Goal: Task Accomplishment & Management: Manage account settings

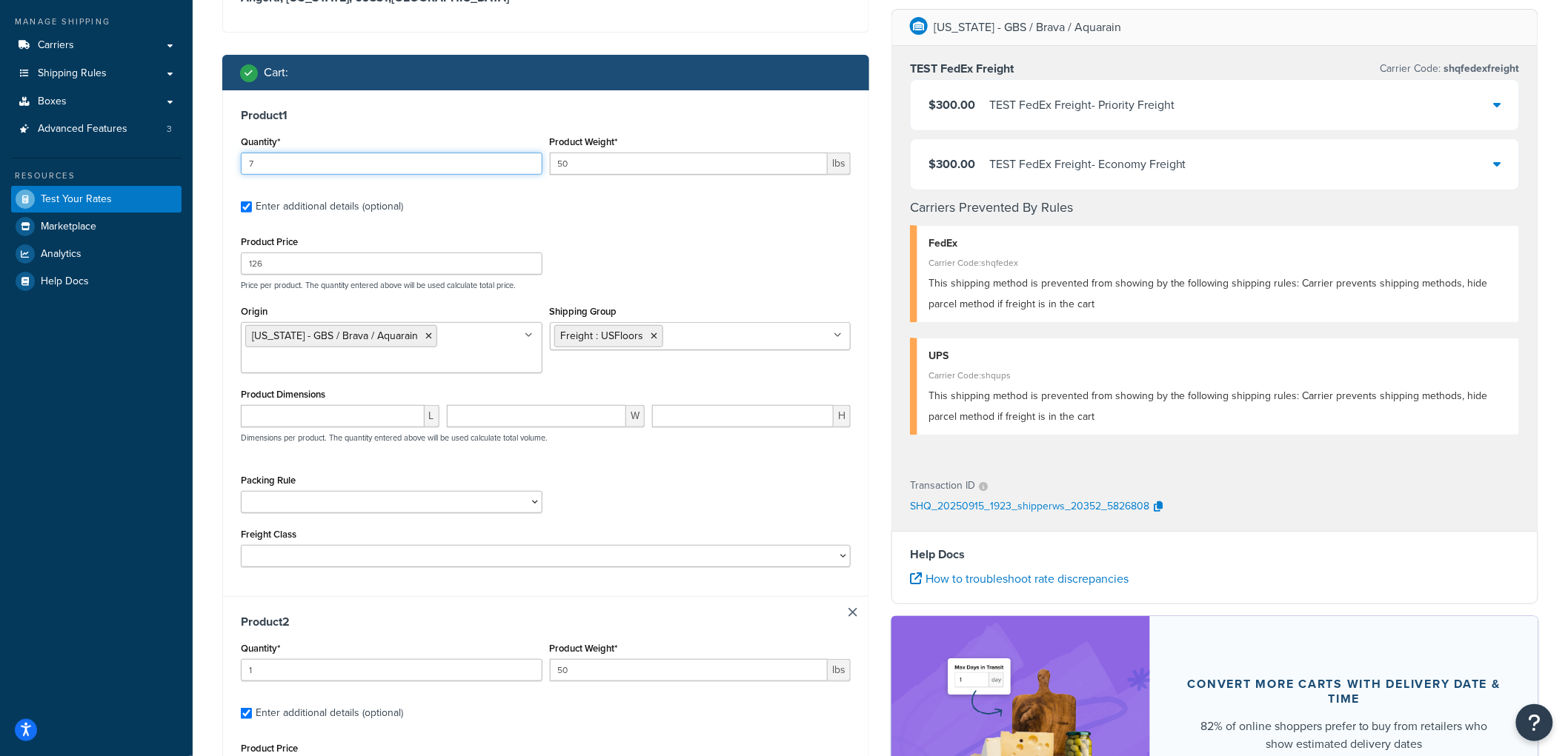
click at [418, 160] on input "7" at bounding box center [392, 163] width 302 height 23
type input "5"
drag, startPoint x: 723, startPoint y: 62, endPoint x: 723, endPoint y: 72, distance: 10.0
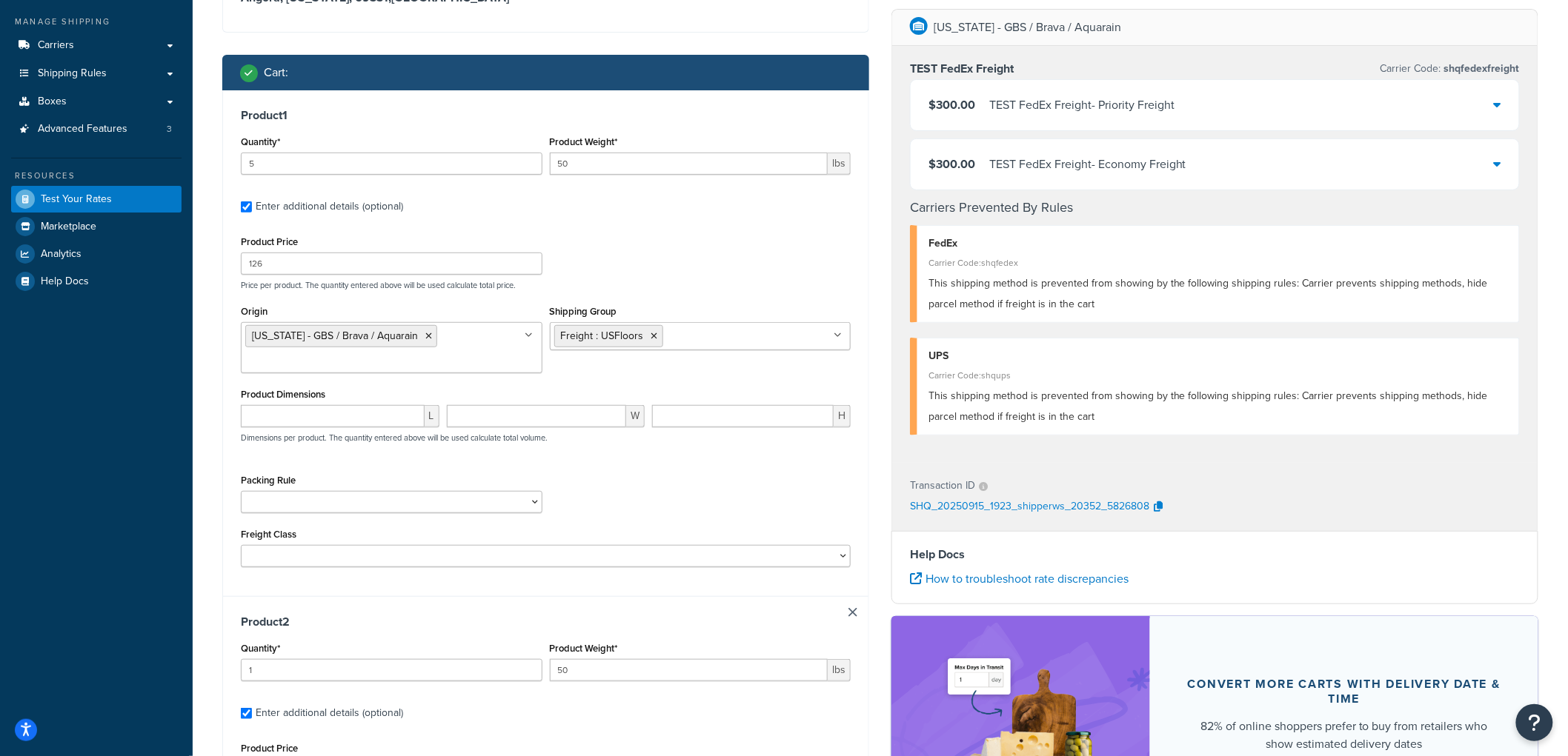
click at [723, 69] on div "Cart :" at bounding box center [551, 72] width 622 height 21
click at [653, 335] on icon at bounding box center [655, 336] width 7 height 9
click at [697, 248] on div "Product Price 126 Price per product. The quantity entered above will be used ca…" at bounding box center [546, 261] width 617 height 59
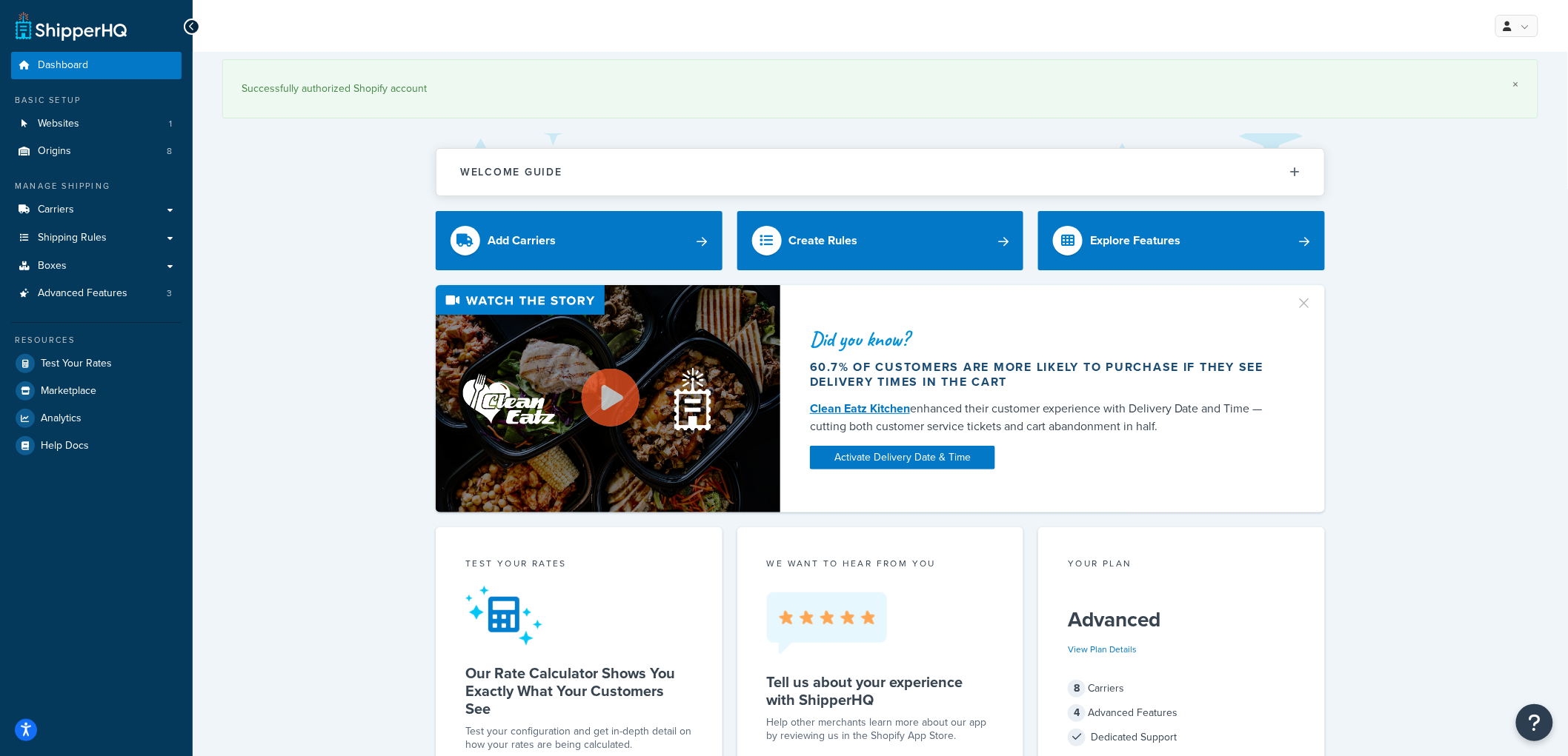
click at [1514, 84] on link "×" at bounding box center [1516, 84] width 6 height 12
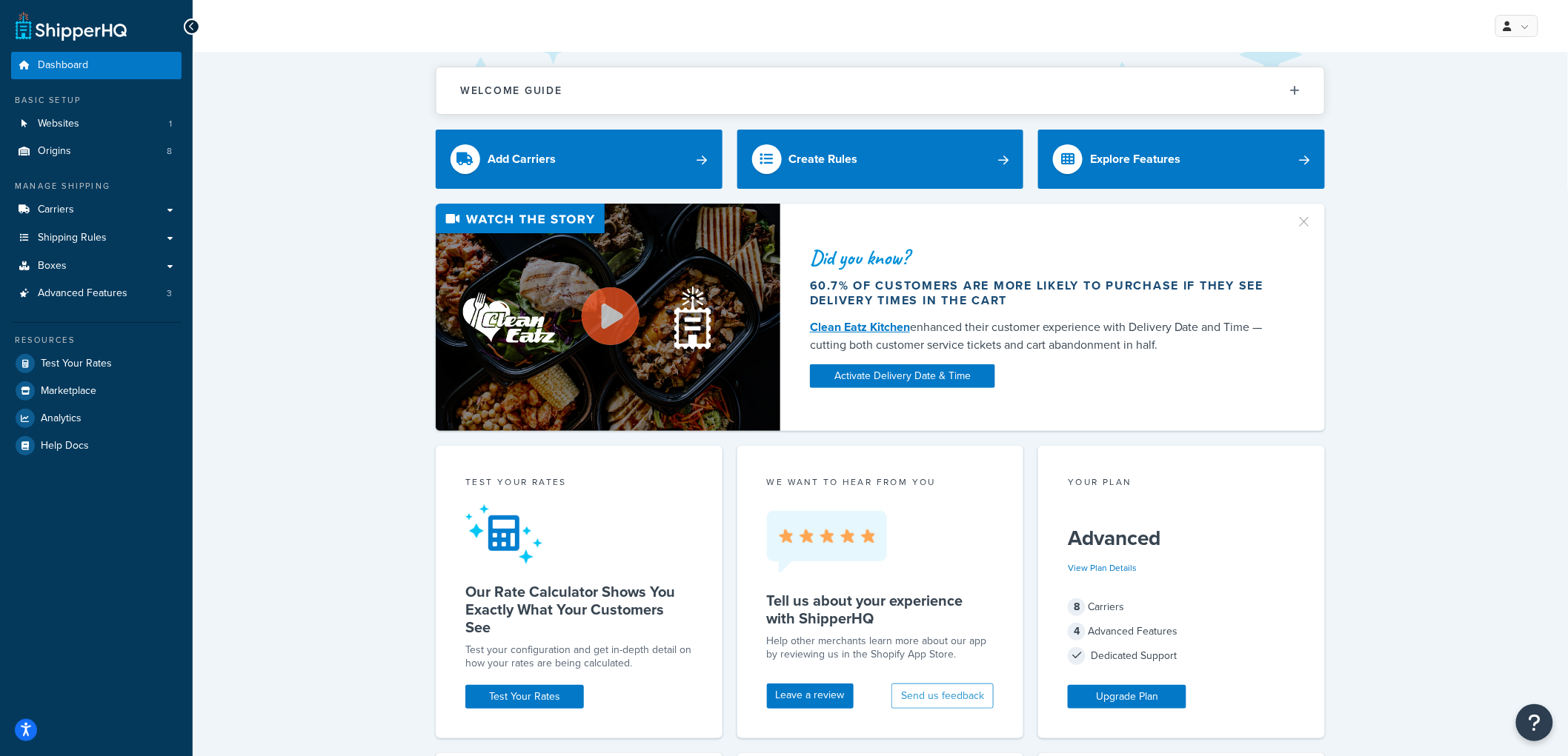
click at [340, 204] on div "Did you know? 60.7% of customers are more likely to purchase if they see delive…" at bounding box center [880, 318] width 1316 height 227
click at [109, 366] on span "Test Your Rates" at bounding box center [76, 364] width 71 height 13
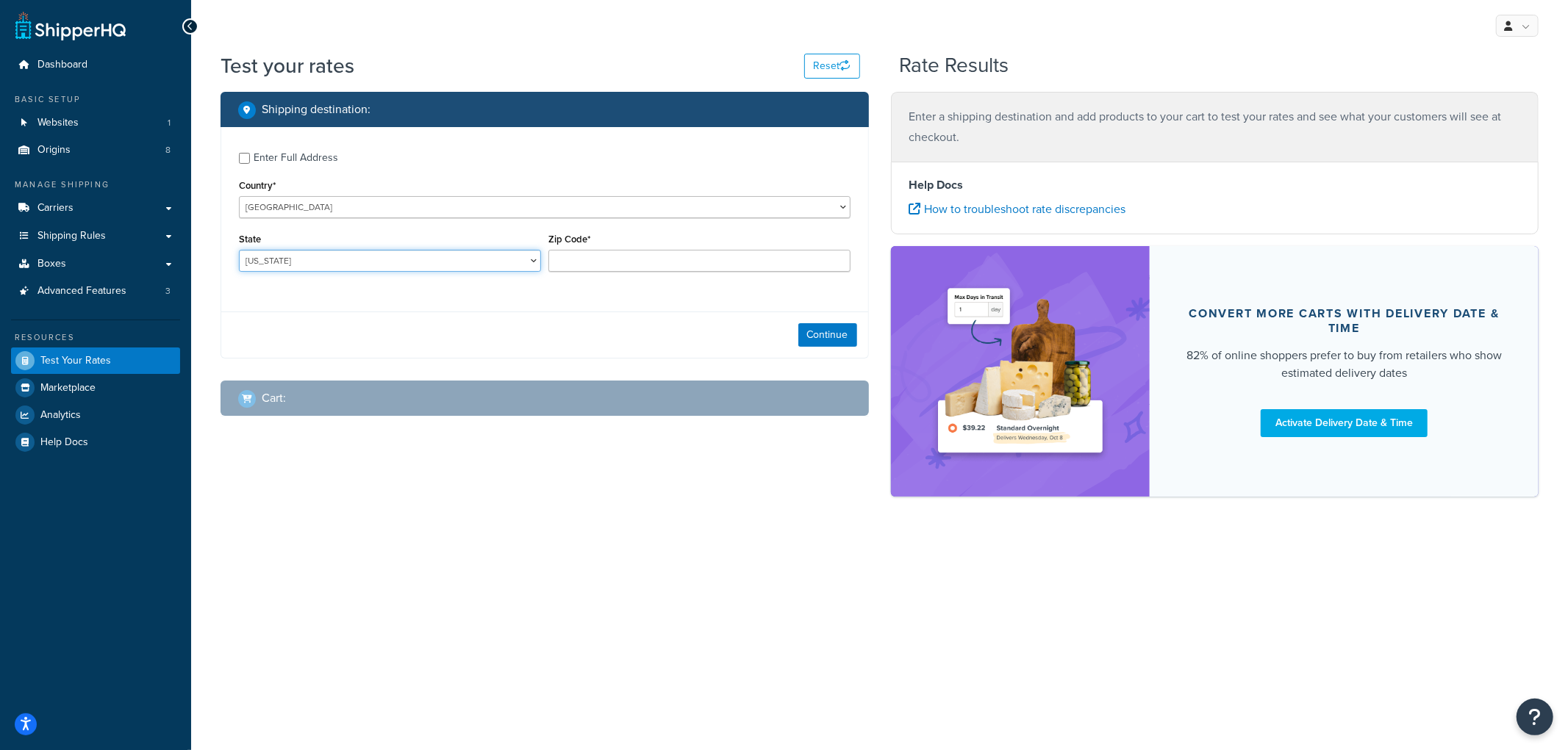
click at [480, 261] on select "[US_STATE] [US_STATE] [US_STATE] [US_STATE] [US_STATE] Armed Forces Americas Ar…" at bounding box center [390, 261] width 302 height 22
click at [710, 306] on div "Enter Full Address Country* [GEOGRAPHIC_DATA] [GEOGRAPHIC_DATA] [GEOGRAPHIC_DAT…" at bounding box center [545, 242] width 648 height 231
click at [692, 247] on div "Zip Code*" at bounding box center [700, 250] width 302 height 42
click at [674, 263] on input "Zip Code*" at bounding box center [700, 261] width 302 height 22
type input "52556"
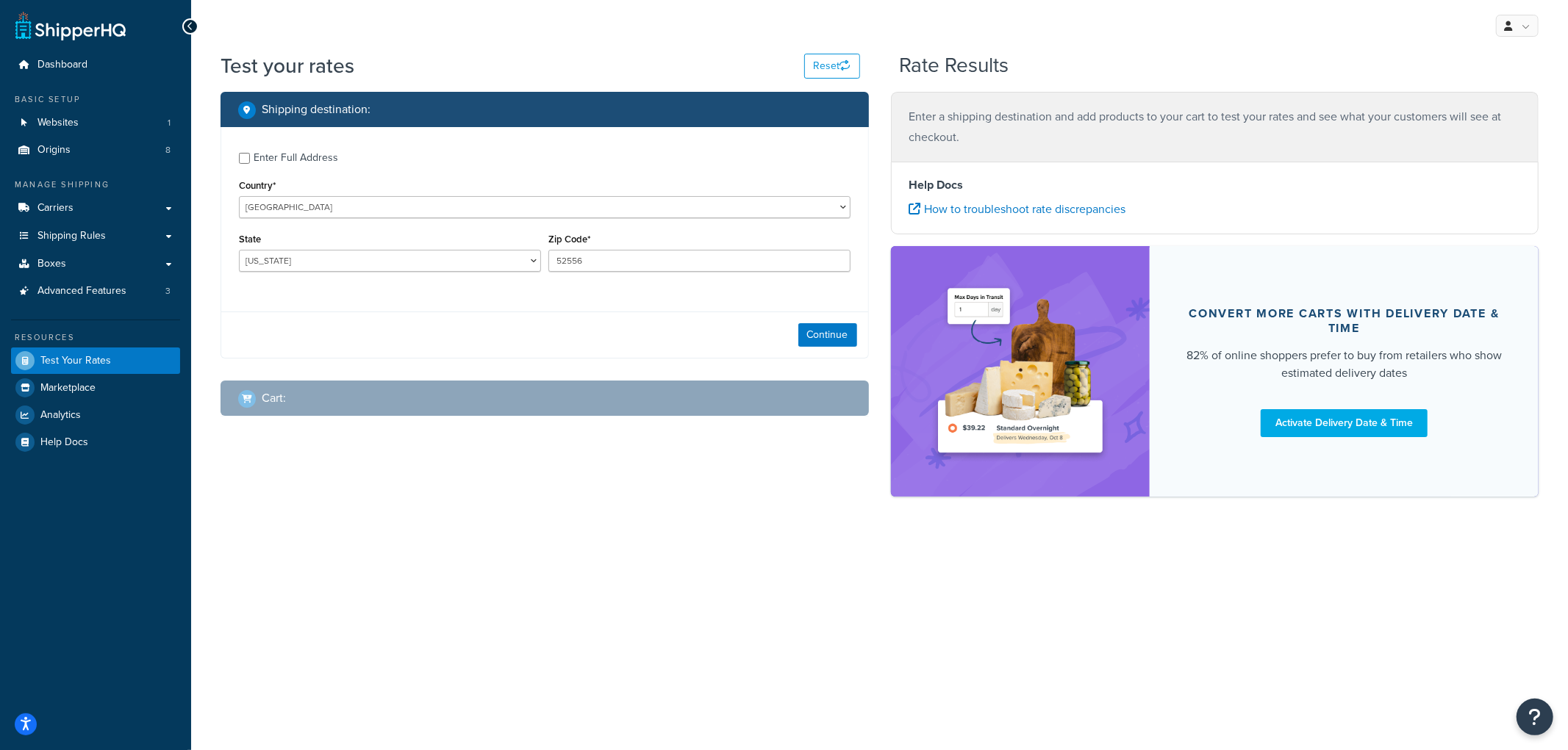
click at [297, 156] on div "Enter Full Address" at bounding box center [296, 158] width 85 height 21
click at [250, 156] on input "Enter Full Address" at bounding box center [244, 158] width 11 height 11
checkbox input "true"
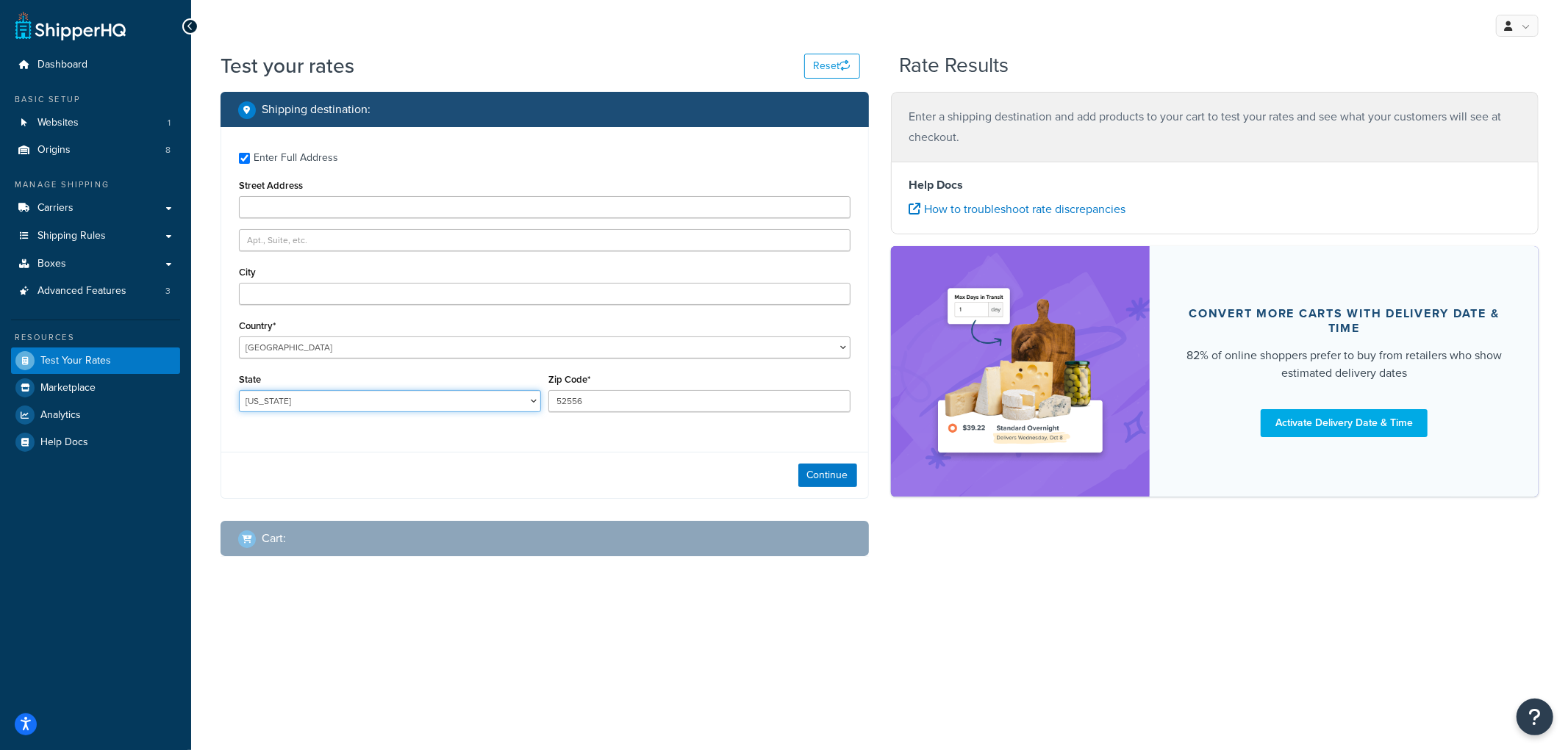
click at [325, 401] on select "Alabama Alaska American Samoa Arizona Arkansas Armed Forces Americas Armed Forc…" at bounding box center [390, 401] width 302 height 22
select select "CA"
click at [239, 391] on select "Alabama Alaska American Samoa Arizona Arkansas Armed Forces Americas Armed Forc…" at bounding box center [390, 401] width 302 height 22
click at [317, 301] on input "City" at bounding box center [545, 294] width 612 height 22
type input "Beverly Hills"
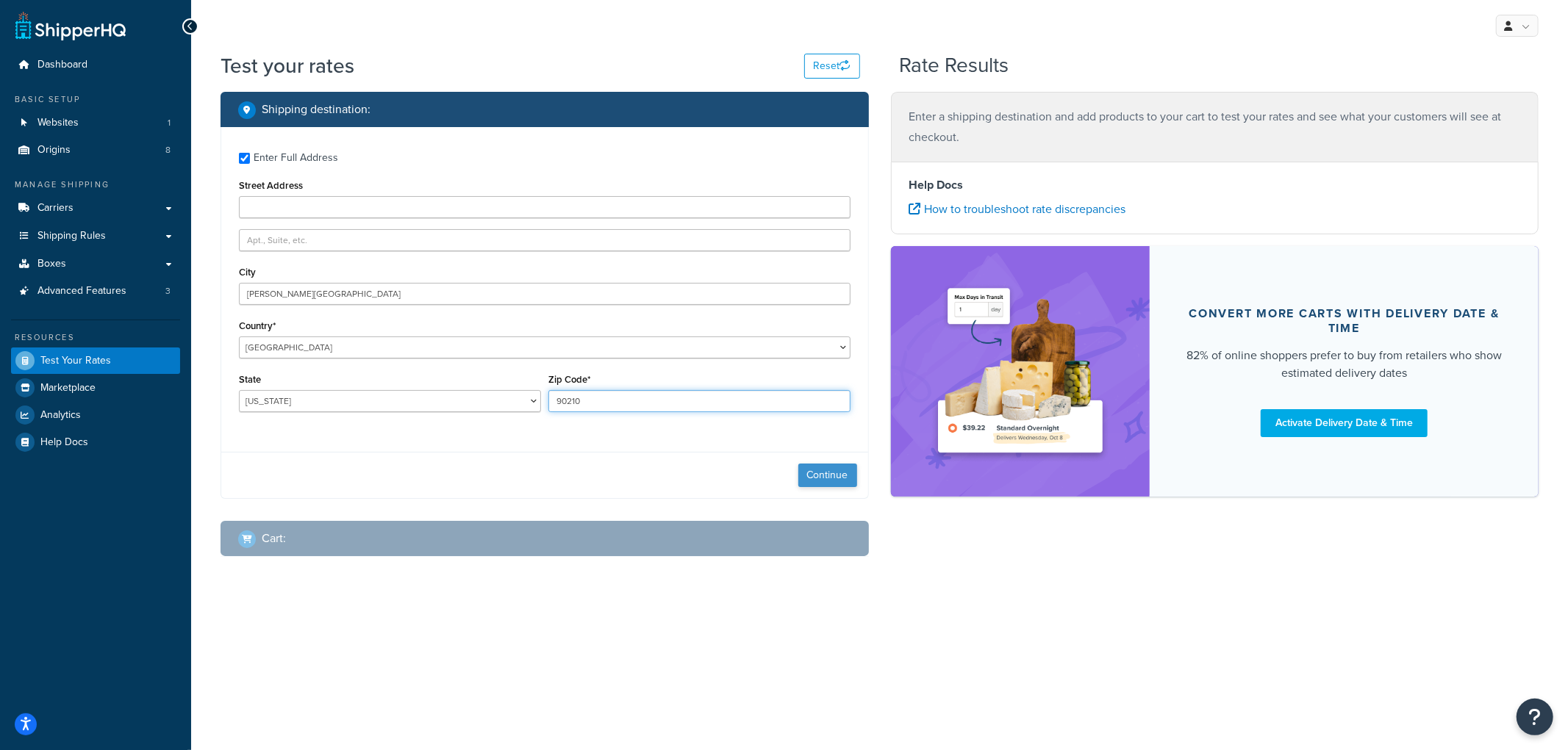
type input "90210"
click at [828, 487] on button "Continue" at bounding box center [828, 475] width 59 height 23
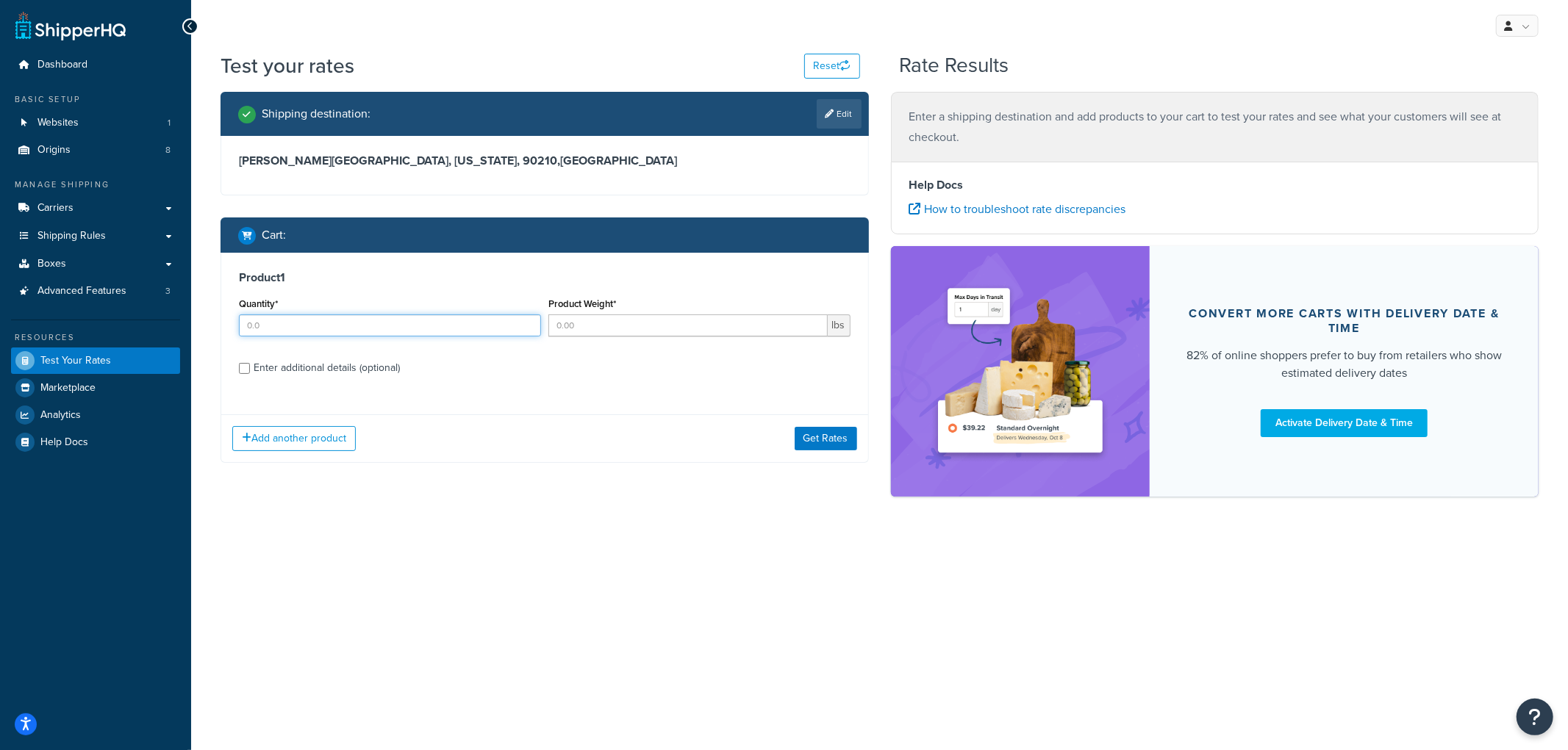
click at [428, 325] on input "Quantity*" at bounding box center [390, 325] width 302 height 22
type input "5"
click at [647, 322] on input "Product Weight*" at bounding box center [688, 325] width 280 height 22
type input "10"
click at [277, 383] on div "Product 1 Quantity* 5 Product Weight* 10 lbs Enter additional details (optional)" at bounding box center [545, 329] width 647 height 151
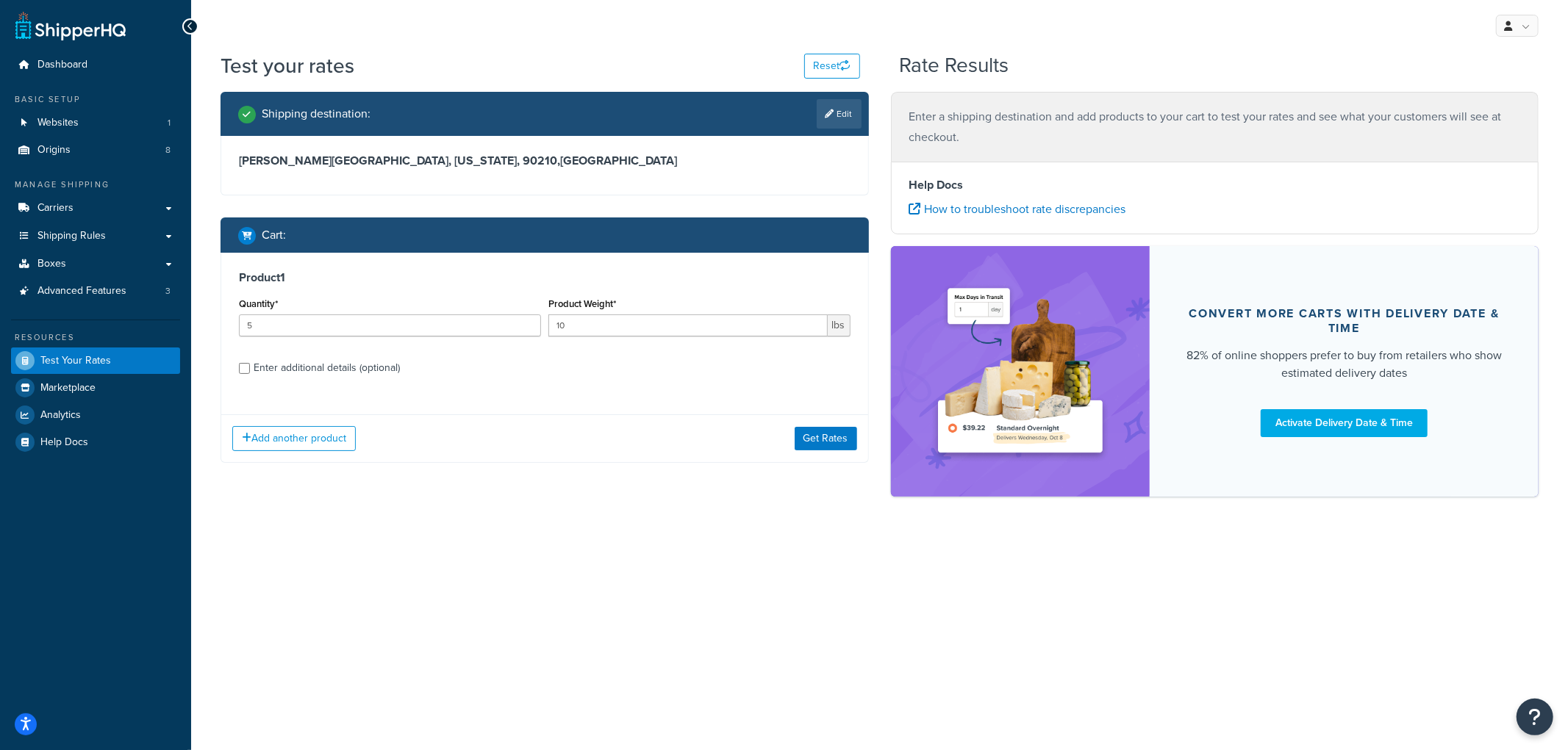
click at [280, 370] on div "Enter additional details (optional)" at bounding box center [327, 368] width 146 height 21
click at [250, 370] on input "Enter additional details (optional)" at bounding box center [244, 368] width 11 height 11
checkbox input "true"
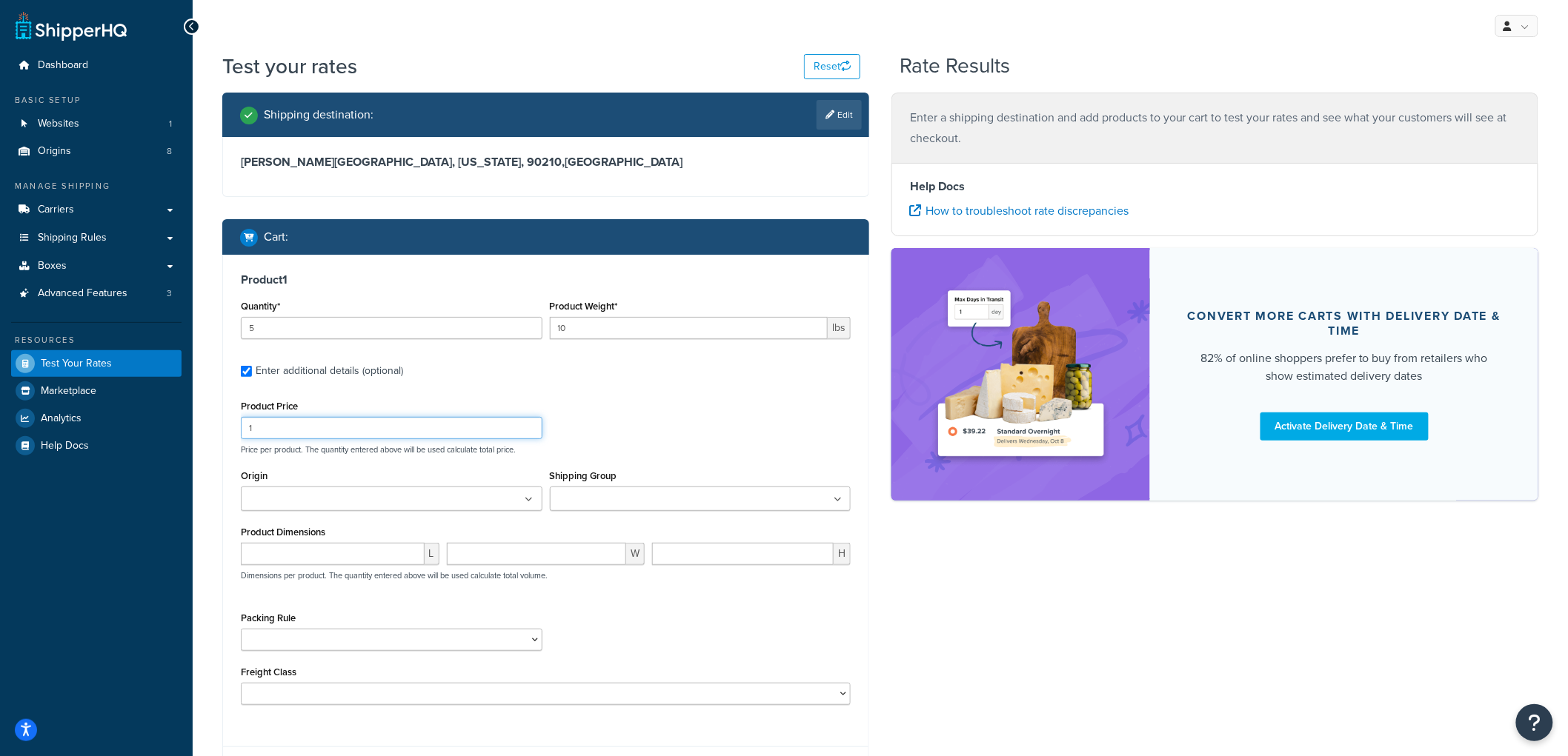
click at [272, 432] on input "1" at bounding box center [392, 428] width 302 height 23
type input "10"
click at [265, 505] on input "Origin" at bounding box center [310, 499] width 131 height 16
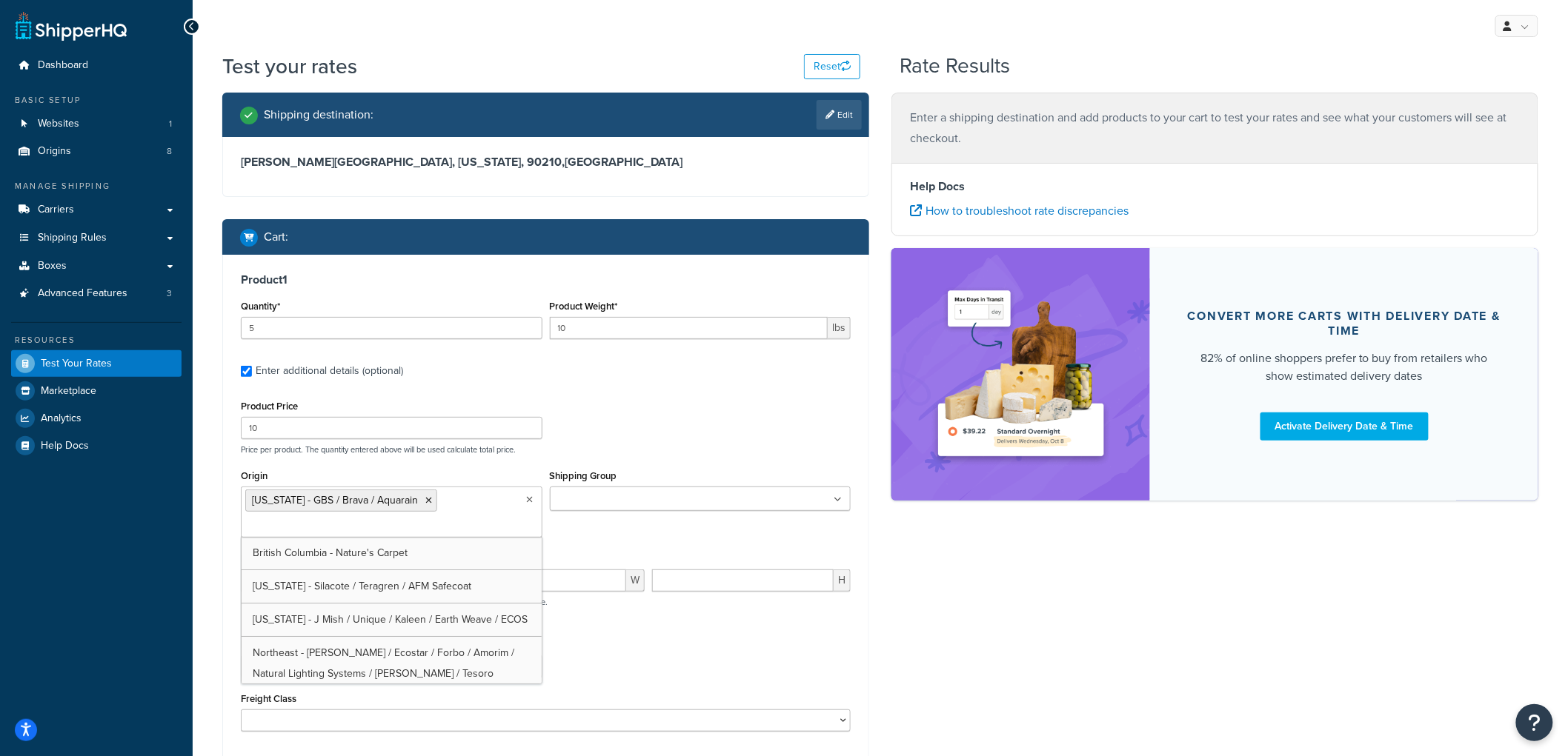
click at [708, 491] on ul at bounding box center [700, 498] width 302 height 24
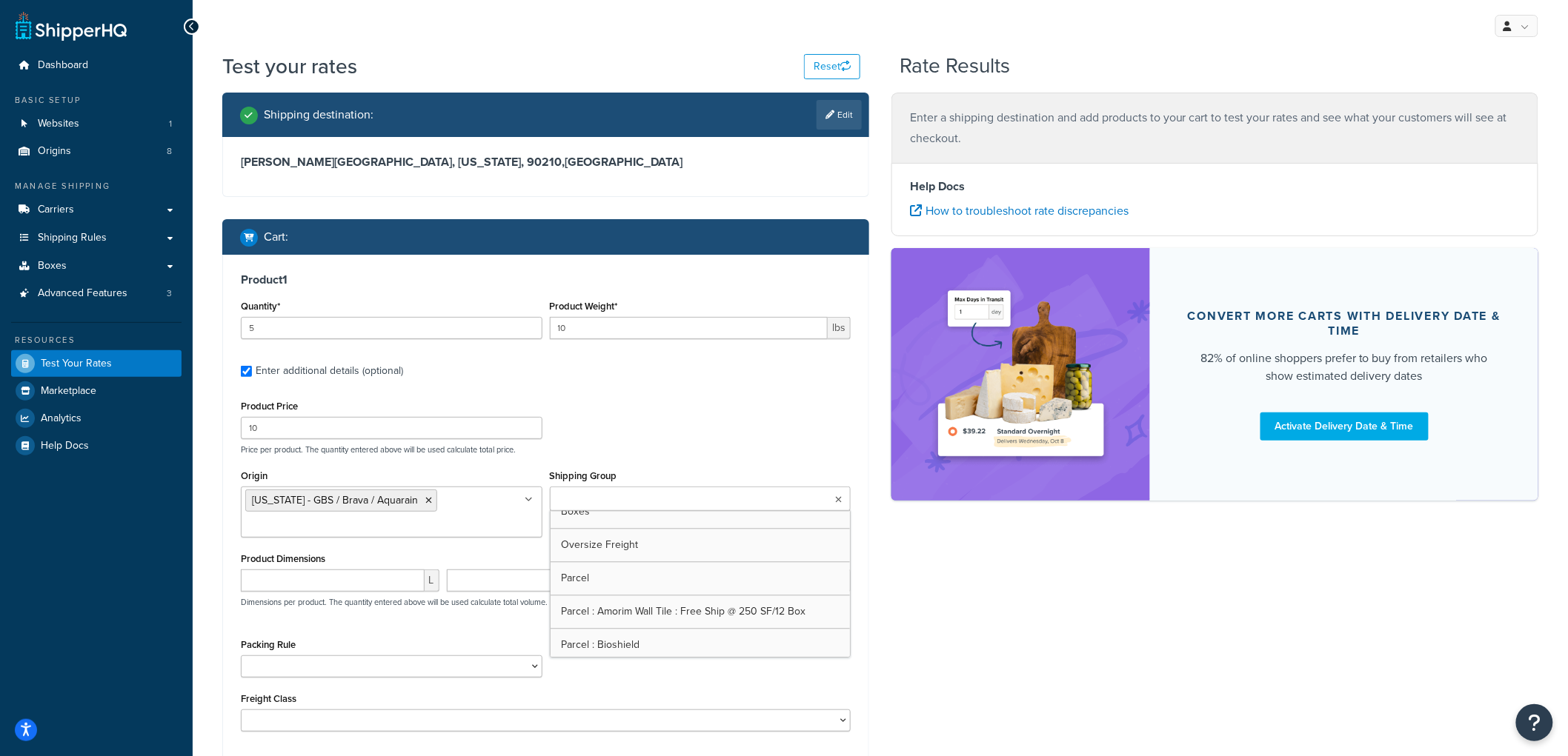
scroll to position [1564, 0]
click at [768, 376] on label "Enter additional details (optional)" at bounding box center [553, 370] width 595 height 23
click at [252, 376] on input "Enter additional details (optional)" at bounding box center [246, 371] width 11 height 11
checkbox input "false"
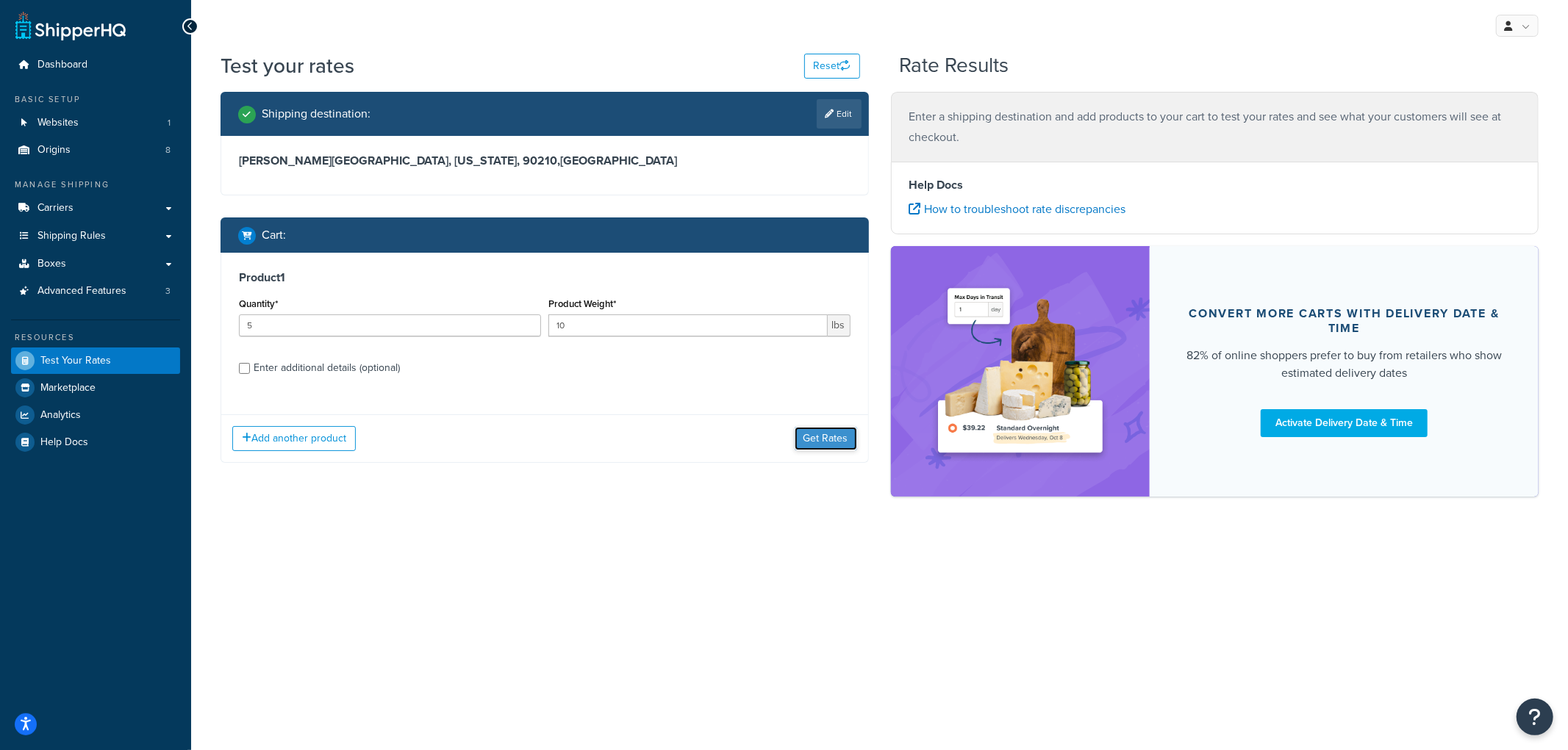
click at [833, 436] on button "Get Rates" at bounding box center [826, 439] width 62 height 23
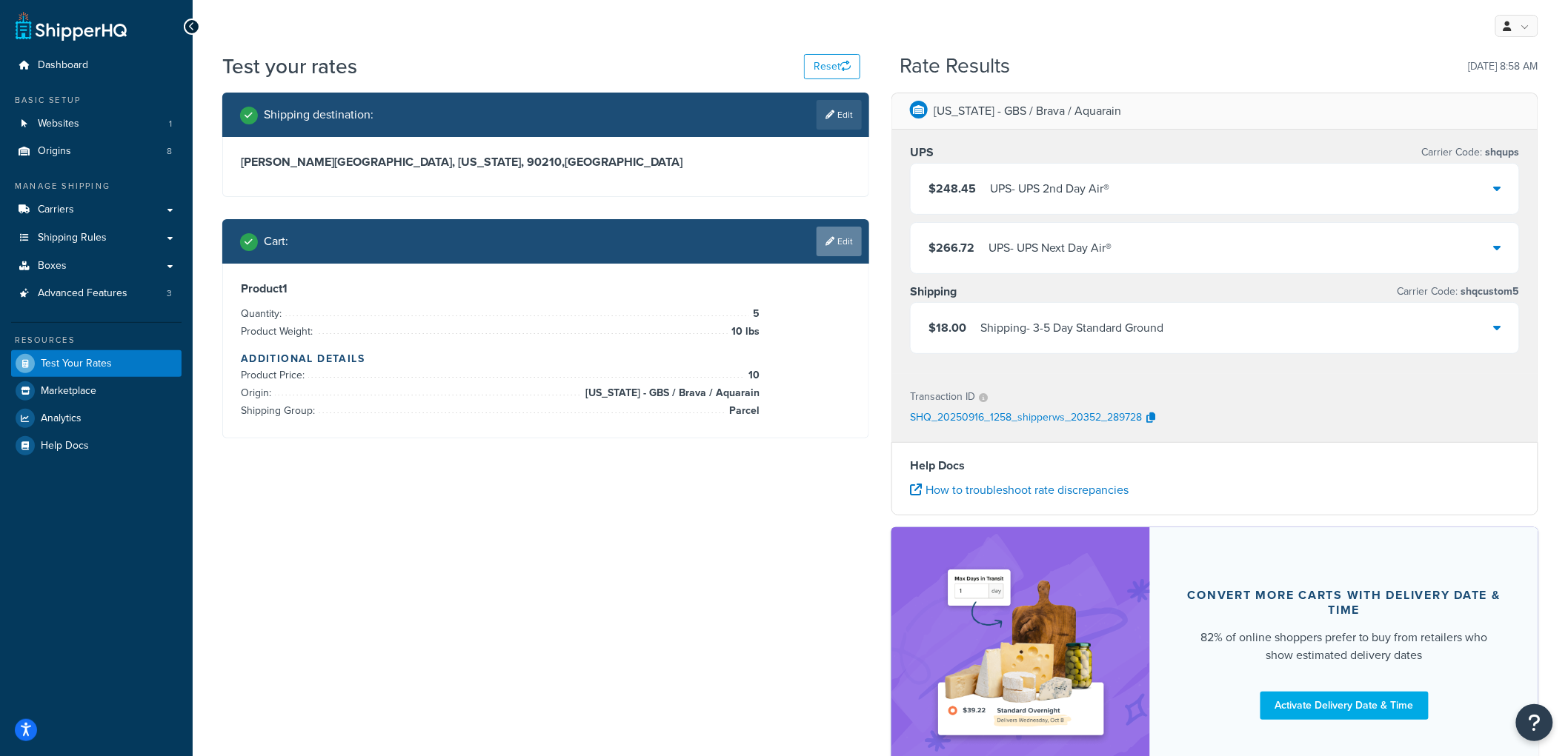
click at [848, 244] on link "Edit" at bounding box center [839, 241] width 45 height 29
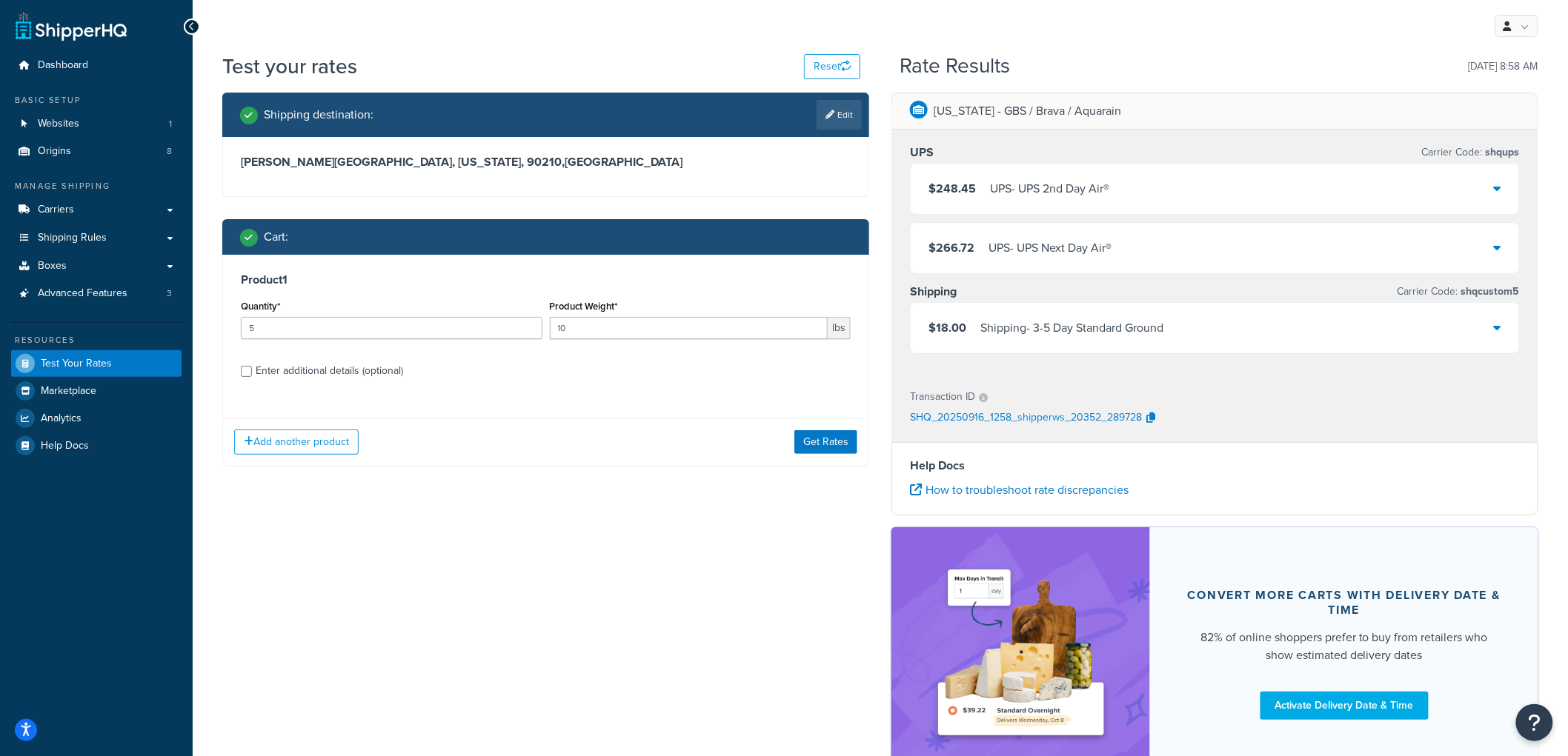
click at [302, 361] on div "Enter additional details (optional)" at bounding box center [330, 370] width 147 height 21
click at [252, 366] on input "Enter additional details (optional)" at bounding box center [246, 371] width 11 height 11
checkbox input "true"
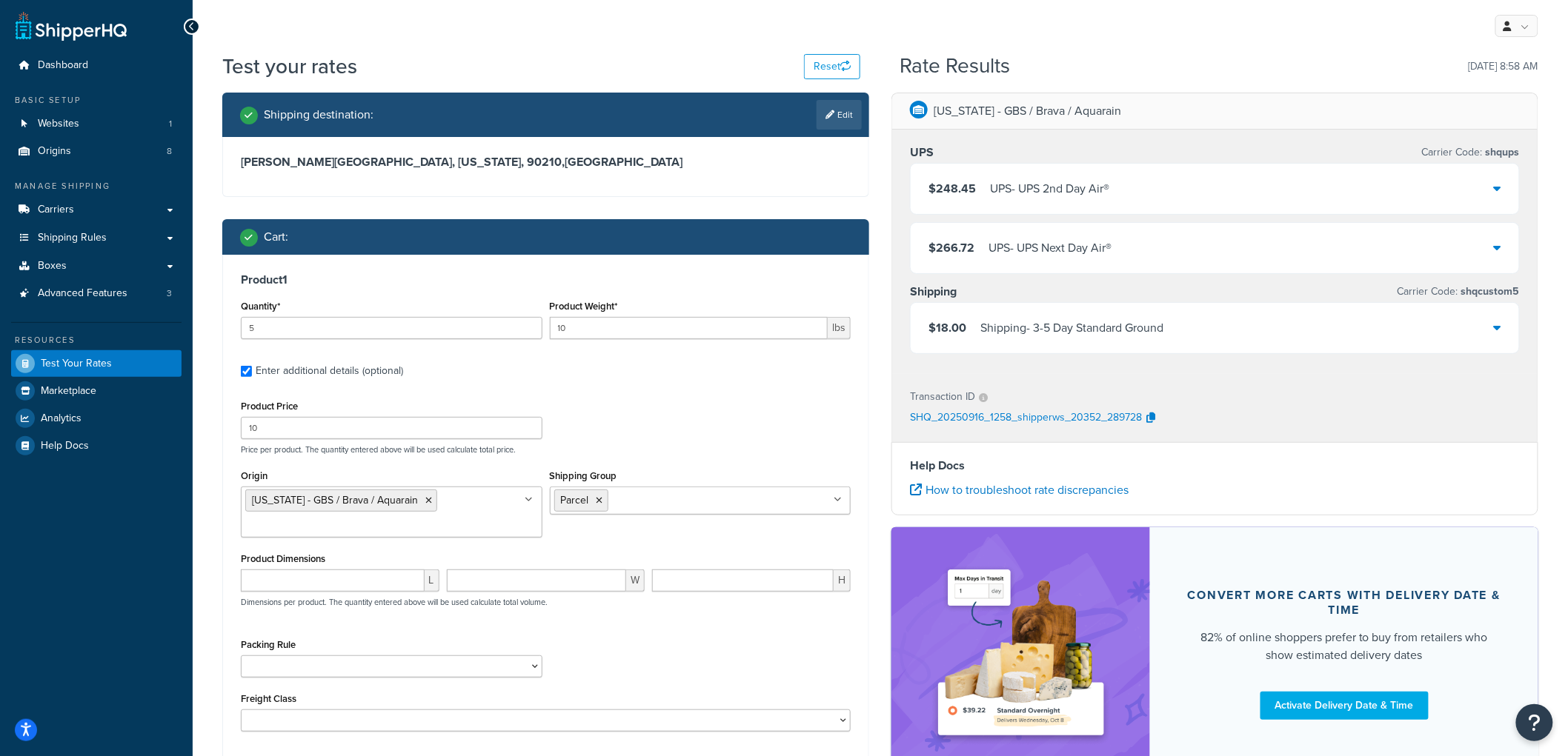
drag, startPoint x: 302, startPoint y: 416, endPoint x: 302, endPoint y: 431, distance: 15.0
click at [302, 424] on div "Product Price 10" at bounding box center [392, 417] width 302 height 43
click at [302, 431] on input "10" at bounding box center [392, 428] width 302 height 23
type input "1"
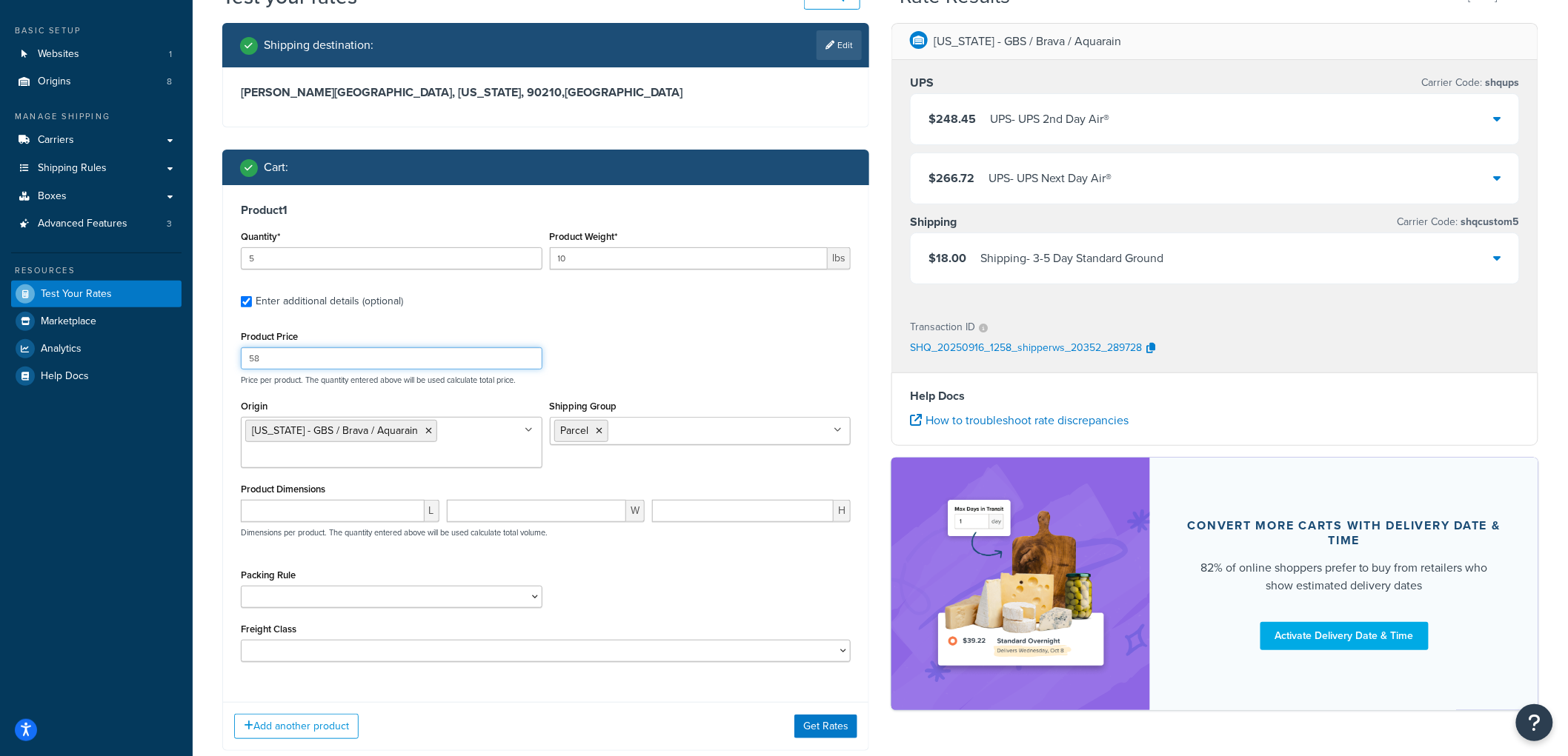
scroll to position [163, 0]
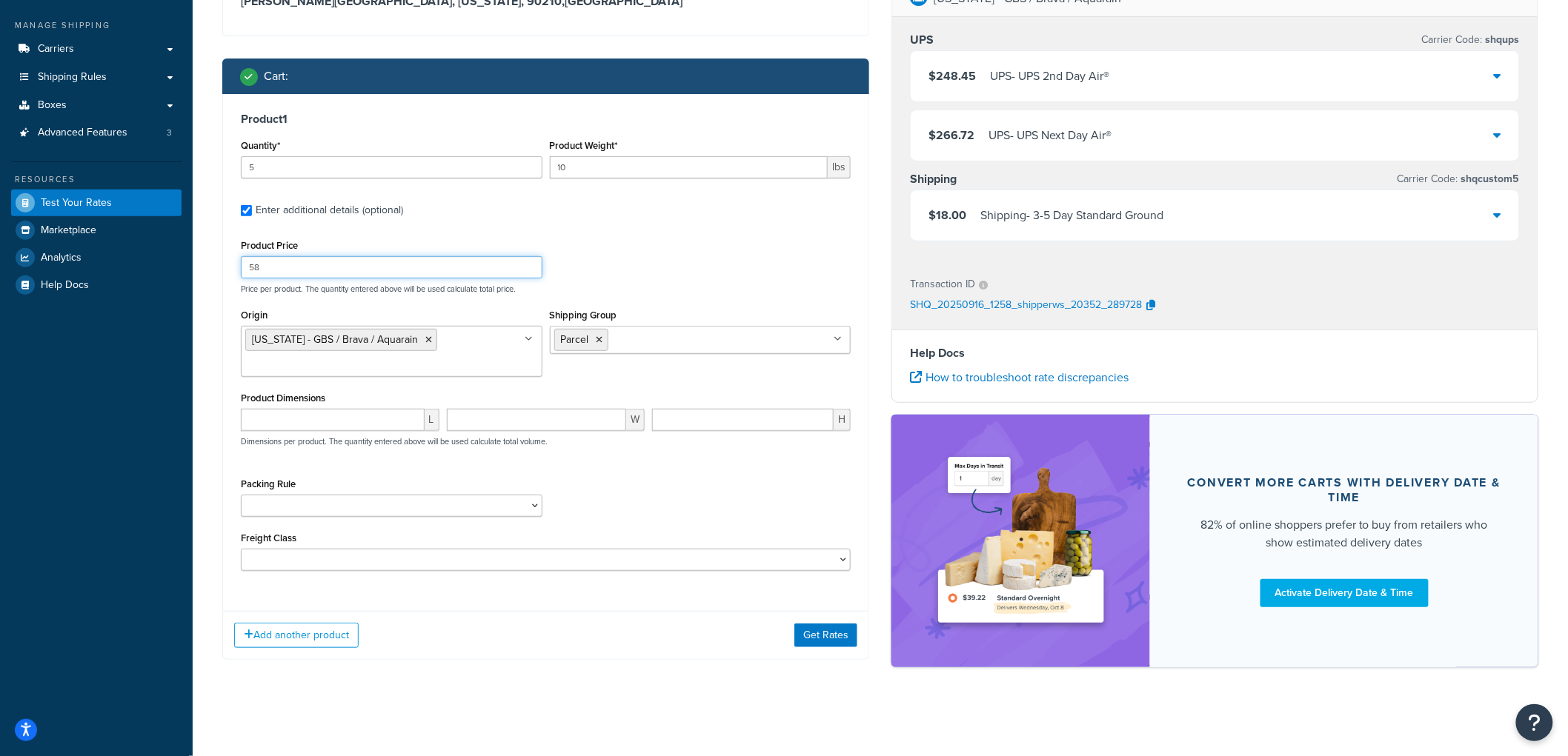
type input "58"
click at [840, 622] on div "Add another product Get Rates" at bounding box center [546, 636] width 646 height 49
click at [833, 631] on button "Get Rates" at bounding box center [826, 636] width 63 height 23
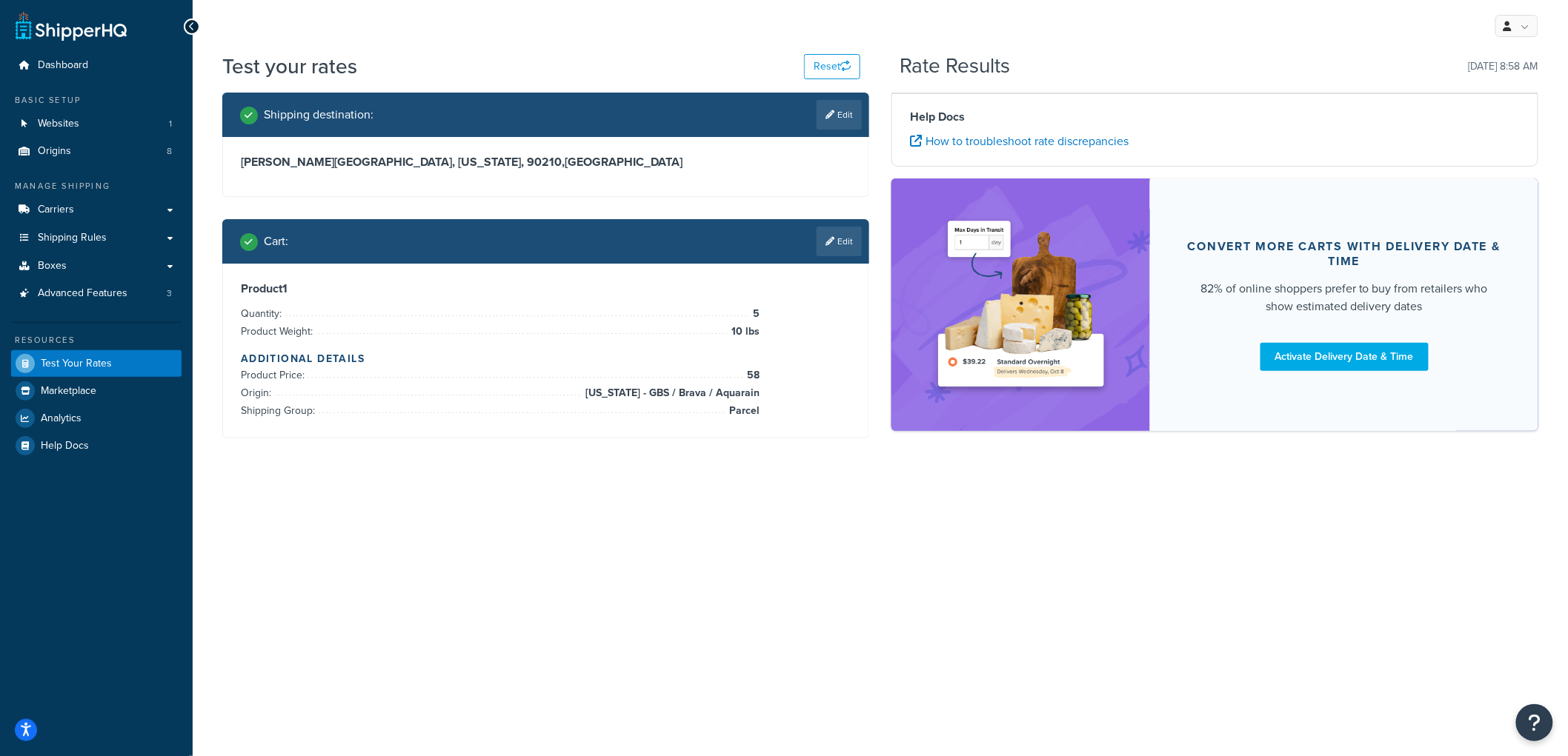
scroll to position [0, 0]
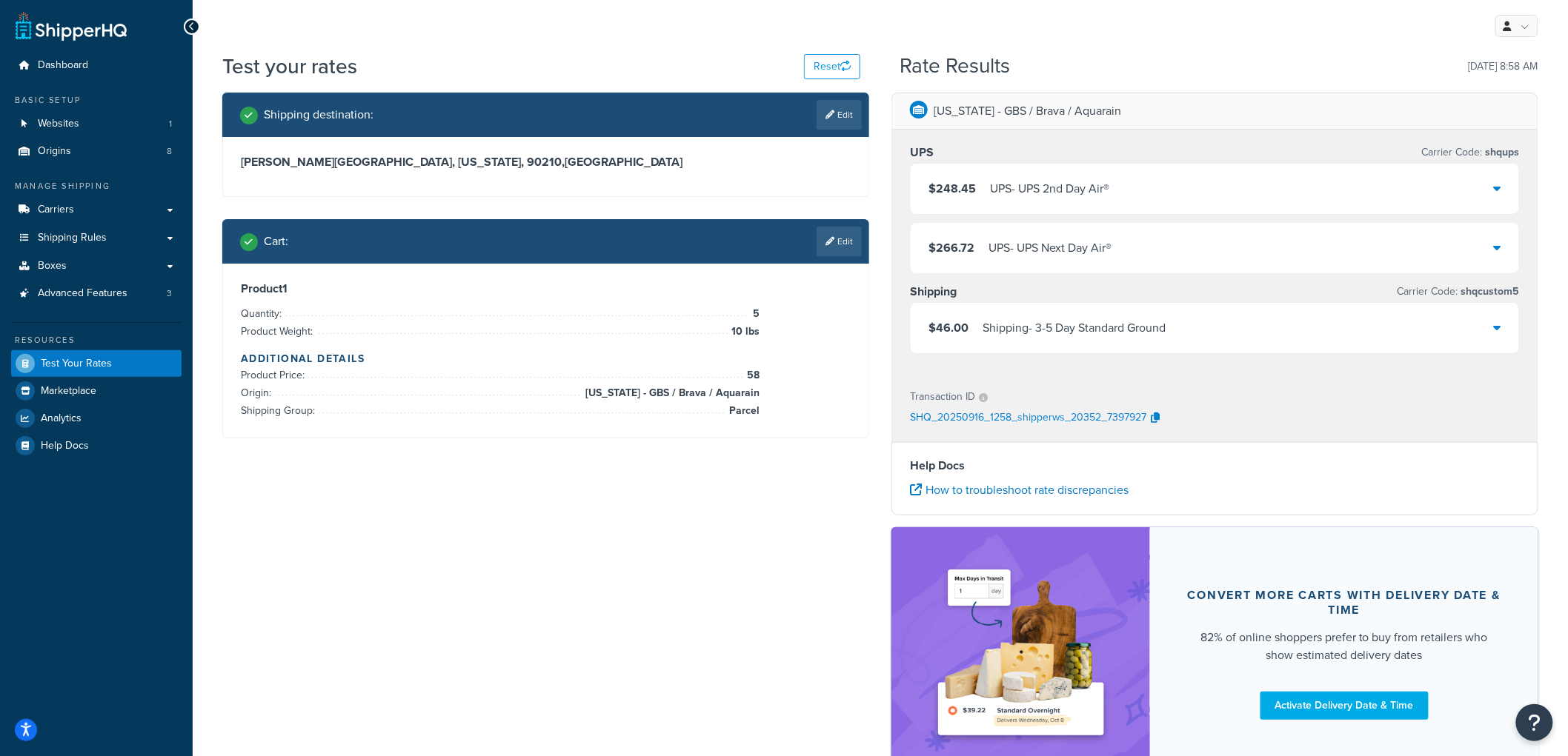
click at [1048, 79] on div "Test your rates Reset Rate Results 09/16/2025, 8:58 AM" at bounding box center [880, 72] width 1316 height 41
click at [94, 242] on span "Shipping Rules" at bounding box center [72, 238] width 69 height 13
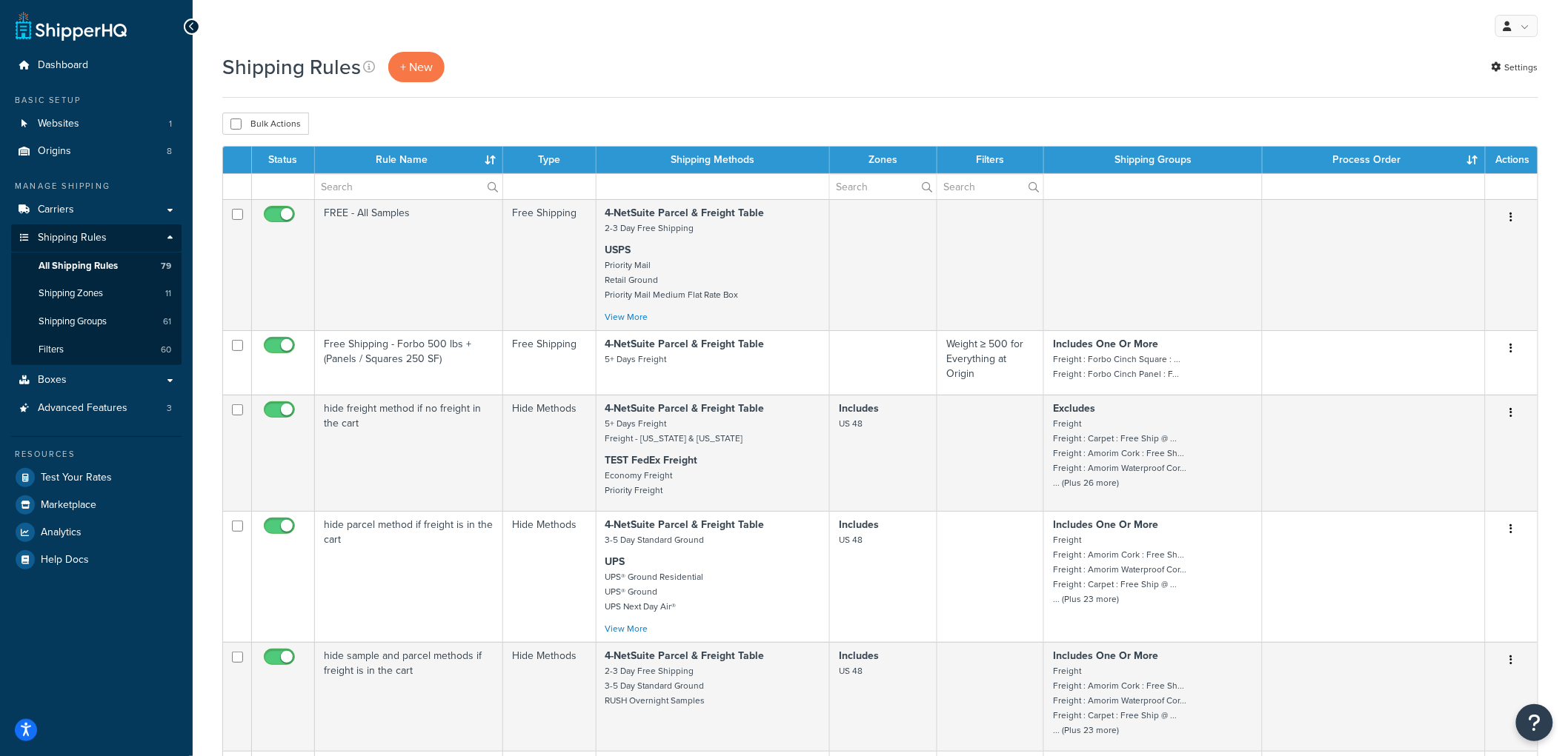
click at [497, 159] on th "Rule Name" at bounding box center [408, 160] width 188 height 27
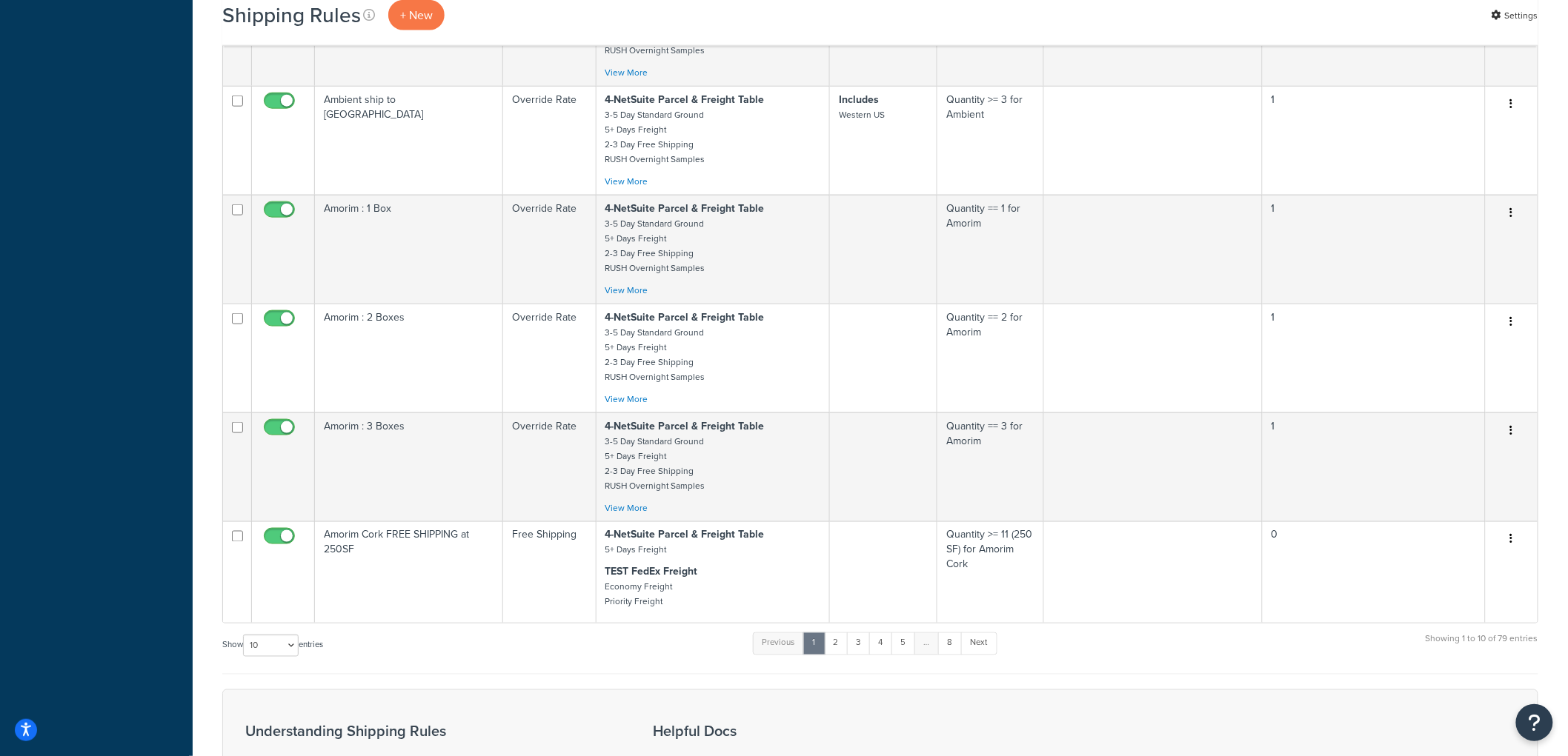
scroll to position [962, 0]
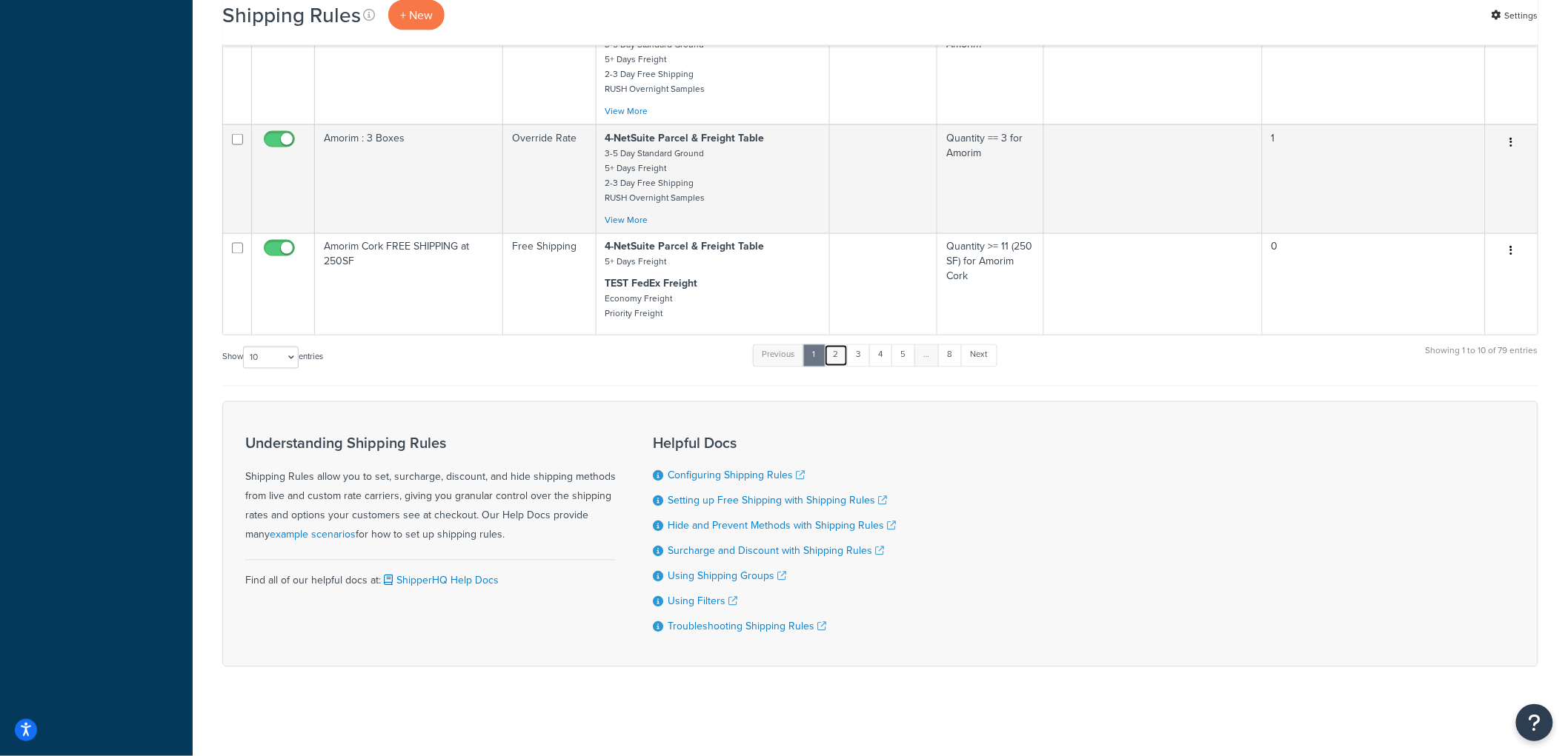
click at [835, 350] on link "2" at bounding box center [836, 355] width 24 height 23
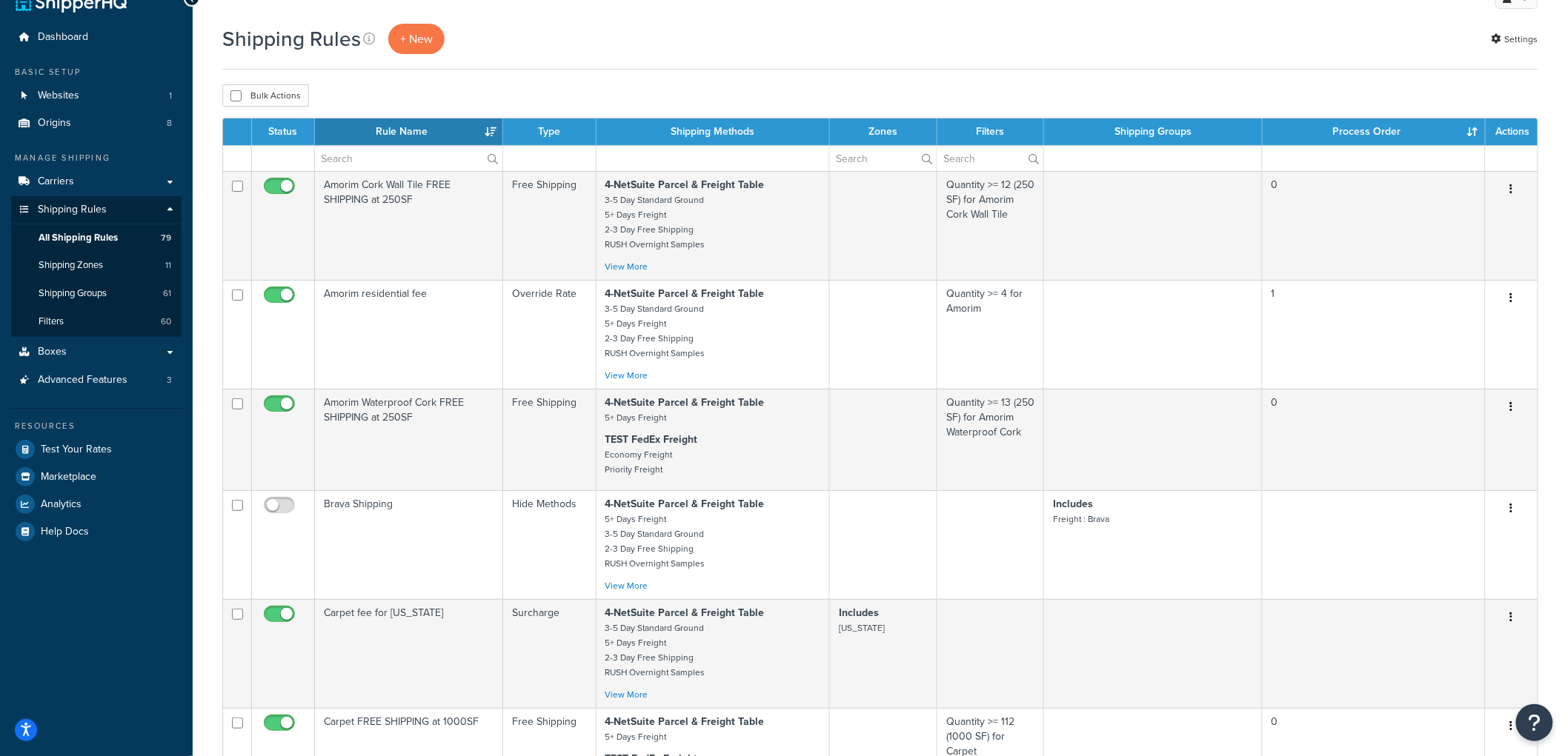
scroll to position [0, 0]
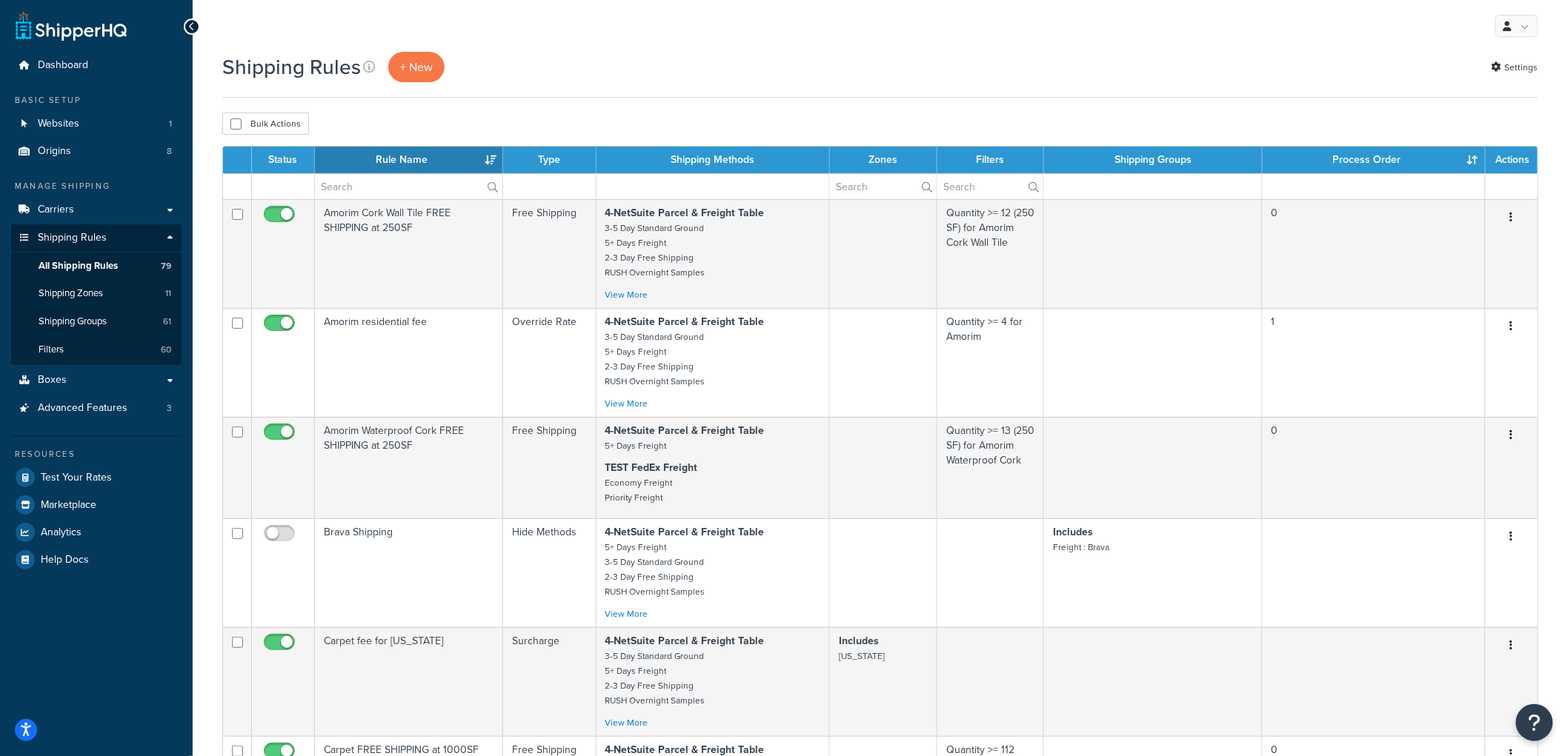
click at [561, 157] on th "Type" at bounding box center [550, 160] width 94 height 27
click at [485, 158] on th "Rule Name" at bounding box center [408, 160] width 188 height 27
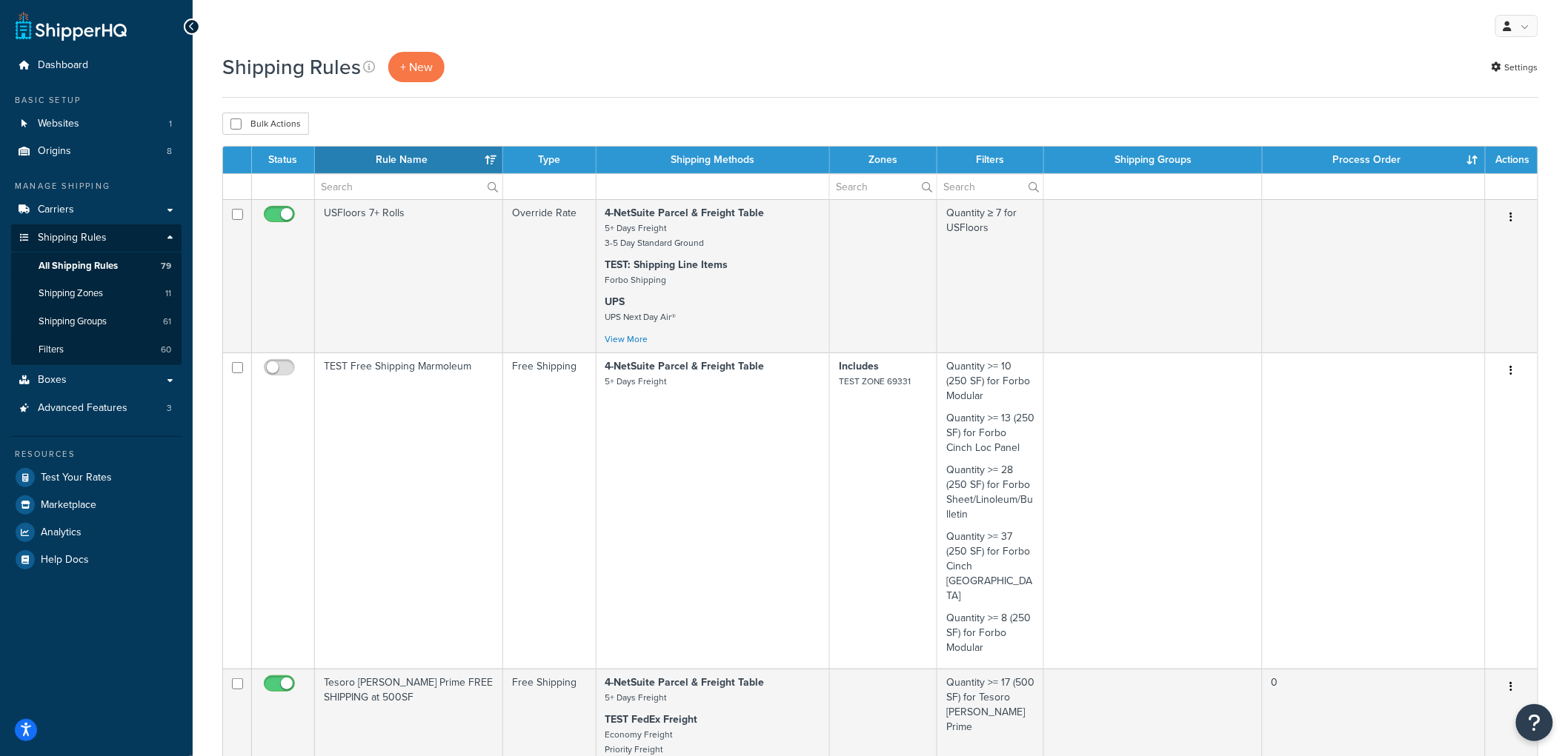
drag, startPoint x: 517, startPoint y: 119, endPoint x: 583, endPoint y: 166, distance: 81.0
click at [583, 166] on th "Type" at bounding box center [550, 160] width 94 height 27
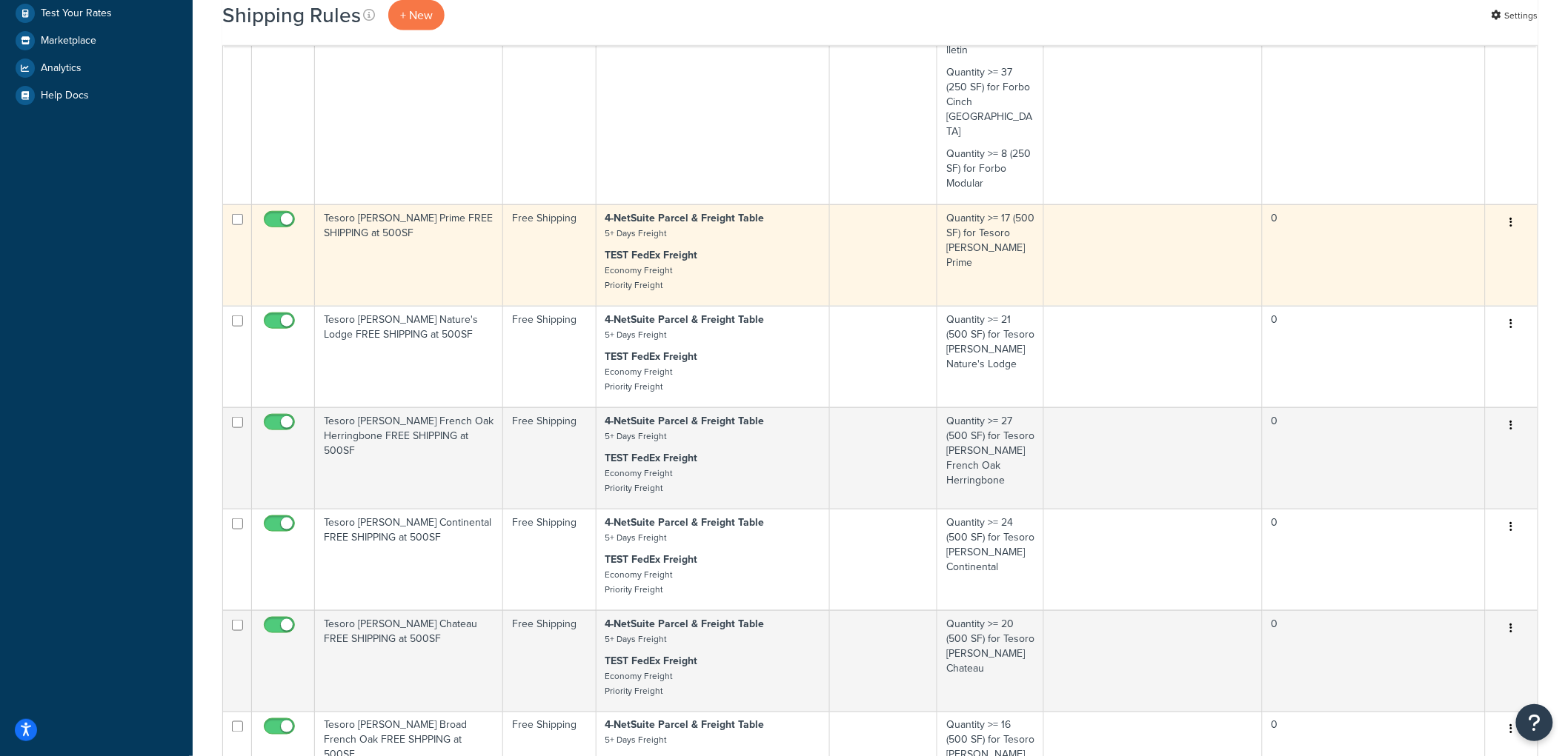
scroll to position [493, 0]
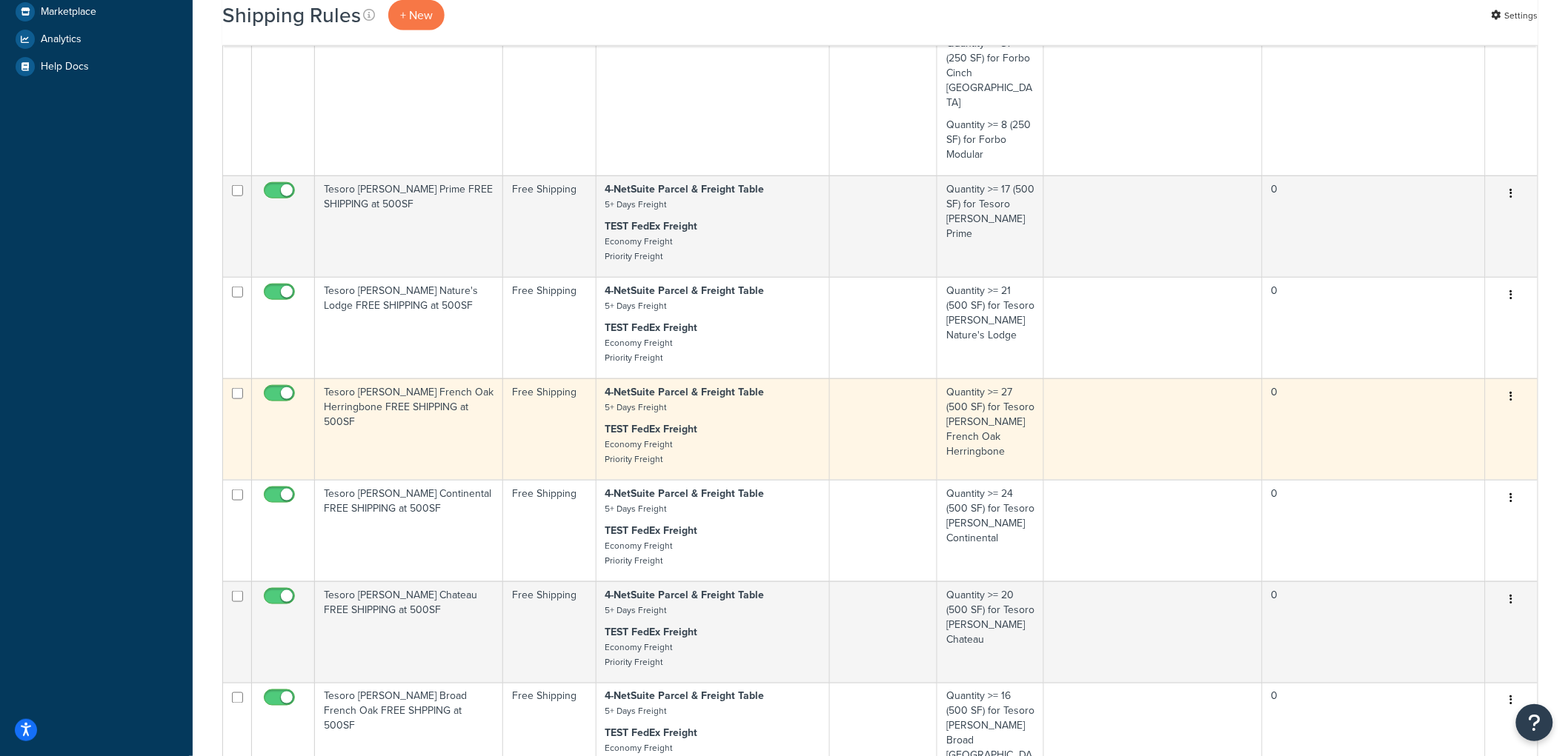
click at [486, 389] on td "Tesoro Woods French Oak Herringbone FREE SHIPPING at 500SF" at bounding box center [408, 429] width 188 height 101
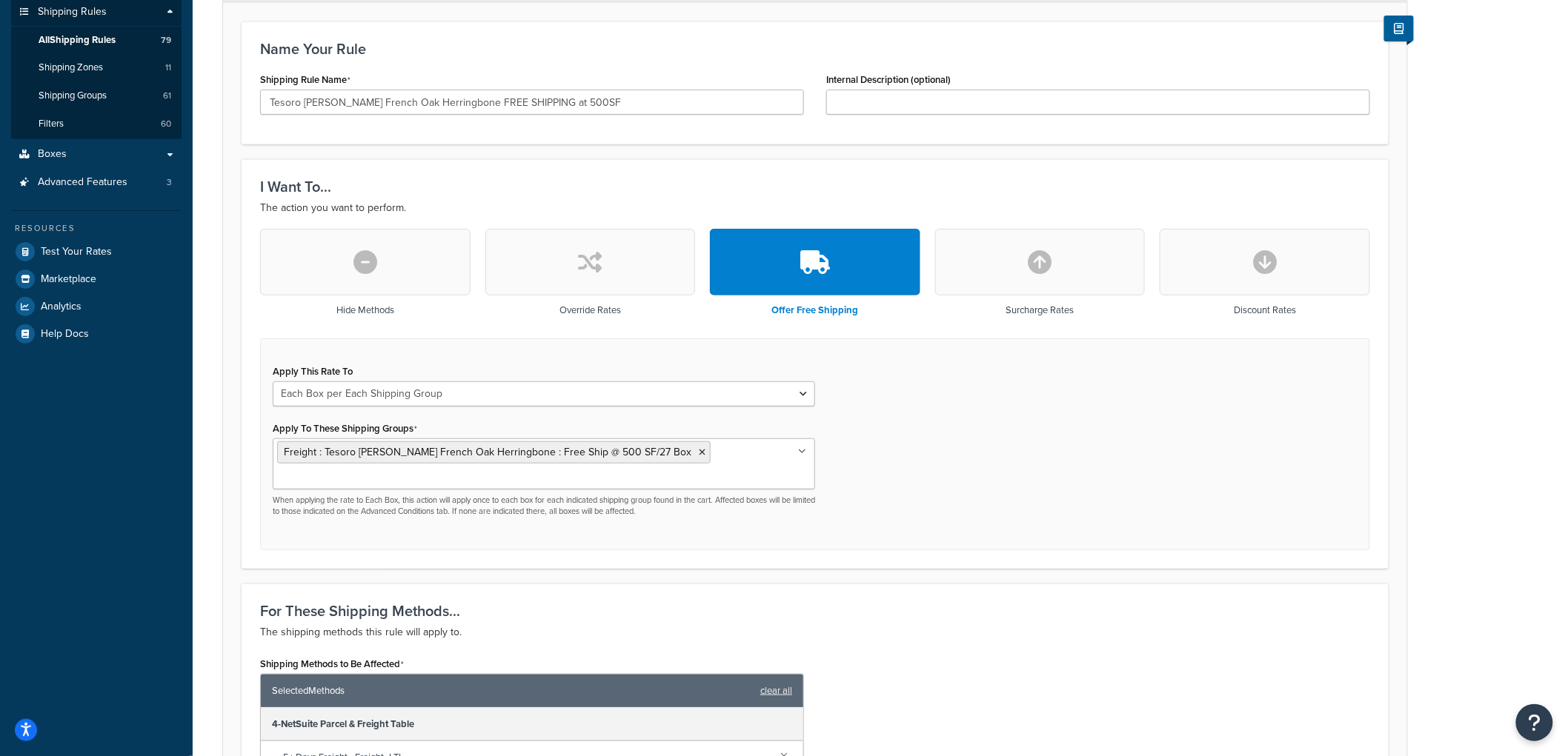
scroll to position [329, 0]
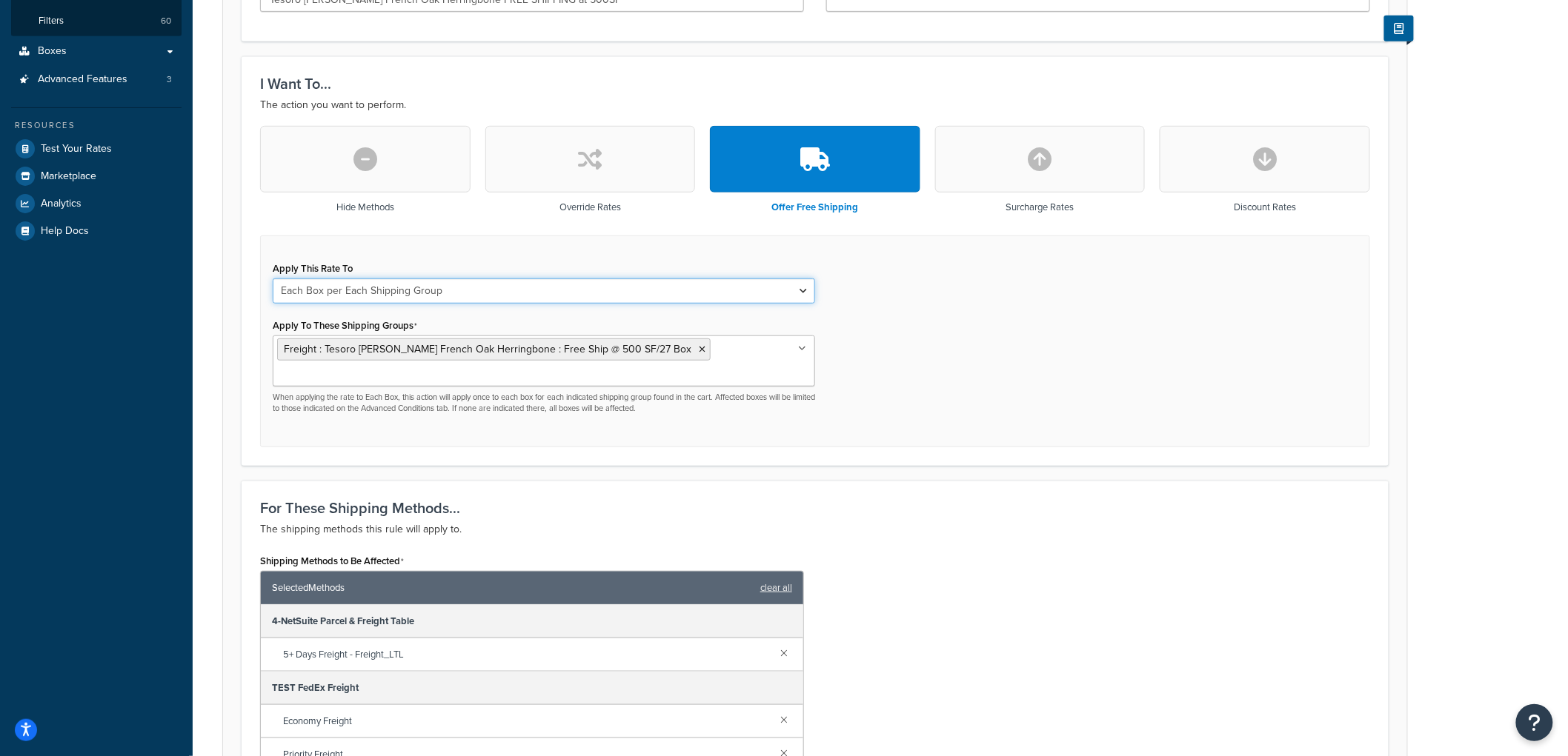
click at [477, 283] on select "Each Shipment in the Cart Each Origin in the Cart Each Shipping Group in the Ca…" at bounding box center [544, 291] width 542 height 25
select select "CART"
click at [273, 278] on select "Each Shipment in the Cart Each Origin in the Cart Each Shipping Group in the Ca…" at bounding box center [544, 291] width 542 height 25
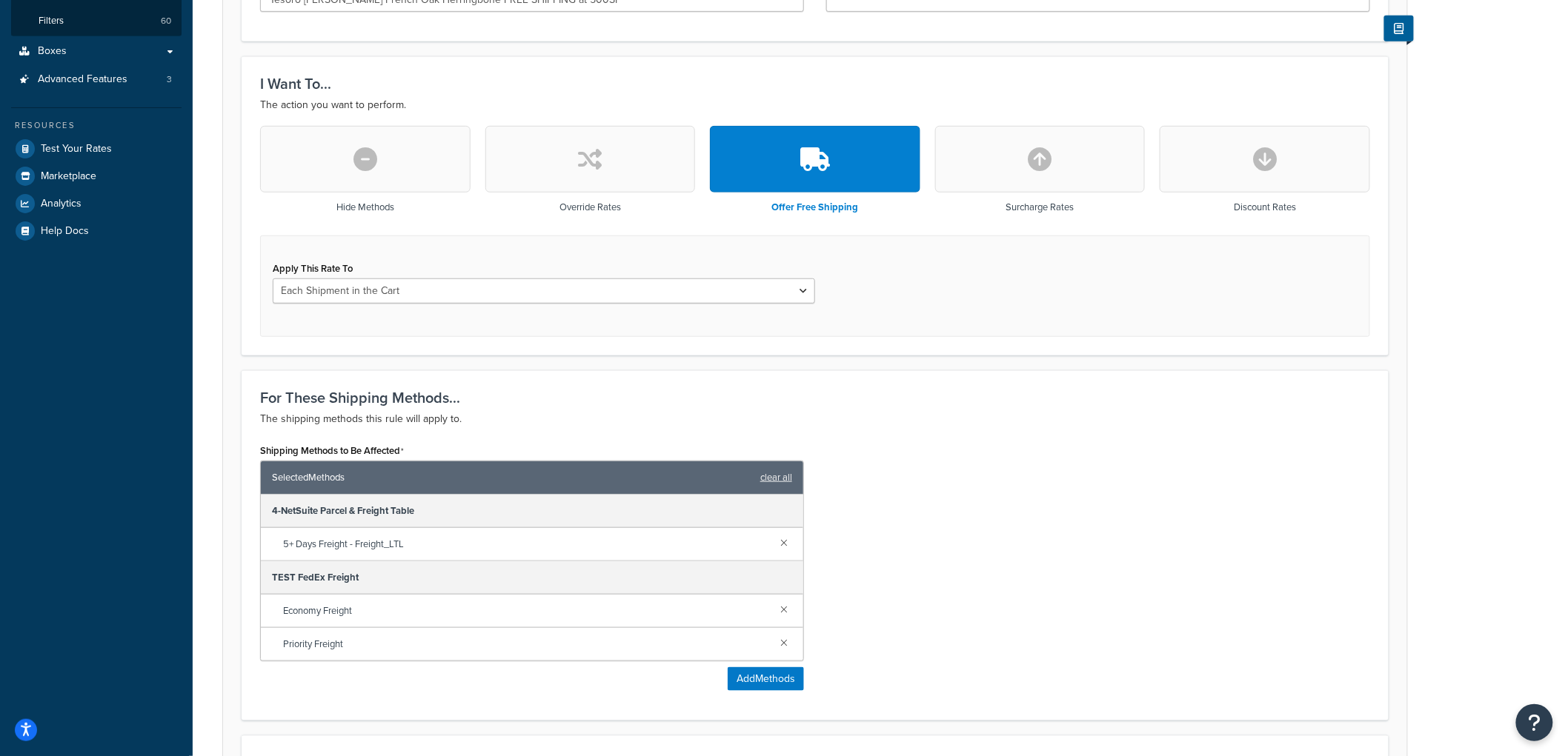
click at [932, 359] on form "Specify the action you would like to perform and the shipping methods that will…" at bounding box center [816, 454] width 1185 height 1218
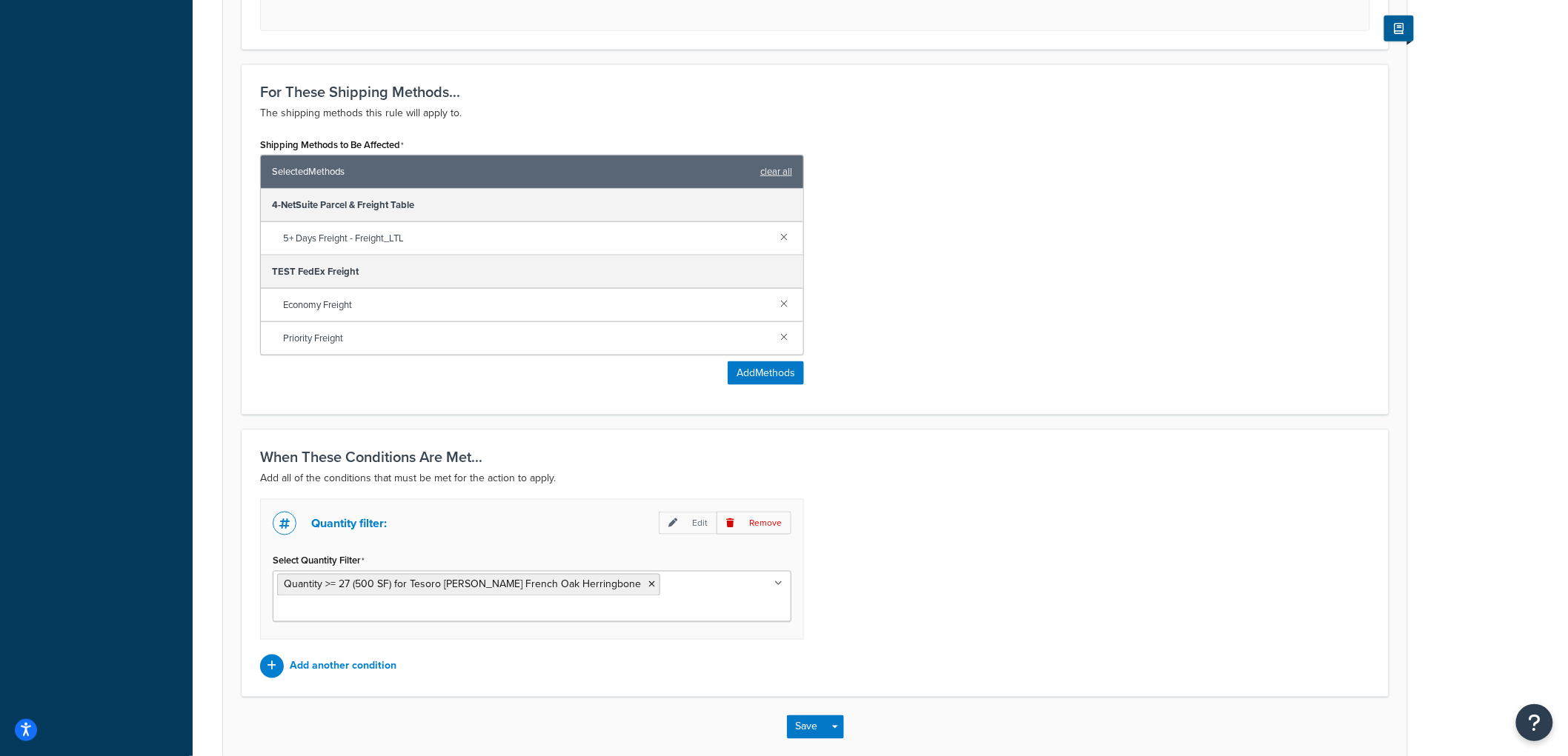
scroll to position [690, 0]
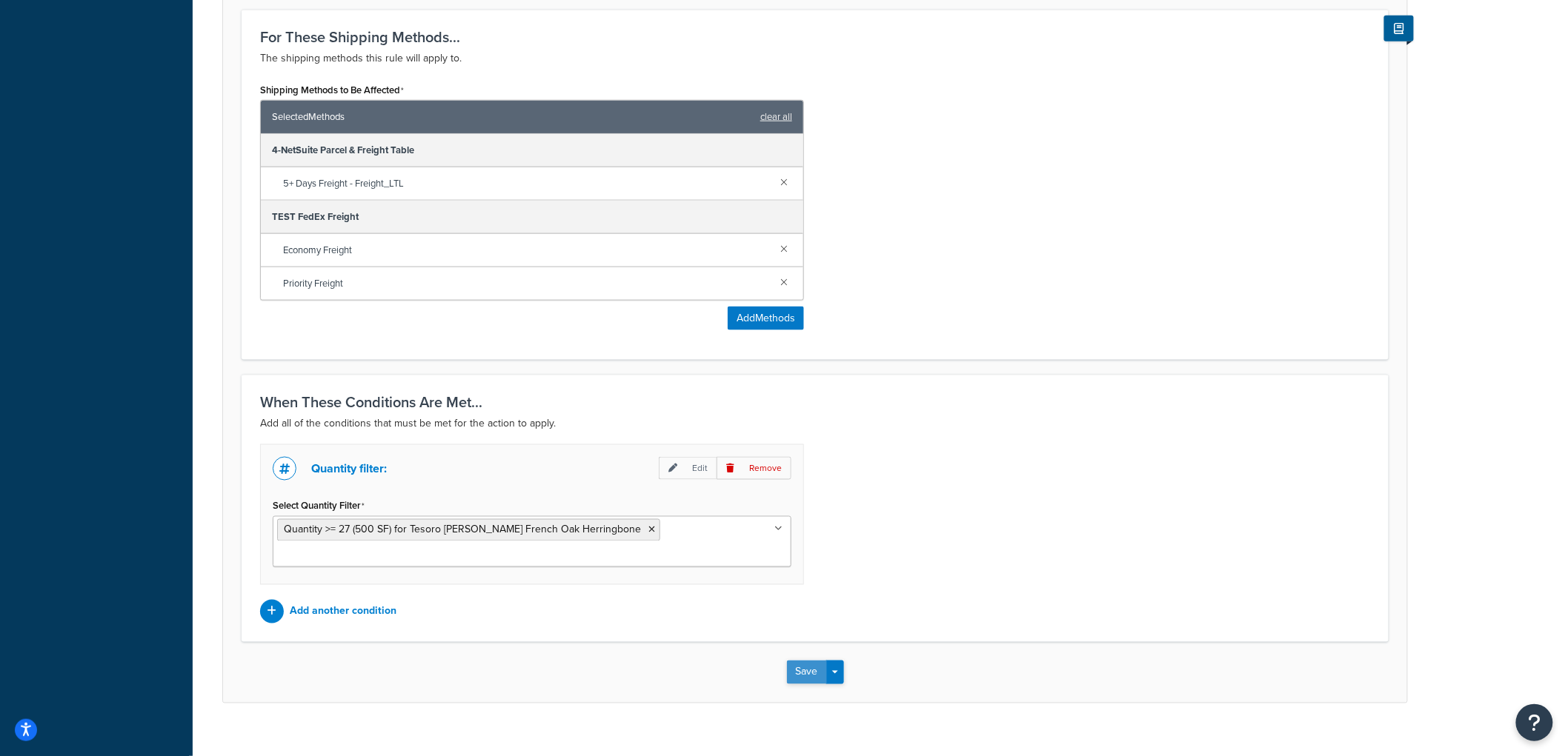
click at [797, 661] on button "Save" at bounding box center [807, 672] width 40 height 23
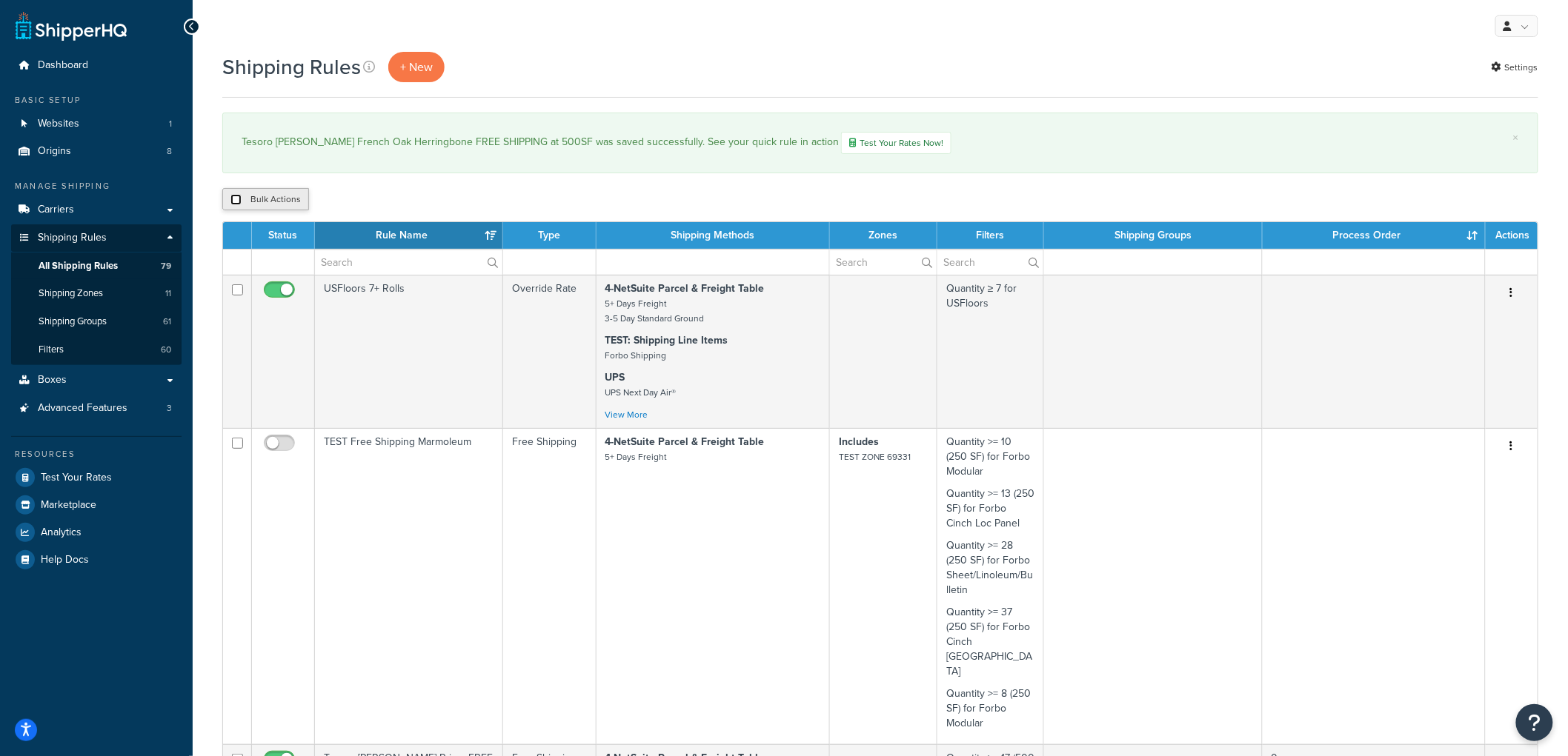
click at [241, 198] on input "checkbox" at bounding box center [235, 199] width 11 height 11
checkbox input "true"
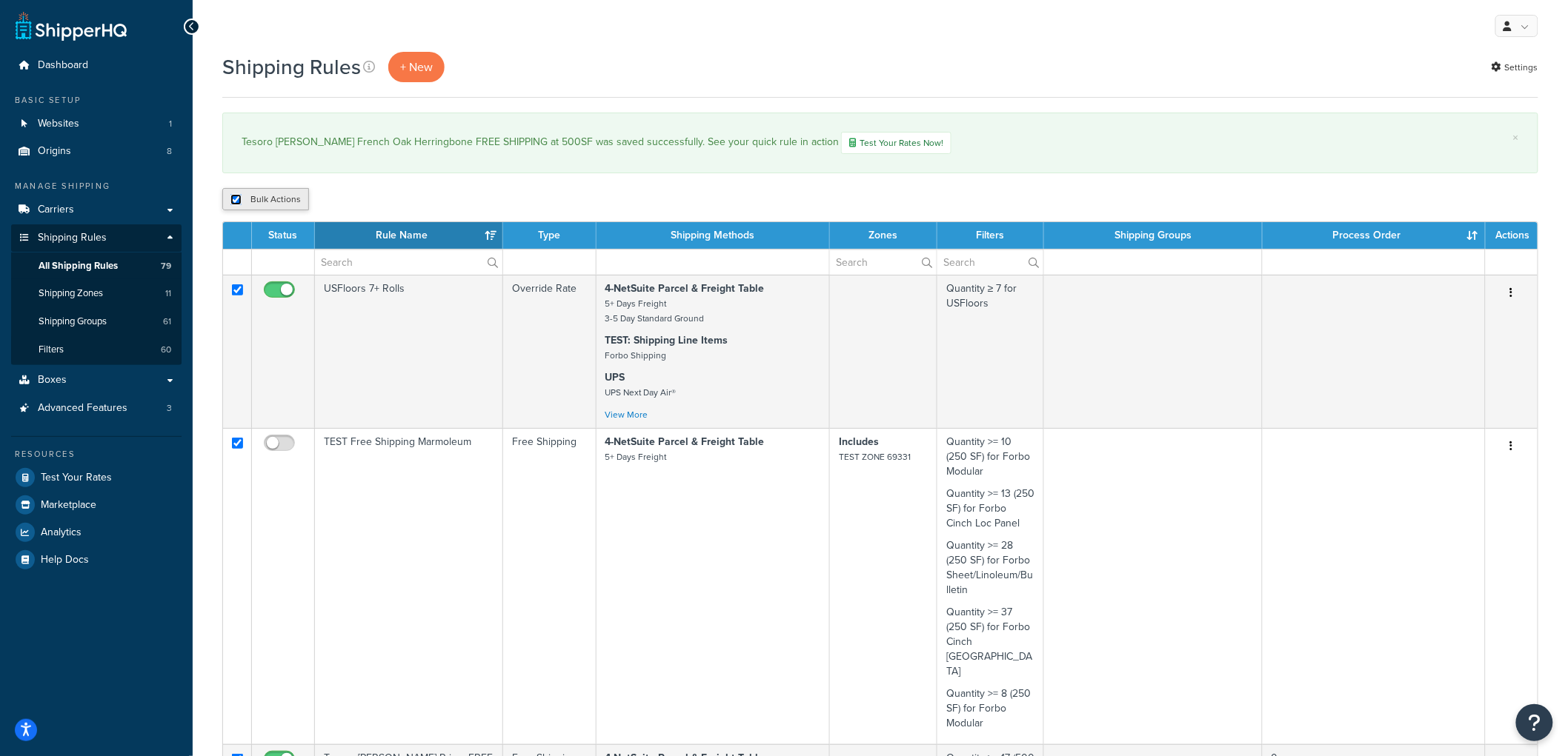
checkbox input "true"
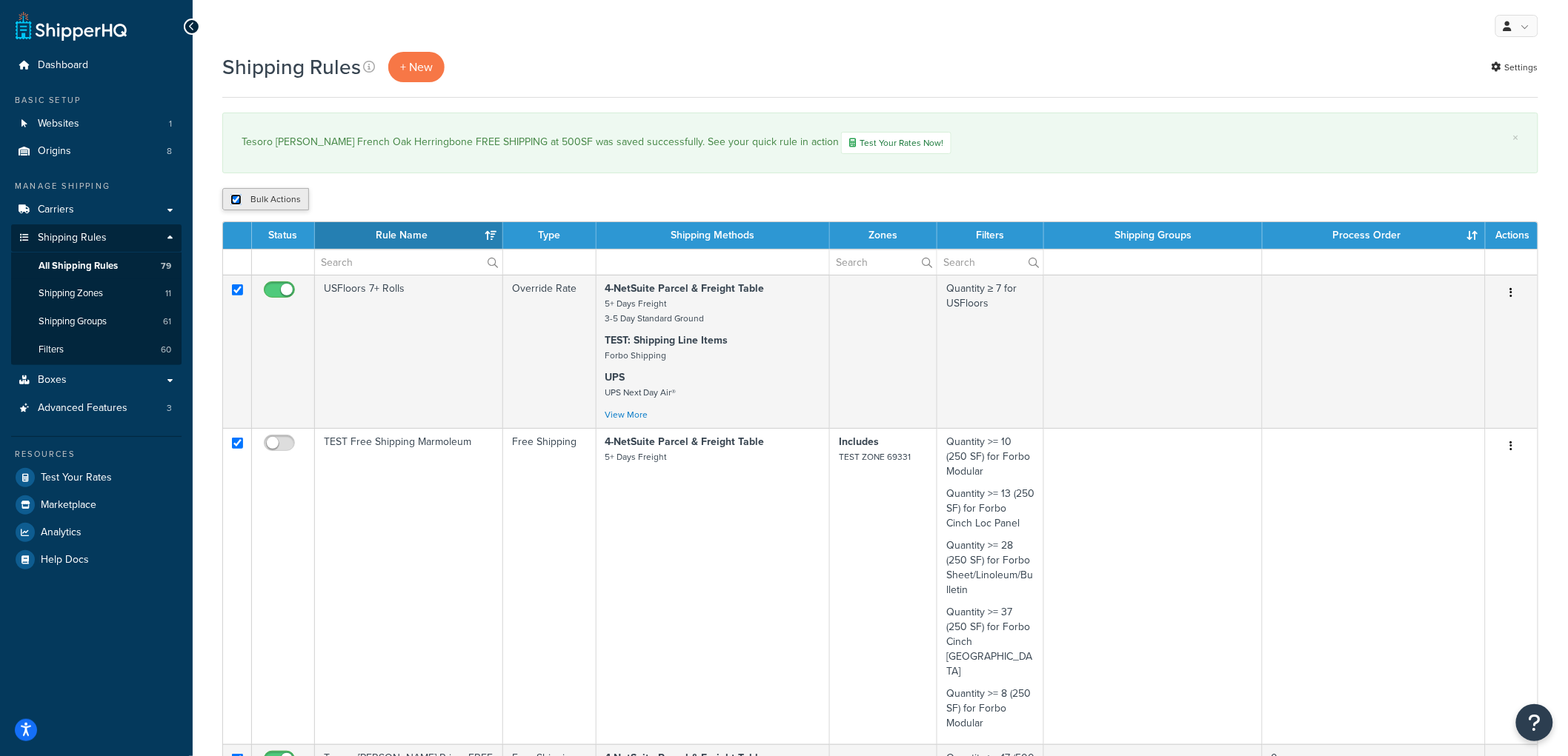
checkbox input "true"
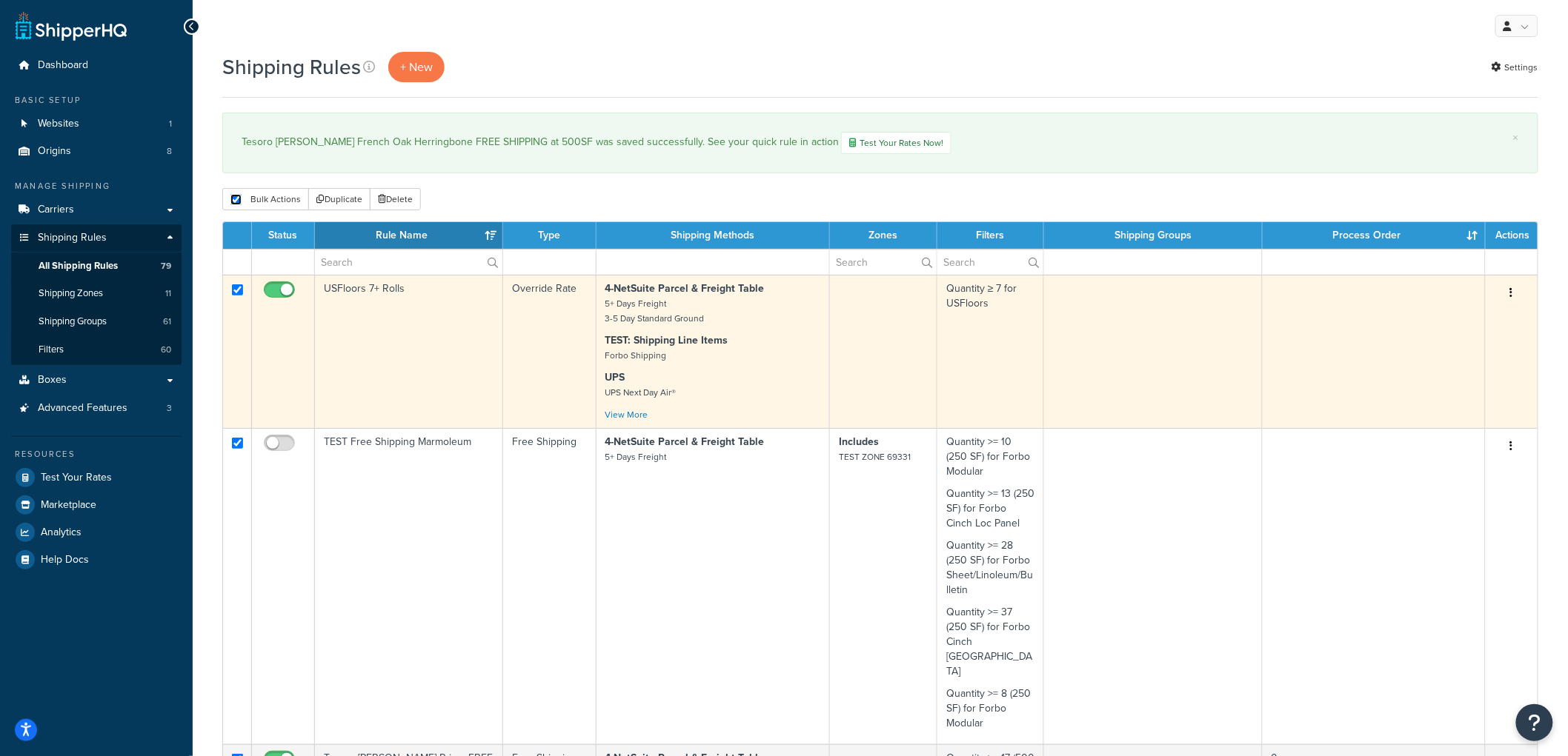
click at [236, 287] on input "checkbox" at bounding box center [237, 289] width 11 height 11
checkbox input "false"
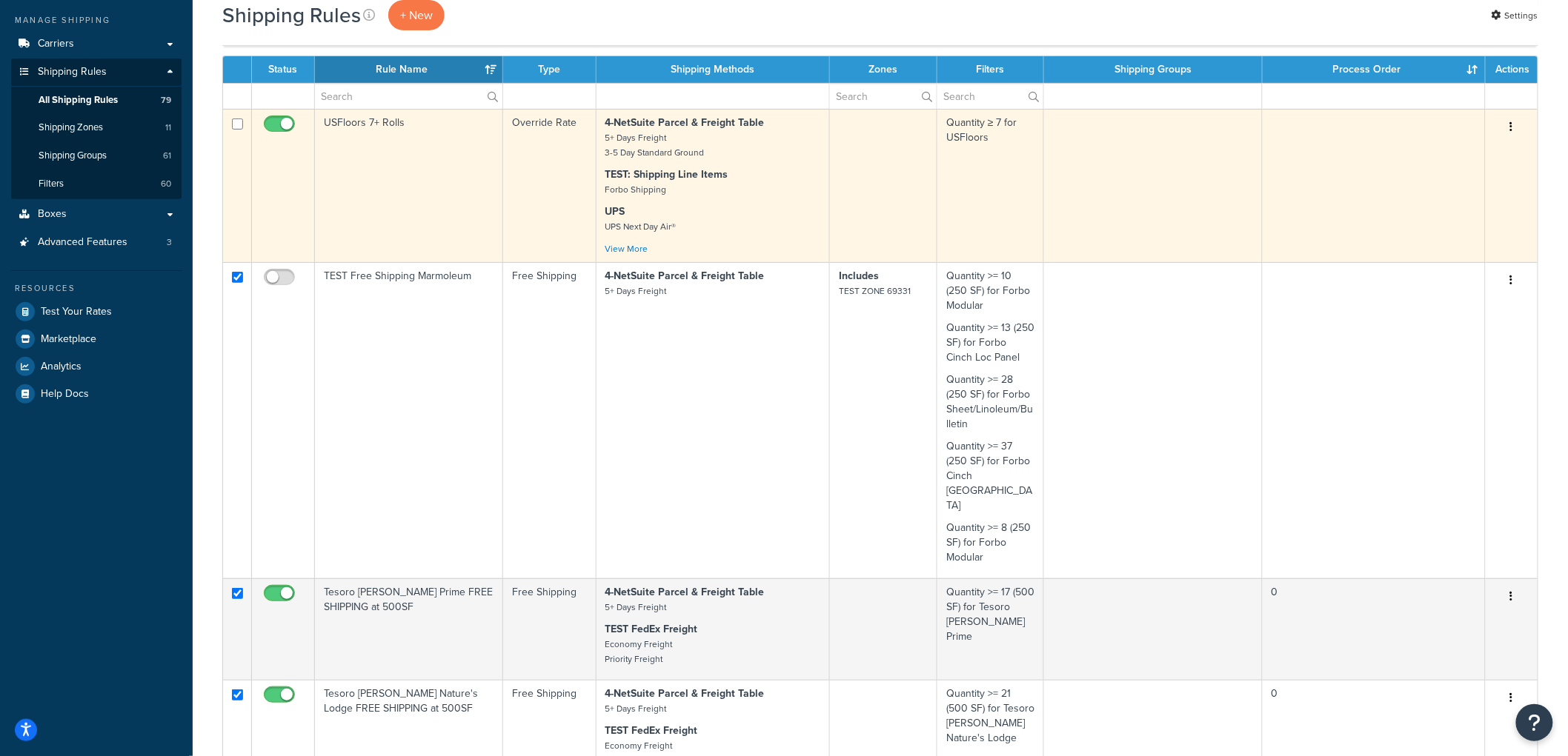
scroll to position [247, 0]
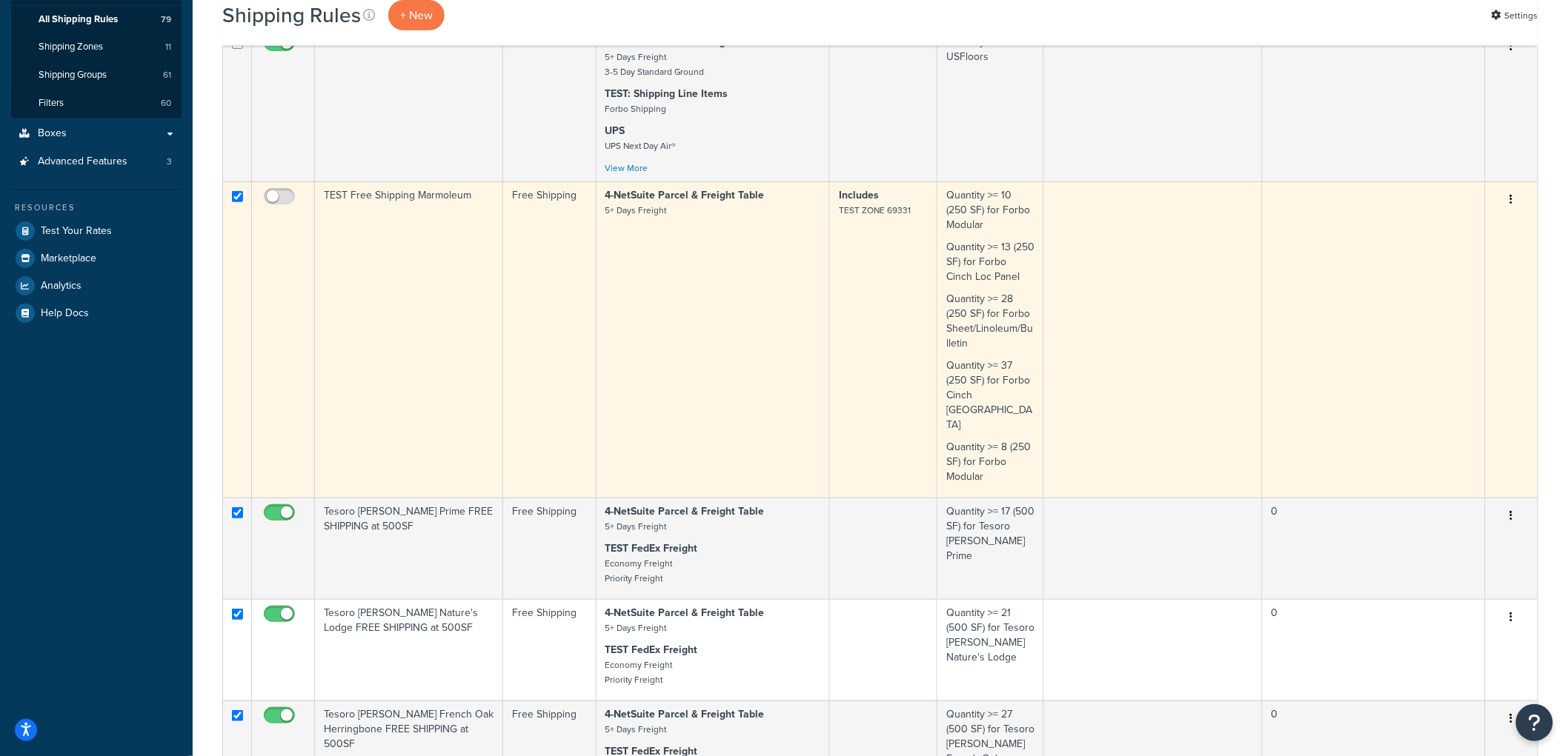
click at [238, 202] on input "checkbox" at bounding box center [237, 197] width 11 height 11
checkbox input "false"
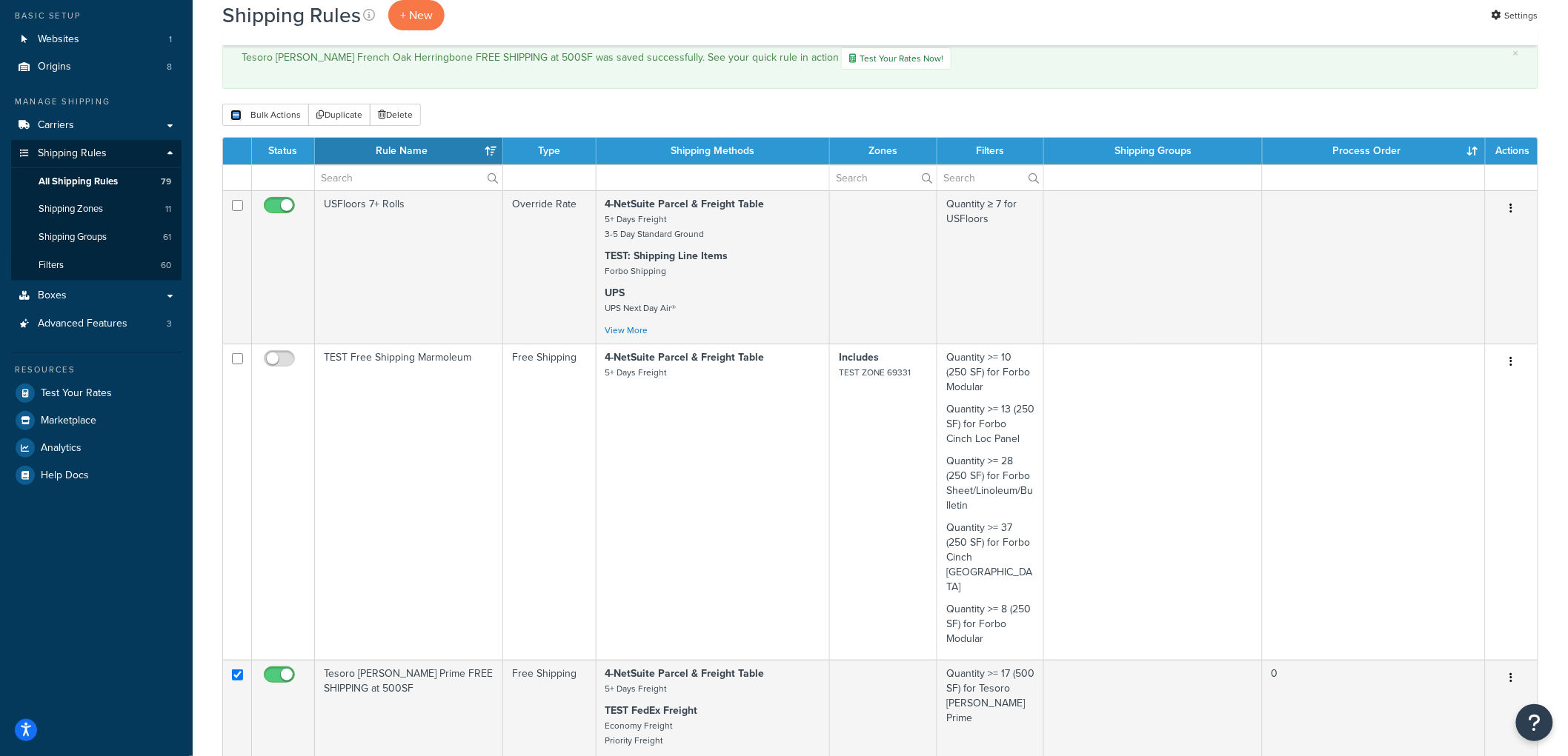
scroll to position [0, 0]
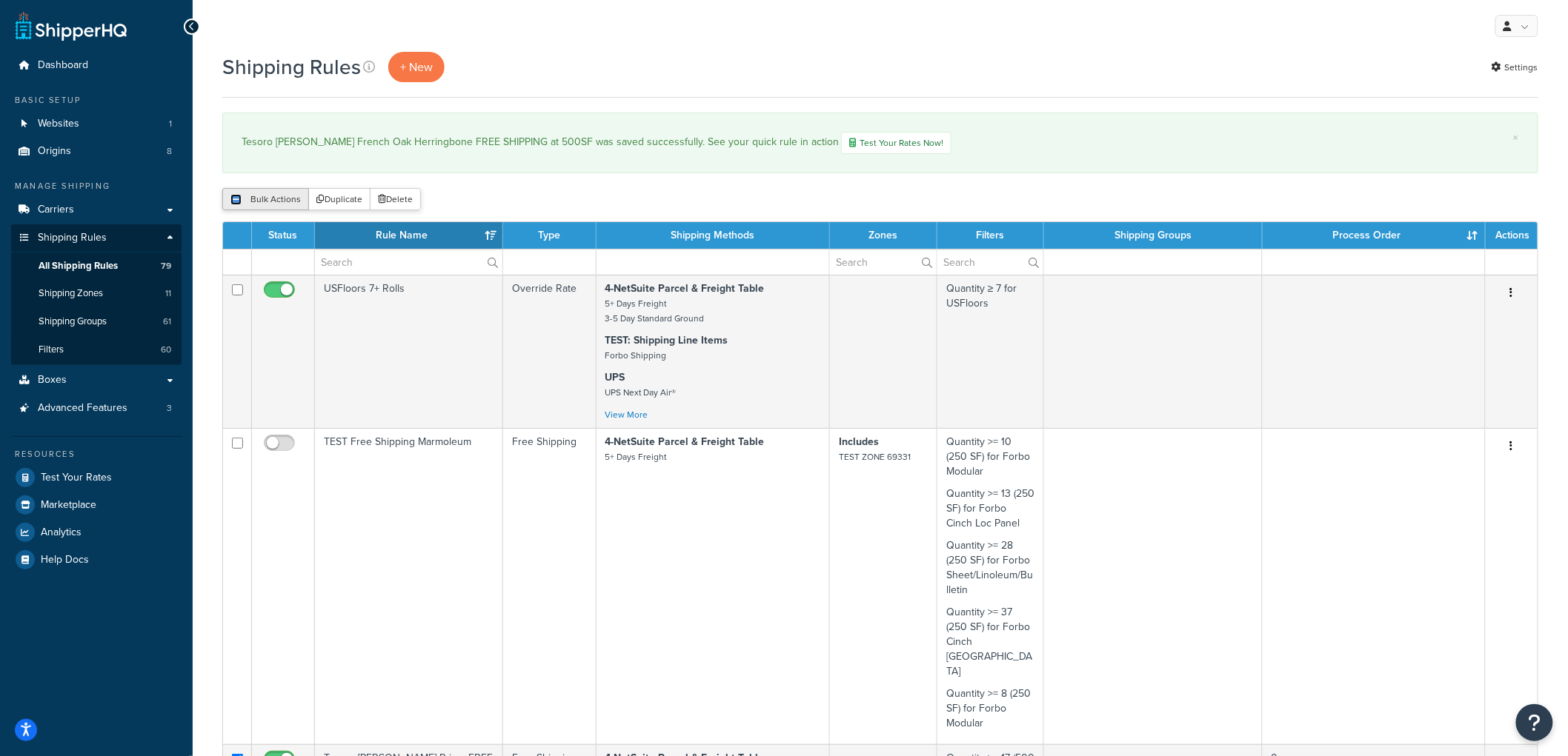
click at [240, 203] on input "checkbox" at bounding box center [235, 199] width 11 height 11
checkbox input "true"
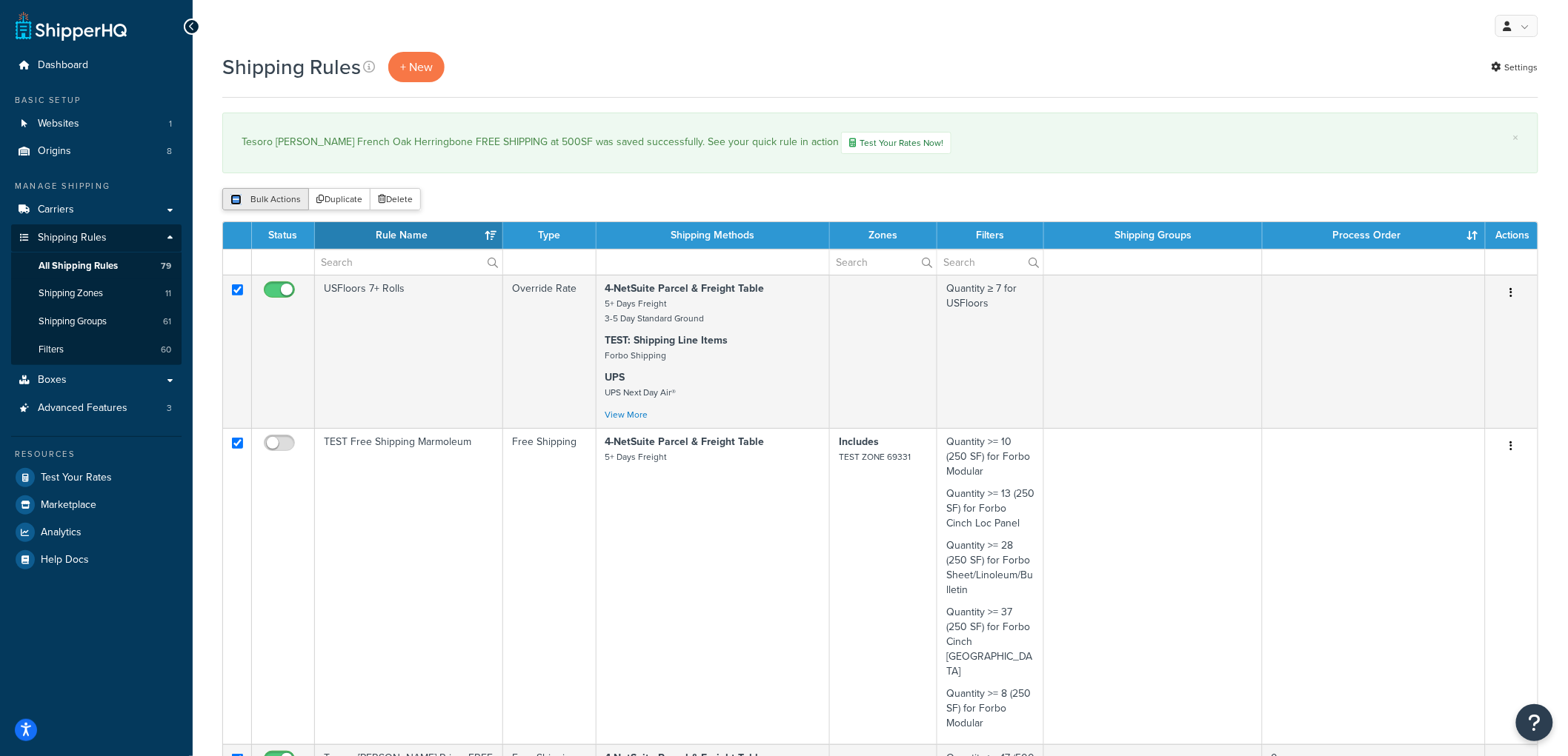
checkbox input "true"
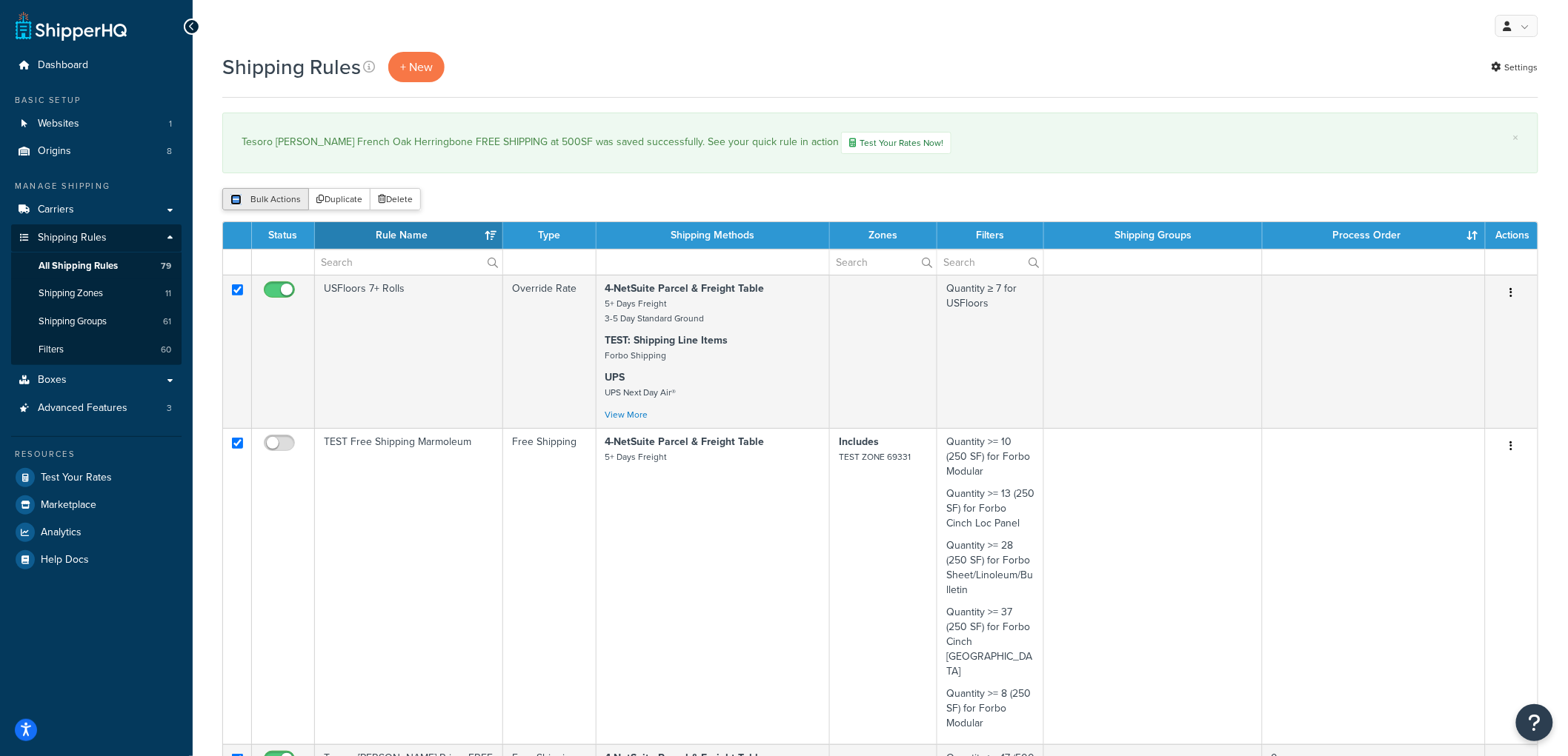
checkbox input "true"
click at [240, 203] on input "checkbox" at bounding box center [235, 199] width 11 height 11
checkbox input "false"
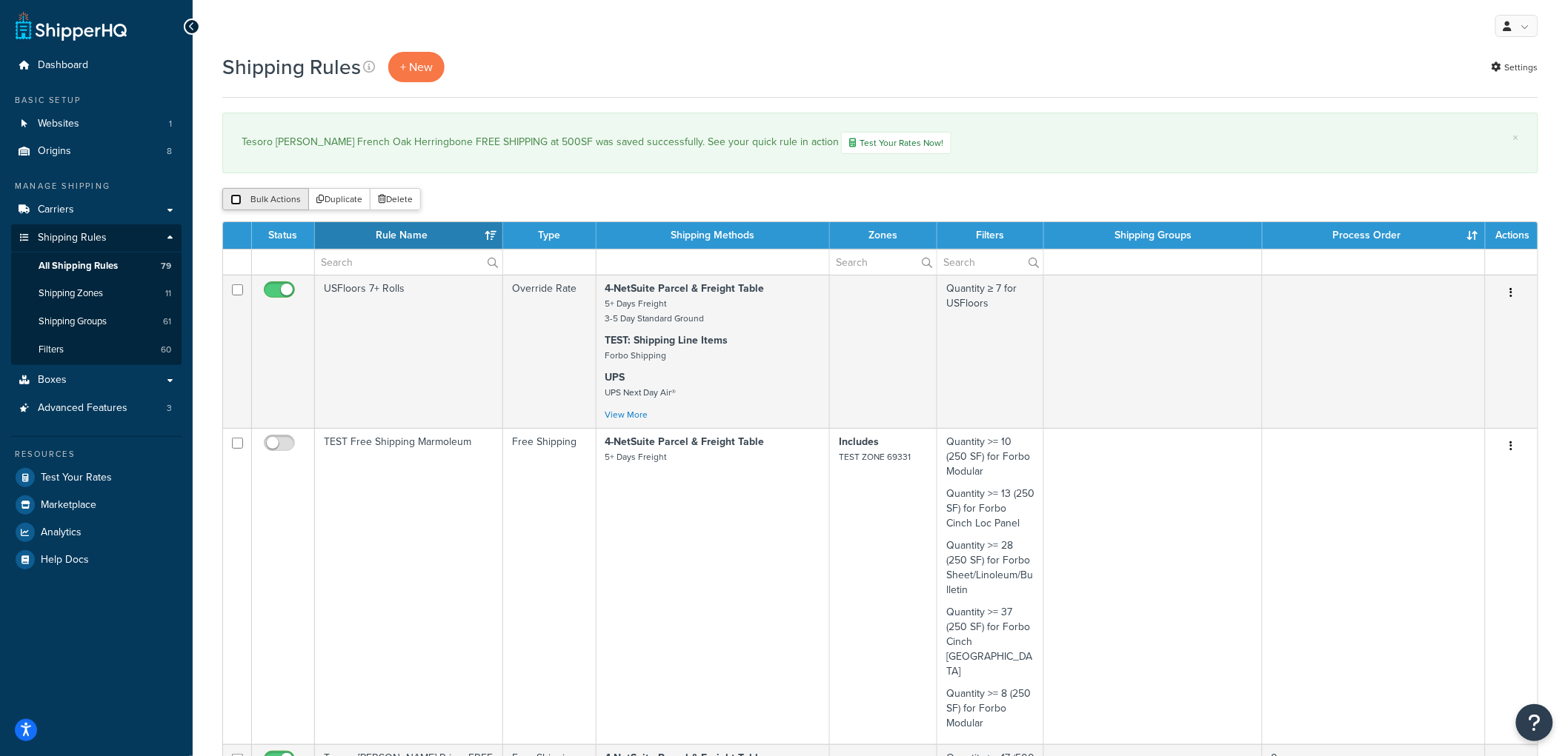
checkbox input "false"
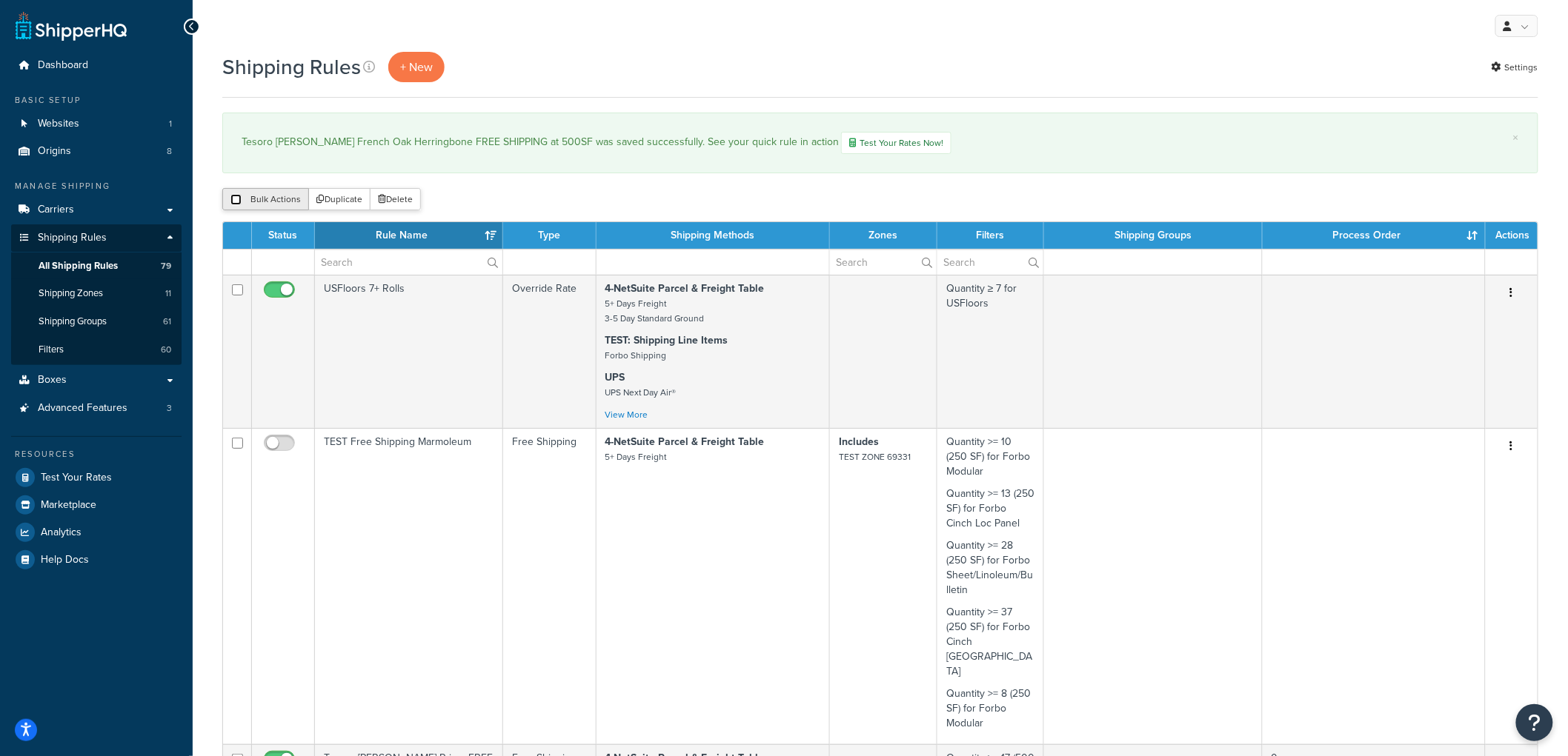
checkbox input "false"
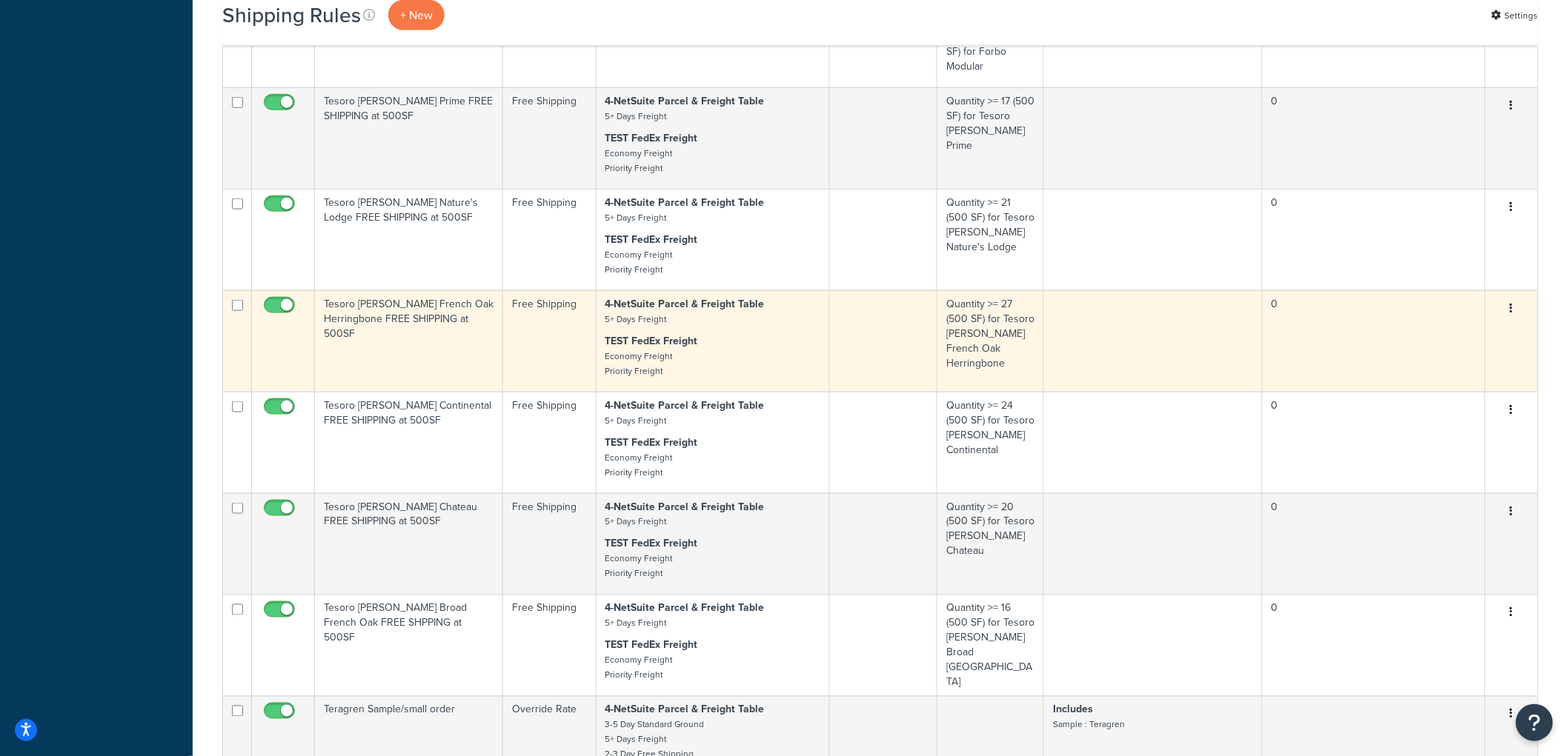
scroll to position [658, 0]
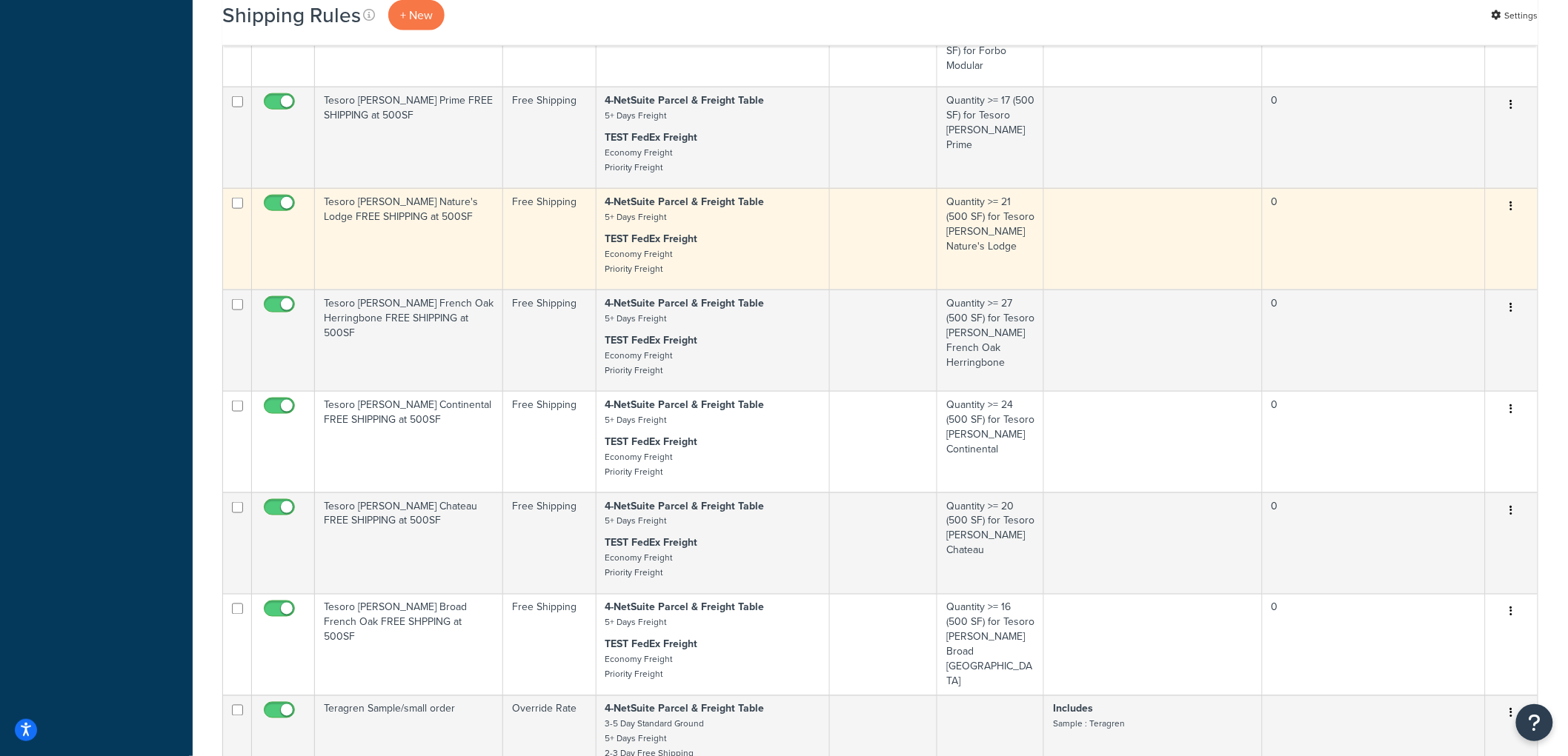
click at [423, 236] on td "Tesoro Woods Nature's Lodge FREE SHIPPING at 500SF" at bounding box center [408, 238] width 188 height 101
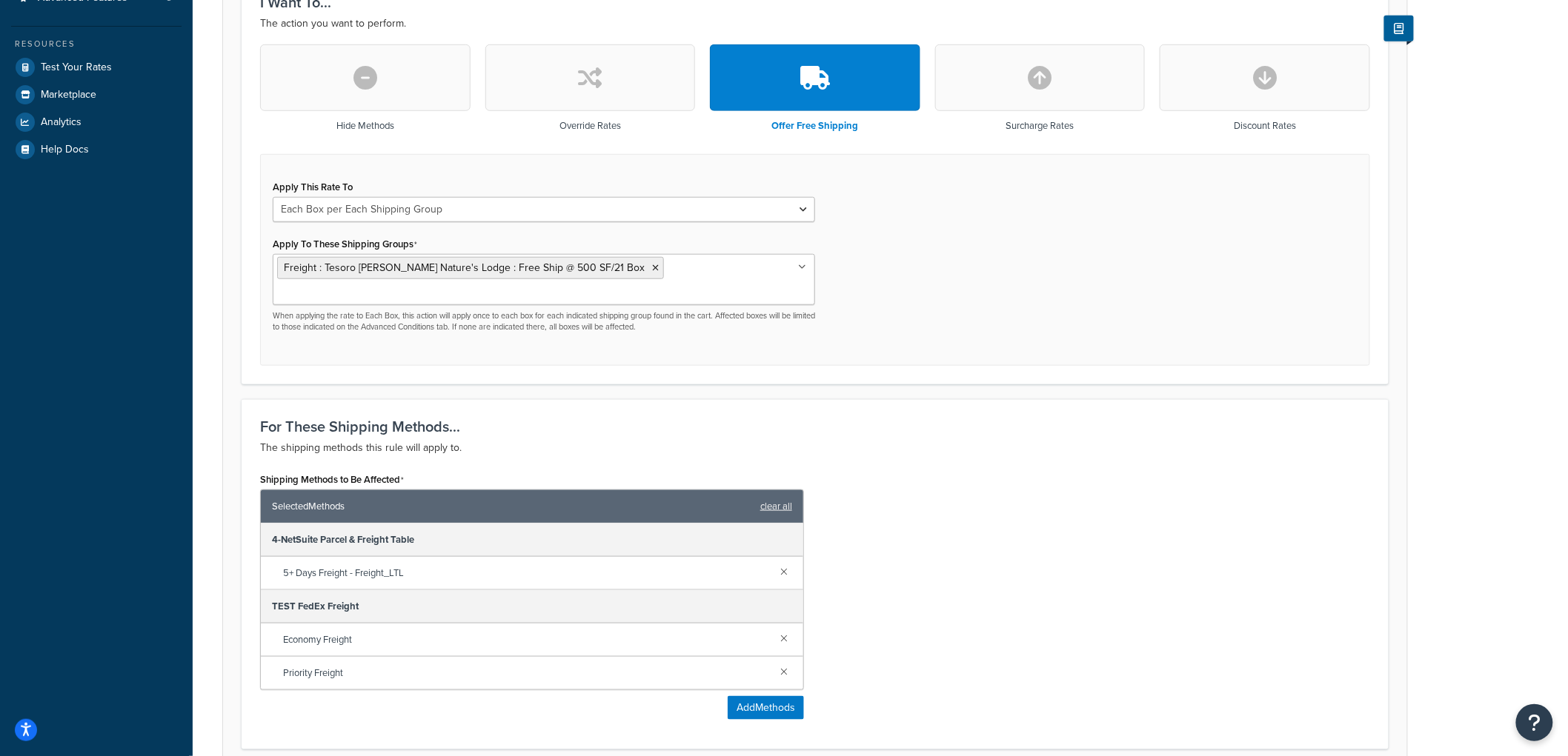
scroll to position [411, 0]
click at [511, 207] on select "Each Shipment in the Cart Each Origin in the Cart Each Shipping Group in the Ca…" at bounding box center [544, 209] width 542 height 25
select select "CART"
click at [273, 197] on select "Each Shipment in the Cart Each Origin in the Cart Each Shipping Group in the Ca…" at bounding box center [544, 209] width 542 height 25
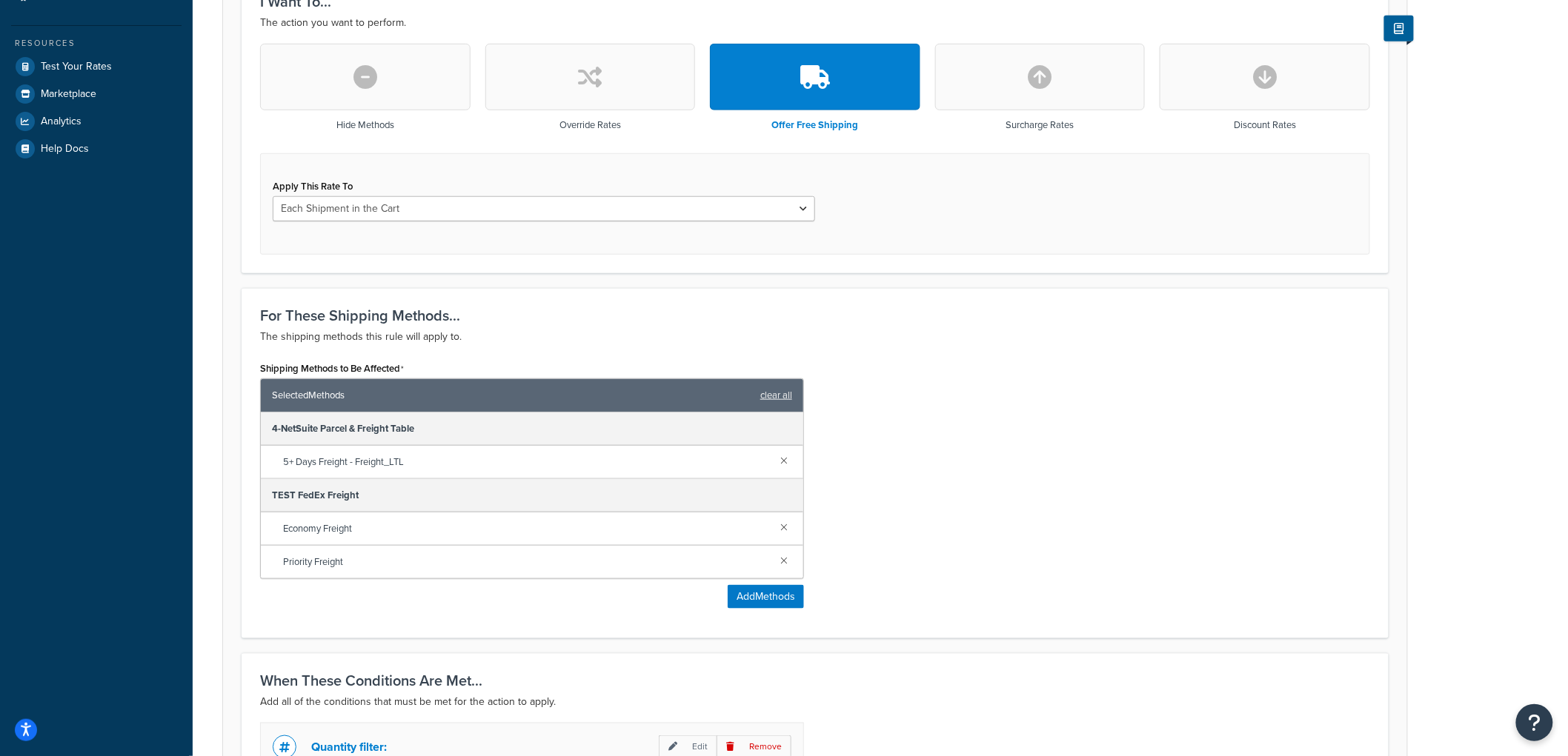
click at [1013, 299] on div "For These Shipping Methods... The shipping methods this rule will apply to. Shi…" at bounding box center [815, 463] width 1147 height 350
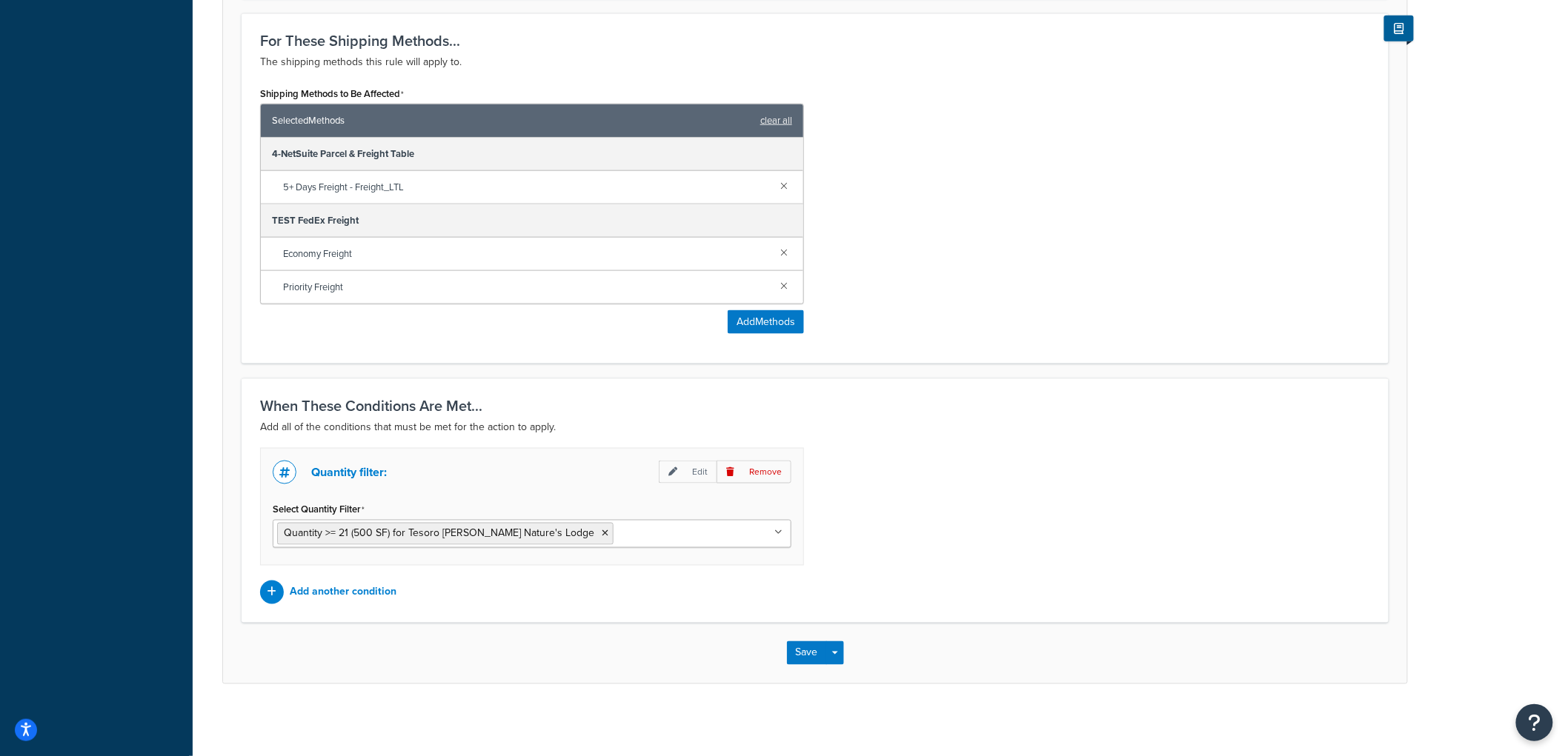
scroll to position [690, 0]
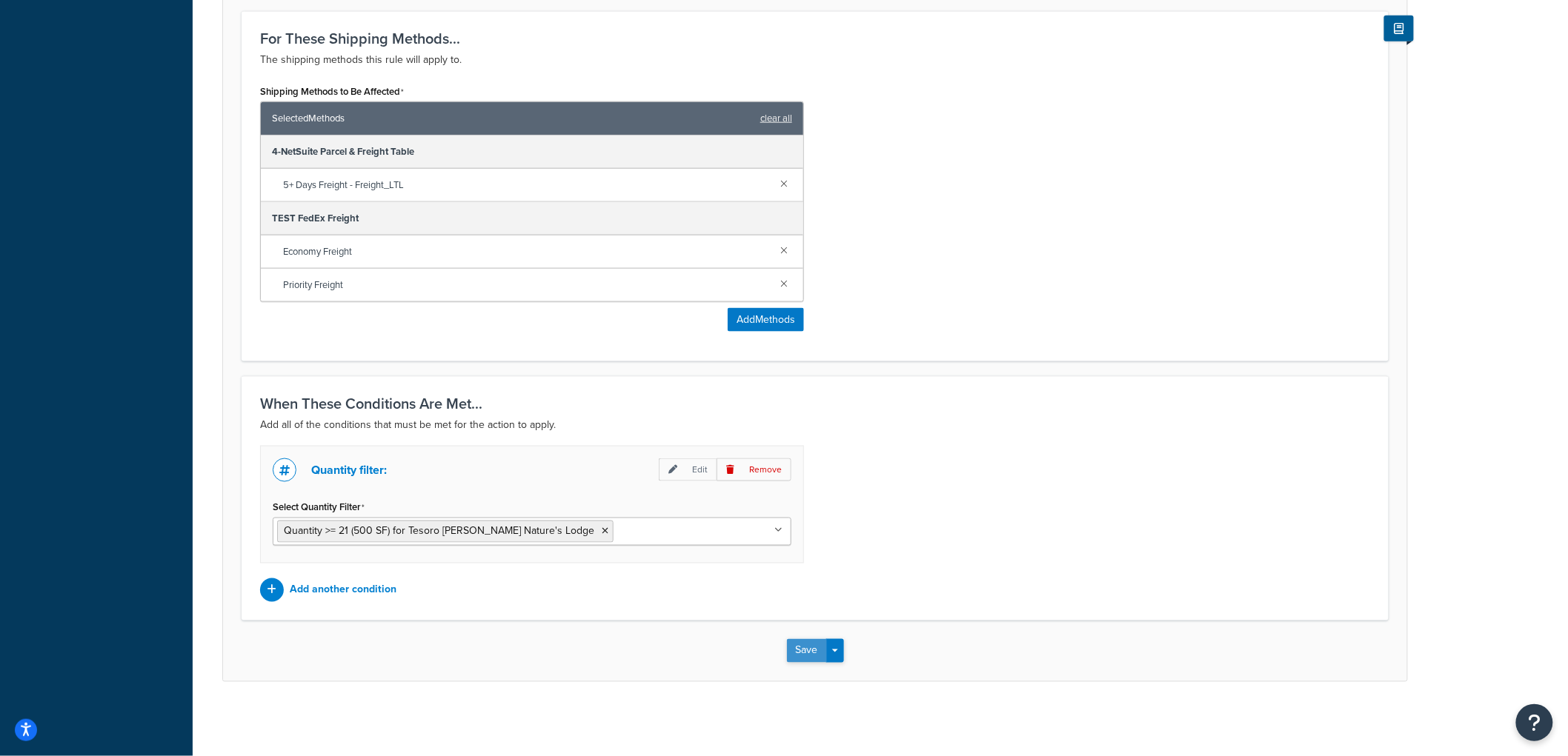
click at [802, 647] on button "Save" at bounding box center [807, 651] width 40 height 23
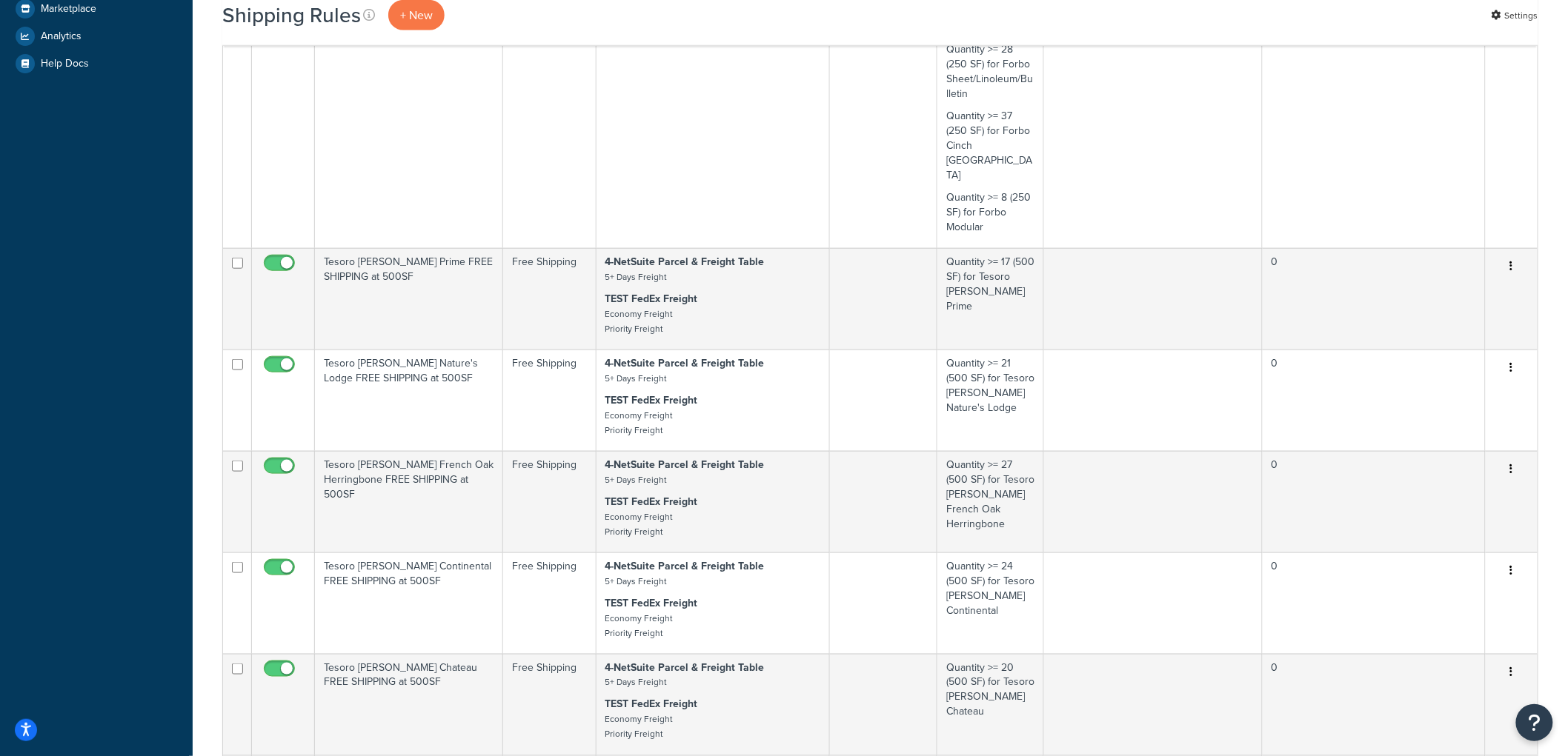
scroll to position [493, 0]
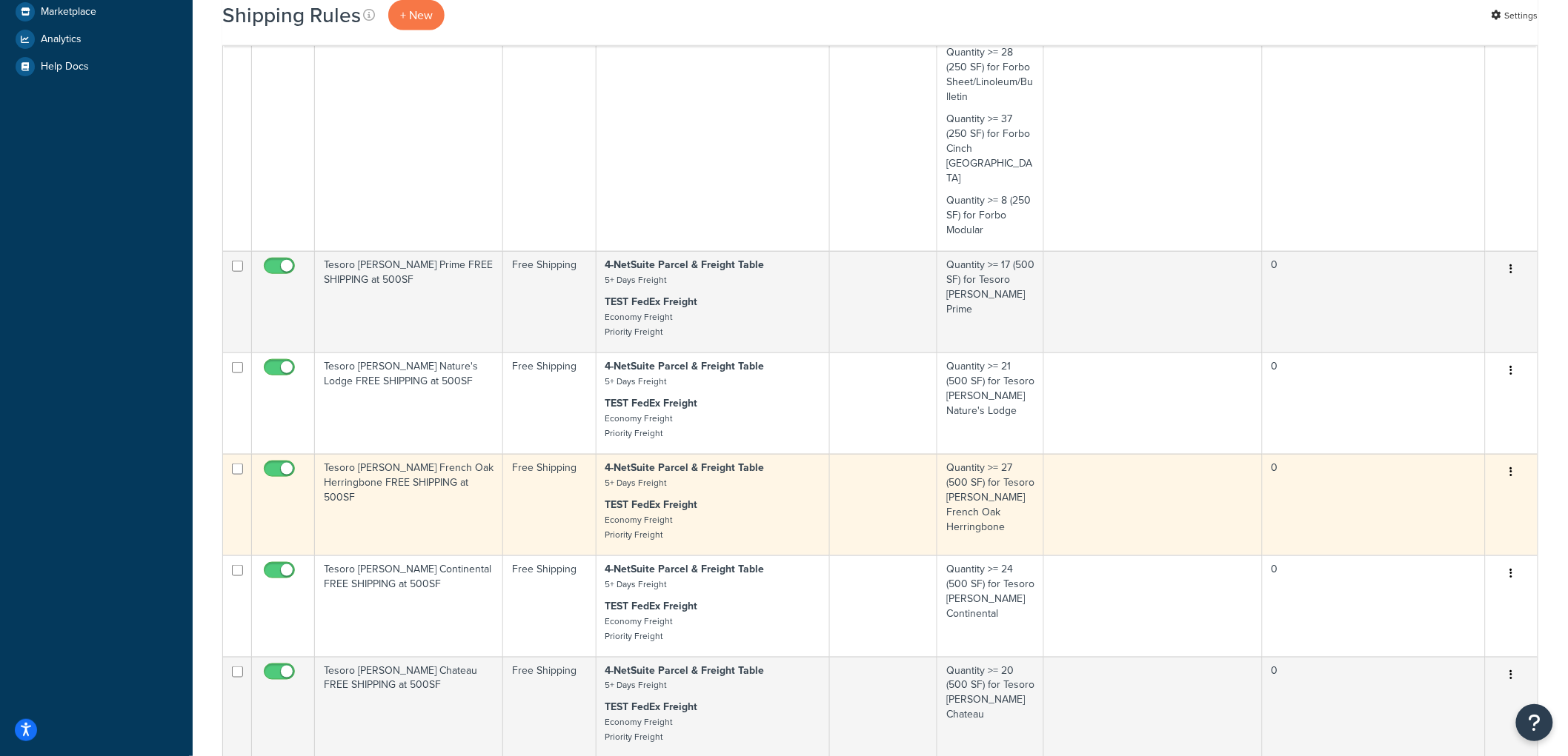
click at [405, 457] on td "Tesoro [PERSON_NAME] French Oak Herringbone FREE SHIPPING at 500SF" at bounding box center [408, 504] width 188 height 101
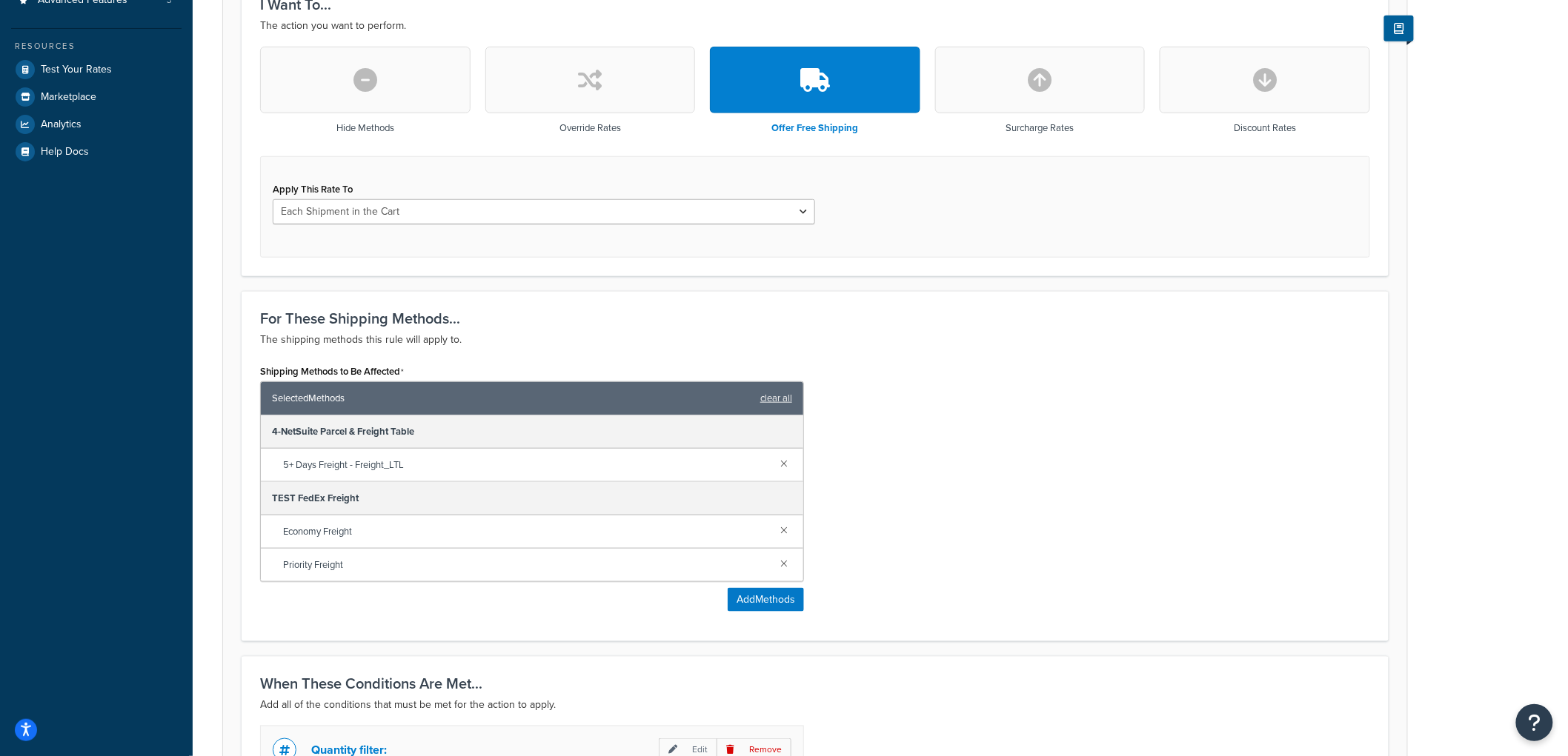
scroll to position [411, 0]
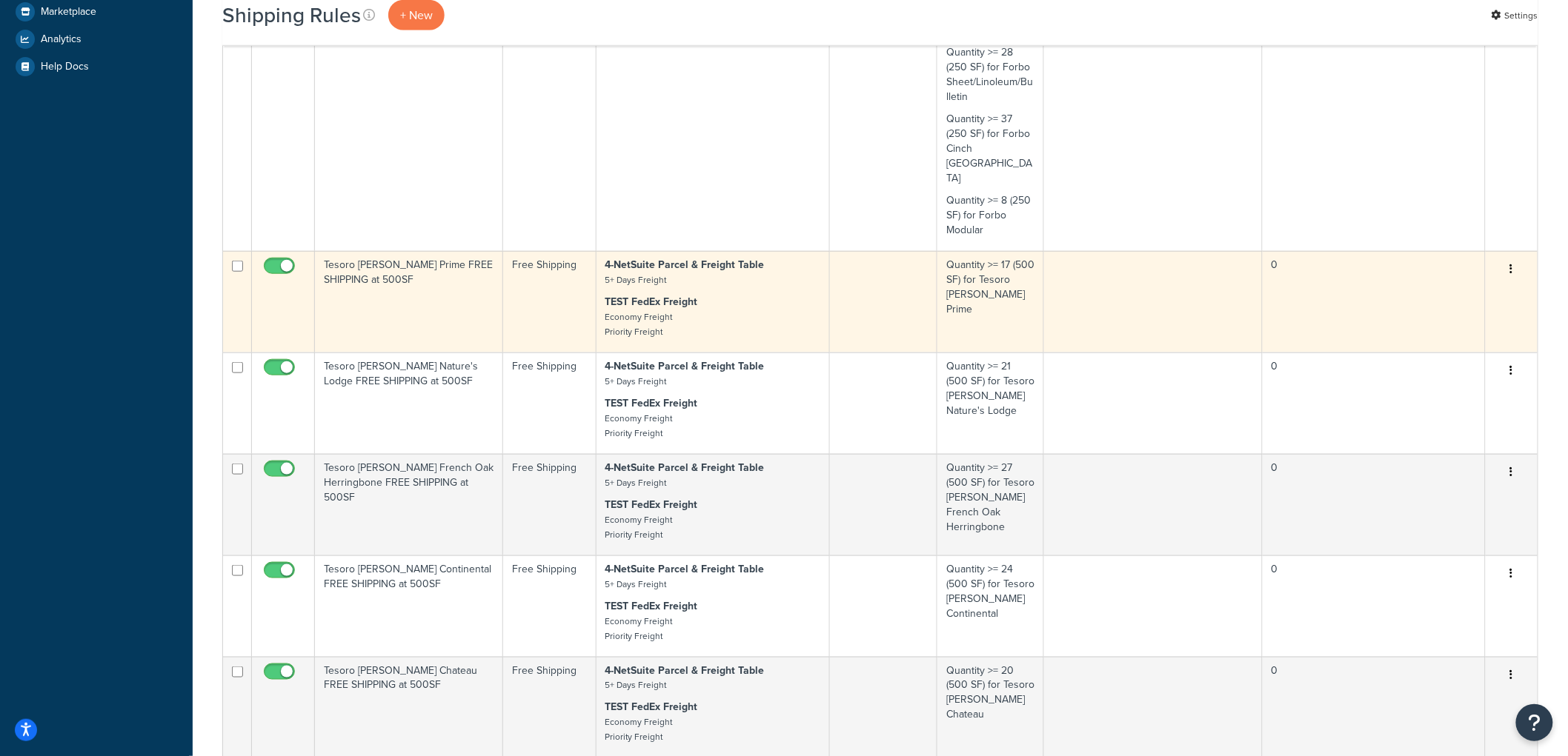
click at [420, 263] on td "Tesoro [PERSON_NAME] Prime FREE SHIPPING at 500SF" at bounding box center [408, 301] width 188 height 101
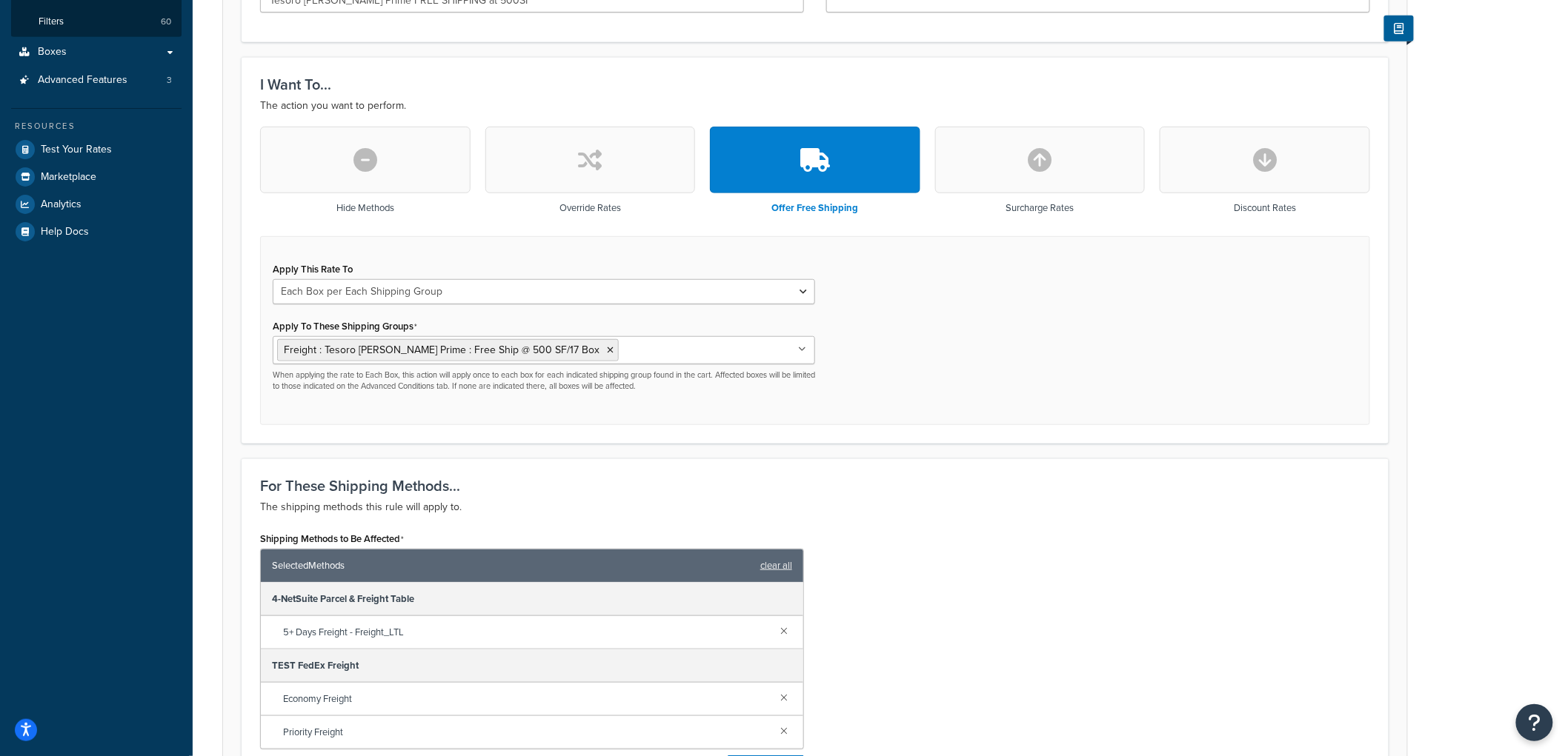
scroll to position [411, 0]
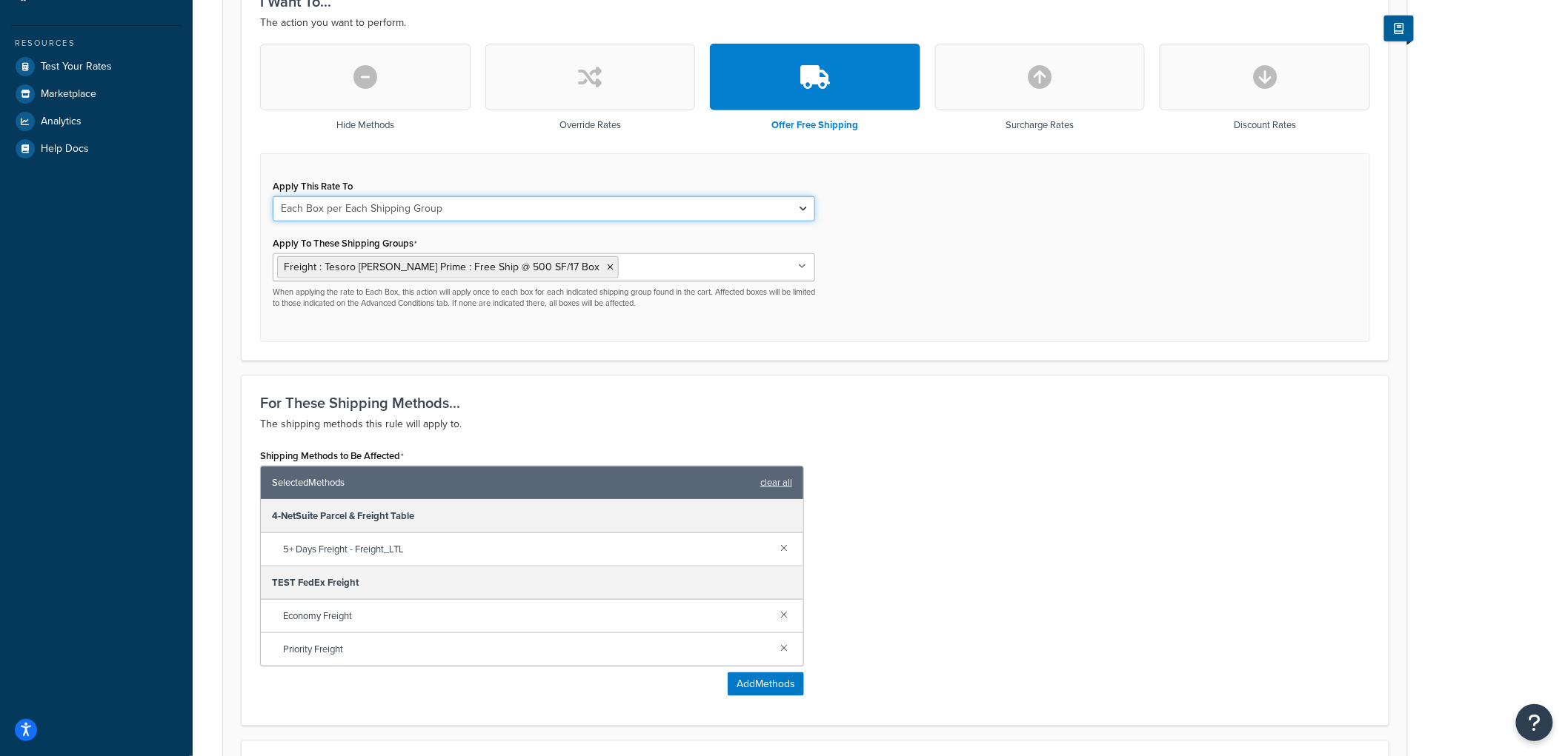
click at [404, 212] on select "Each Shipment in the Cart Each Origin in the Cart Each Shipping Group in the Ca…" at bounding box center [544, 209] width 542 height 25
select select "CART"
click at [273, 197] on select "Each Shipment in the Cart Each Origin in the Cart Each Shipping Group in the Ca…" at bounding box center [544, 209] width 542 height 25
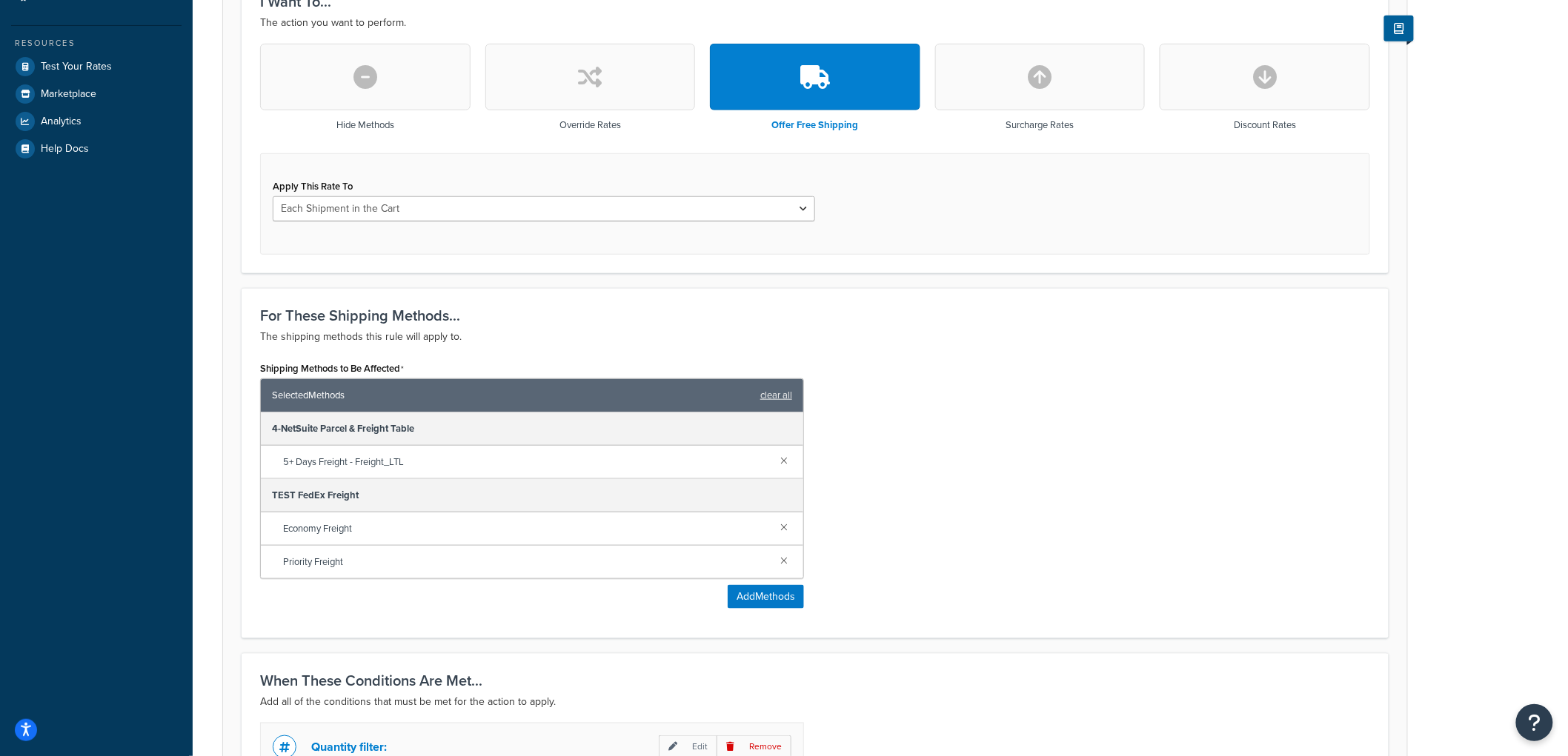
click at [1147, 302] on div "For These Shipping Methods... The shipping methods this rule will apply to. Shi…" at bounding box center [815, 463] width 1147 height 350
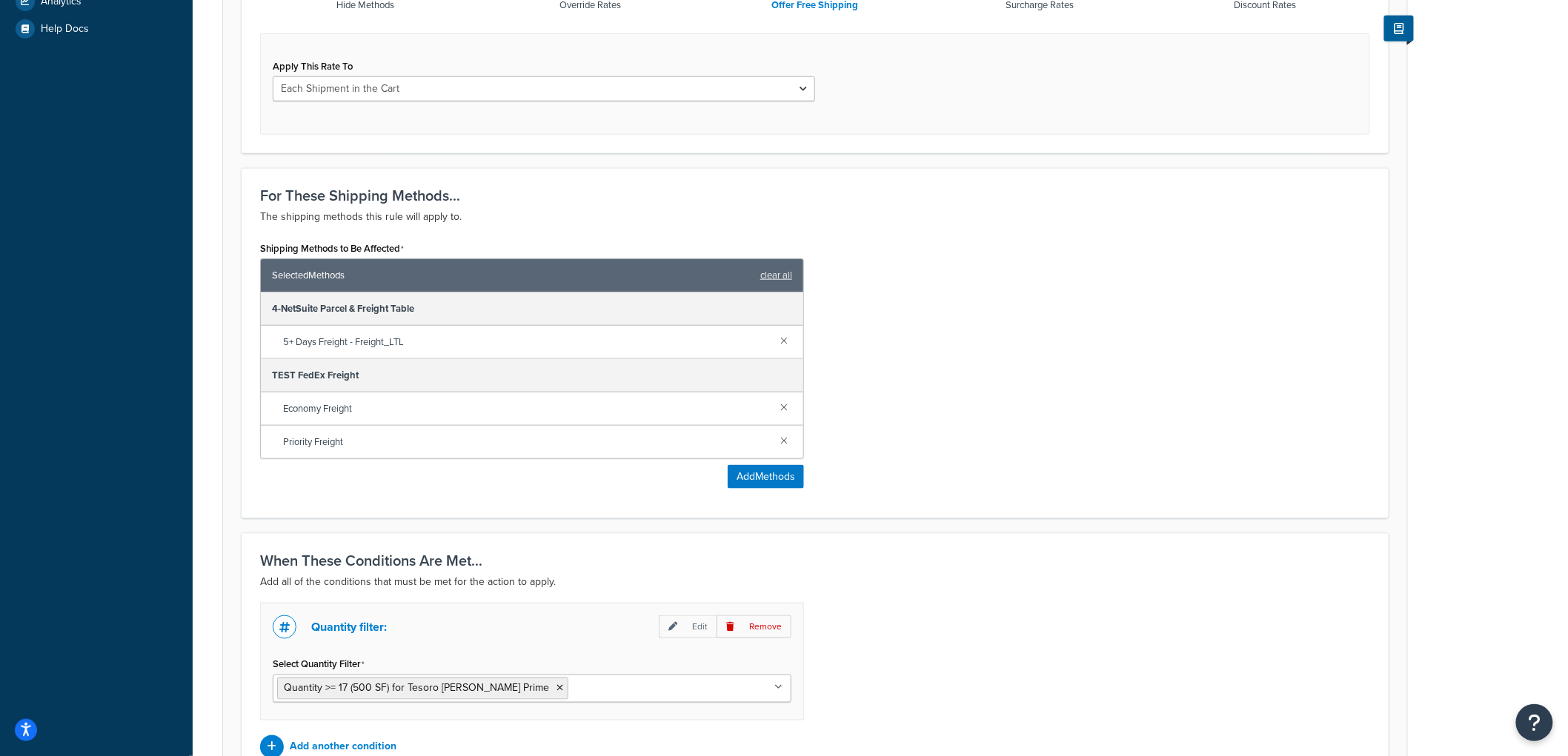
scroll to position [690, 0]
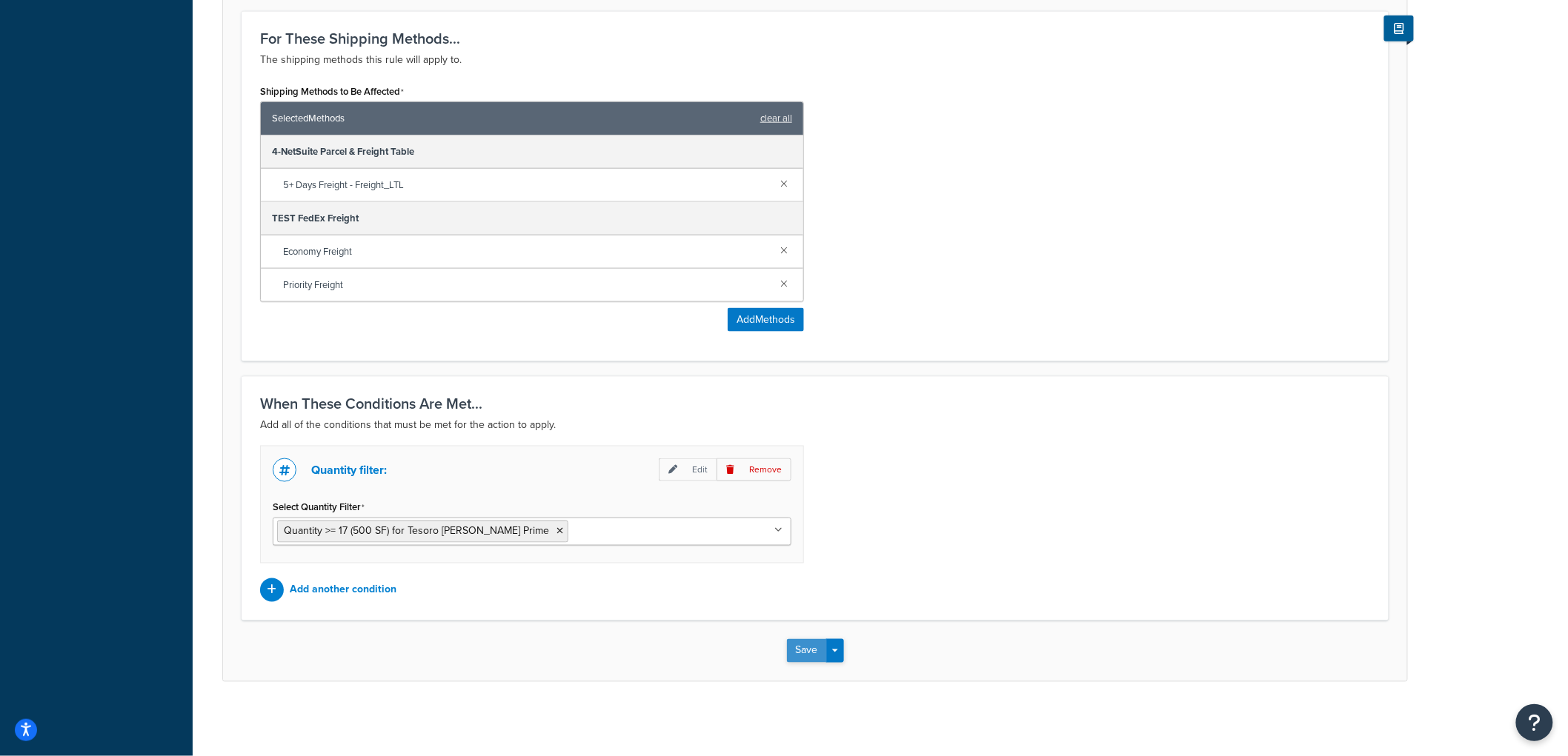
click at [796, 655] on button "Save" at bounding box center [807, 651] width 40 height 23
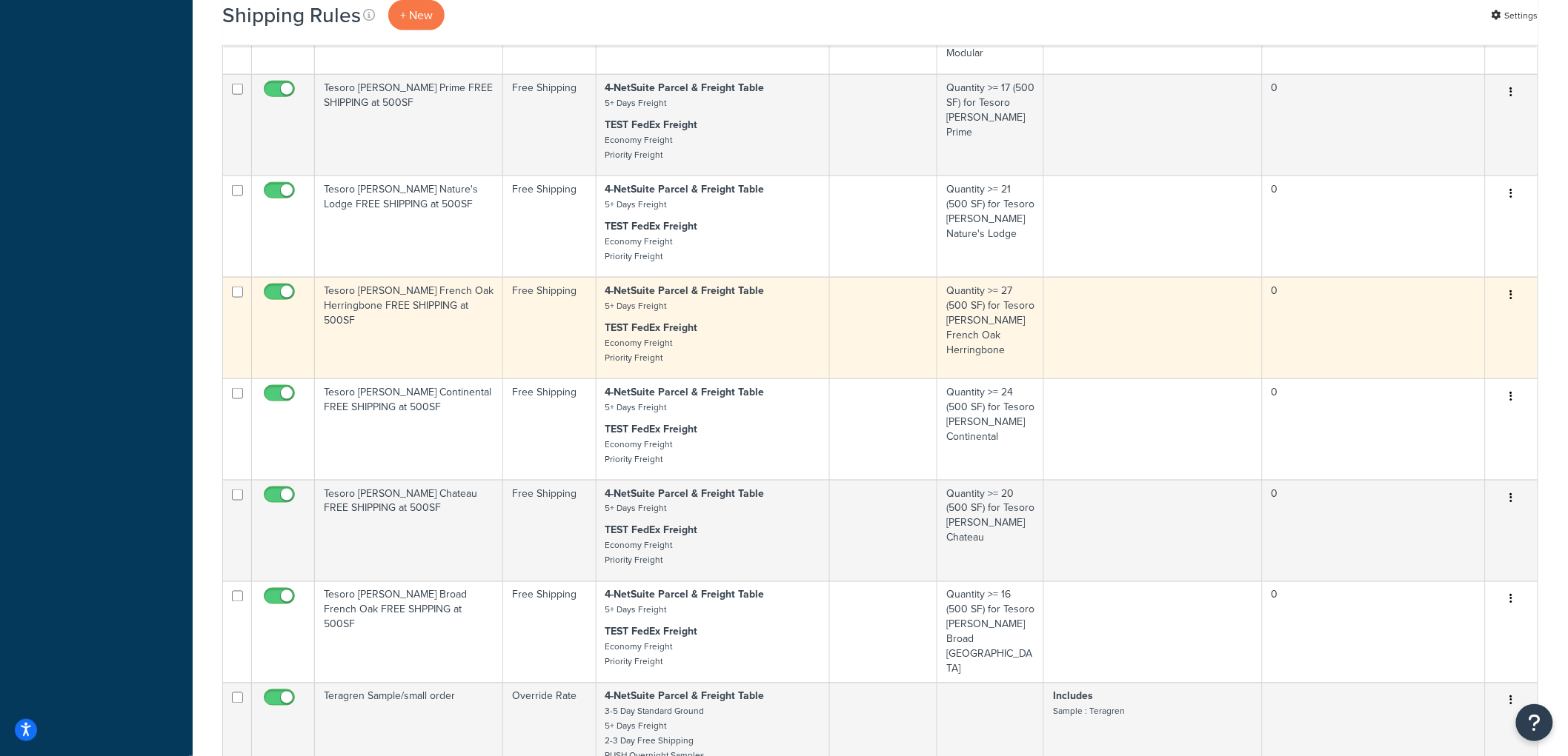
scroll to position [575, 0]
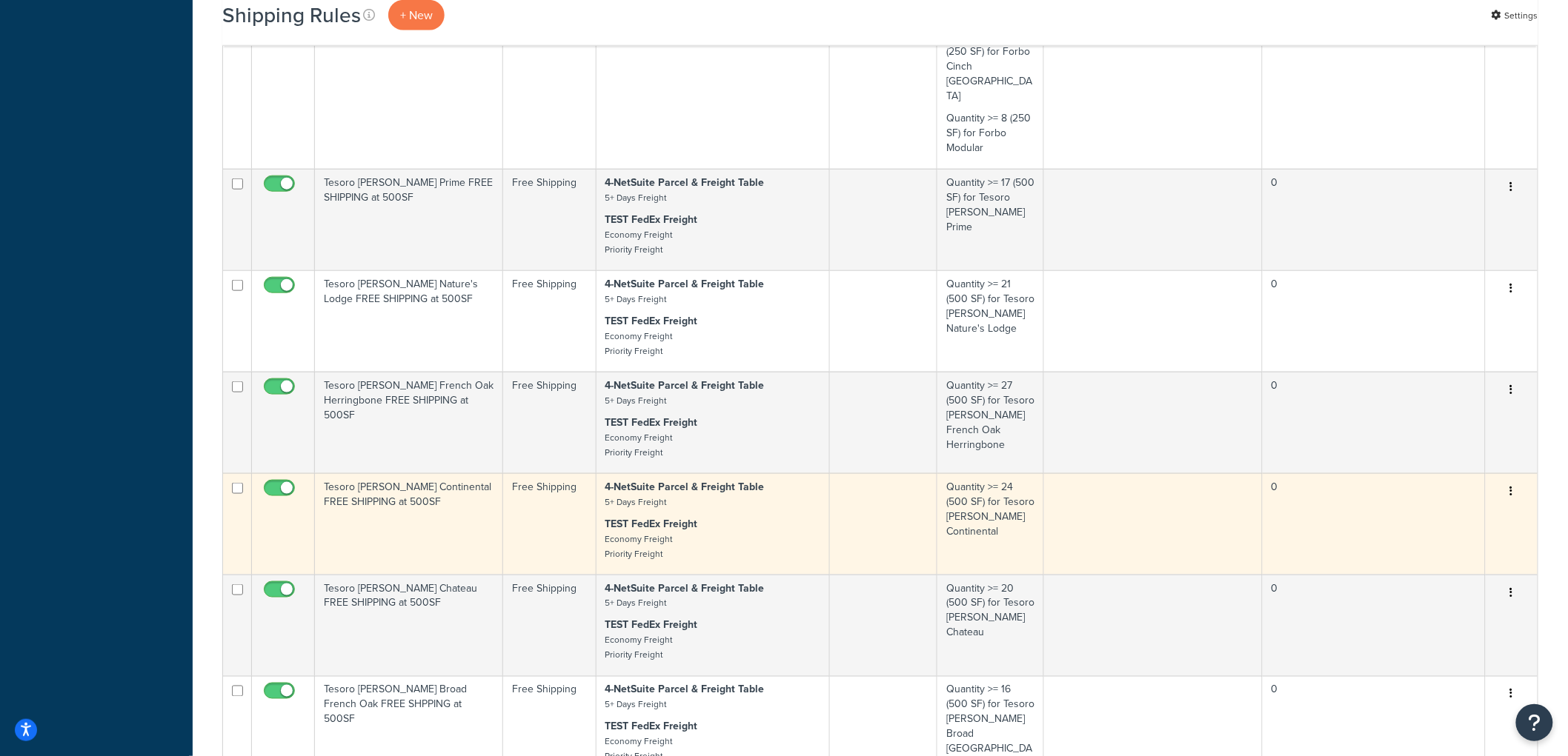
click at [416, 473] on td "Tesoro [PERSON_NAME] Continental FREE SHIPPING at 500SF" at bounding box center [408, 524] width 188 height 101
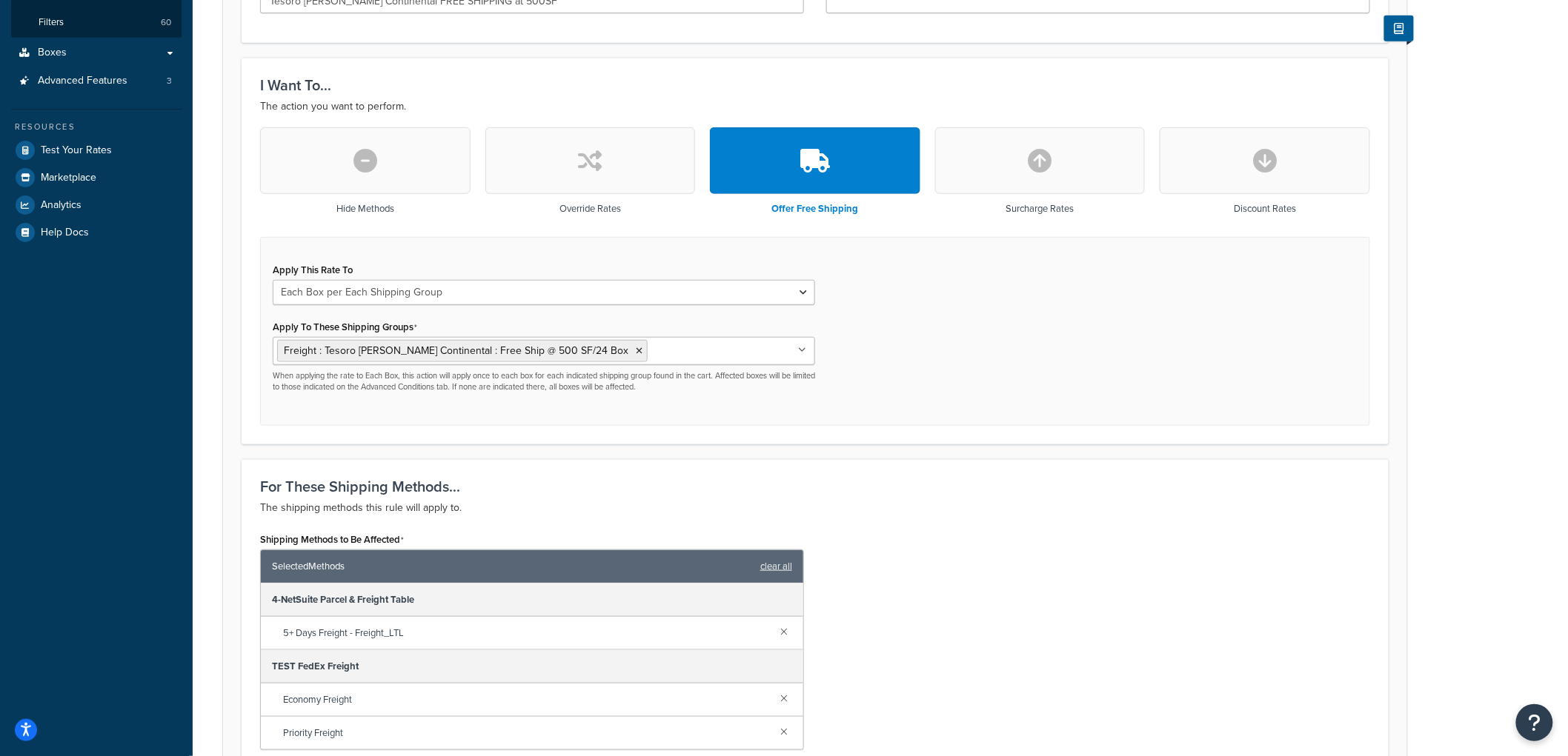
scroll to position [329, 0]
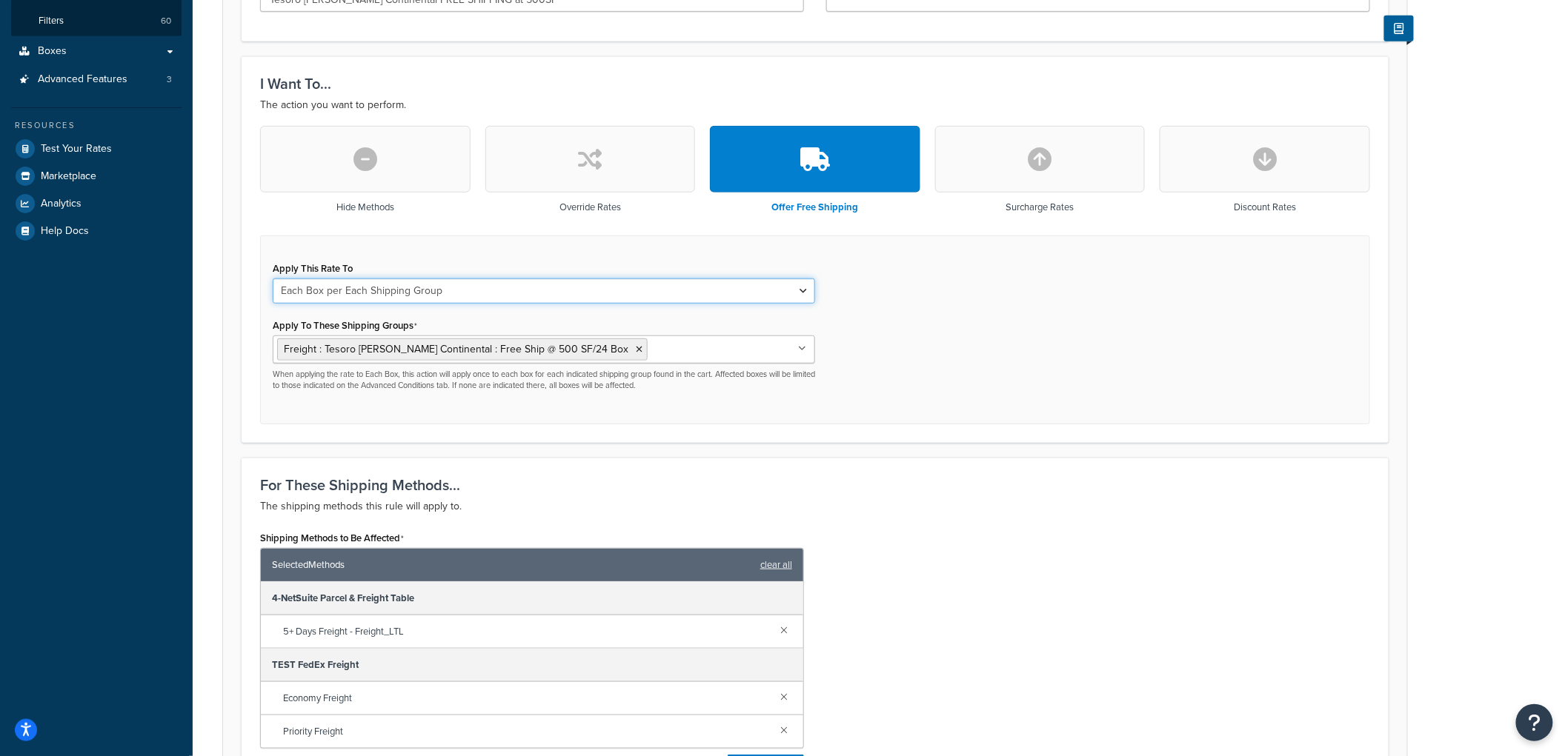
click at [431, 287] on select "Each Shipment in the Cart Each Origin in the Cart Each Shipping Group in the Ca…" at bounding box center [544, 291] width 542 height 25
select select "CART"
click at [273, 278] on select "Each Shipment in the Cart Each Origin in the Cart Each Shipping Group in the Ca…" at bounding box center [544, 291] width 542 height 25
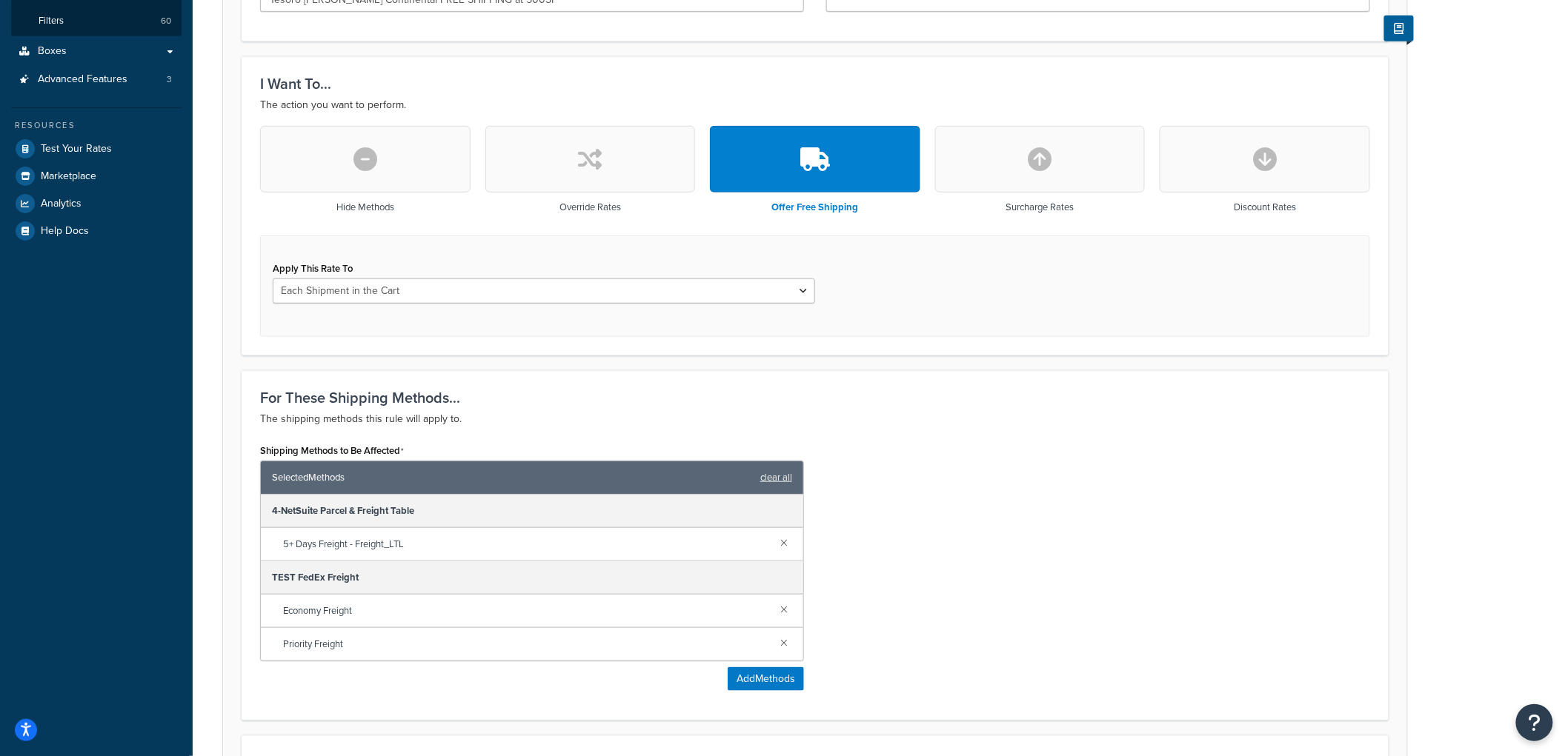
click at [443, 254] on div "Apply This Rate To Each Shipment in the Cart Each Origin in the Cart Each Shipp…" at bounding box center [815, 286] width 1110 height 101
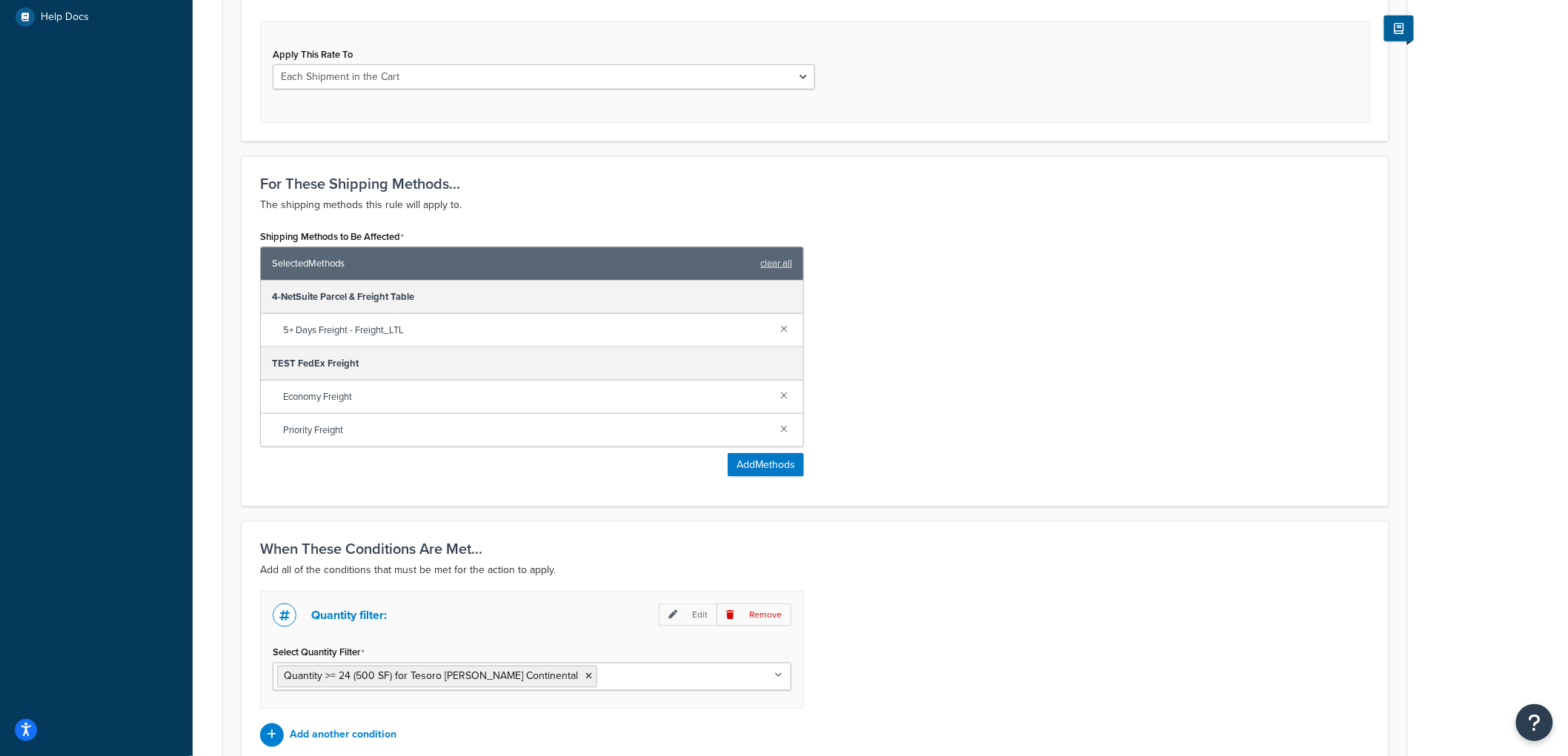
scroll to position [690, 0]
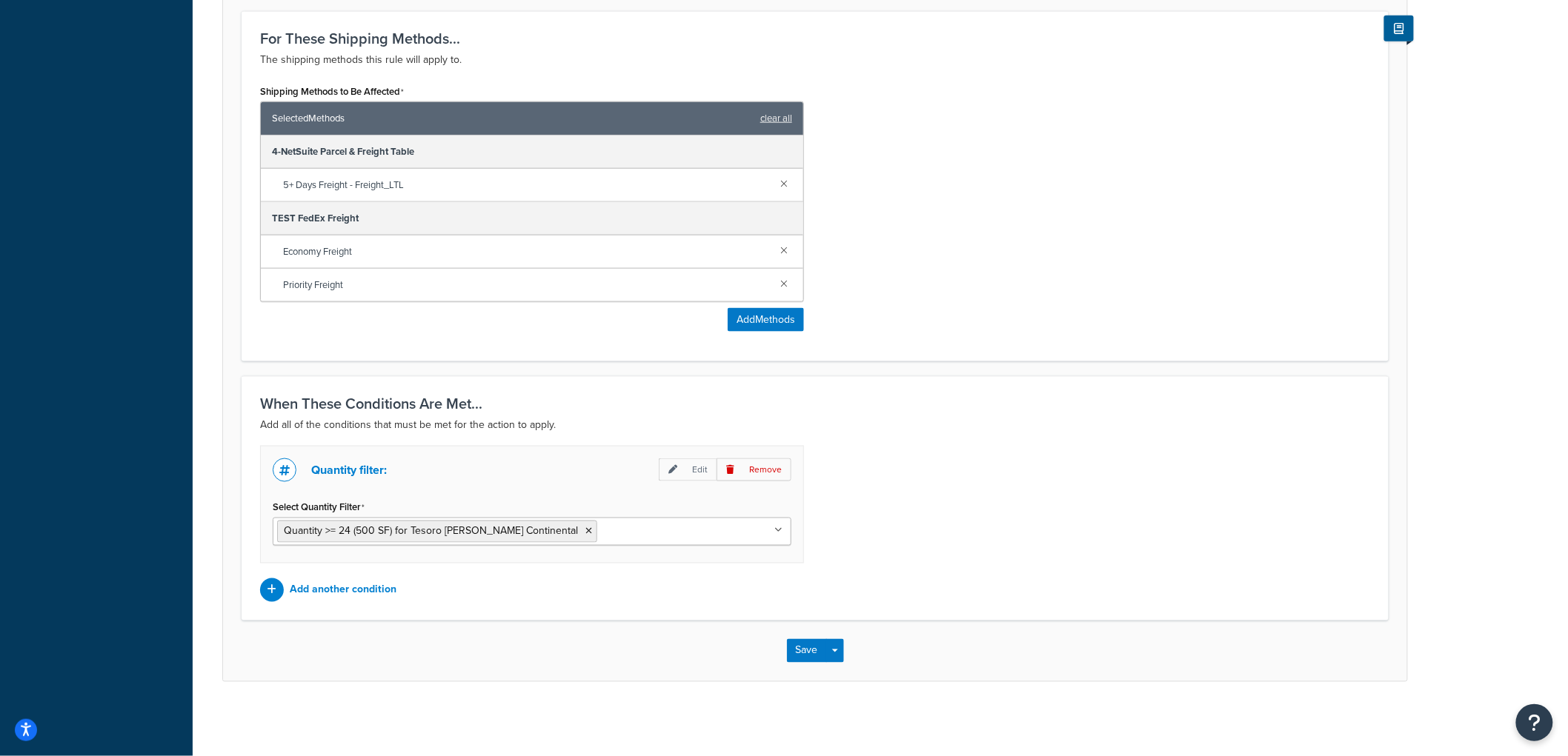
click at [805, 638] on div "Save Save Dropdown Save and Edit Save and Duplicate Save and Create New" at bounding box center [816, 651] width 1185 height 61
click at [805, 646] on button "Save" at bounding box center [807, 651] width 40 height 23
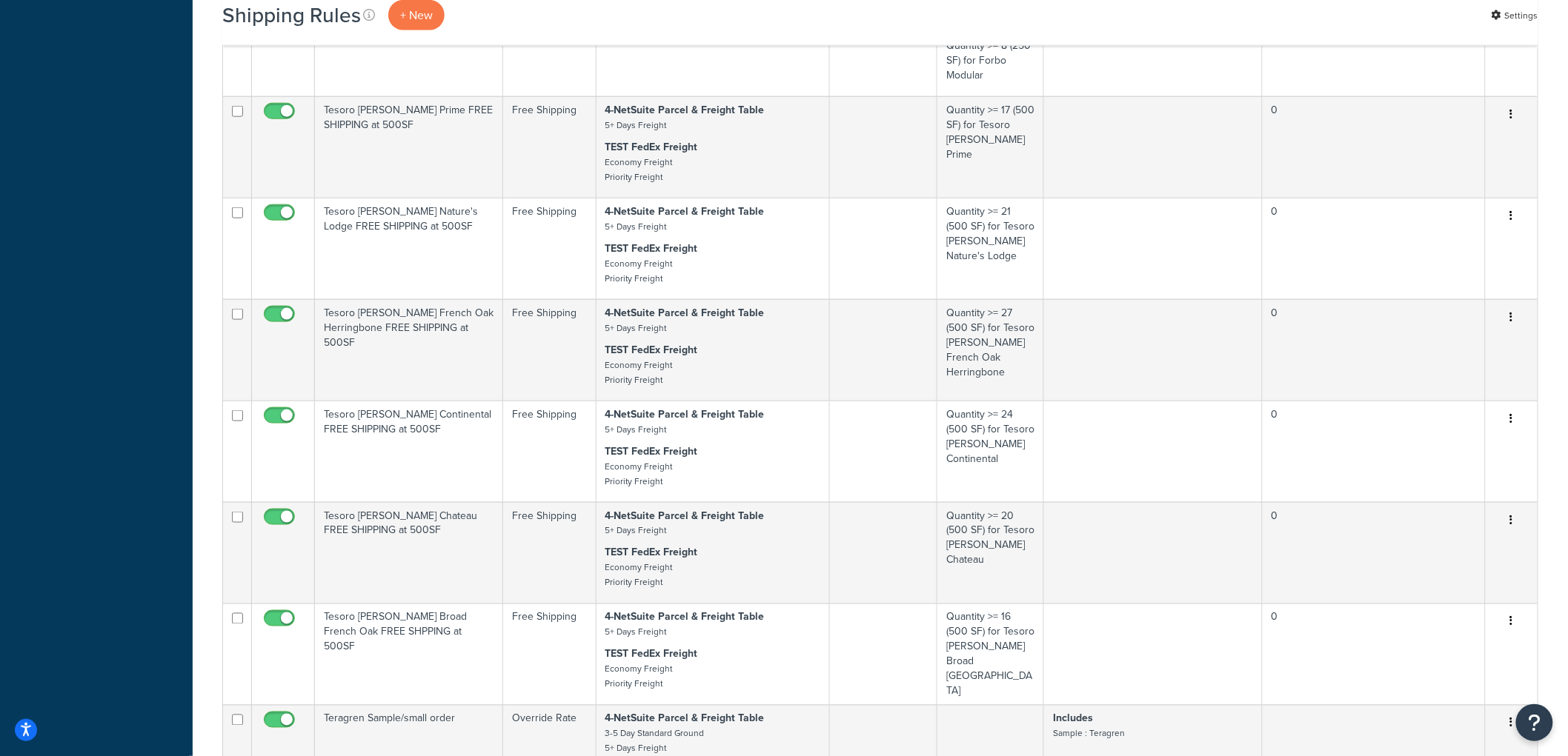
scroll to position [658, 0]
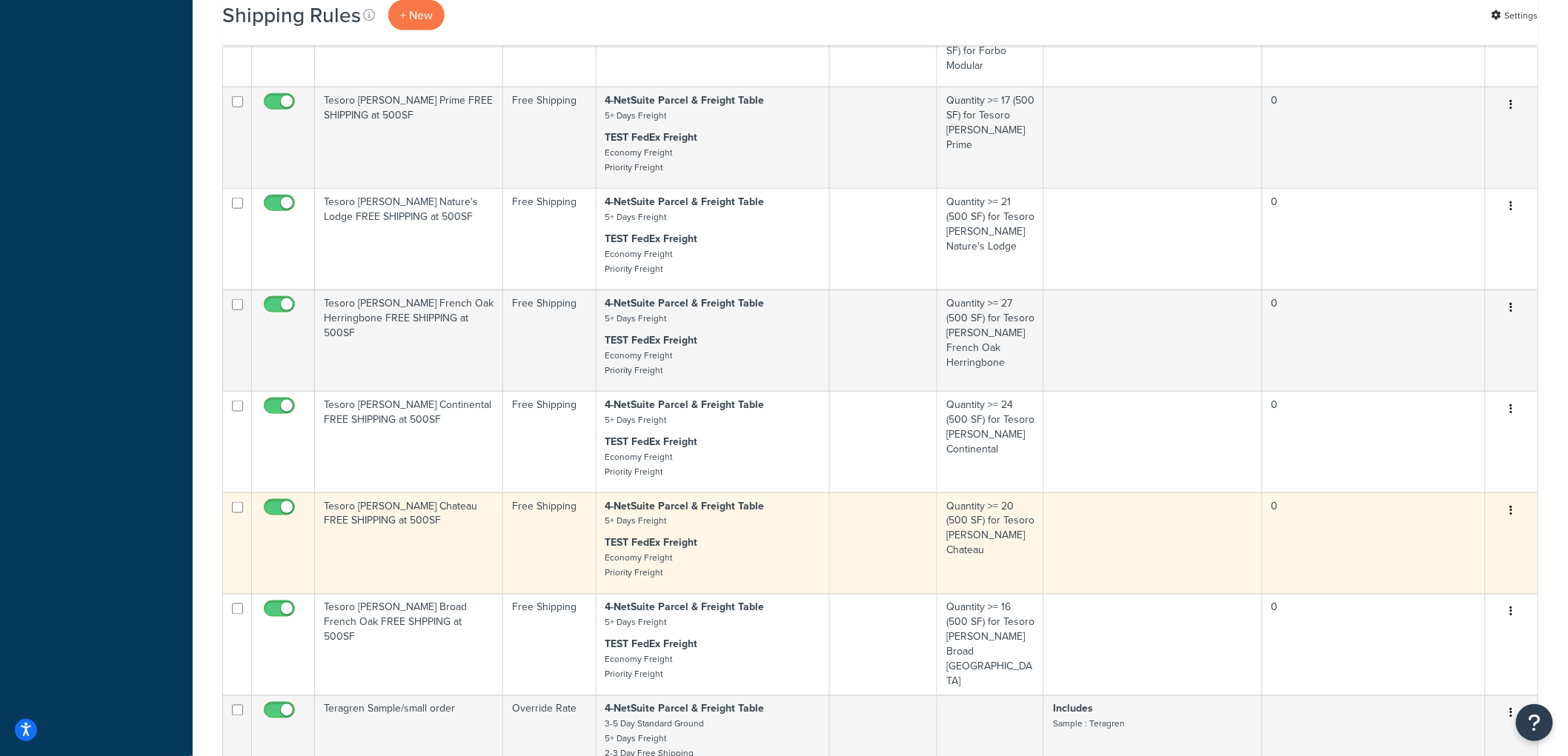
click at [434, 509] on td "Tesoro [PERSON_NAME] Chateau FREE SHIPPING at 500SF" at bounding box center [408, 543] width 188 height 101
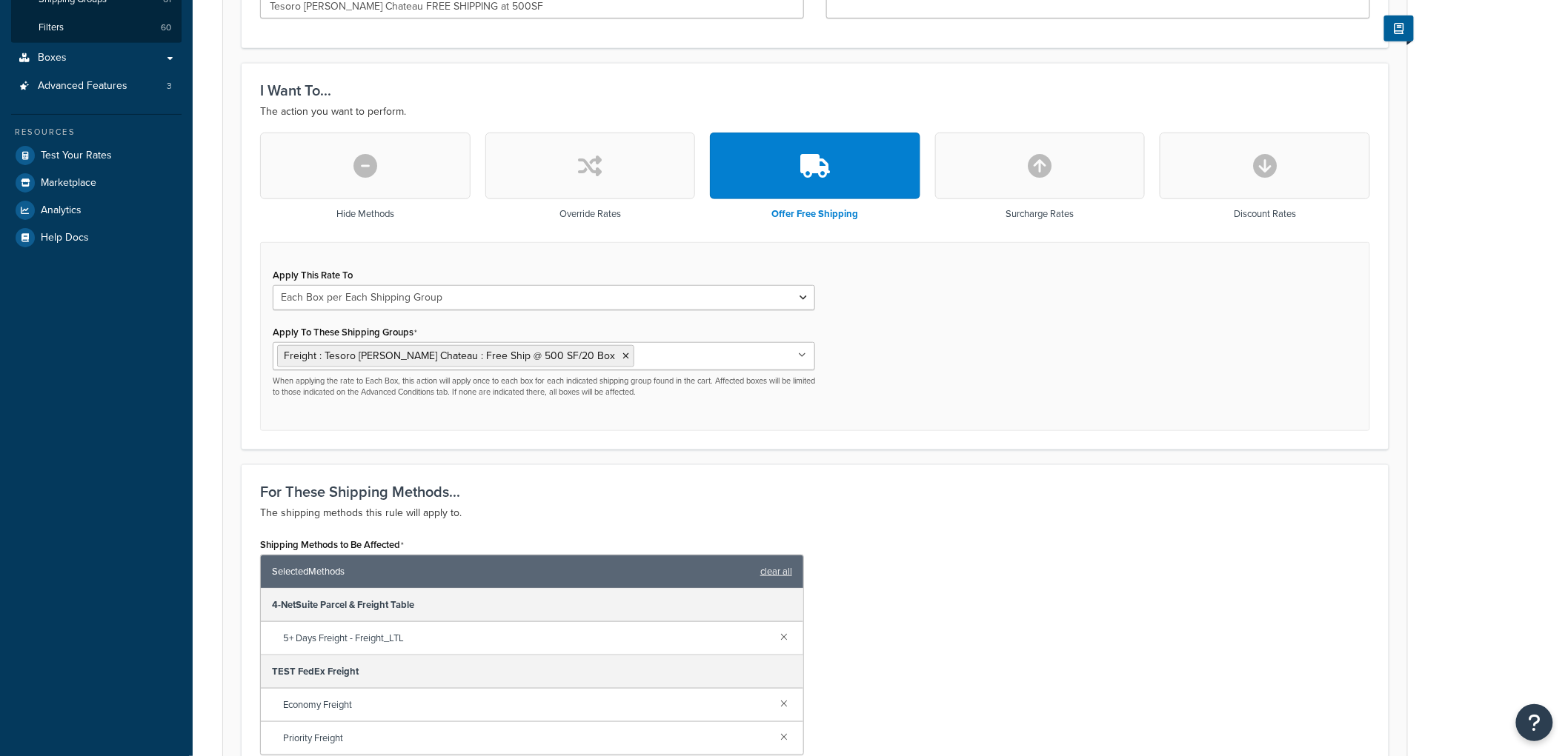
scroll to position [411, 0]
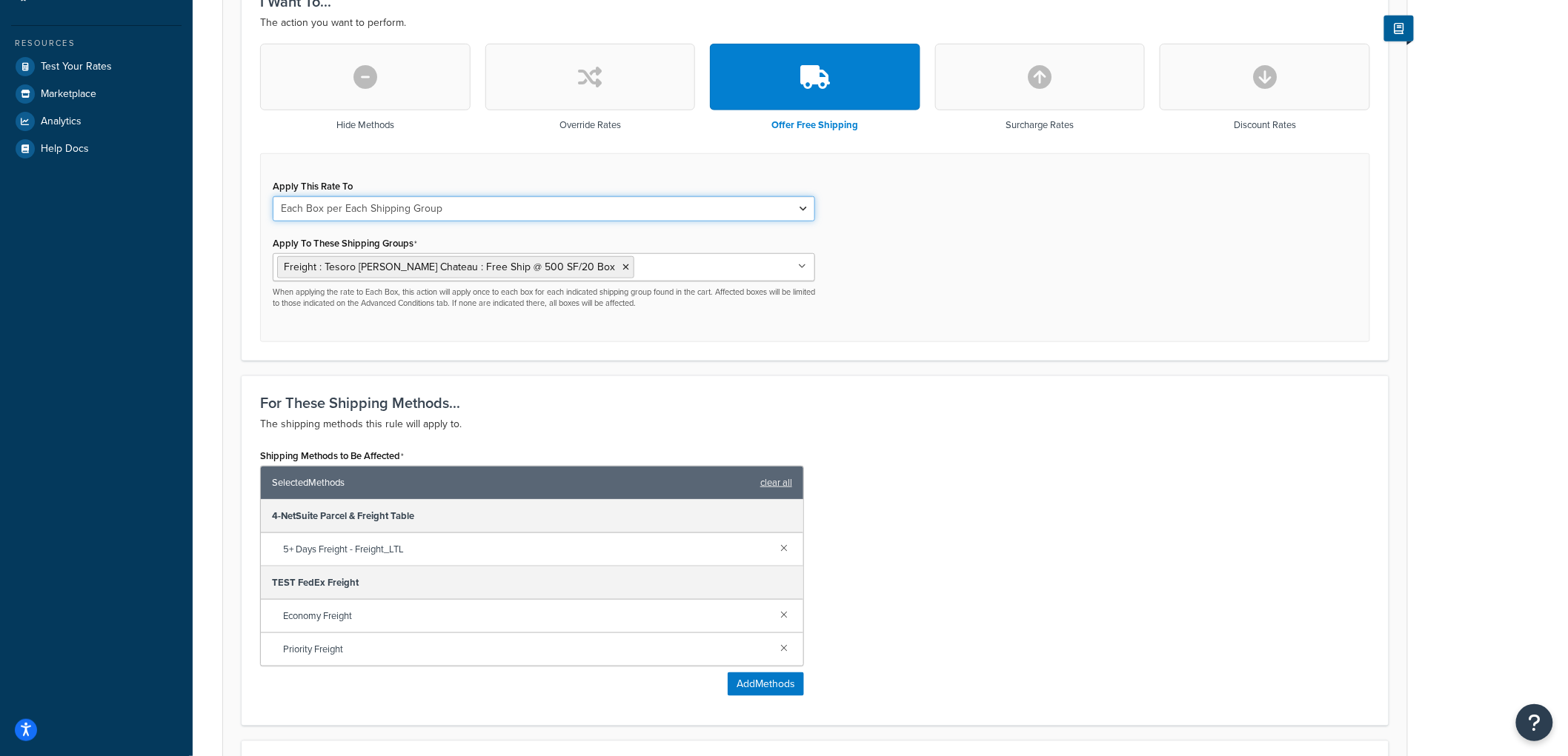
click at [446, 205] on select "Each Shipment in the Cart Each Origin in the Cart Each Shipping Group in the Ca…" at bounding box center [544, 209] width 542 height 25
select select "CART"
click at [273, 197] on select "Each Shipment in the Cart Each Origin in the Cart Each Shipping Group in the Ca…" at bounding box center [544, 209] width 542 height 25
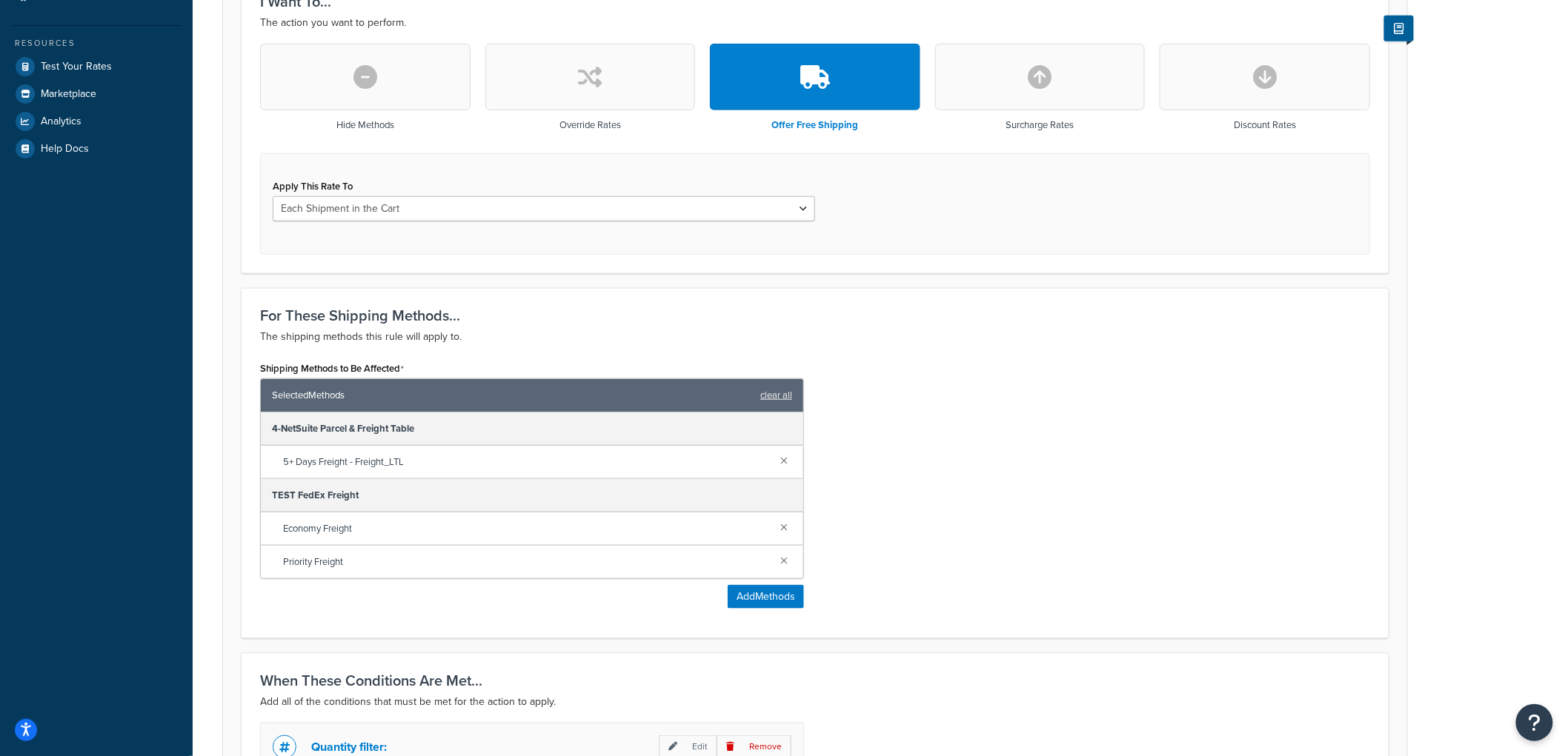
click at [1075, 289] on div "For These Shipping Methods... The shipping methods this rule will apply to. Shi…" at bounding box center [815, 463] width 1147 height 350
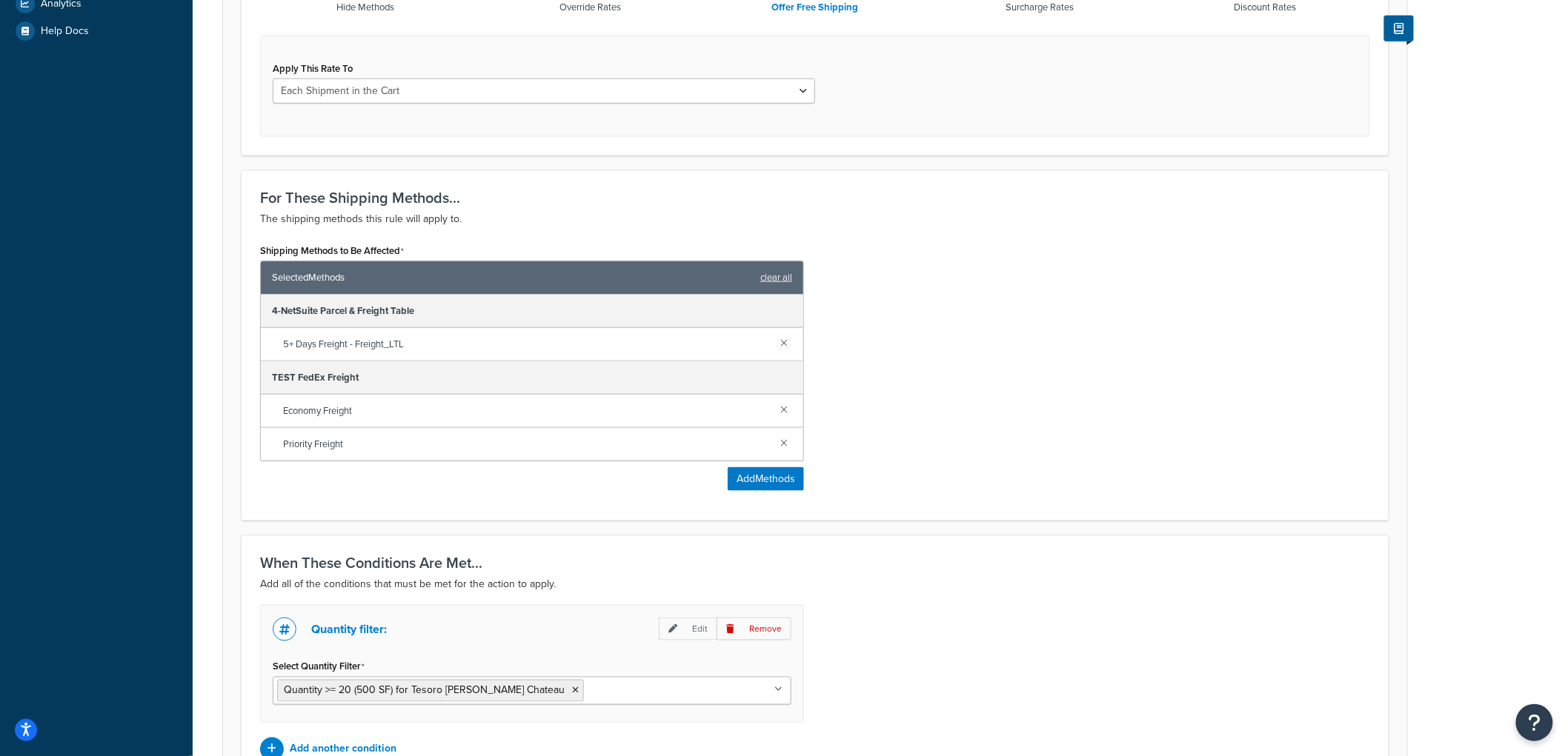
scroll to position [690, 0]
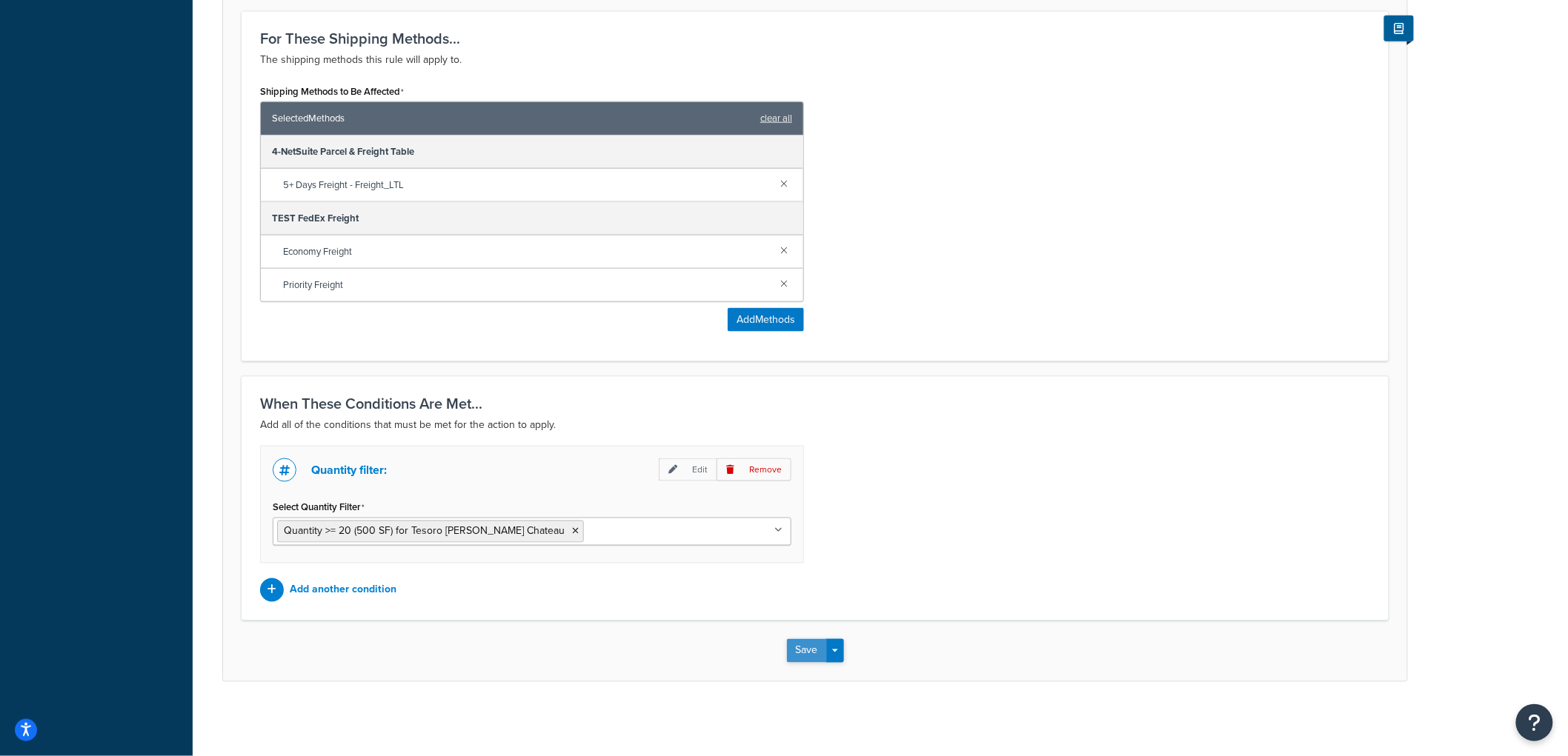
click at [819, 648] on button "Save" at bounding box center [807, 651] width 40 height 23
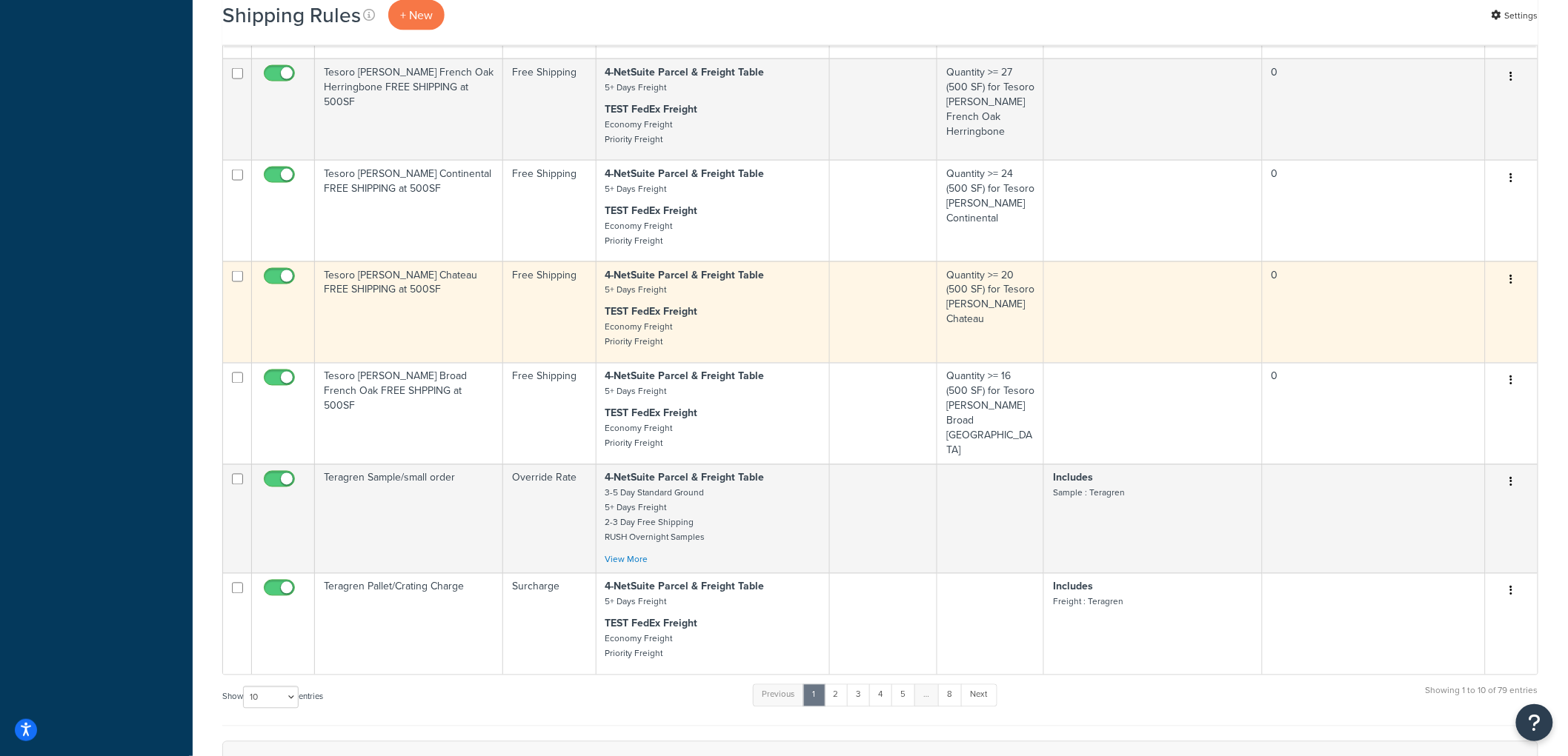
scroll to position [905, 0]
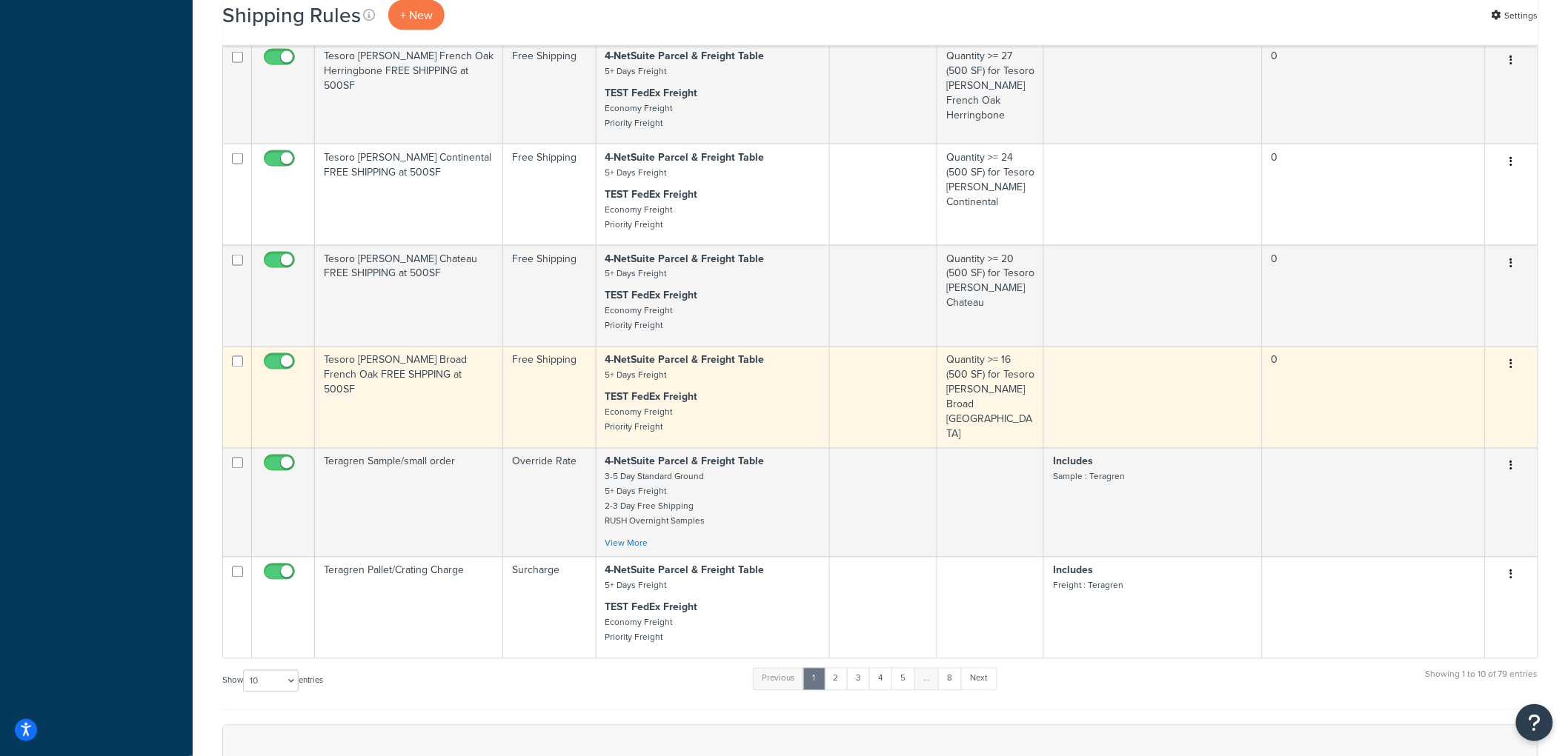
click at [465, 410] on td "Tesoro [PERSON_NAME] Broad French Oak FREE SHPPING at 500SF" at bounding box center [408, 397] width 188 height 101
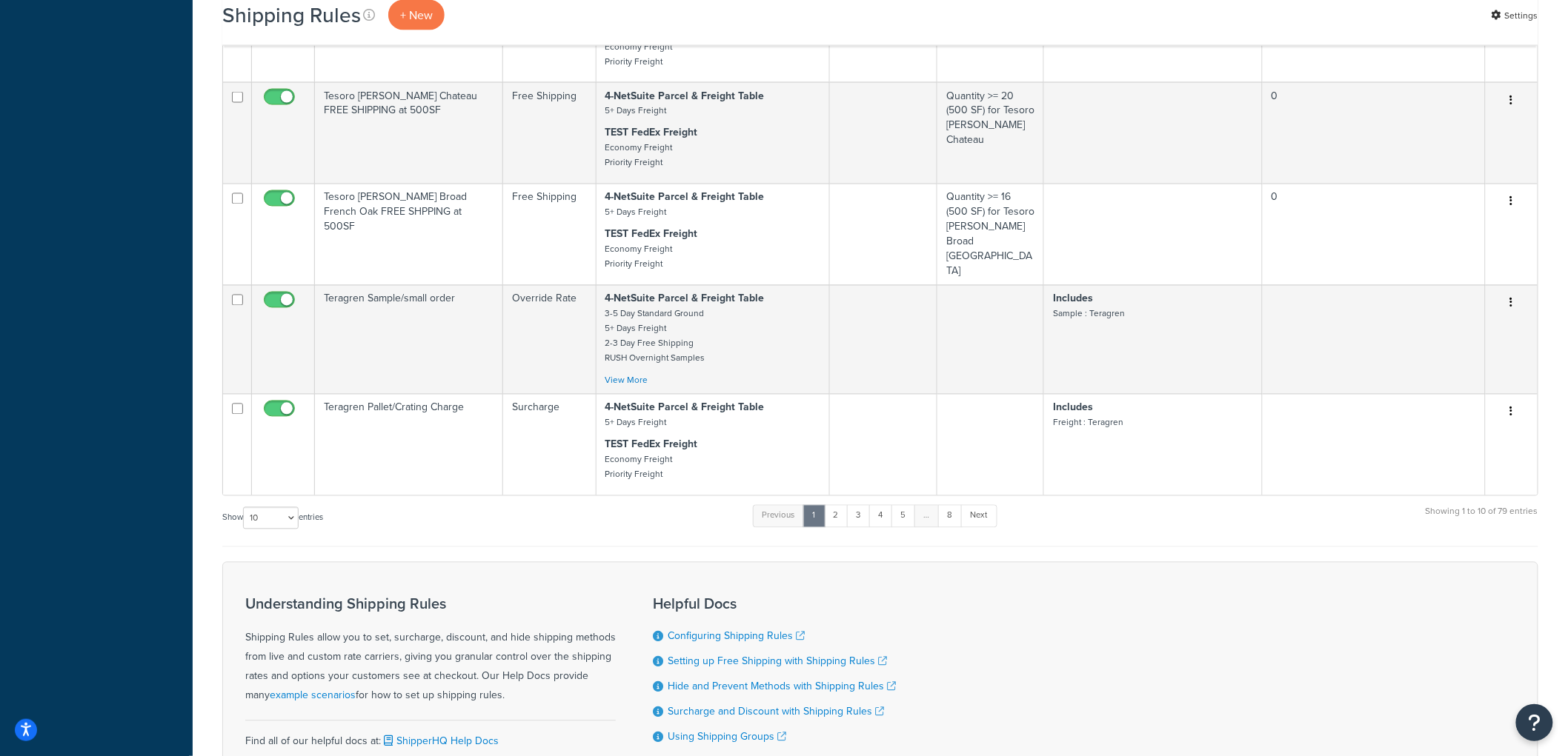
scroll to position [1070, 0]
click at [841, 503] on link "2" at bounding box center [836, 514] width 24 height 23
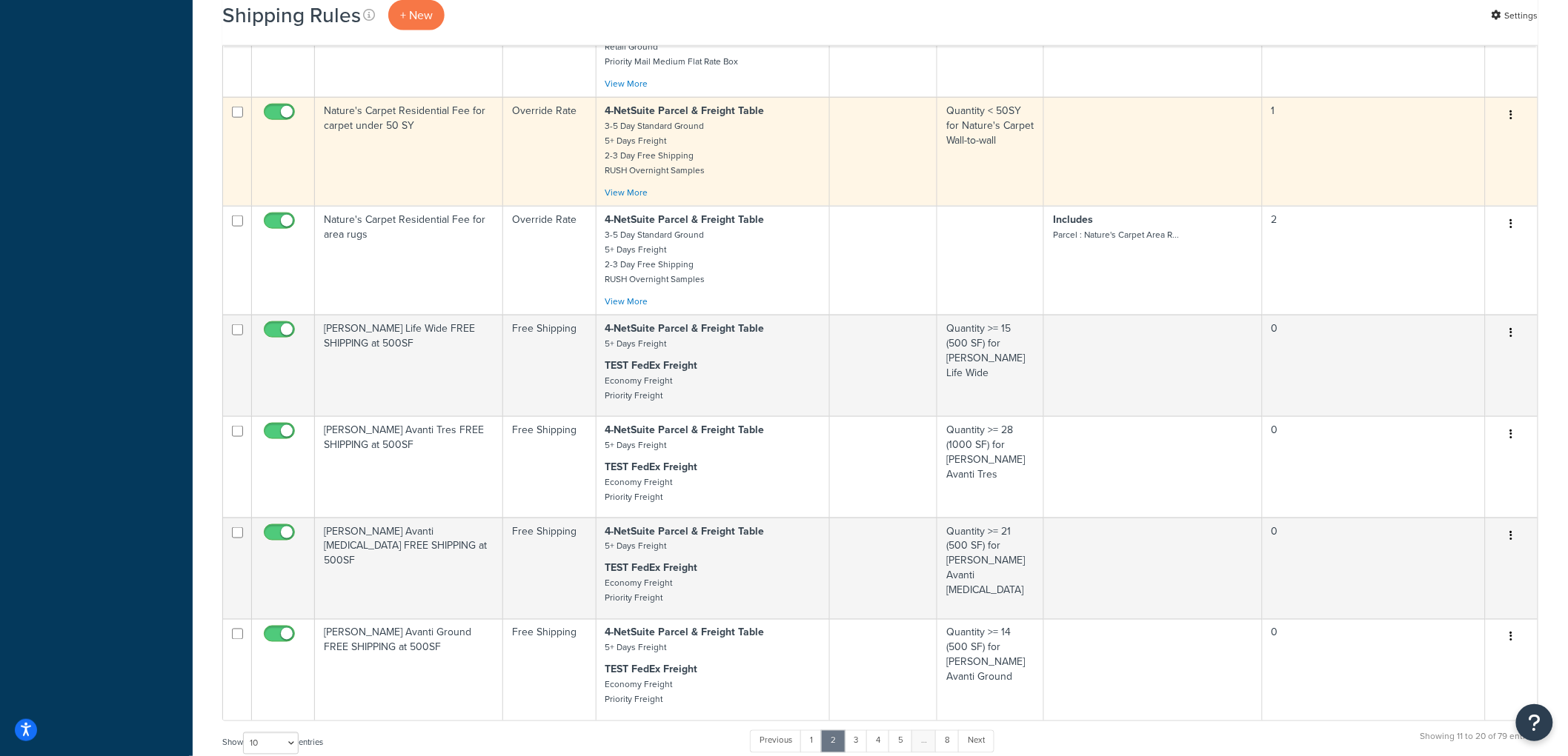
scroll to position [658, 0]
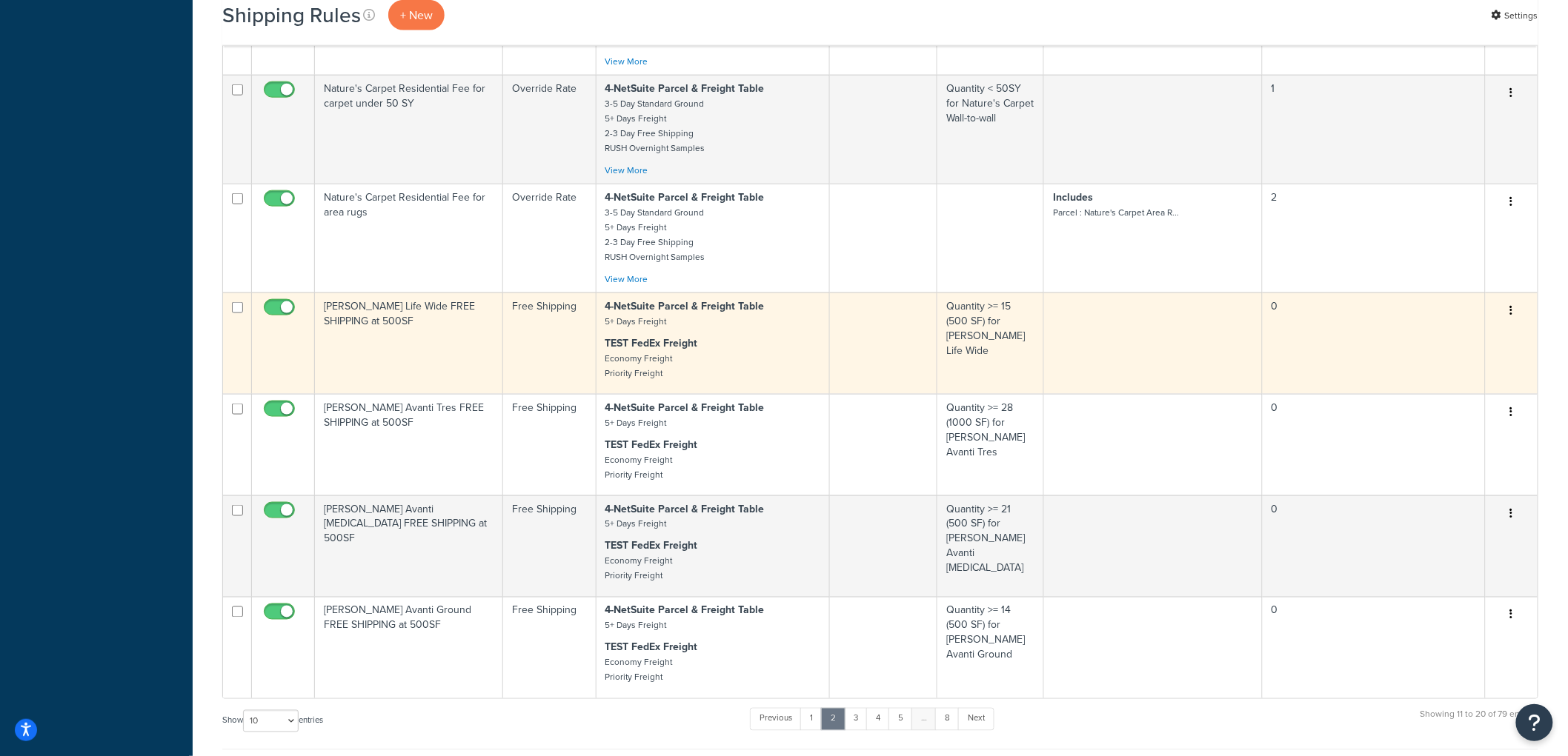
click at [445, 360] on td "[PERSON_NAME] Life Wide FREE SHIPPING at 500SF" at bounding box center [408, 343] width 188 height 101
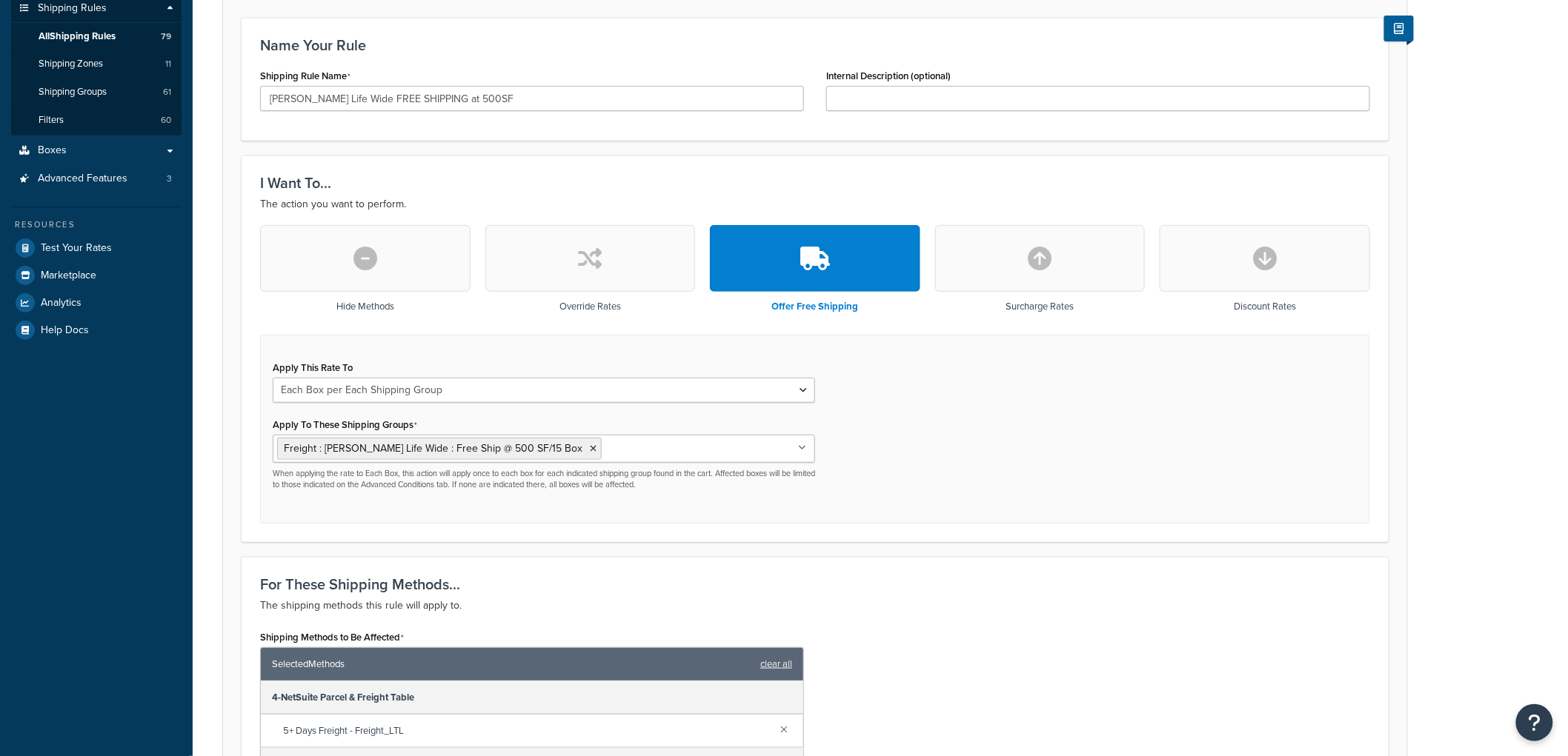
scroll to position [247, 0]
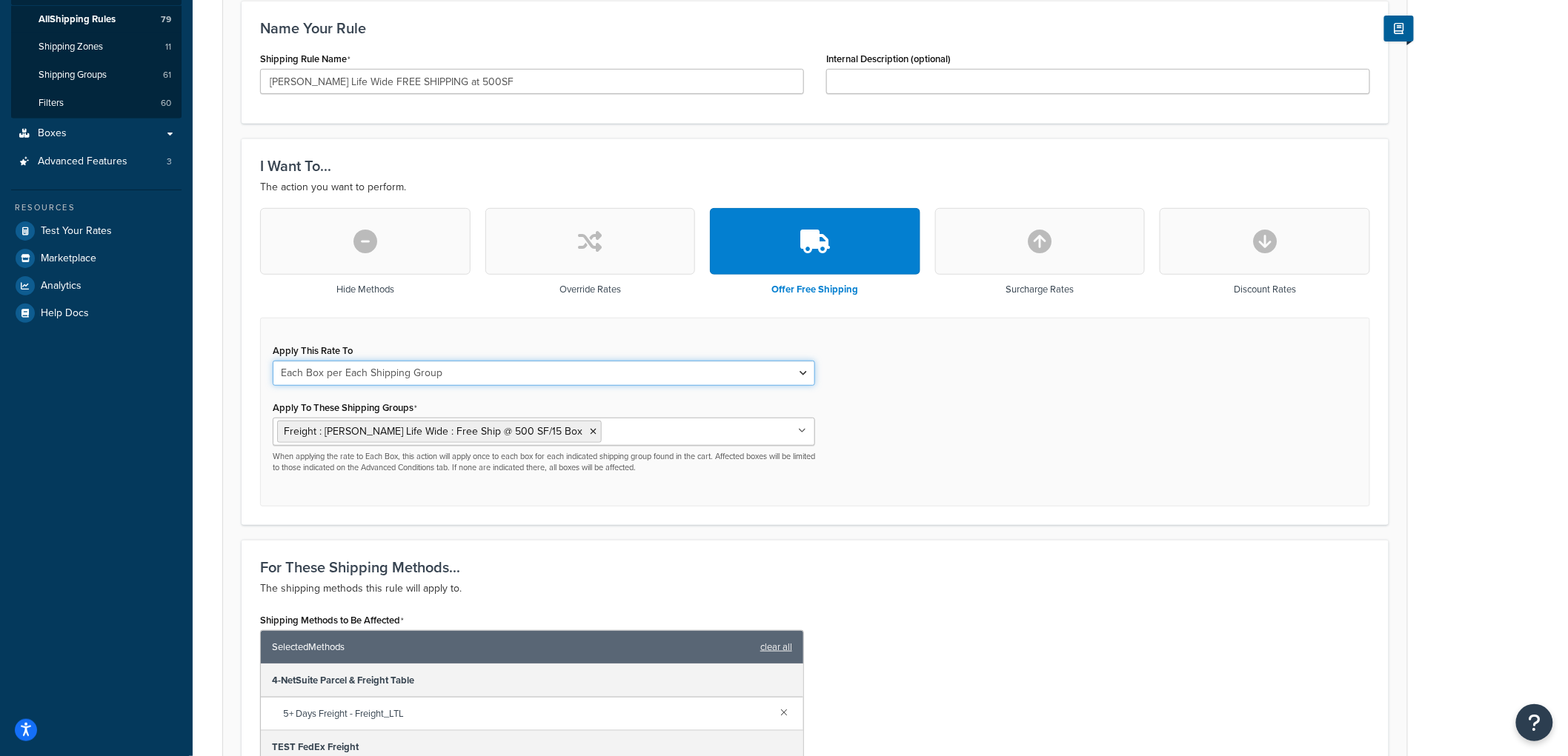
click at [423, 372] on select "Each Shipment in the Cart Each Origin in the Cart Each Shipping Group in the Ca…" at bounding box center [544, 373] width 542 height 25
select select "CART"
click at [273, 360] on select "Each Shipment in the Cart Each Origin in the Cart Each Shipping Group in the Ca…" at bounding box center [544, 373] width 542 height 25
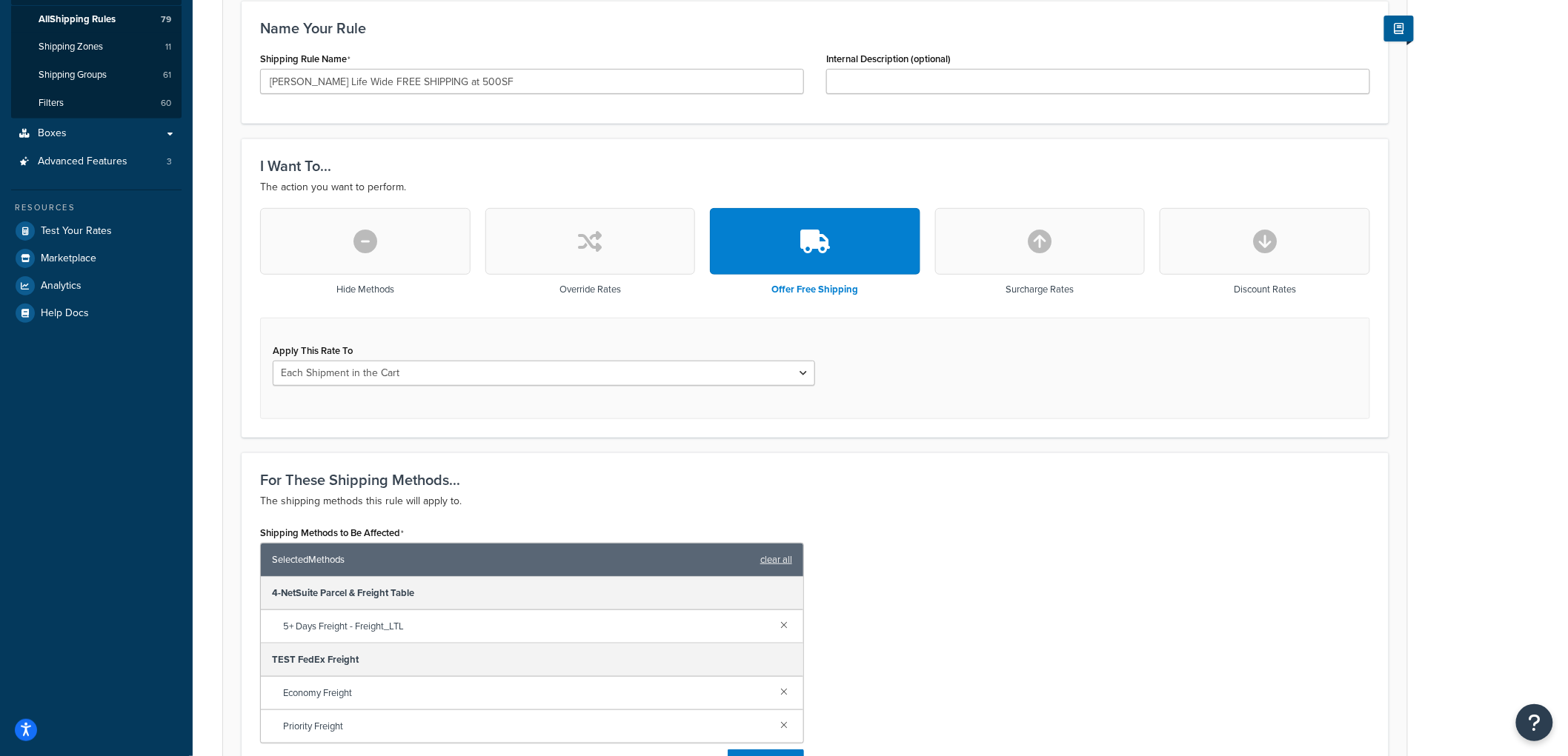
click at [440, 330] on div "Apply This Rate To Each Shipment in the Cart Each Origin in the Cart Each Shipp…" at bounding box center [815, 368] width 1110 height 101
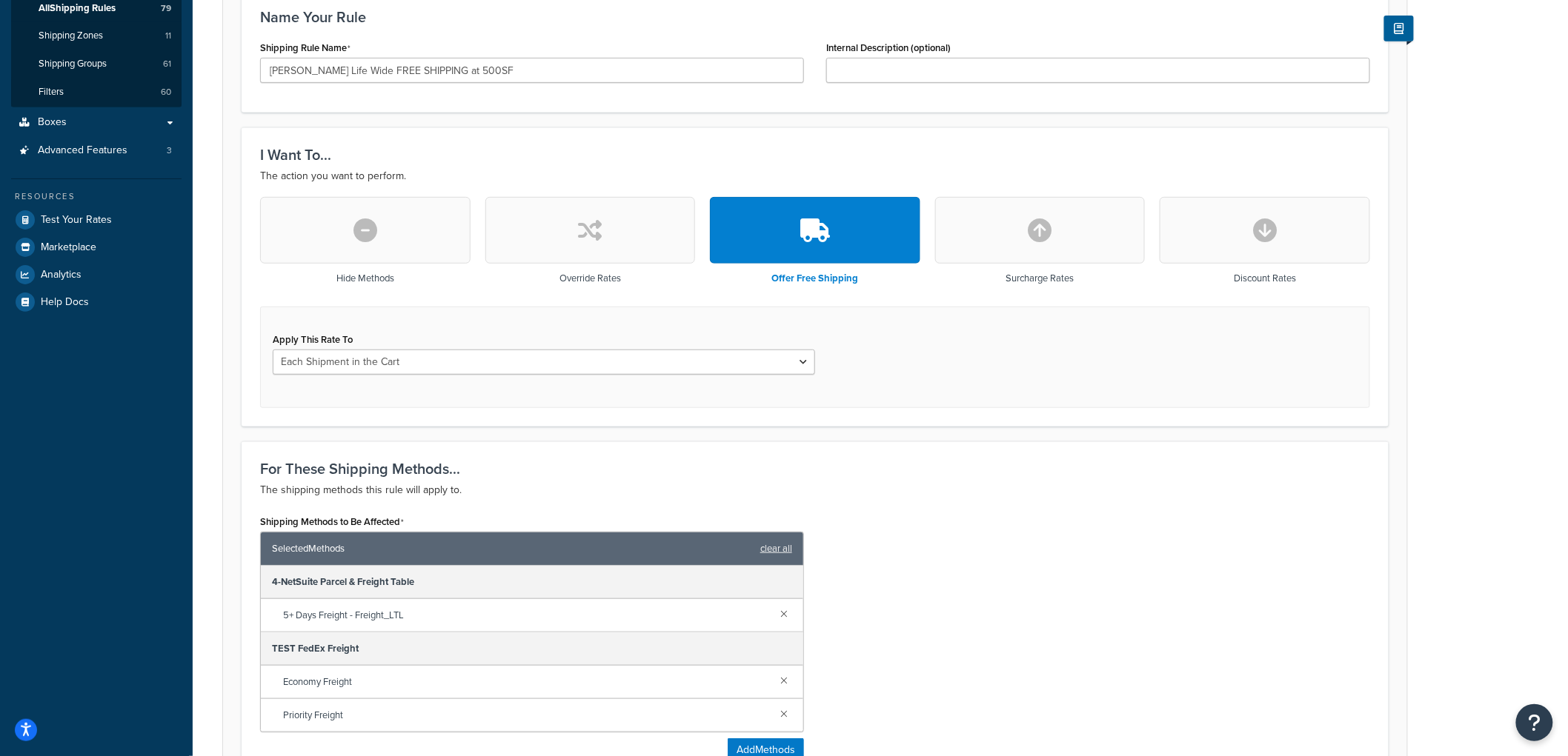
scroll to position [690, 0]
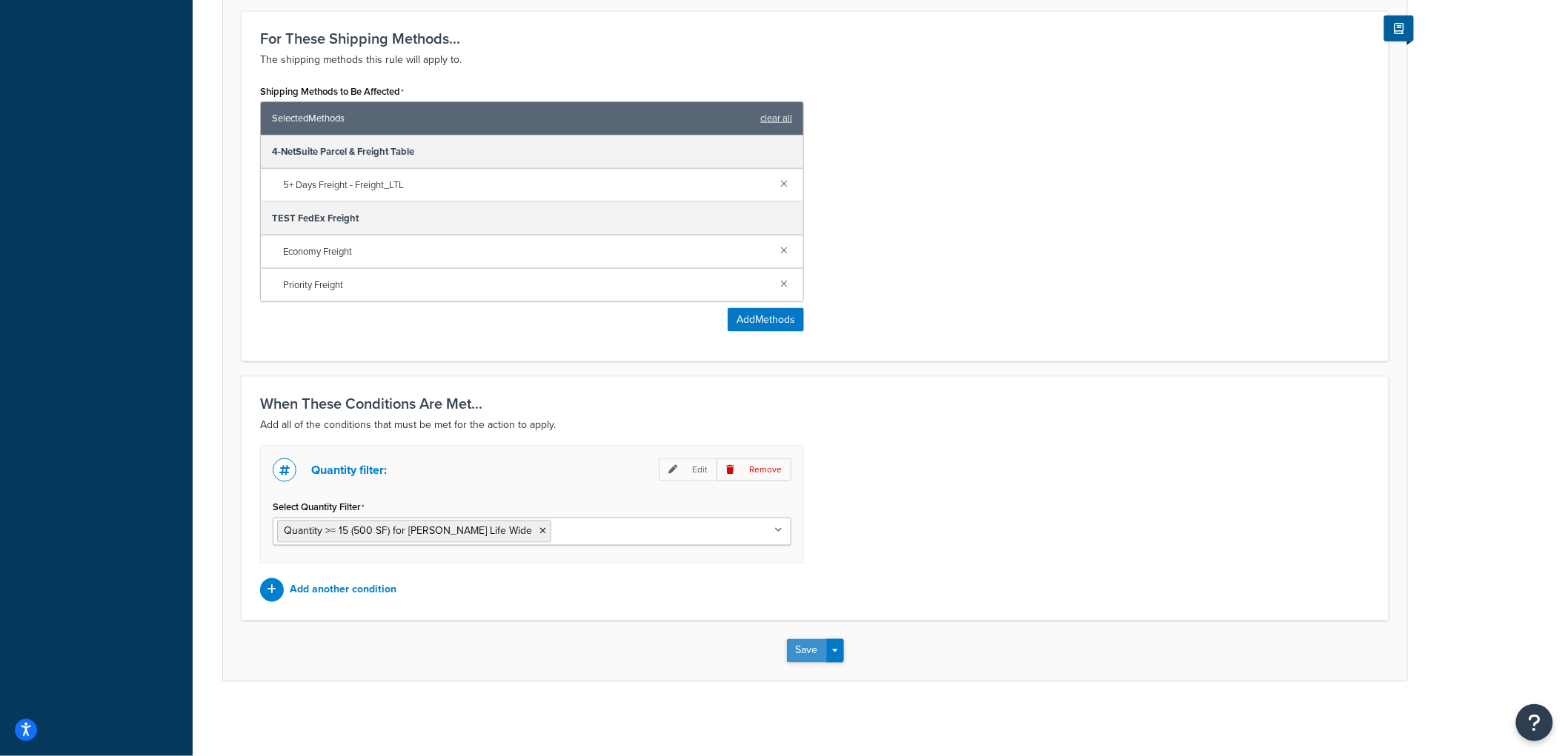
click at [799, 662] on button "Save" at bounding box center [807, 651] width 40 height 23
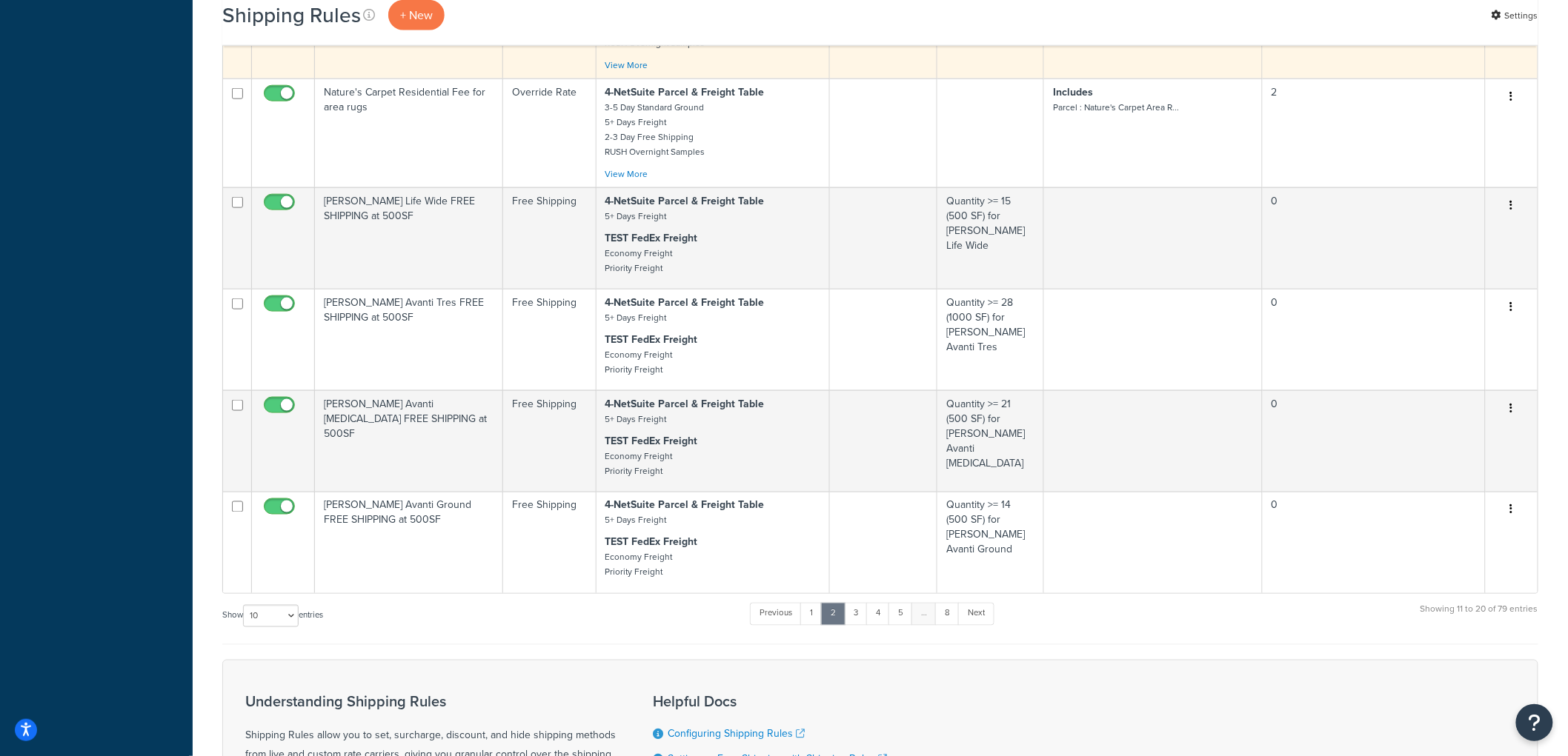
scroll to position [717, 0]
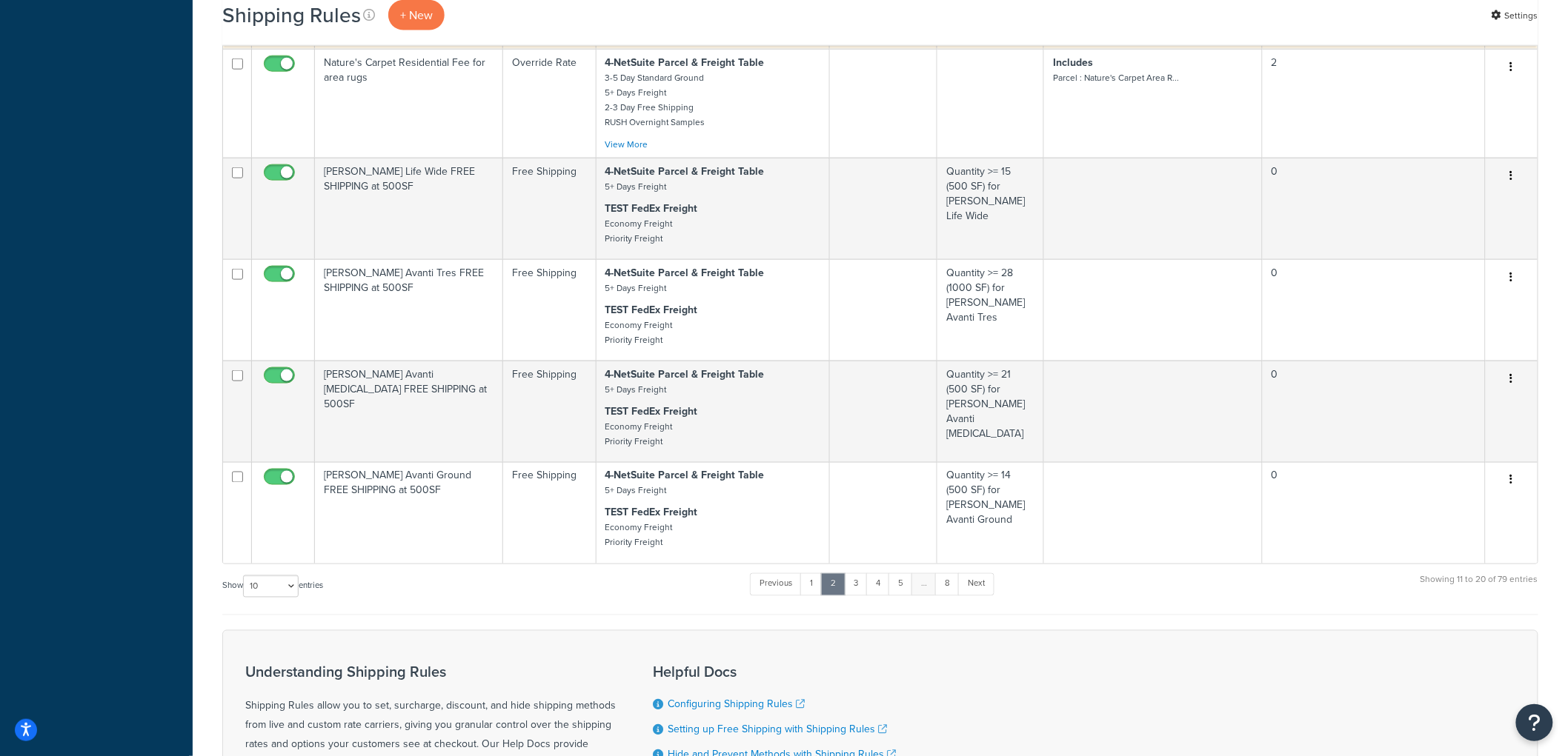
click at [432, 307] on td "[PERSON_NAME] Avanti Tres FREE SHIPPING at 500SF" at bounding box center [408, 309] width 188 height 101
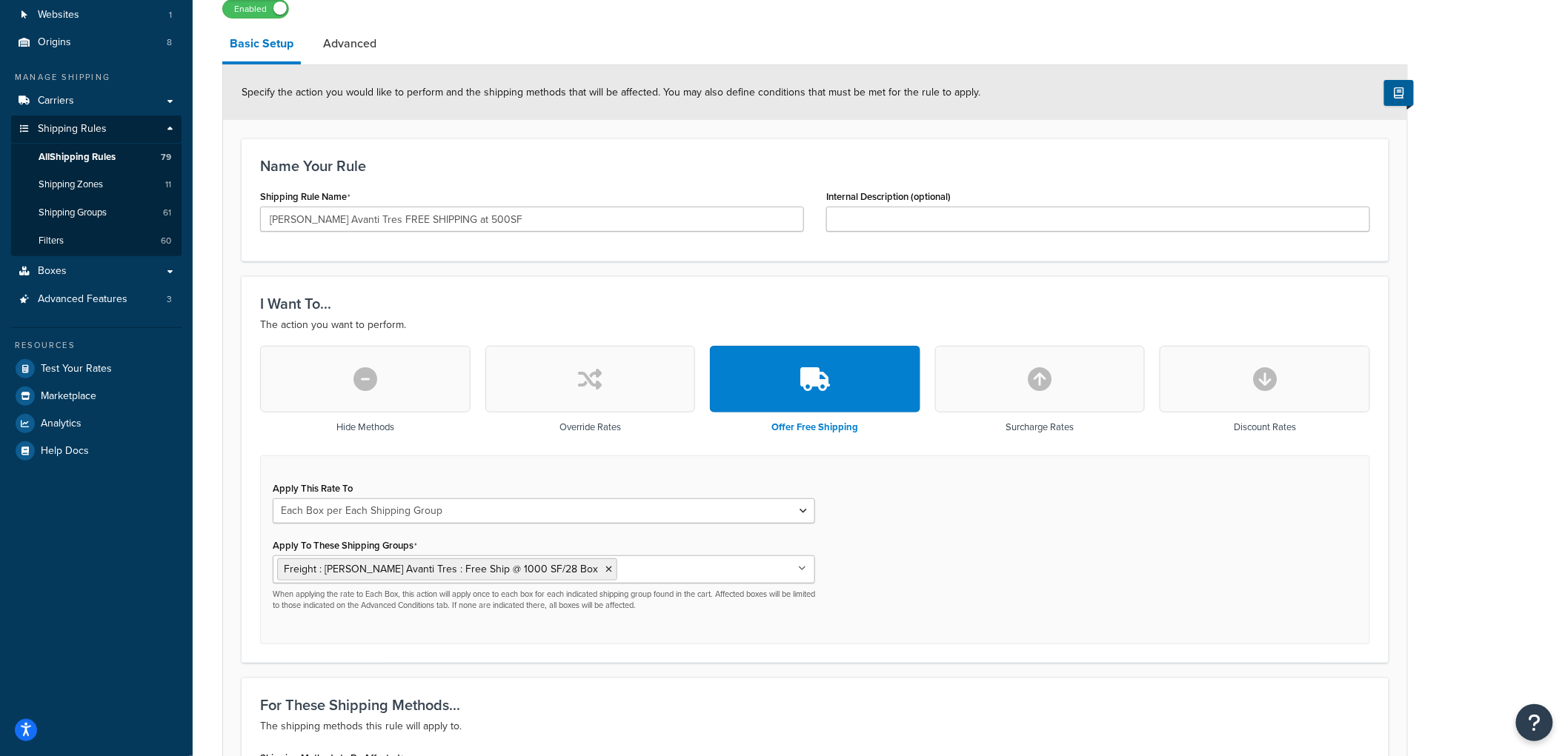
scroll to position [411, 0]
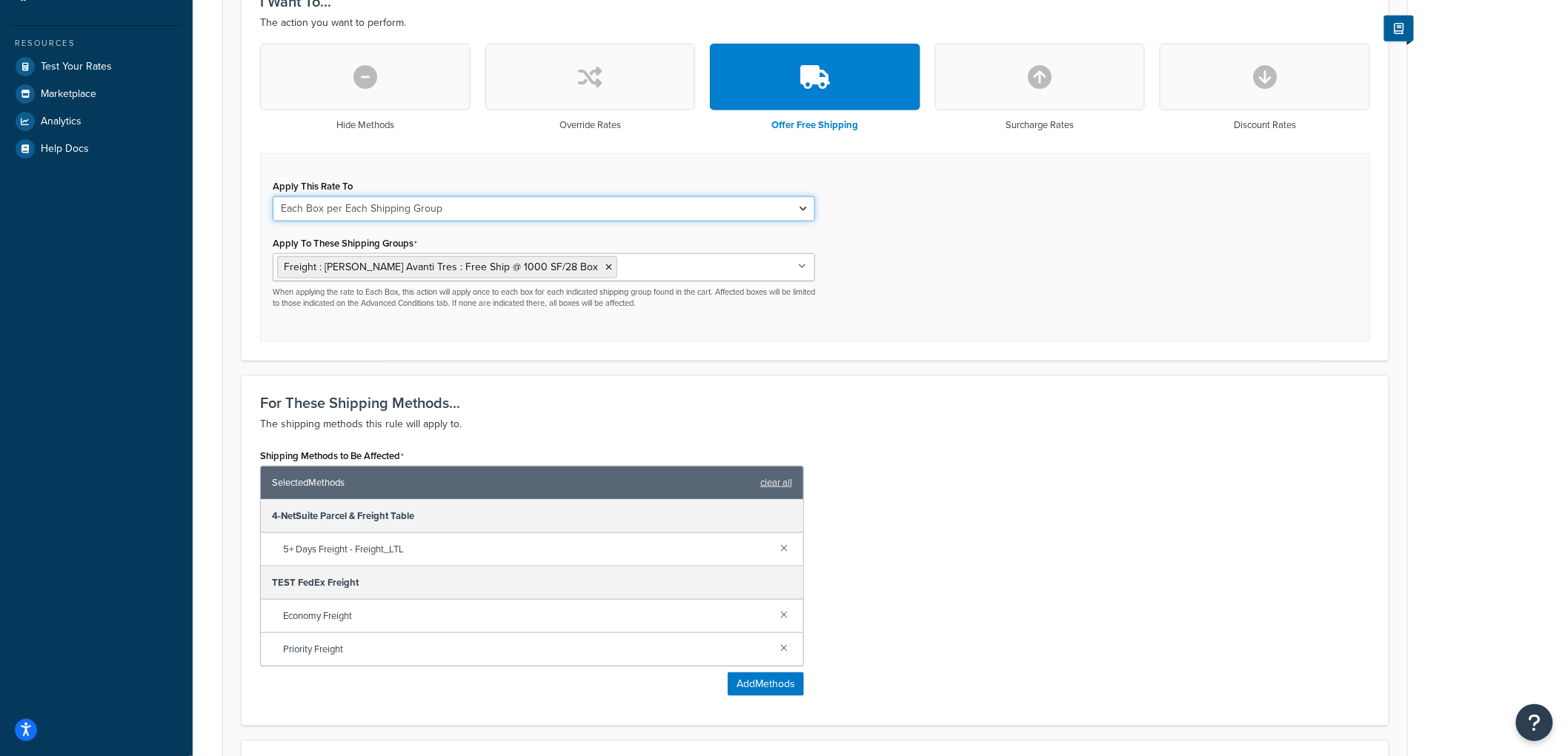
click at [433, 208] on select "Each Shipment in the Cart Each Origin in the Cart Each Shipping Group in the Ca…" at bounding box center [544, 209] width 542 height 25
select select "CART"
click at [273, 197] on select "Each Shipment in the Cart Each Origin in the Cart Each Shipping Group in the Ca…" at bounding box center [544, 209] width 542 height 25
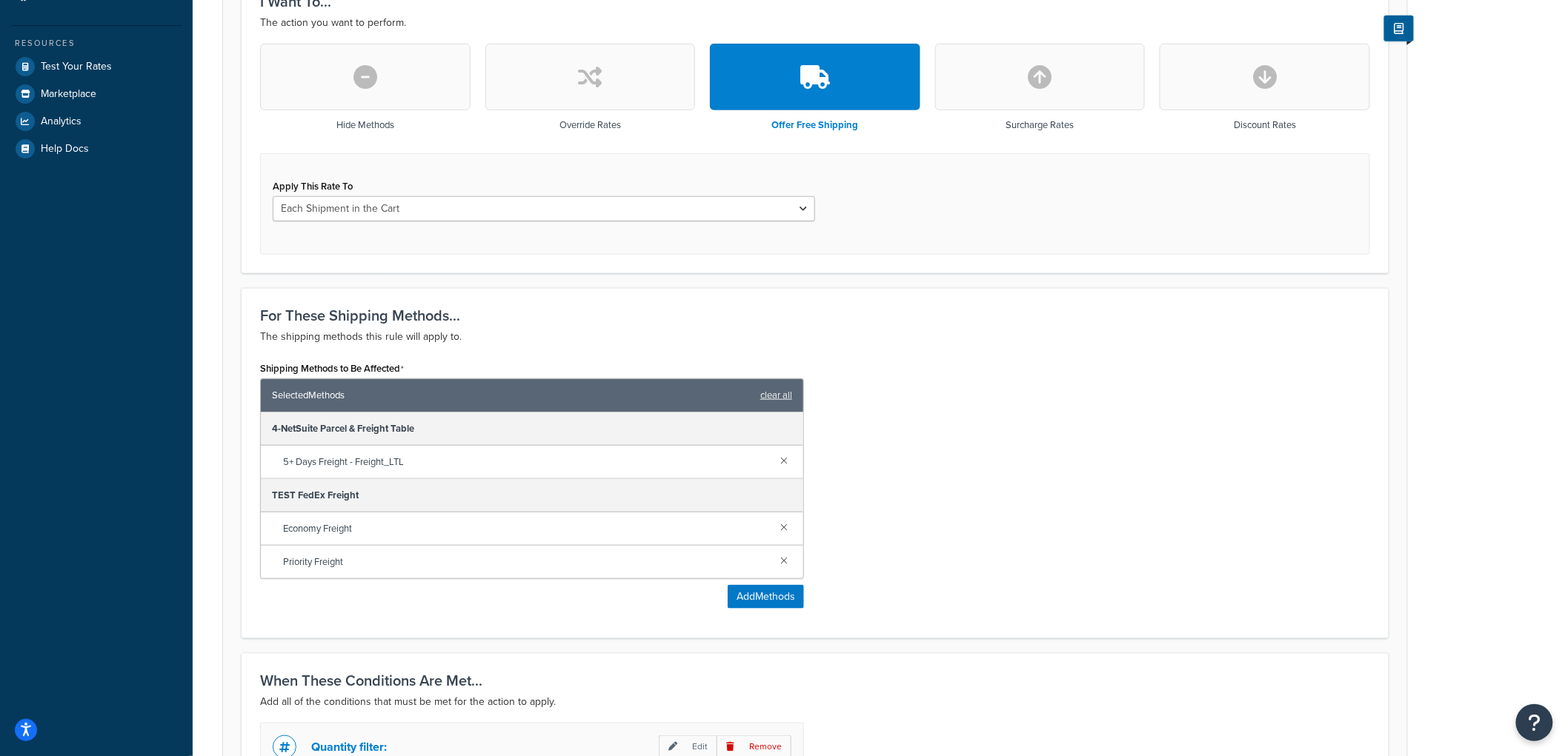
click at [1136, 256] on div "I Want To... The action you want to perform. Hide Methods Override Rates Offer …" at bounding box center [815, 123] width 1147 height 299
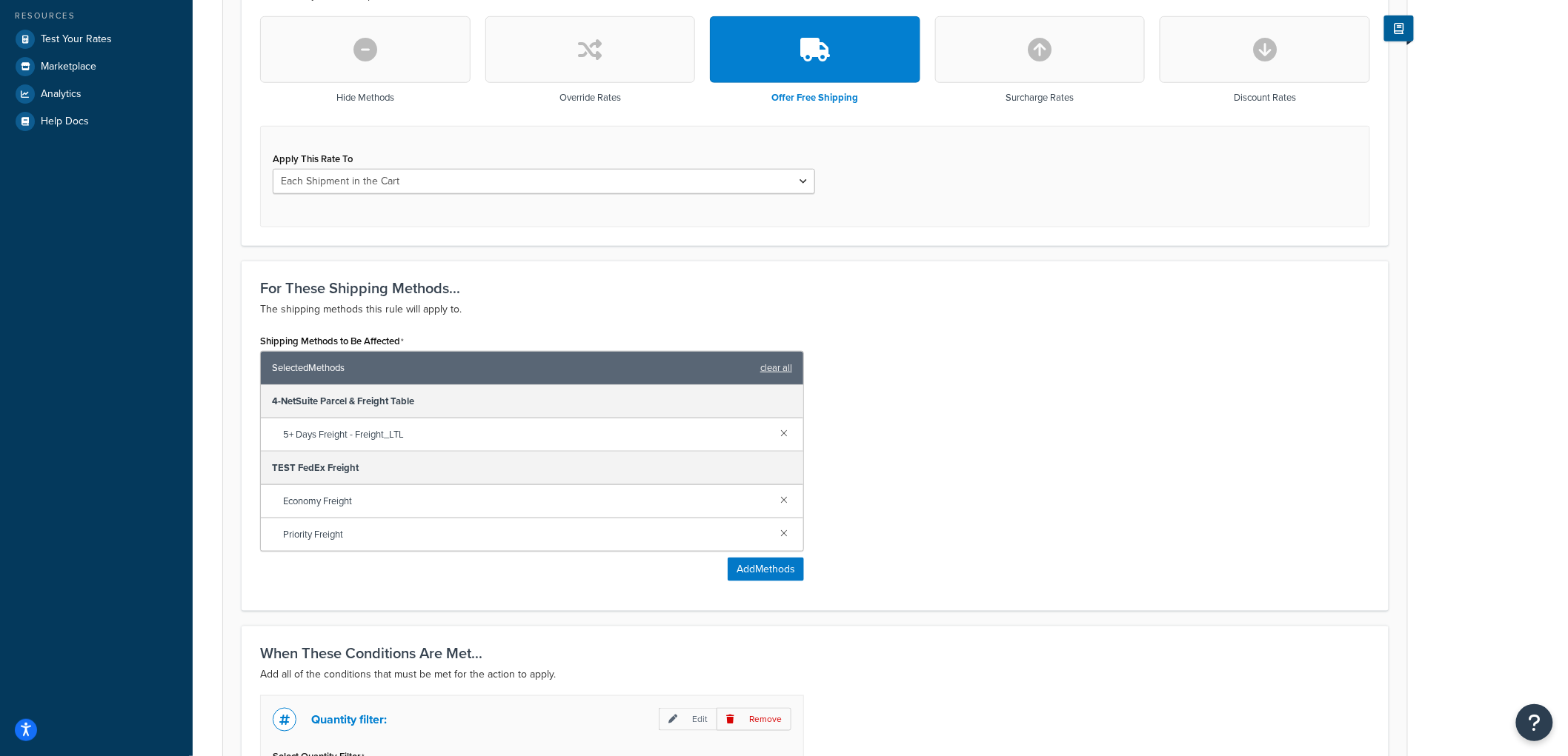
scroll to position [690, 0]
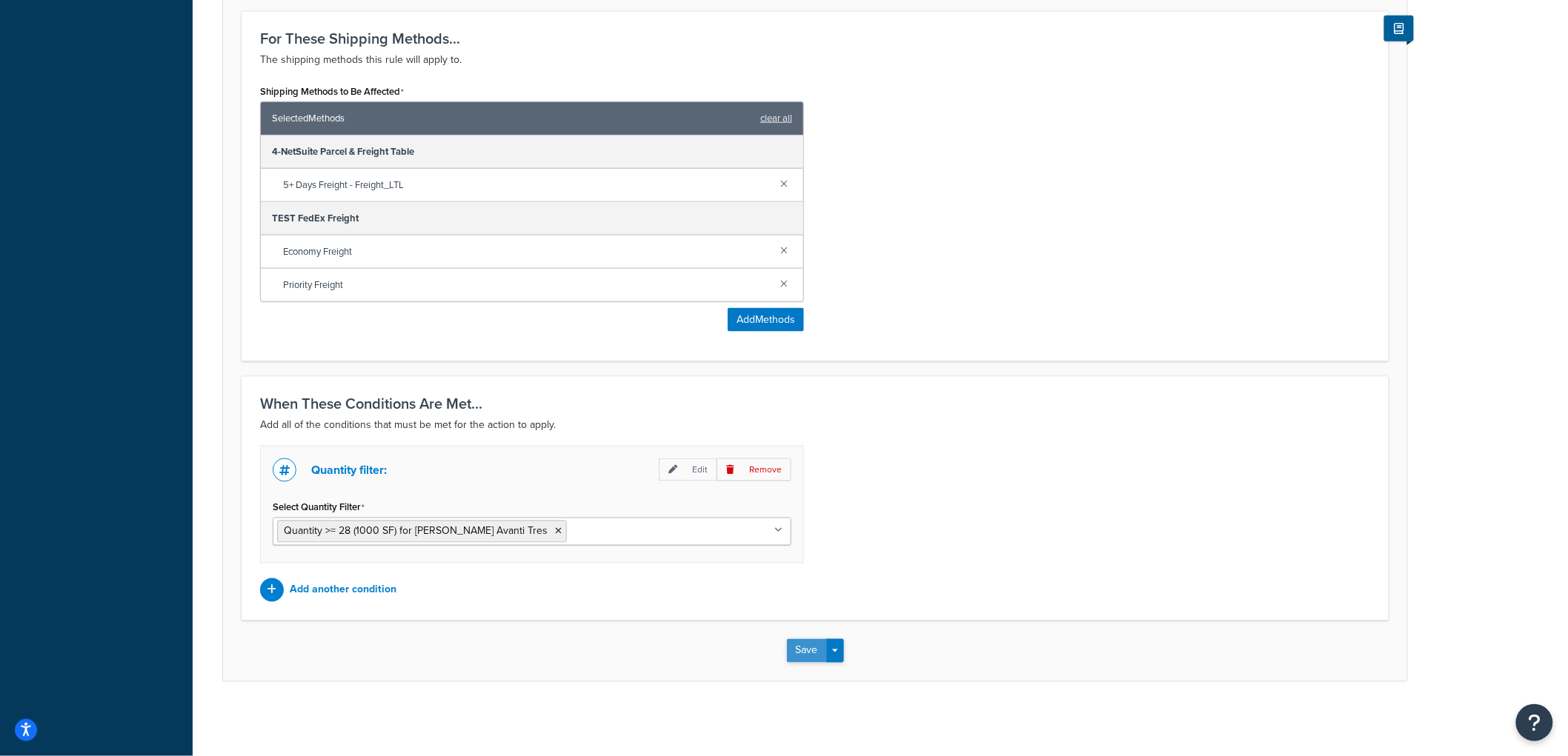
click at [808, 646] on button "Save" at bounding box center [807, 651] width 40 height 23
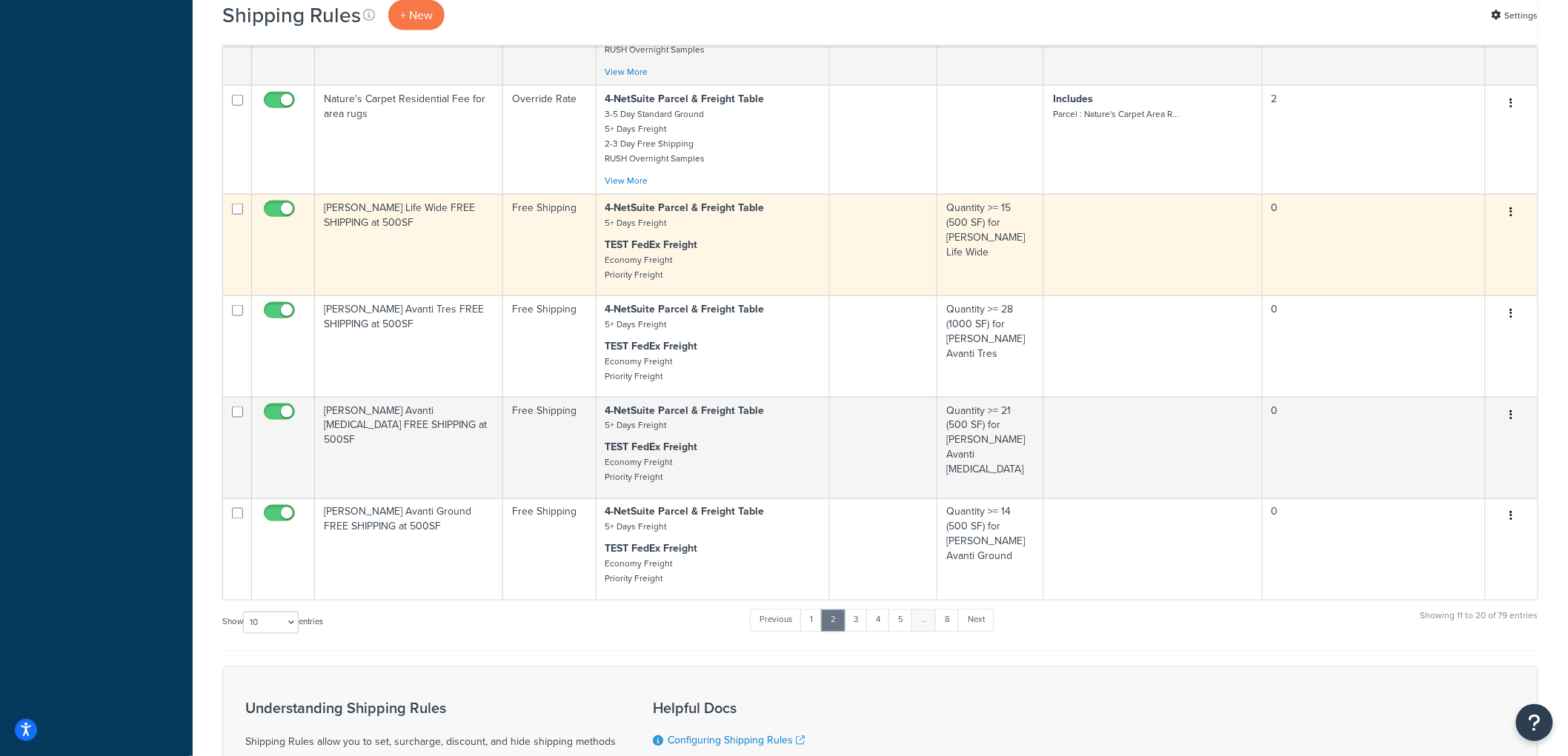
scroll to position [794, 0]
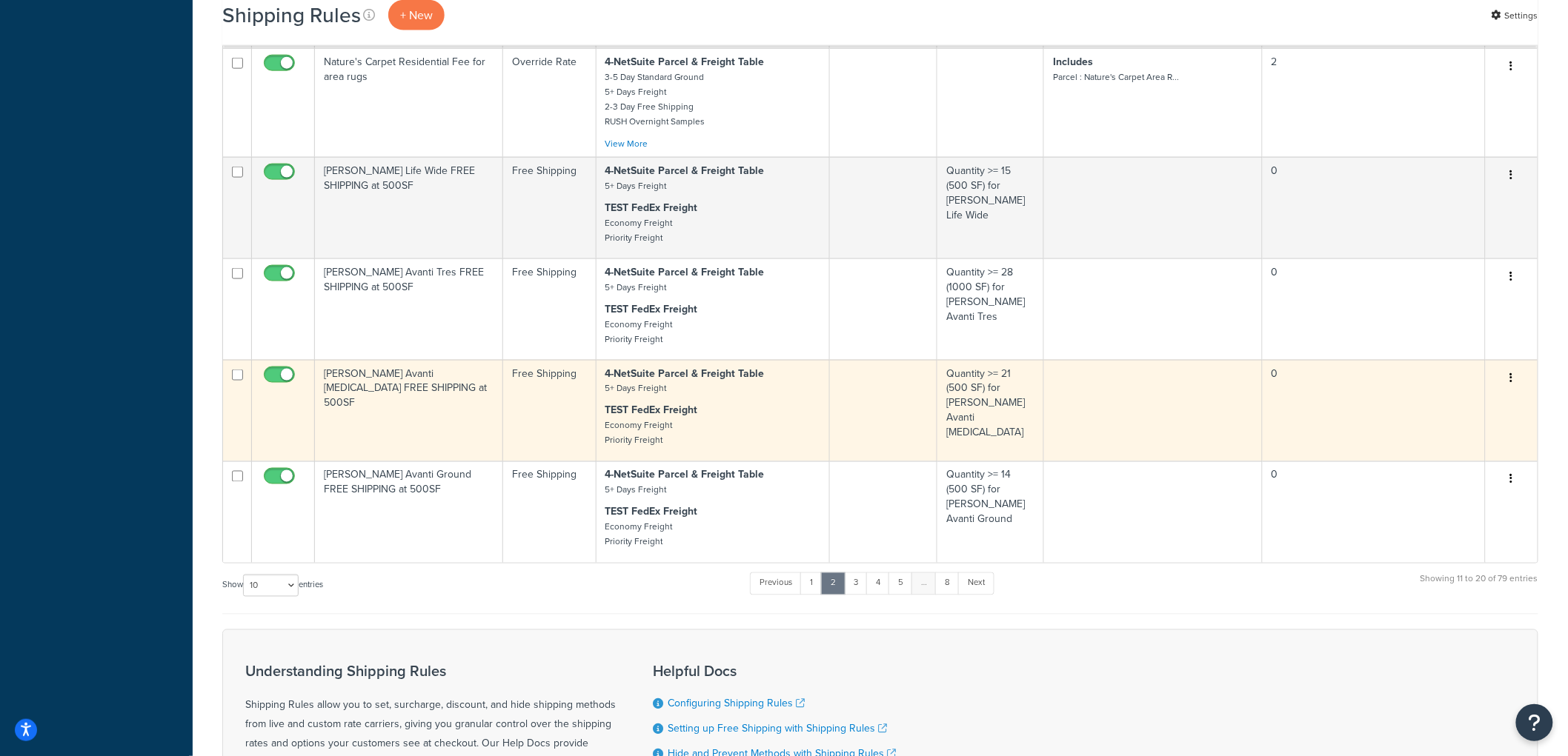
click at [436, 427] on td "[PERSON_NAME] Avanti [MEDICAL_DATA] FREE SHIPPING at 500SF" at bounding box center [408, 411] width 188 height 101
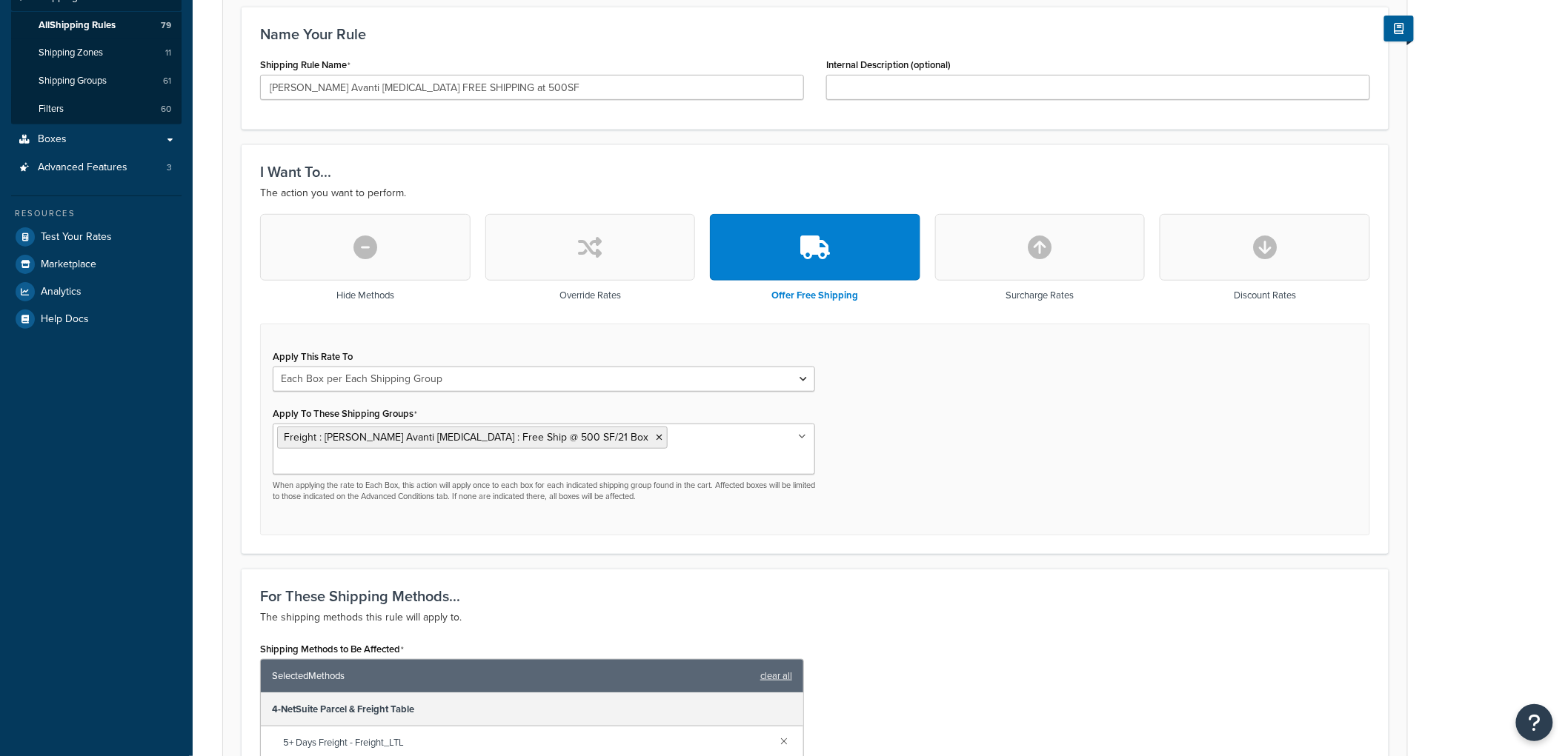
scroll to position [247, 0]
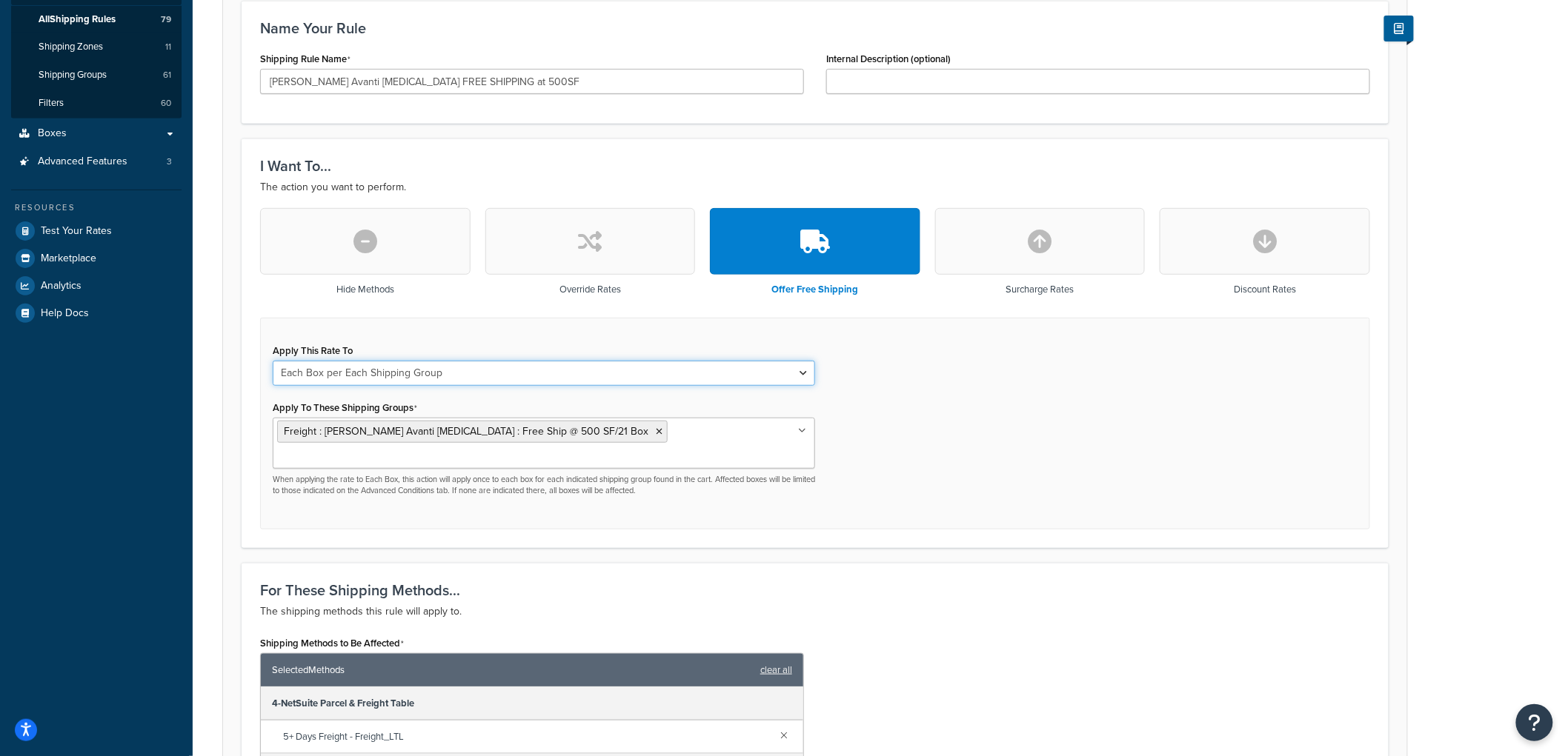
click at [489, 380] on select "Each Shipment in the Cart Each Origin in the Cart Each Shipping Group in the Ca…" at bounding box center [544, 373] width 542 height 25
select select "CART"
click at [273, 360] on select "Each Shipment in the Cart Each Origin in the Cart Each Shipping Group in the Ca…" at bounding box center [544, 373] width 542 height 25
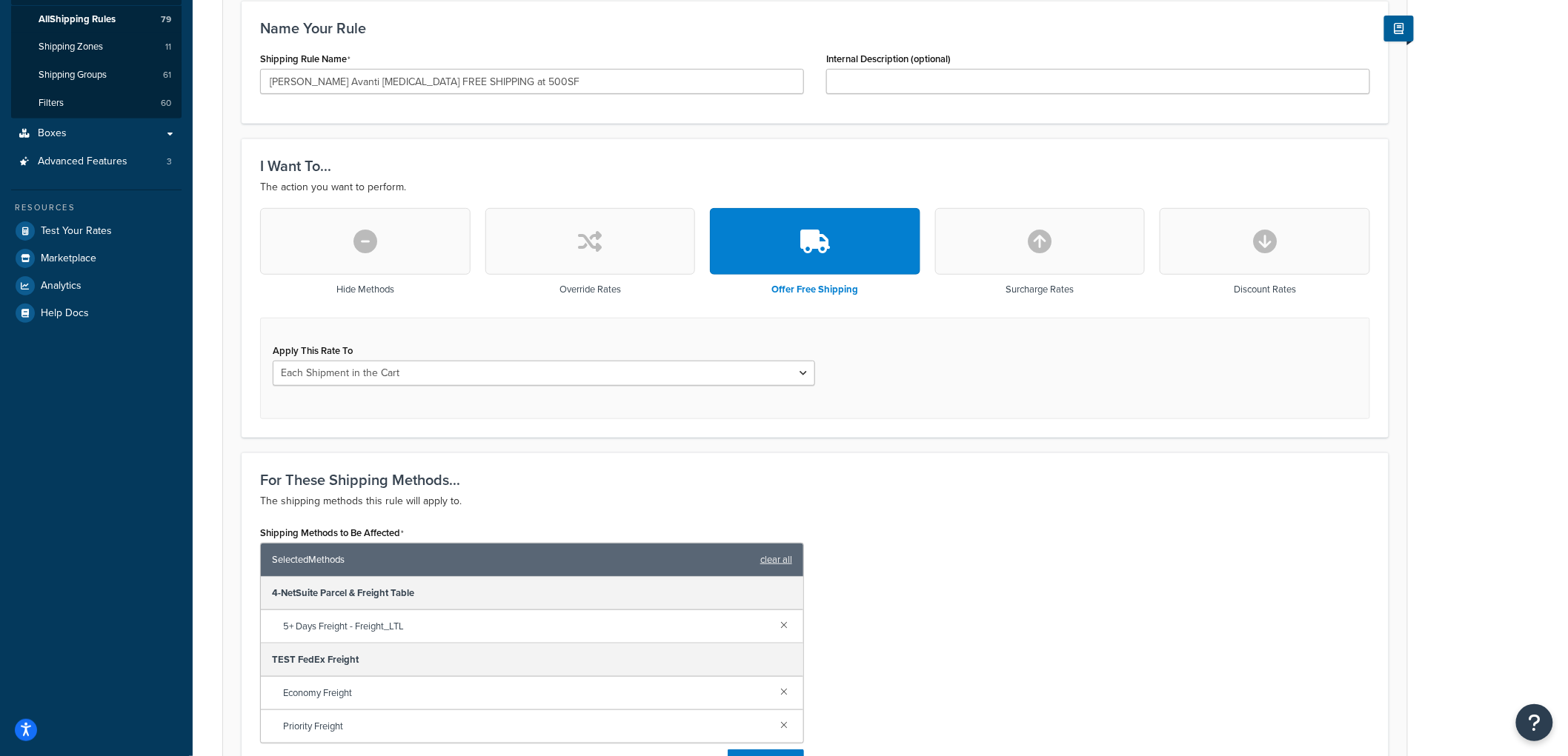
click at [491, 352] on div "Apply This Rate To Each Shipment in the Cart Each Origin in the Cart Each Shipp…" at bounding box center [544, 363] width 542 height 46
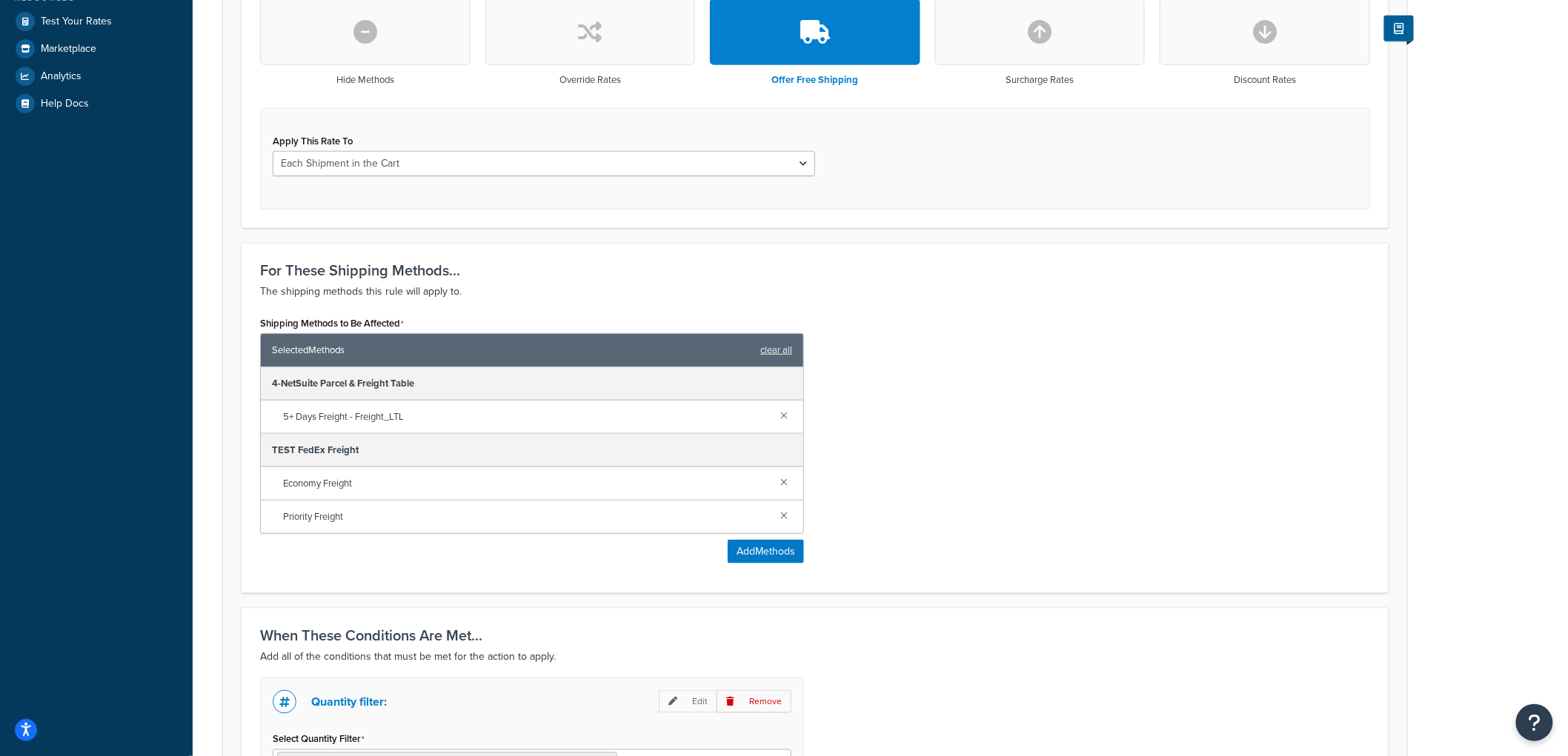
scroll to position [690, 0]
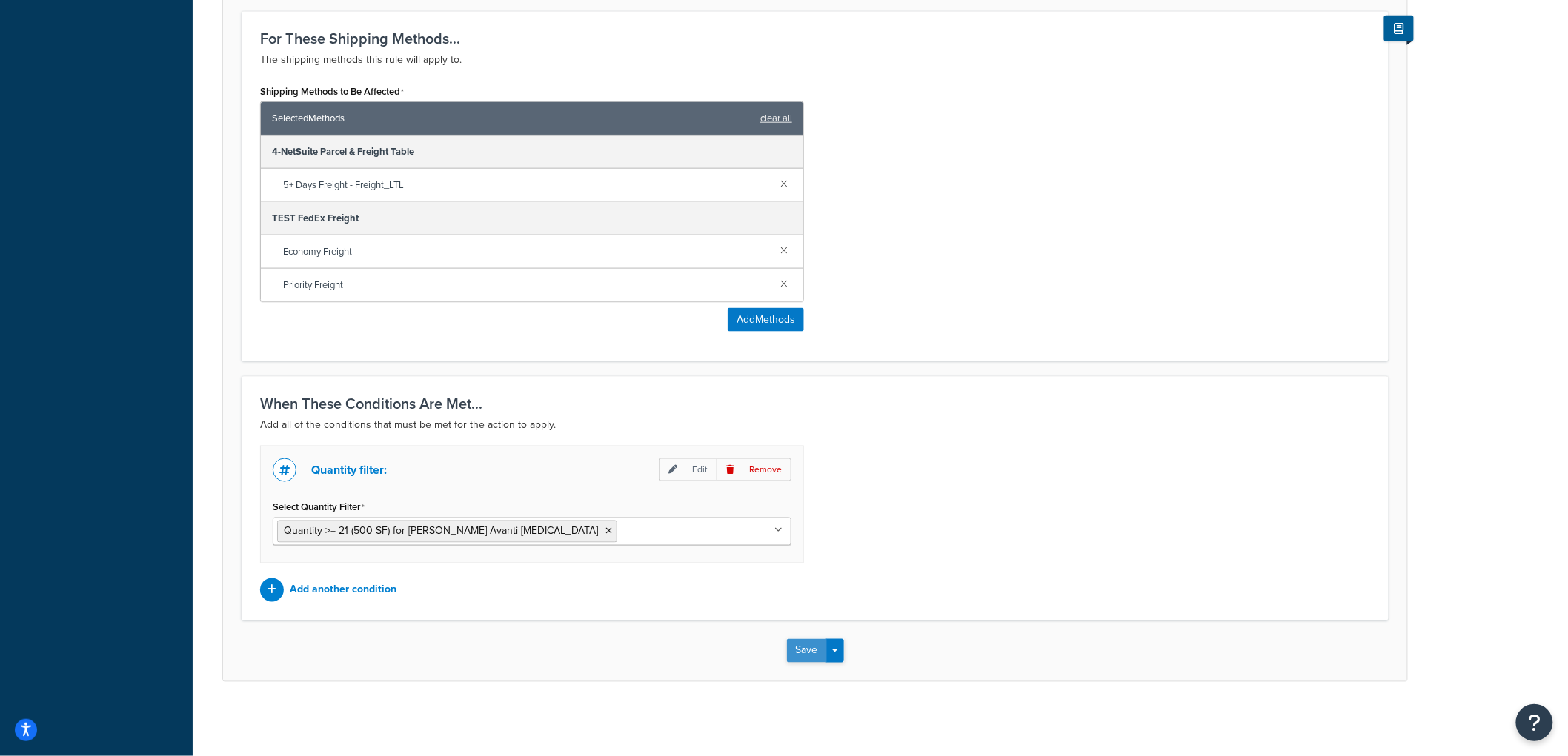
click at [812, 646] on button "Save" at bounding box center [807, 651] width 40 height 23
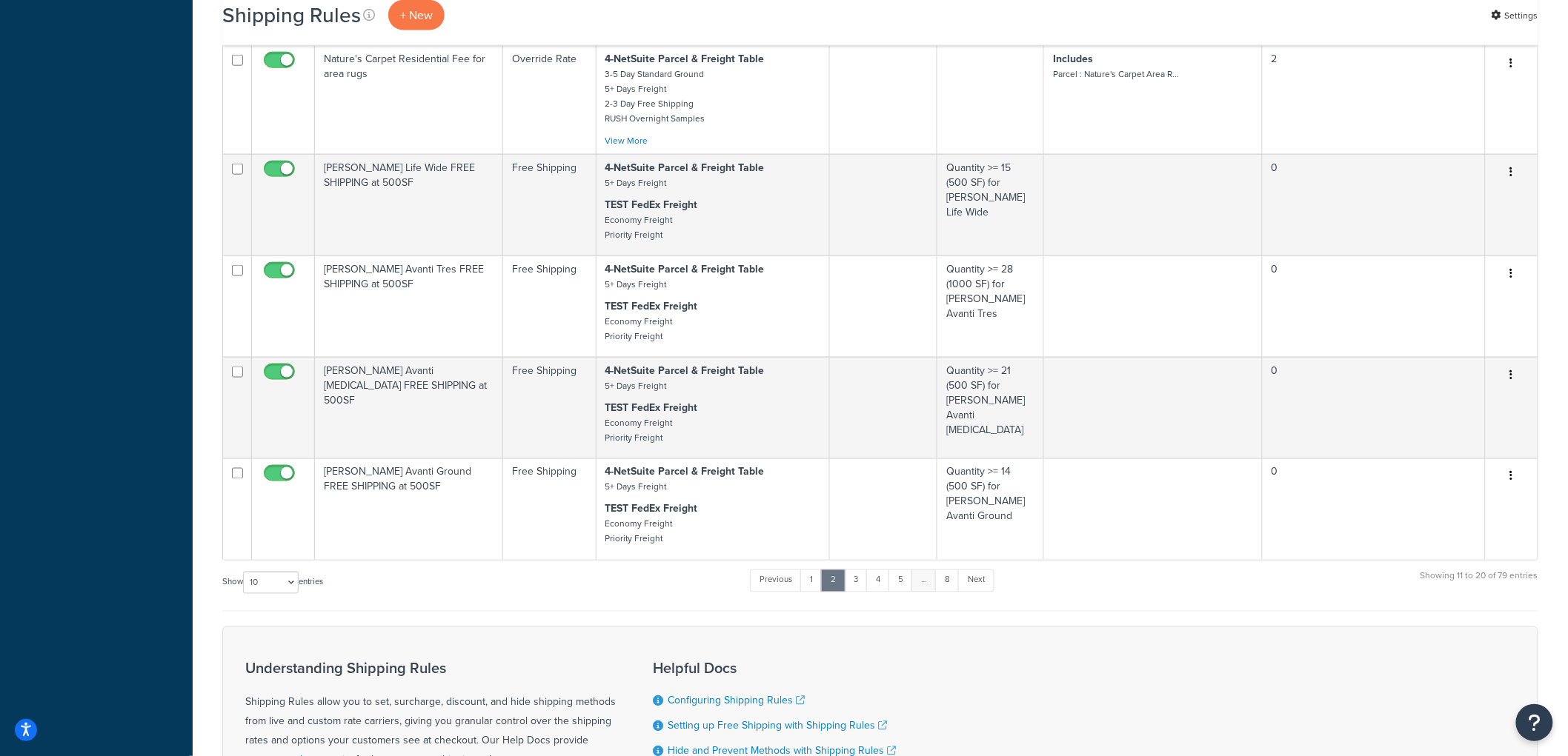
scroll to position [964, 0]
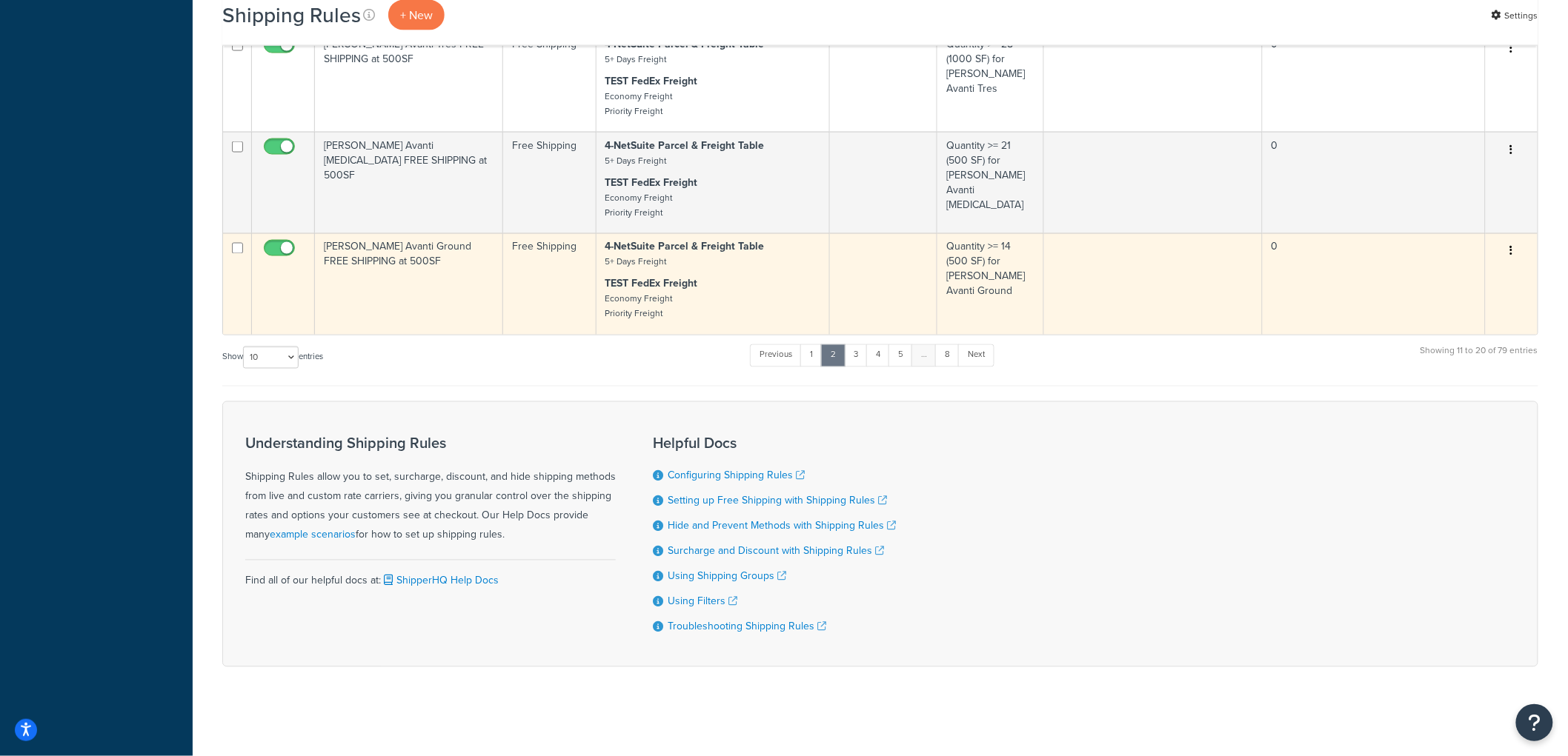
click at [435, 316] on td "[PERSON_NAME] Avanti Ground FREE SHIPPING at 500SF" at bounding box center [408, 284] width 188 height 101
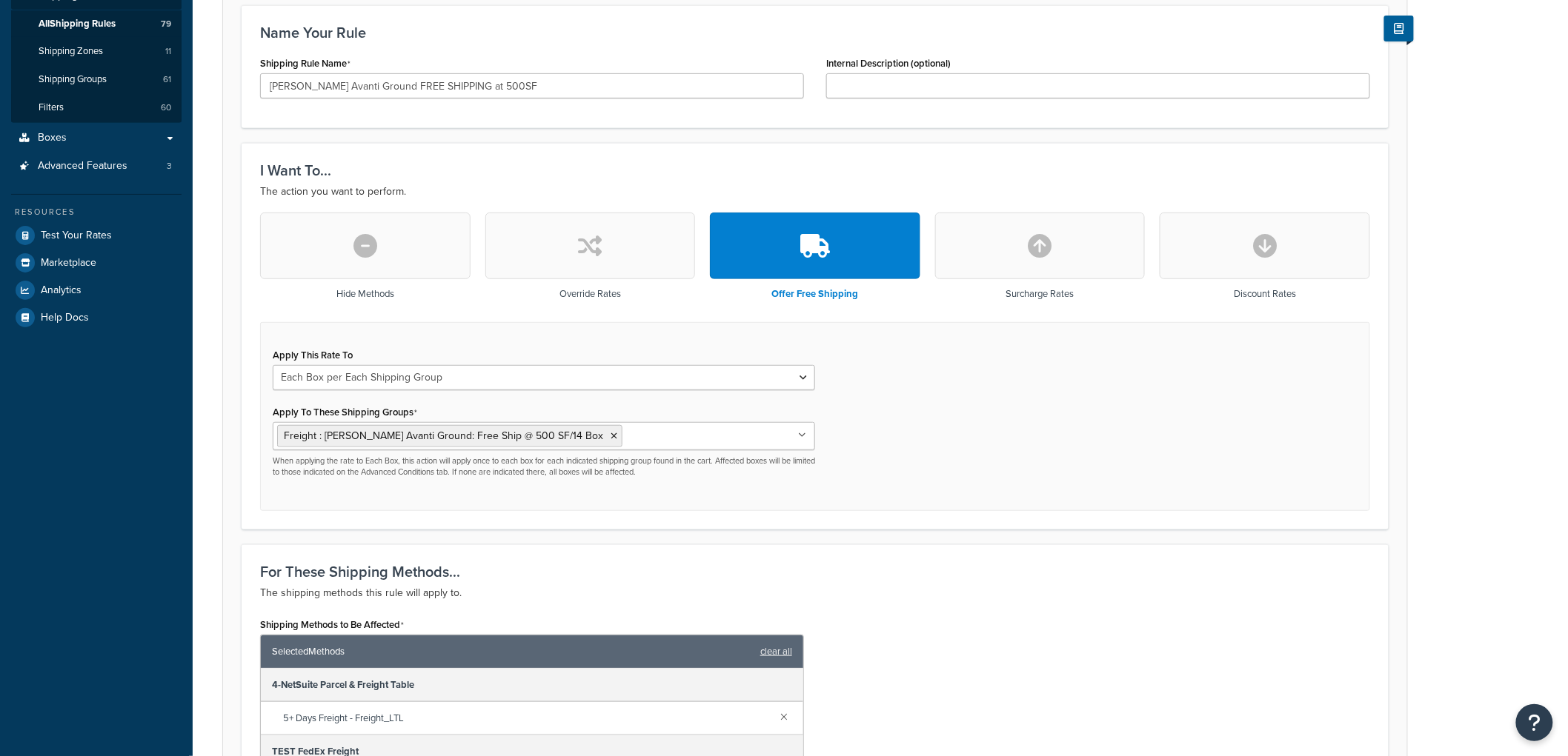
scroll to position [247, 0]
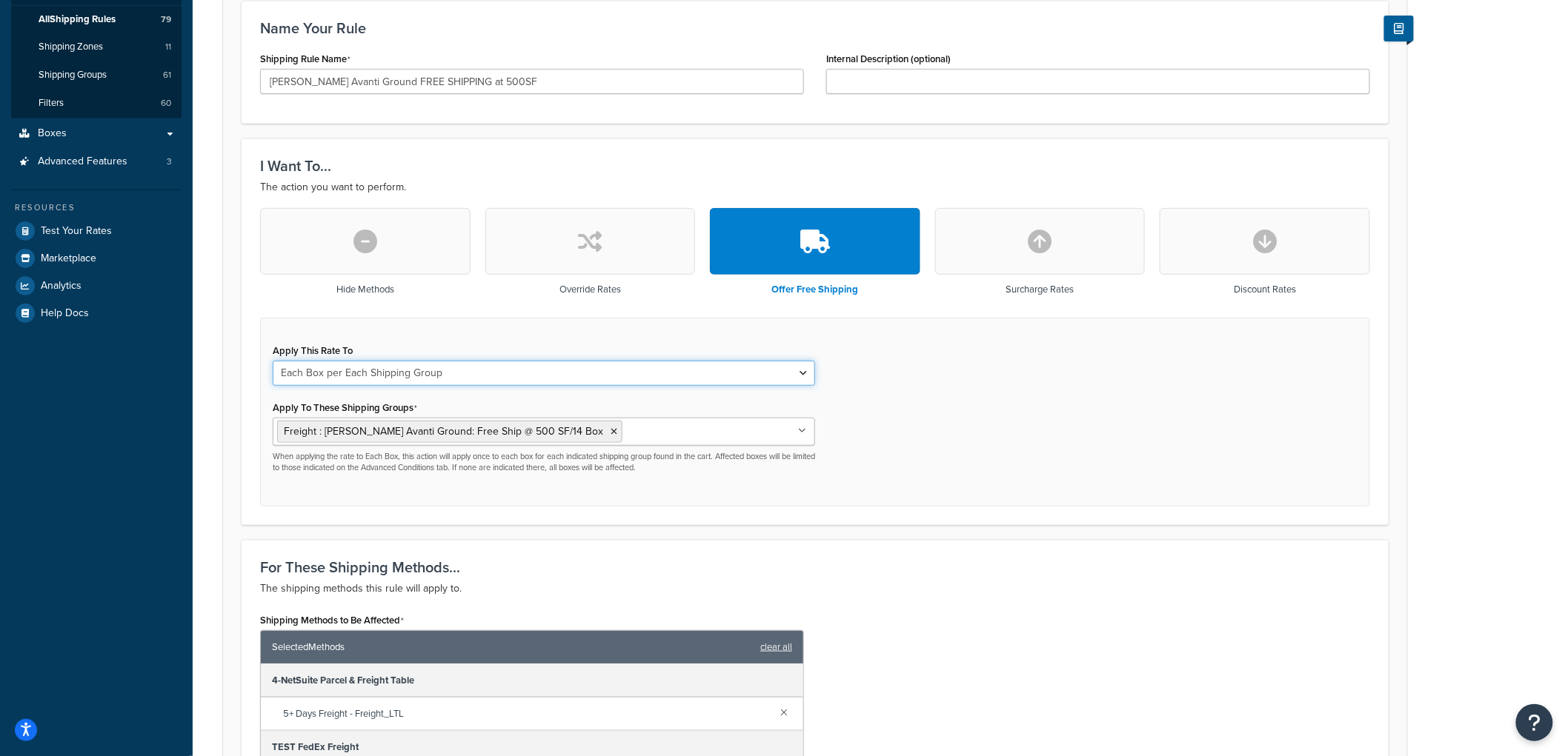
click at [397, 381] on select "Each Shipment in the Cart Each Origin in the Cart Each Shipping Group in the Ca…" at bounding box center [544, 373] width 542 height 25
select select "CART"
click at [273, 360] on select "Each Shipment in the Cart Each Origin in the Cart Each Shipping Group in the Ca…" at bounding box center [544, 373] width 542 height 25
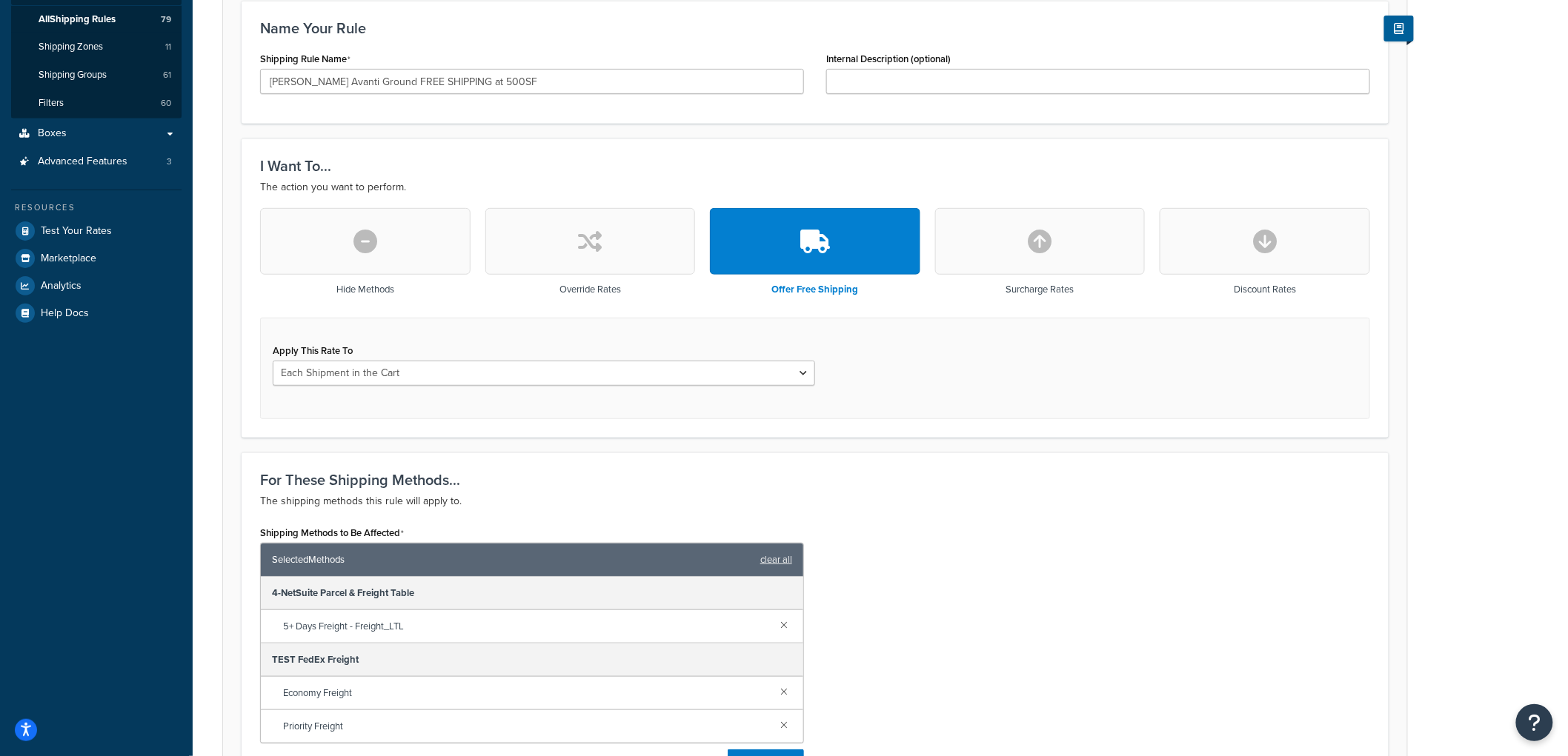
click at [425, 336] on div "Apply This Rate To Each Shipment in the Cart Each Origin in the Cart Each Shipp…" at bounding box center [815, 368] width 1110 height 101
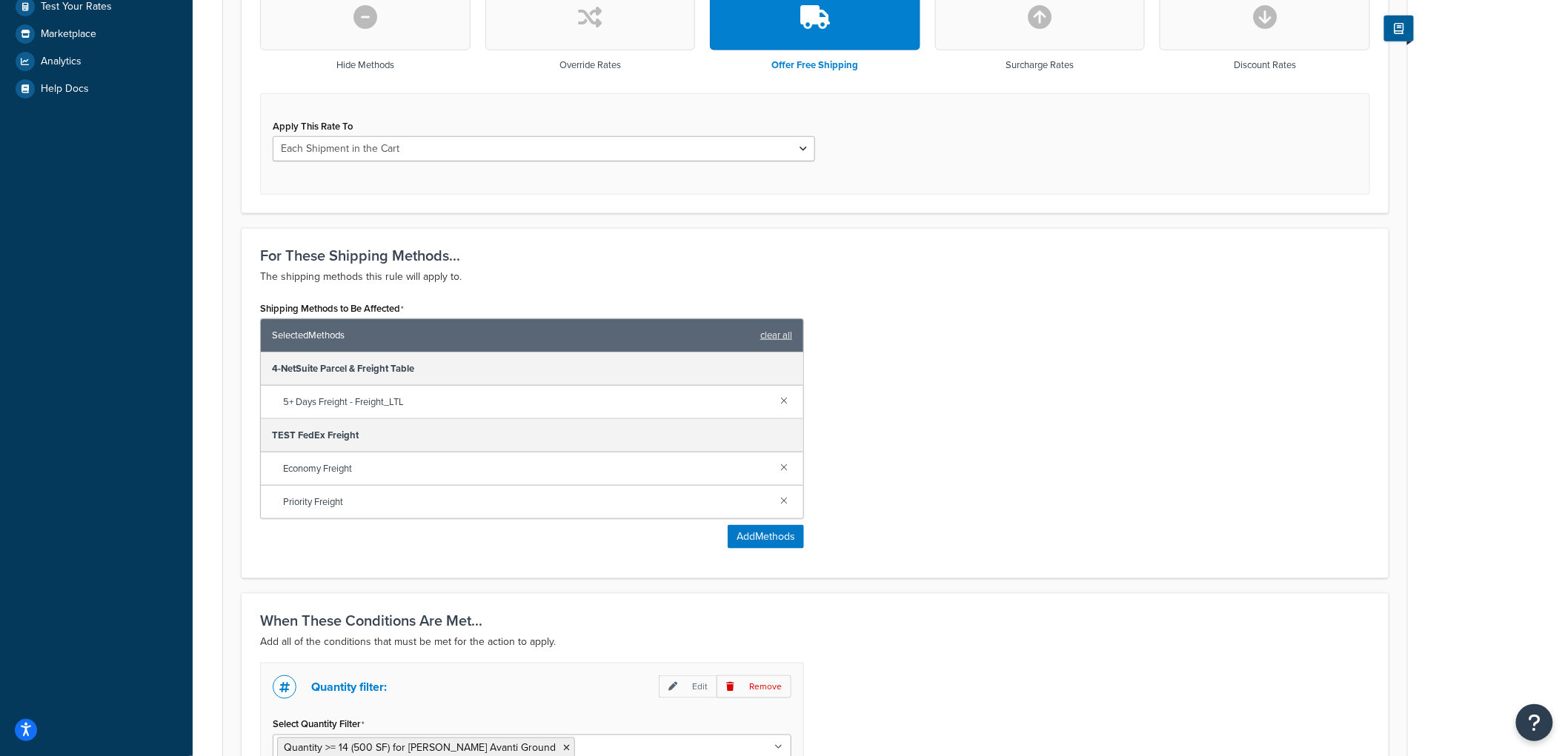
scroll to position [690, 0]
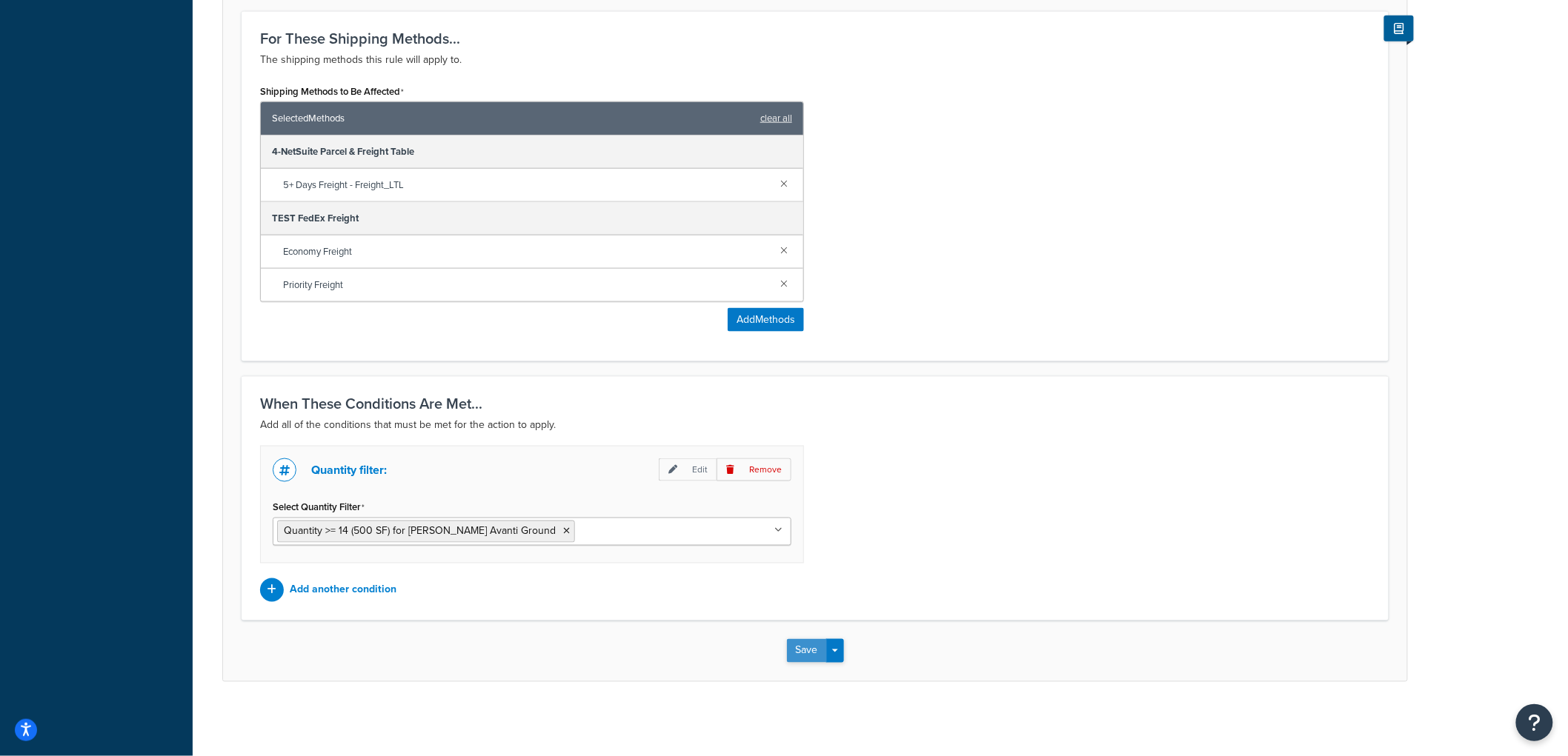
click at [807, 641] on button "Save" at bounding box center [807, 651] width 40 height 23
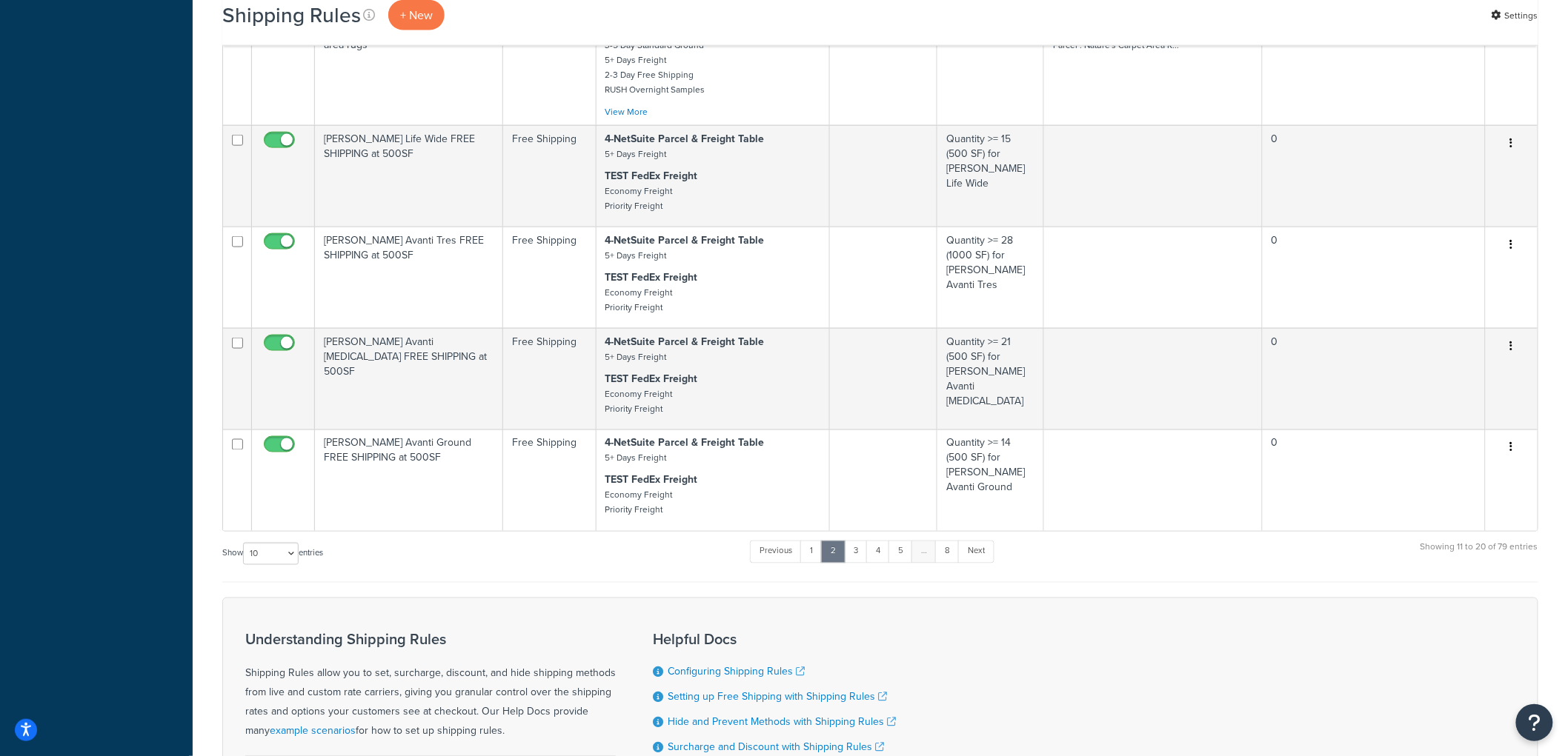
scroll to position [964, 0]
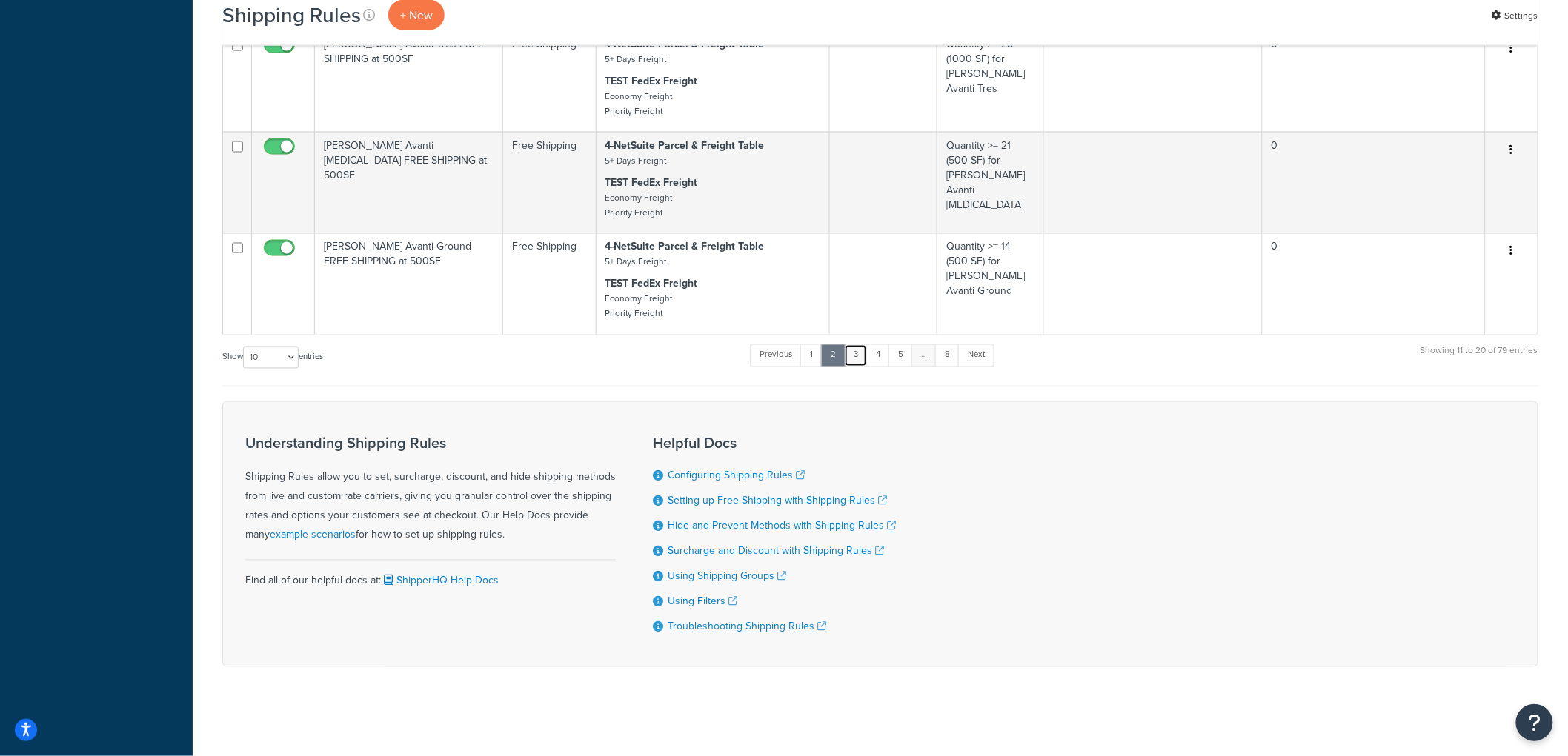
click at [855, 355] on link "3" at bounding box center [856, 355] width 23 height 23
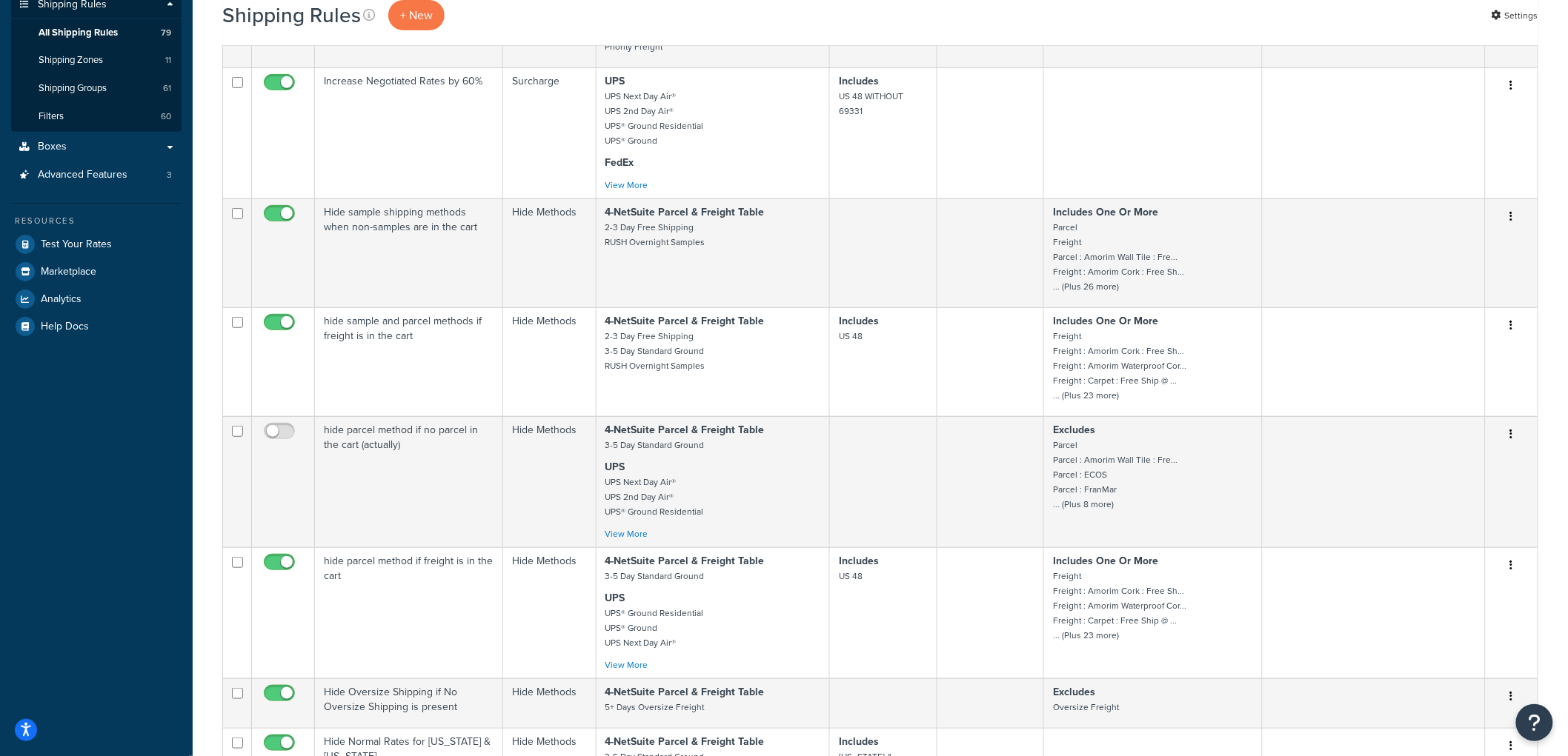
scroll to position [0, 0]
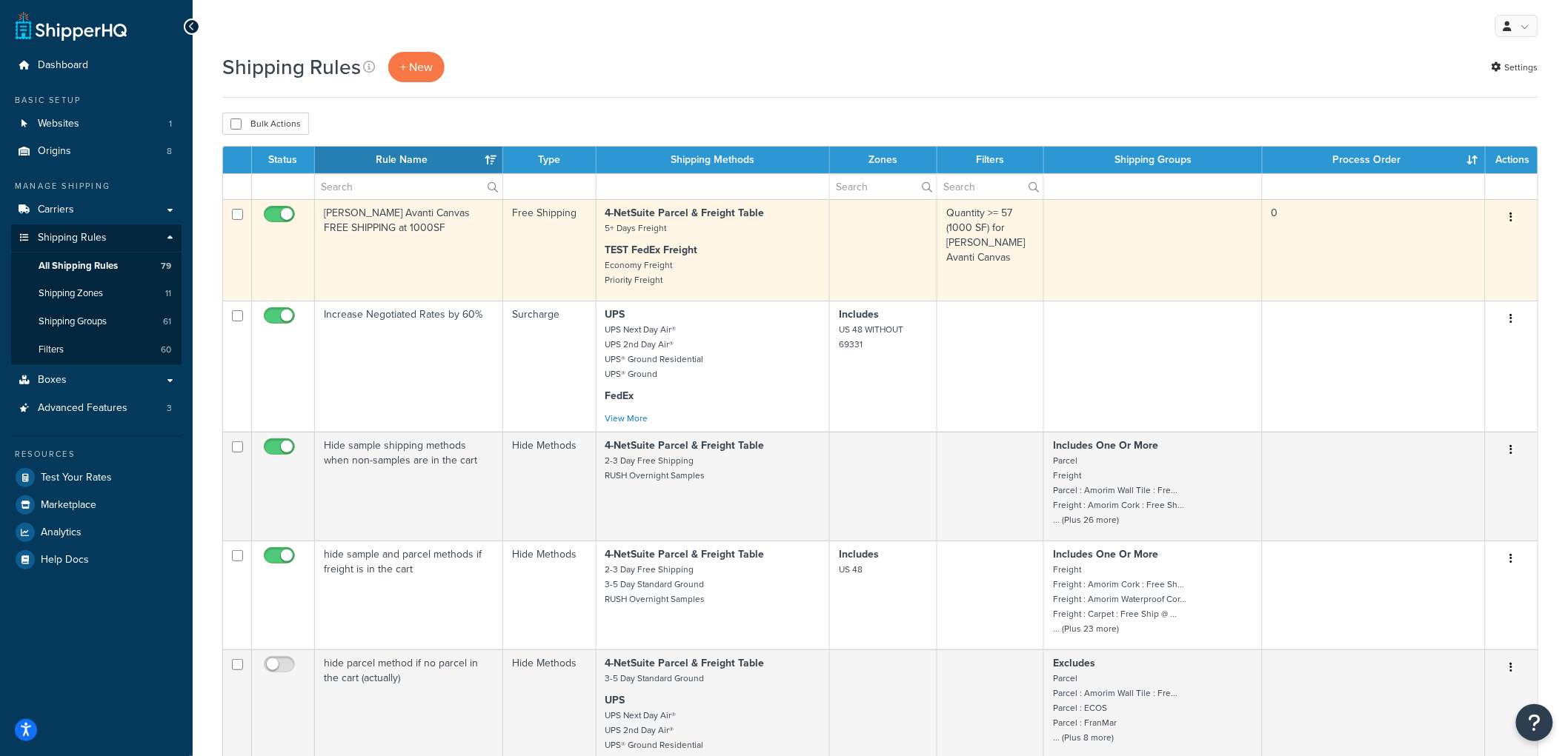
click at [467, 260] on td "[PERSON_NAME] Avanti Canvas FREE SHIPPING at 1000SF" at bounding box center [408, 249] width 188 height 101
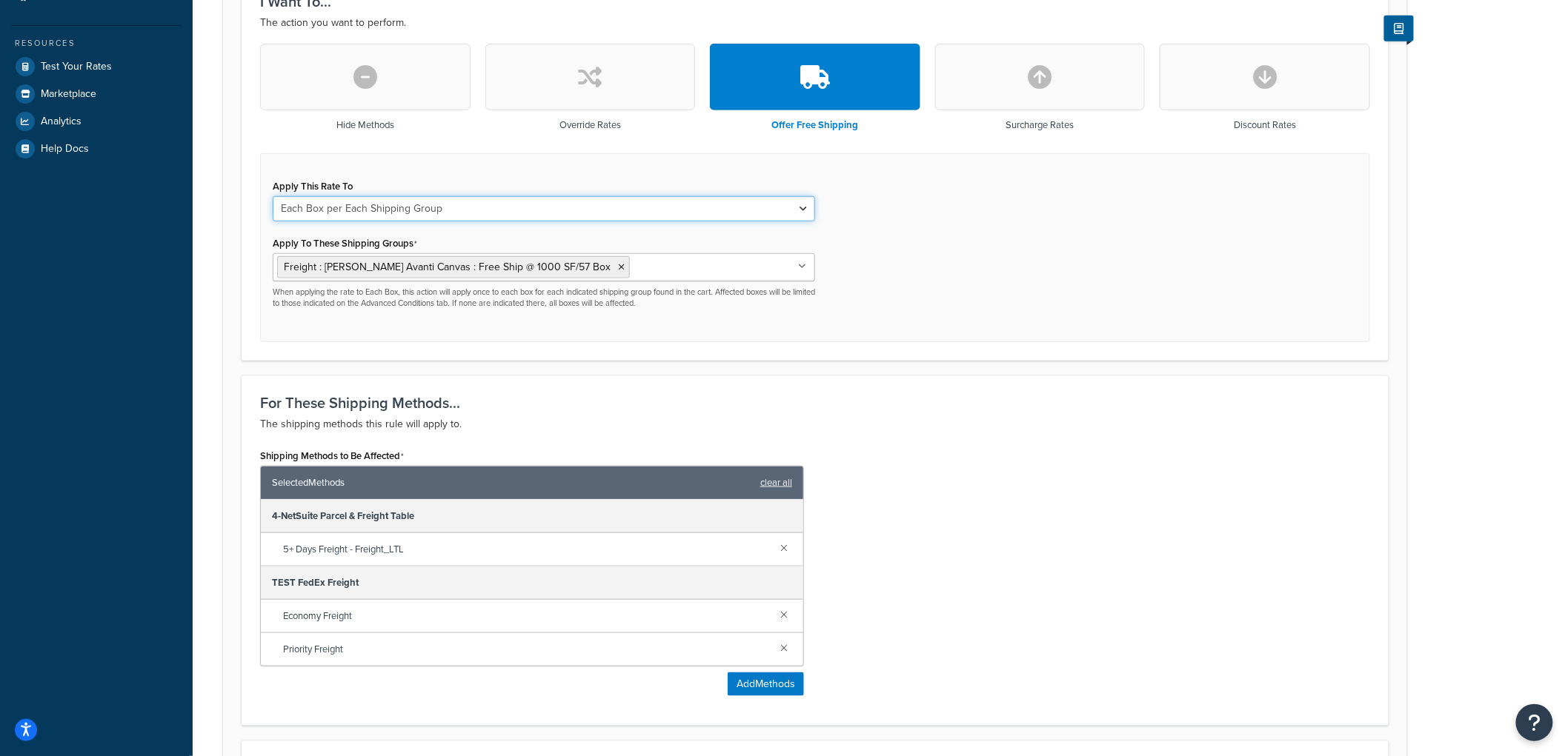
click at [454, 212] on select "Each Shipment in the Cart Each Origin in the Cart Each Shipping Group in the Ca…" at bounding box center [544, 209] width 542 height 25
click at [273, 197] on select "Each Shipment in the Cart Each Origin in the Cart Each Shipping Group in the Ca…" at bounding box center [544, 209] width 542 height 25
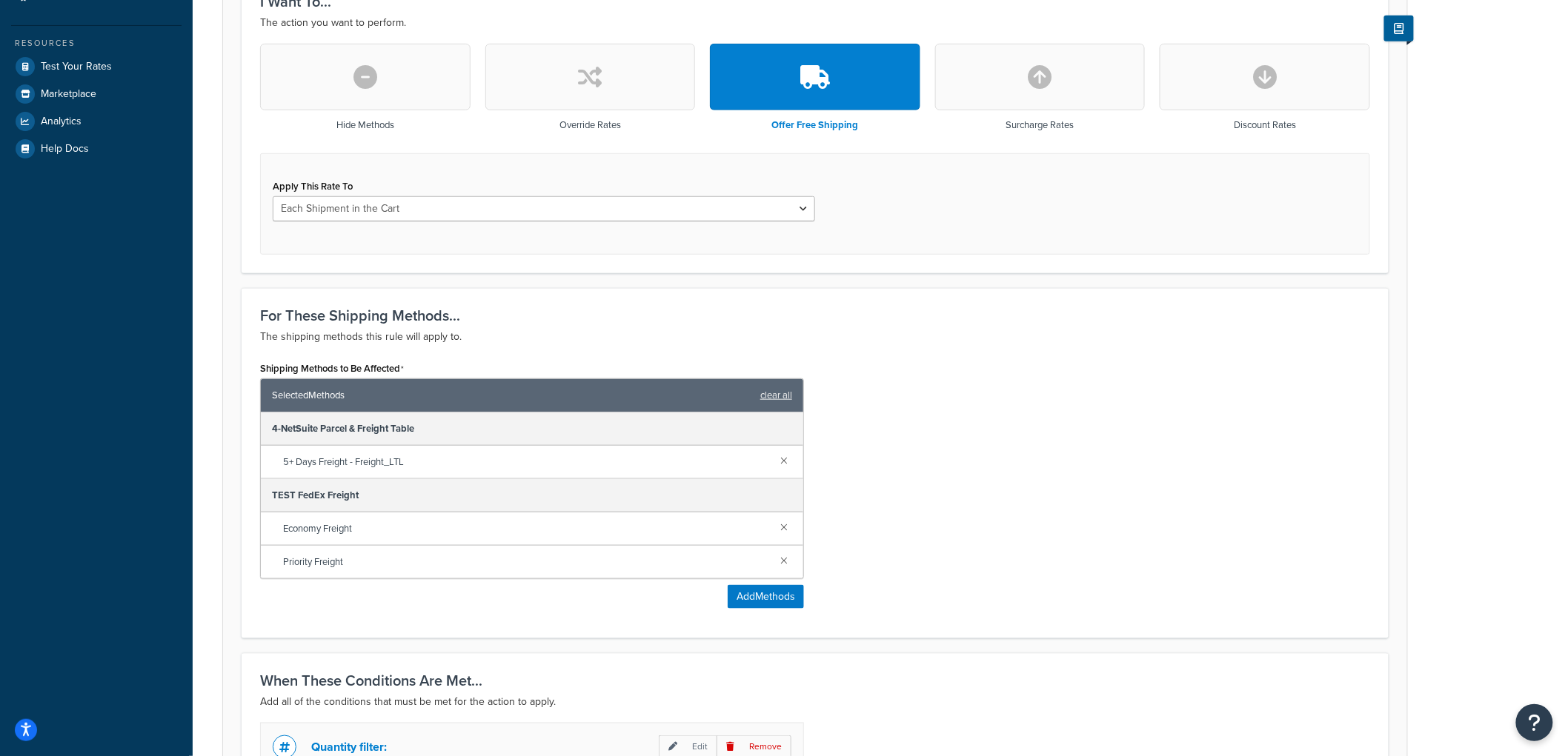
click at [473, 186] on div "Apply This Rate To Each Shipment in the Cart Each Origin in the Cart Each Shipp…" at bounding box center [544, 198] width 542 height 46
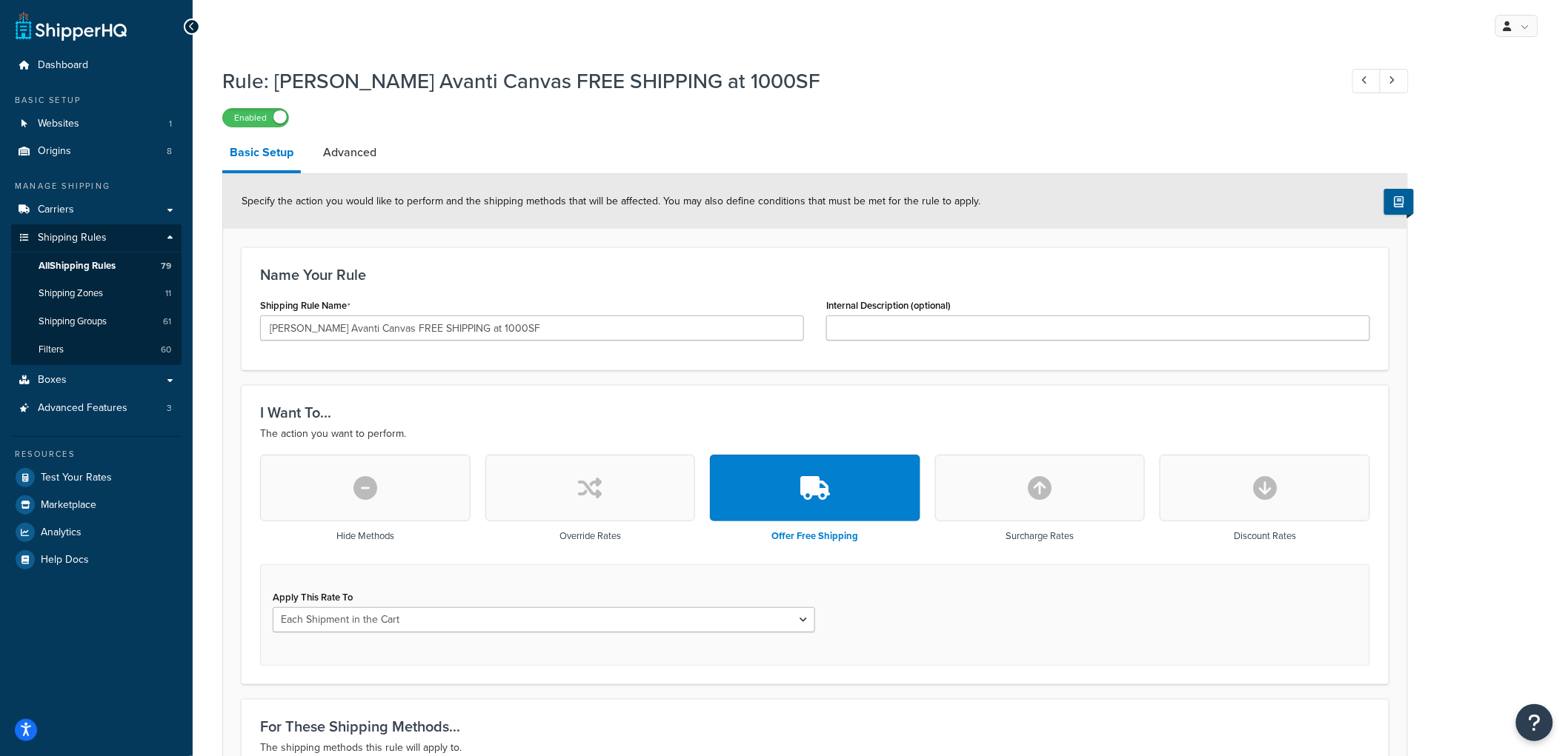
scroll to position [329, 0]
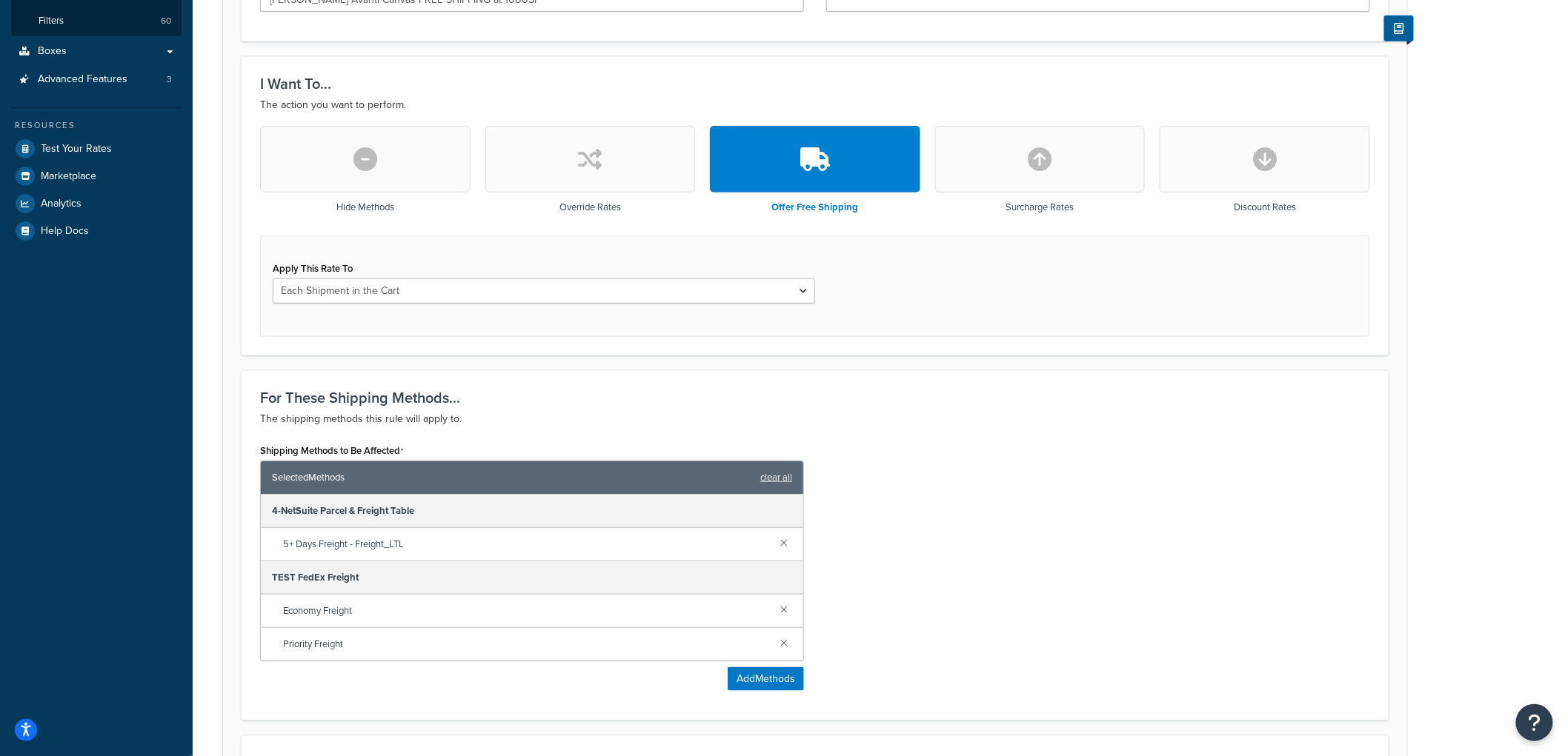
click at [387, 304] on div "Apply This Rate To Each Shipment in the Cart Each Origin in the Cart Each Shipp…" at bounding box center [544, 286] width 565 height 57
click at [392, 294] on select "Each Shipment in the Cart Each Origin in the Cart Each Shipping Group in the Ca…" at bounding box center [544, 291] width 542 height 25
select select "SHIPPING_GROUP"
click at [273, 278] on select "Each Shipment in the Cart Each Origin in the Cart Each Shipping Group in the Ca…" at bounding box center [544, 291] width 542 height 25
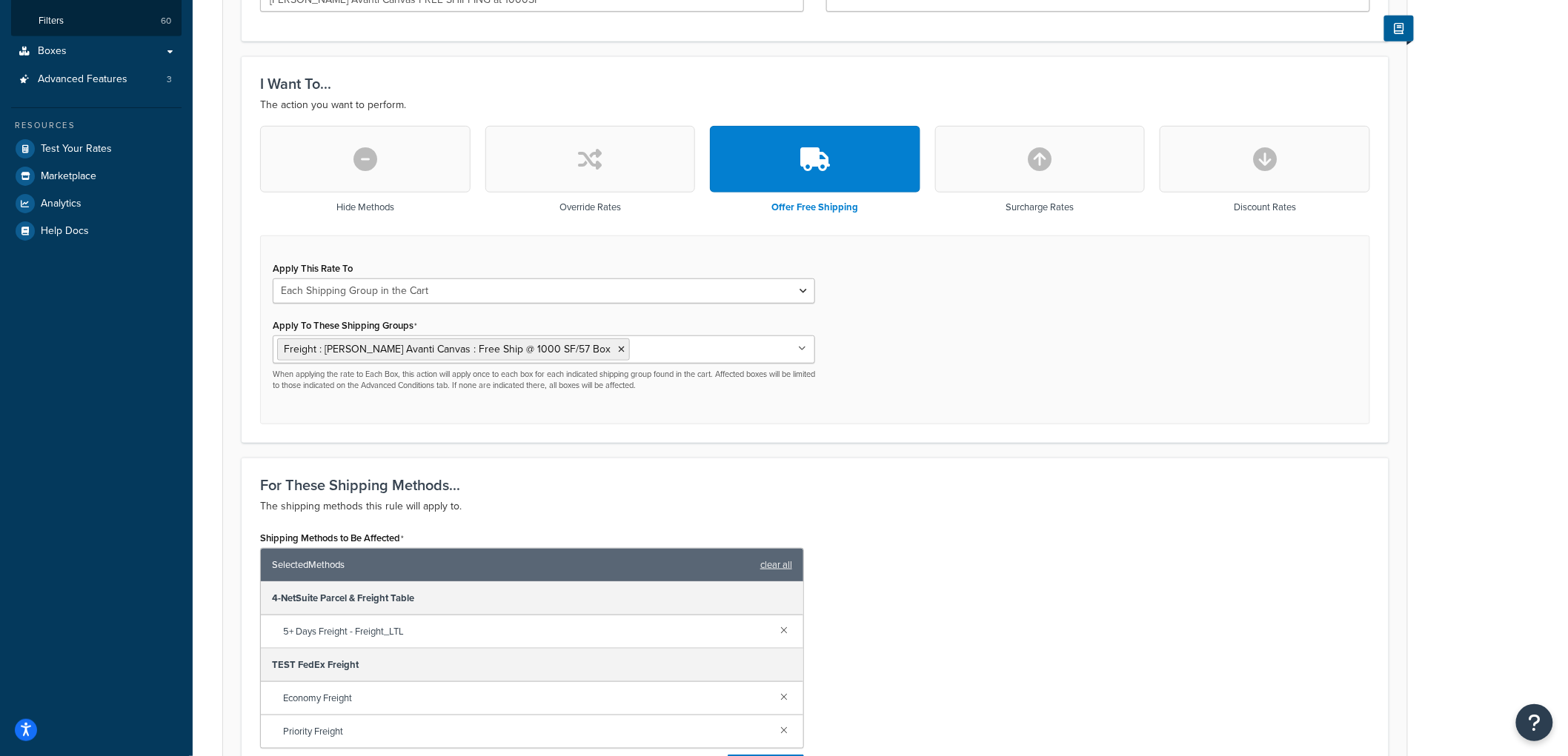
click at [942, 354] on div "Apply This Rate To Each Shipment in the Cart Each Origin in the Cart Each Shipp…" at bounding box center [815, 330] width 1110 height 190
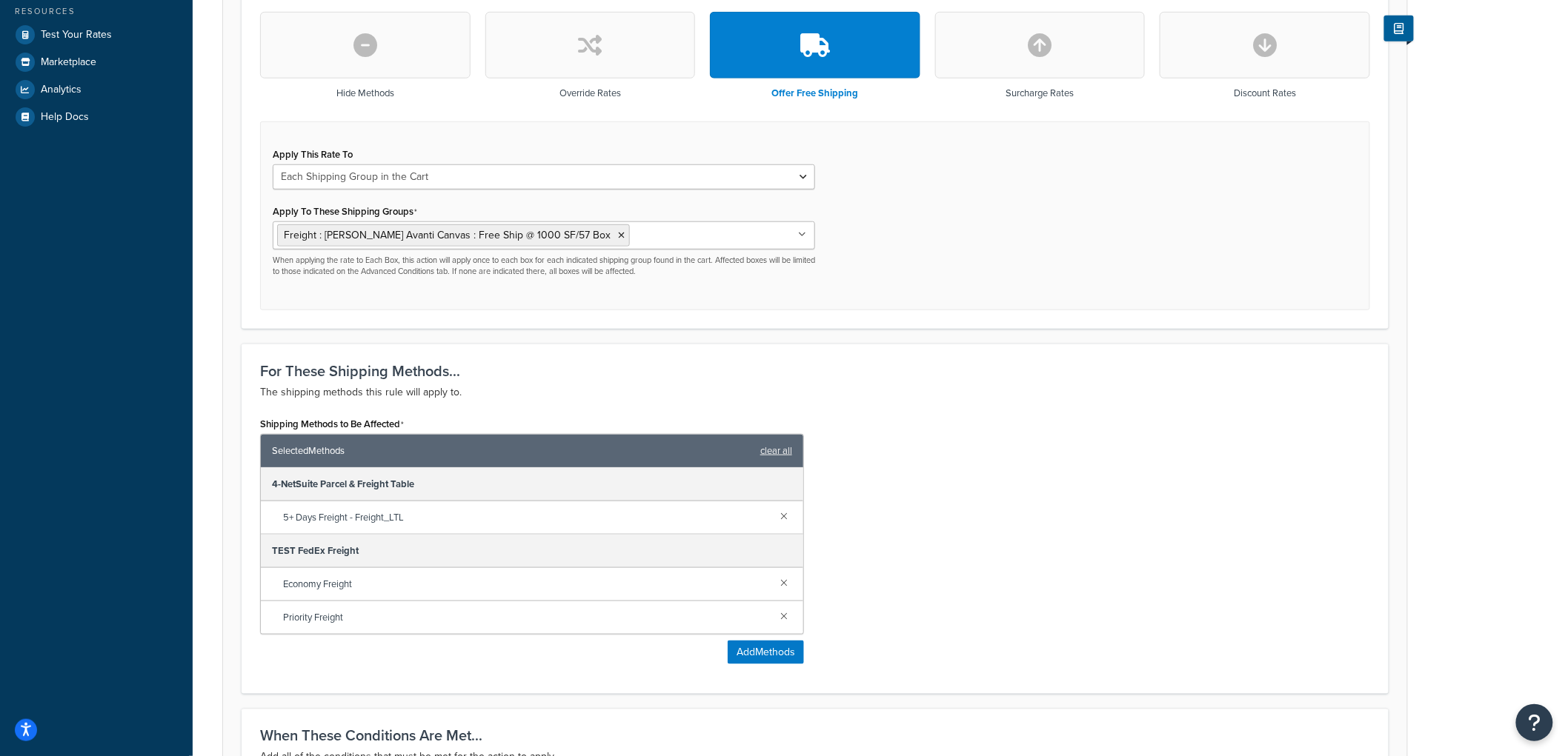
scroll to position [778, 0]
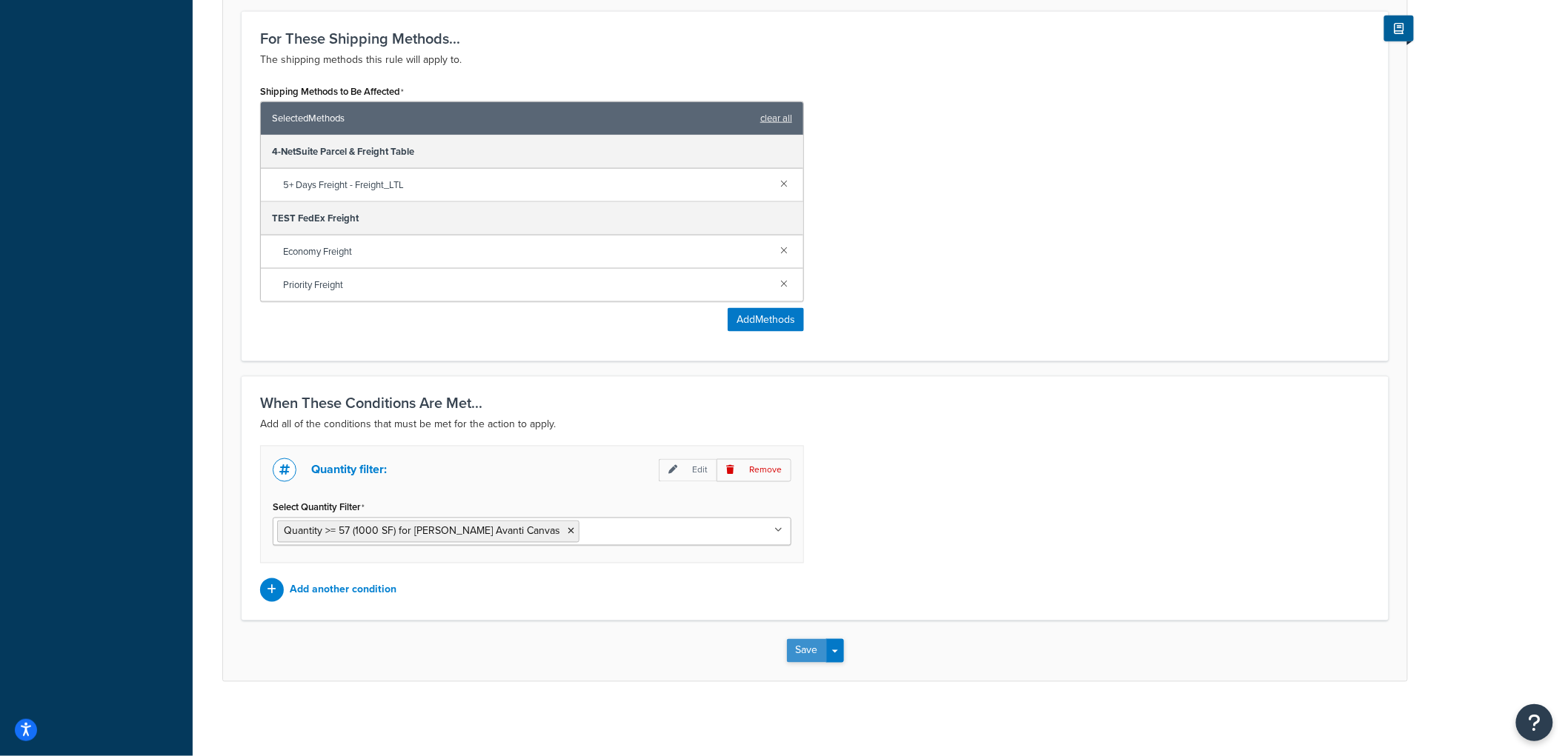
click at [802, 651] on button "Save" at bounding box center [807, 651] width 40 height 23
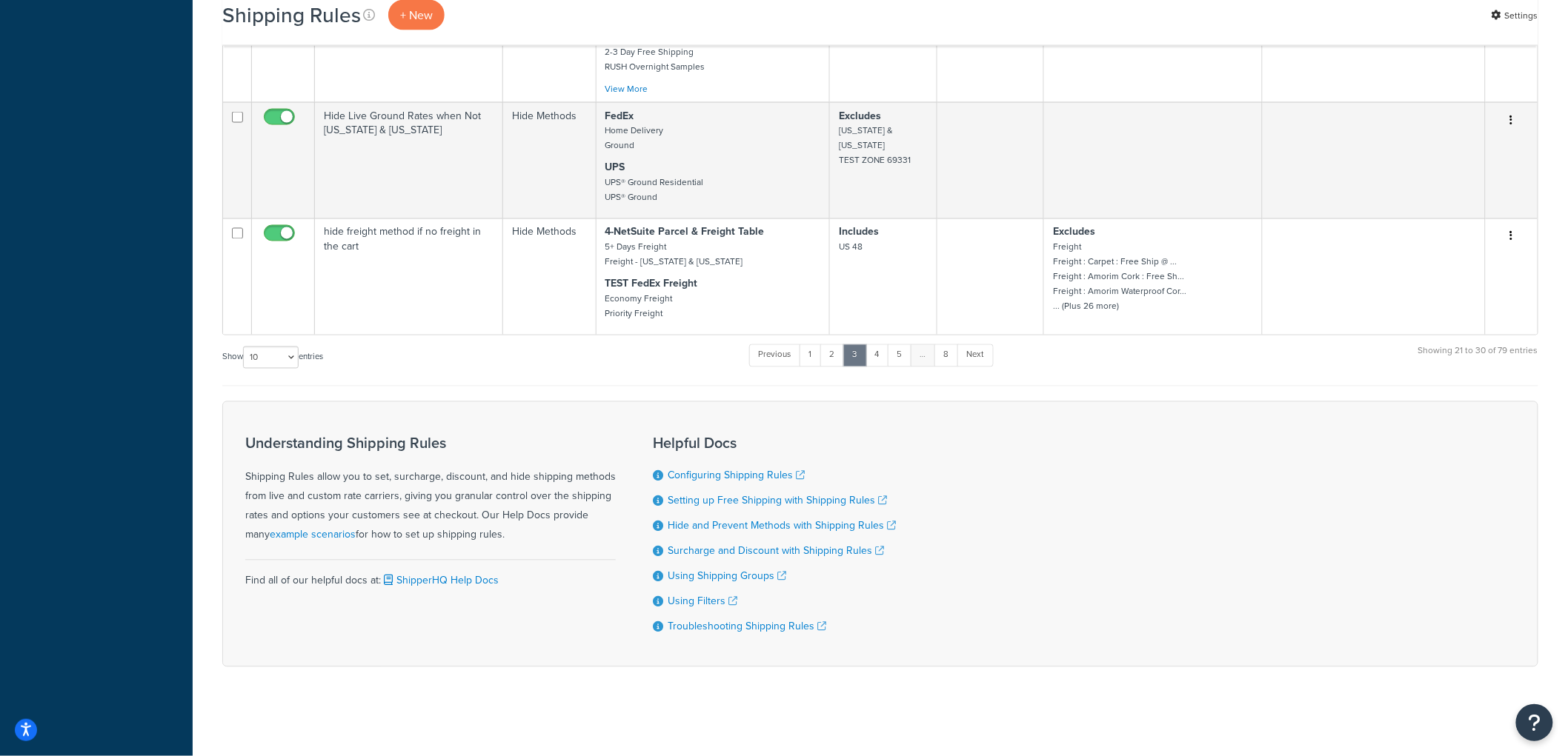
scroll to position [1063, 0]
click at [809, 346] on link "1" at bounding box center [811, 355] width 23 height 23
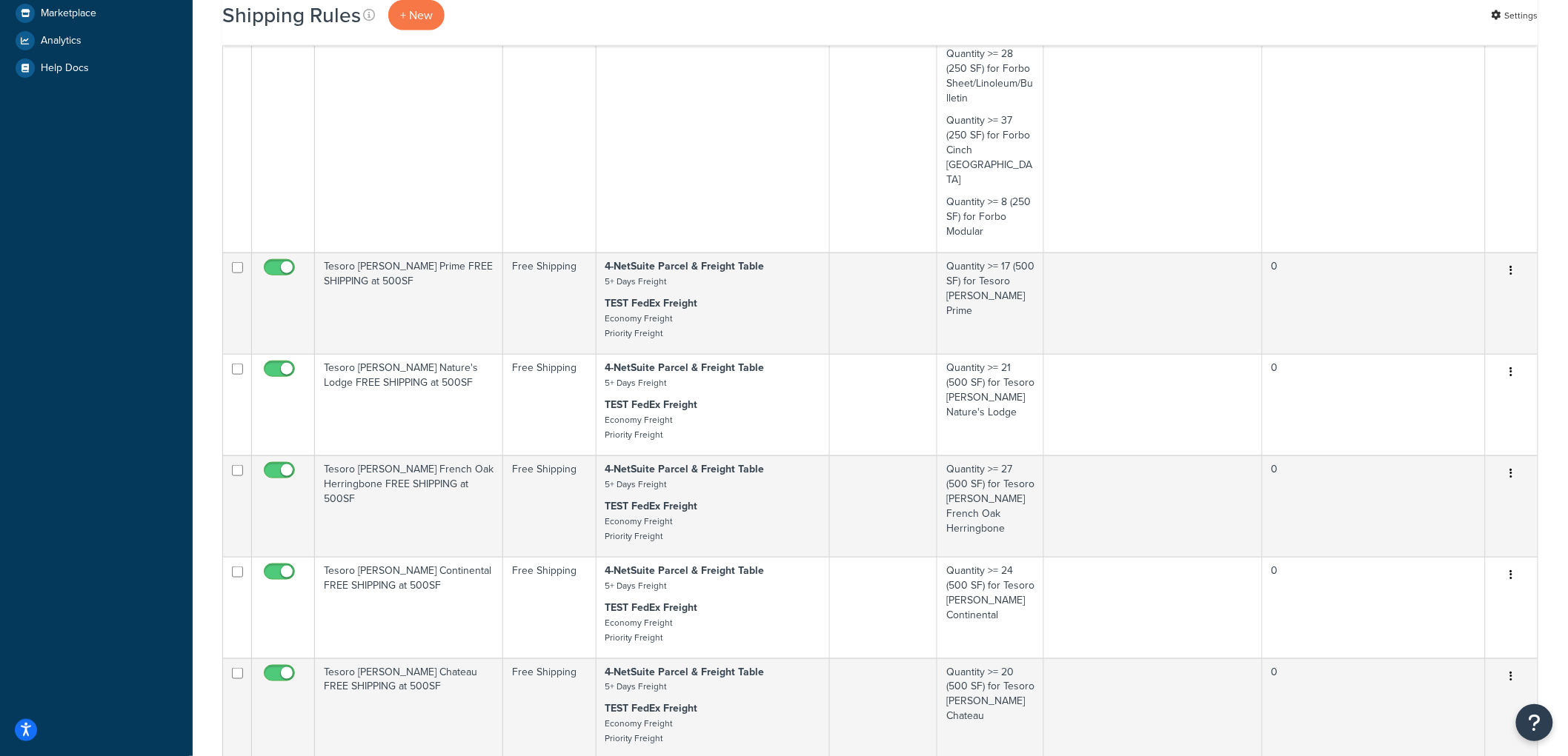
scroll to position [493, 0]
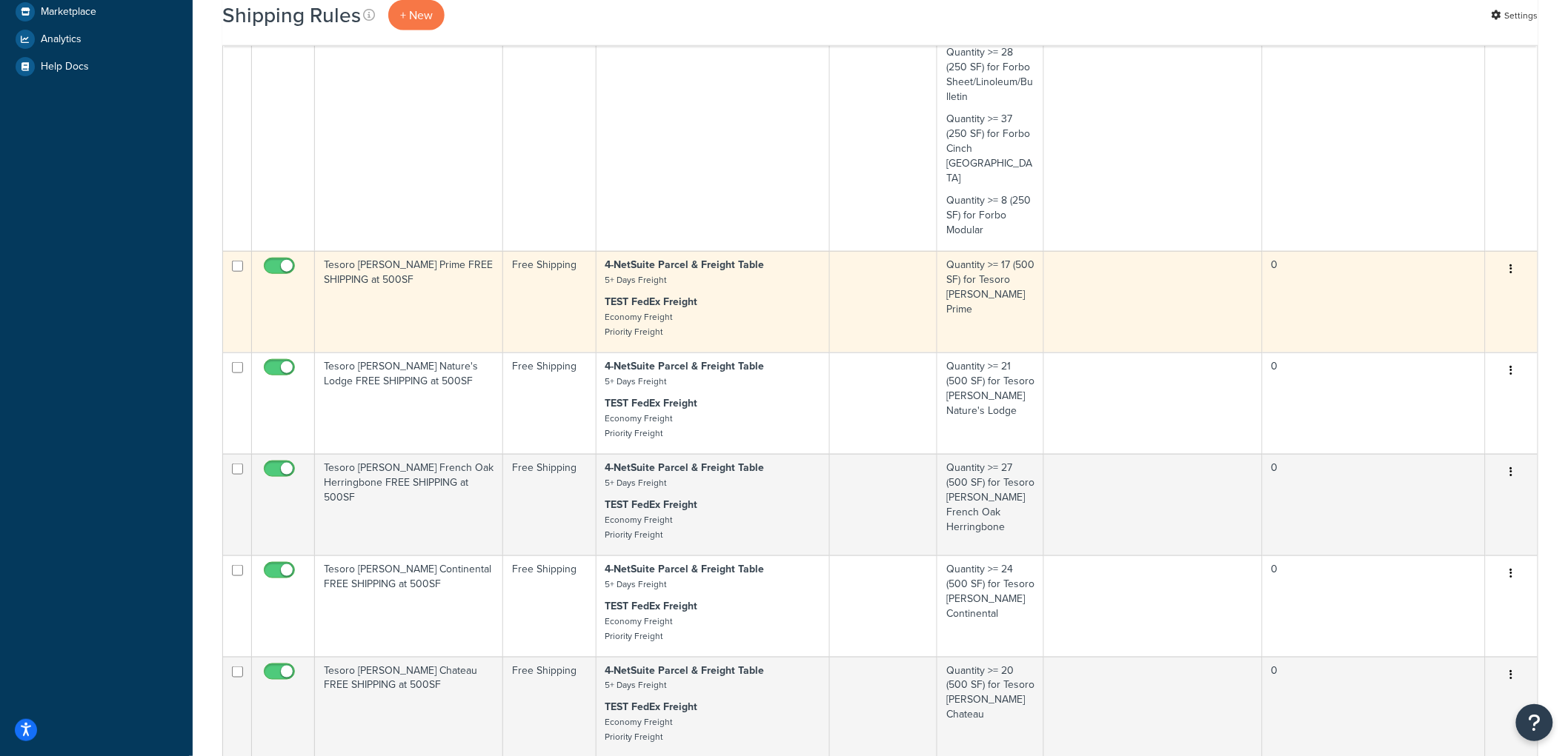
click at [401, 269] on td "Tesoro [PERSON_NAME] Prime FREE SHIPPING at 500SF" at bounding box center [408, 301] width 188 height 101
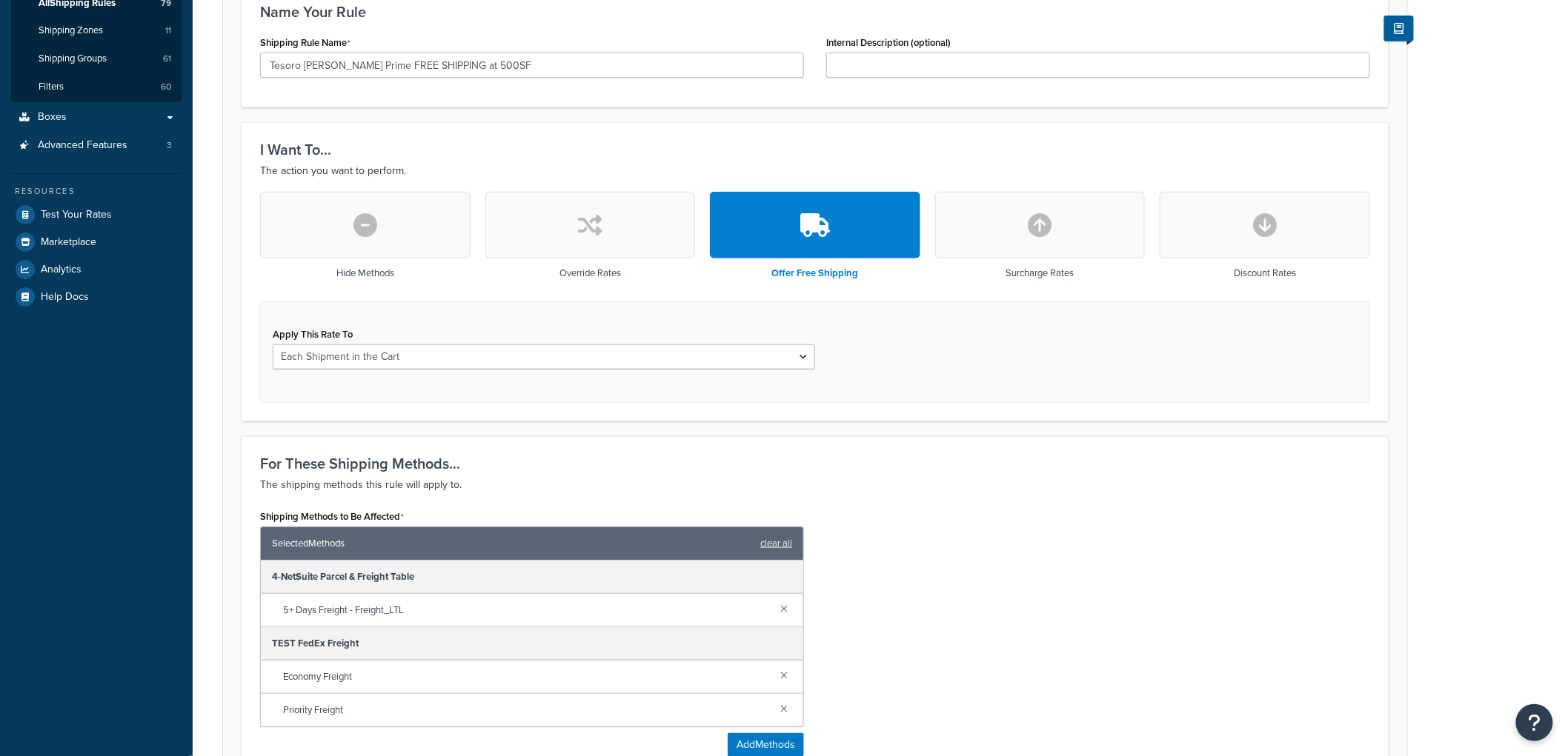
scroll to position [329, 0]
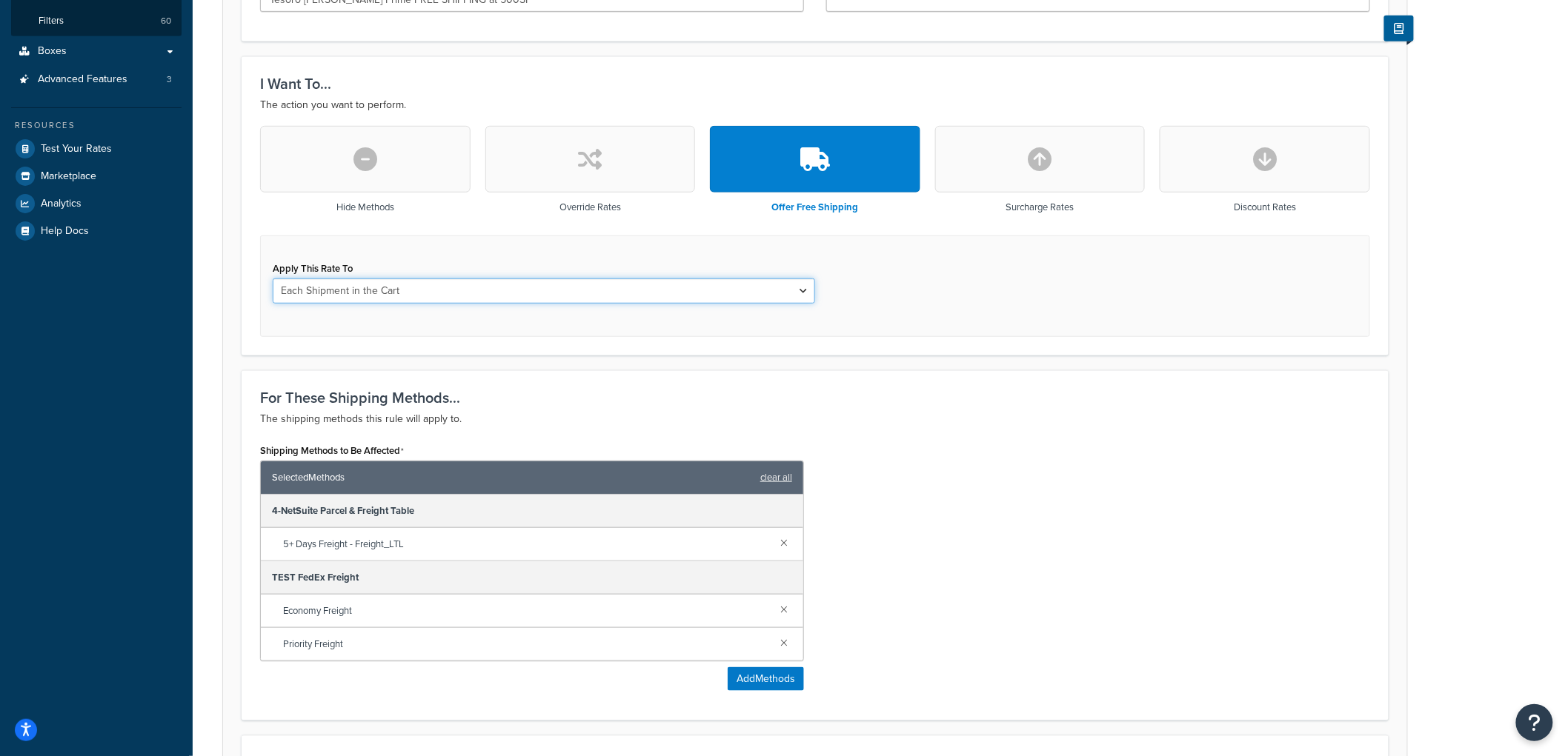
click at [433, 284] on select "Each Shipment in the Cart Each Origin in the Cart Each Shipping Group in the Ca…" at bounding box center [544, 291] width 542 height 25
select select "SHIPPING_GROUP"
click at [273, 278] on select "Each Shipment in the Cart Each Origin in the Cart Each Shipping Group in the Ca…" at bounding box center [544, 291] width 542 height 25
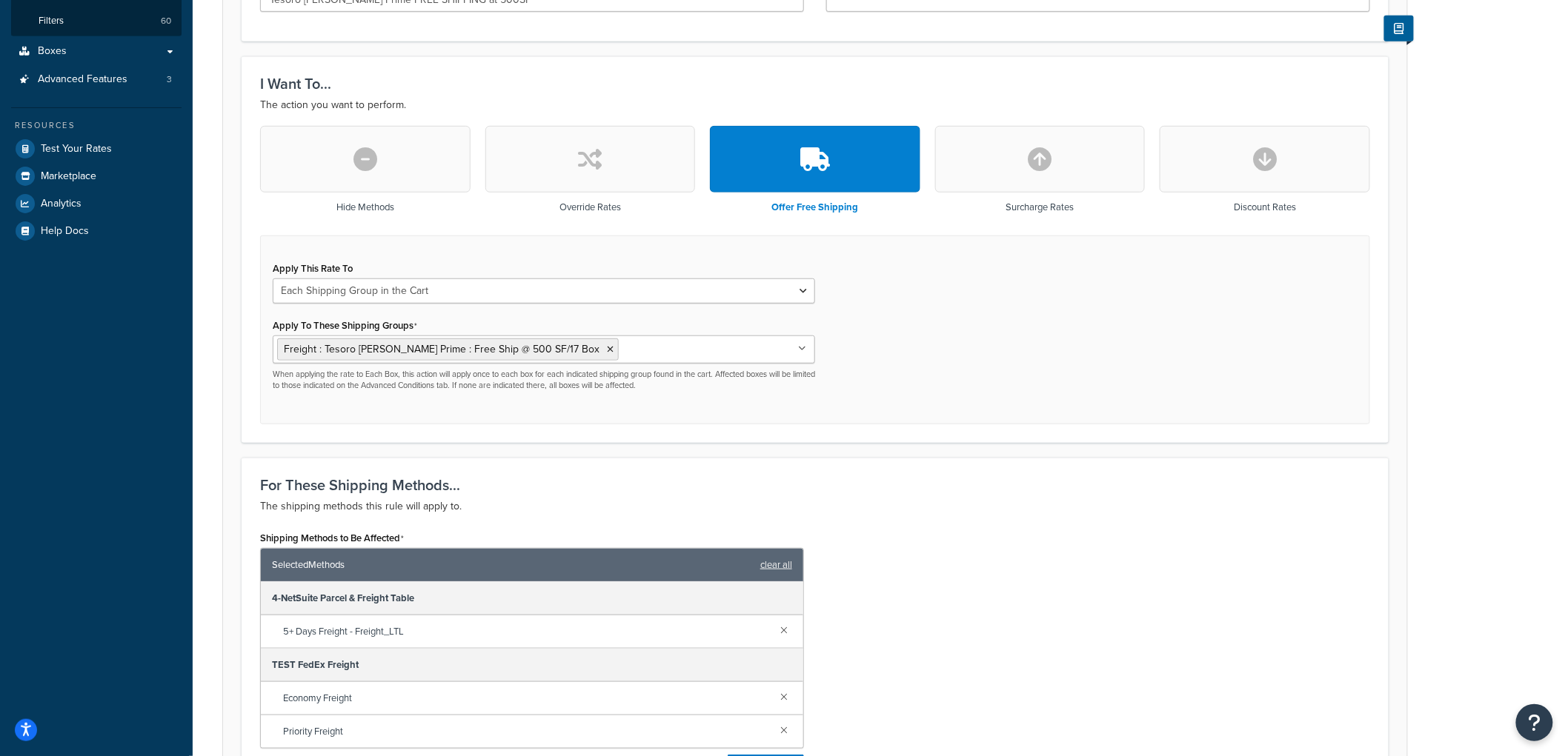
click at [983, 351] on div "Apply This Rate To Each Shipment in the Cart Each Origin in the Cart Each Shipp…" at bounding box center [815, 330] width 1110 height 190
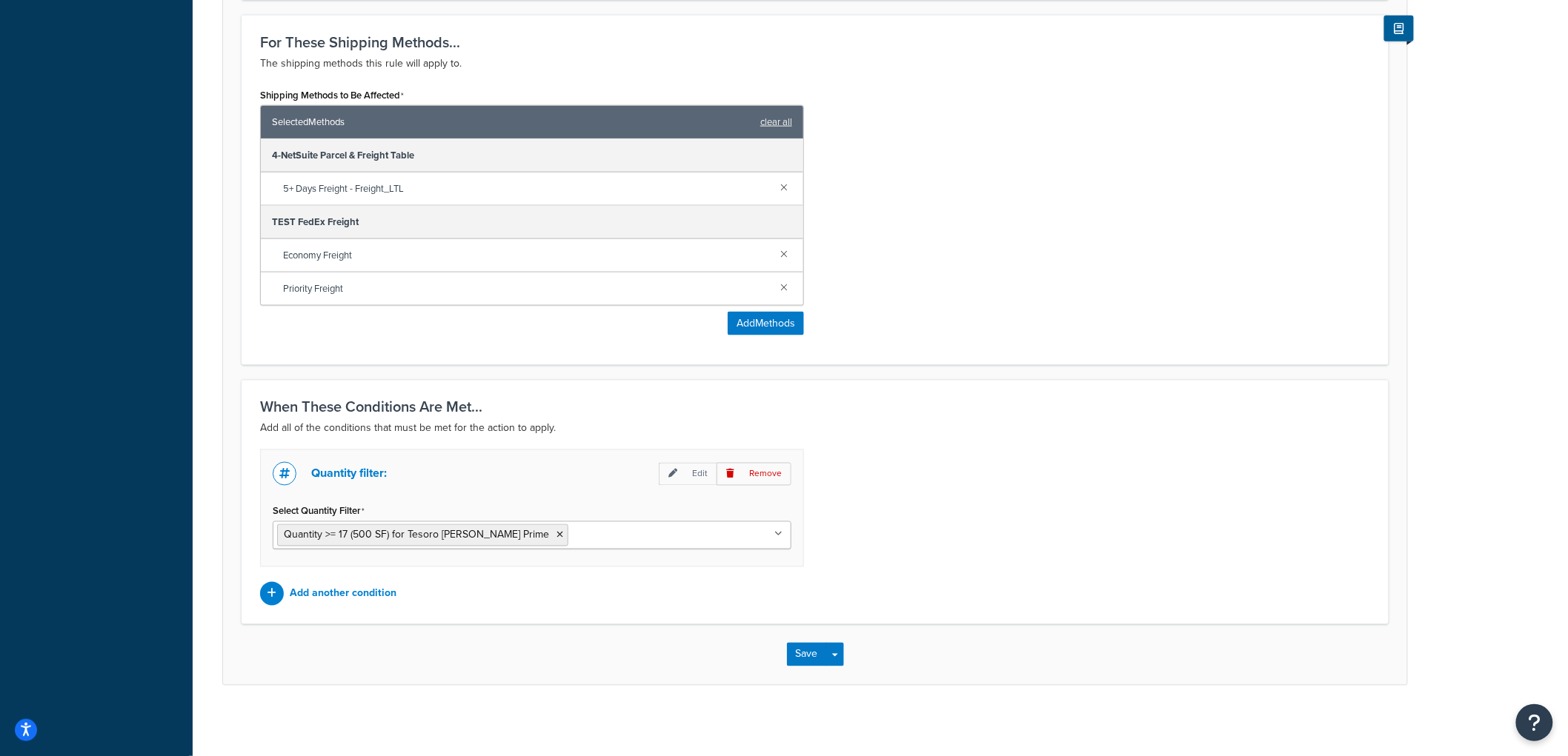
scroll to position [778, 0]
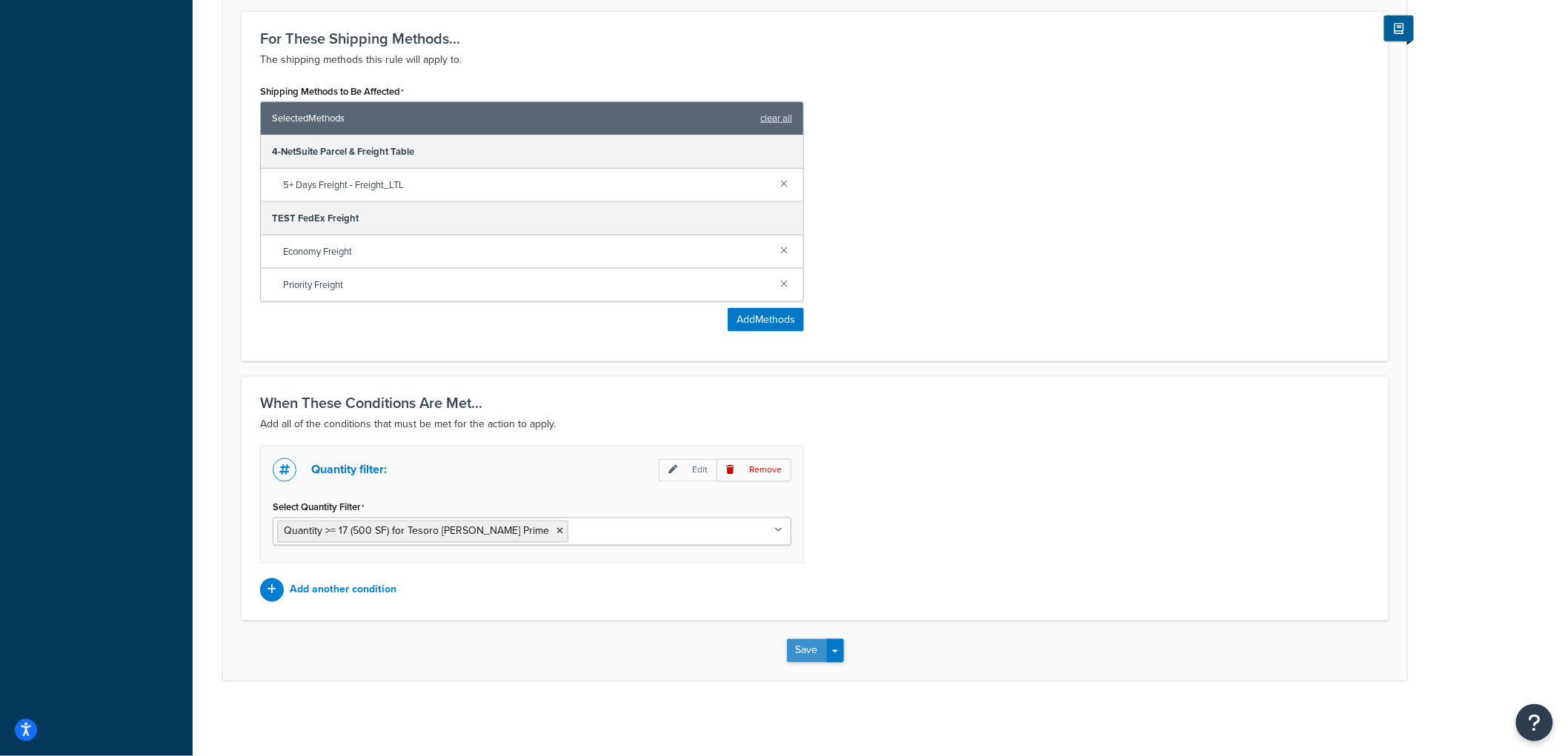
click at [796, 653] on button "Save" at bounding box center [807, 651] width 40 height 23
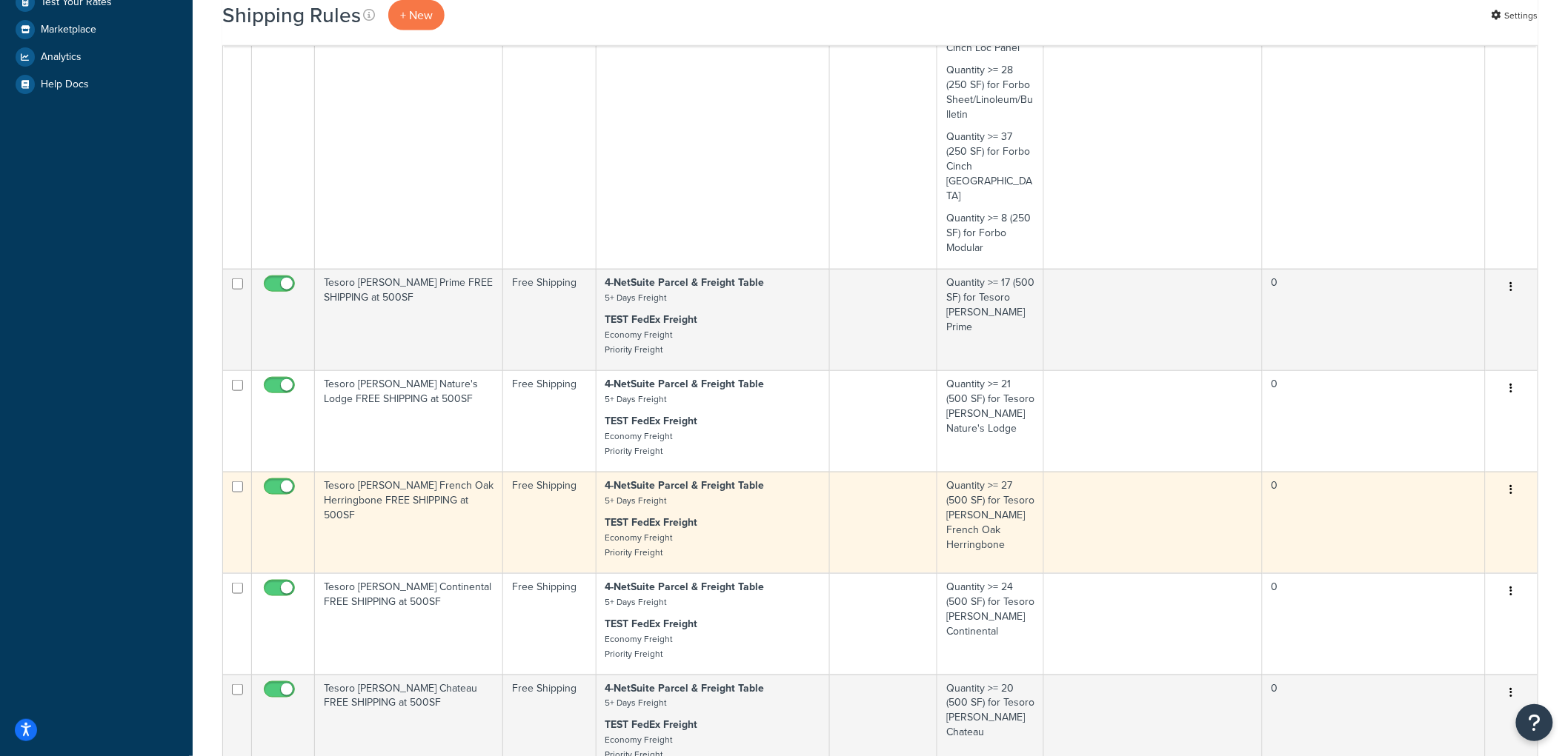
scroll to position [575, 0]
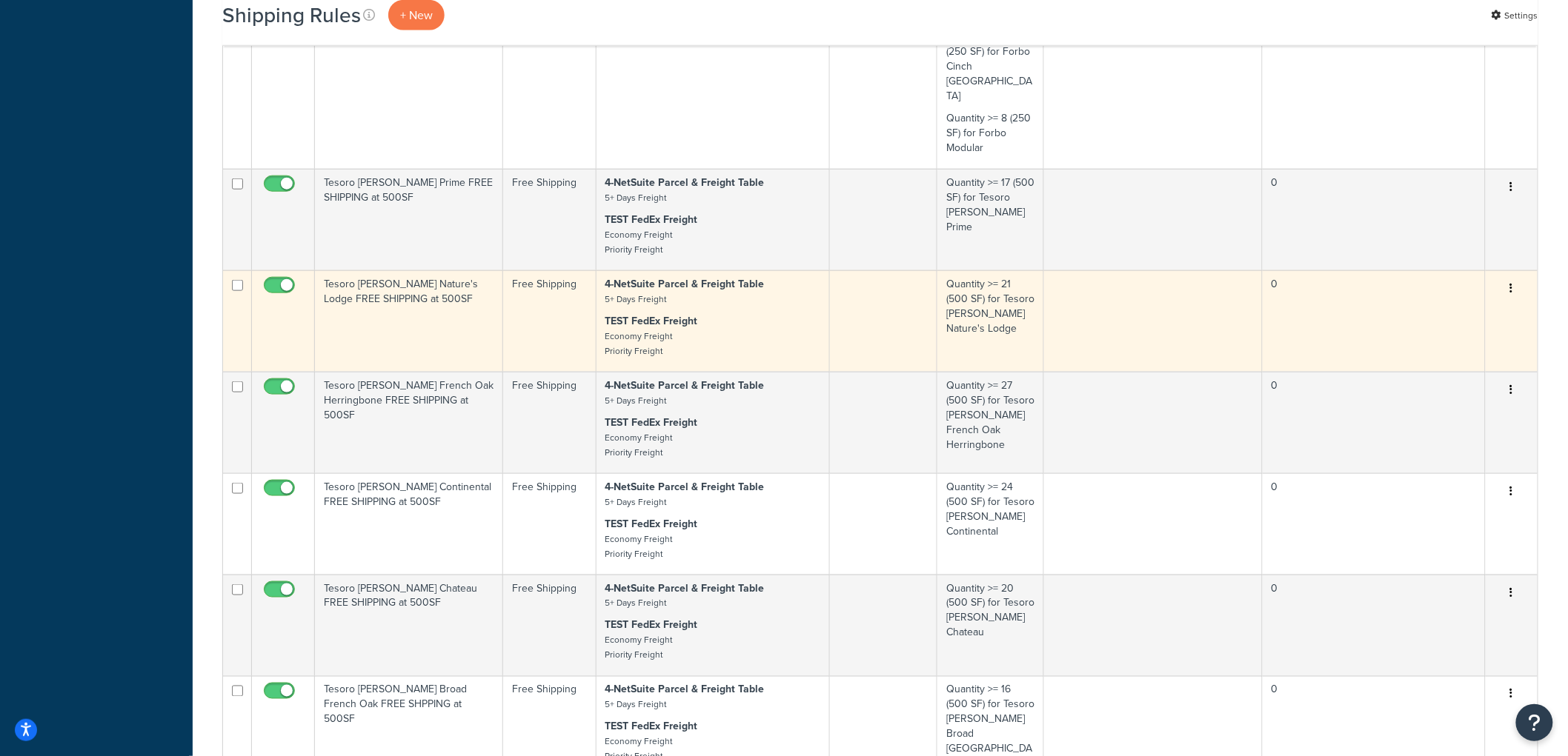
click at [391, 278] on td "Tesoro [PERSON_NAME] Nature's Lodge FREE SHIPPING at 500SF" at bounding box center [408, 320] width 188 height 101
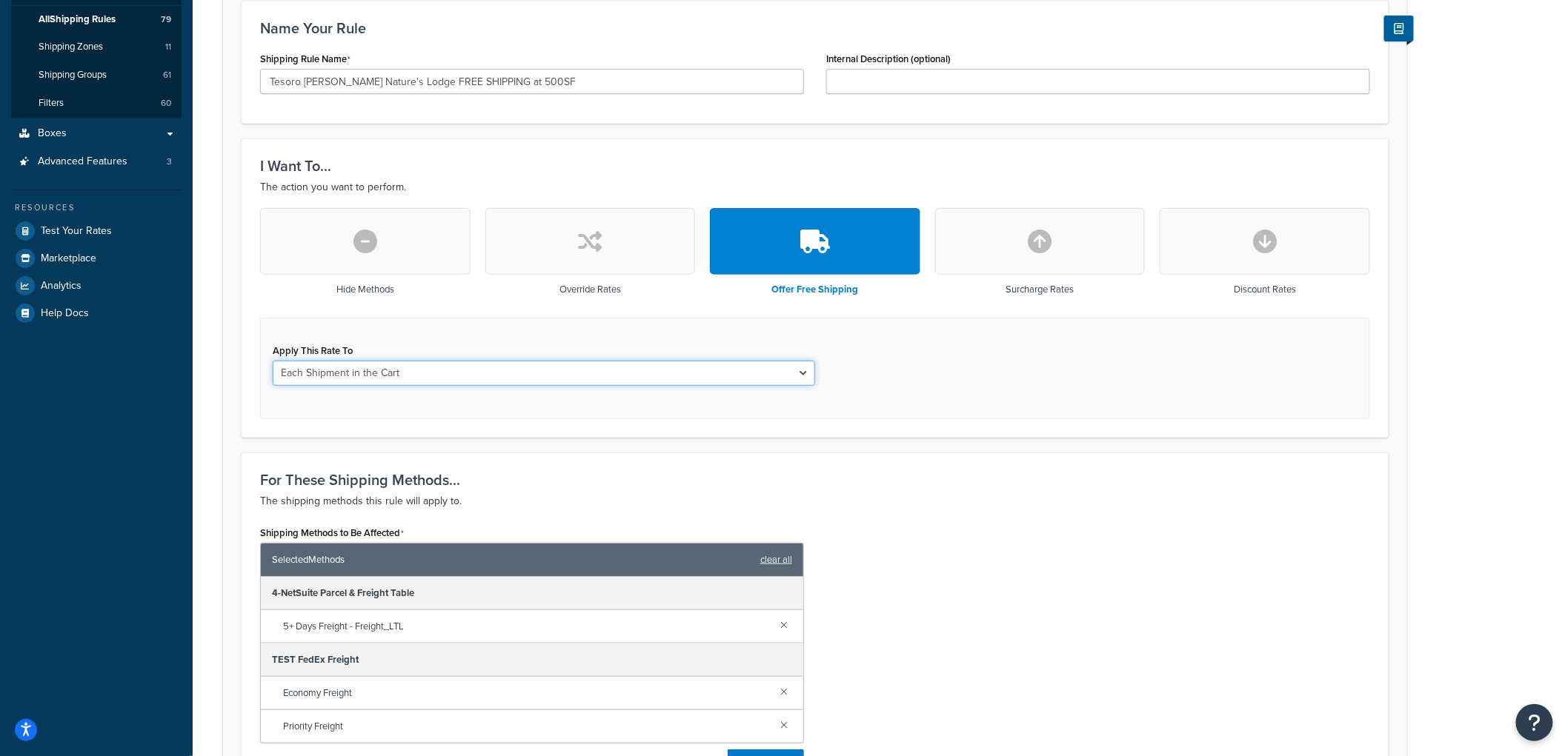
click at [400, 369] on select "Each Shipment in the Cart Each Origin in the Cart Each Shipping Group in the Ca…" at bounding box center [544, 373] width 542 height 25
select select "SHIPPING_GROUP"
click at [273, 360] on select "Each Shipment in the Cart Each Origin in the Cart Each Shipping Group in the Ca…" at bounding box center [544, 373] width 542 height 25
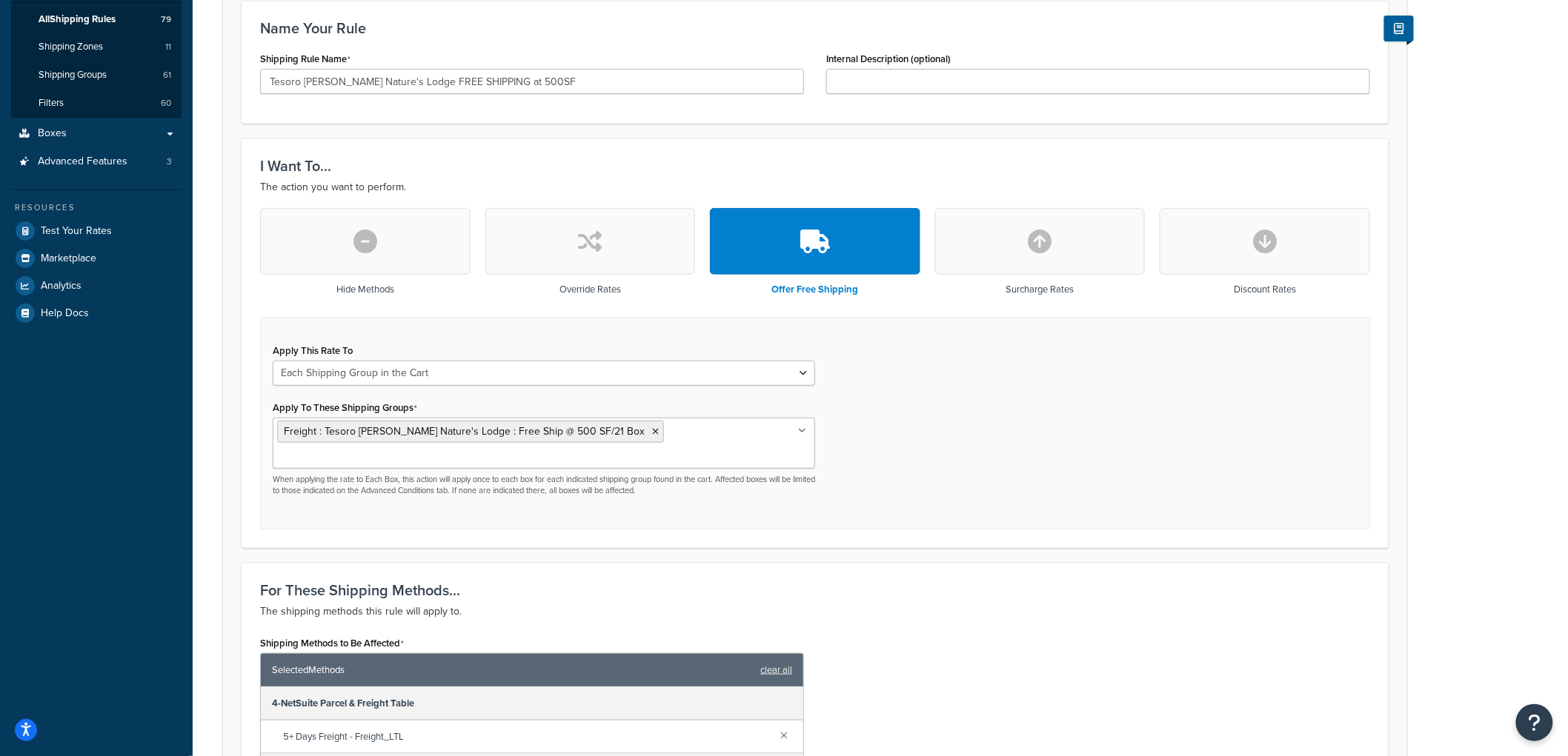
click at [227, 343] on form "Specify the action you would like to perform and the shipping methods that will…" at bounding box center [816, 580] width 1185 height 1306
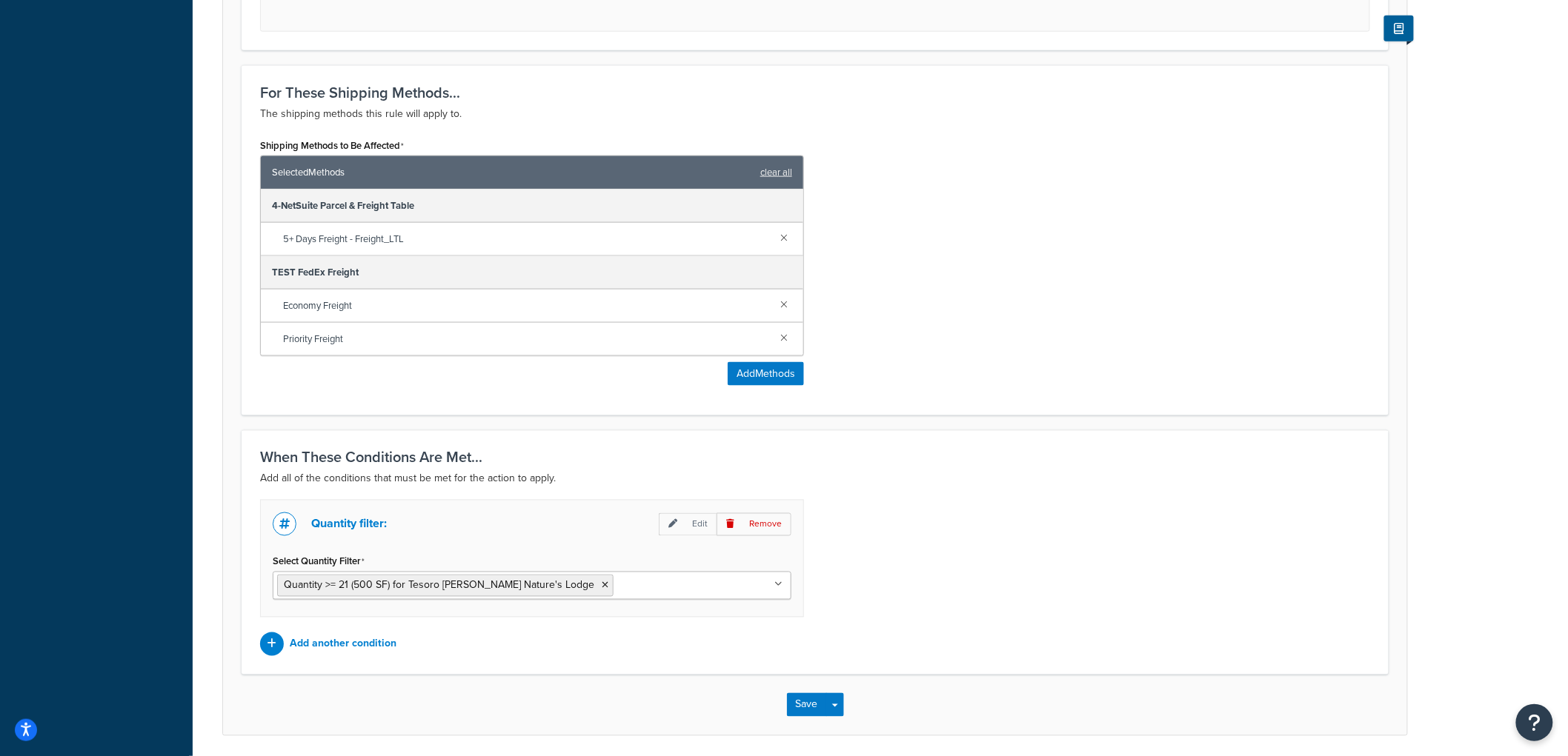
scroll to position [778, 0]
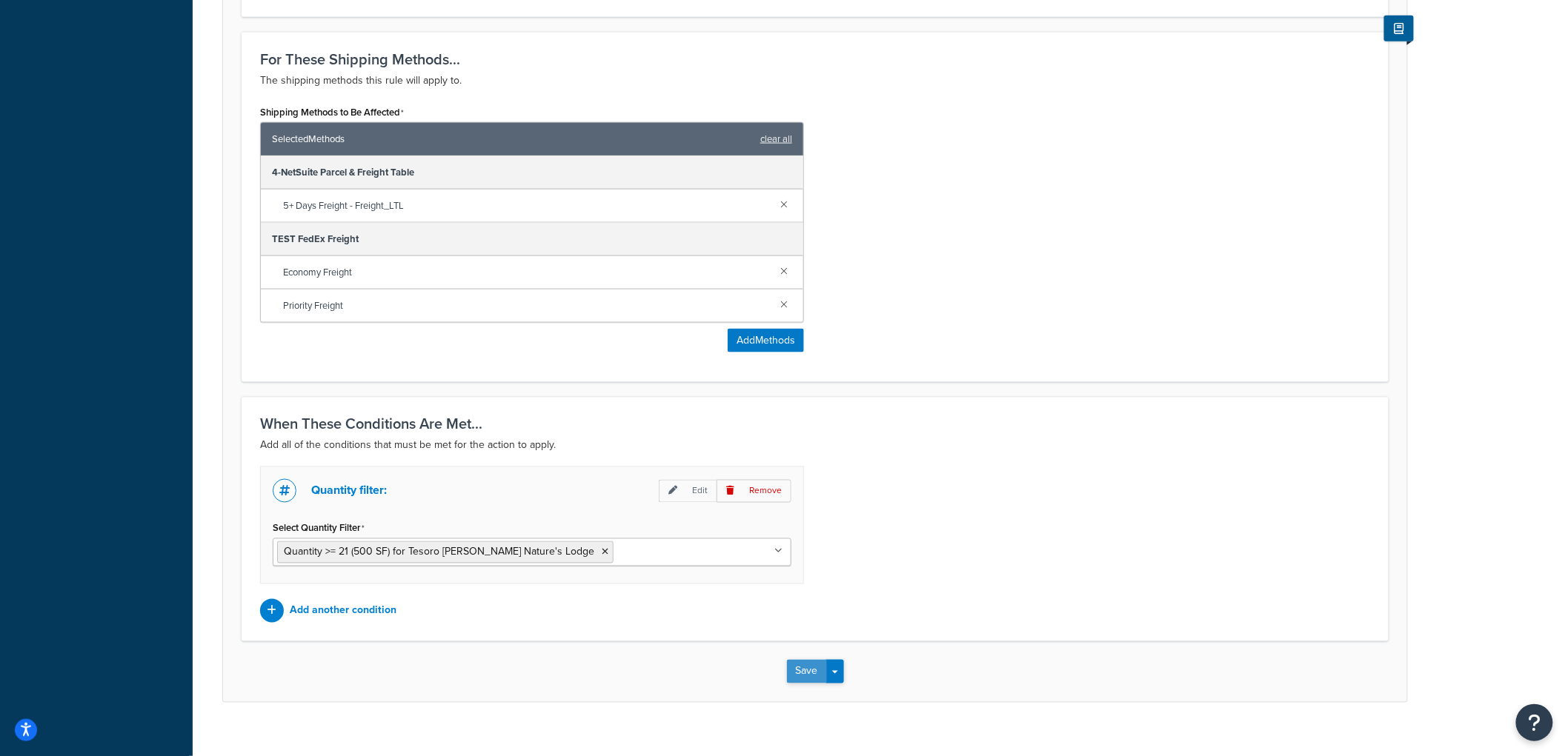
click at [799, 660] on button "Save" at bounding box center [807, 672] width 40 height 23
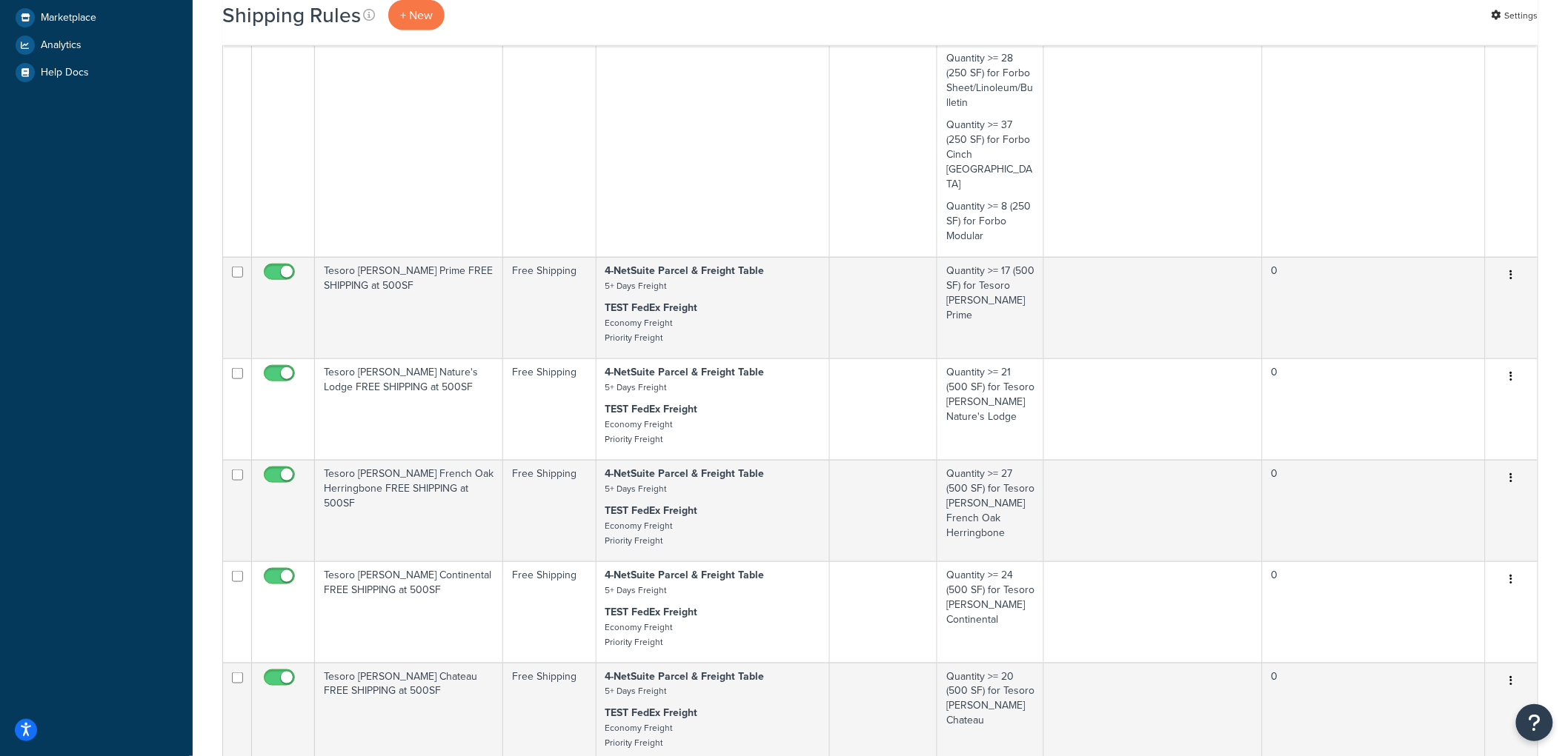
scroll to position [493, 0]
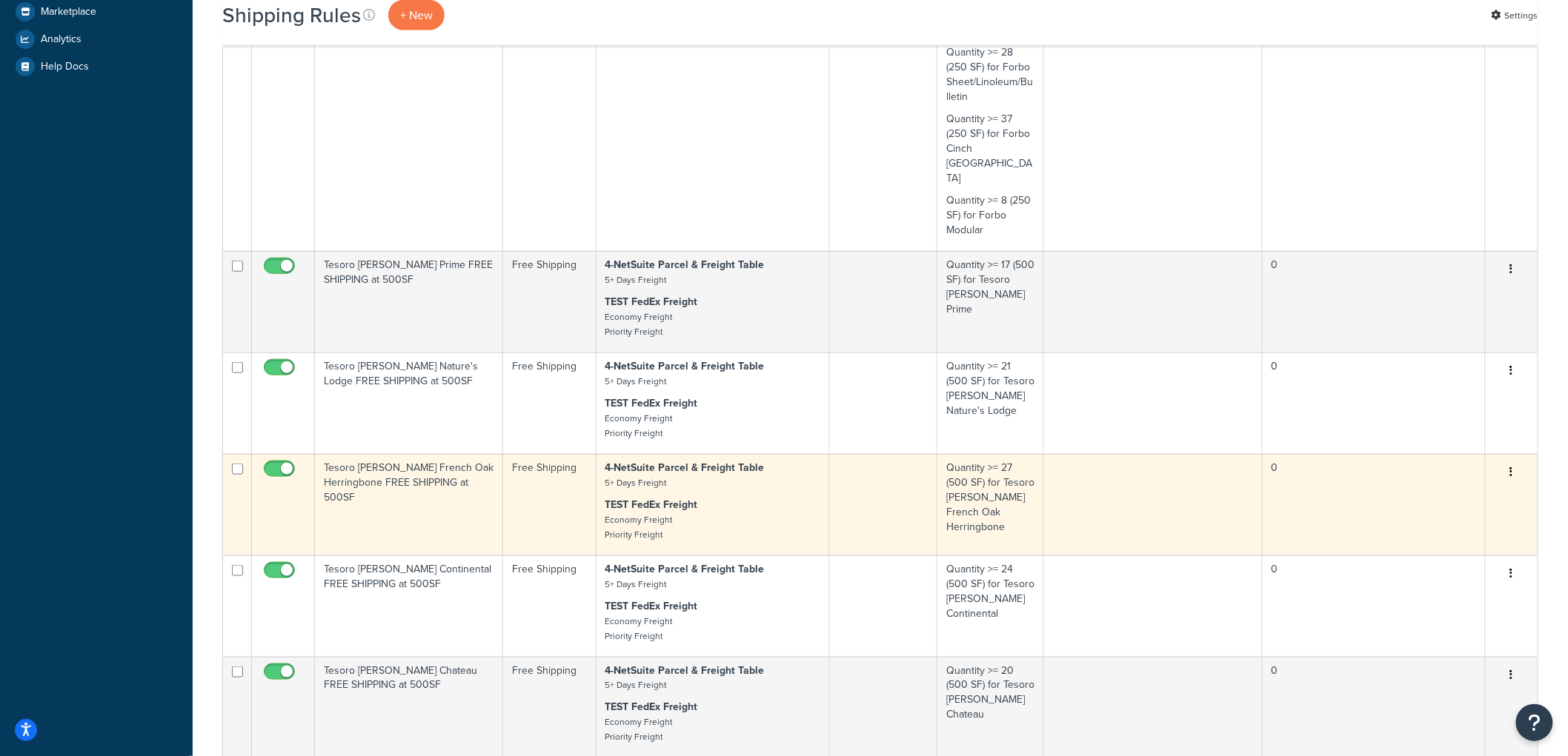
click at [411, 472] on td "Tesoro [PERSON_NAME] French Oak Herringbone FREE SHIPPING at 500SF" at bounding box center [408, 504] width 188 height 101
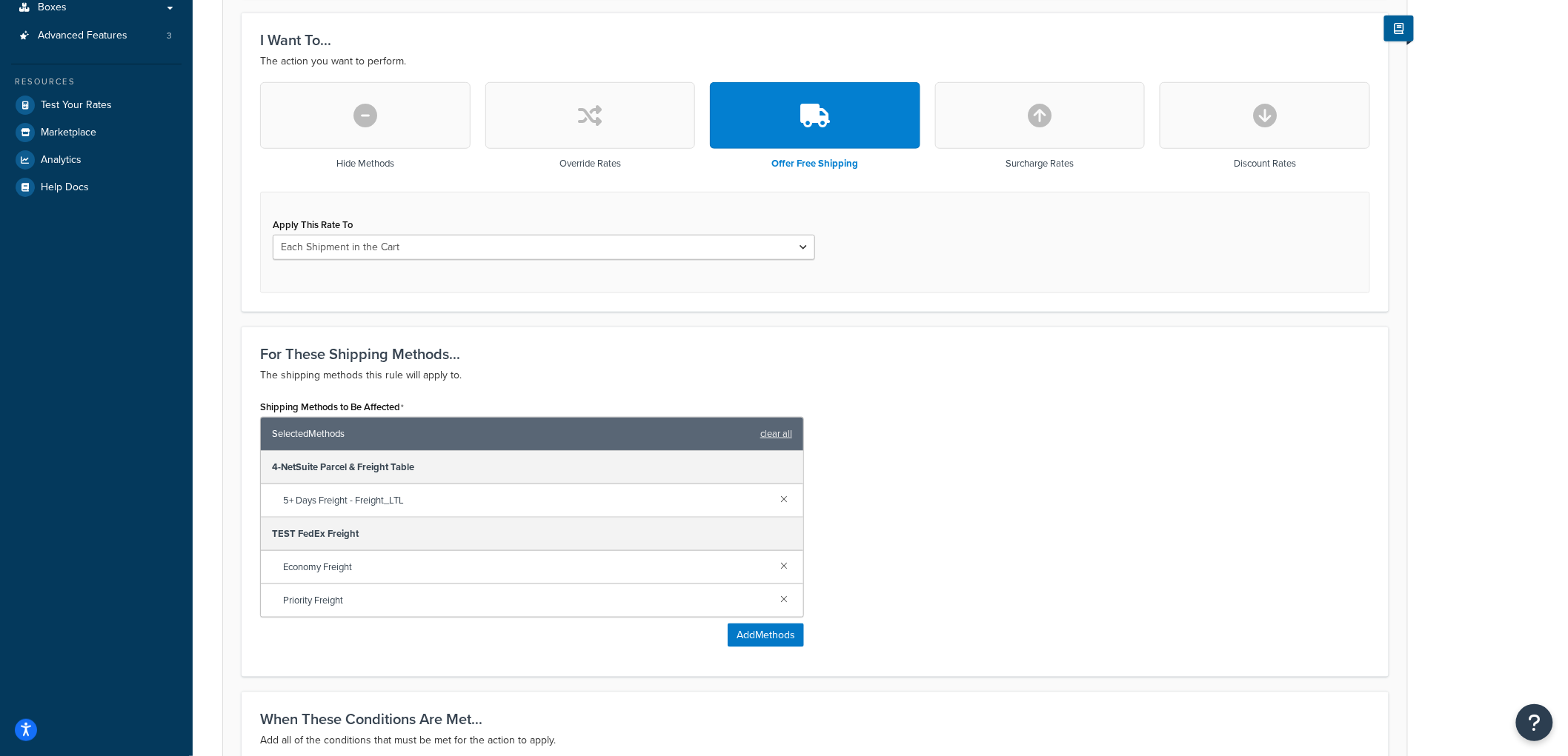
scroll to position [493, 0]
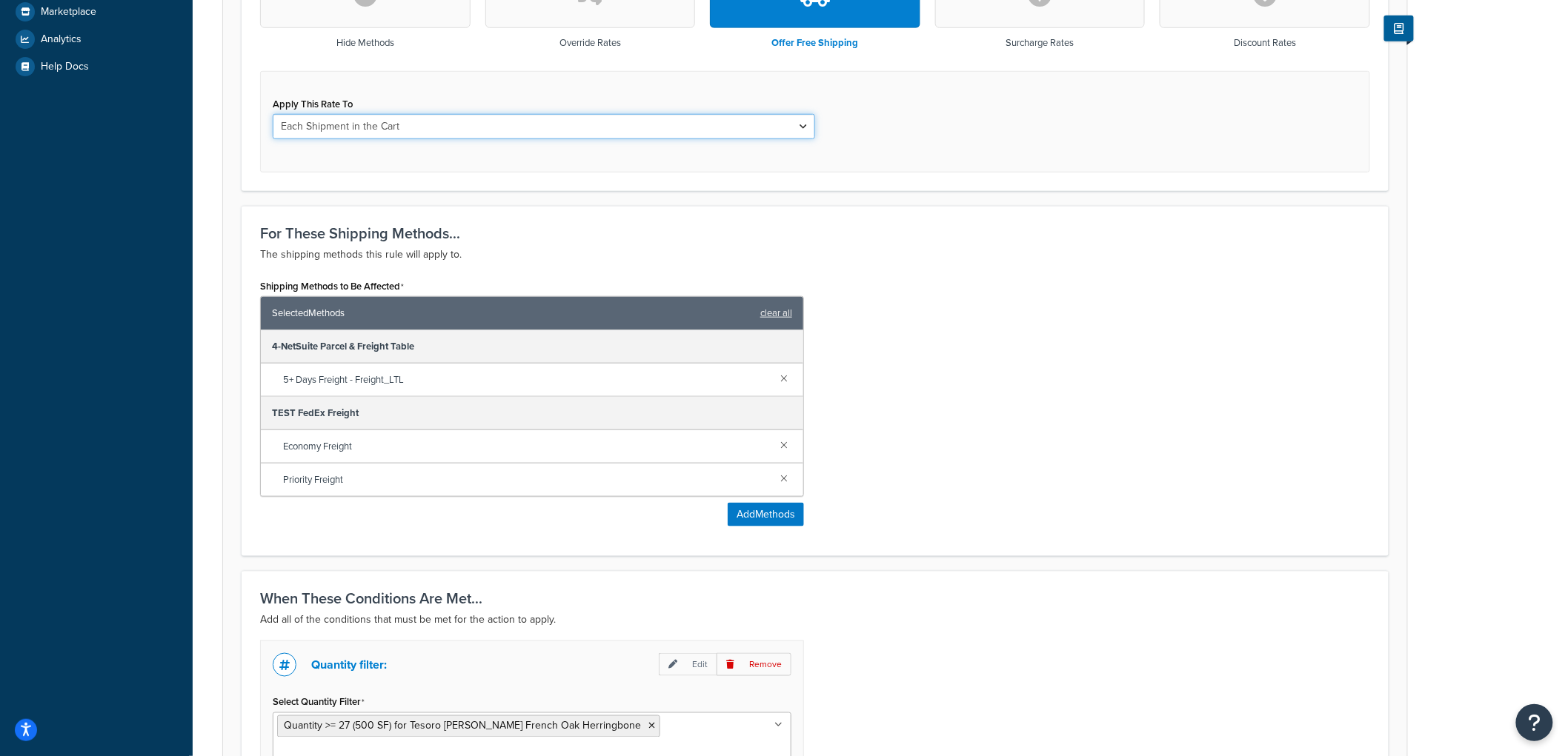
click at [408, 117] on select "Each Shipment in the Cart Each Origin in the Cart Each Shipping Group in the Ca…" at bounding box center [544, 126] width 542 height 25
select select "SHIPPING_GROUP"
click at [273, 114] on select "Each Shipment in the Cart Each Origin in the Cart Each Shipping Group in the Ca…" at bounding box center [544, 126] width 542 height 25
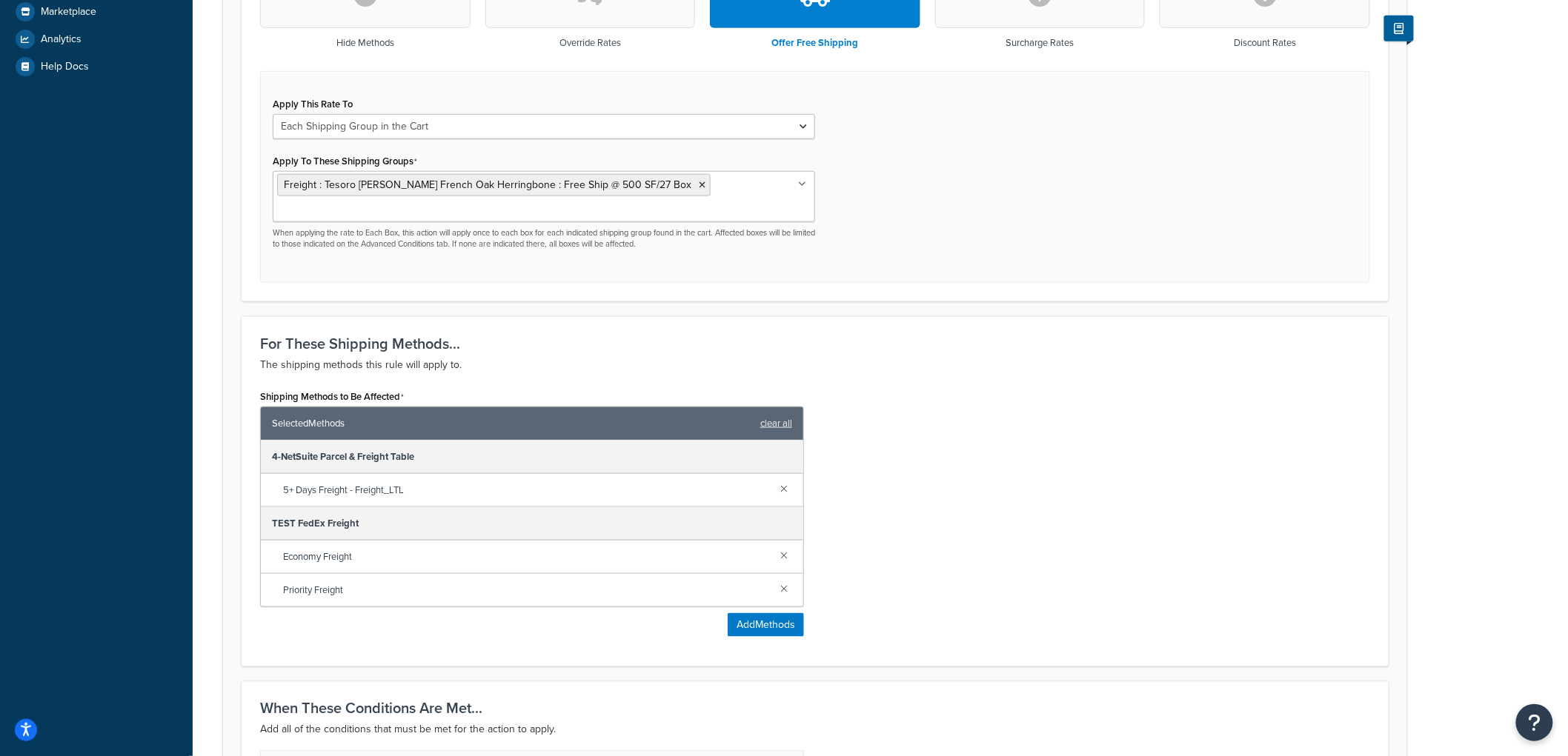
click at [194, 151] on div "Rule: Tesoro Woods French Oak Herringbone FREE SHIPPING at 500SF Enabled Basic …" at bounding box center [880, 307] width 1376 height 1482
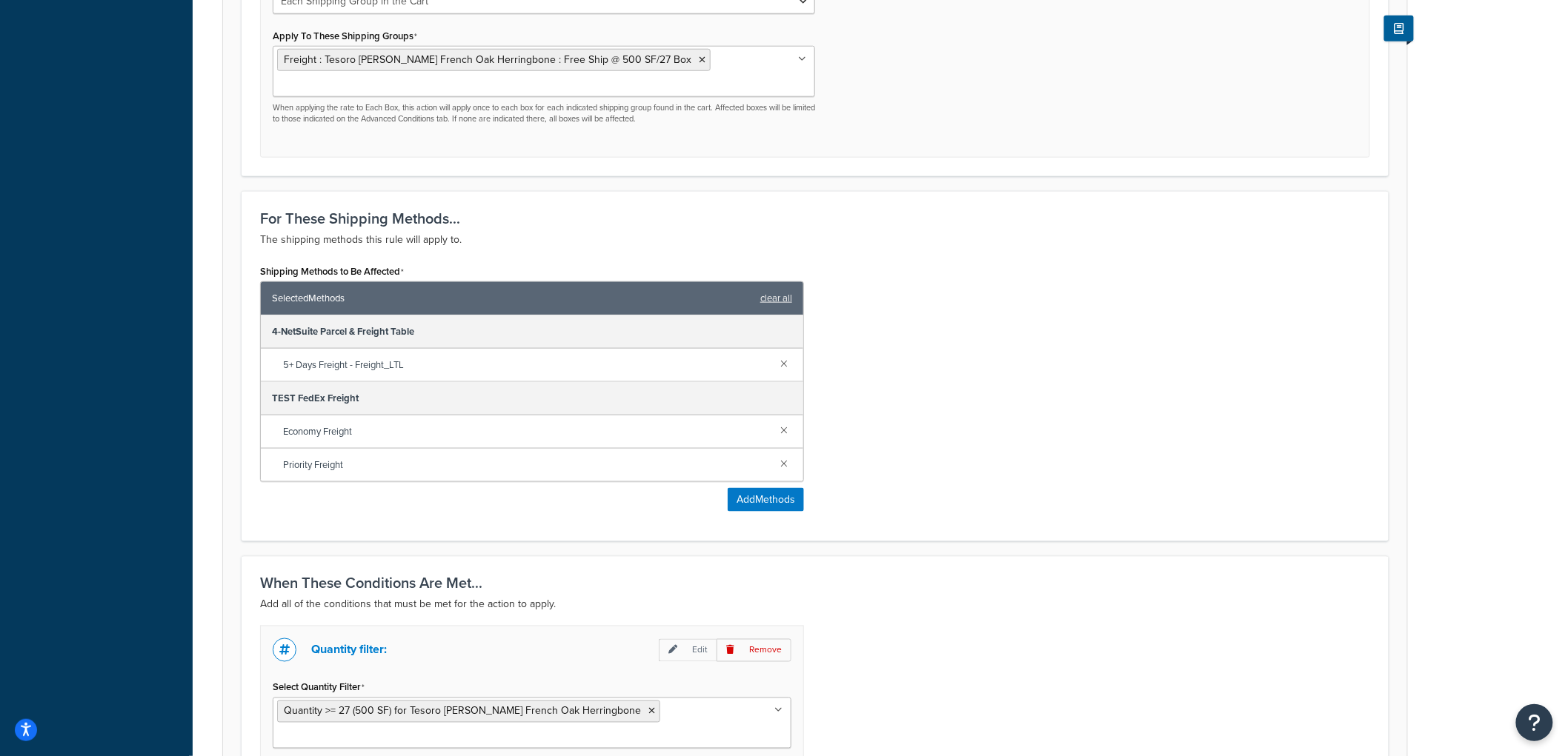
scroll to position [778, 0]
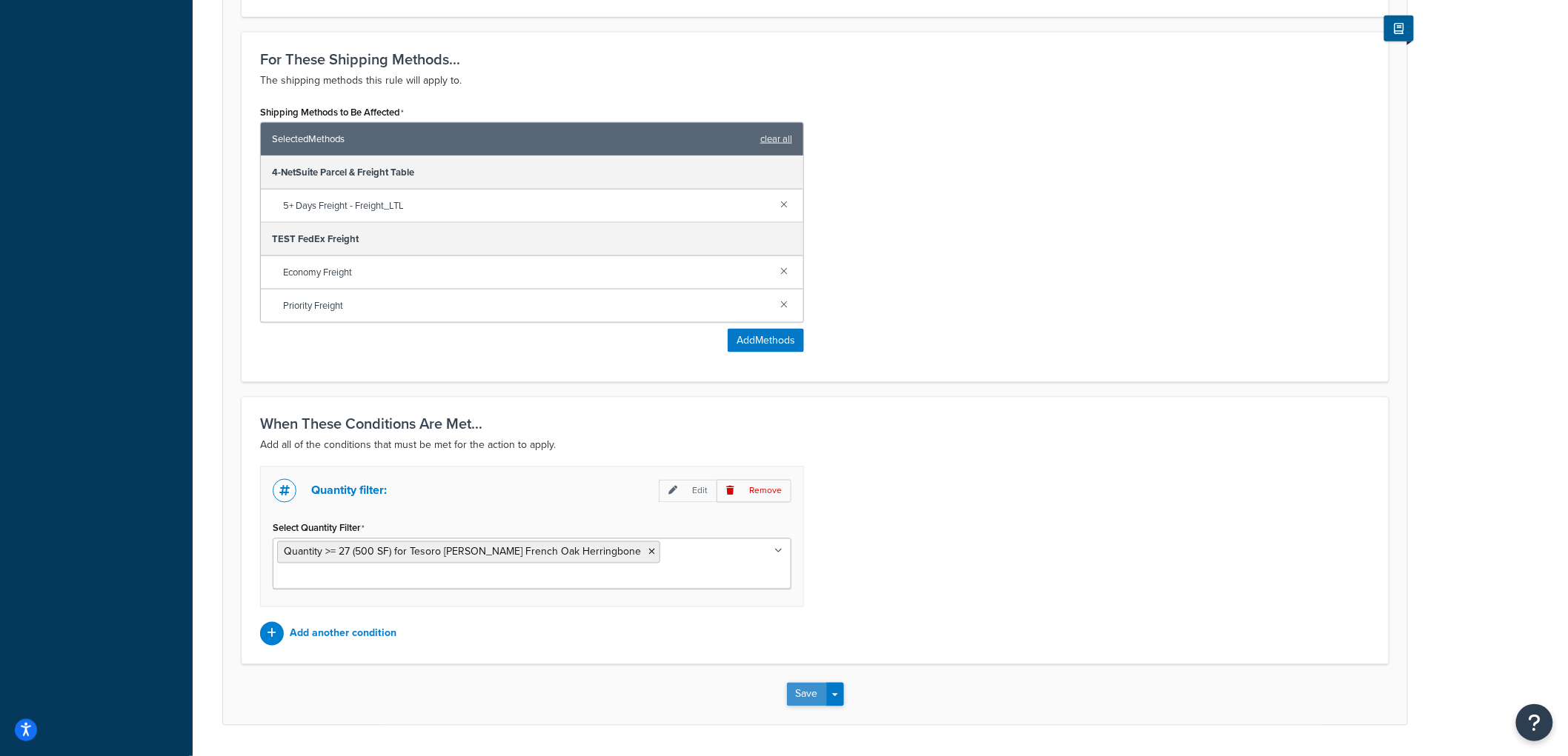
click at [808, 683] on button "Save" at bounding box center [807, 695] width 40 height 23
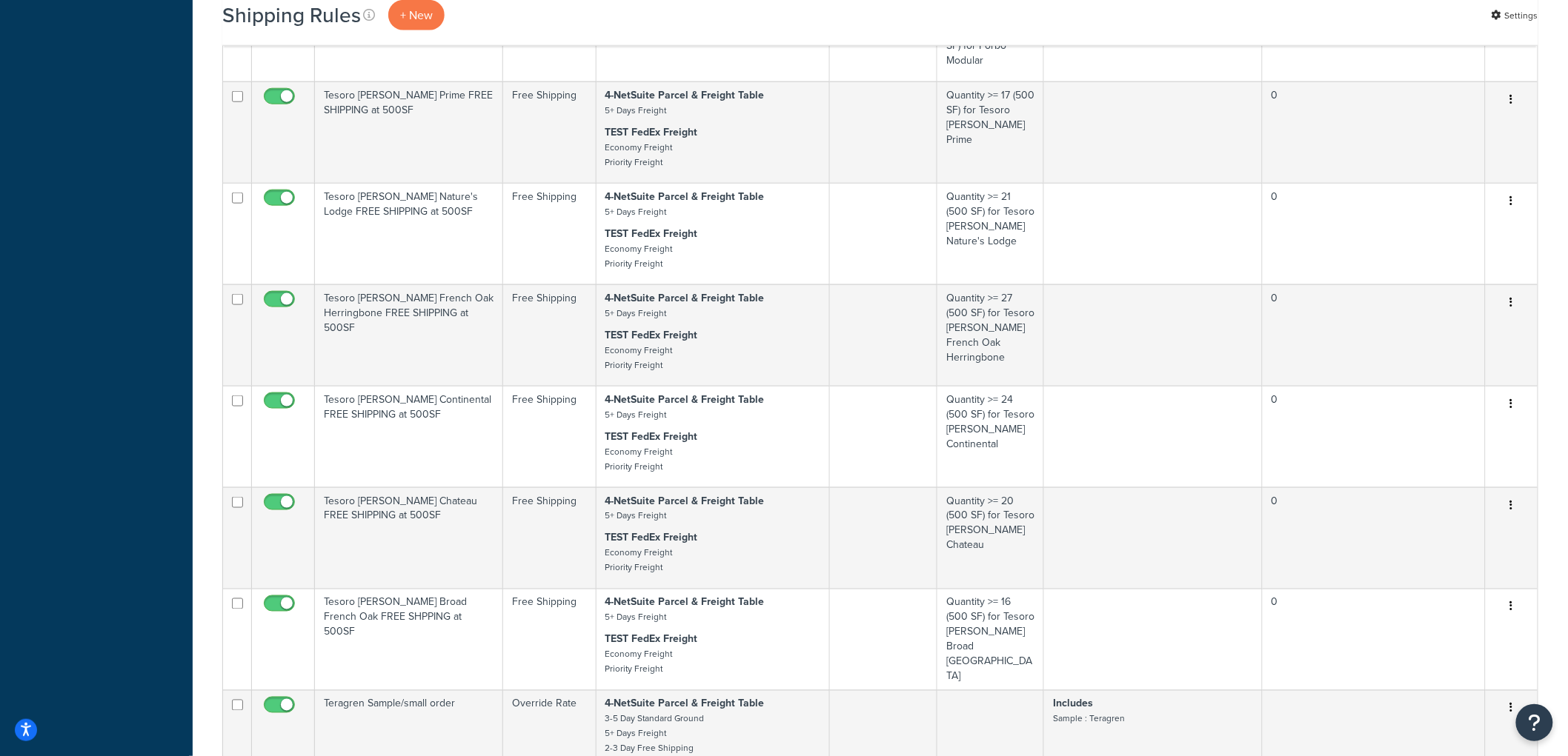
scroll to position [741, 0]
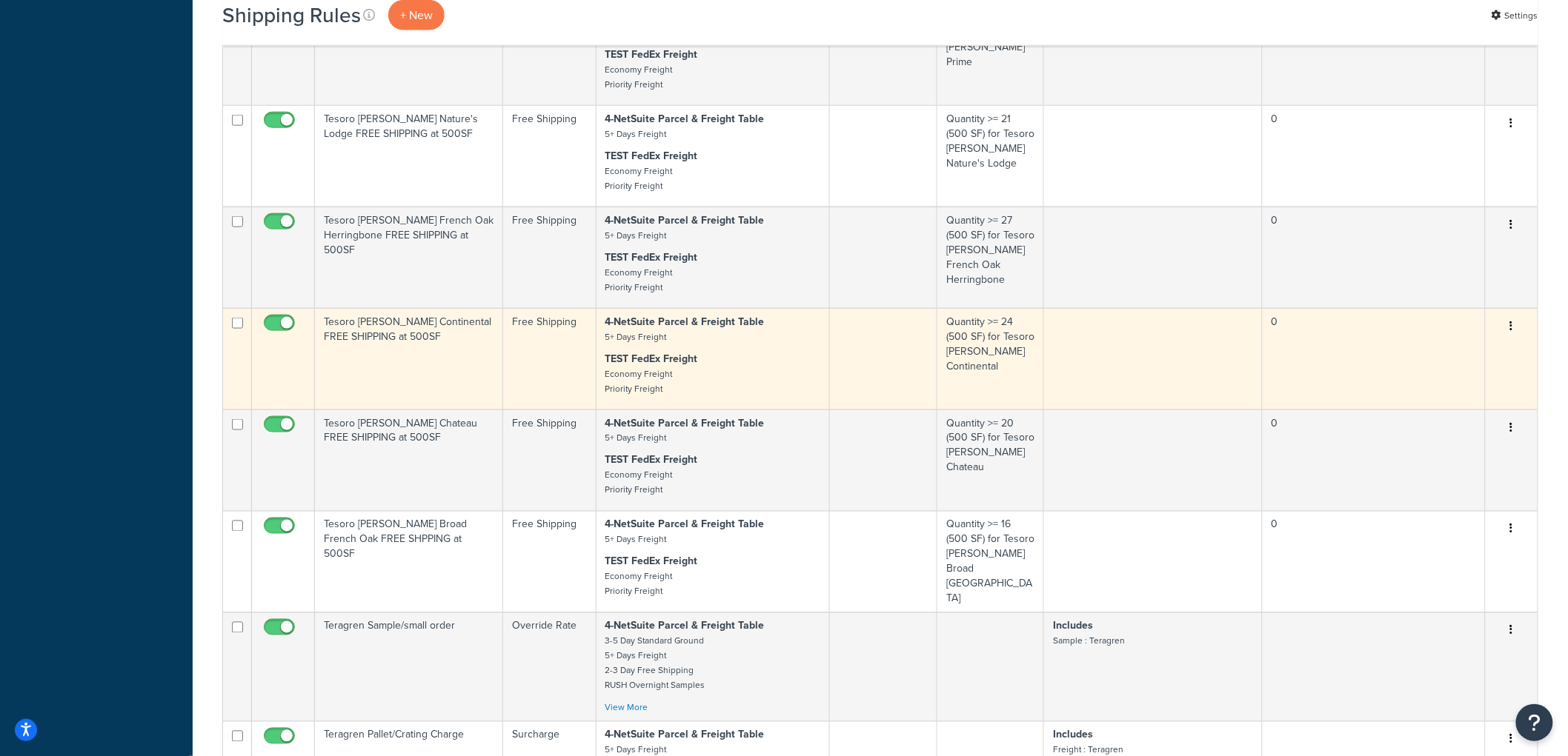
click at [356, 331] on td "Tesoro [PERSON_NAME] Continental FREE SHIPPING at 500SF" at bounding box center [408, 359] width 188 height 101
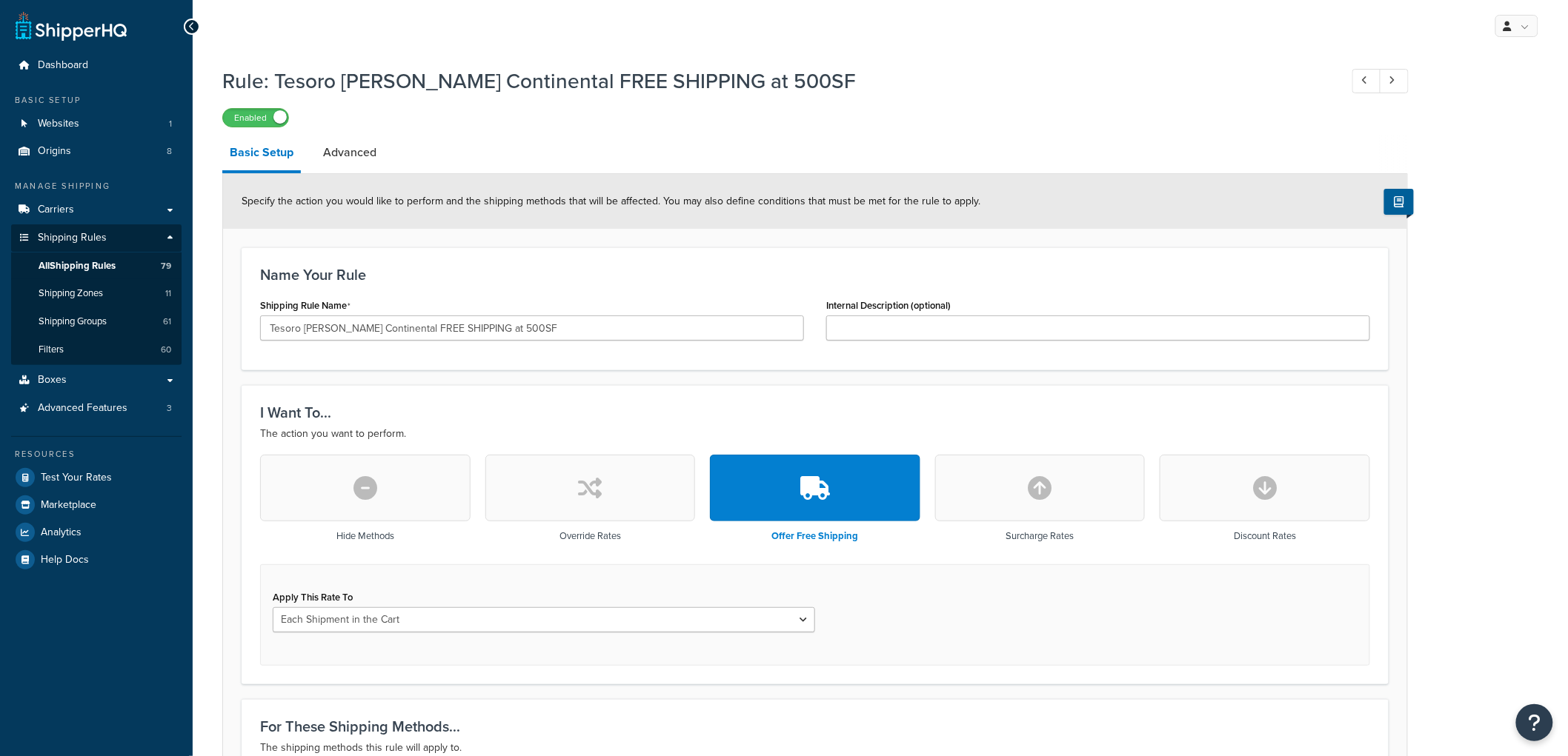
scroll to position [411, 0]
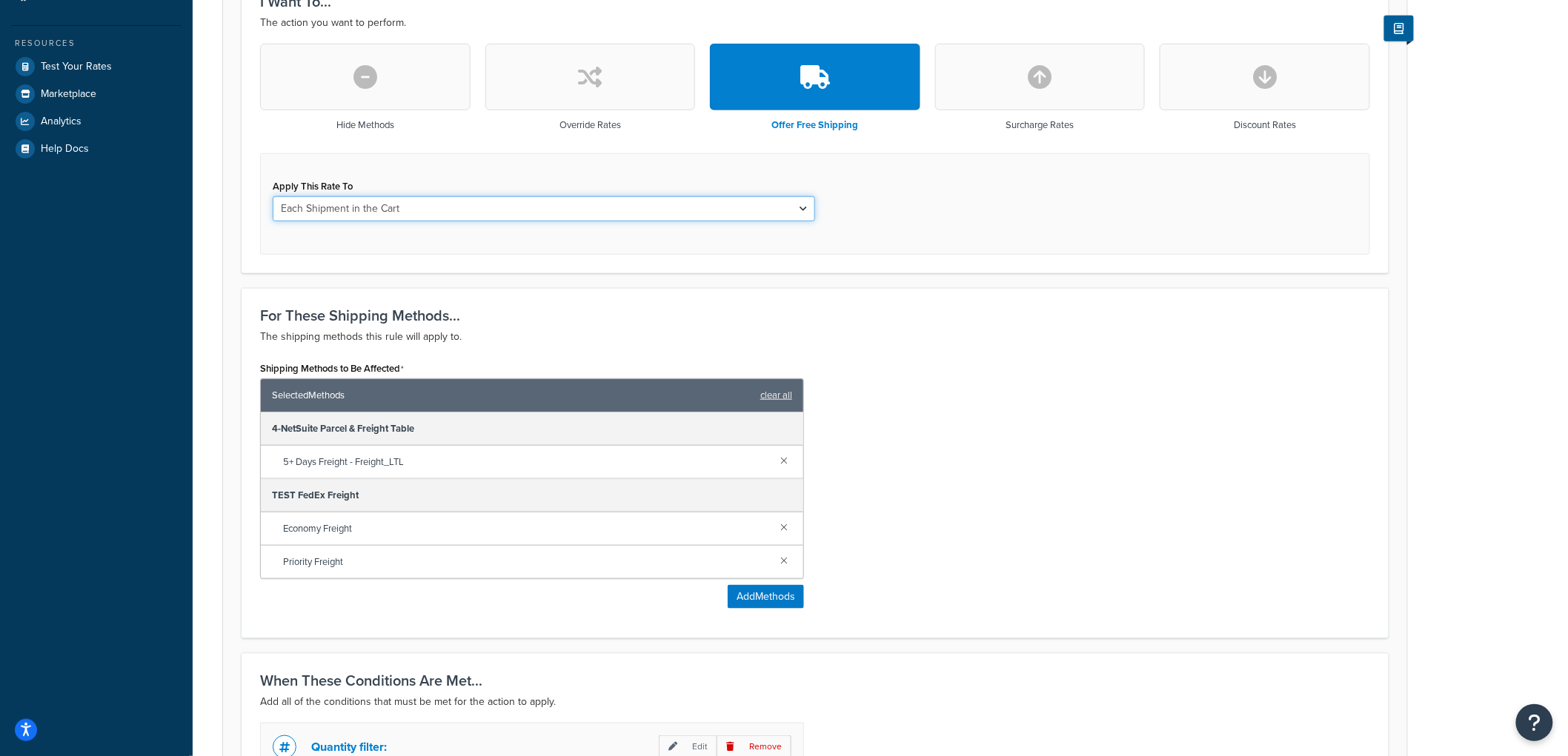
click at [328, 212] on select "Each Shipment in the Cart Each Origin in the Cart Each Shipping Group in the Ca…" at bounding box center [544, 209] width 542 height 25
select select "SHIPPING_GROUP"
click at [273, 197] on select "Each Shipment in the Cart Each Origin in the Cart Each Shipping Group in the Ca…" at bounding box center [544, 209] width 542 height 25
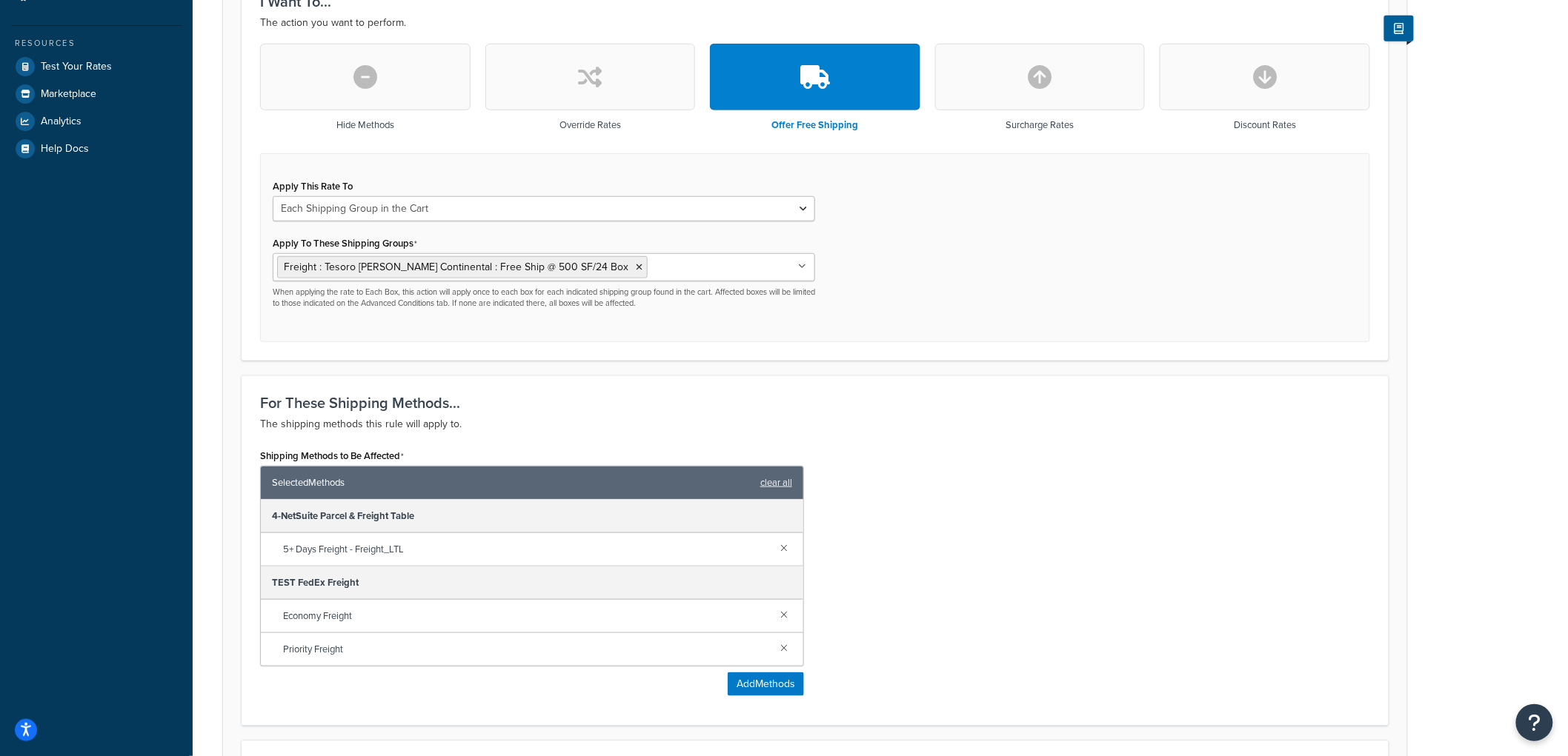
click at [213, 242] on div "Rule: Tesoro [PERSON_NAME] Continental FREE SHIPPING at 500SF Enabled Basic Set…" at bounding box center [880, 365] width 1376 height 1436
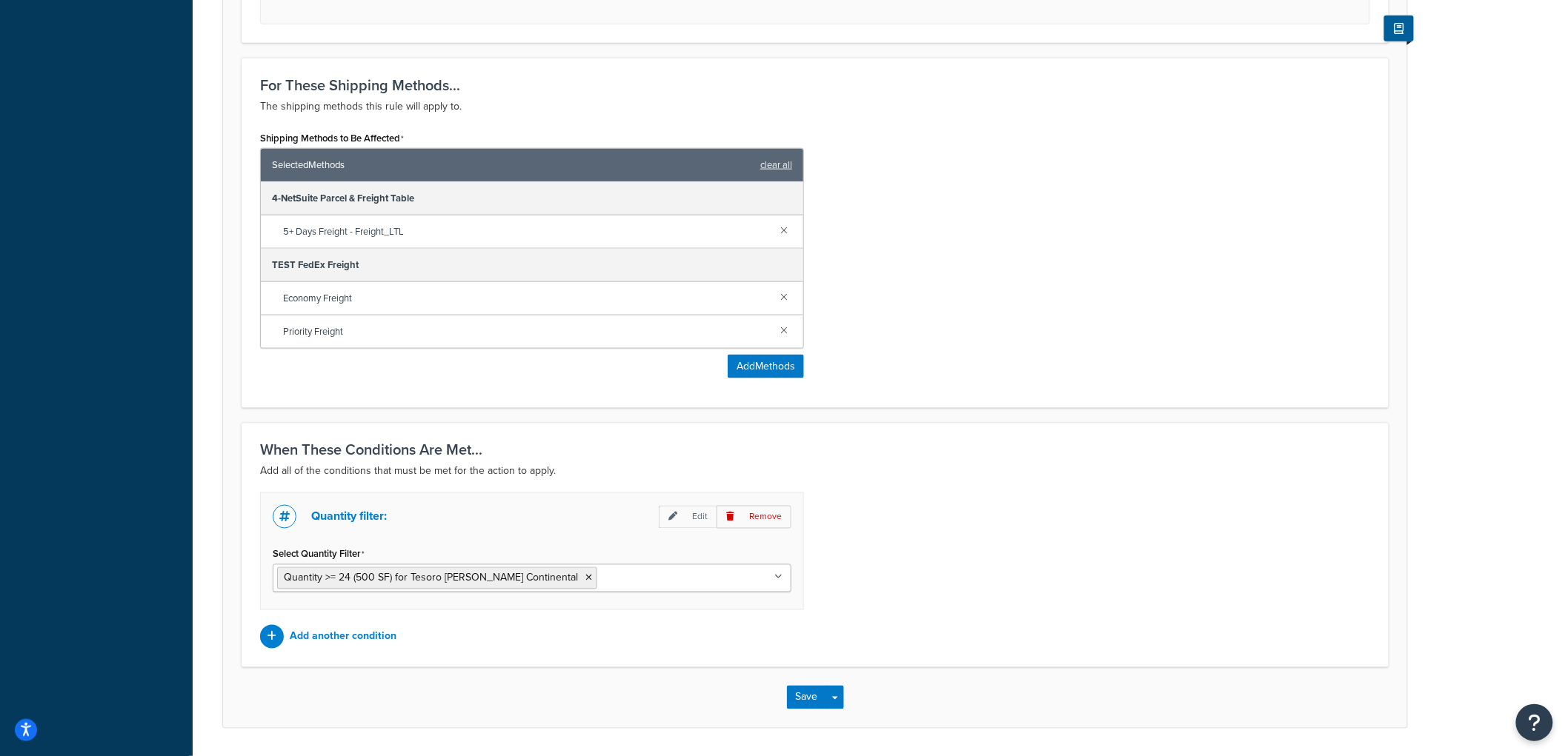
scroll to position [778, 0]
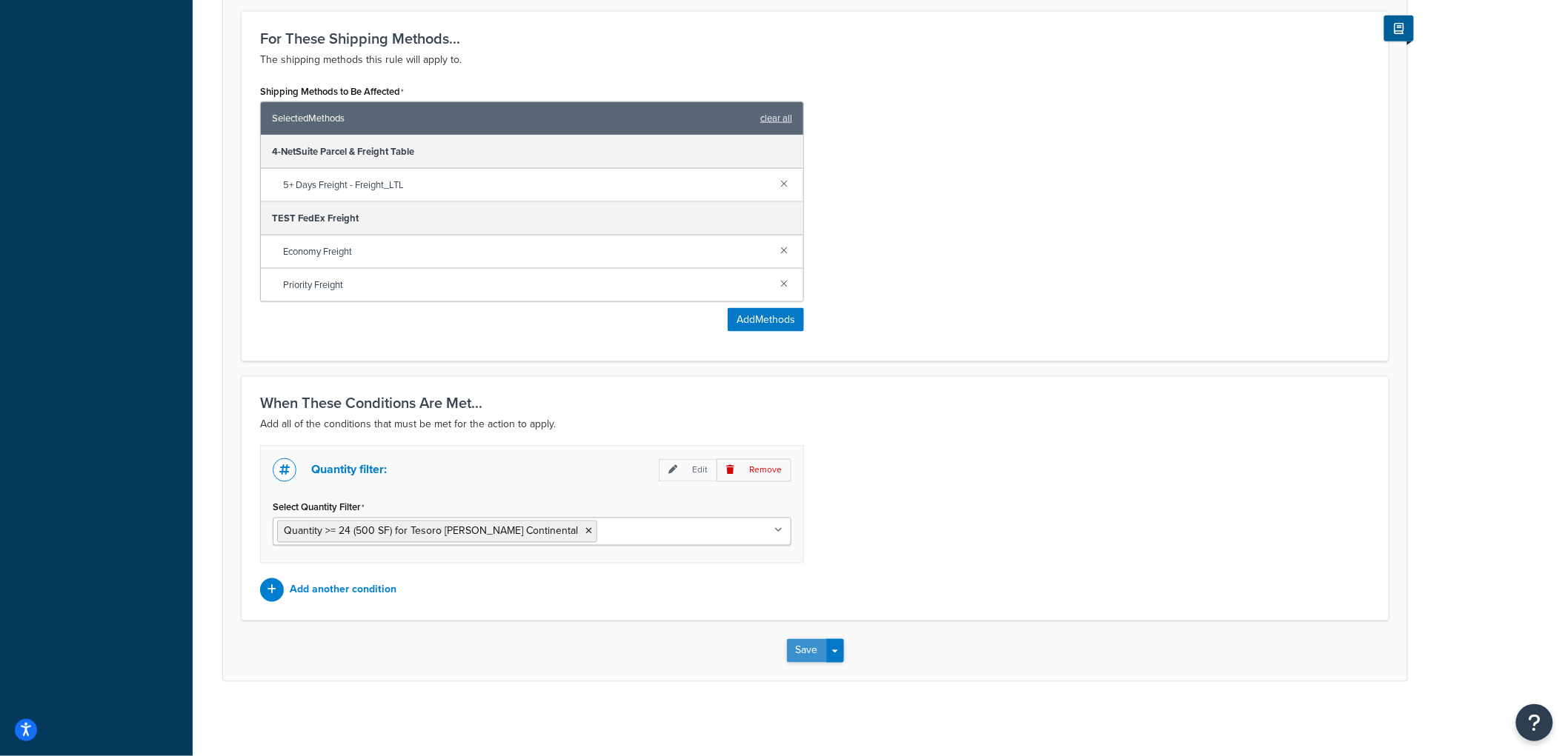
click at [801, 656] on button "Save" at bounding box center [807, 651] width 40 height 23
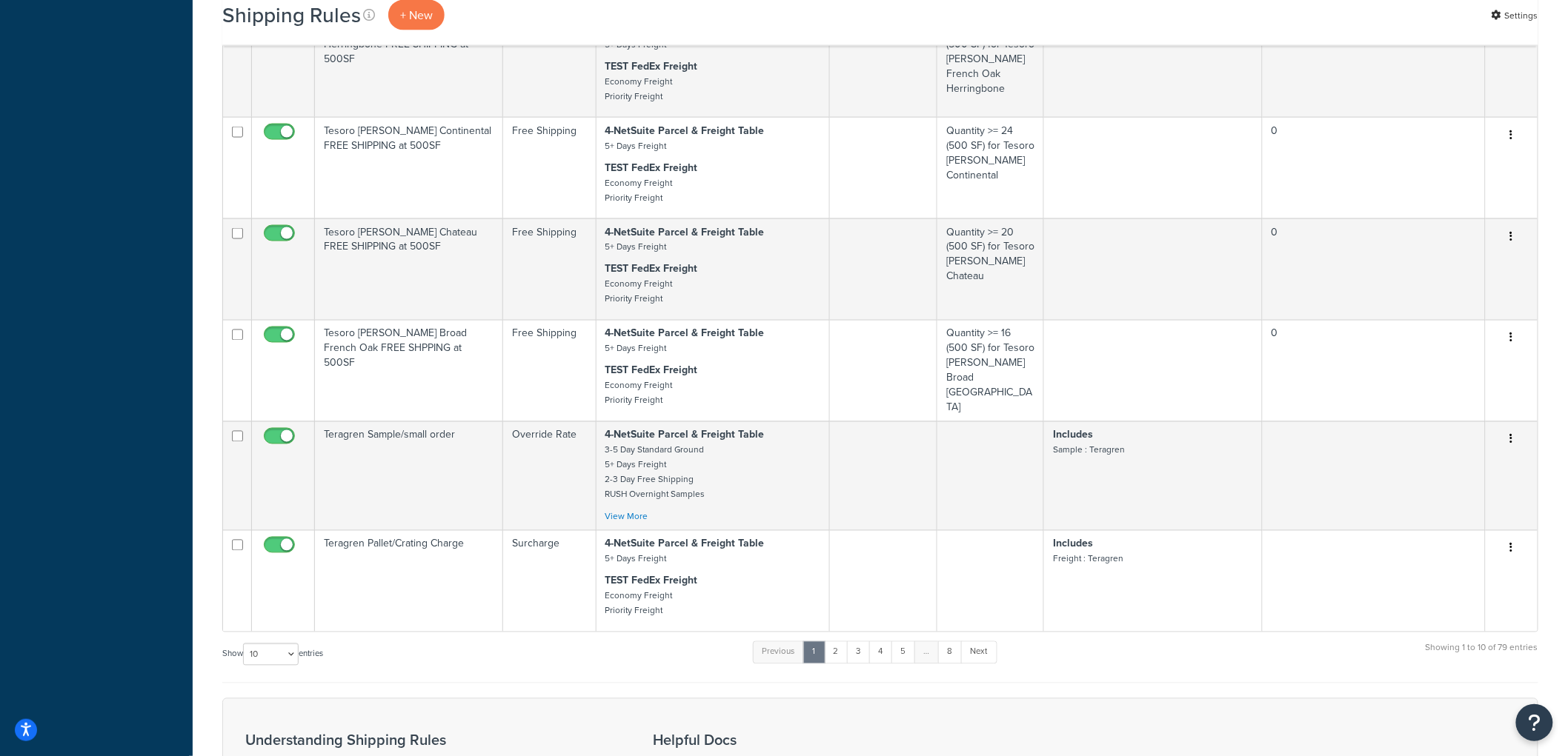
scroll to position [741, 0]
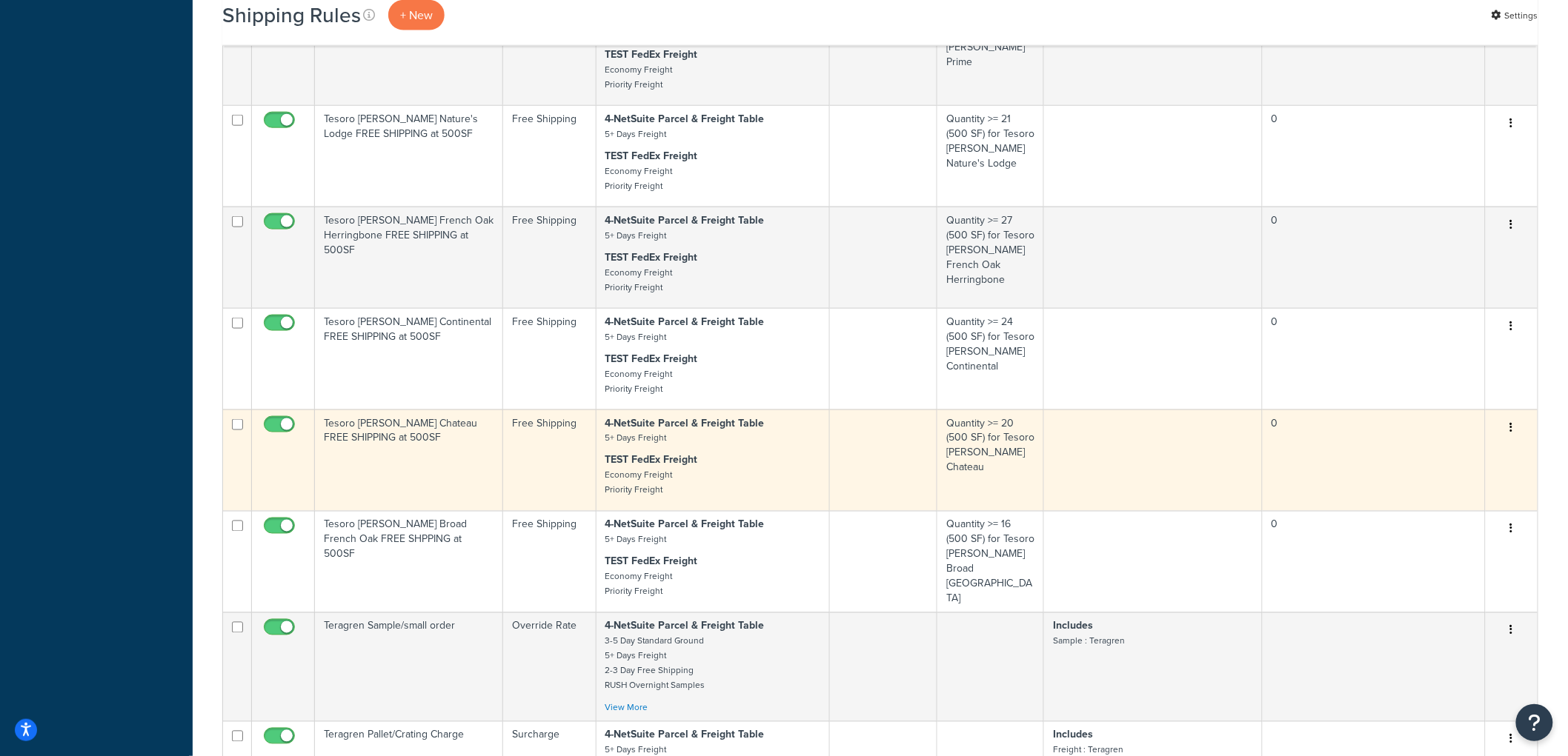
click at [412, 438] on td "Tesoro [PERSON_NAME] Chateau FREE SHIPPING at 500SF" at bounding box center [408, 460] width 188 height 101
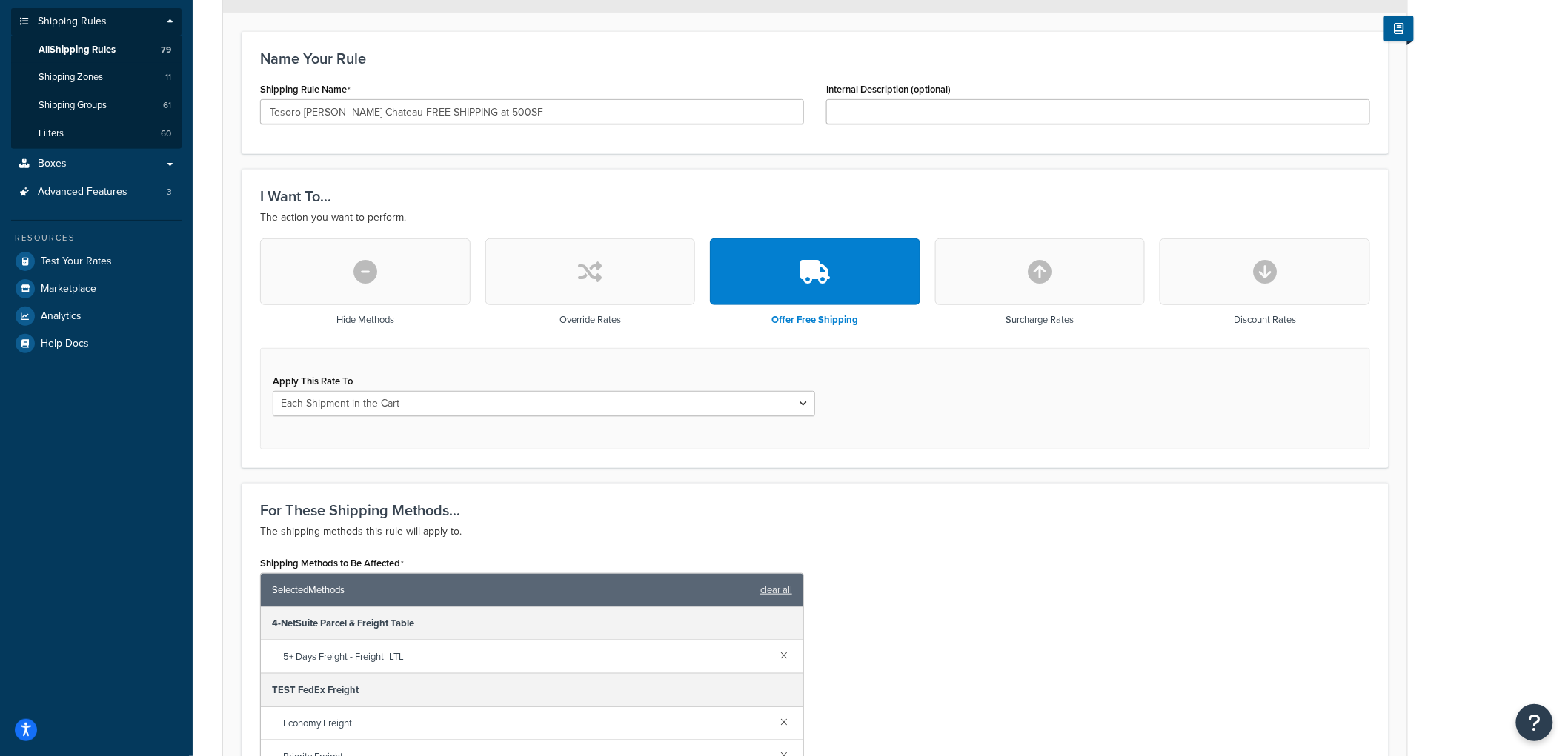
scroll to position [247, 0]
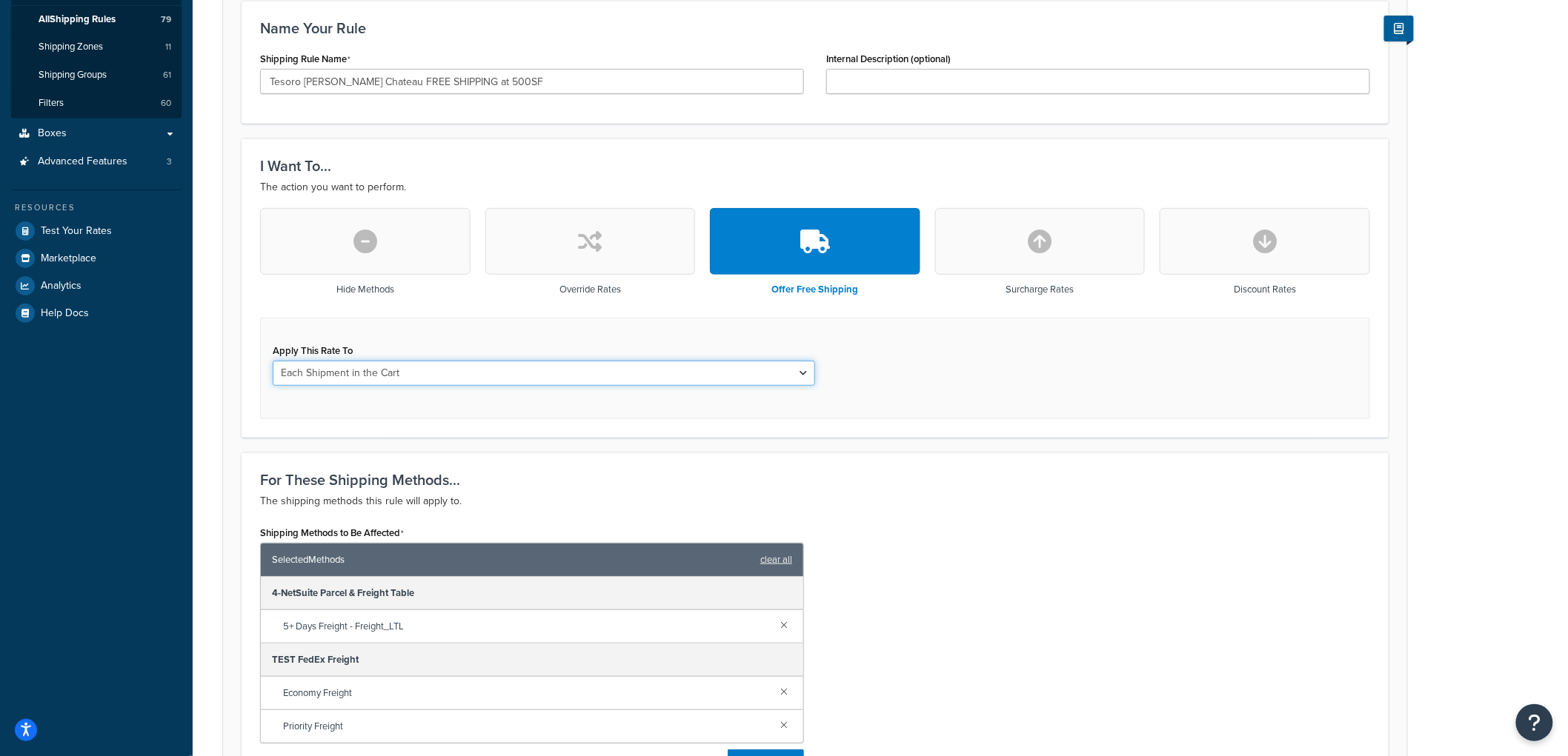
click at [390, 380] on select "Each Shipment in the Cart Each Origin in the Cart Each Shipping Group in the Ca…" at bounding box center [544, 373] width 542 height 25
select select "SHIPPING_GROUP"
click at [273, 360] on select "Each Shipment in the Cart Each Origin in the Cart Each Shipping Group in the Ca…" at bounding box center [544, 373] width 542 height 25
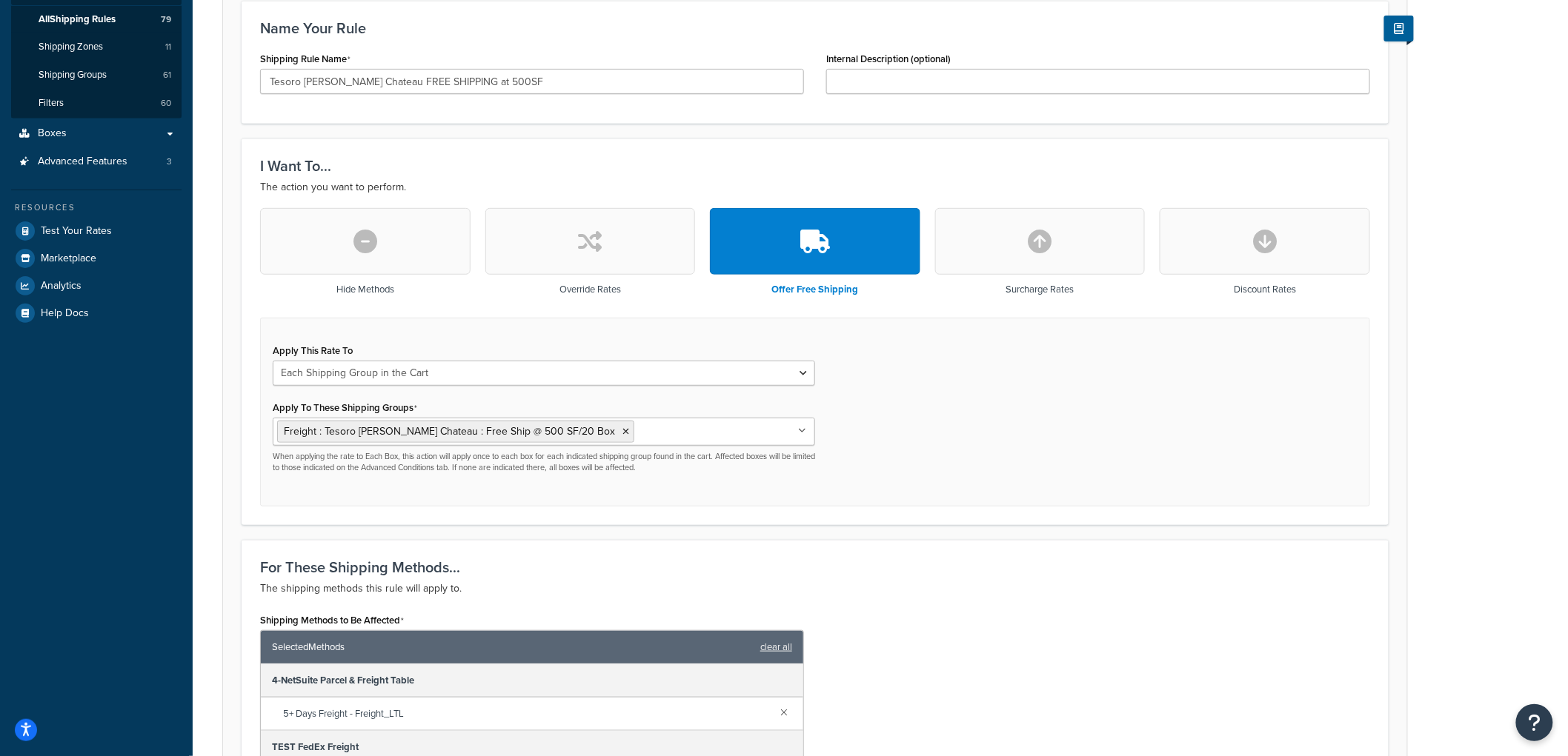
click at [218, 388] on div "Rule: Tesoro Woods Chateau FREE SHIPPING at 500SF Enabled Basic Setup Advanced …" at bounding box center [880, 530] width 1376 height 1436
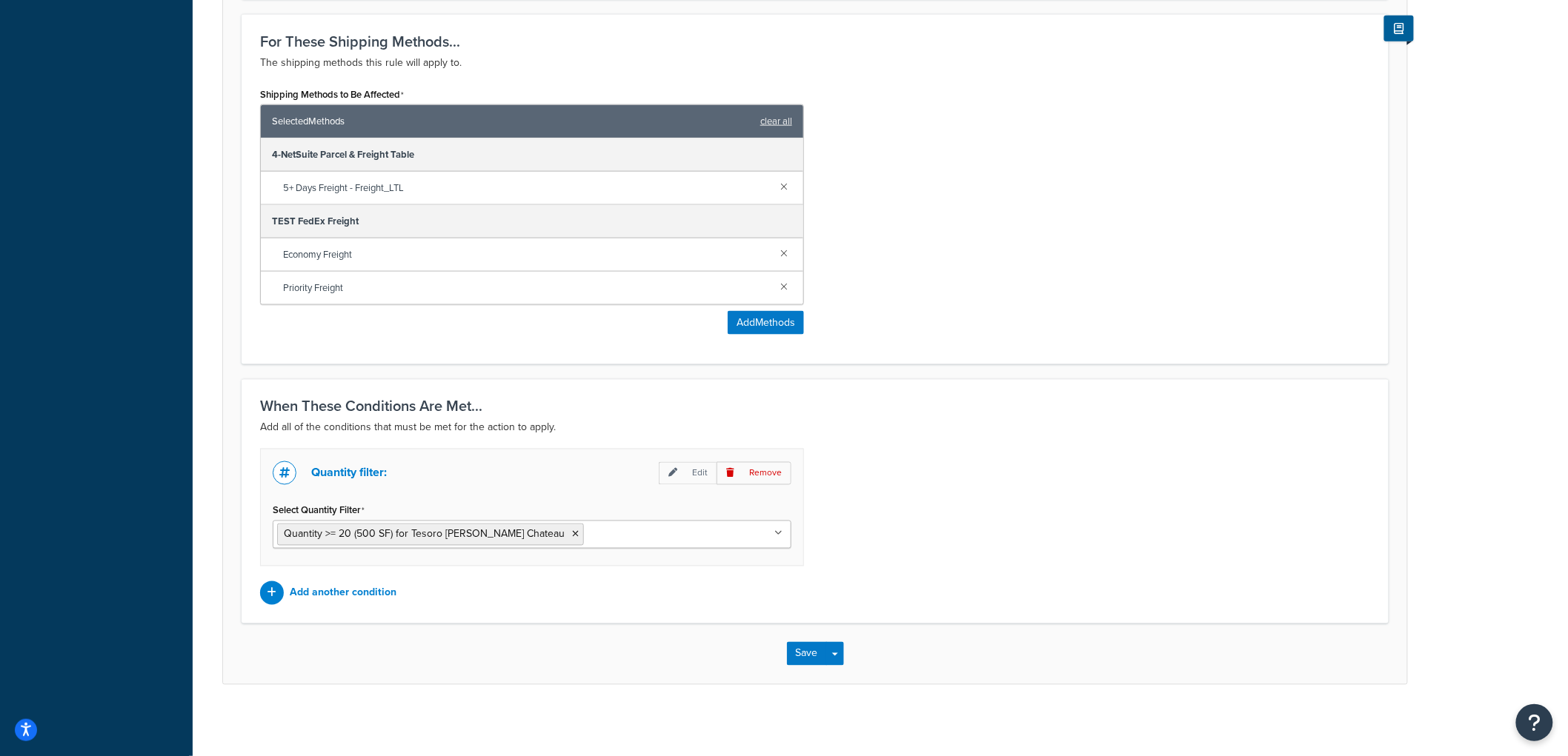
scroll to position [778, 0]
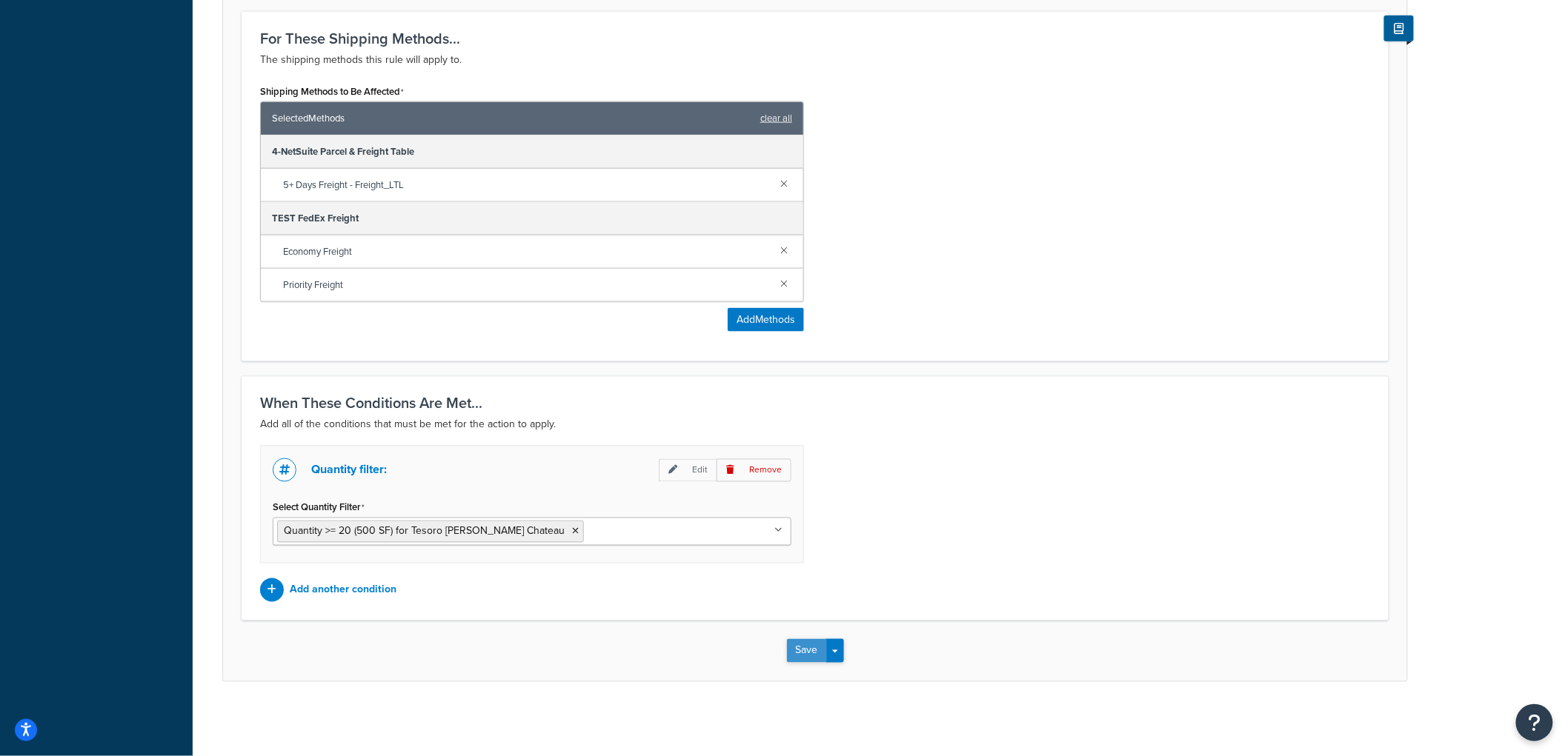
click at [802, 650] on button "Save" at bounding box center [807, 651] width 40 height 23
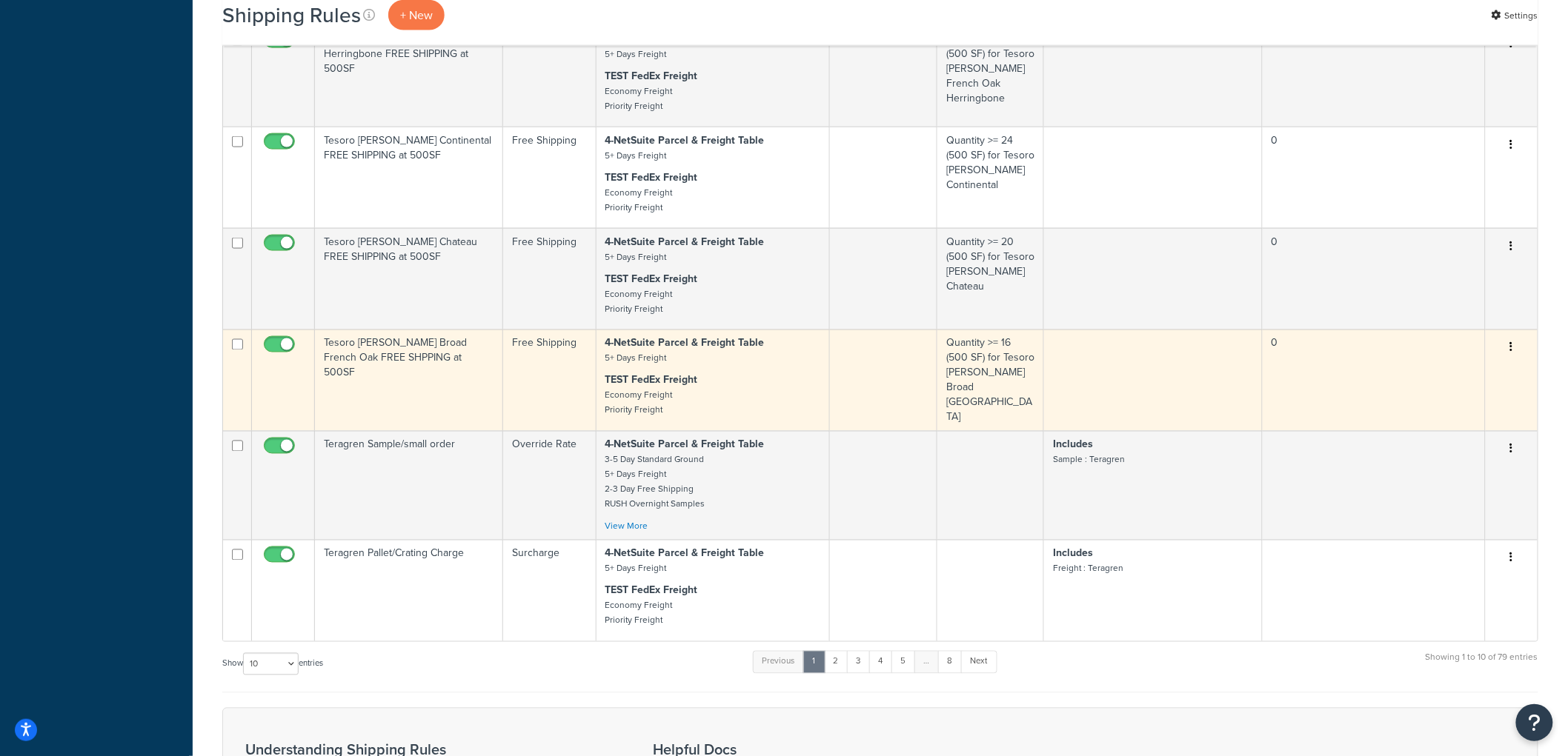
scroll to position [815, 0]
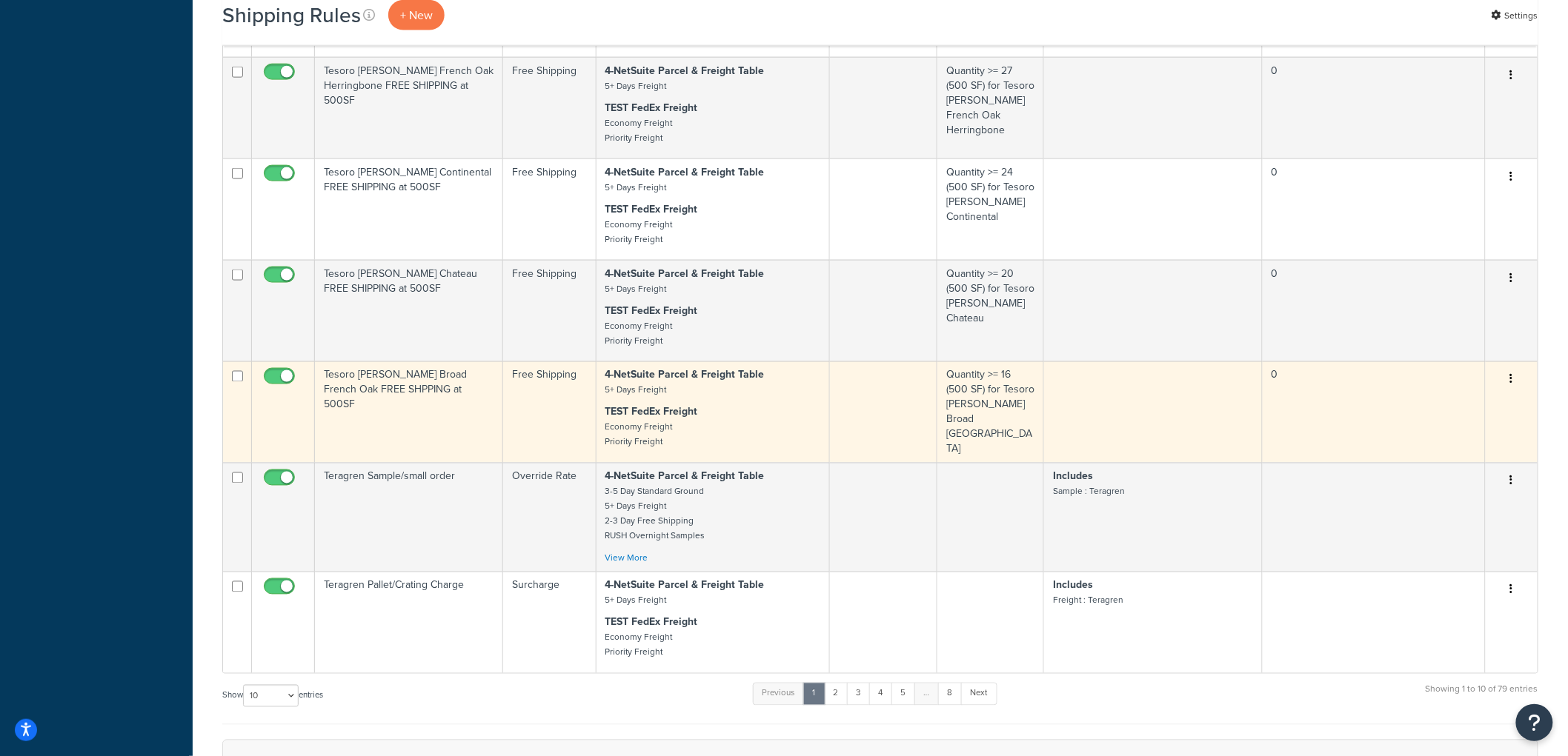
click at [387, 411] on td "Tesoro [PERSON_NAME] Broad French Oak FREE SHPPING at 500SF" at bounding box center [408, 411] width 188 height 101
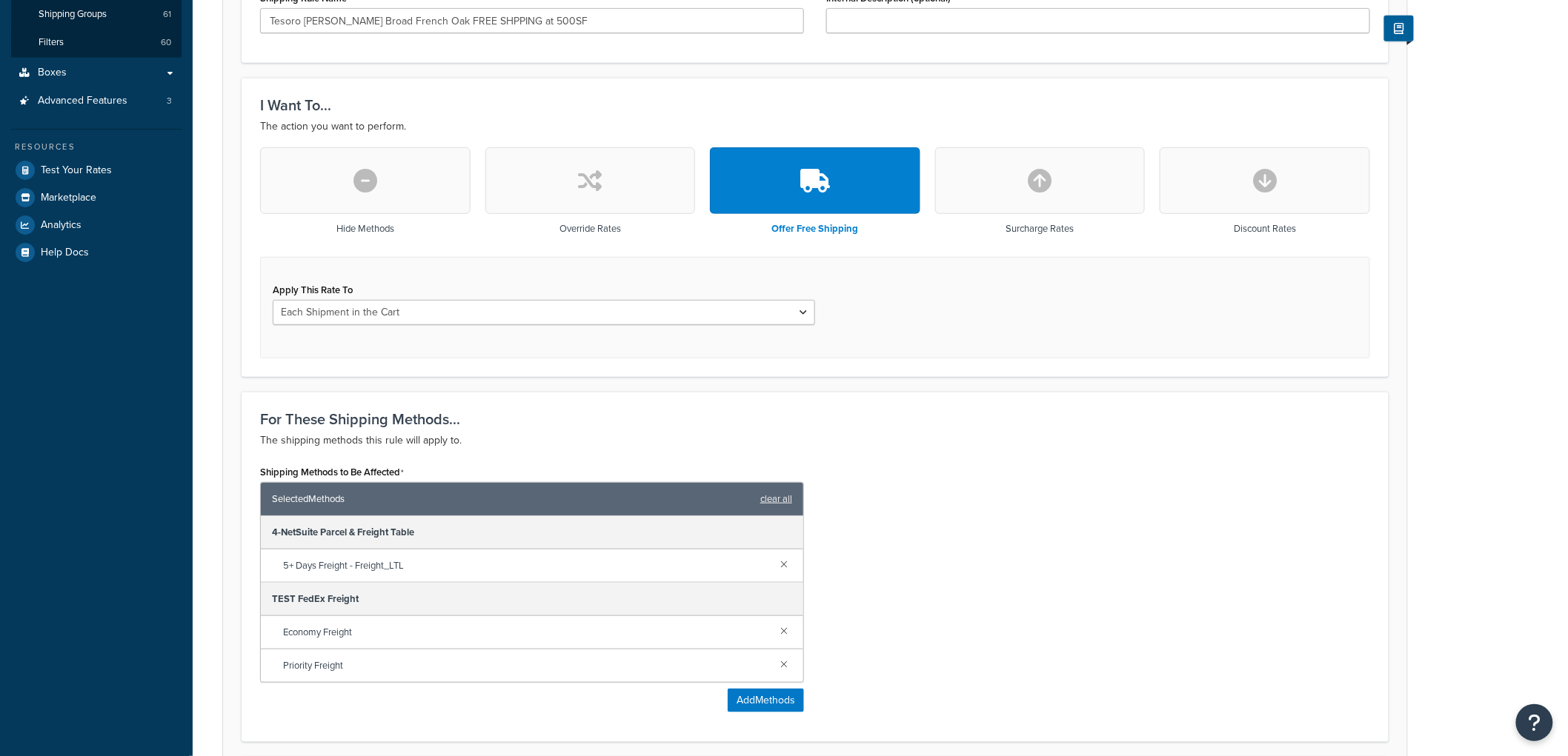
scroll to position [329, 0]
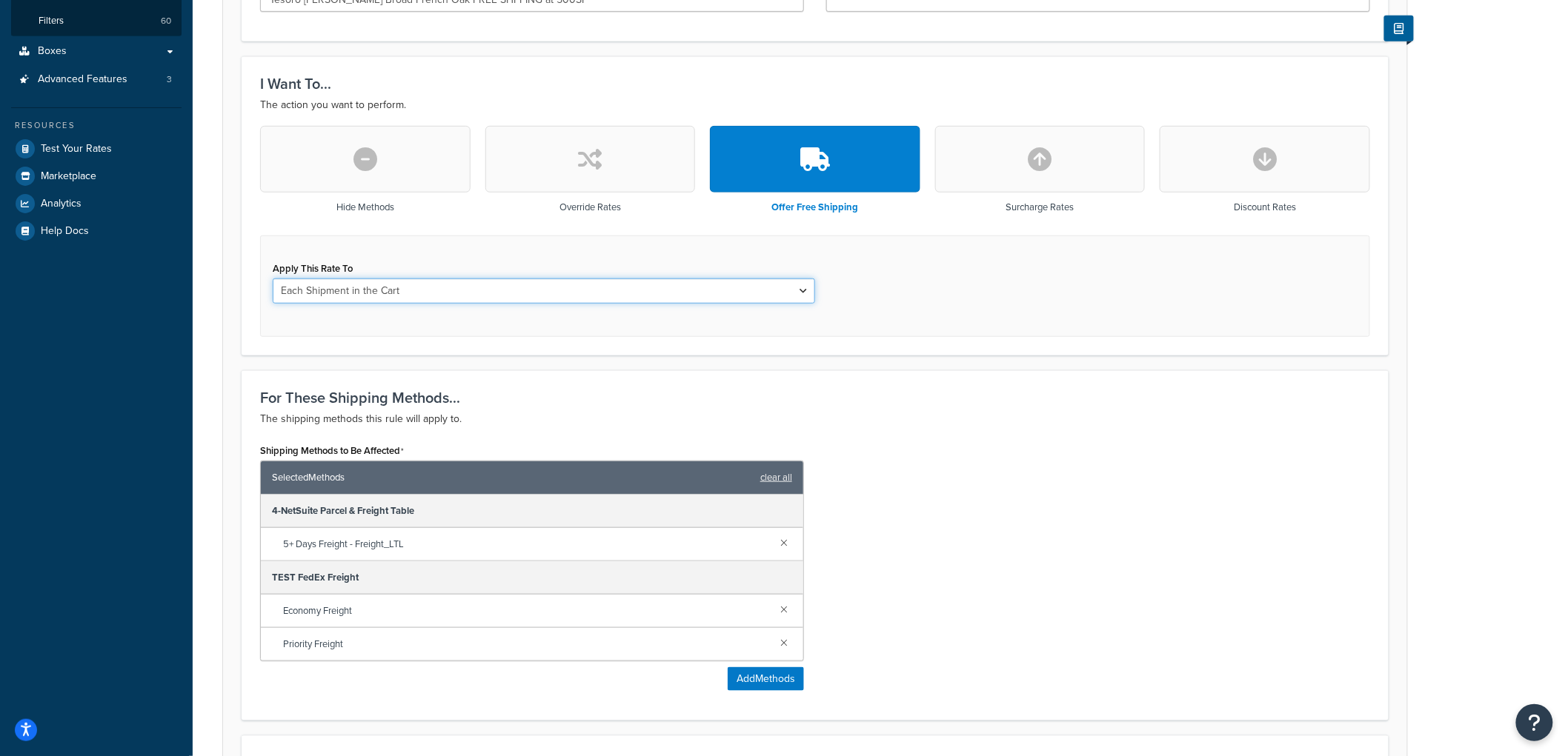
click at [354, 288] on select "Each Shipment in the Cart Each Origin in the Cart Each Shipping Group in the Ca…" at bounding box center [544, 291] width 542 height 25
select select "SHIPPING_GROUP"
click at [273, 278] on select "Each Shipment in the Cart Each Origin in the Cart Each Shipping Group in the Ca…" at bounding box center [544, 291] width 542 height 25
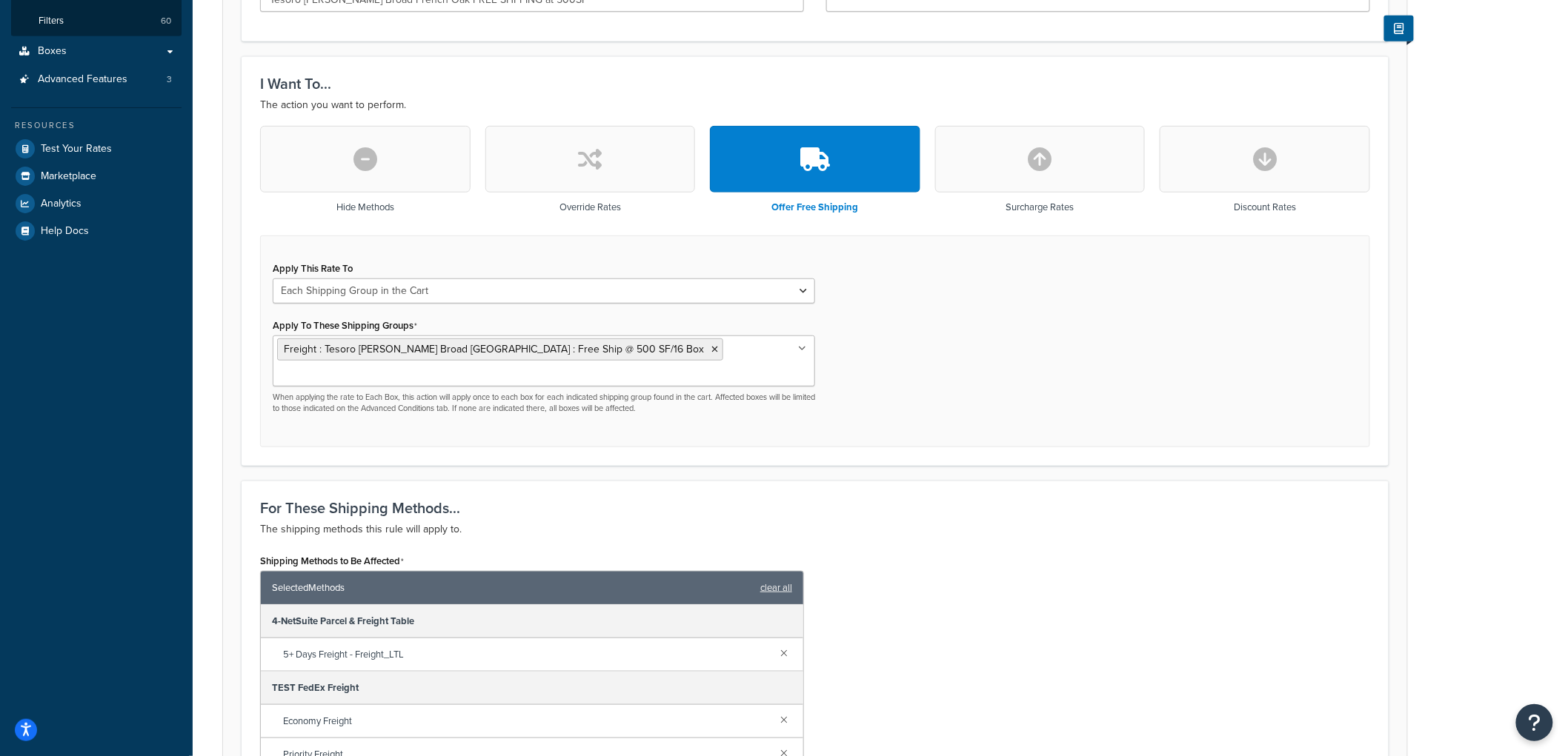
click at [224, 314] on form "Specify the action you would like to perform and the shipping methods that will…" at bounding box center [816, 509] width 1185 height 1329
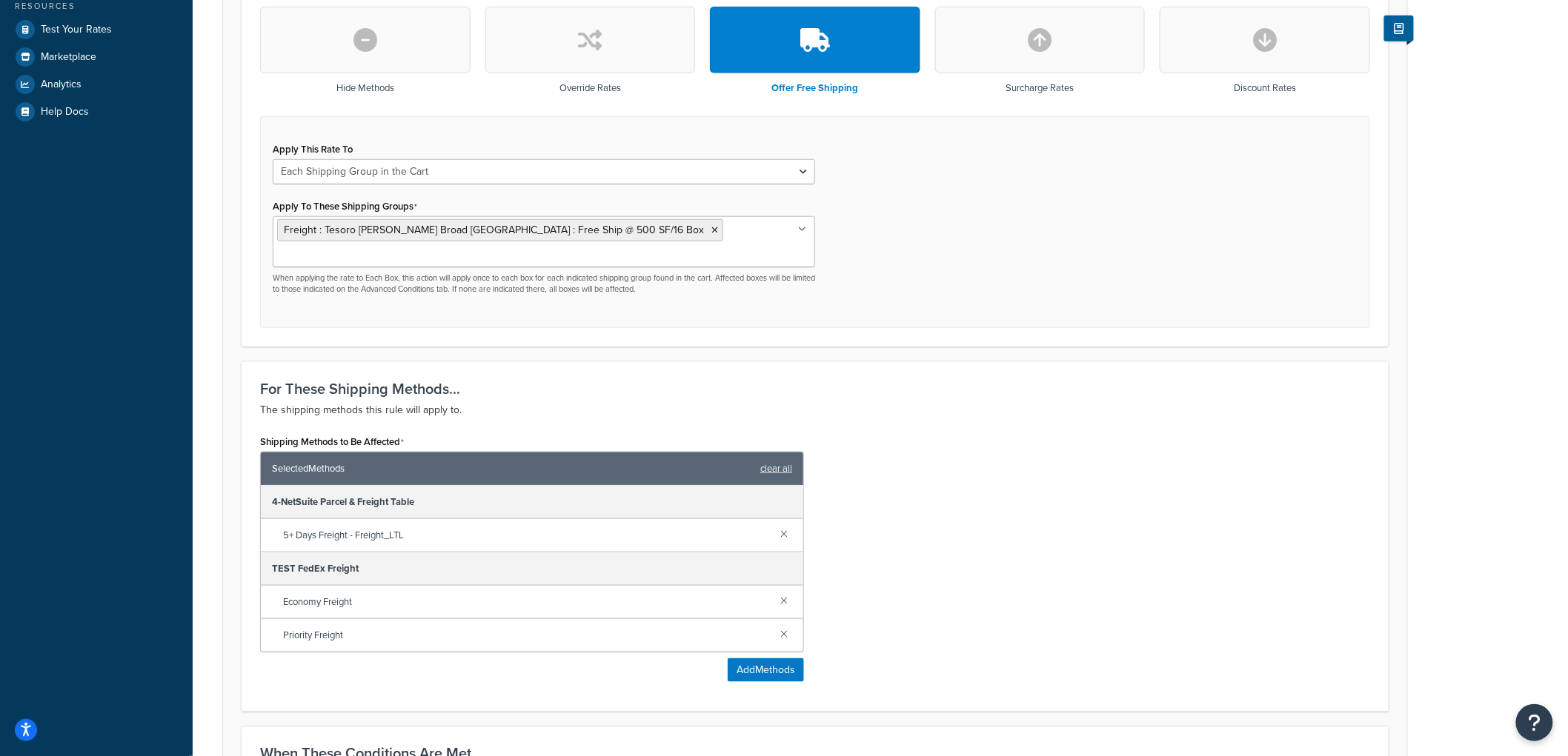
scroll to position [778, 0]
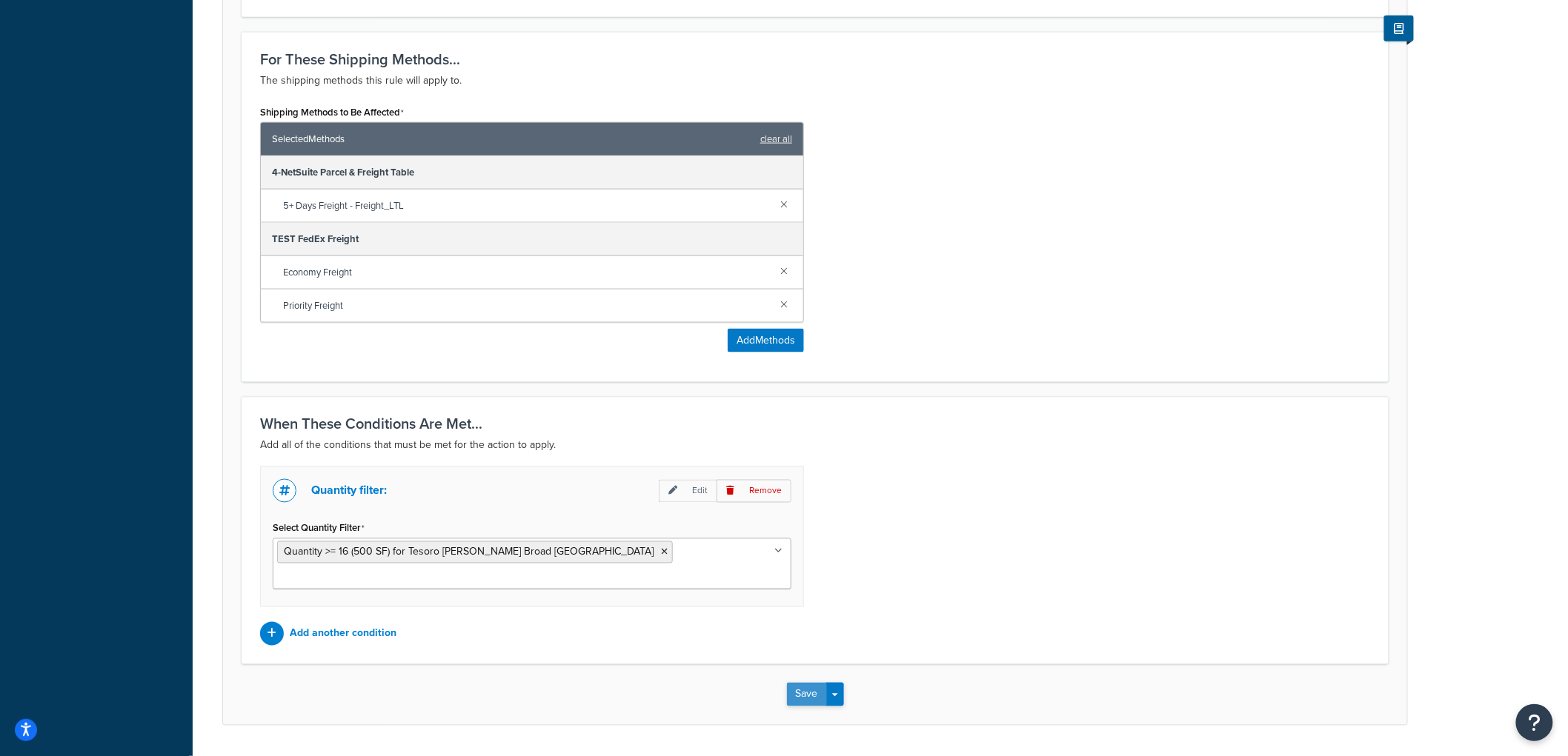
click at [805, 683] on button "Save" at bounding box center [807, 695] width 40 height 23
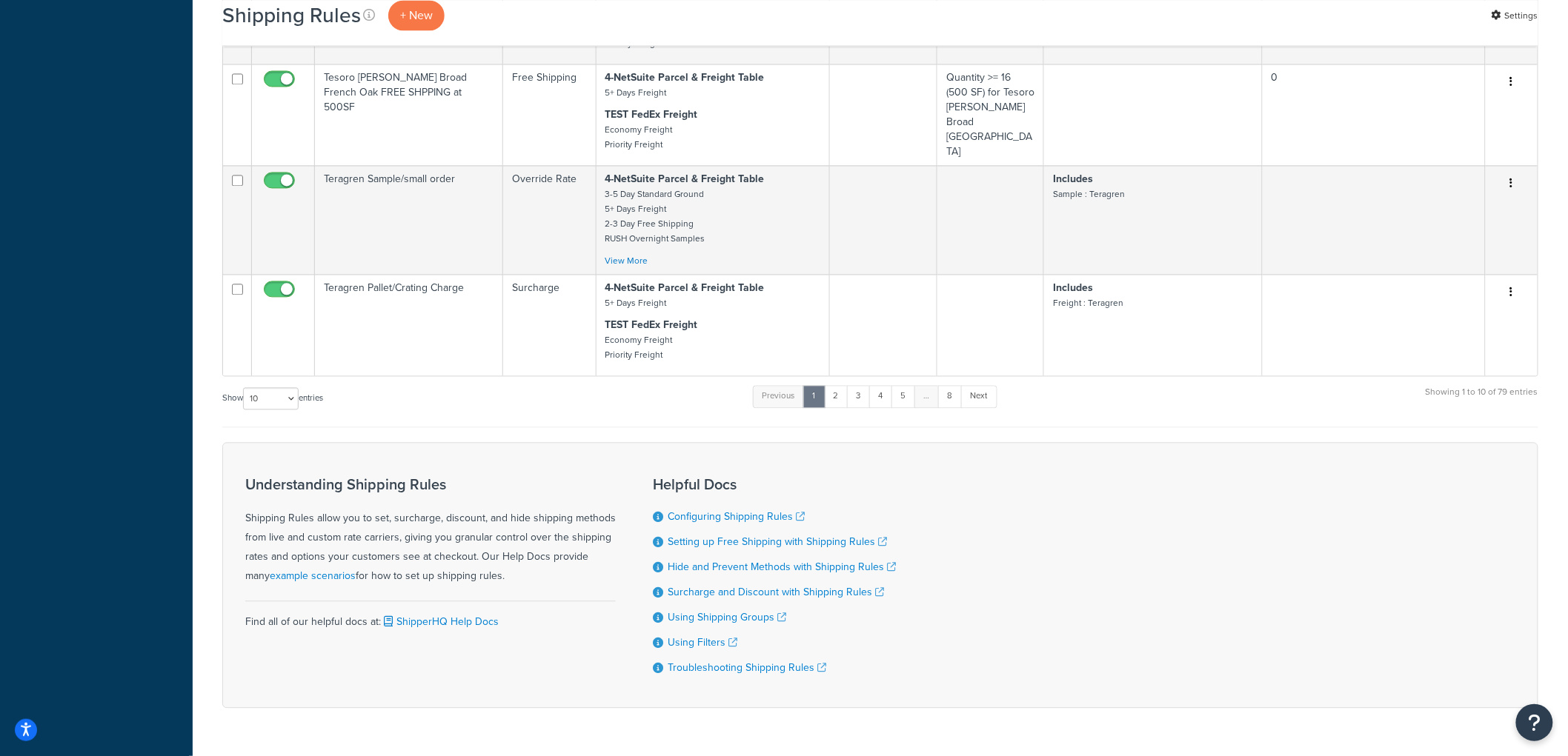
scroll to position [1220, 0]
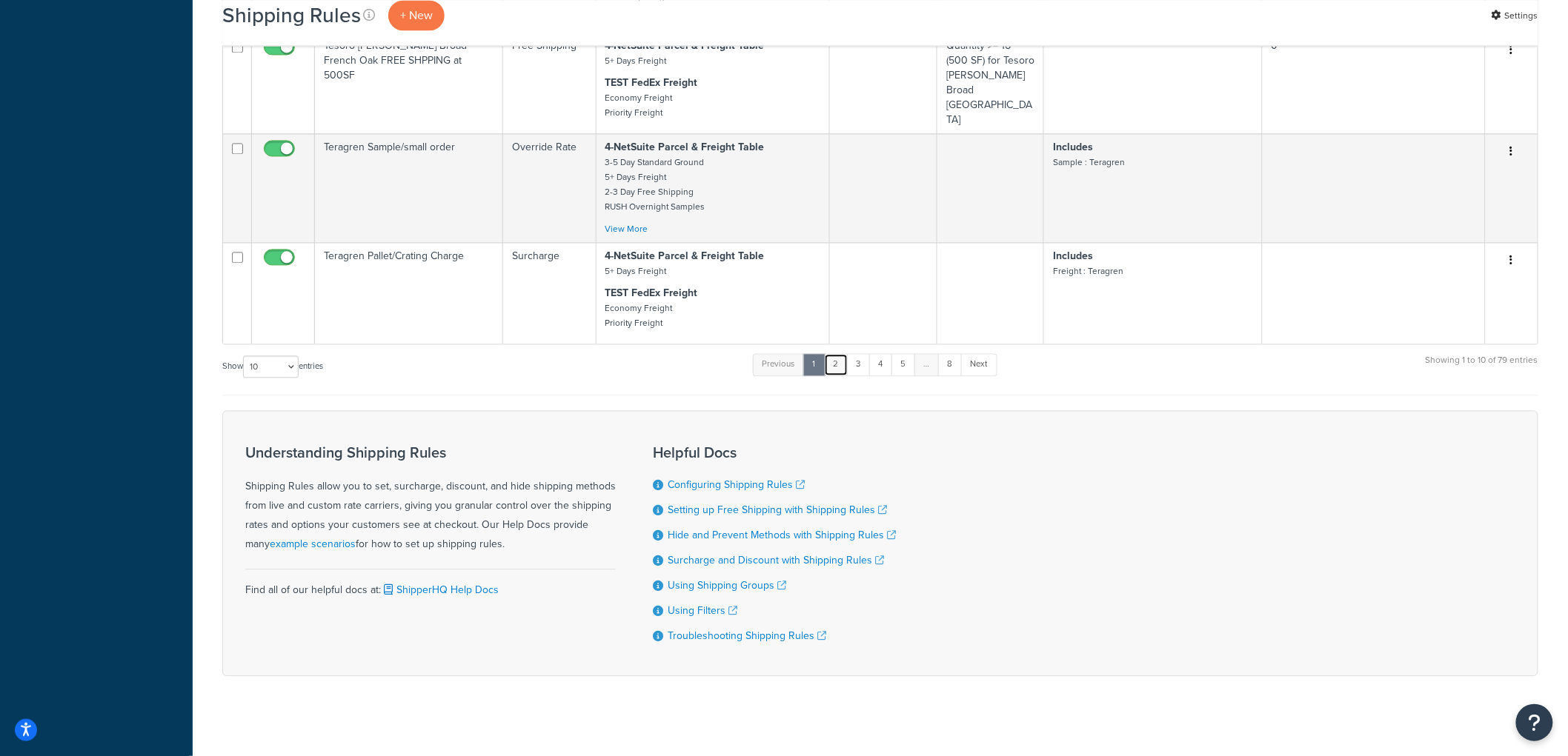
click at [835, 354] on link "2" at bounding box center [836, 365] width 24 height 23
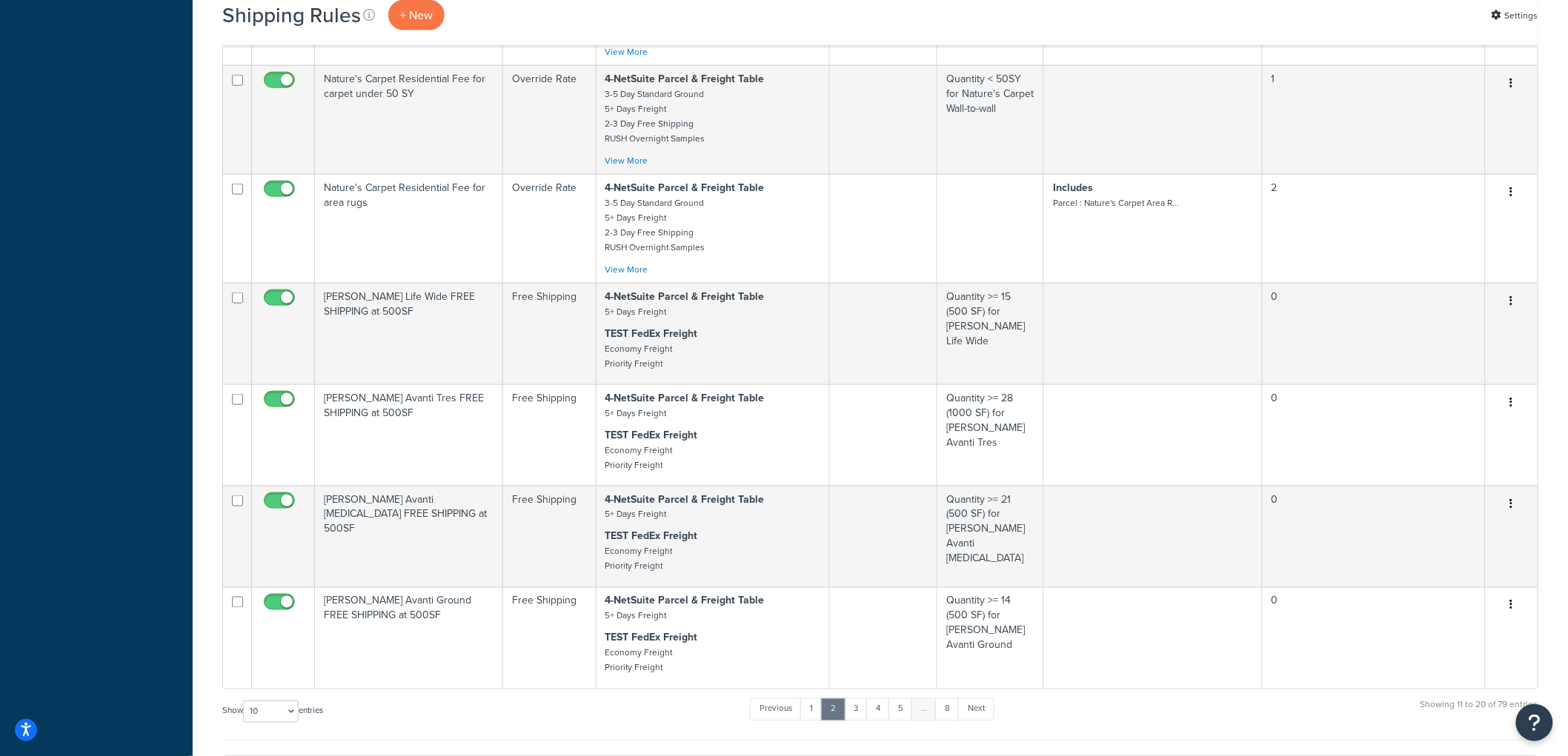
scroll to position [711, 0]
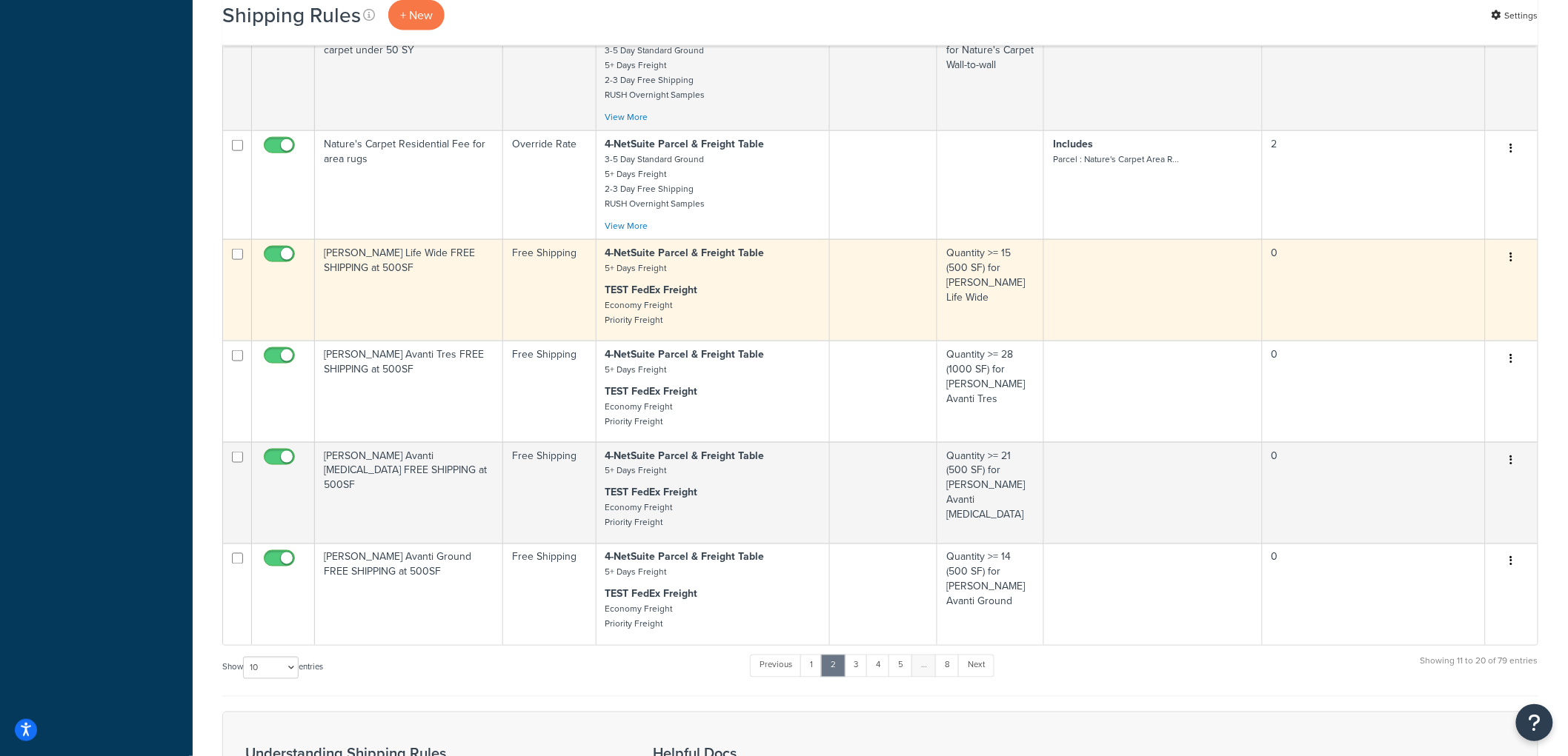
click at [369, 273] on td "[PERSON_NAME] Life Wide FREE SHIPPING at 500SF" at bounding box center [408, 289] width 188 height 101
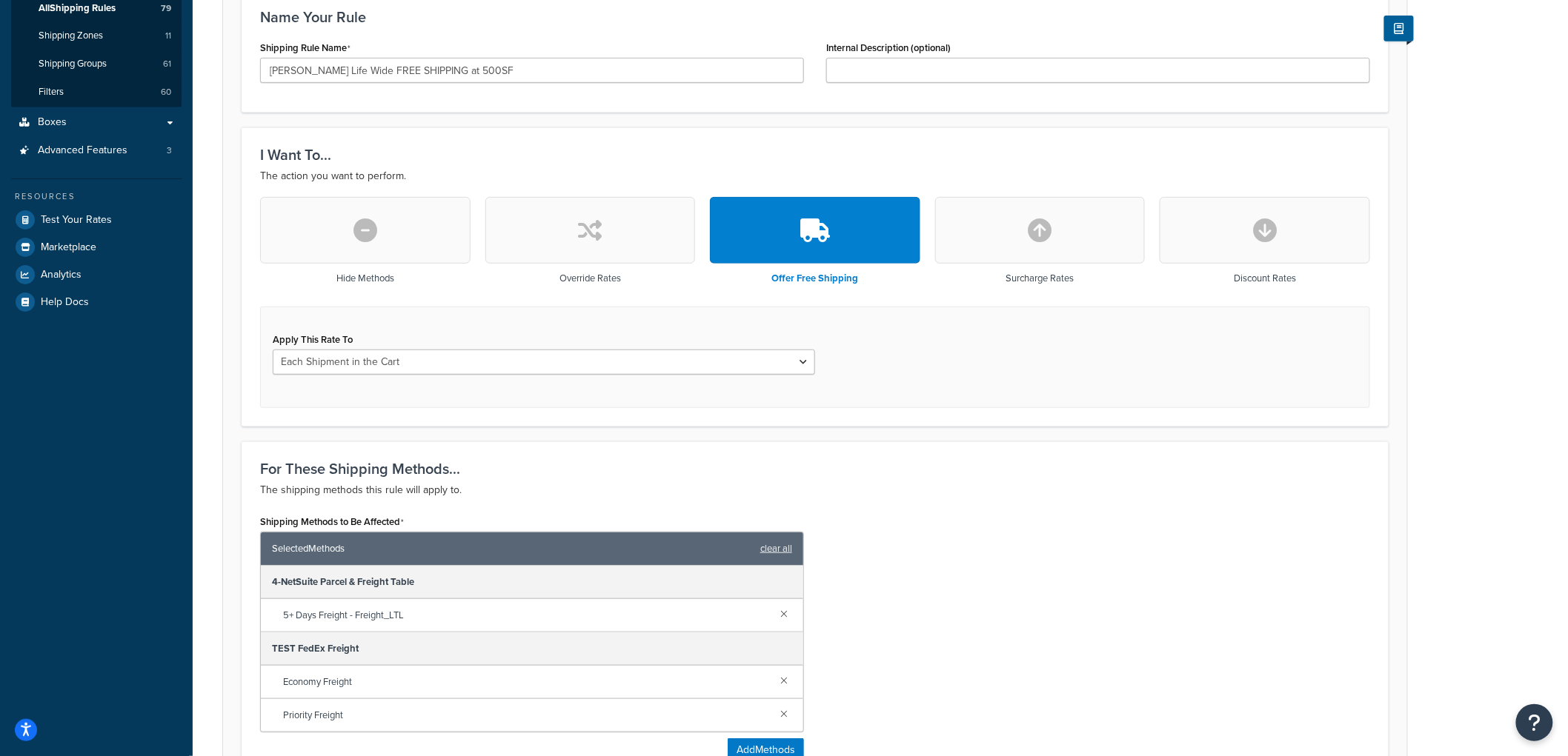
scroll to position [329, 0]
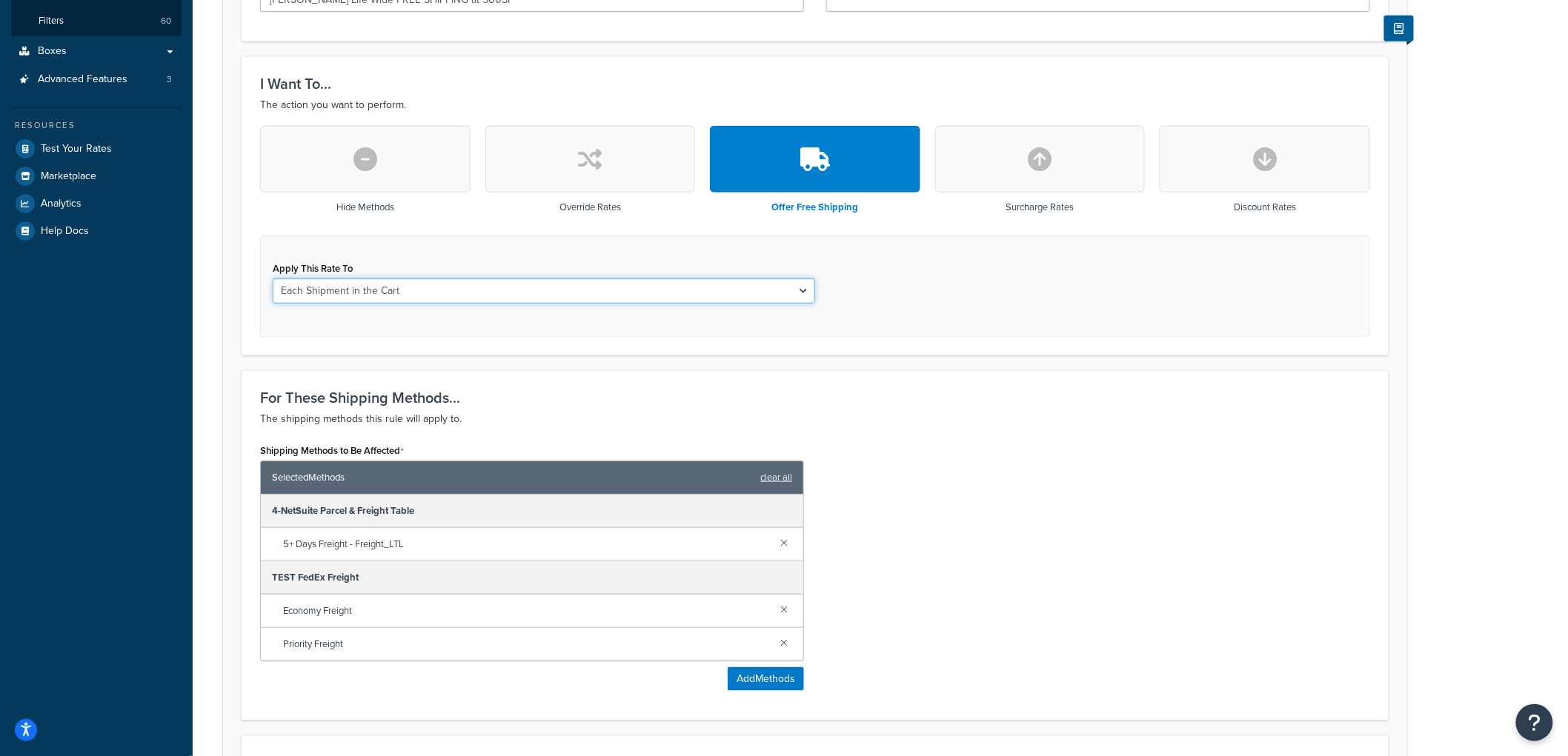
click at [412, 296] on select "Each Shipment in the Cart Each Origin in the Cart Each Shipping Group in the Ca…" at bounding box center [544, 291] width 542 height 25
select select "SHIPPING_GROUP"
click at [273, 278] on select "Each Shipment in the Cart Each Origin in the Cart Each Shipping Group in the Ca…" at bounding box center [544, 291] width 542 height 25
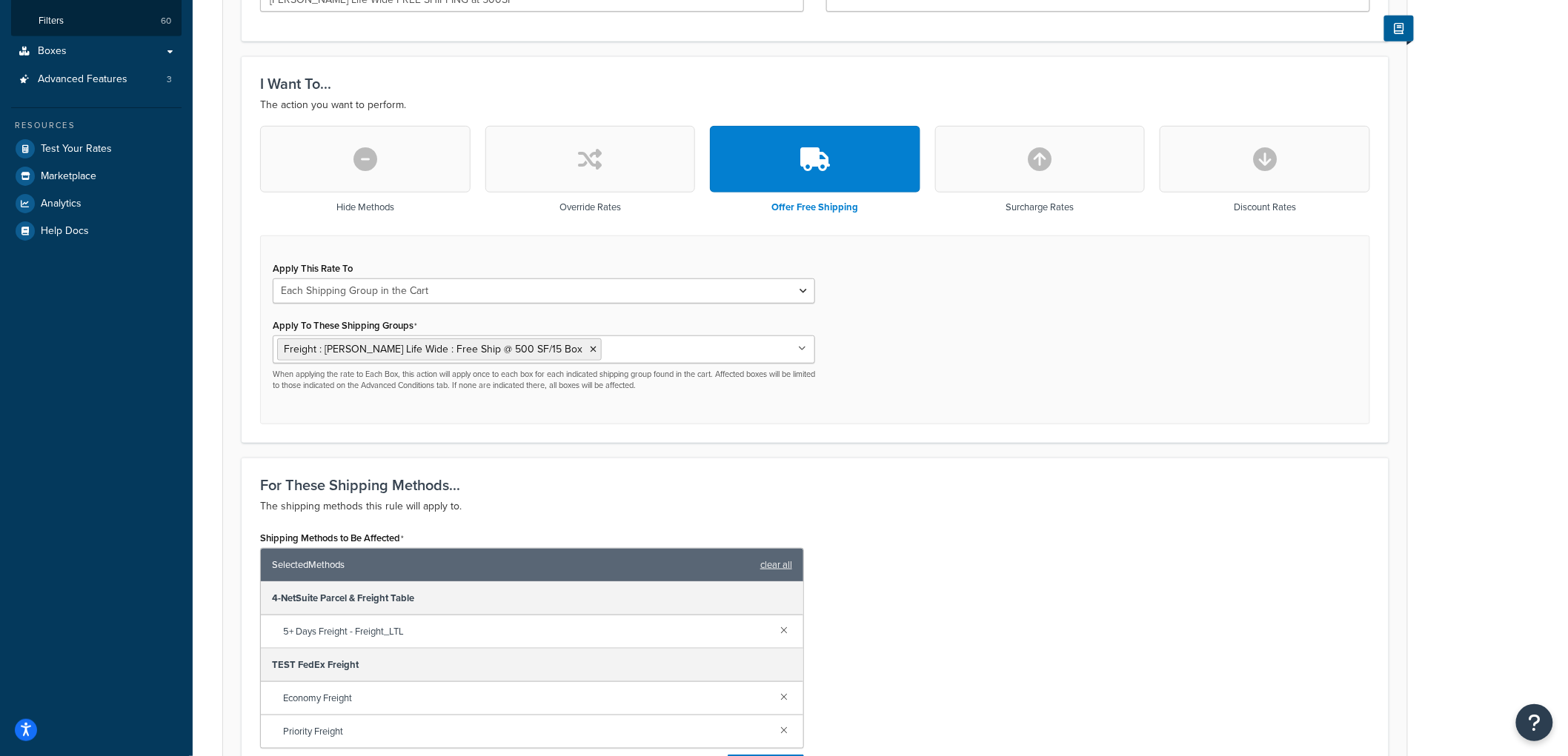
click at [226, 324] on form "Specify the action you would like to perform and the shipping methods that will…" at bounding box center [816, 487] width 1185 height 1283
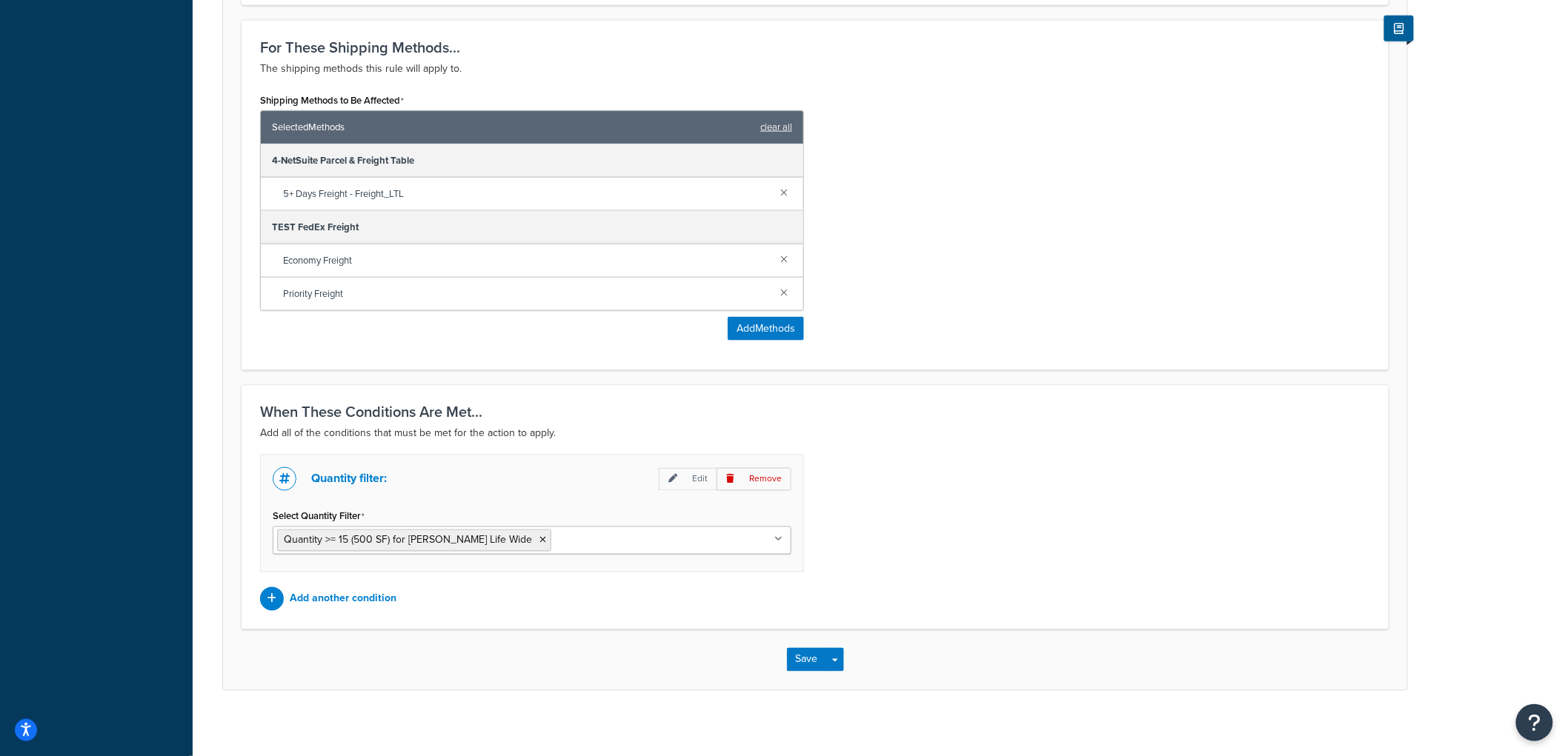
scroll to position [778, 0]
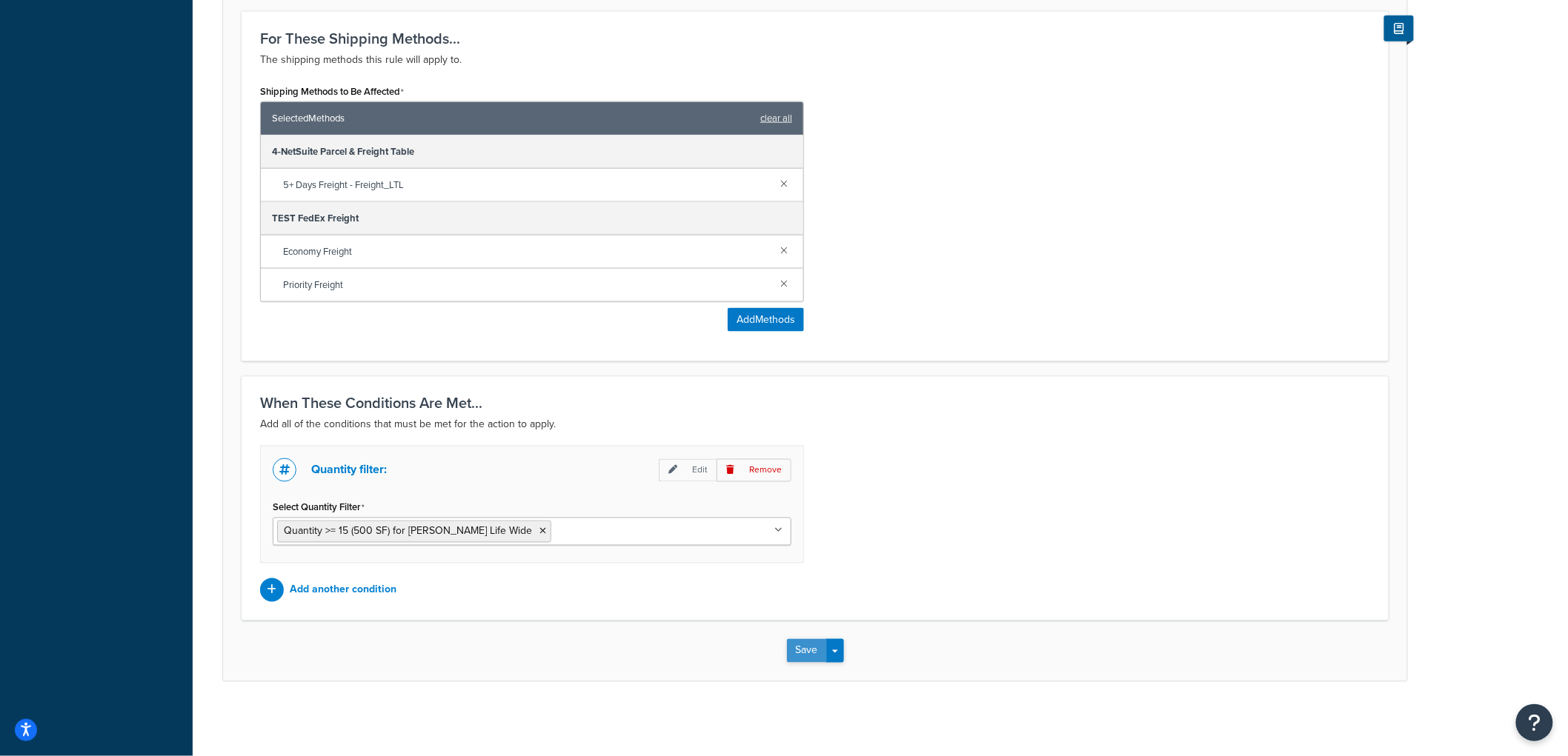
click at [802, 655] on button "Save" at bounding box center [807, 651] width 40 height 23
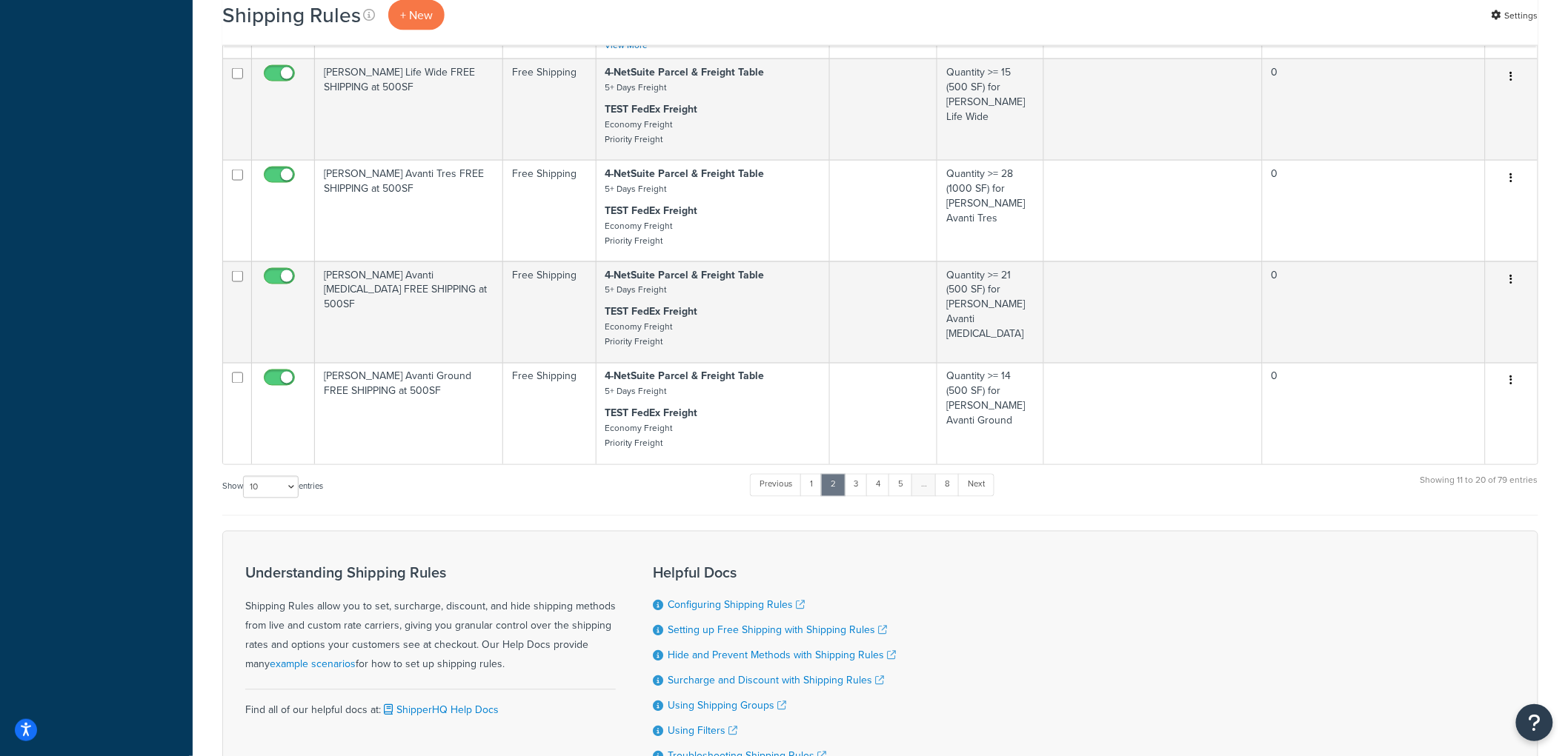
scroll to position [905, 0]
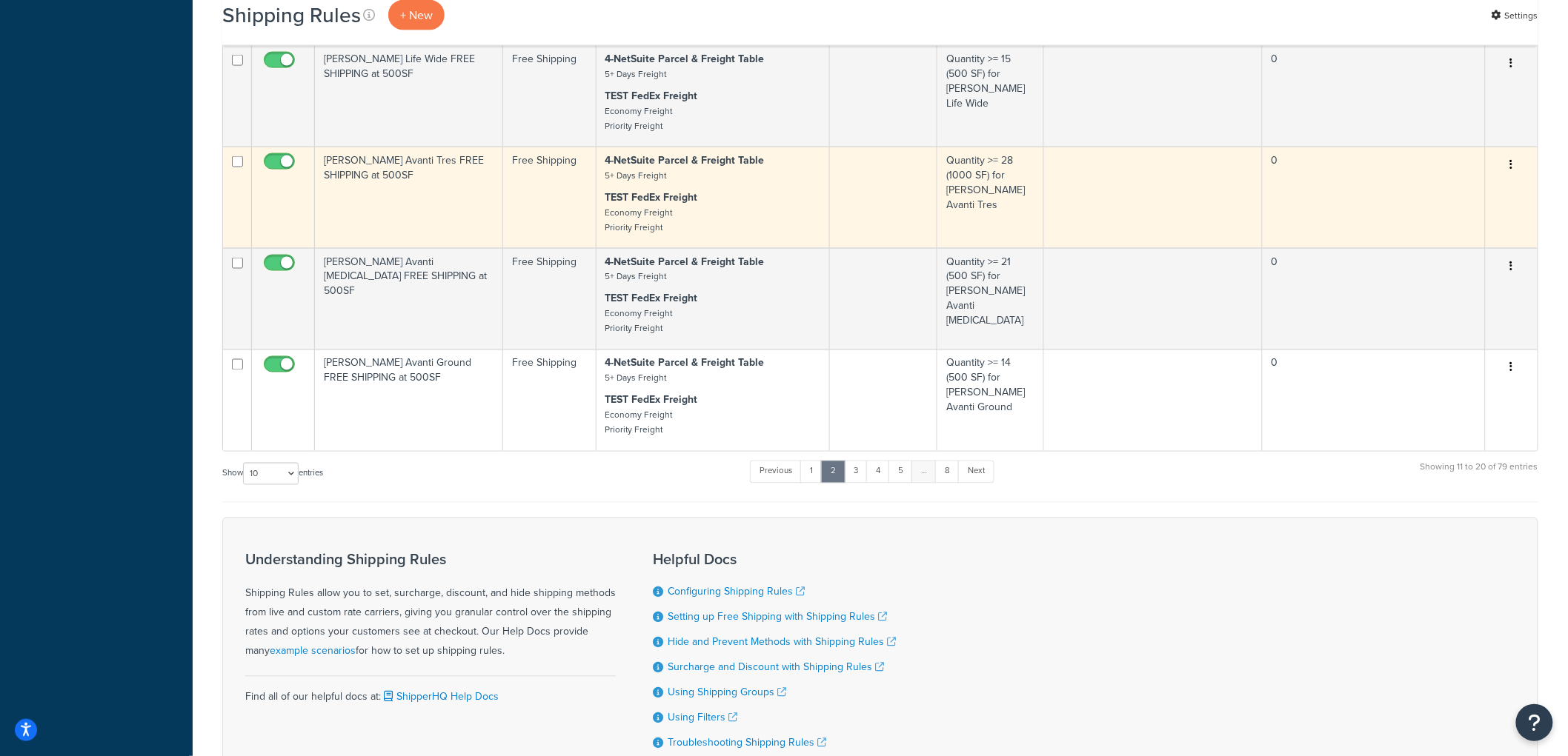
click at [375, 201] on td "[PERSON_NAME] Avanti Tres FREE SHIPPING at 500SF" at bounding box center [408, 197] width 188 height 101
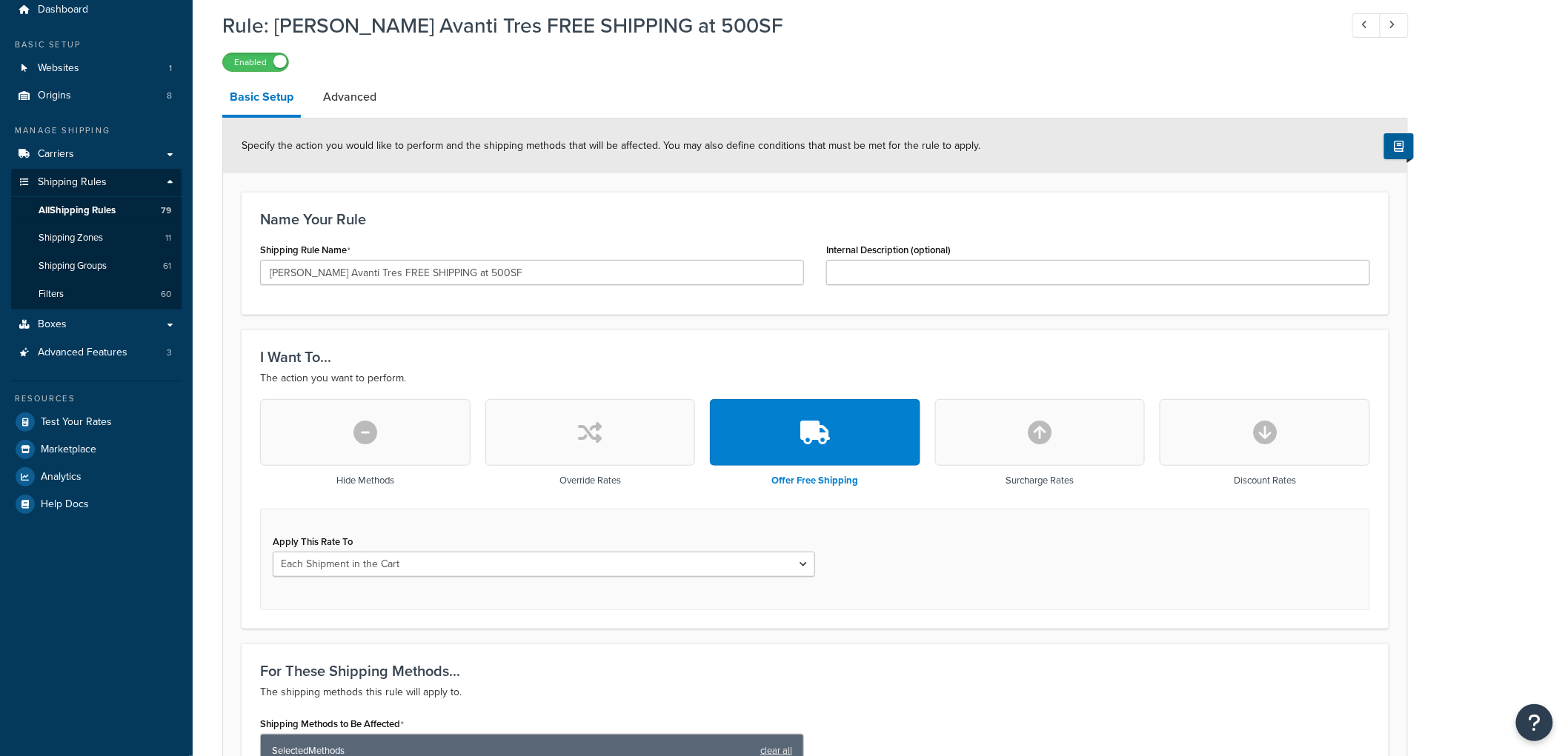
scroll to position [329, 0]
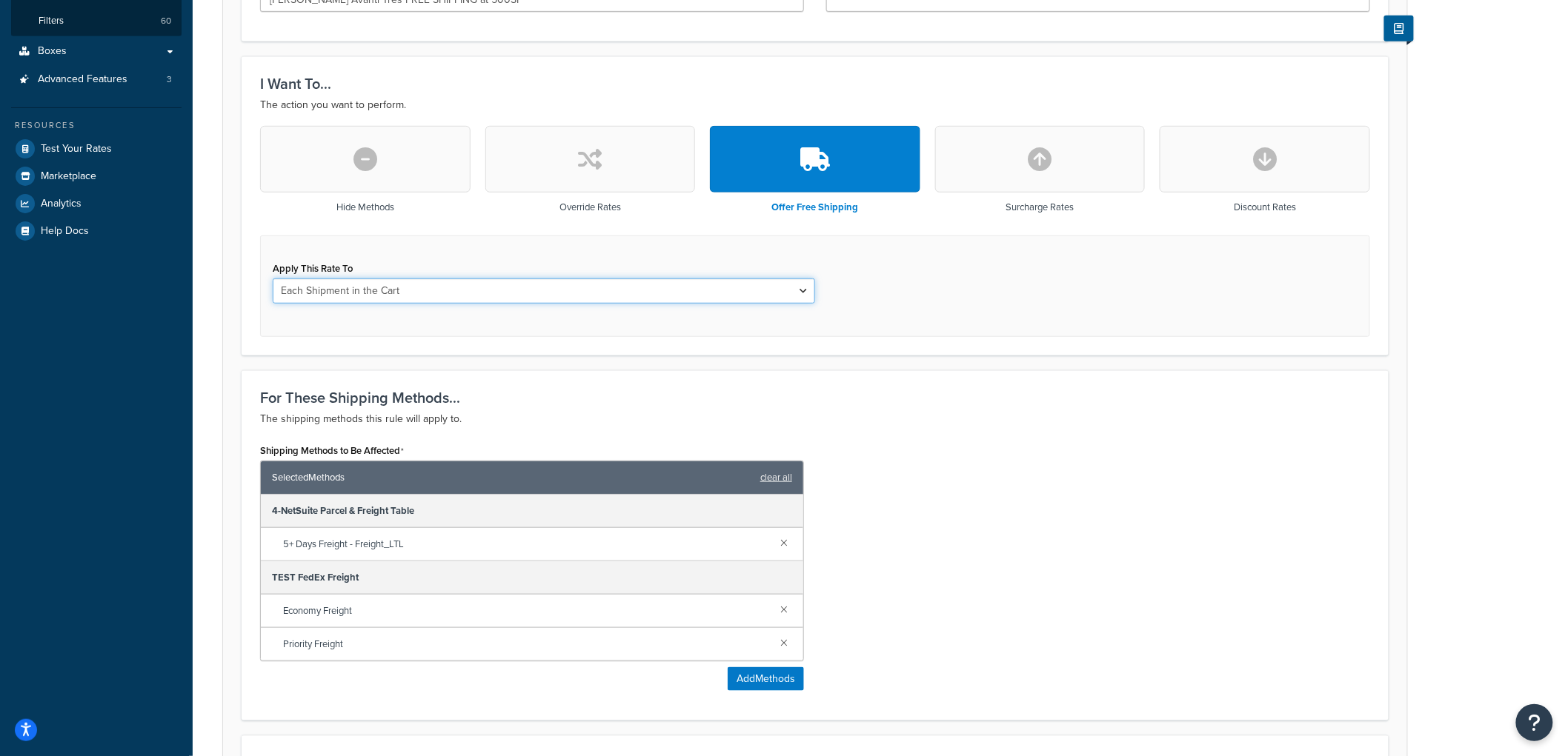
click at [331, 282] on select "Each Shipment in the Cart Each Origin in the Cart Each Shipping Group in the Ca…" at bounding box center [544, 291] width 542 height 25
click at [334, 285] on select "Each Shipment in the Cart Each Origin in the Cart Each Shipping Group in the Ca…" at bounding box center [544, 291] width 542 height 25
select select "SHIPPING_GROUP"
click at [273, 278] on select "Each Shipment in the Cart Each Origin in the Cart Each Shipping Group in the Ca…" at bounding box center [544, 291] width 542 height 25
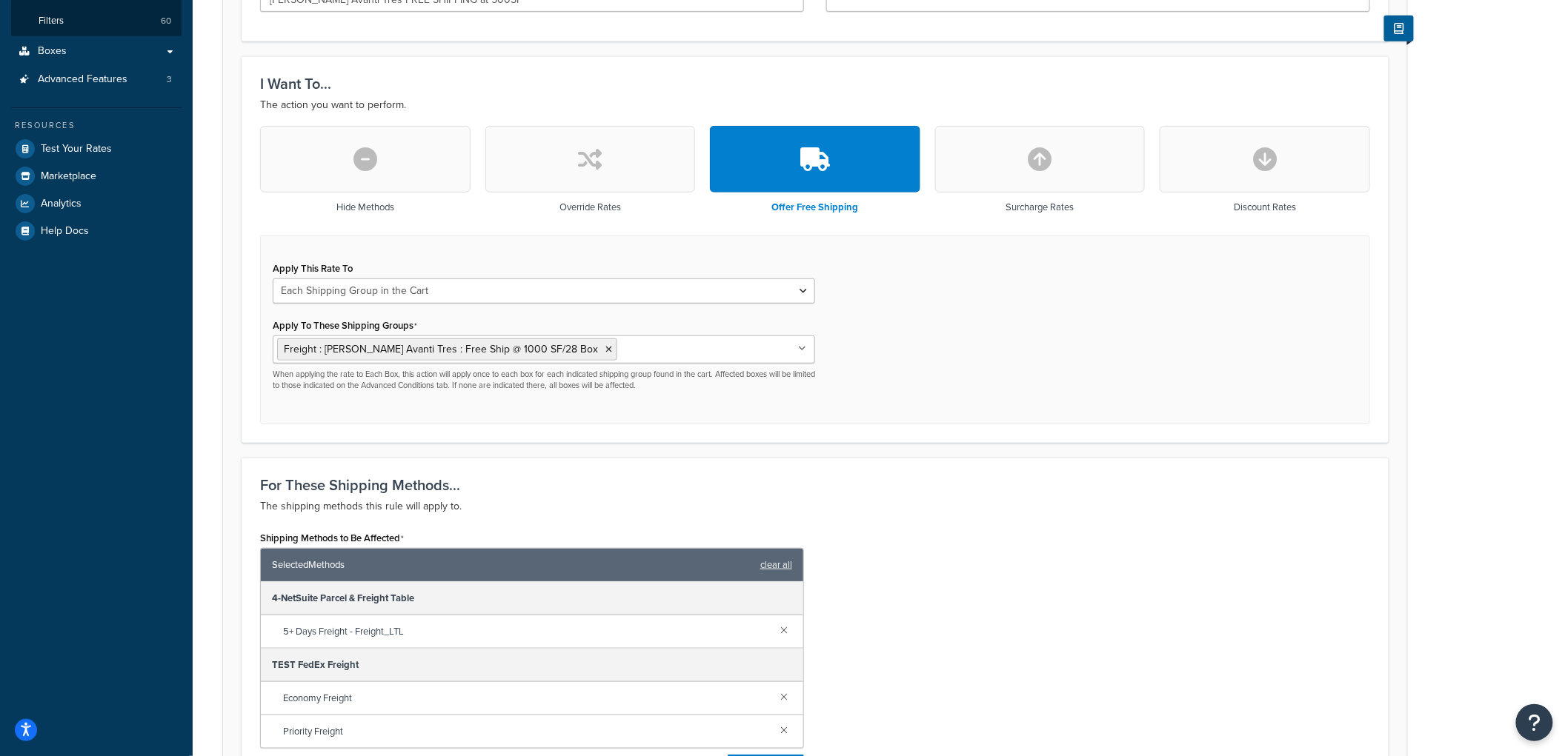
click at [239, 336] on form "Specify the action you would like to perform and the shipping methods that will…" at bounding box center [816, 487] width 1185 height 1283
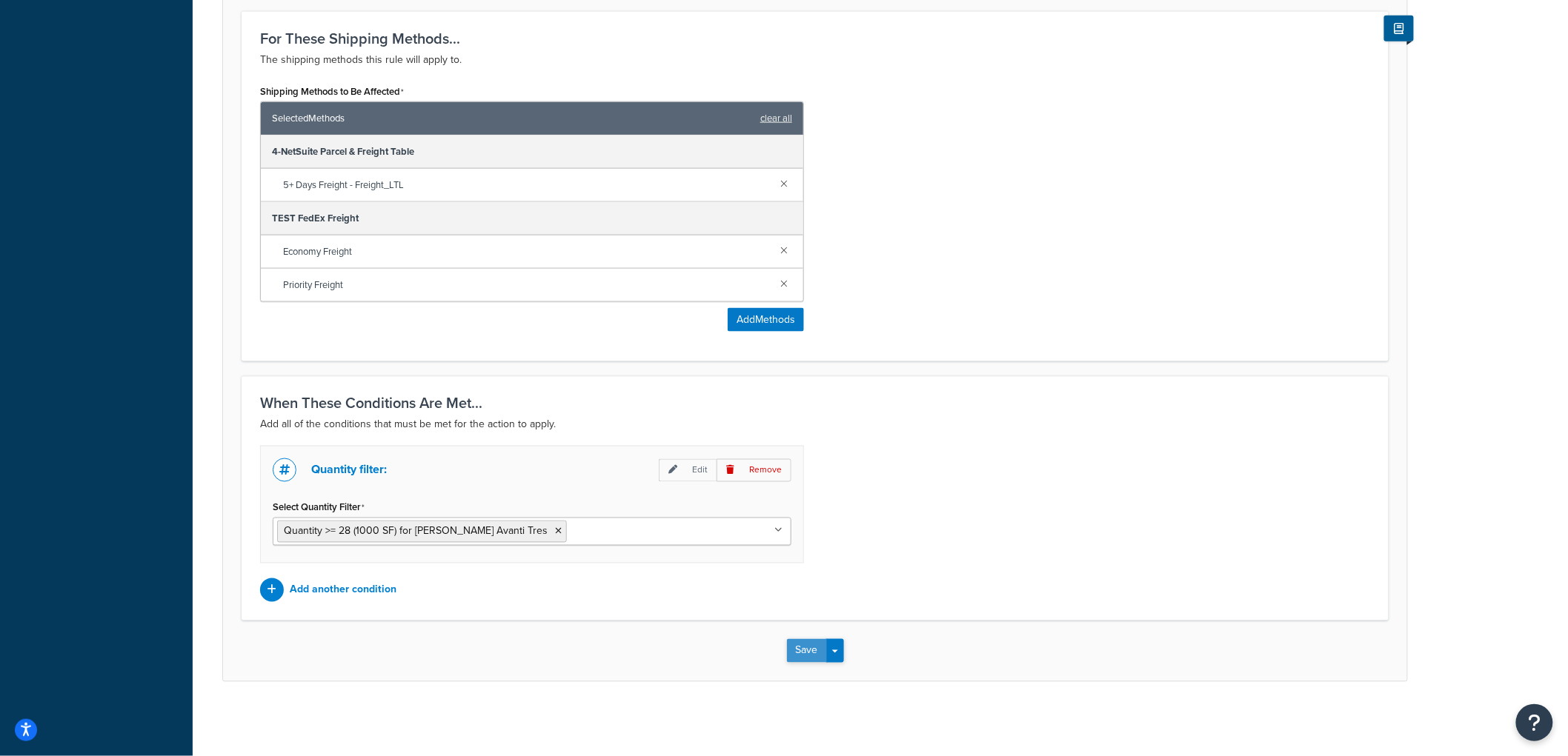
click at [794, 651] on button "Save" at bounding box center [807, 651] width 40 height 23
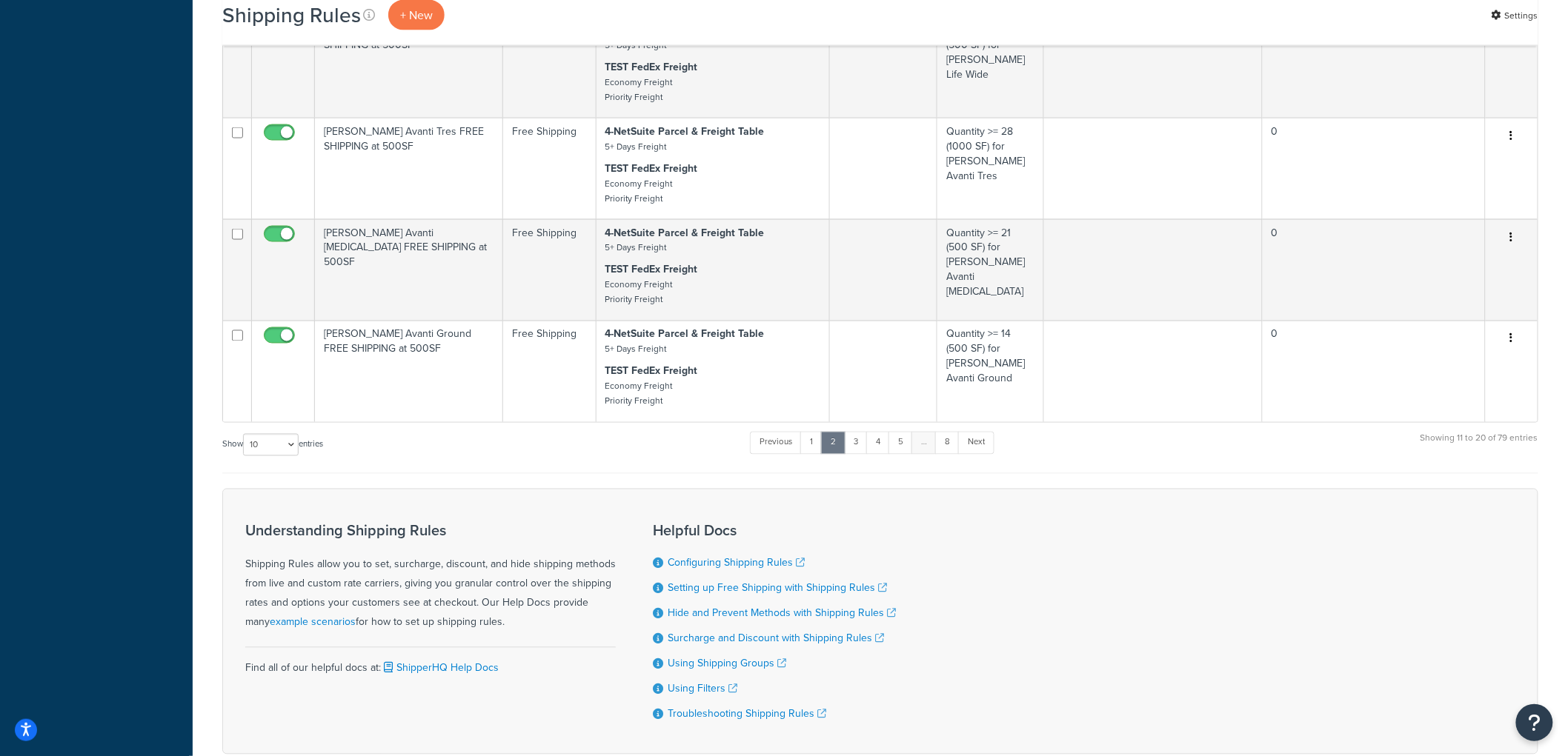
scroll to position [905, 0]
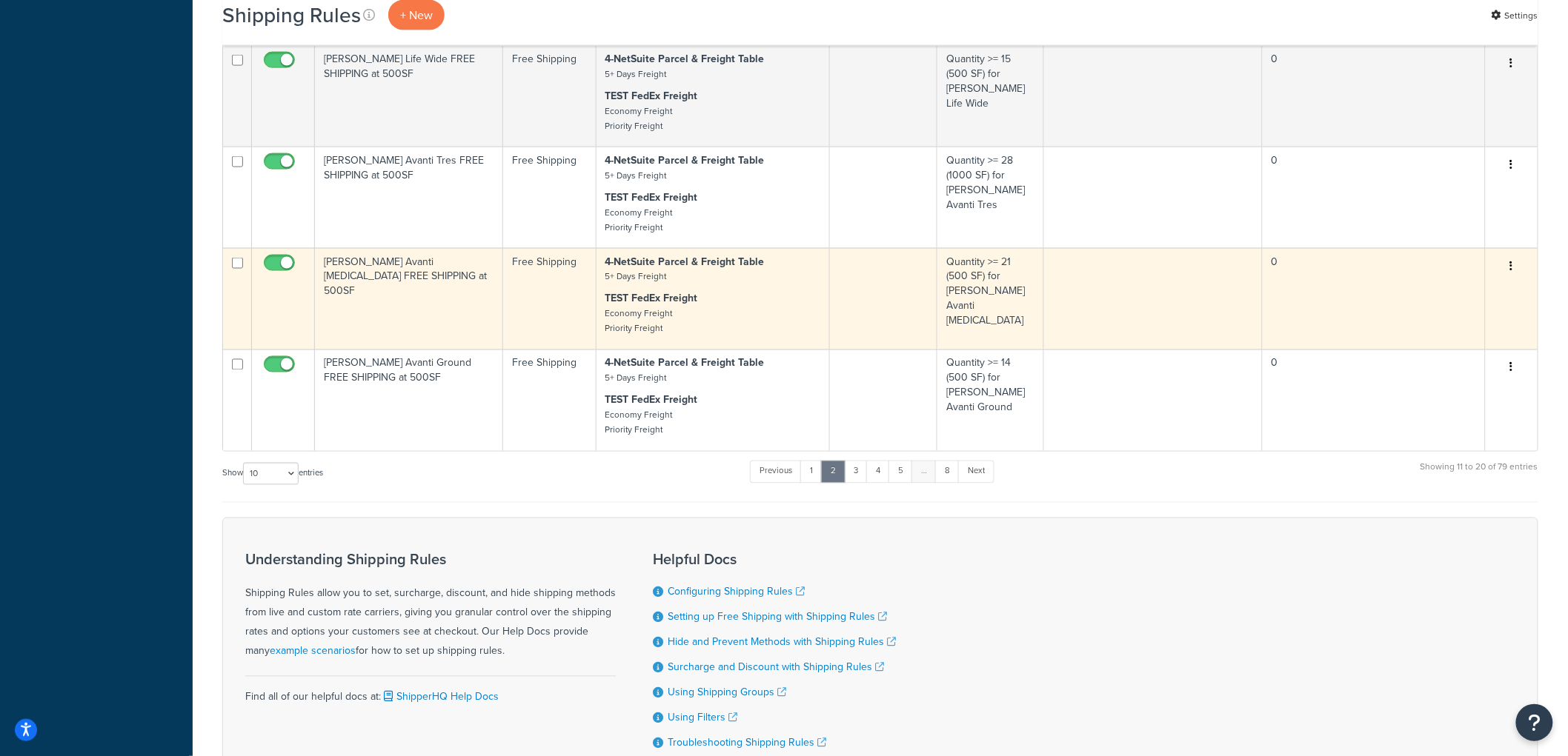
click at [387, 336] on td "[PERSON_NAME] Avanti [MEDICAL_DATA] FREE SHIPPING at 500SF" at bounding box center [408, 299] width 188 height 101
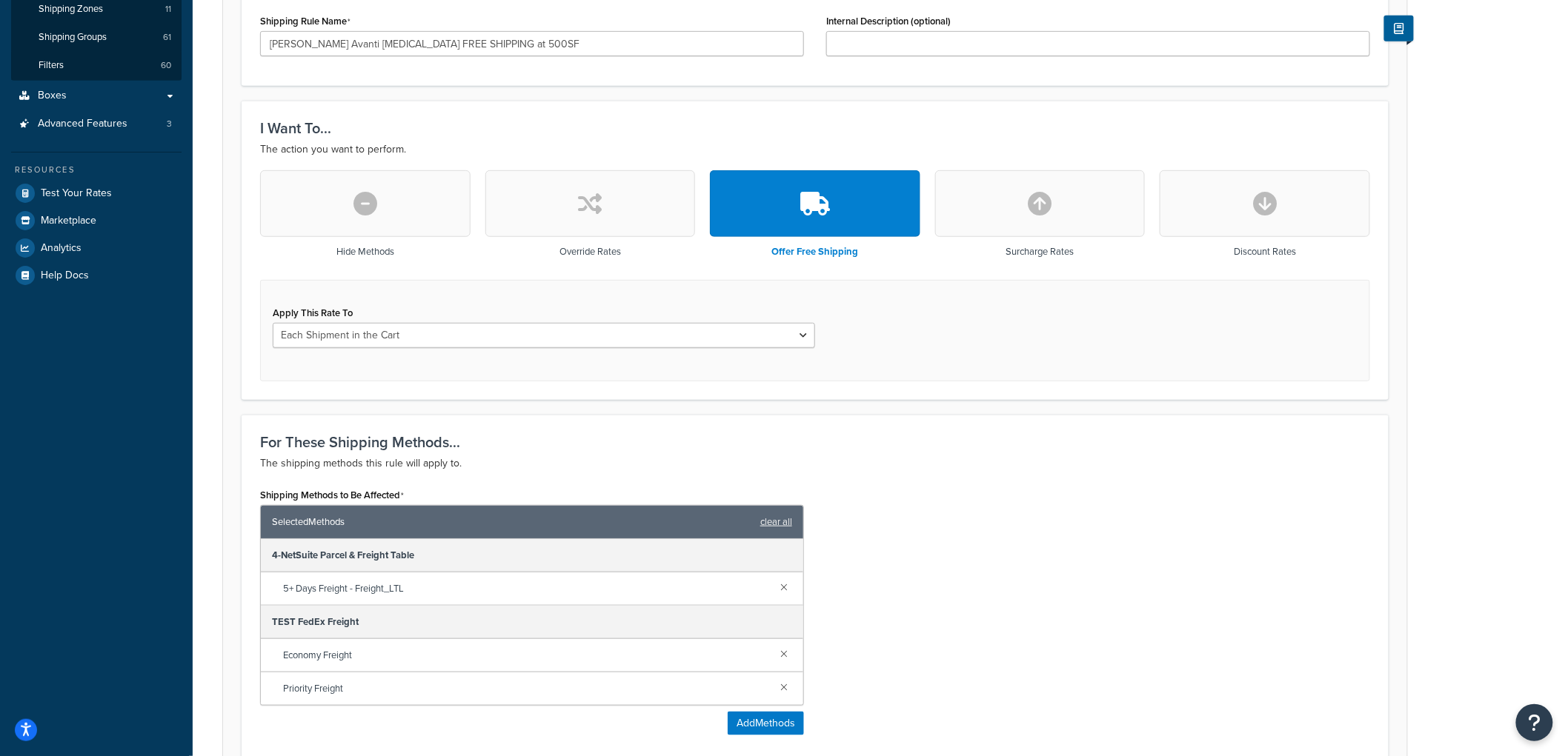
scroll to position [329, 0]
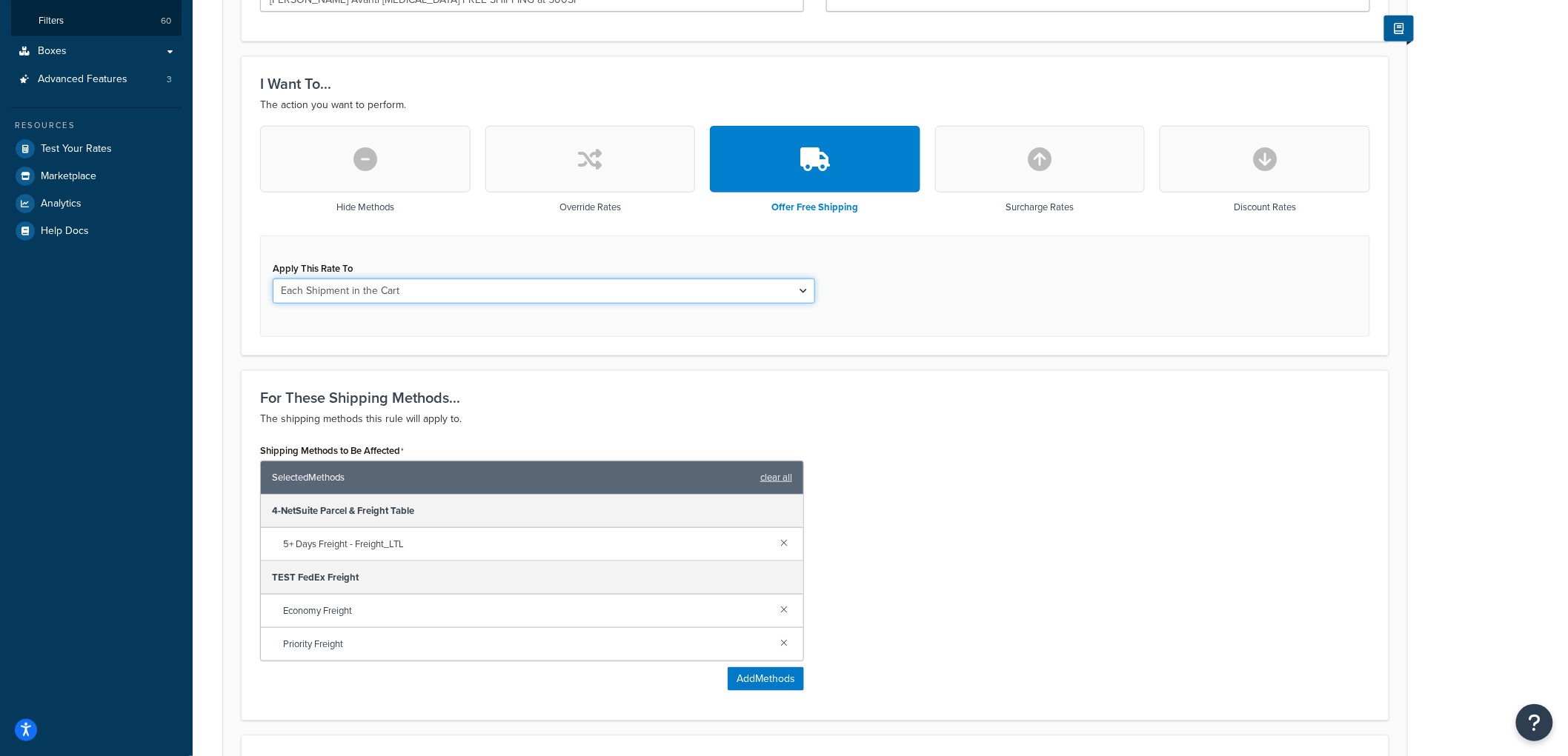
click at [389, 293] on select "Each Shipment in the Cart Each Origin in the Cart Each Shipping Group in the Ca…" at bounding box center [544, 291] width 542 height 25
select select "SHIPPING_GROUP"
click at [273, 278] on select "Each Shipment in the Cart Each Origin in the Cart Each Shipping Group in the Ca…" at bounding box center [544, 291] width 542 height 25
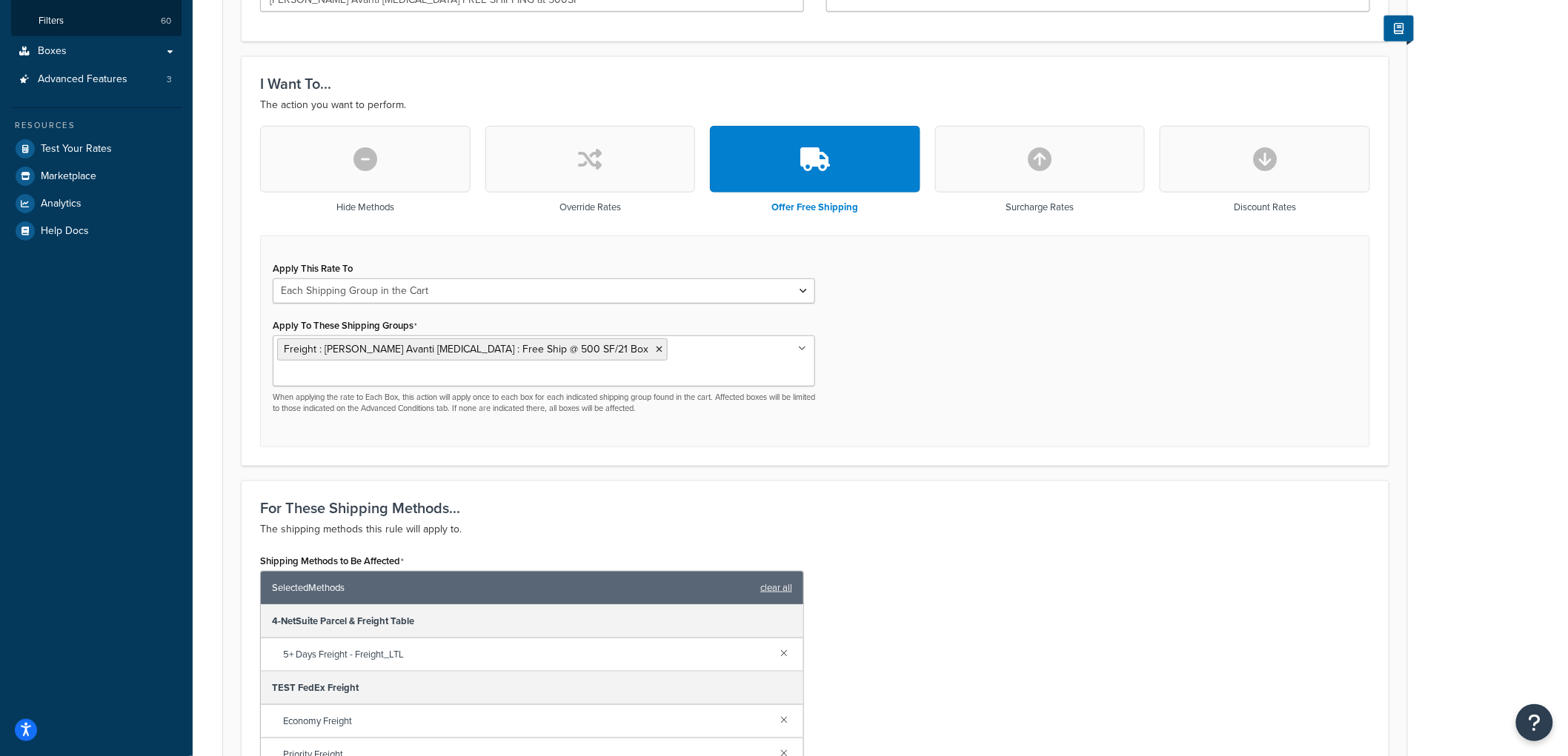
click at [219, 309] on div "Rule: Kahrs Avanti Sonata FREE SHIPPING at 500SF Enabled Basic Setup Advanced S…" at bounding box center [880, 460] width 1376 height 1458
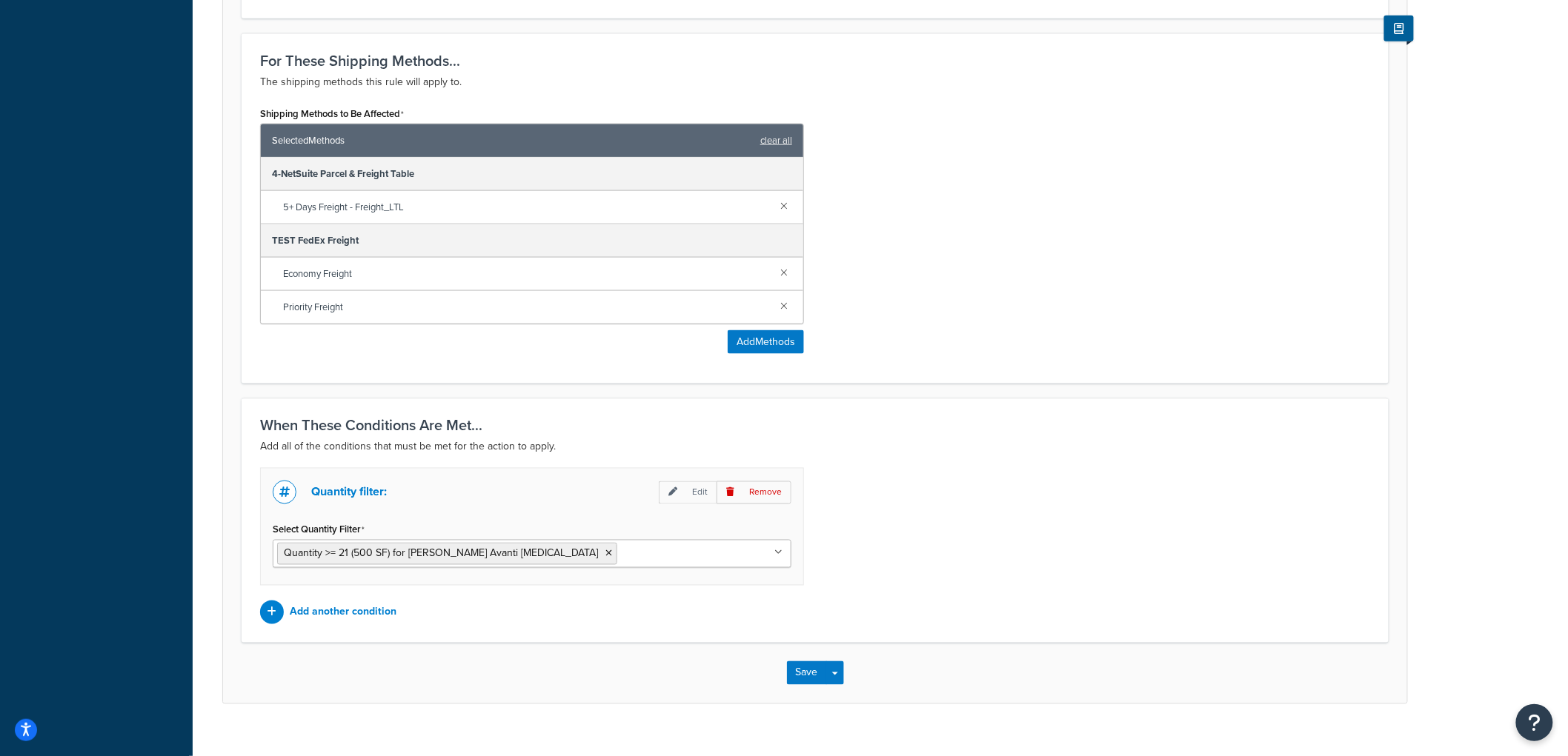
scroll to position [778, 0]
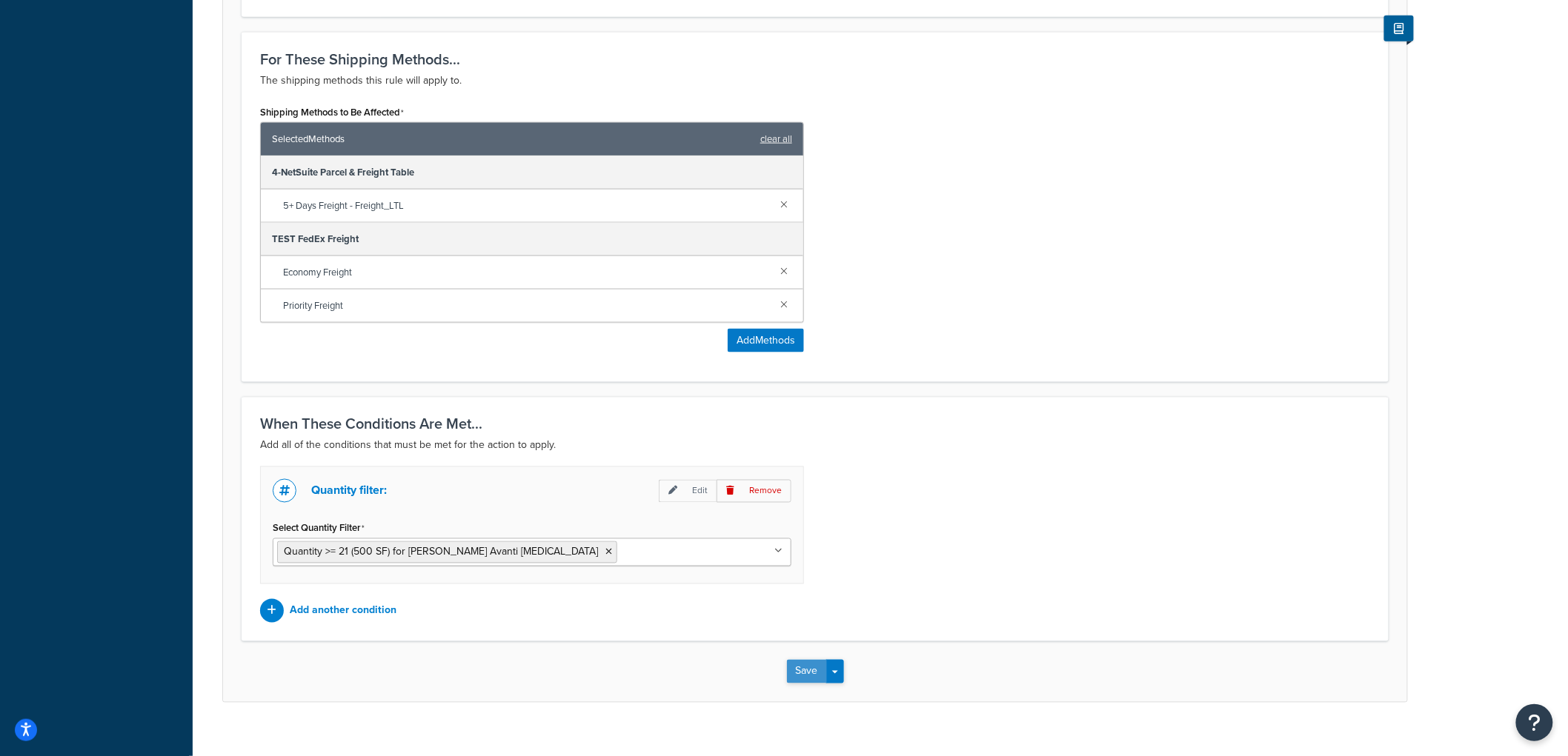
click at [796, 660] on button "Save" at bounding box center [807, 672] width 40 height 23
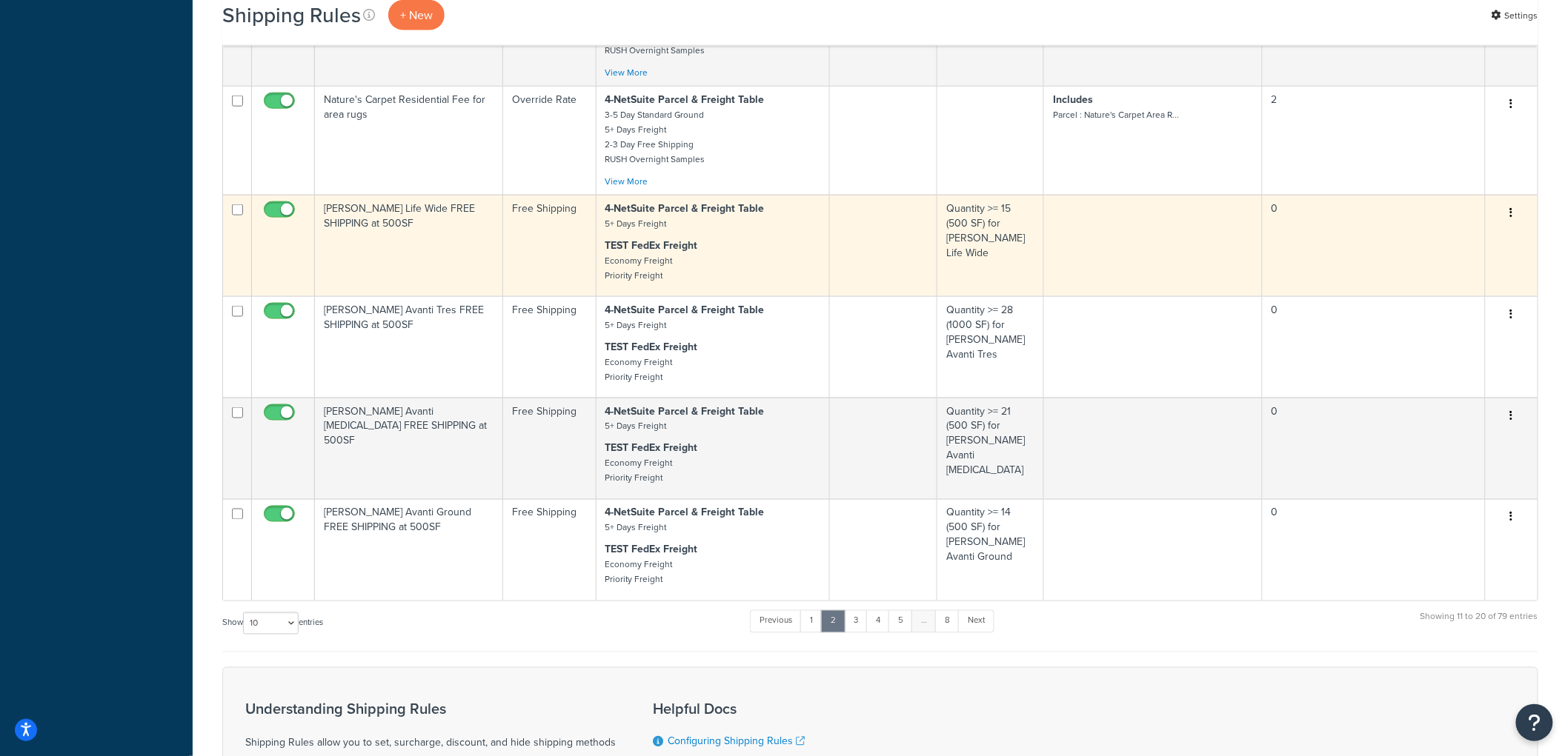
scroll to position [1040, 0]
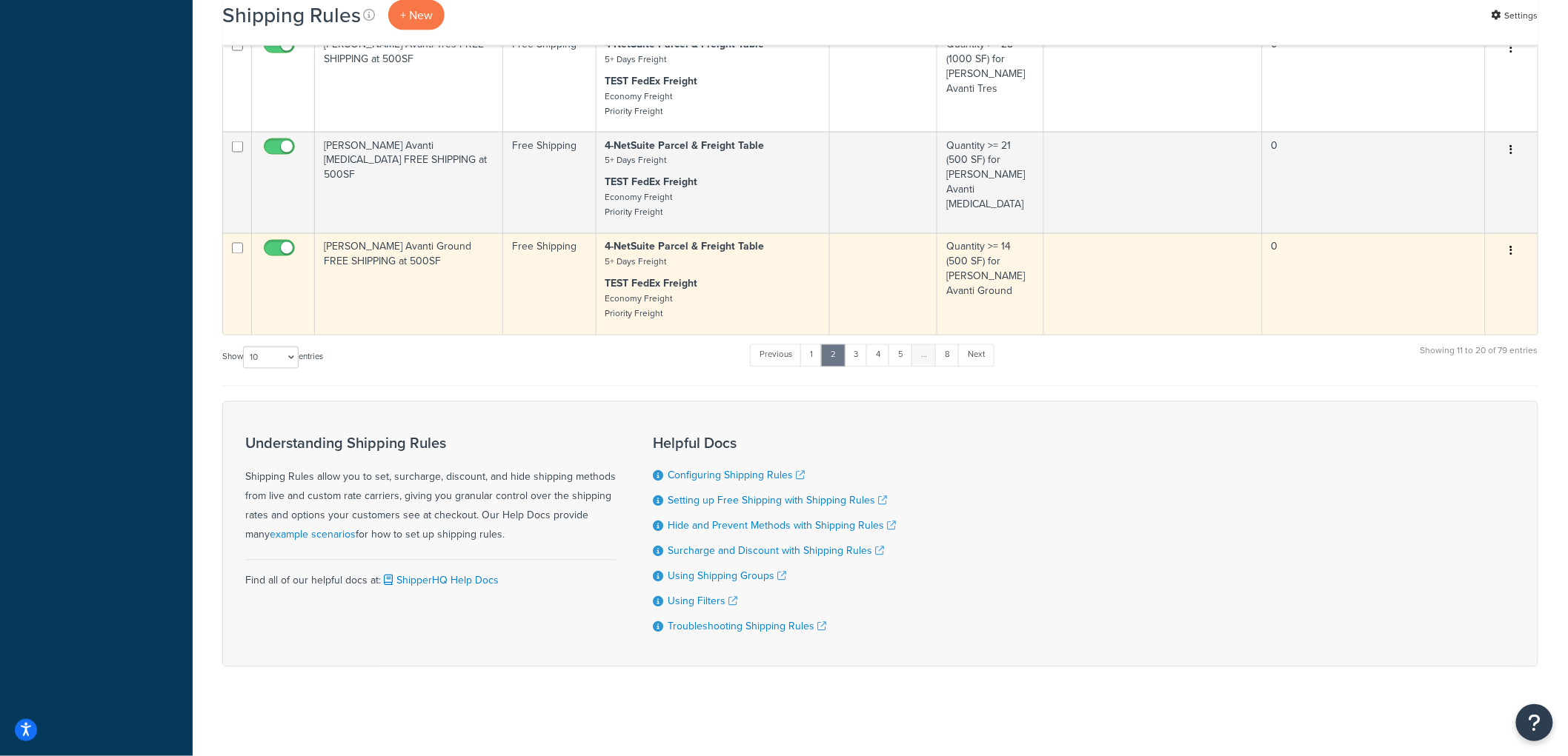
click at [433, 308] on td "Kahrs Avanti Ground FREE SHIPPING at 500SF" at bounding box center [408, 284] width 188 height 101
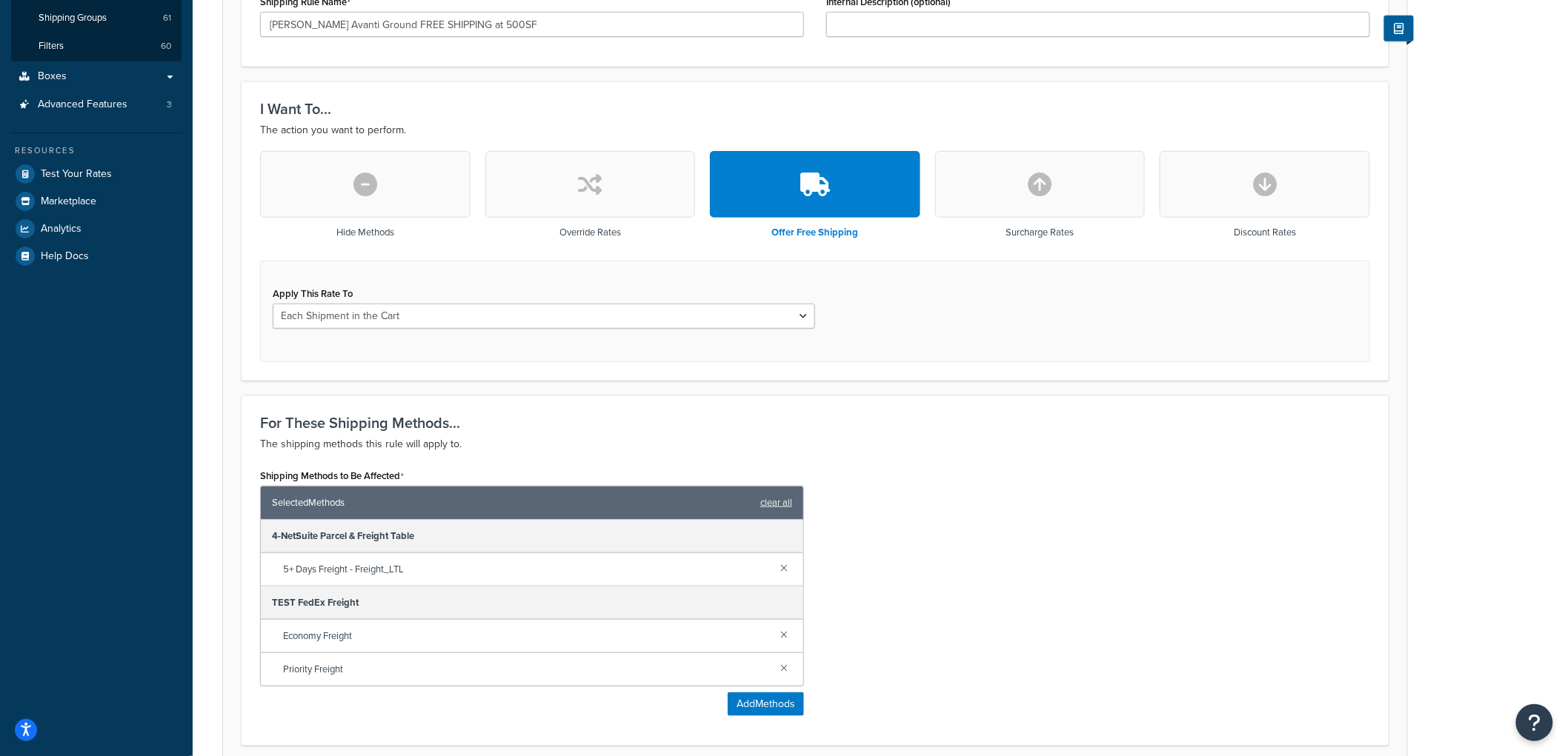
scroll to position [329, 0]
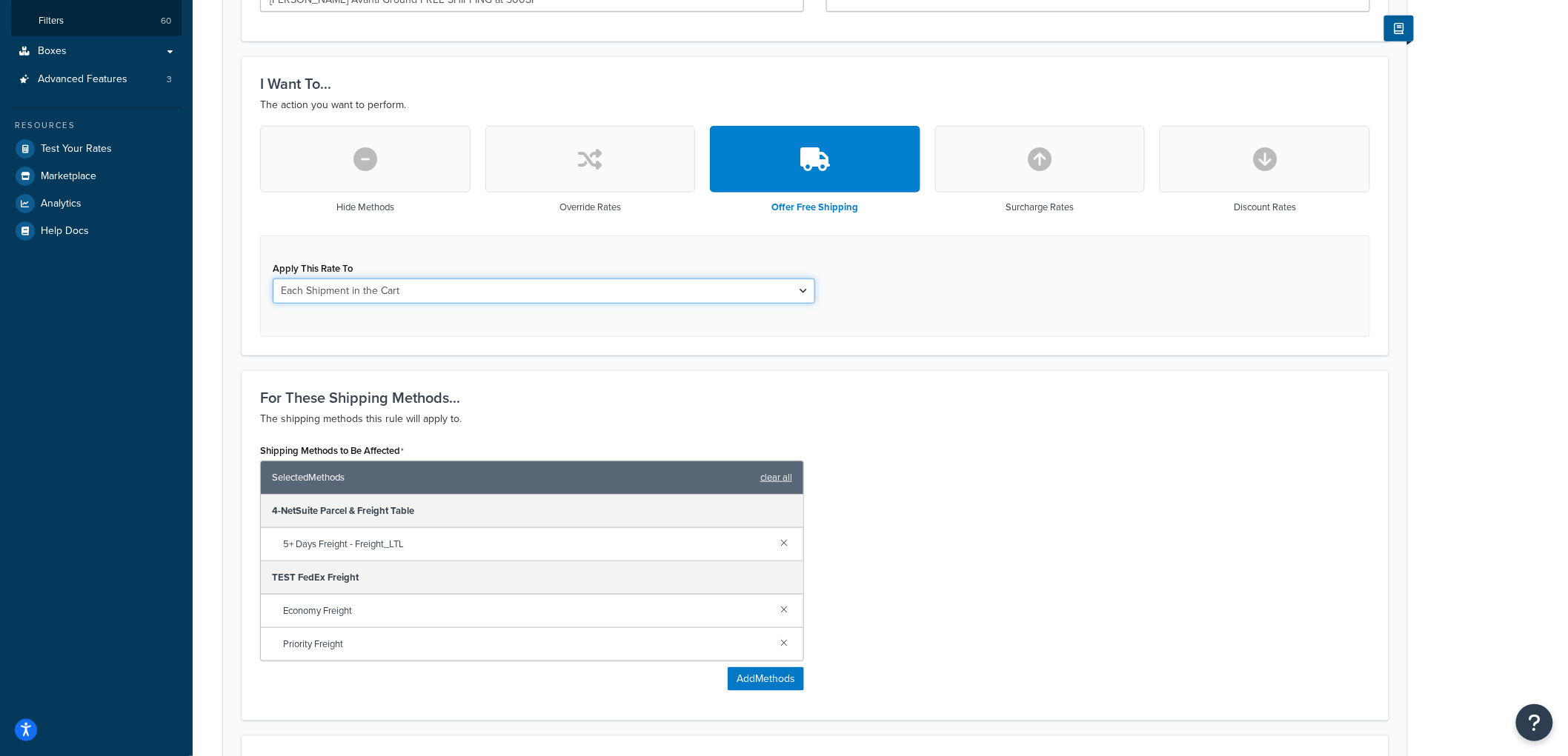
click at [402, 295] on select "Each Shipment in the Cart Each Origin in the Cart Each Shipping Group in the Ca…" at bounding box center [544, 291] width 542 height 25
select select "SHIPPING_GROUP"
click at [273, 278] on select "Each Shipment in the Cart Each Origin in the Cart Each Shipping Group in the Ca…" at bounding box center [544, 291] width 542 height 25
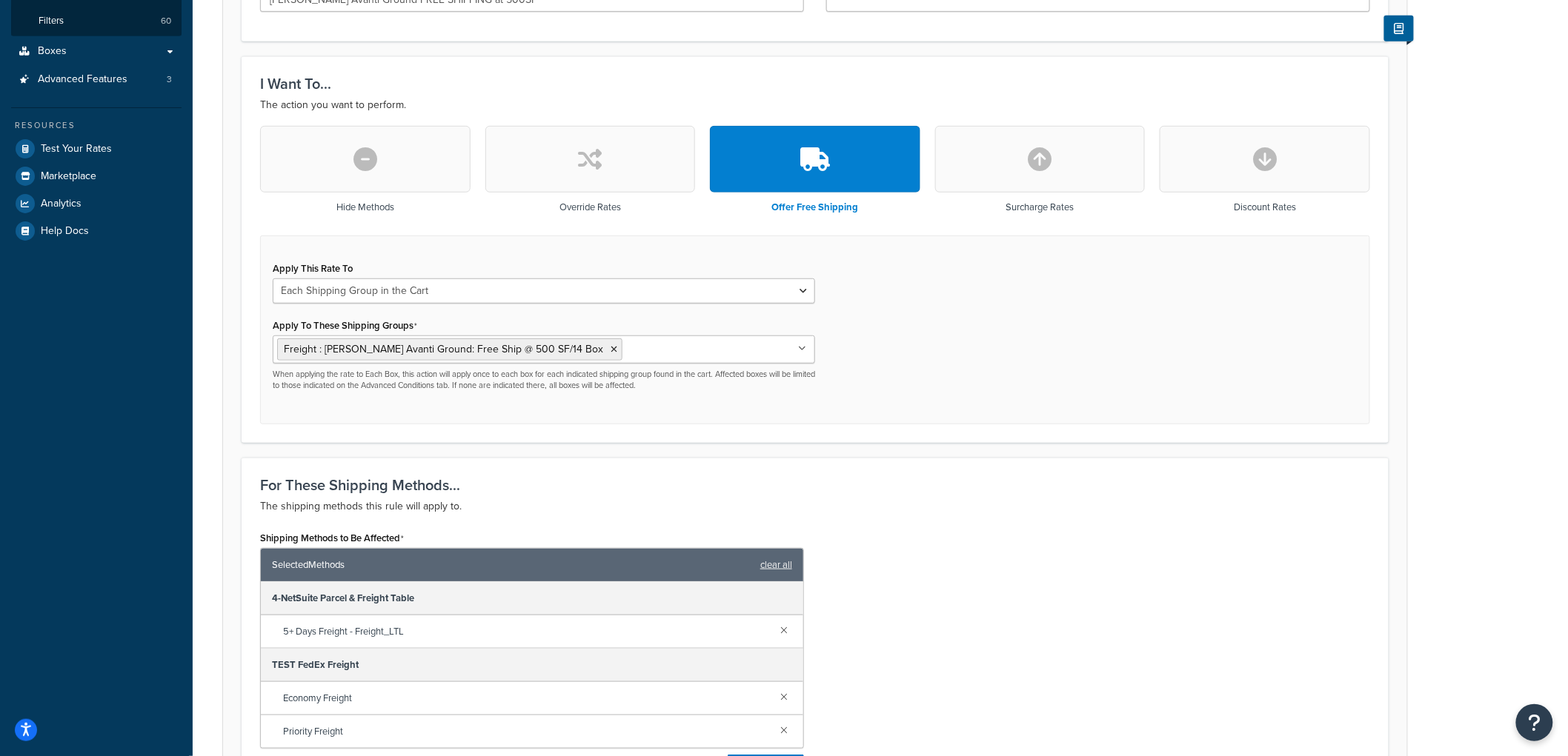
click at [252, 345] on div "Hide Methods Override Rates Offer Free Shipping Surcharge Rates Discount Rates …" at bounding box center [816, 275] width 1133 height 299
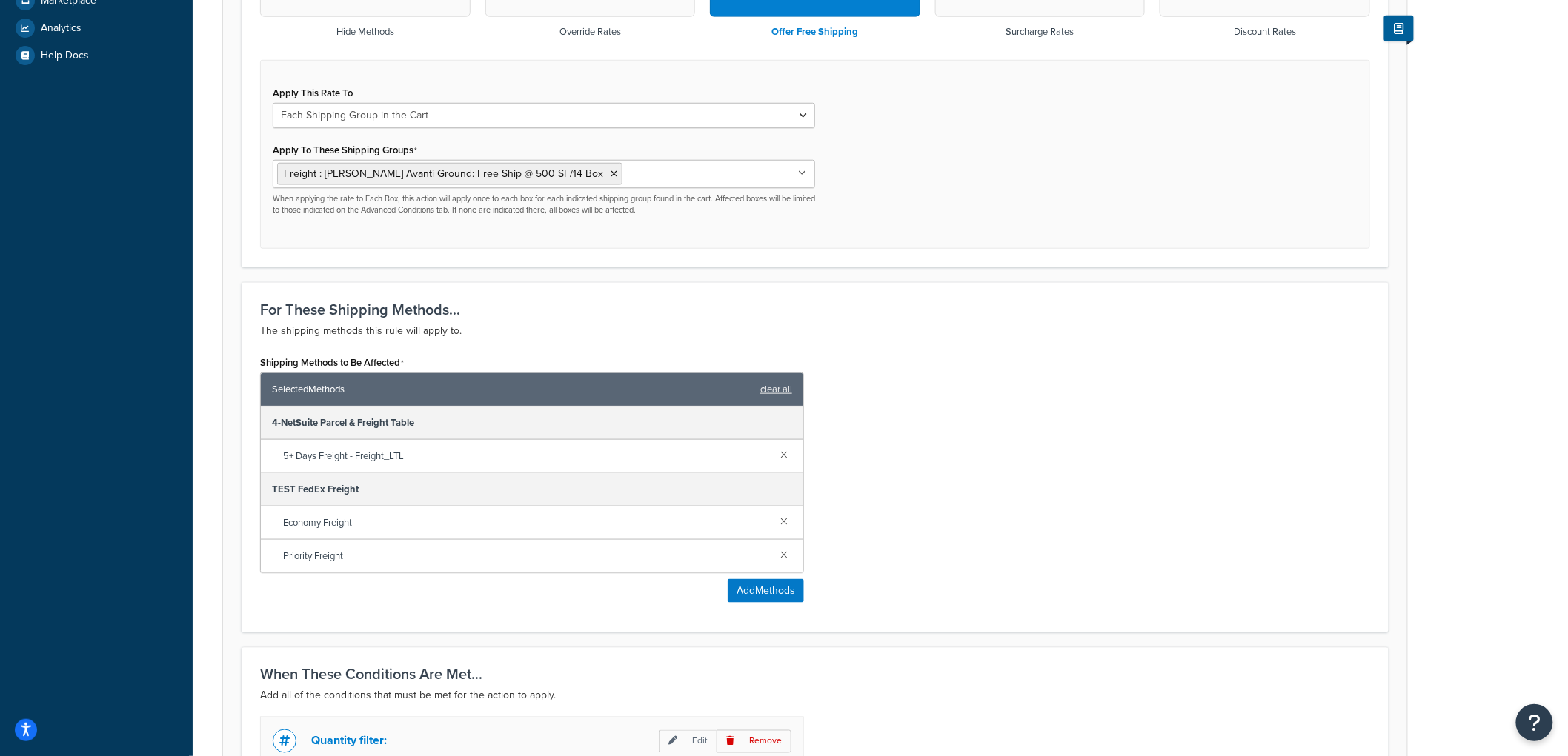
scroll to position [778, 0]
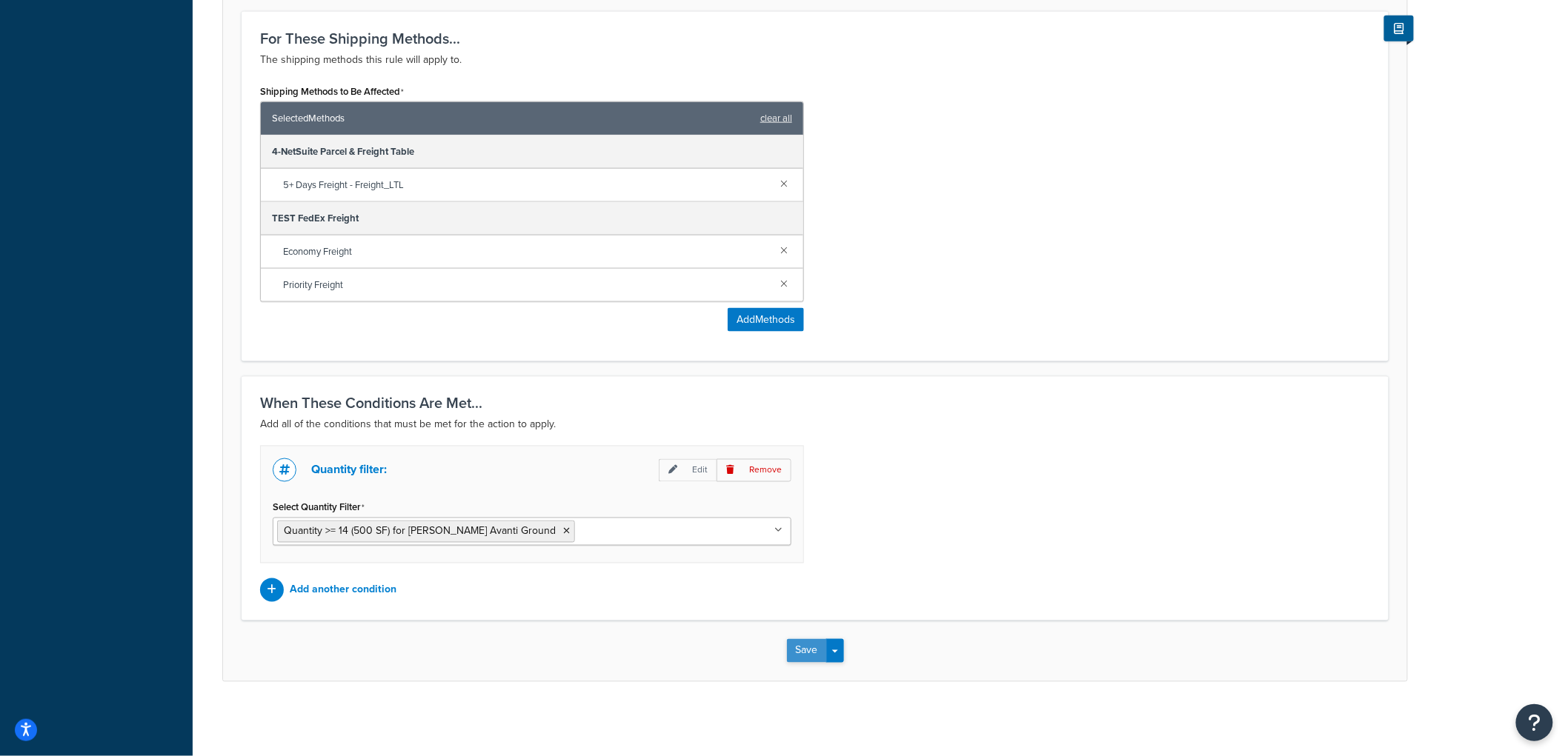
click at [806, 647] on button "Save" at bounding box center [807, 651] width 40 height 23
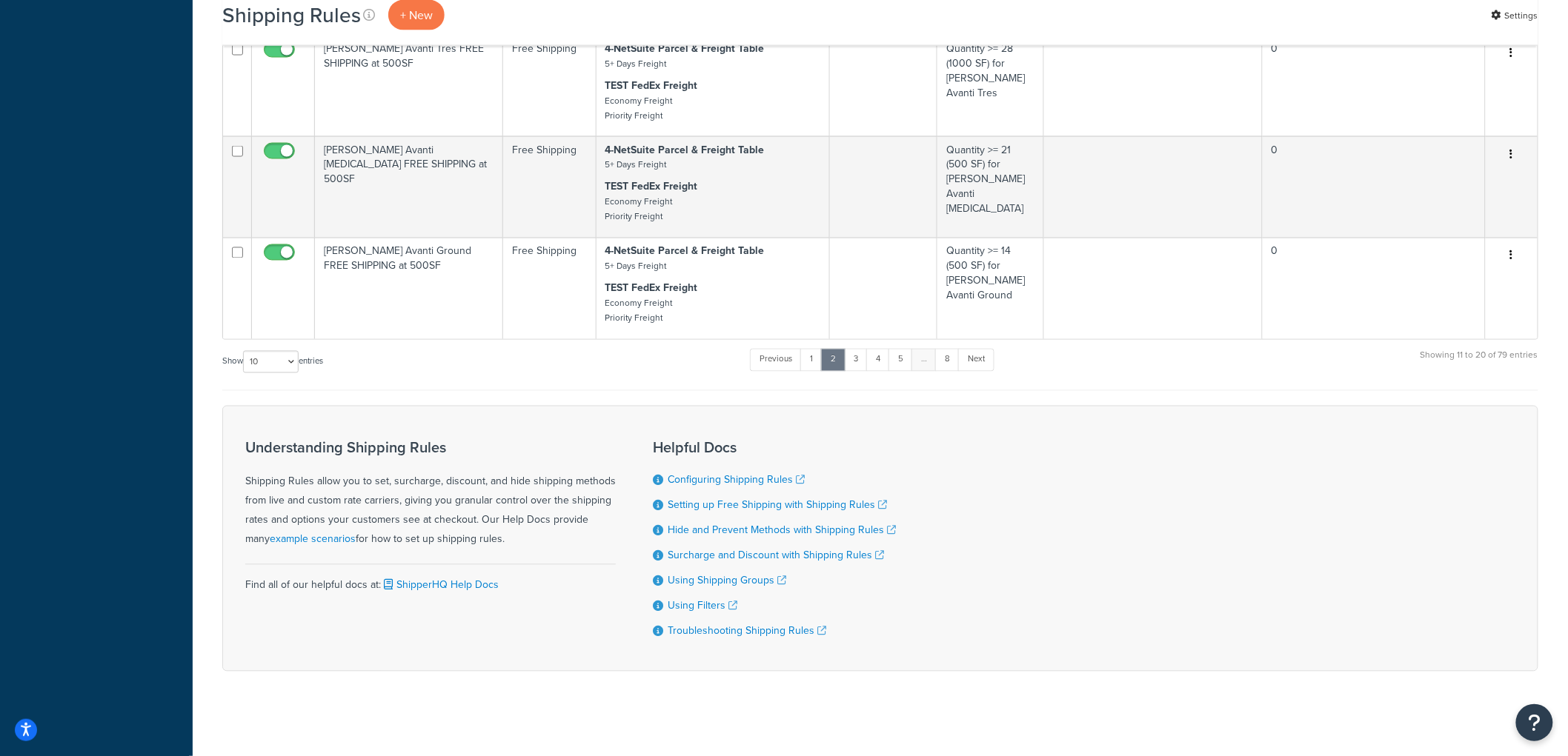
scroll to position [1040, 0]
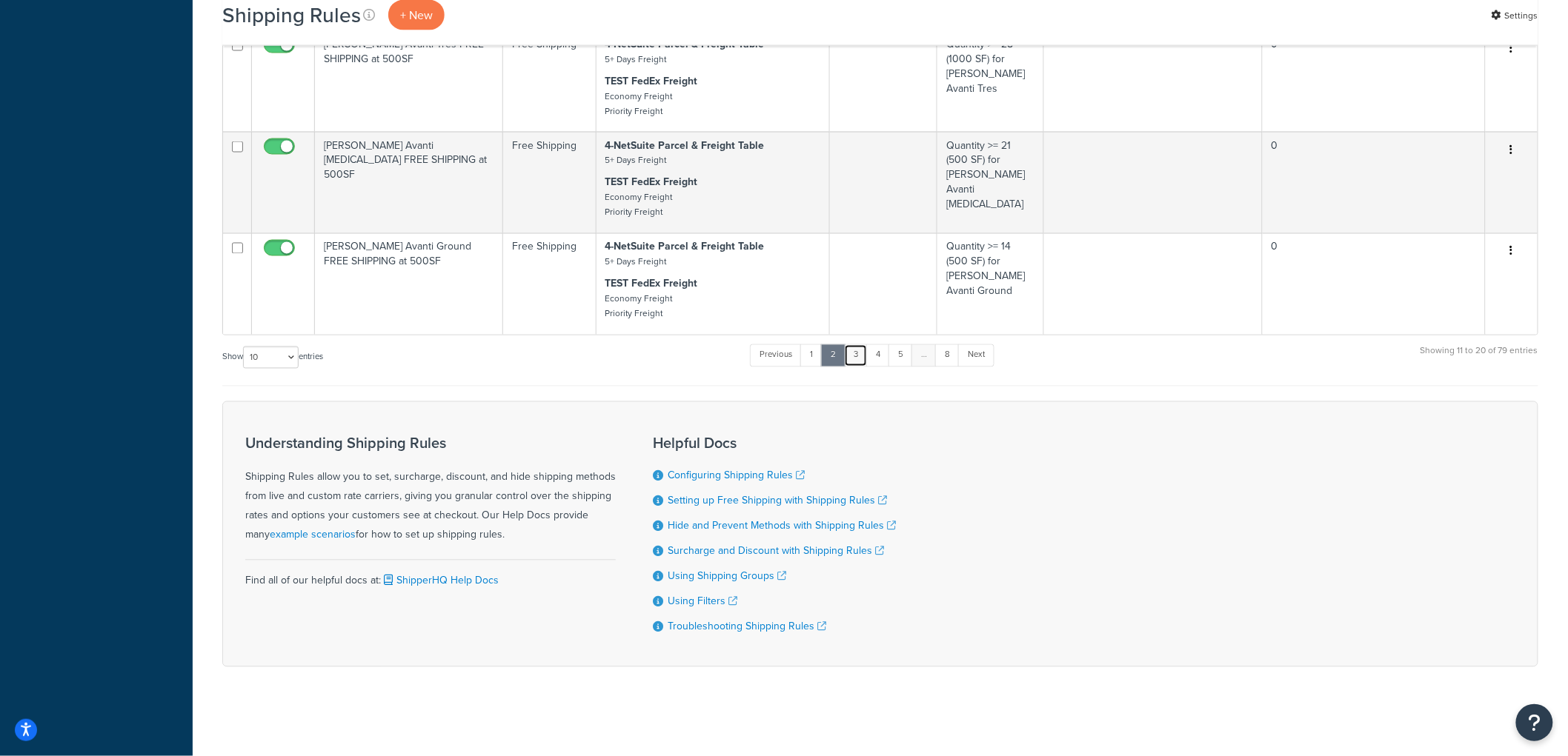
click at [860, 353] on link "3" at bounding box center [856, 355] width 23 height 23
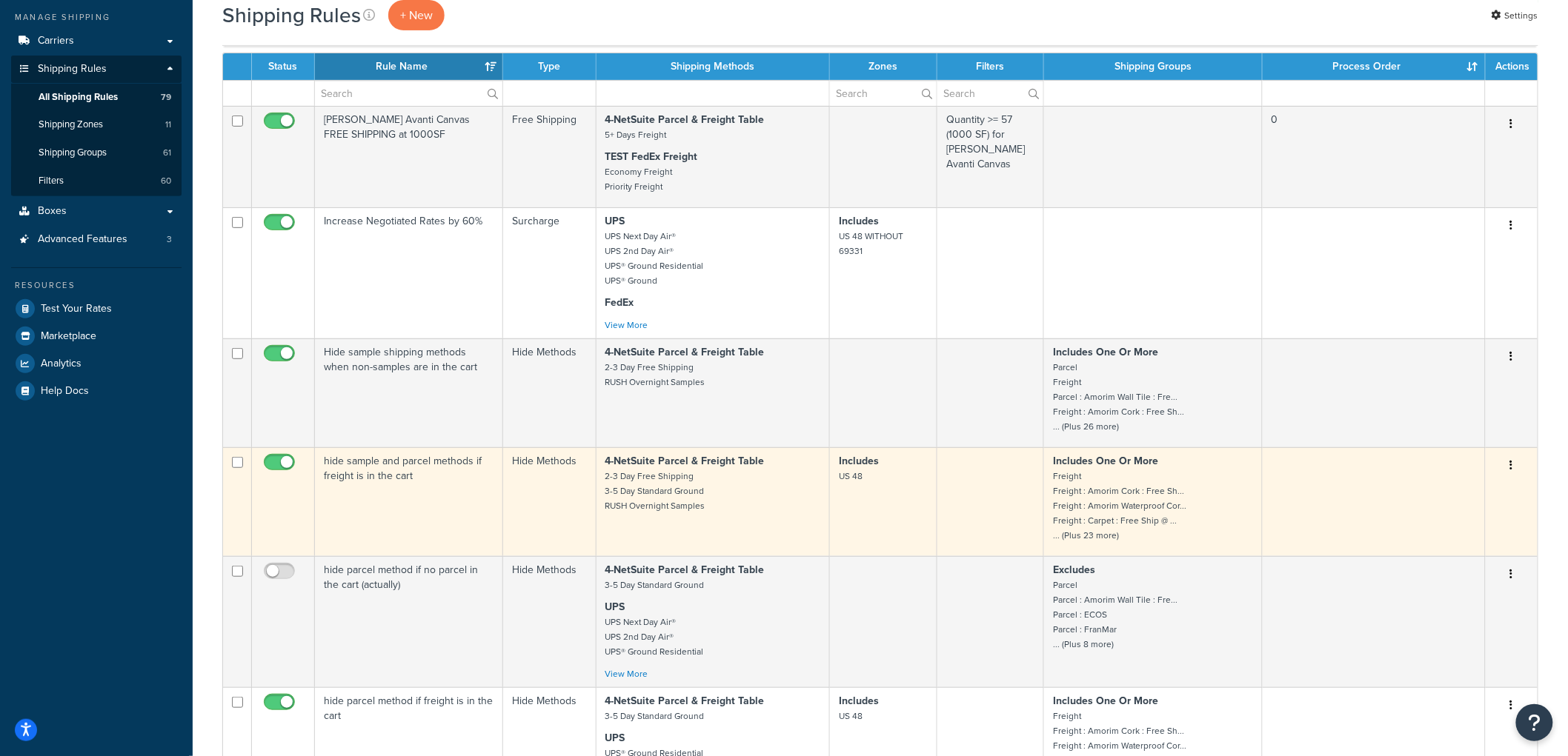
scroll to position [165, 0]
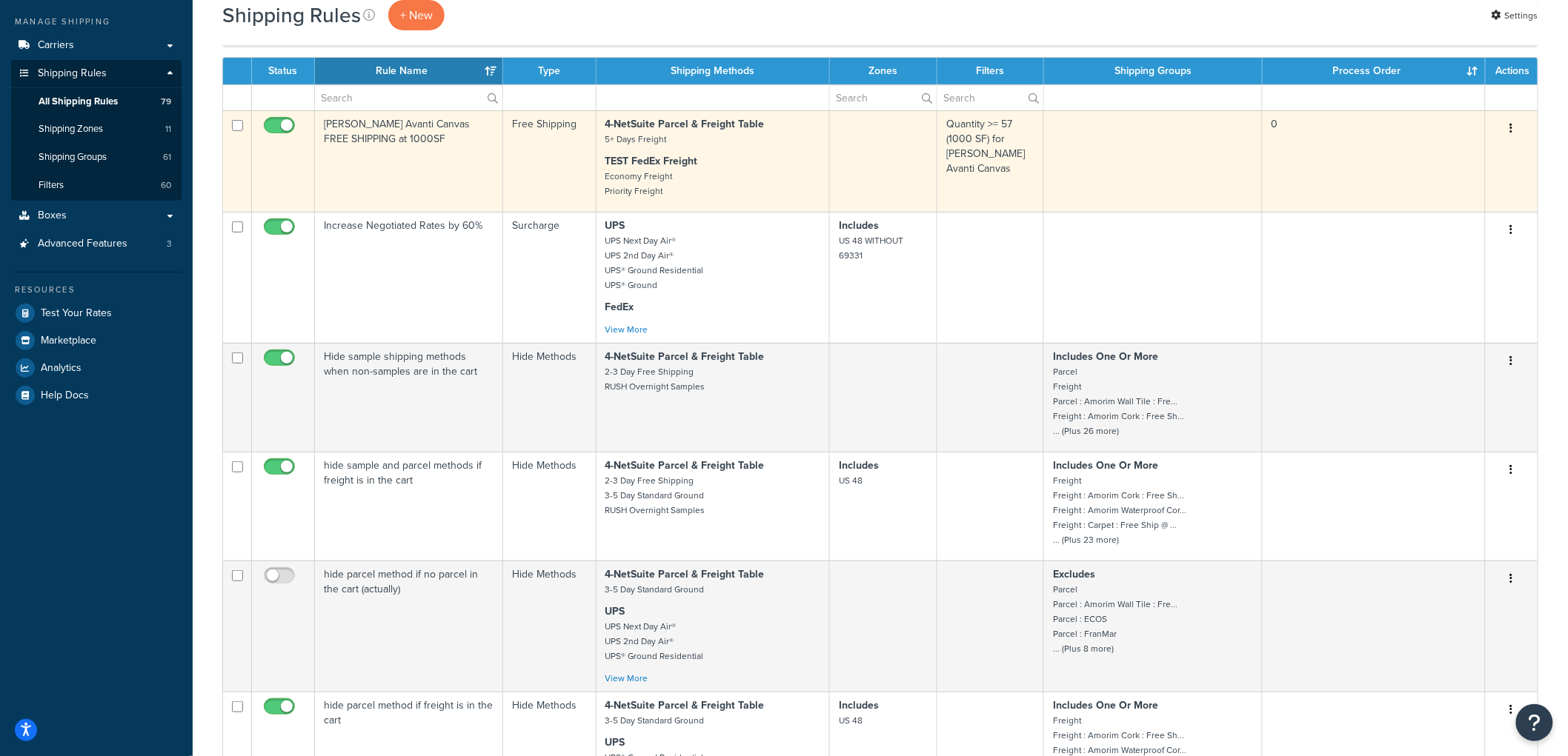
click at [449, 174] on td "Kahrs Avanti Canvas FREE SHIPPING at 1000SF" at bounding box center [408, 161] width 188 height 101
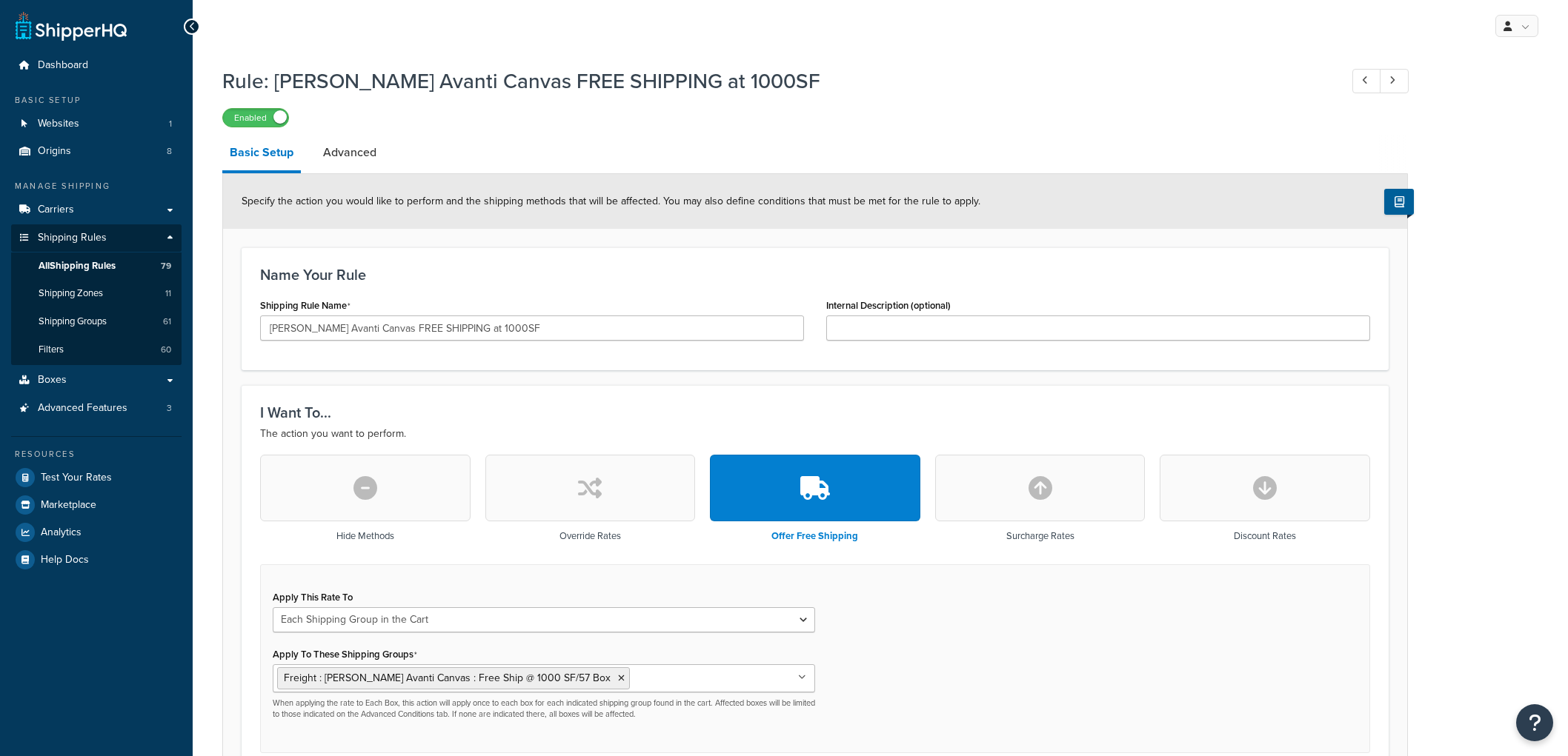
select select "SHIPPING_GROUP"
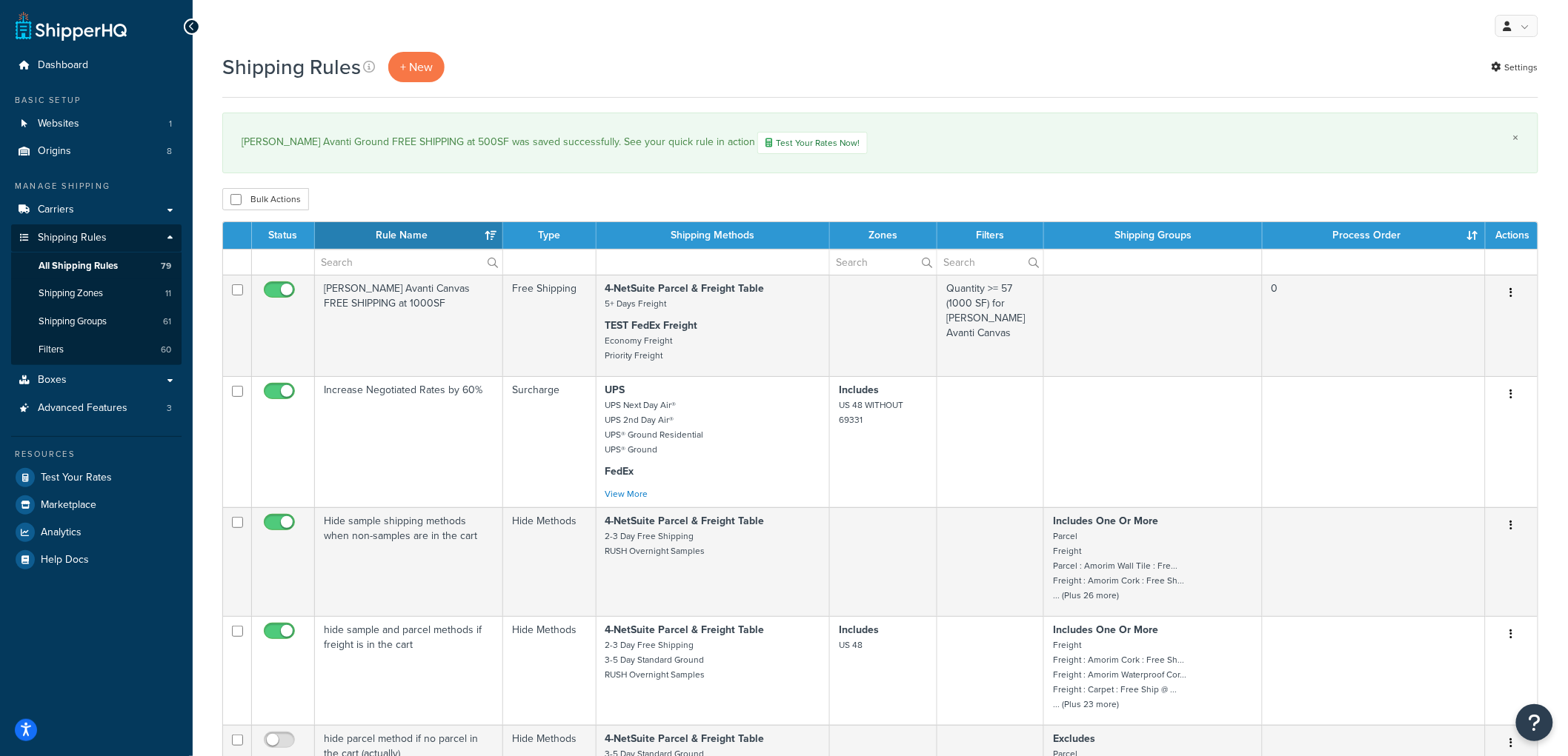
click at [1519, 140] on link "×" at bounding box center [1516, 138] width 6 height 12
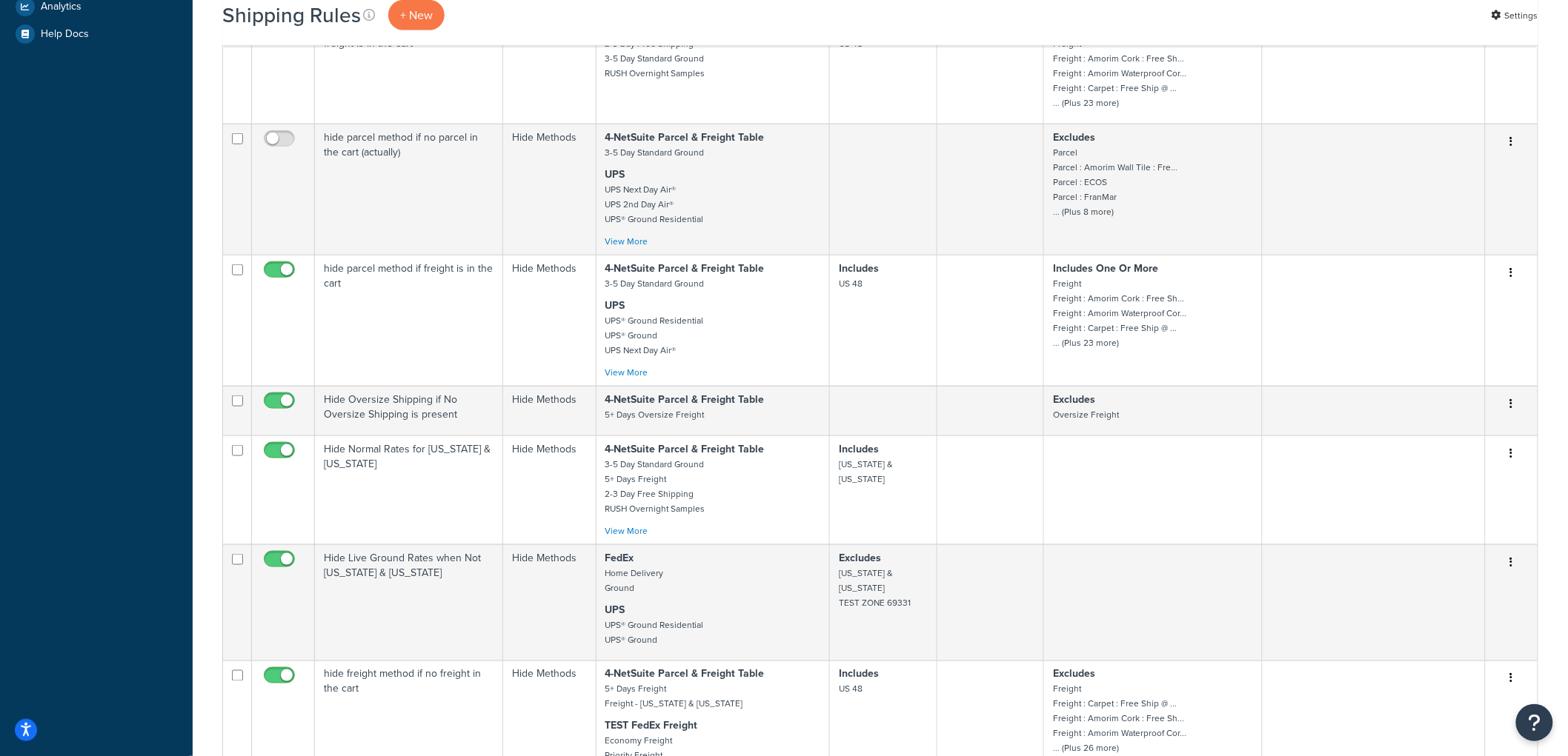
scroll to position [658, 0]
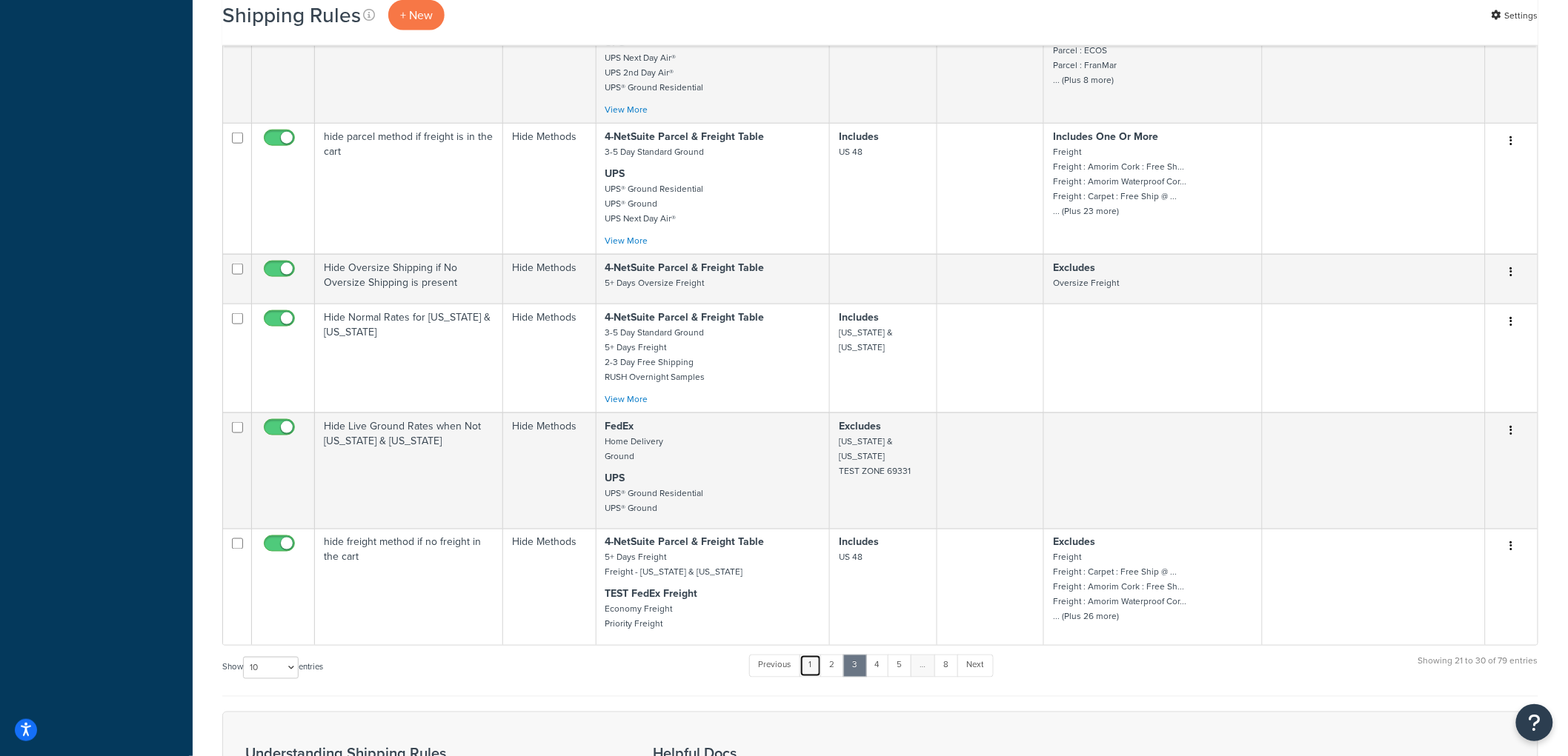
click at [817, 677] on link "1" at bounding box center [811, 666] width 23 height 23
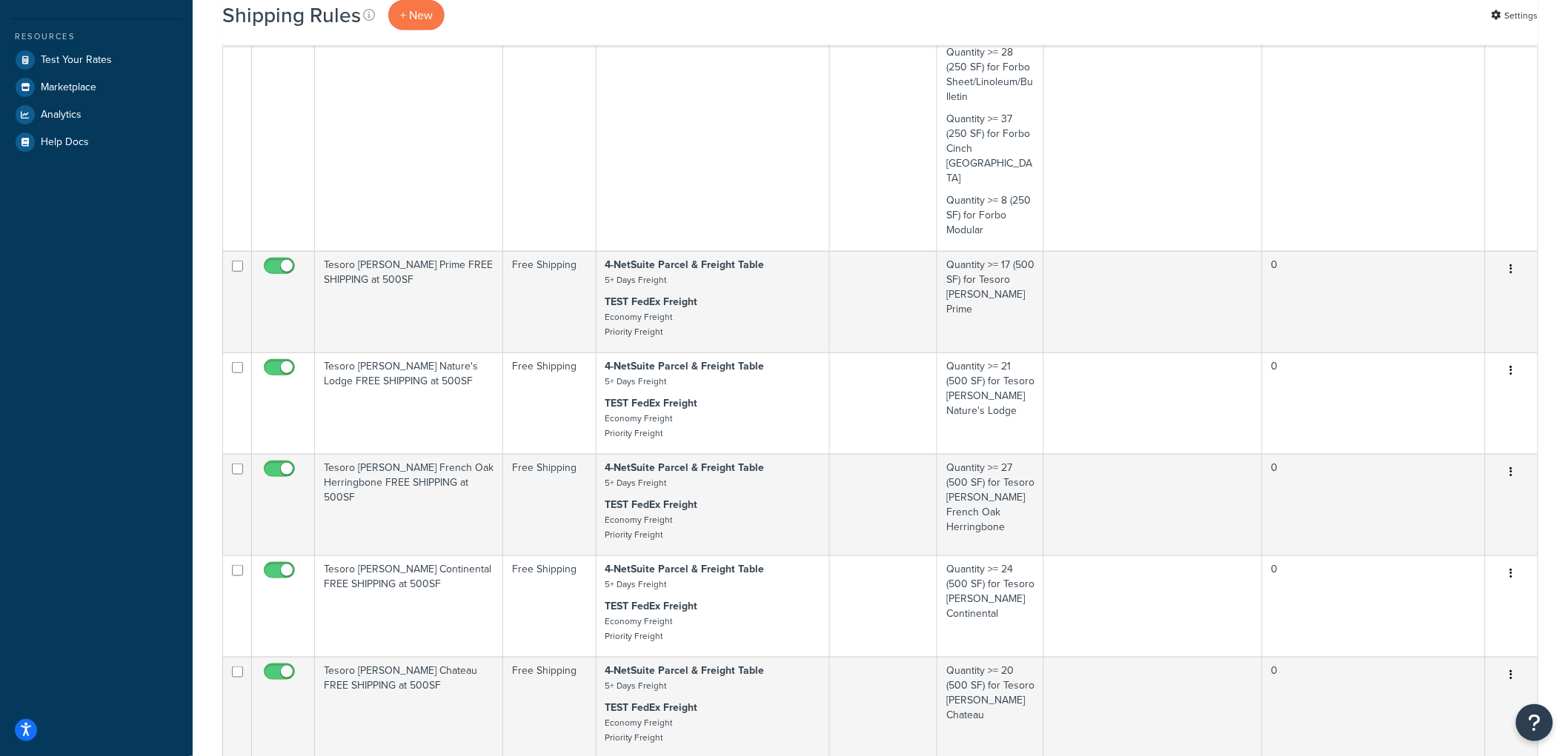
scroll to position [493, 0]
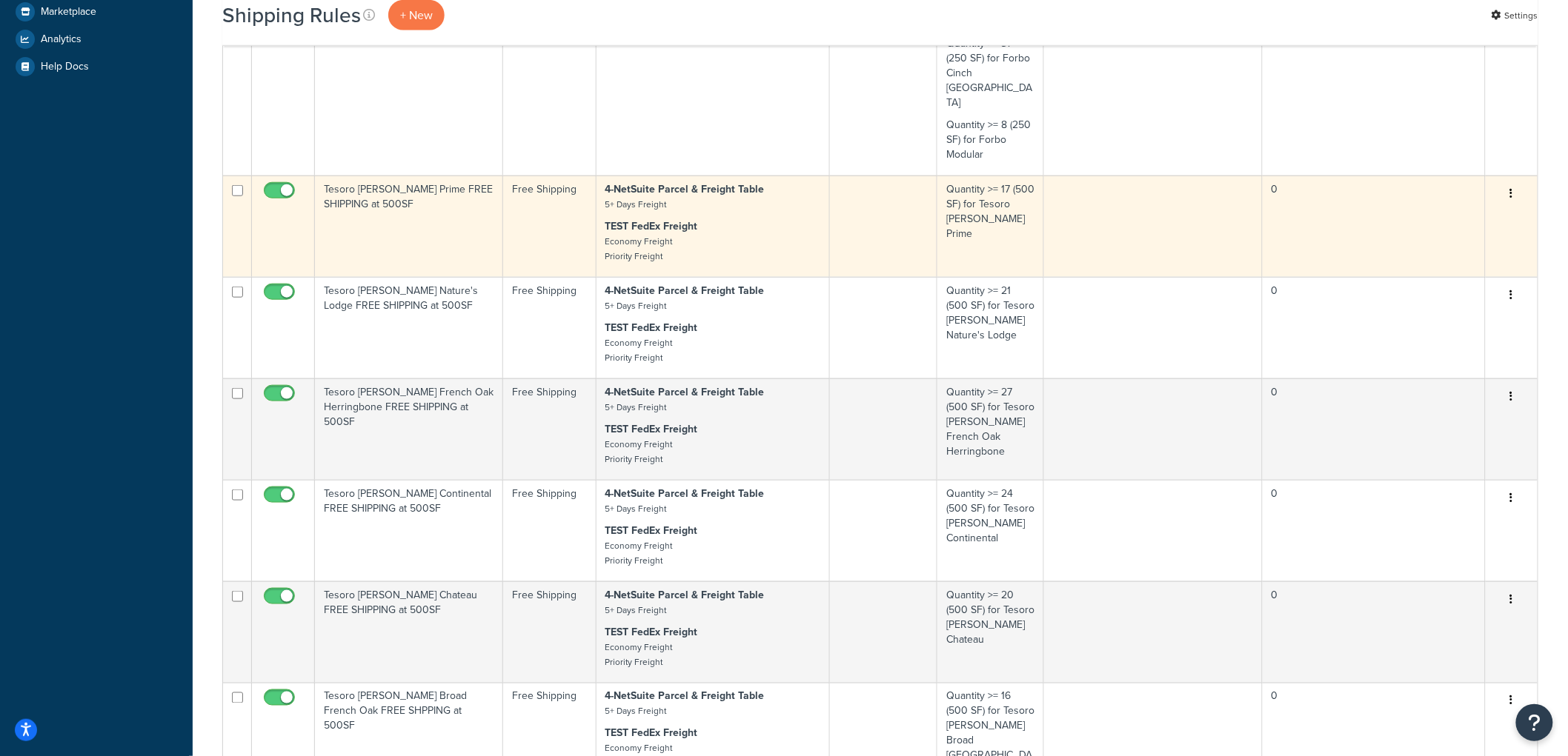
click at [418, 232] on td "Tesoro Woods Prime FREE SHIPPING at 500SF" at bounding box center [408, 226] width 188 height 101
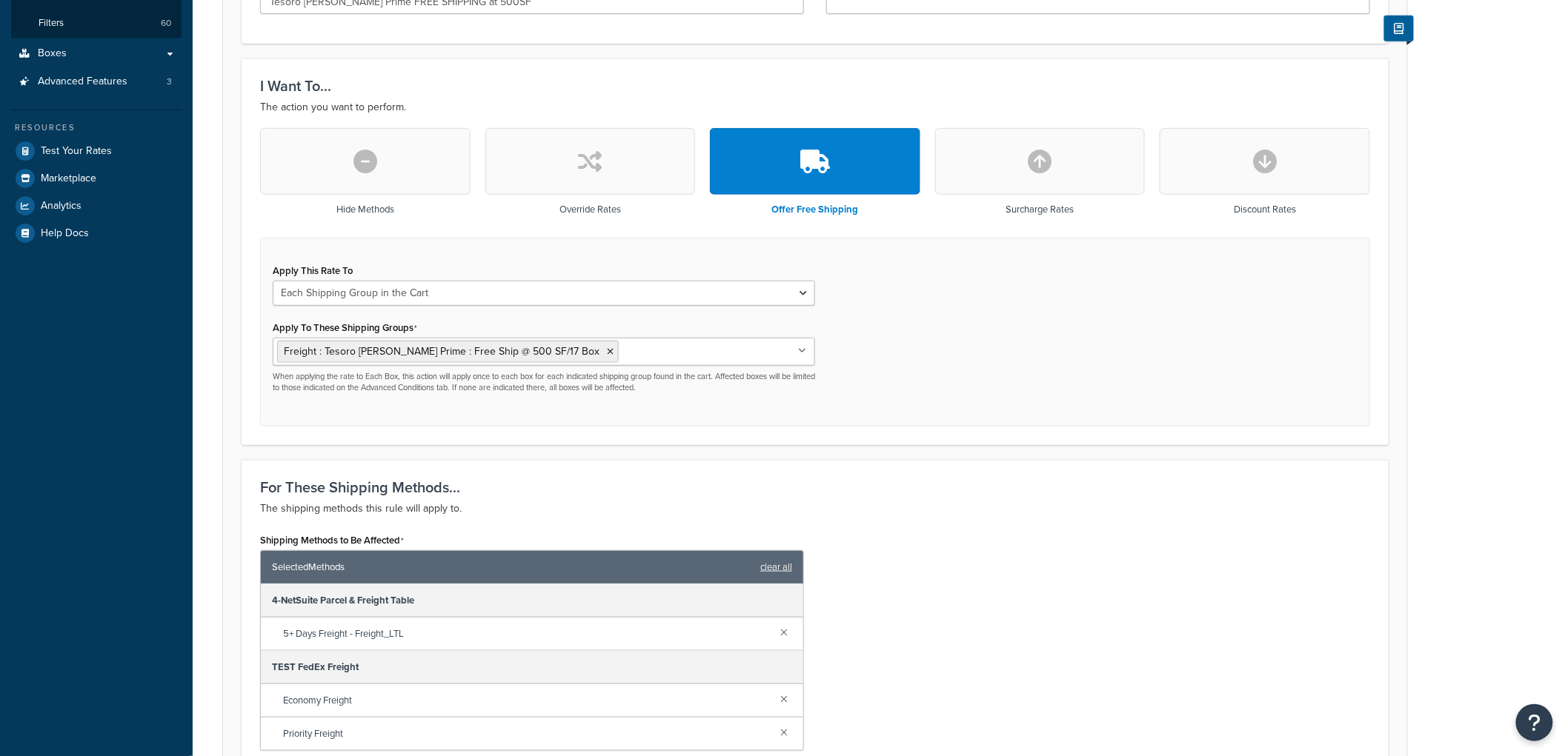
scroll to position [329, 0]
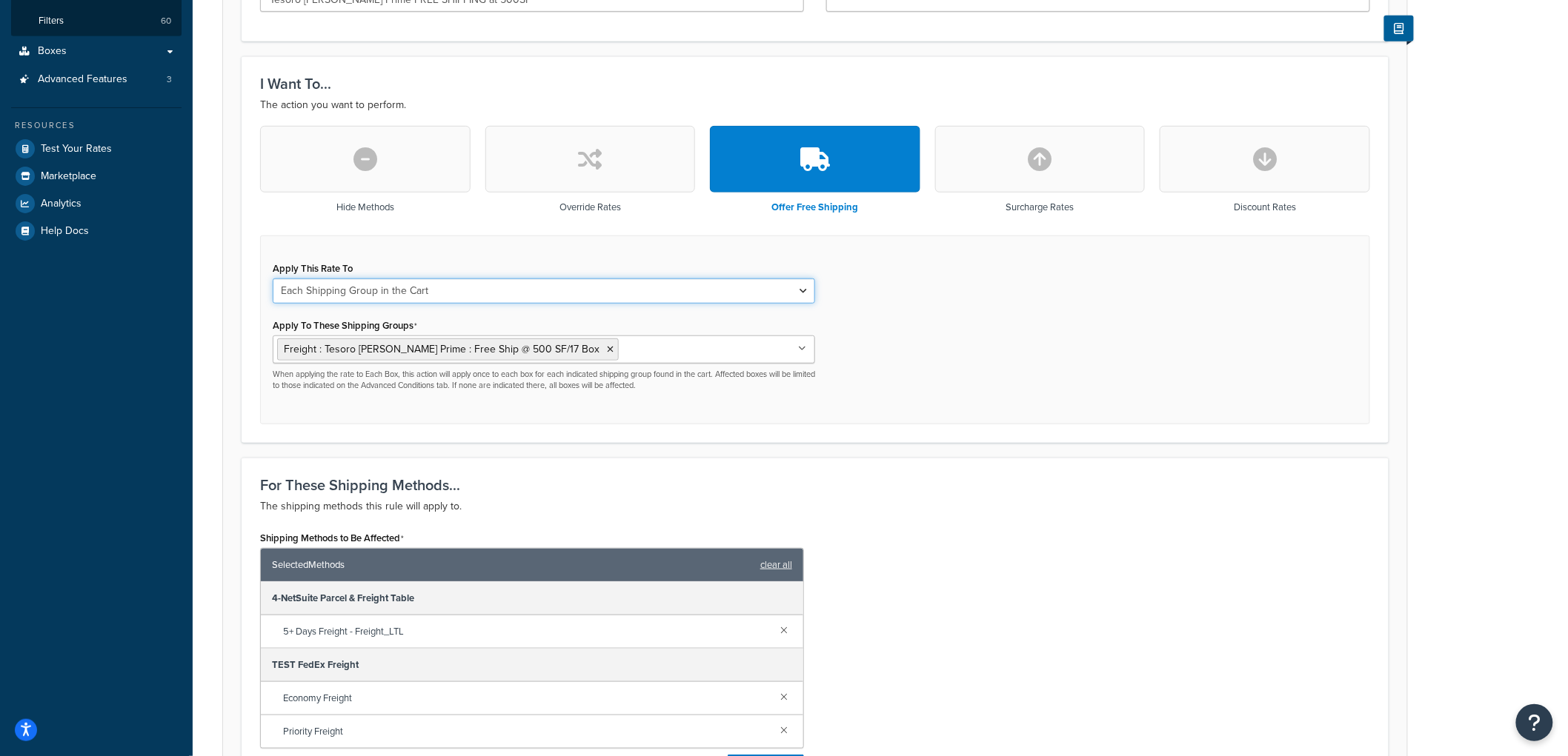
click at [302, 291] on select "Each Shipment in the Cart Each Origin in the Cart Each Shipping Group in the Ca…" at bounding box center [544, 291] width 542 height 25
click at [273, 278] on select "Each Shipment in the Cart Each Origin in the Cart Each Shipping Group in the Ca…" at bounding box center [544, 291] width 542 height 25
click at [412, 285] on select "Each Shipment in the Cart Each Origin in the Cart Each Shipping Group in the Ca…" at bounding box center [544, 291] width 542 height 25
click at [273, 278] on select "Each Shipment in the Cart Each Origin in the Cart Each Shipping Group in the Ca…" at bounding box center [544, 291] width 542 height 25
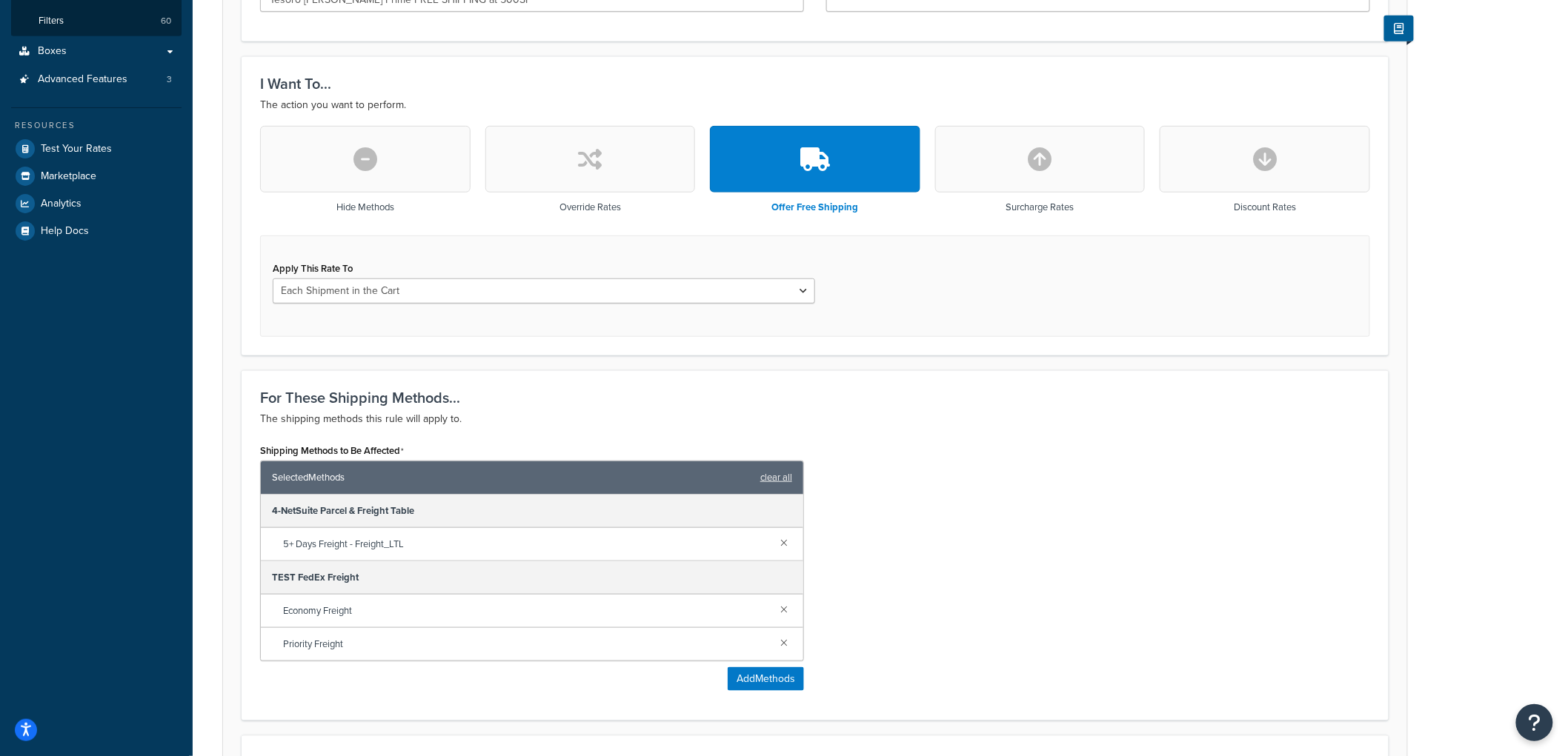
click at [524, 331] on div "Apply This Rate To Each Shipment in the Cart Each Origin in the Cart Each Shipp…" at bounding box center [815, 286] width 1110 height 101
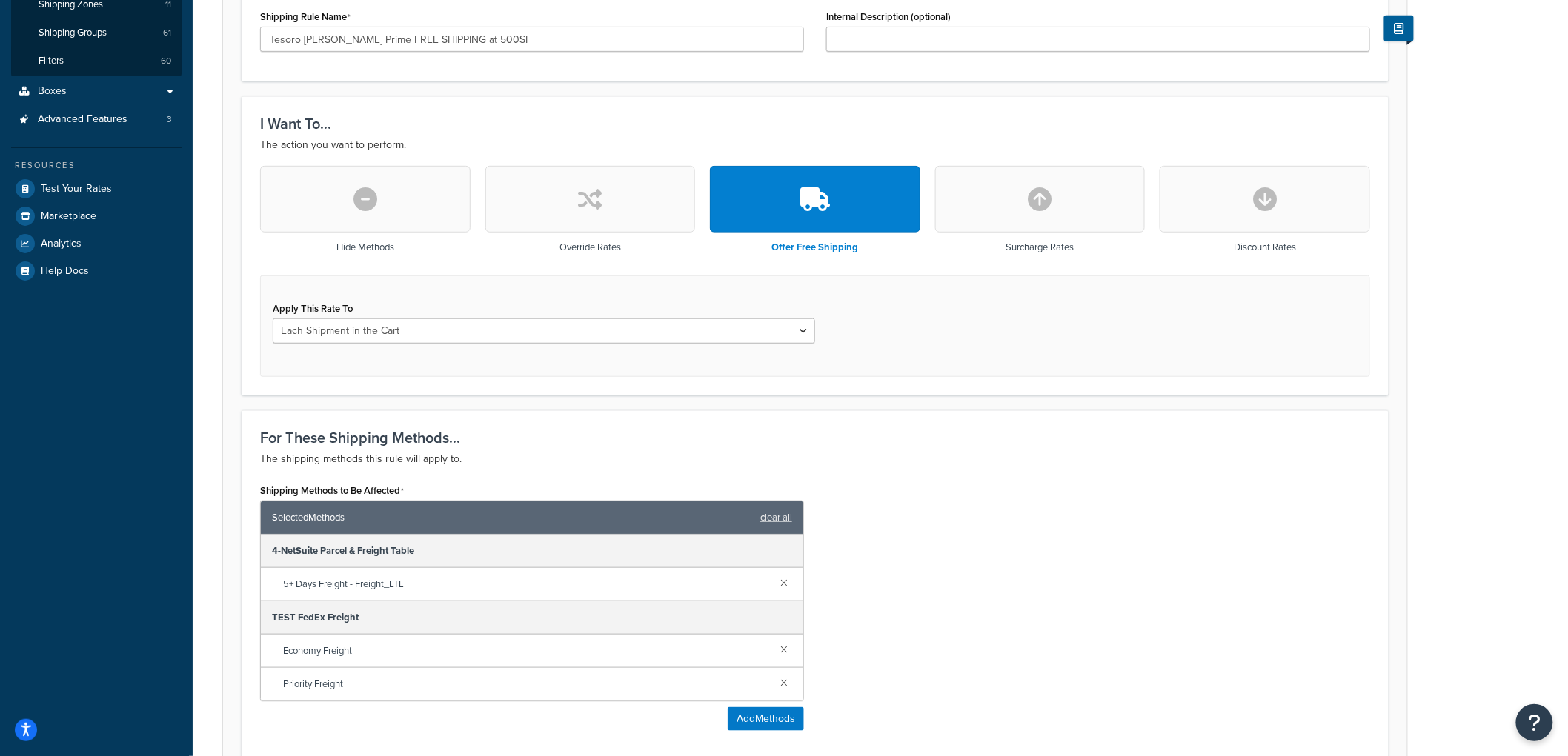
scroll to position [411, 0]
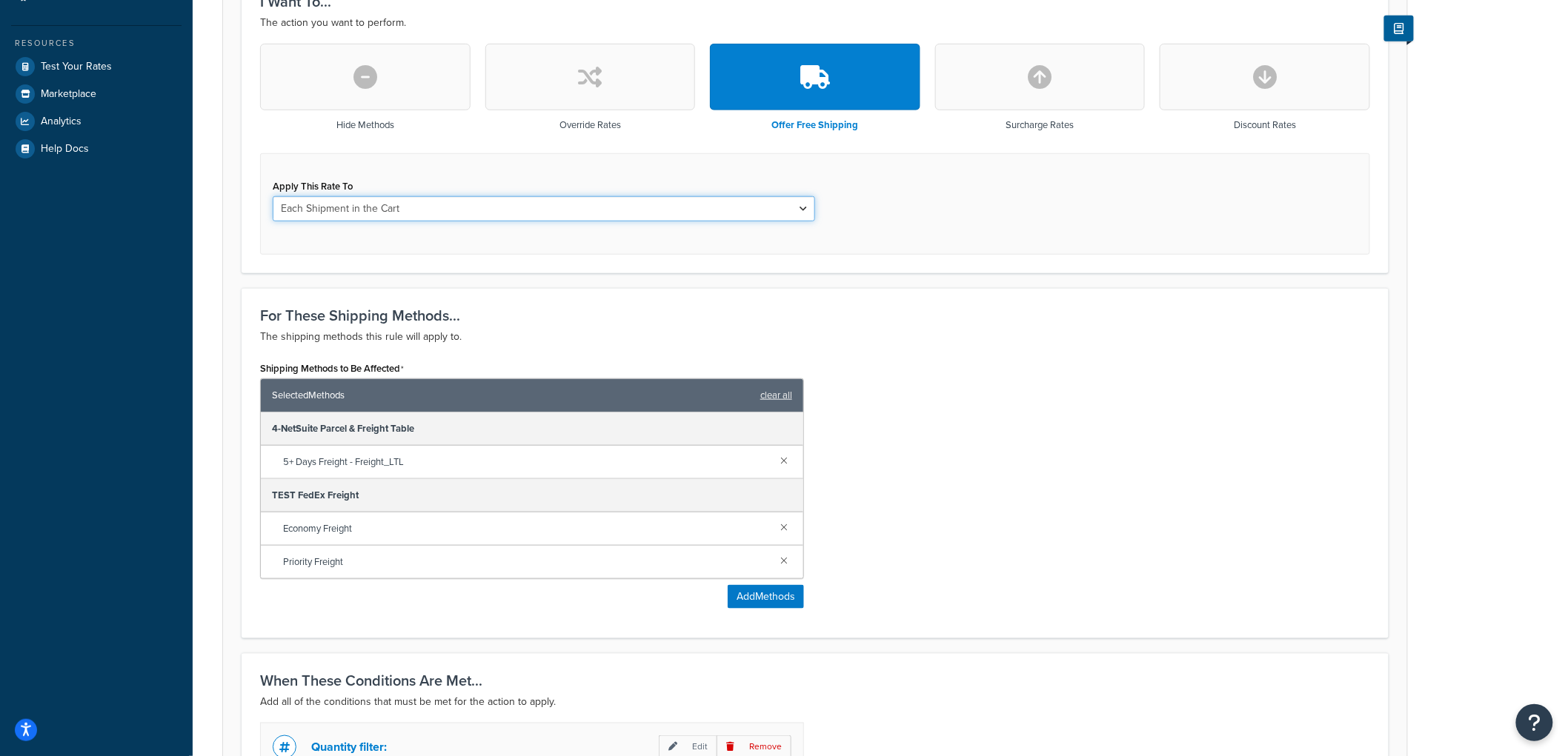
click at [404, 205] on select "Each Shipment in the Cart Each Origin in the Cart Each Shipping Group in the Ca…" at bounding box center [544, 209] width 542 height 25
select select "SHIPPING_GROUP"
click at [273, 197] on select "Each Shipment in the Cart Each Origin in the Cart Each Shipping Group in the Ca…" at bounding box center [544, 209] width 542 height 25
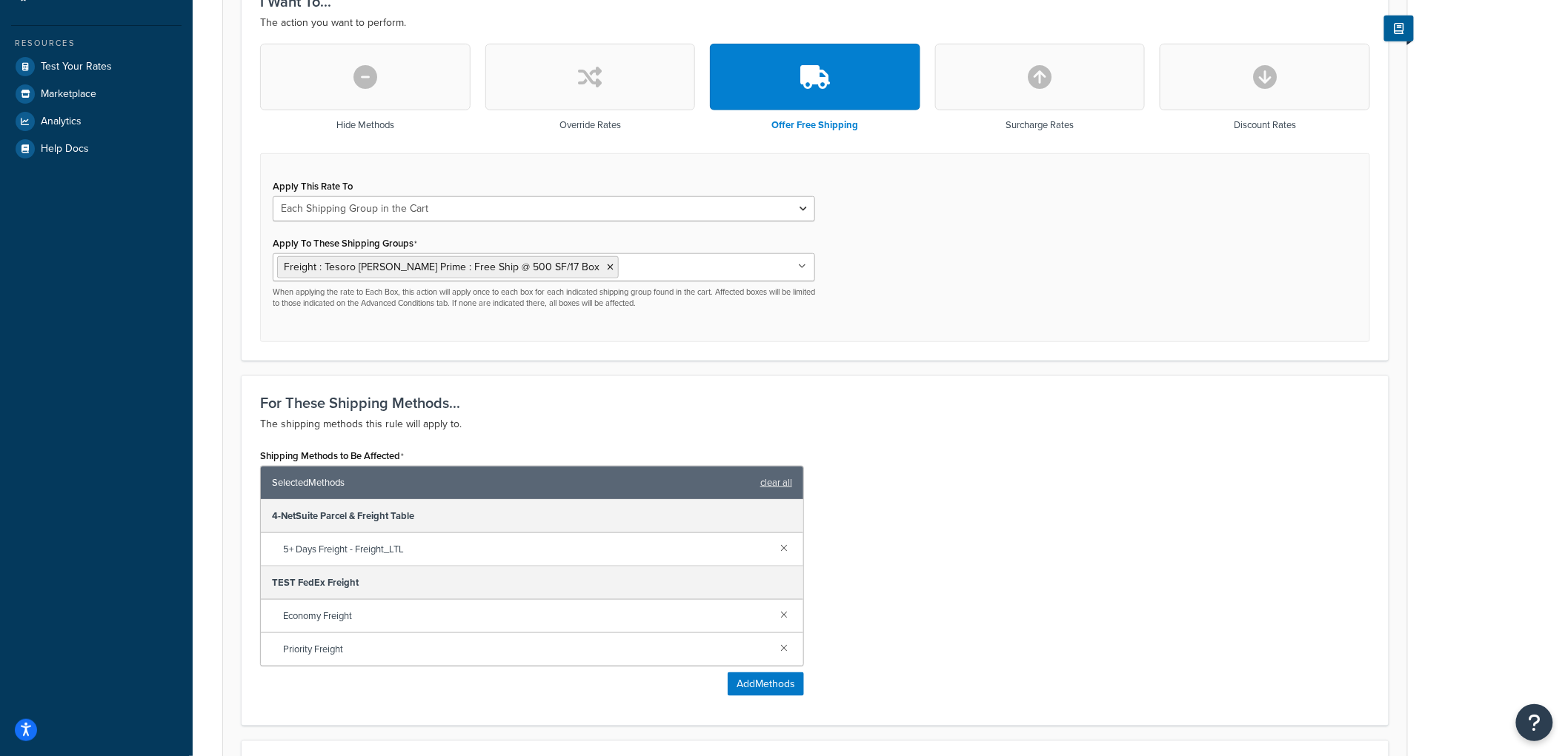
click at [853, 253] on div "Apply This Rate To Each Shipment in the Cart Each Origin in the Cart Each Shipp…" at bounding box center [815, 248] width 1110 height 190
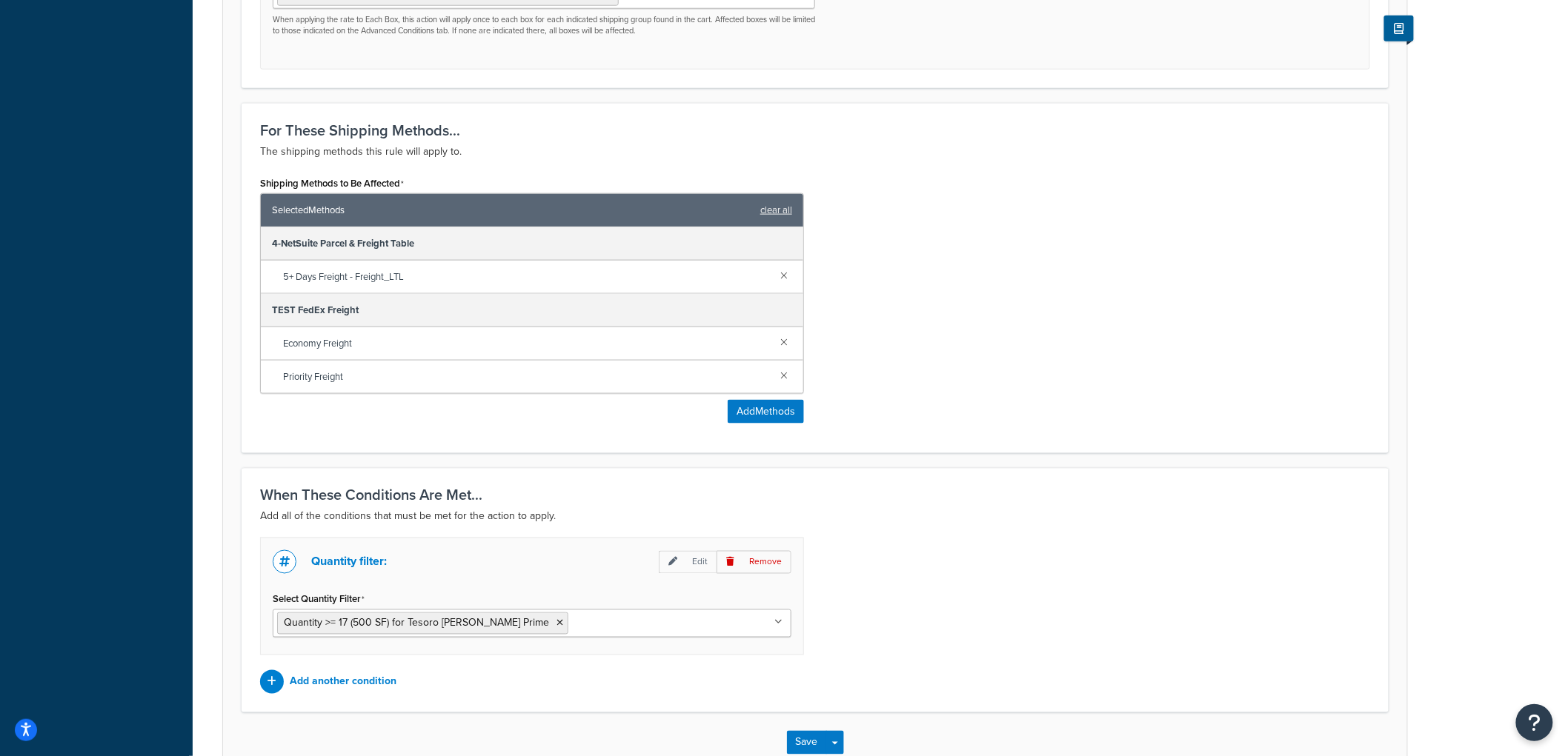
scroll to position [778, 0]
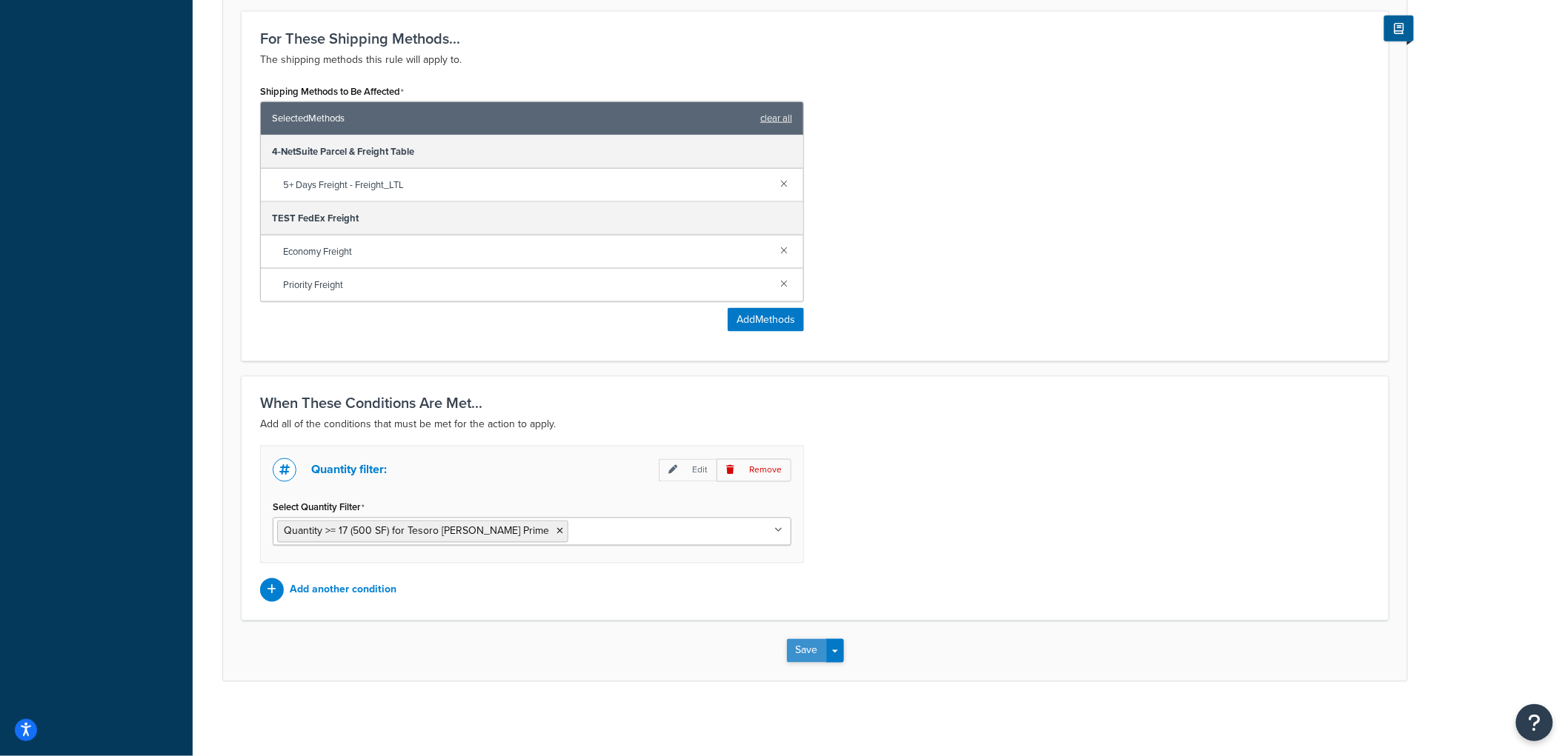
click at [799, 654] on button "Save" at bounding box center [807, 651] width 40 height 23
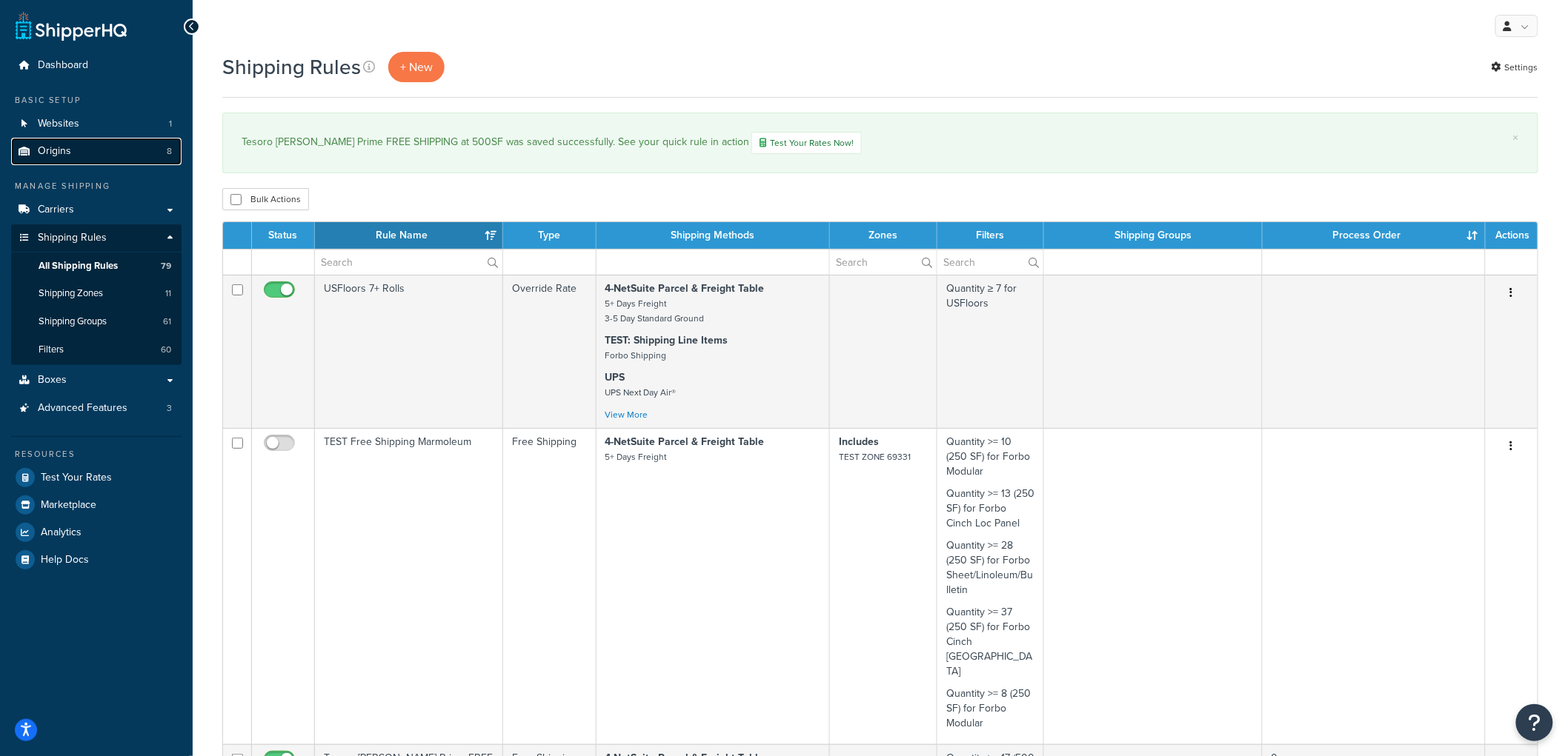
click at [85, 154] on link "Origins 8" at bounding box center [96, 151] width 171 height 28
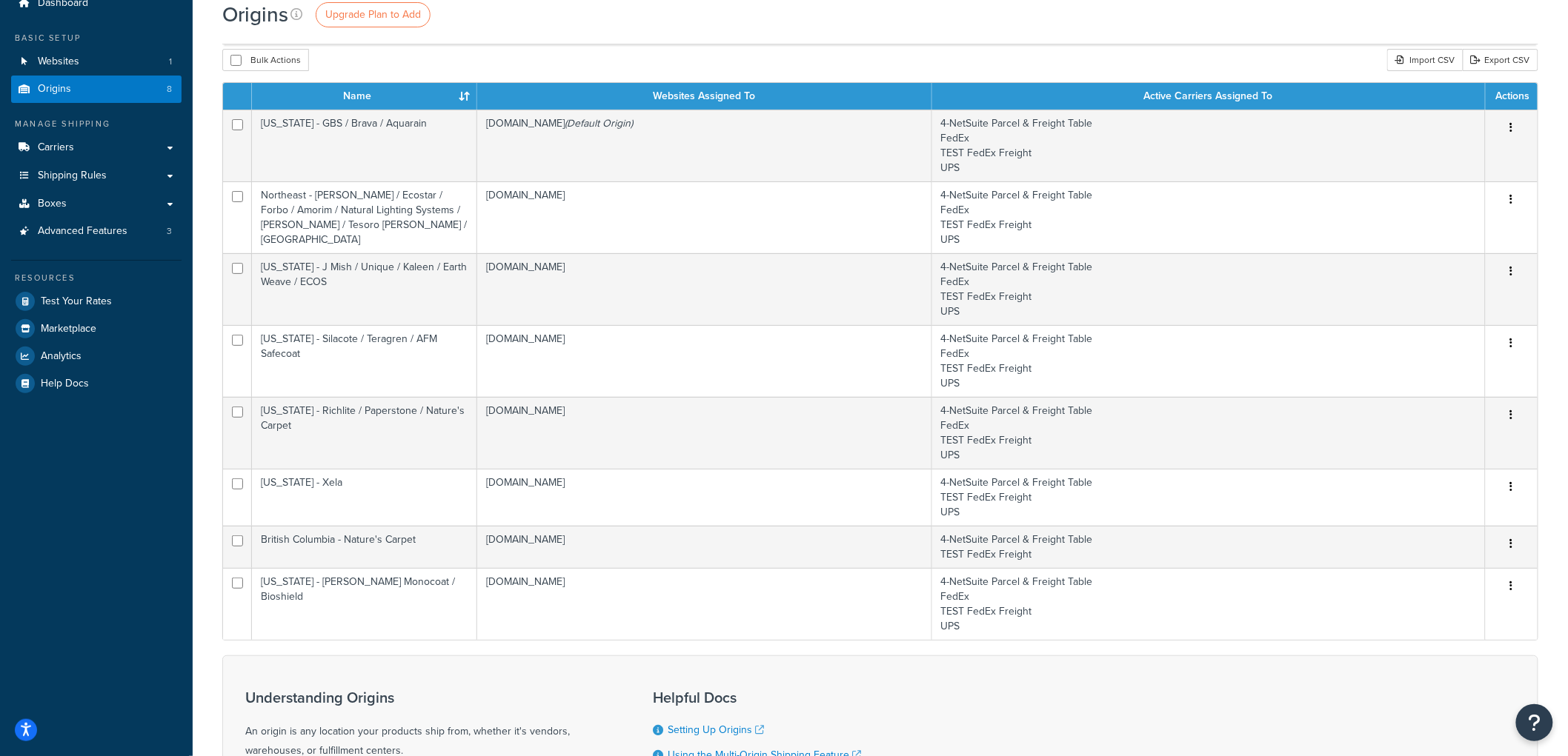
scroll to position [2, 0]
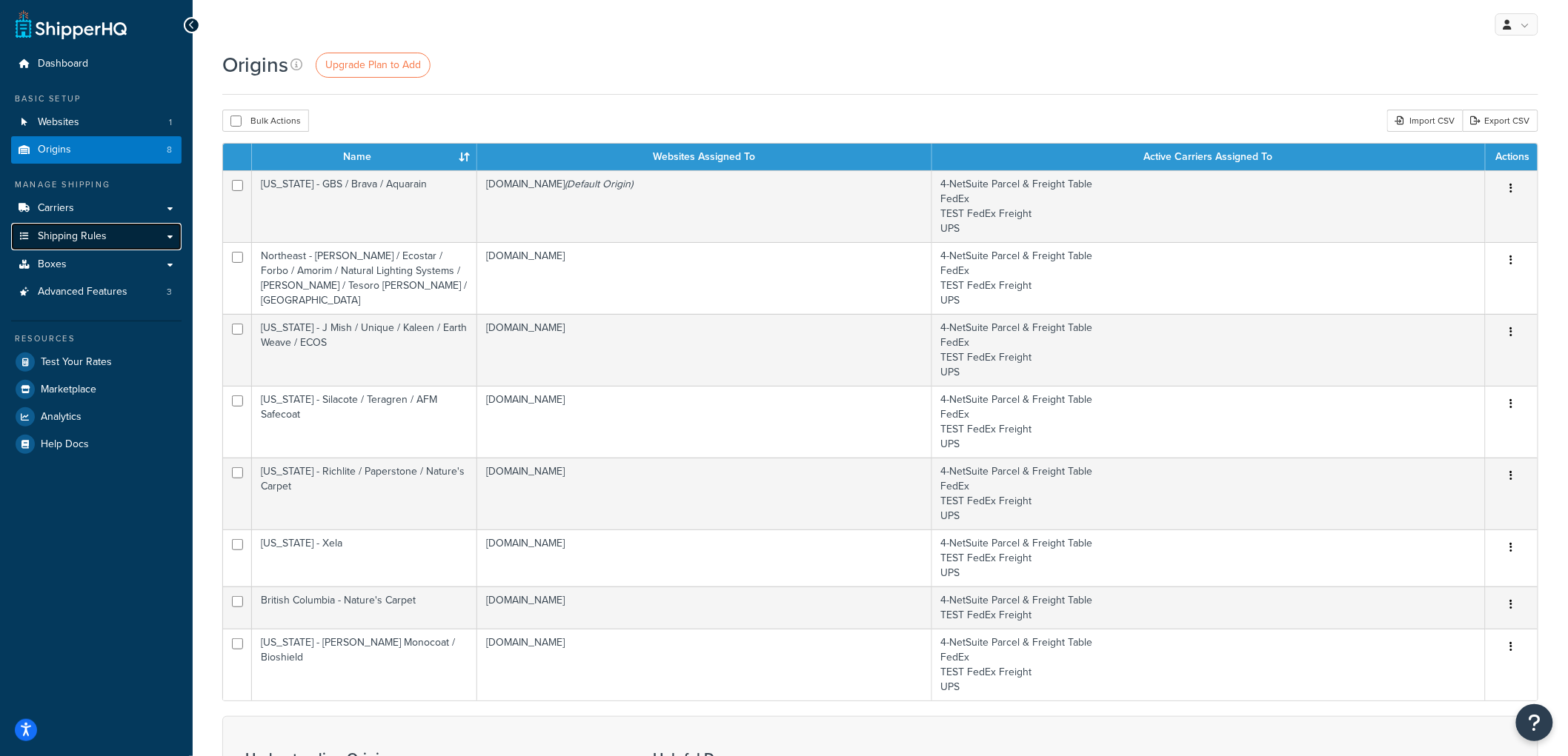
click at [97, 233] on span "Shipping Rules" at bounding box center [72, 236] width 69 height 13
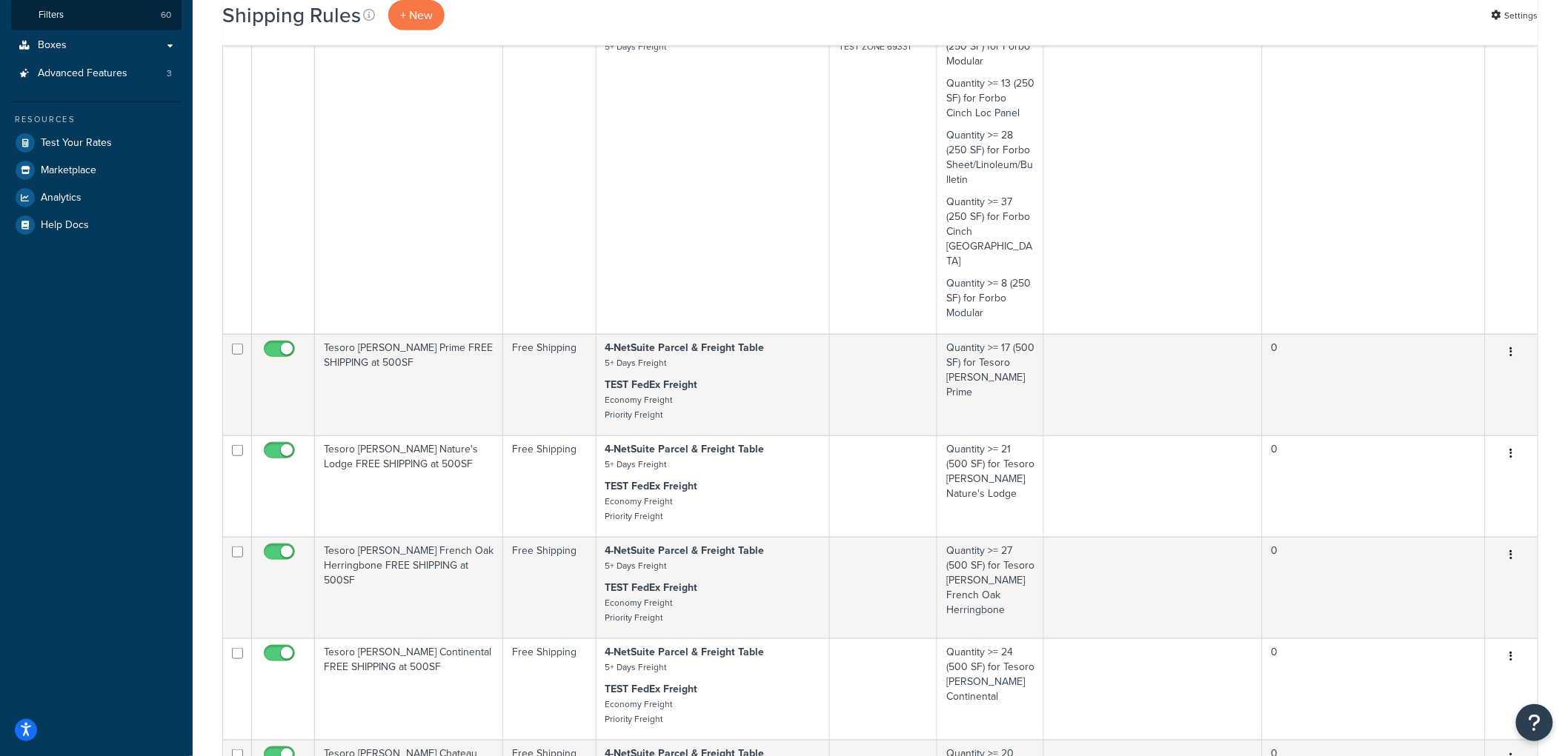
scroll to position [411, 0]
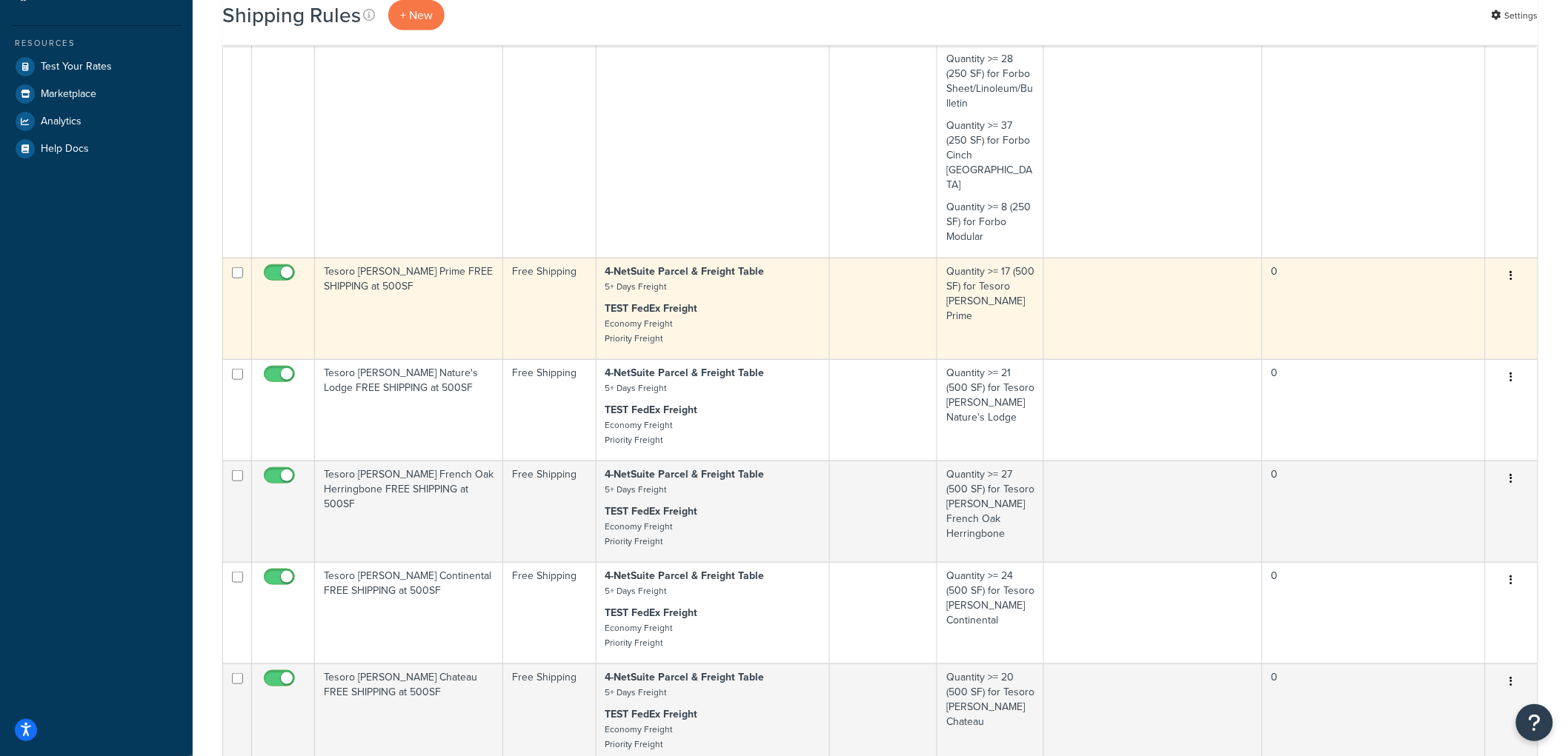
click at [436, 308] on td "Tesoro Woods Prime FREE SHIPPING at 500SF" at bounding box center [408, 308] width 188 height 101
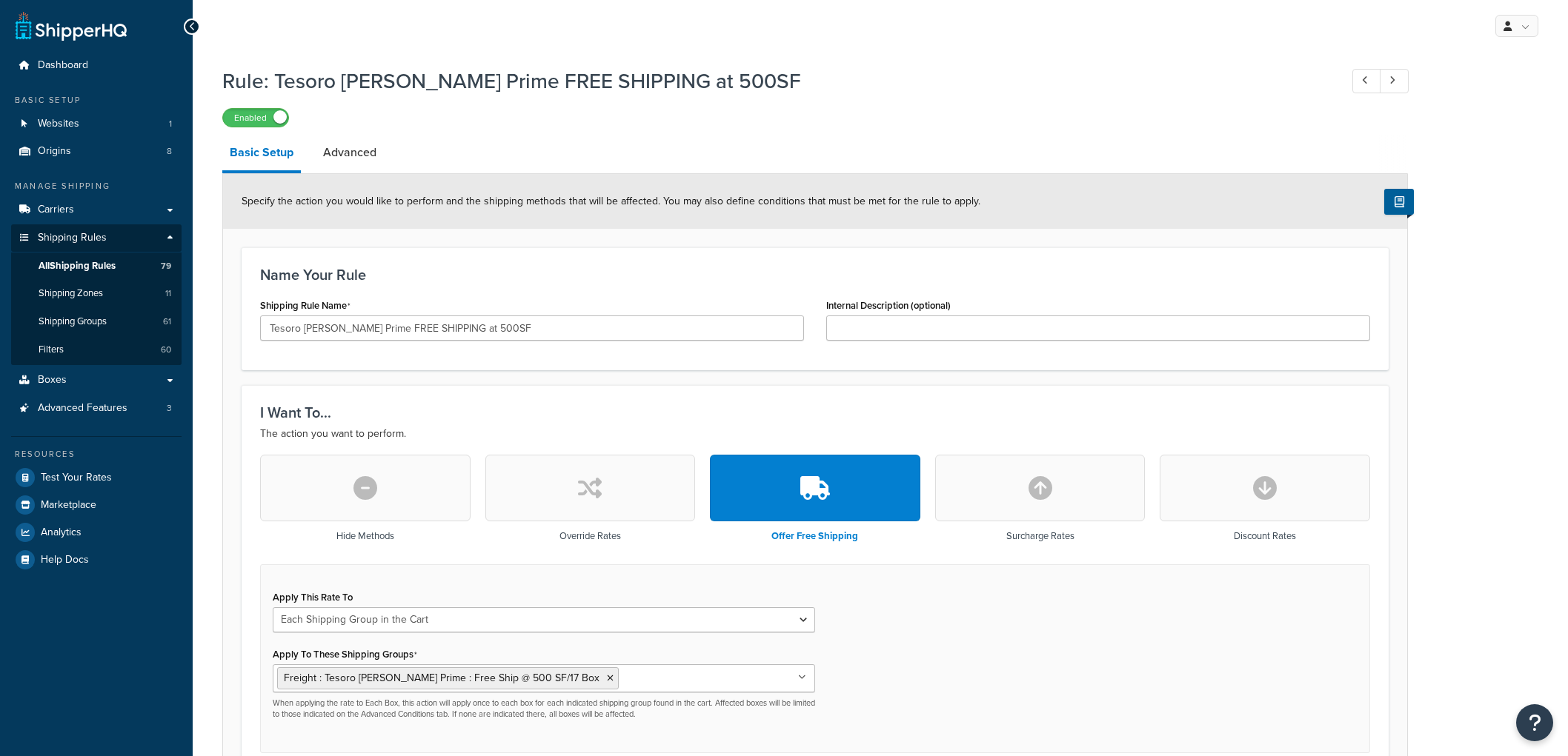
select select "SHIPPING_GROUP"
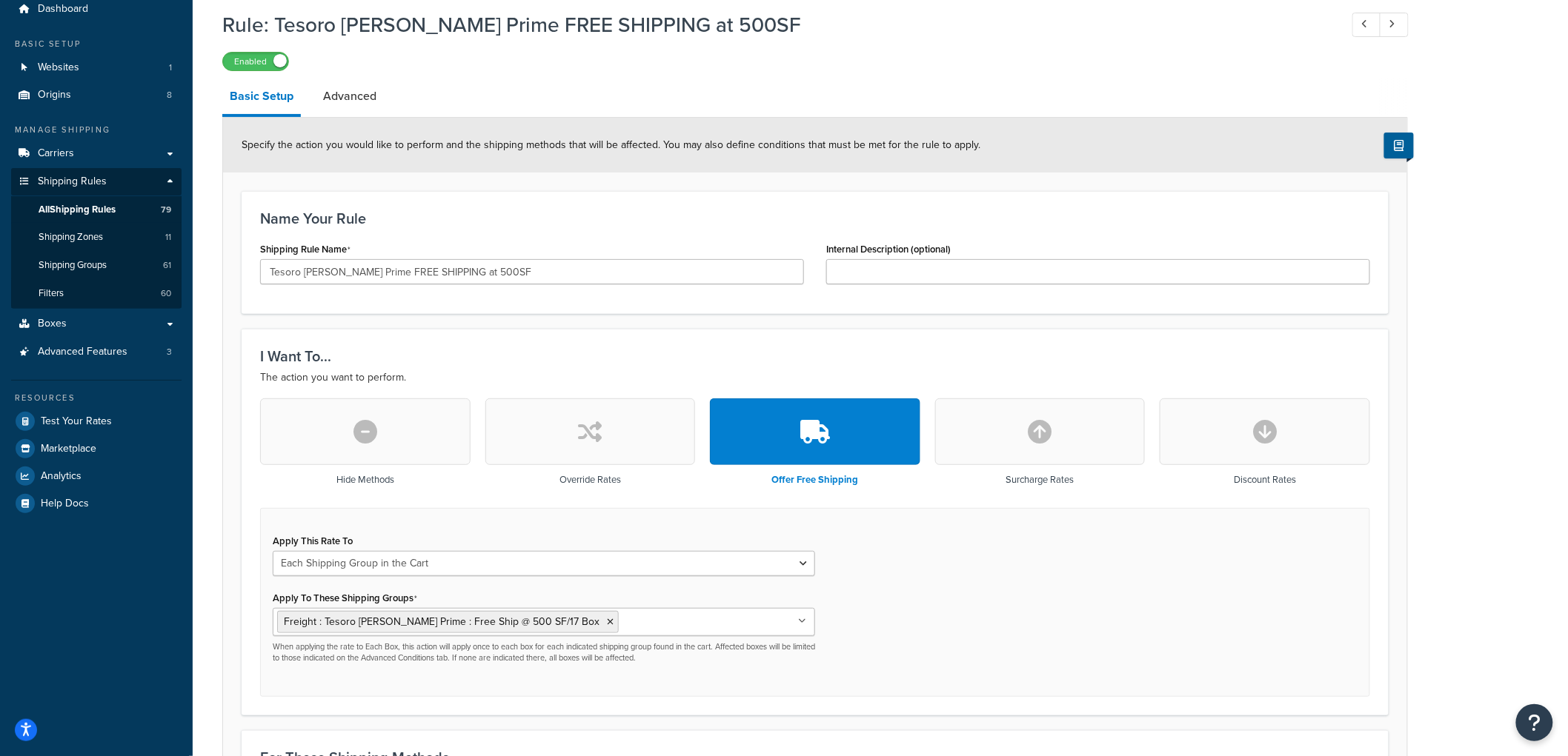
scroll to position [37, 0]
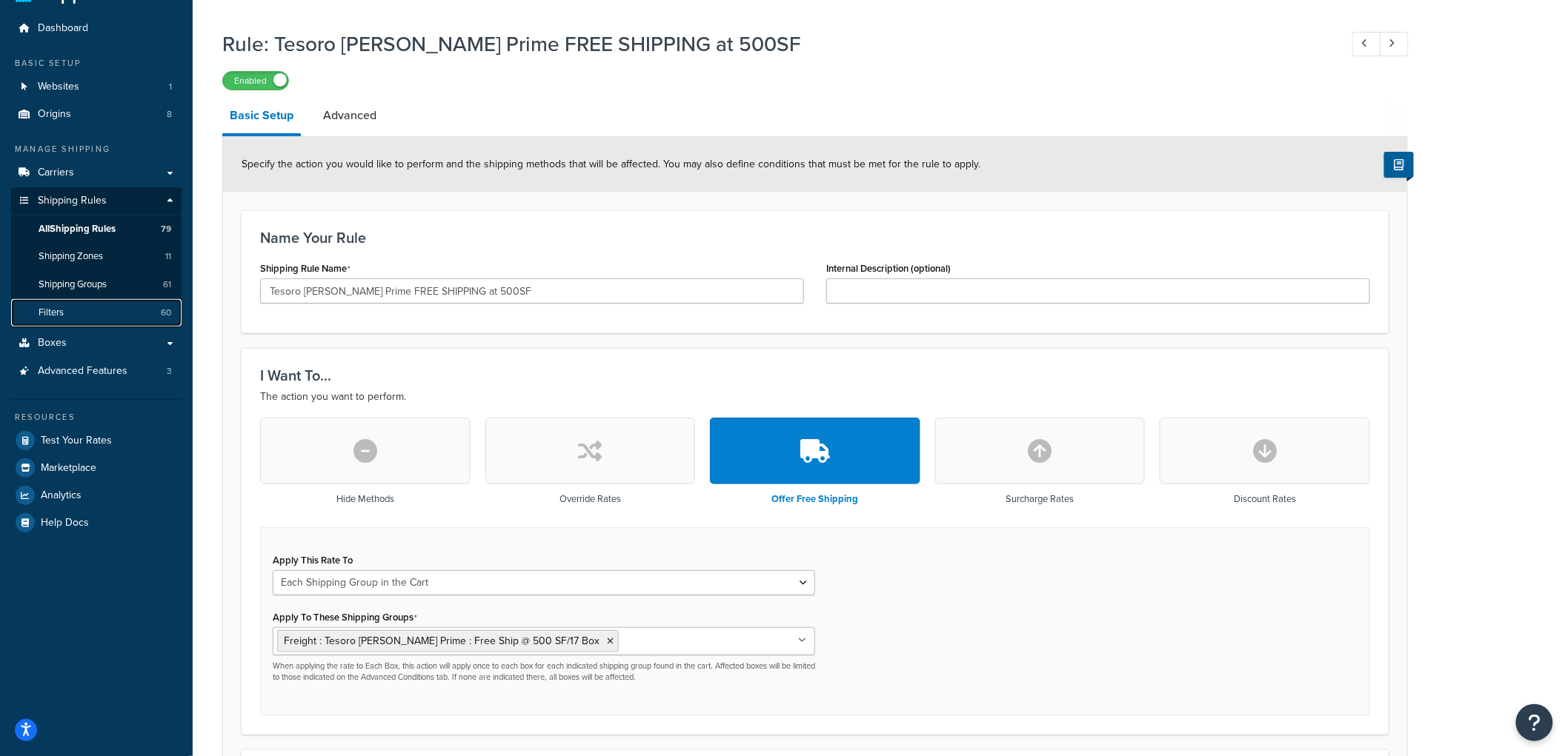
click at [80, 309] on link "Filters 60" at bounding box center [96, 313] width 171 height 28
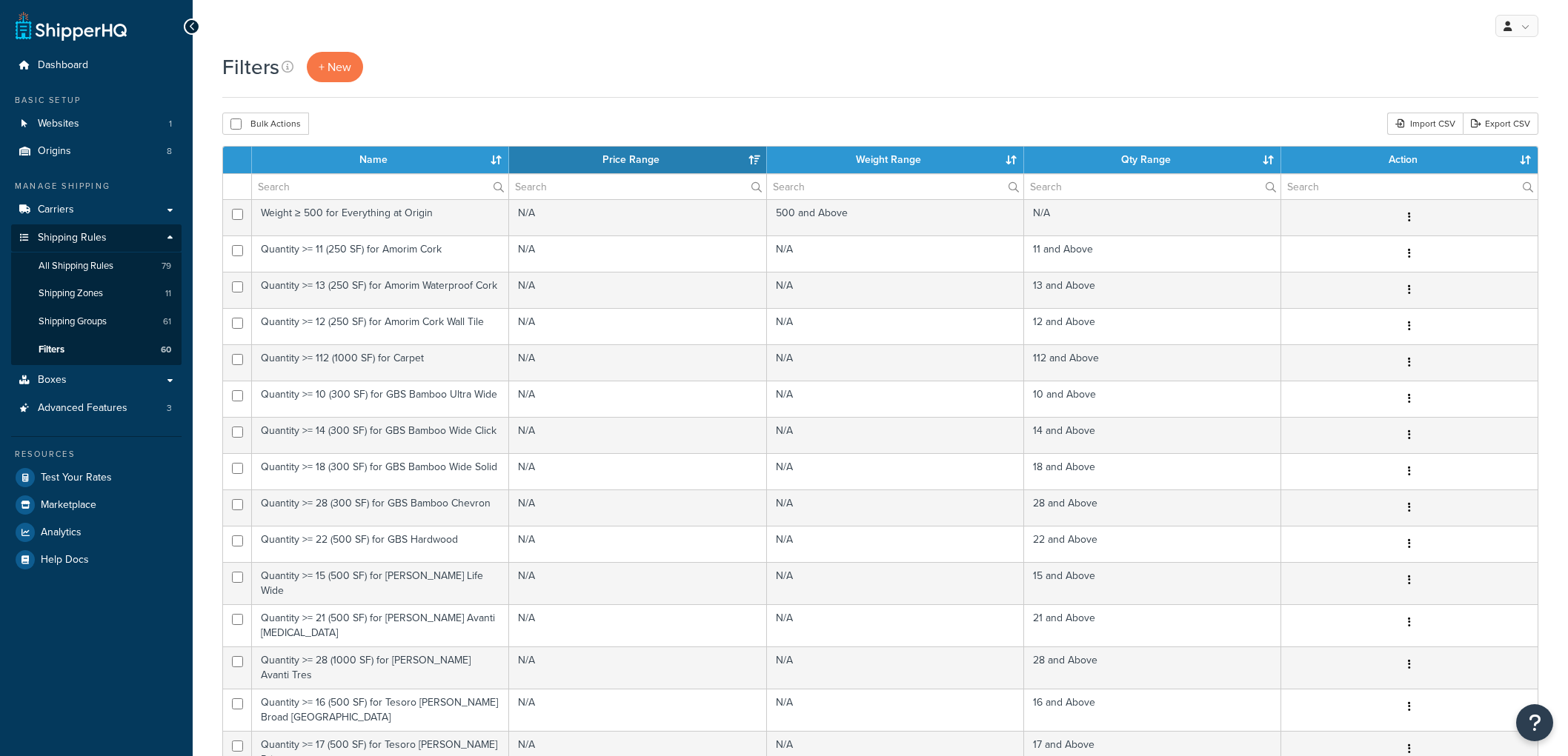
select select "15"
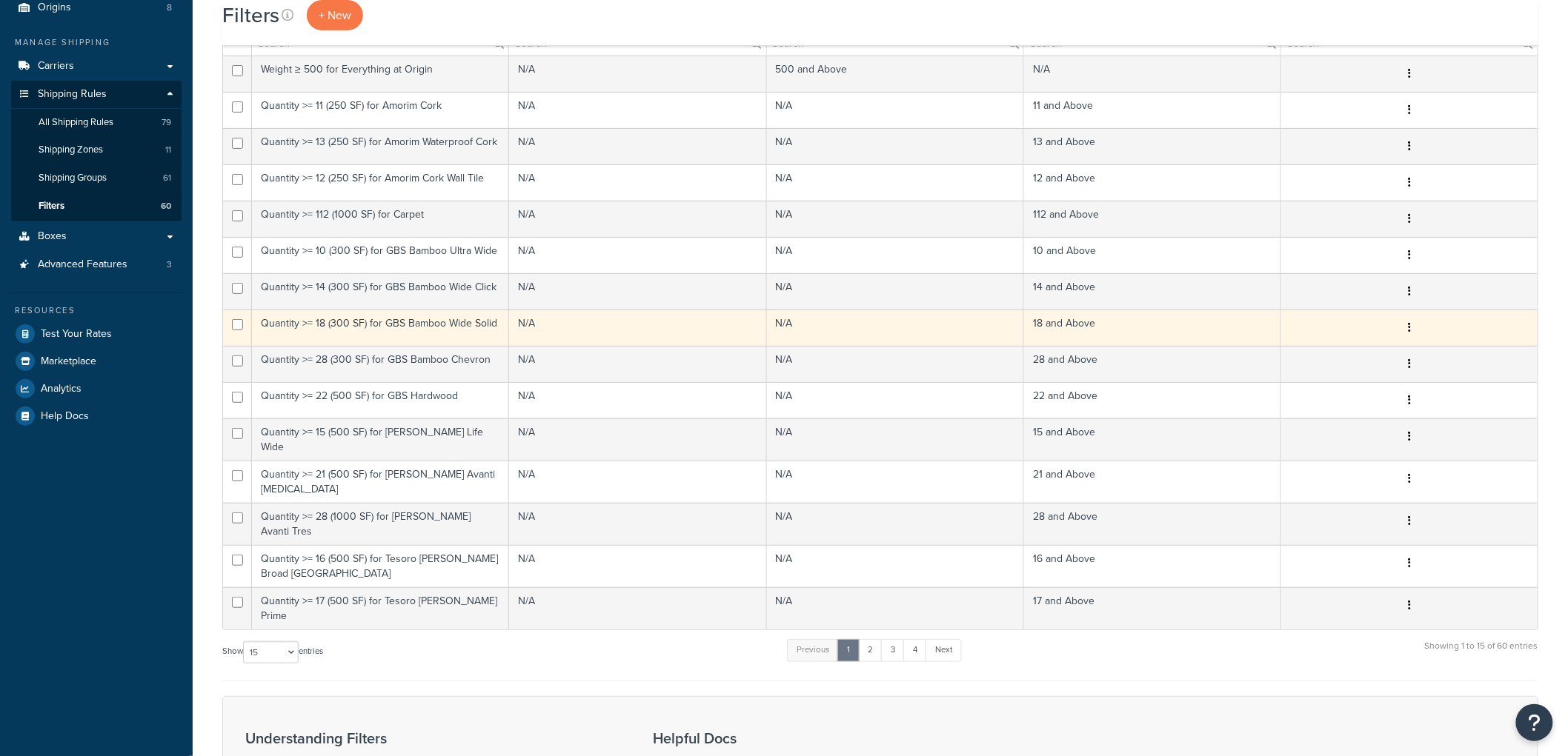
scroll to position [247, 0]
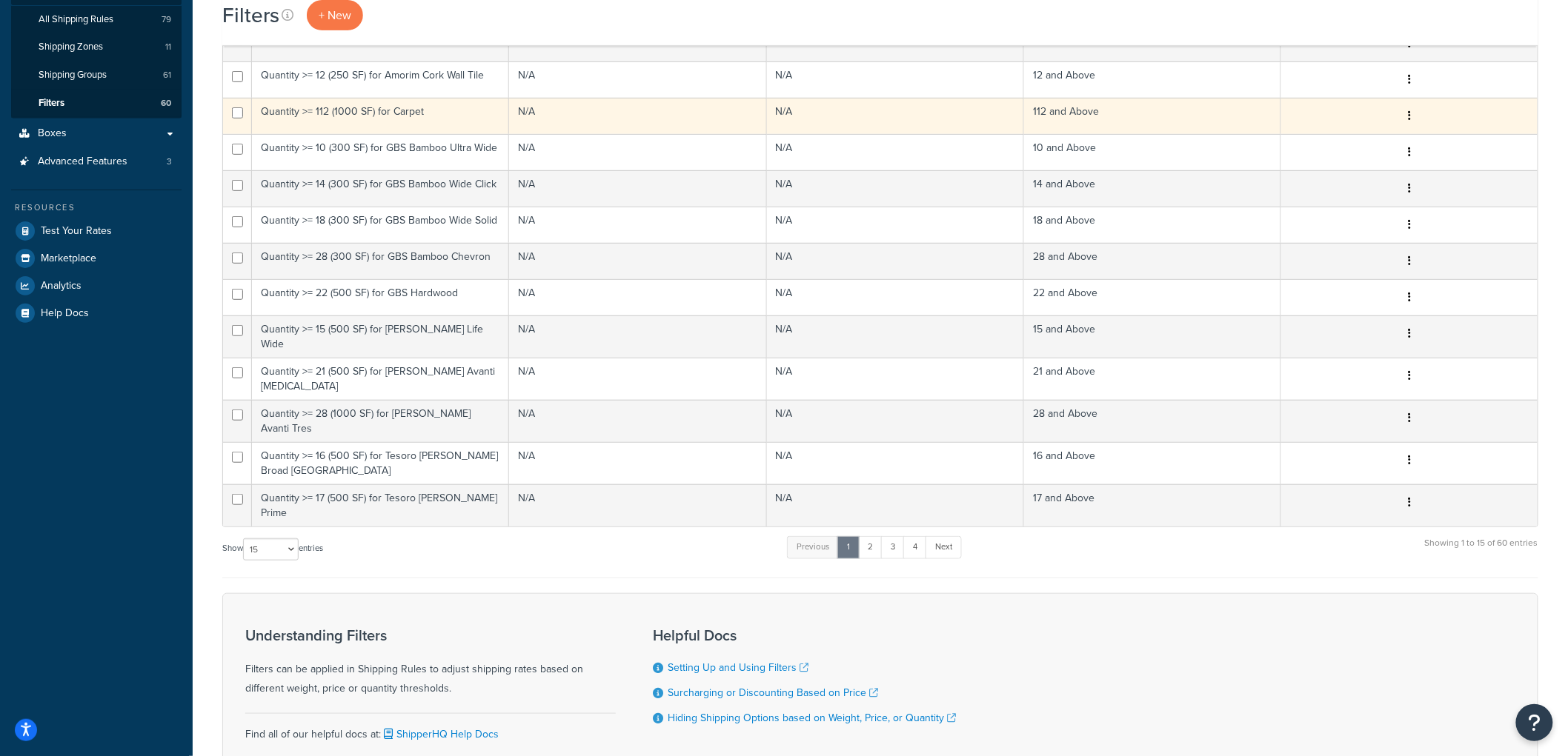
click at [431, 113] on td "Quantity >= 112 (1000 SF) for Carpet" at bounding box center [380, 115] width 257 height 36
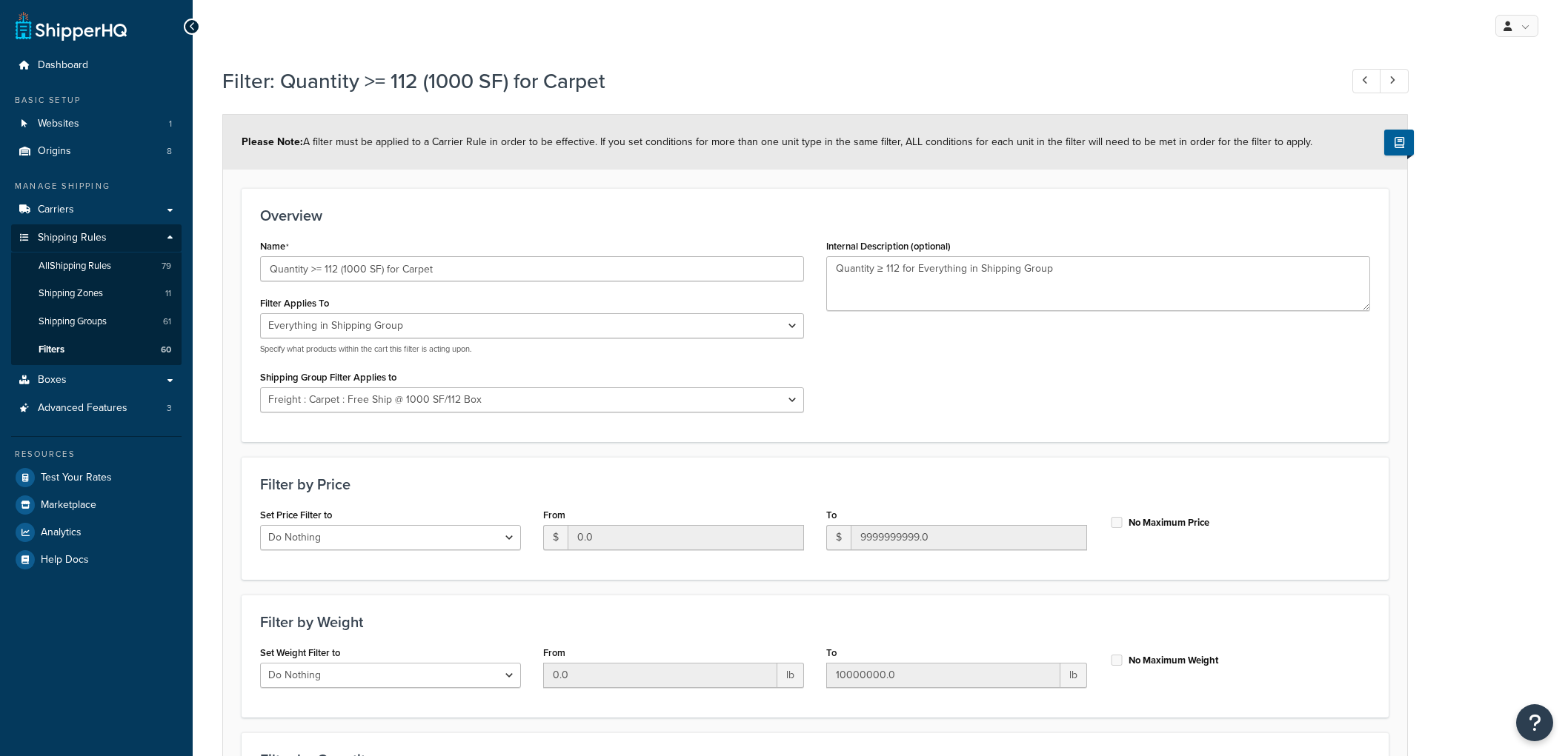
select select "SHIPPING_GROUP"
select select "286344"
select select "range"
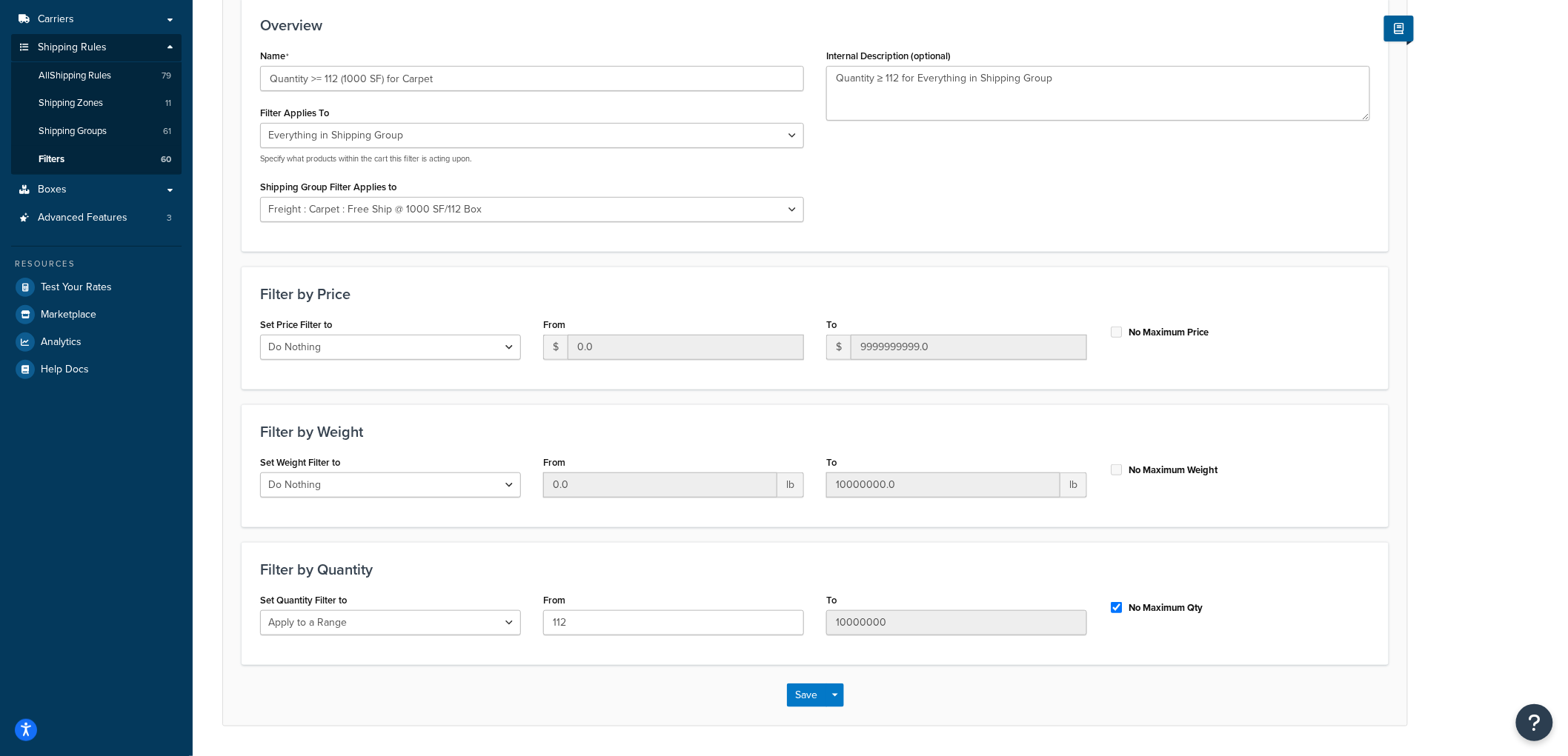
scroll to position [152, 0]
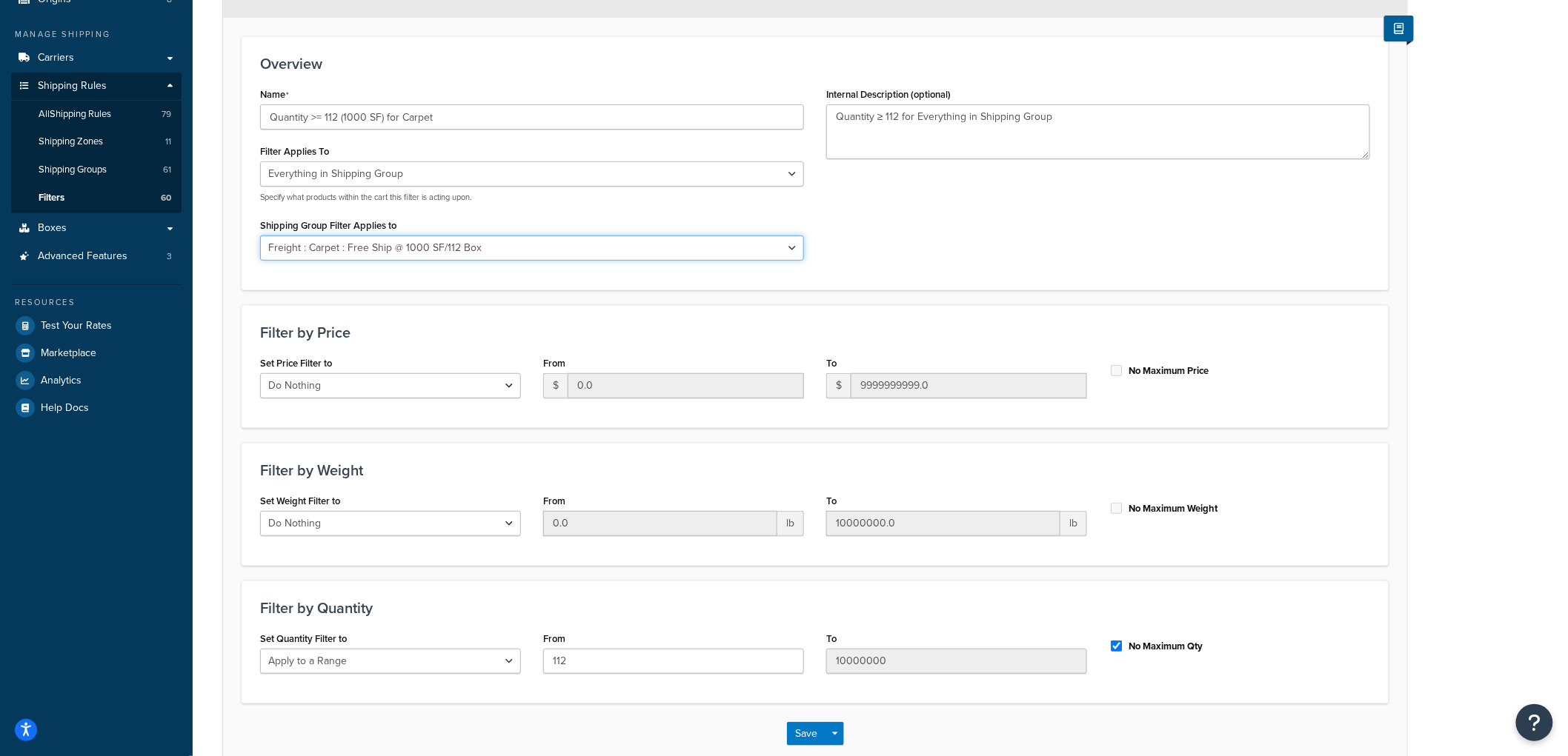
click at [380, 249] on select "All shipping groups Sample Individual Sample Box Parcel Freight Always Free Shi…" at bounding box center [532, 248] width 544 height 25
click at [260, 236] on select "All shipping groups Sample Individual Sample Box Parcel Freight Always Free Shi…" at bounding box center [532, 248] width 544 height 25
click at [320, 248] on select "All shipping groups Sample Individual Sample Box Parcel Freight Always Free Shi…" at bounding box center [532, 248] width 544 height 25
click at [260, 236] on select "All shipping groups Sample Individual Sample Box Parcel Freight Always Free Shi…" at bounding box center [532, 248] width 544 height 25
click at [870, 314] on div "Filter by Price Set Price Filter to Do Nothing Apply to a Range From $ 0.0 To $…" at bounding box center [815, 366] width 1147 height 123
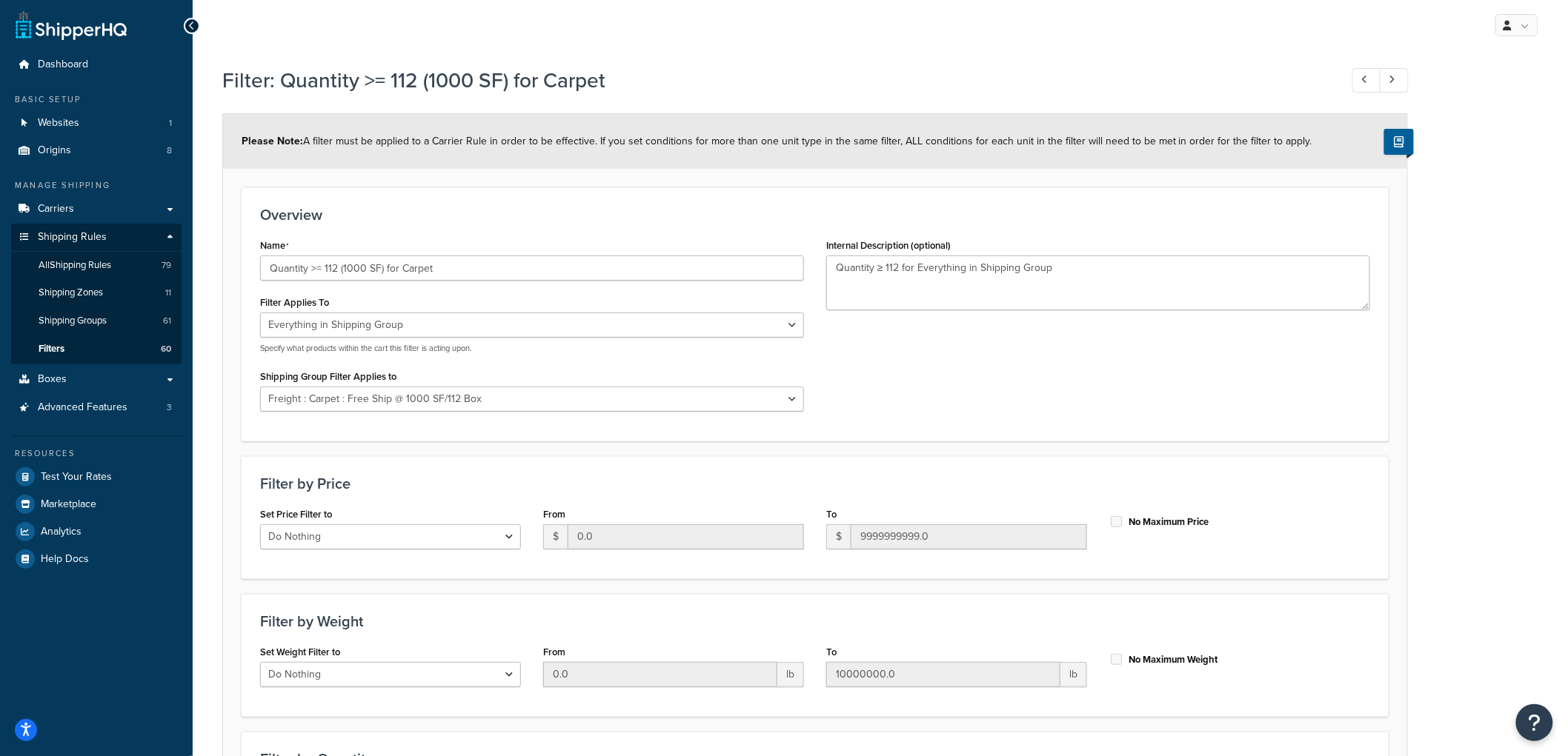
scroll to position [0, 0]
click at [566, 139] on span "Please Note: A filter must be applied to a Carrier Rule in order to be effectiv…" at bounding box center [777, 141] width 1071 height 16
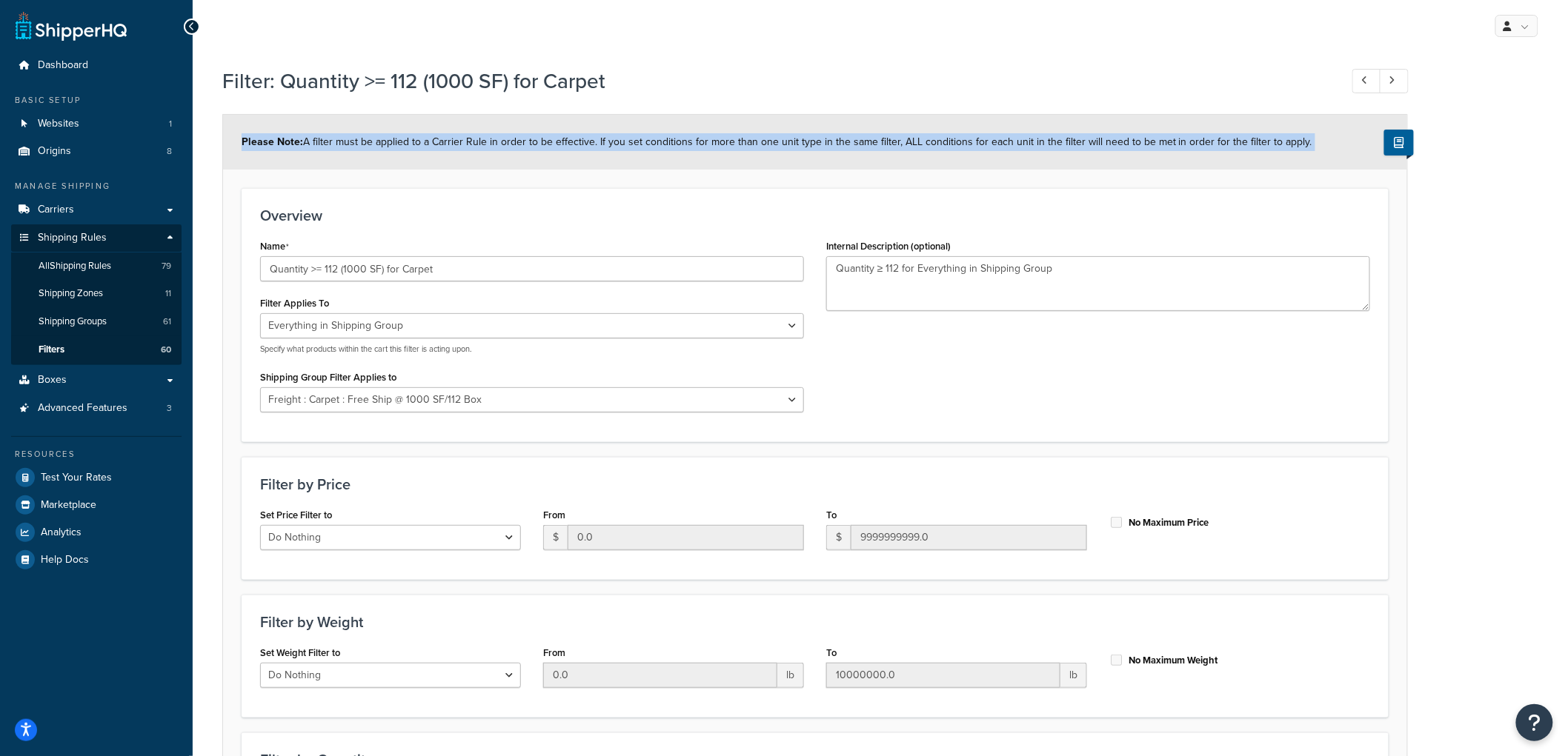
click at [566, 139] on span "Please Note: A filter must be applied to a Carrier Rule in order to be effectiv…" at bounding box center [777, 141] width 1071 height 16
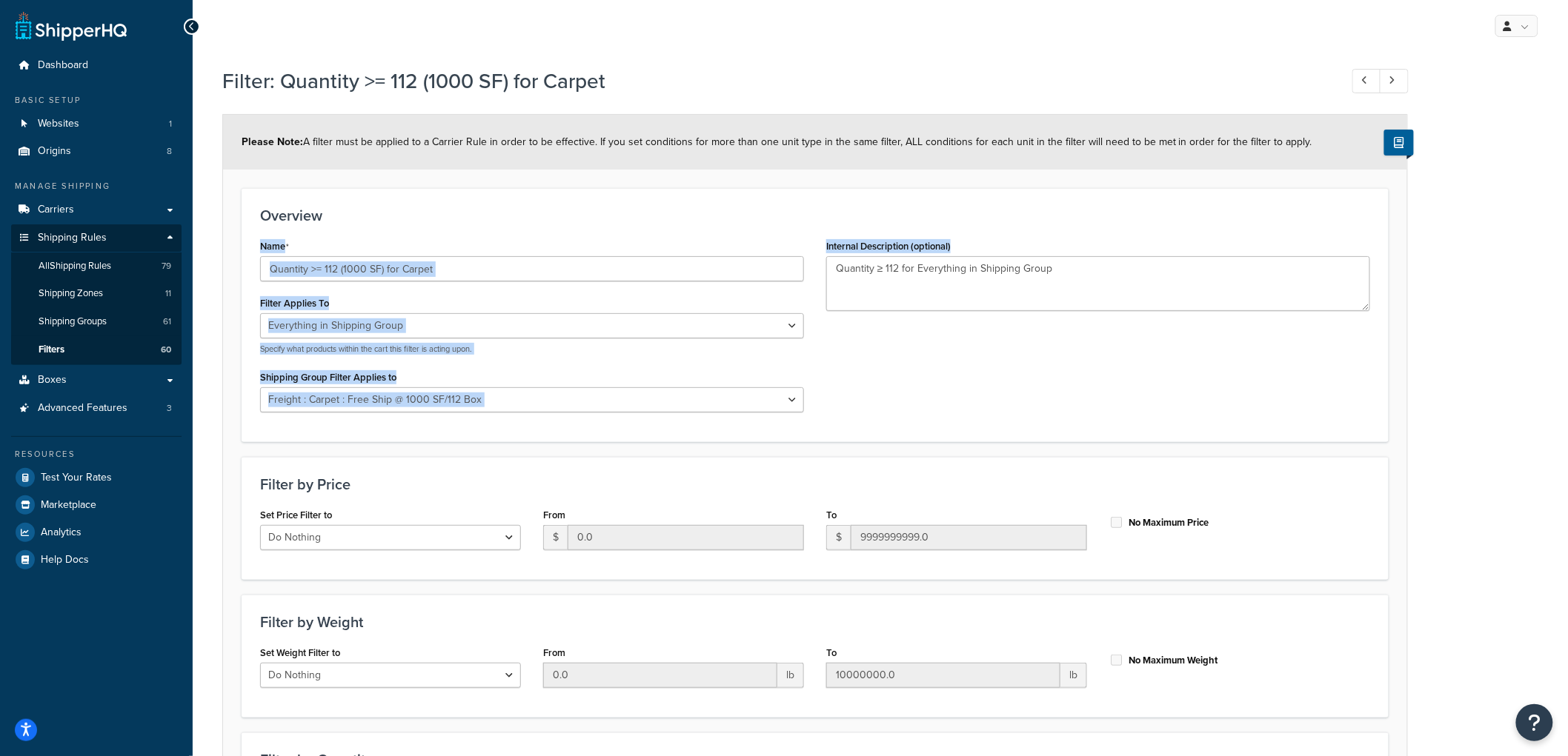
drag, startPoint x: 1011, startPoint y: 411, endPoint x: 1012, endPoint y: 171, distance: 240.0
click at [1012, 171] on form "Please Note: A filter must be applied to a Carrier Rule in order to be effectiv…" at bounding box center [816, 515] width 1185 height 801
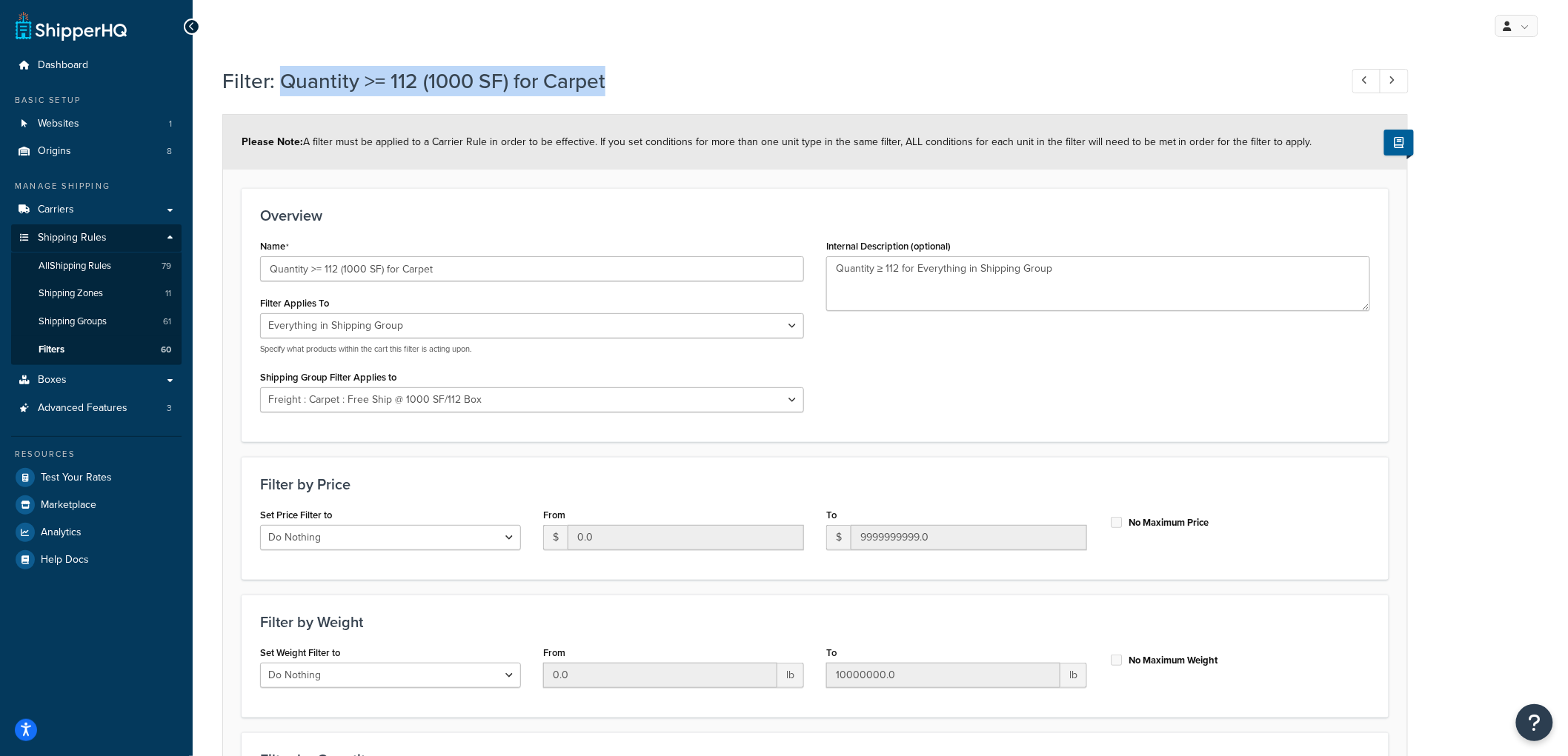
drag, startPoint x: 280, startPoint y: 84, endPoint x: 613, endPoint y: 79, distance: 333.0
click at [613, 79] on h1 "Filter: Quantity >= 112 (1000 SF) for Carpet" at bounding box center [774, 81] width 1103 height 29
drag, startPoint x: 615, startPoint y: 79, endPoint x: 284, endPoint y: 96, distance: 331.4
click at [284, 96] on div "Filter: Quantity >= 112 (1000 SF) for Carpet" at bounding box center [815, 83] width 1186 height 48
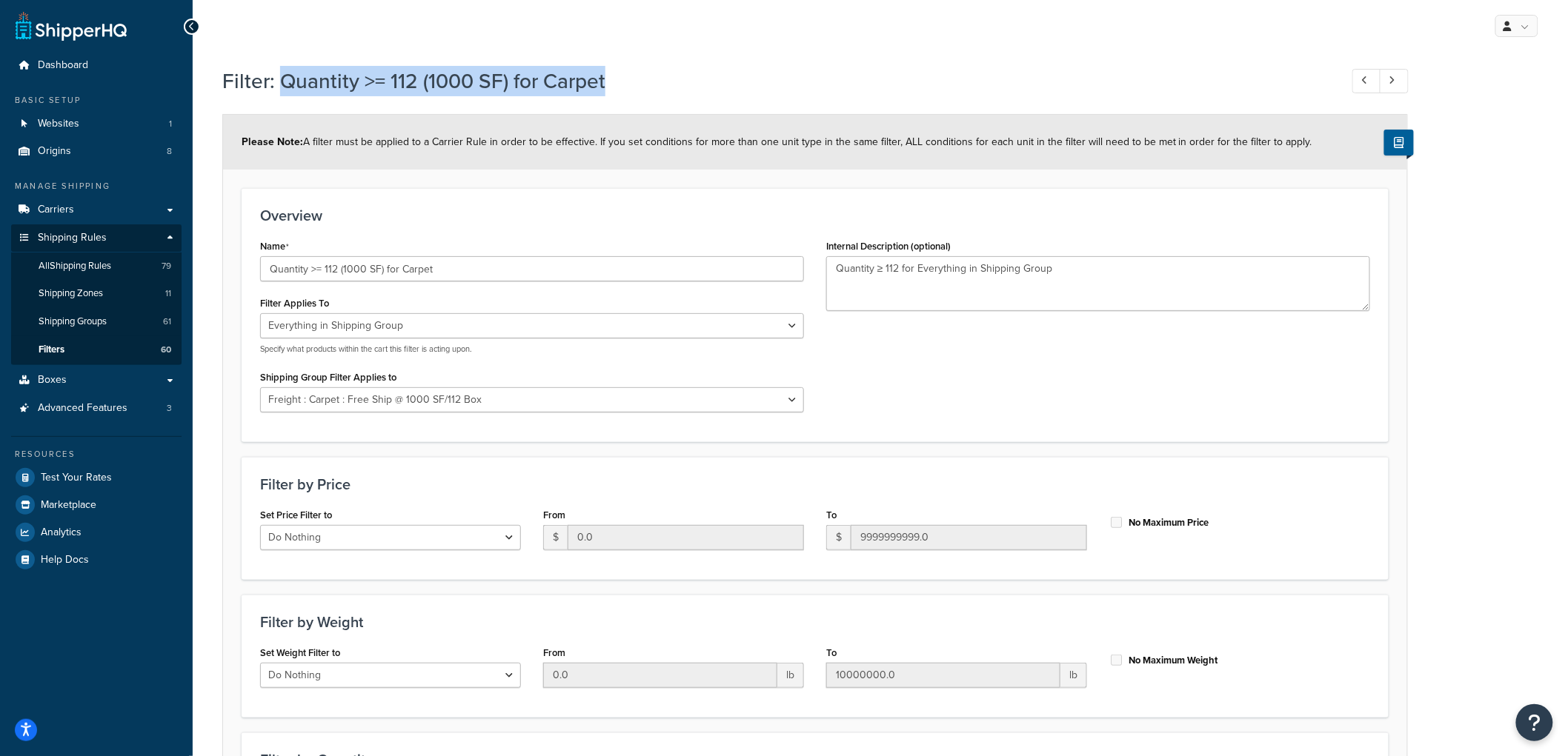
click at [284, 96] on div "Filter: Quantity >= 112 (1000 SF) for Carpet" at bounding box center [815, 83] width 1186 height 48
drag, startPoint x: 279, startPoint y: 81, endPoint x: 643, endPoint y: 82, distance: 364.0
click at [643, 82] on h1 "Filter: Quantity >= 112 (1000 SF) for Carpet" at bounding box center [774, 81] width 1103 height 29
click at [263, 207] on h3 "Overview" at bounding box center [815, 215] width 1110 height 16
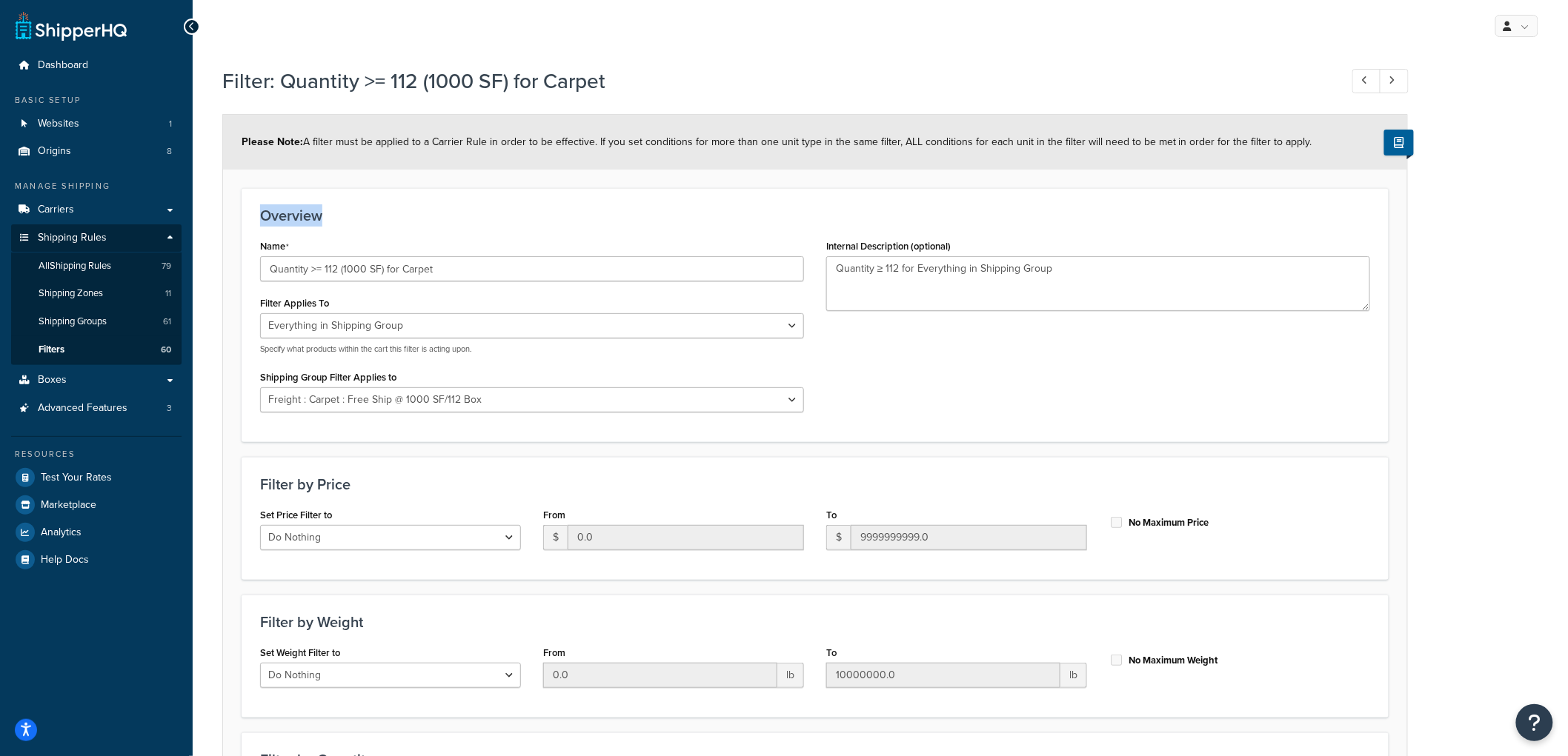
click at [263, 207] on h3 "Overview" at bounding box center [815, 215] width 1110 height 16
click at [435, 205] on div "Overview Name Quantity >= 112 (1000 SF) for Carpet Filter Applies To Whole Cart…" at bounding box center [815, 314] width 1147 height 253
click at [107, 346] on link "Filters 60" at bounding box center [96, 350] width 171 height 28
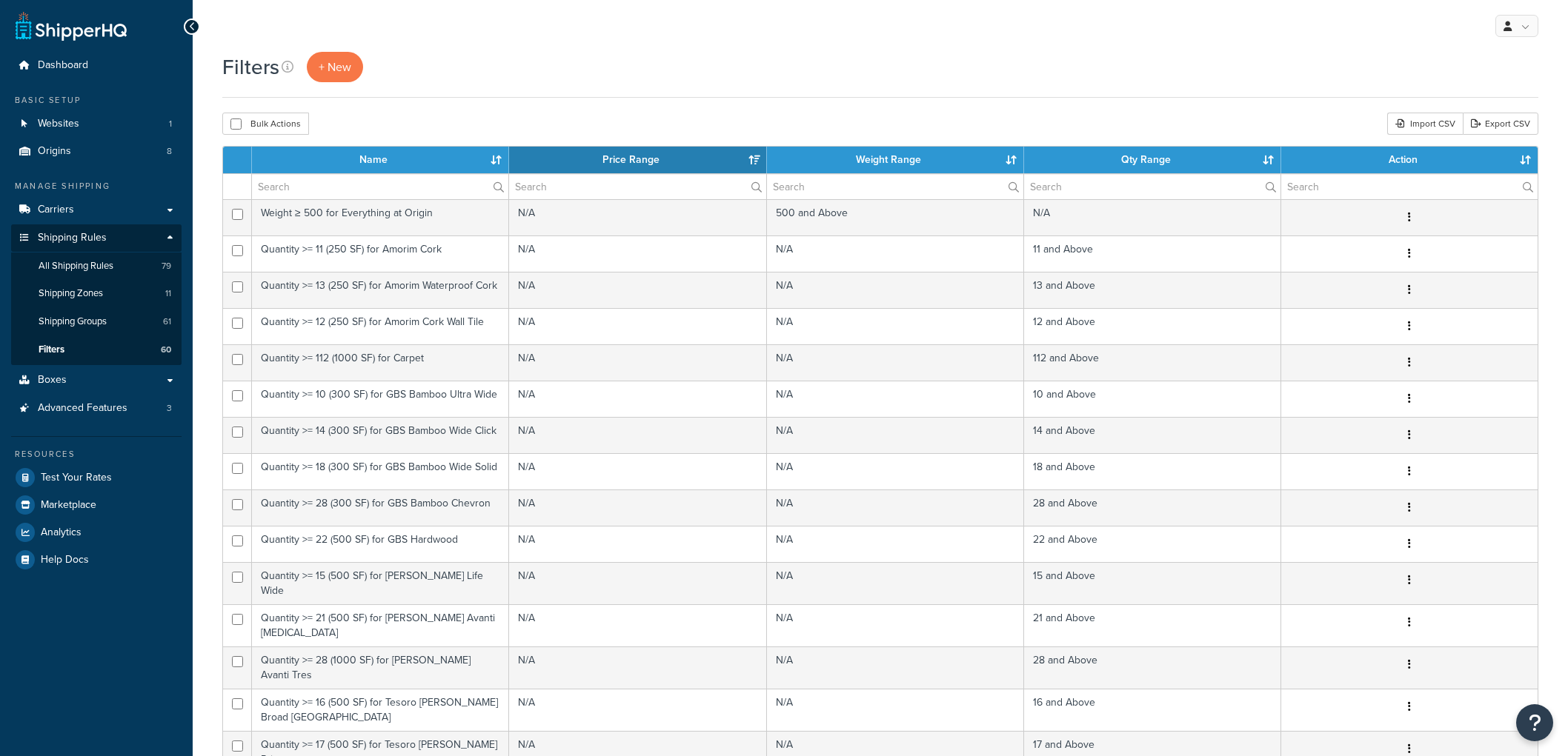
select select "15"
click at [97, 275] on link "All Shipping Rules 79" at bounding box center [96, 266] width 171 height 28
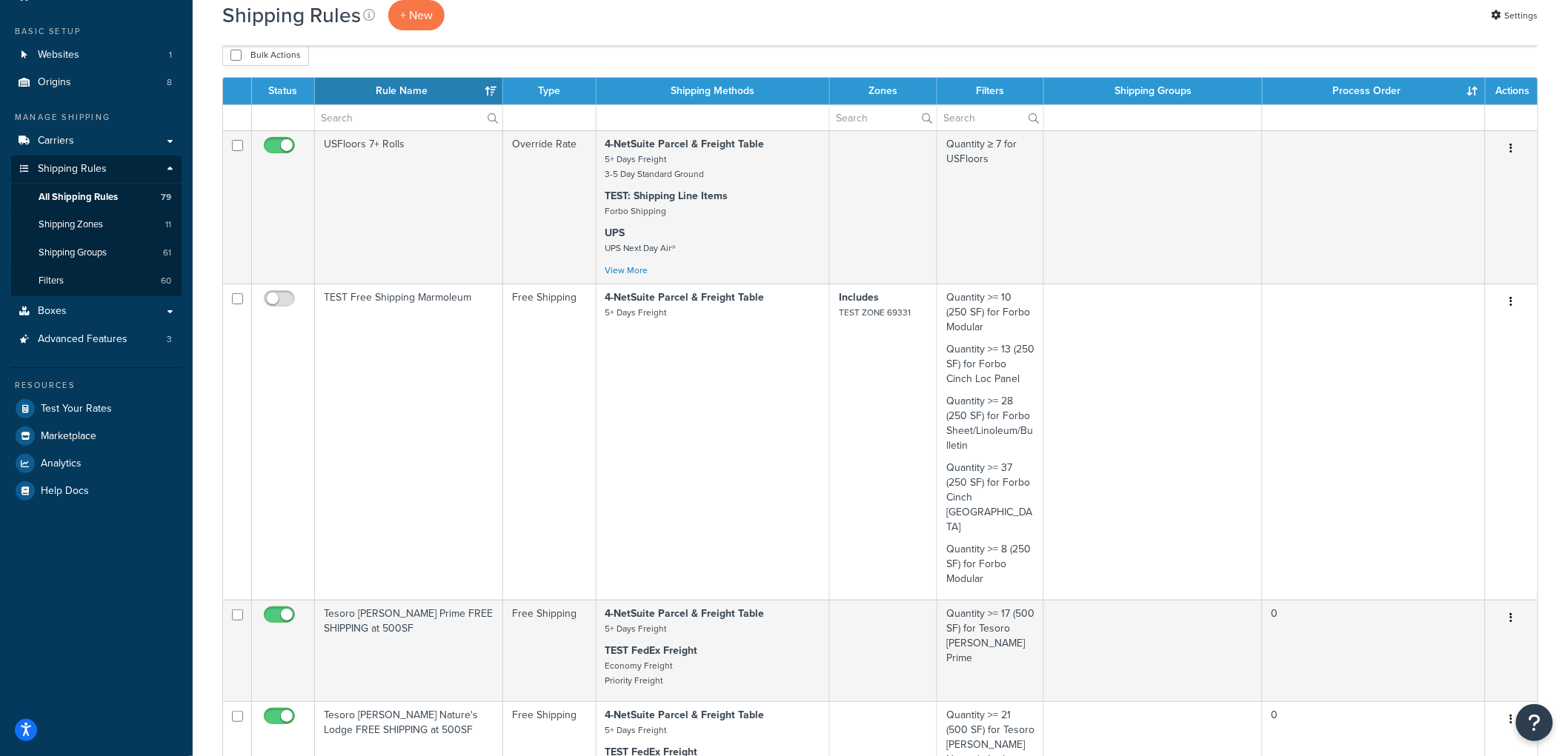
scroll to position [493, 0]
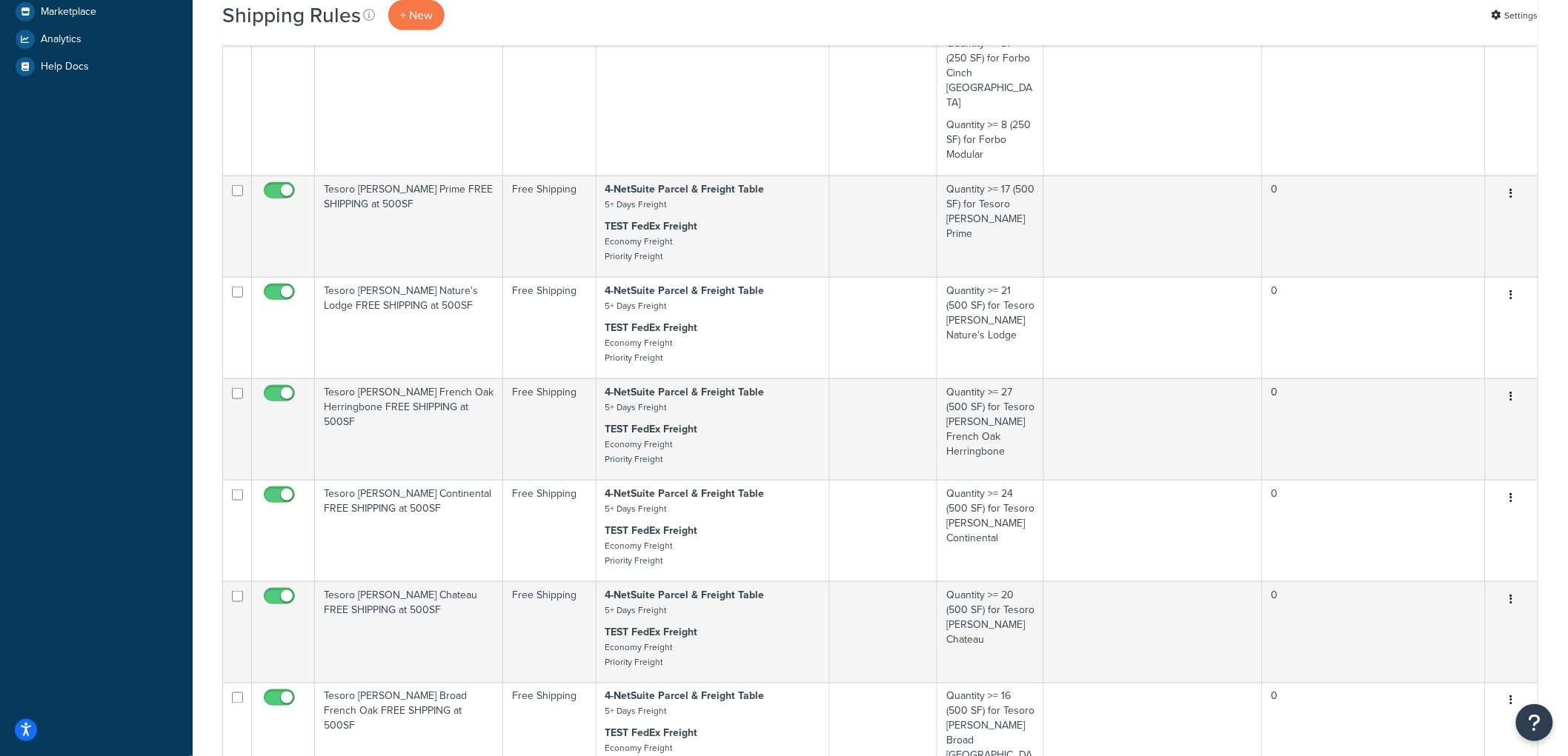
click at [458, 316] on td "Tesoro [PERSON_NAME] Nature's Lodge FREE SHIPPING at 500SF" at bounding box center [408, 327] width 188 height 101
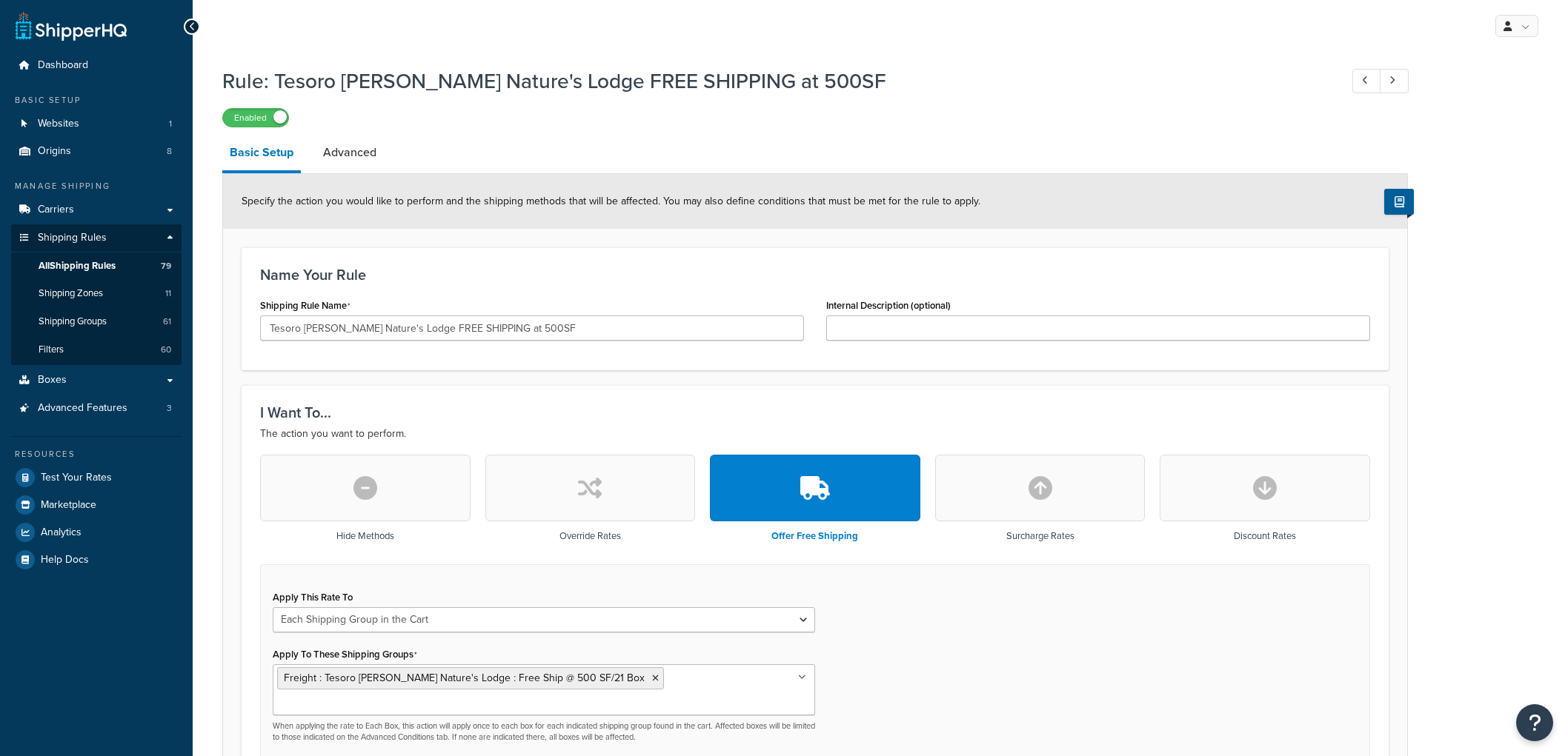
select select "SHIPPING_GROUP"
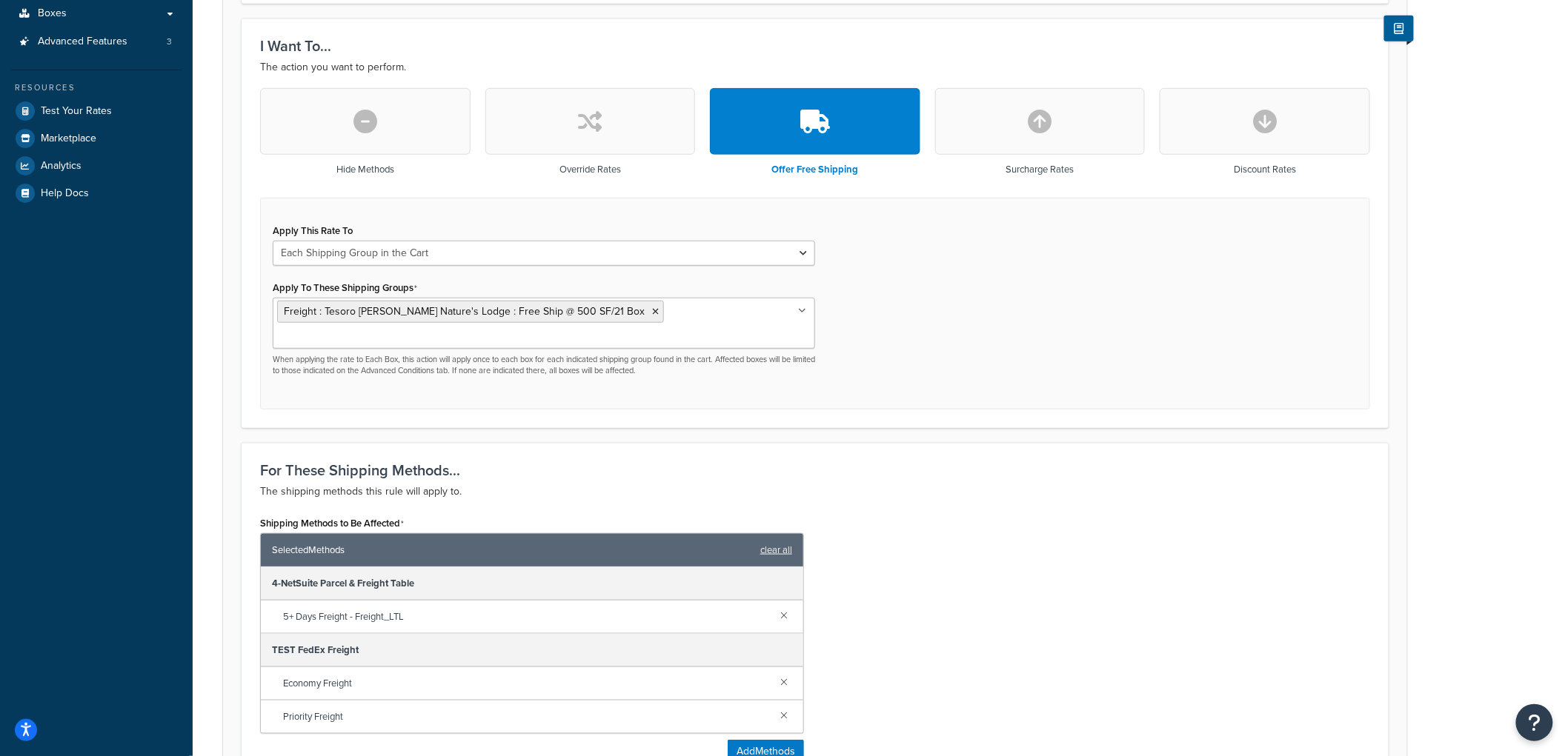
scroll to position [366, 0]
click at [408, 330] on input "Apply To These Shipping Groups" at bounding box center [342, 338] width 131 height 16
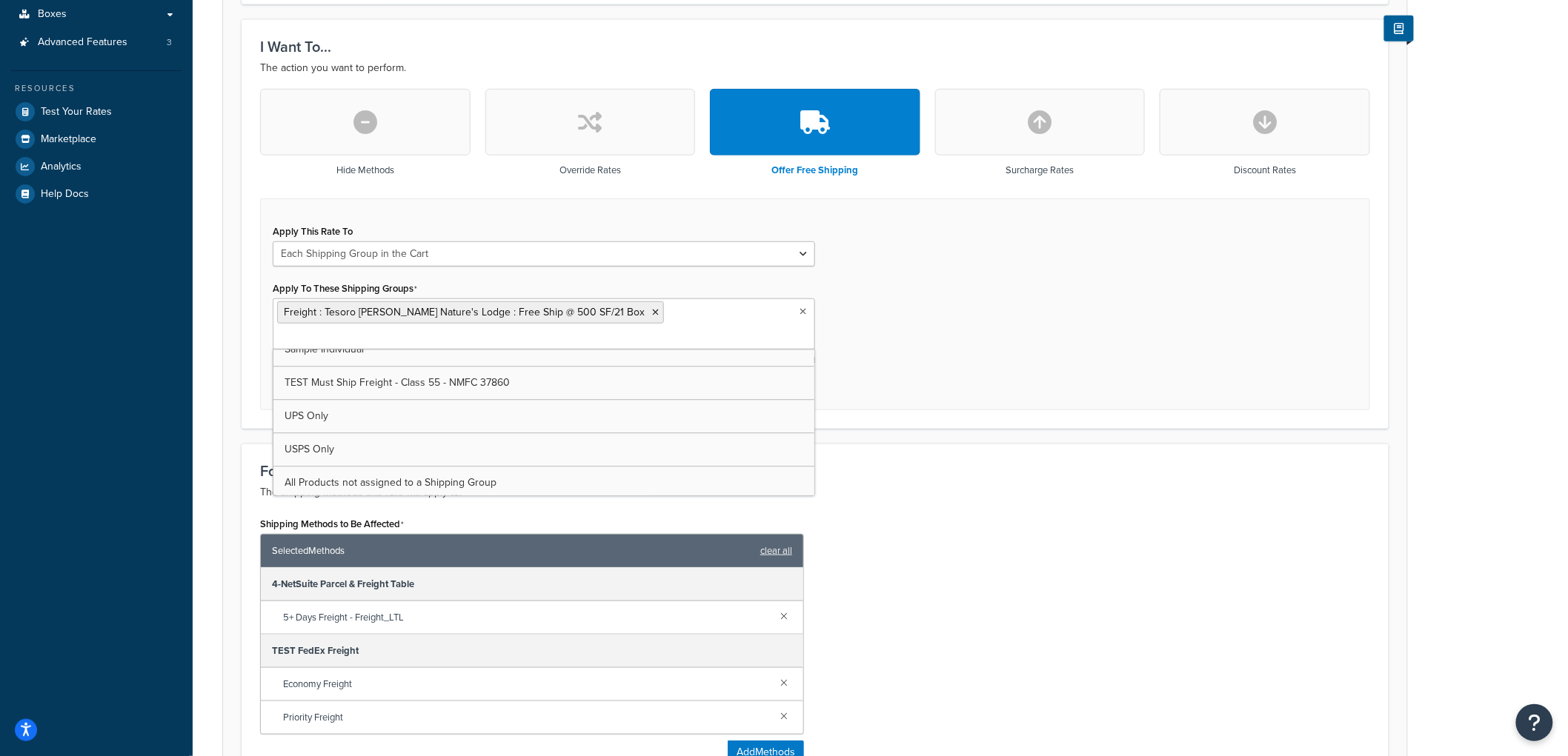
scroll to position [1857, 0]
click at [1292, 373] on div "Apply This Rate To Each Shipment in the Cart Each Origin in the Cart Each Shipp…" at bounding box center [815, 304] width 1110 height 212
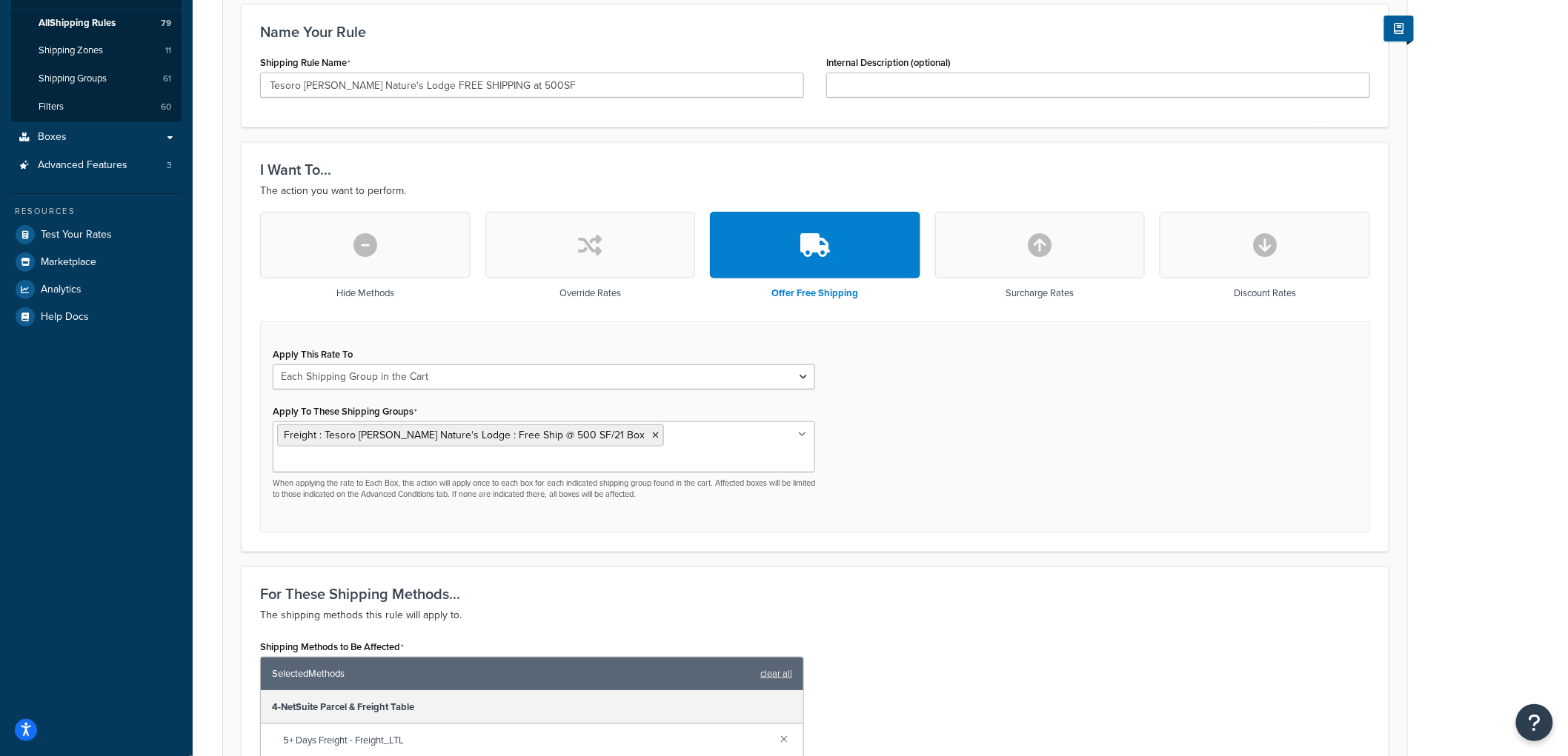
scroll to position [284, 0]
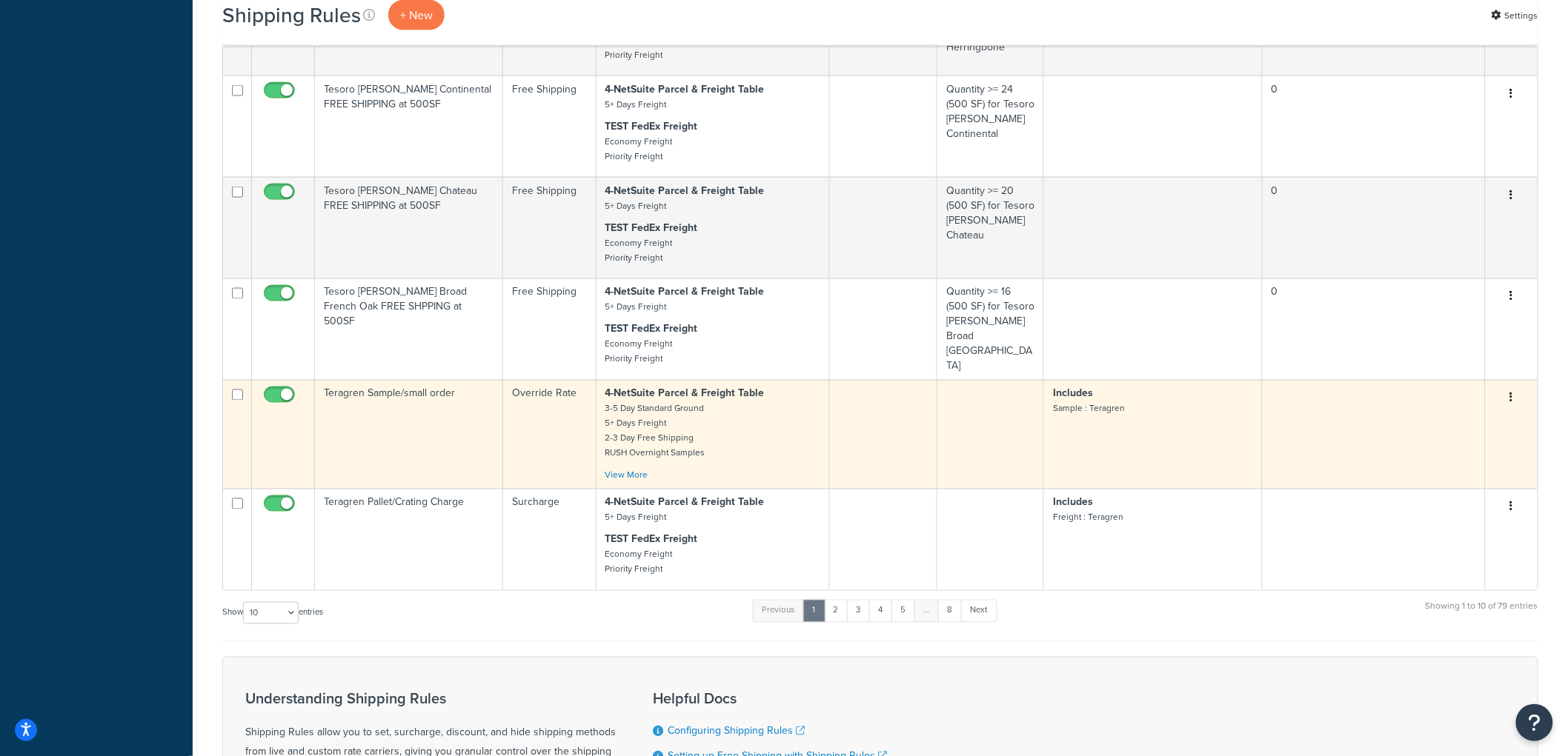
scroll to position [897, 0]
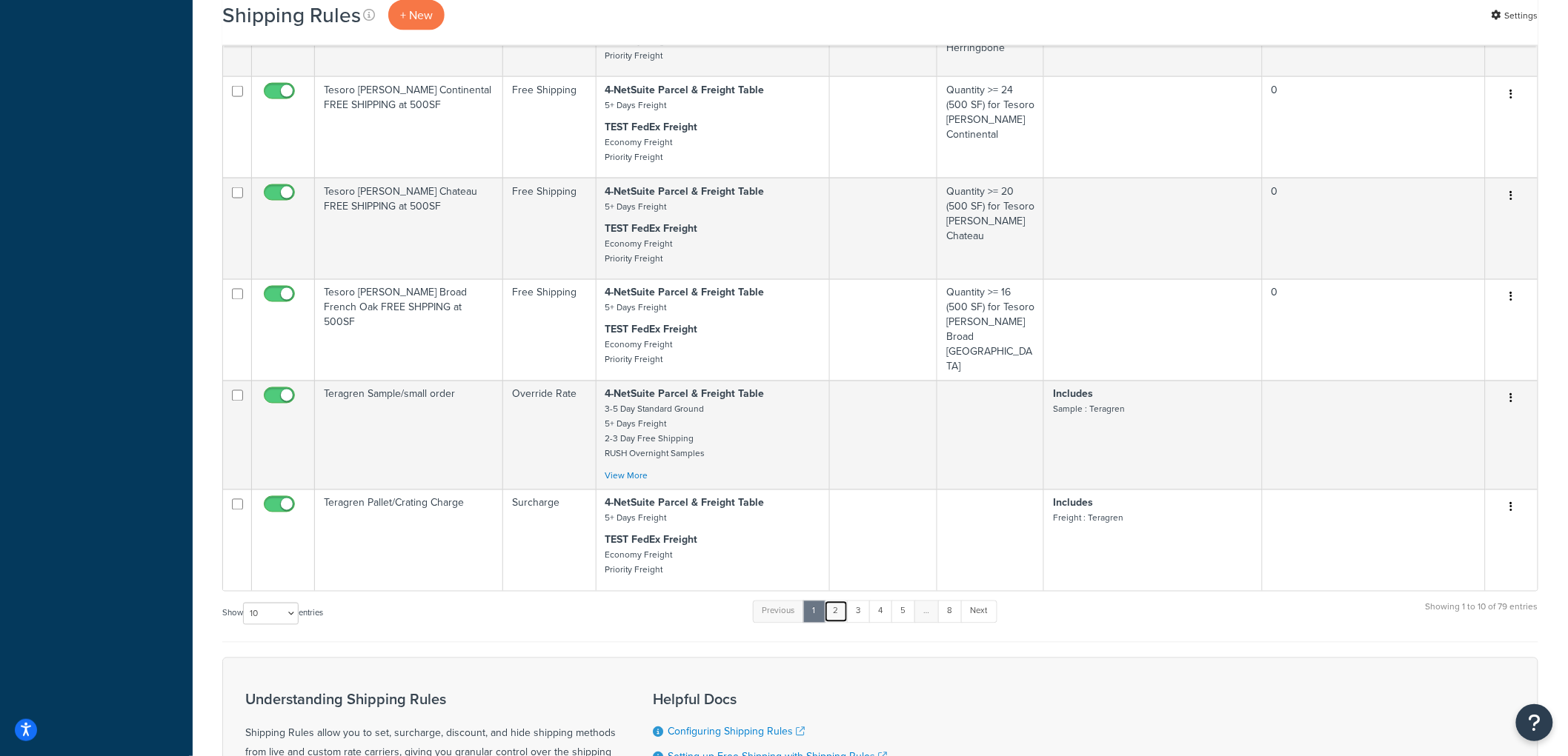
click at [840, 603] on link "2" at bounding box center [836, 611] width 24 height 23
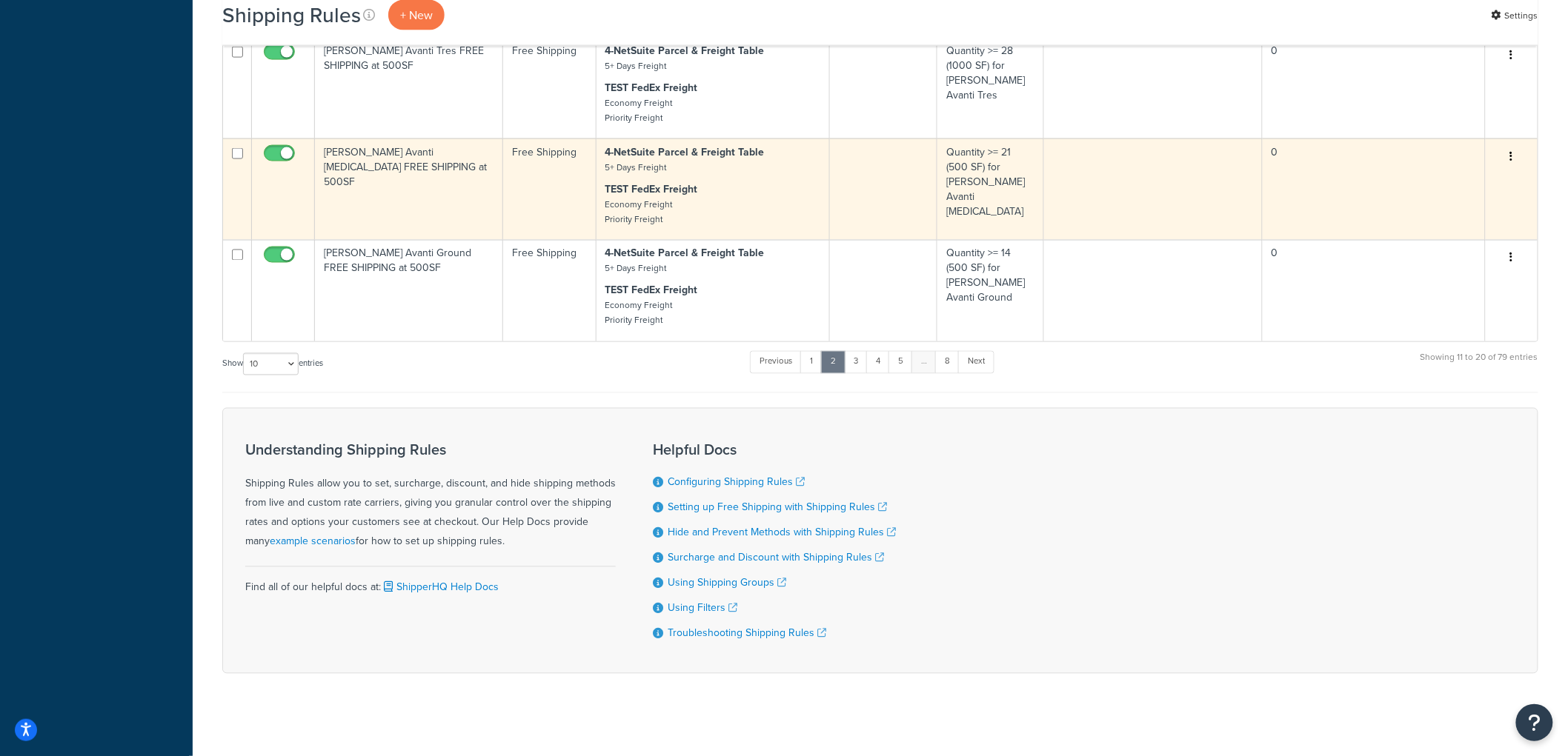
scroll to position [964, 0]
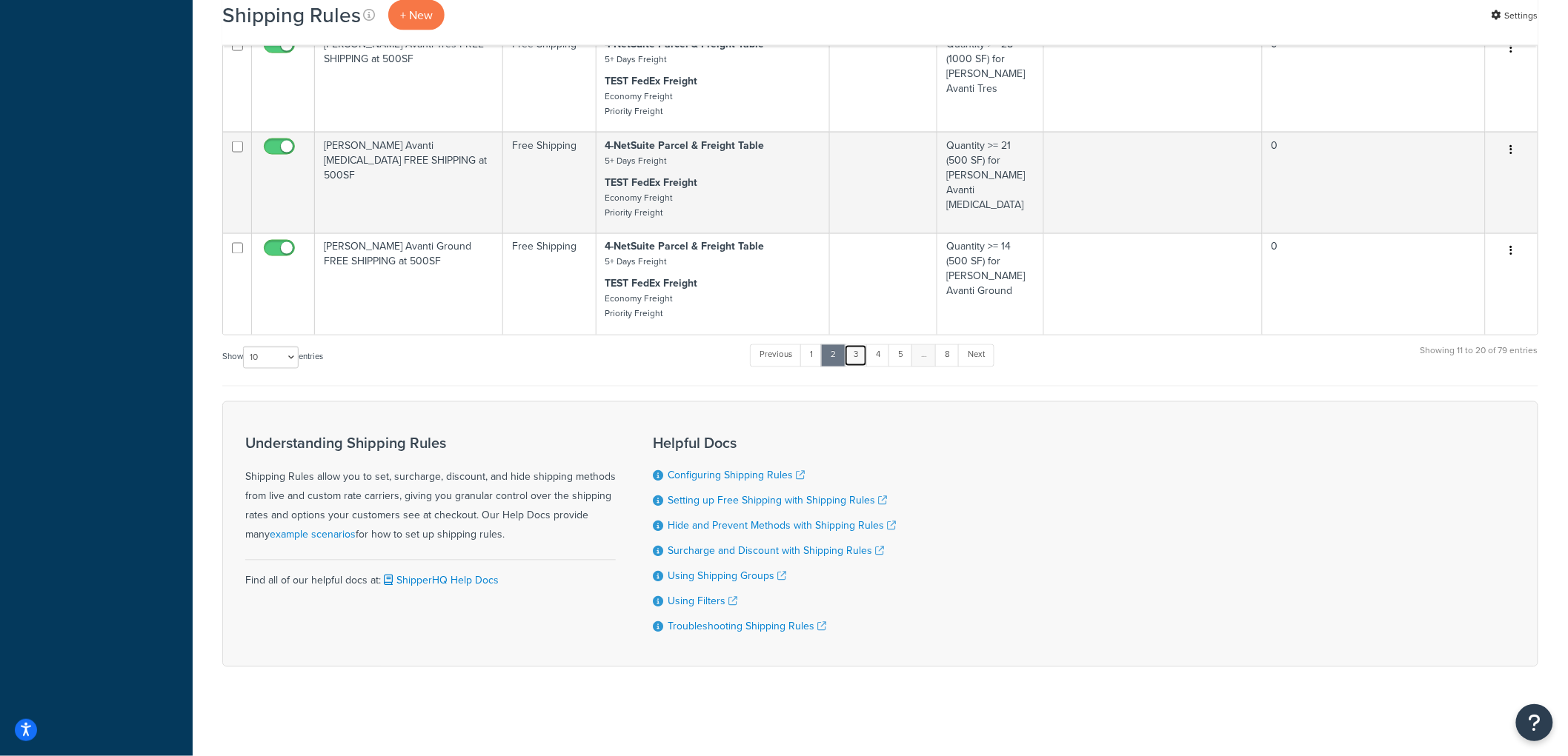
click at [863, 350] on link "3" at bounding box center [856, 355] width 23 height 23
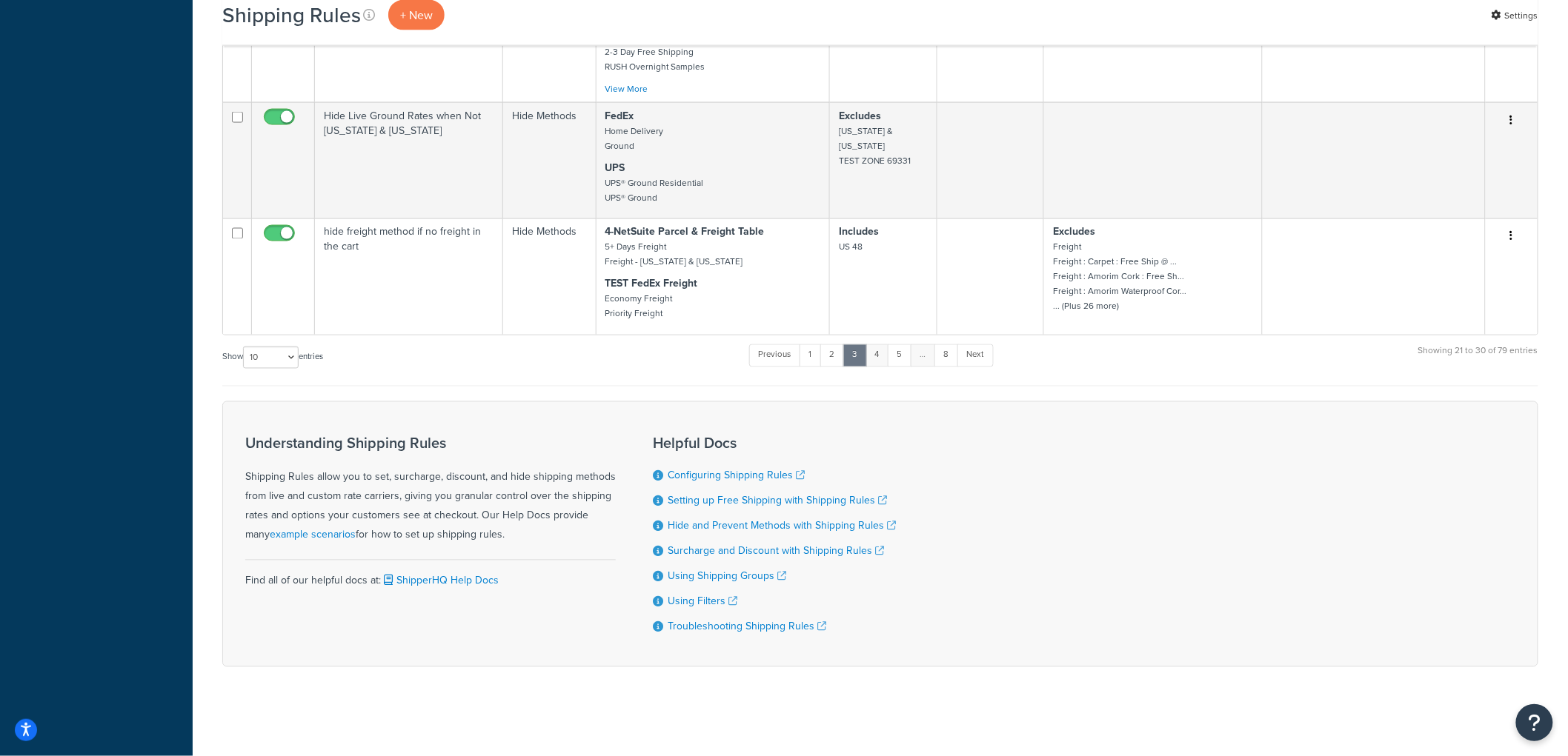
scroll to position [987, 0]
click at [879, 355] on link "4" at bounding box center [878, 355] width 23 height 23
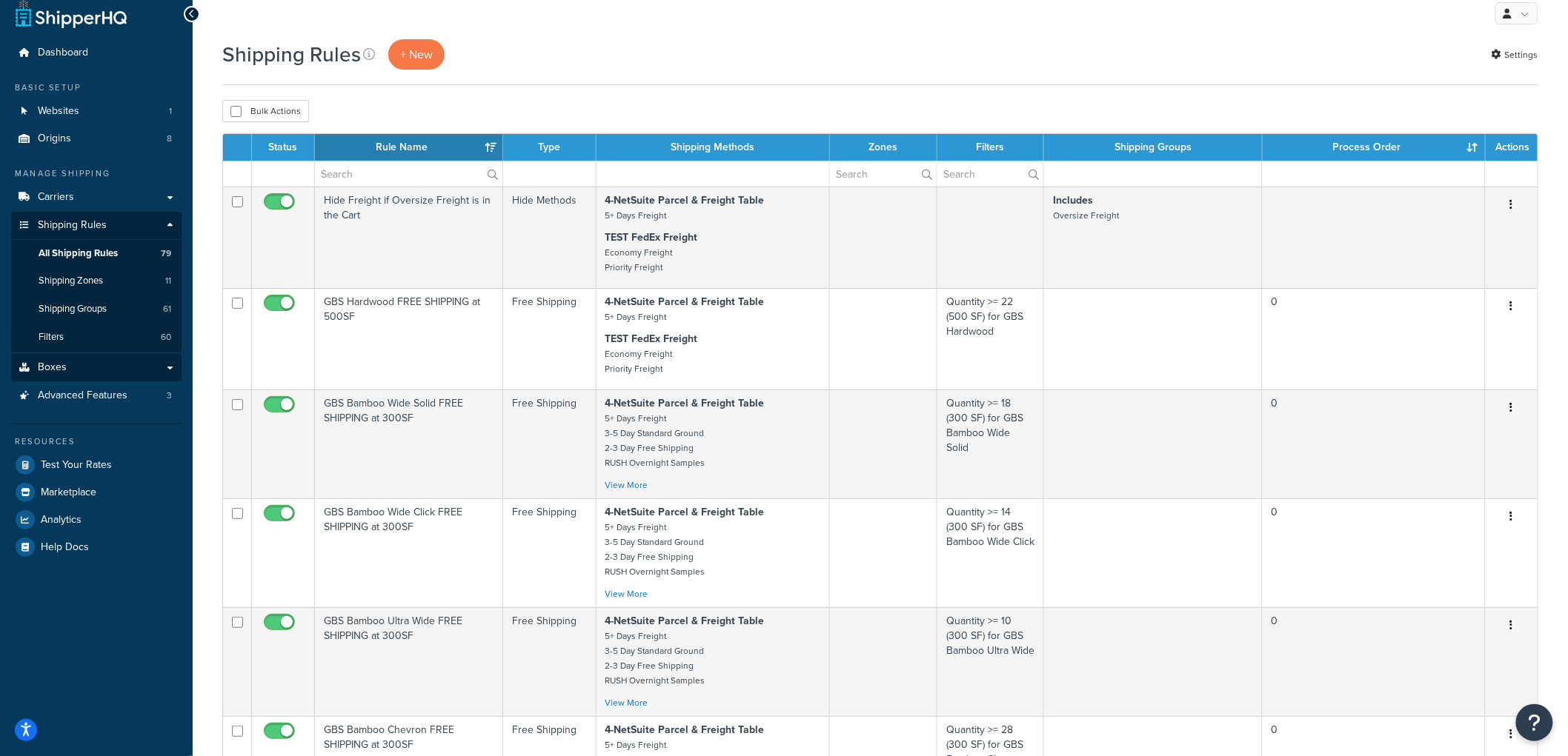
scroll to position [0, 0]
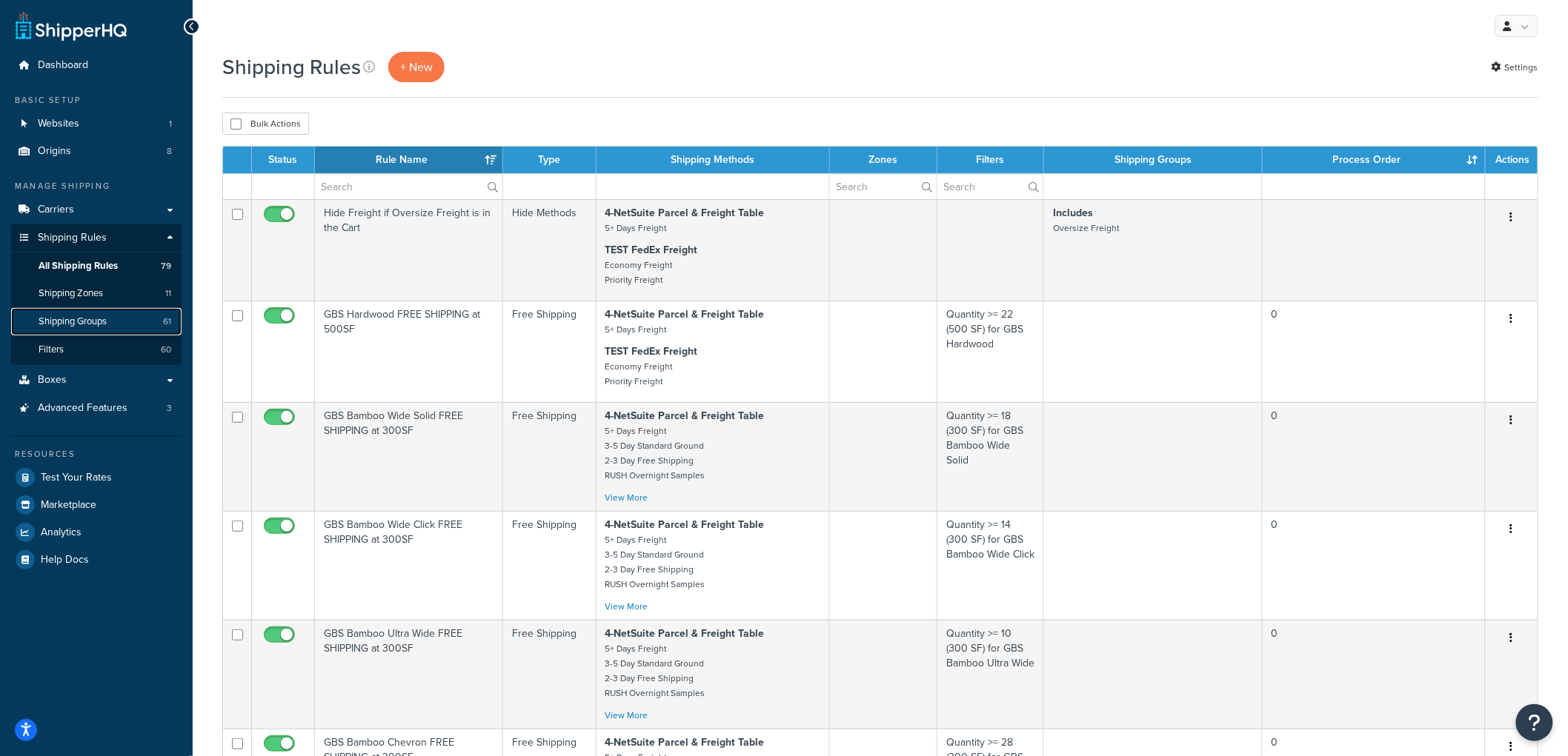
click at [99, 324] on span "Shipping Groups" at bounding box center [72, 321] width 68 height 13
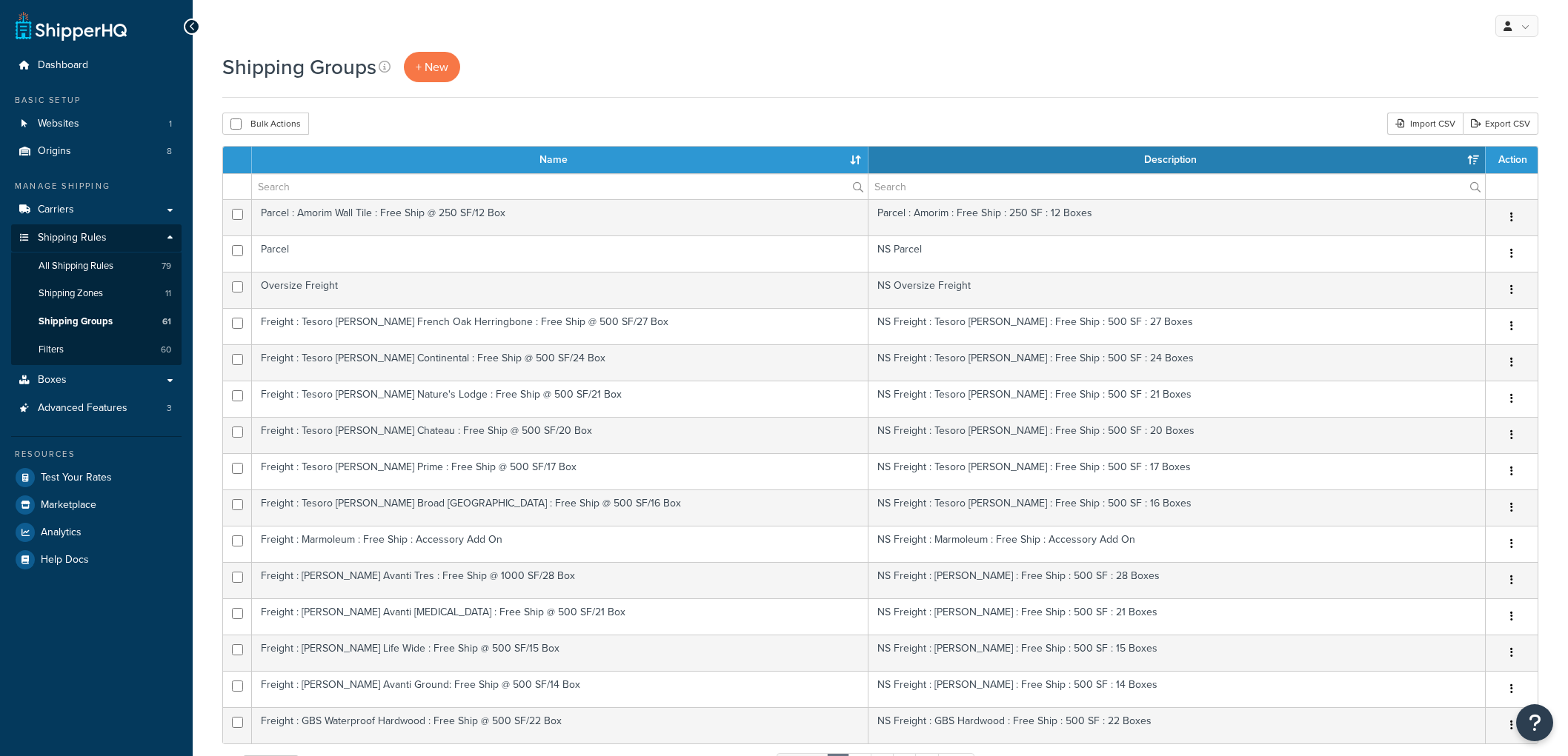
select select "15"
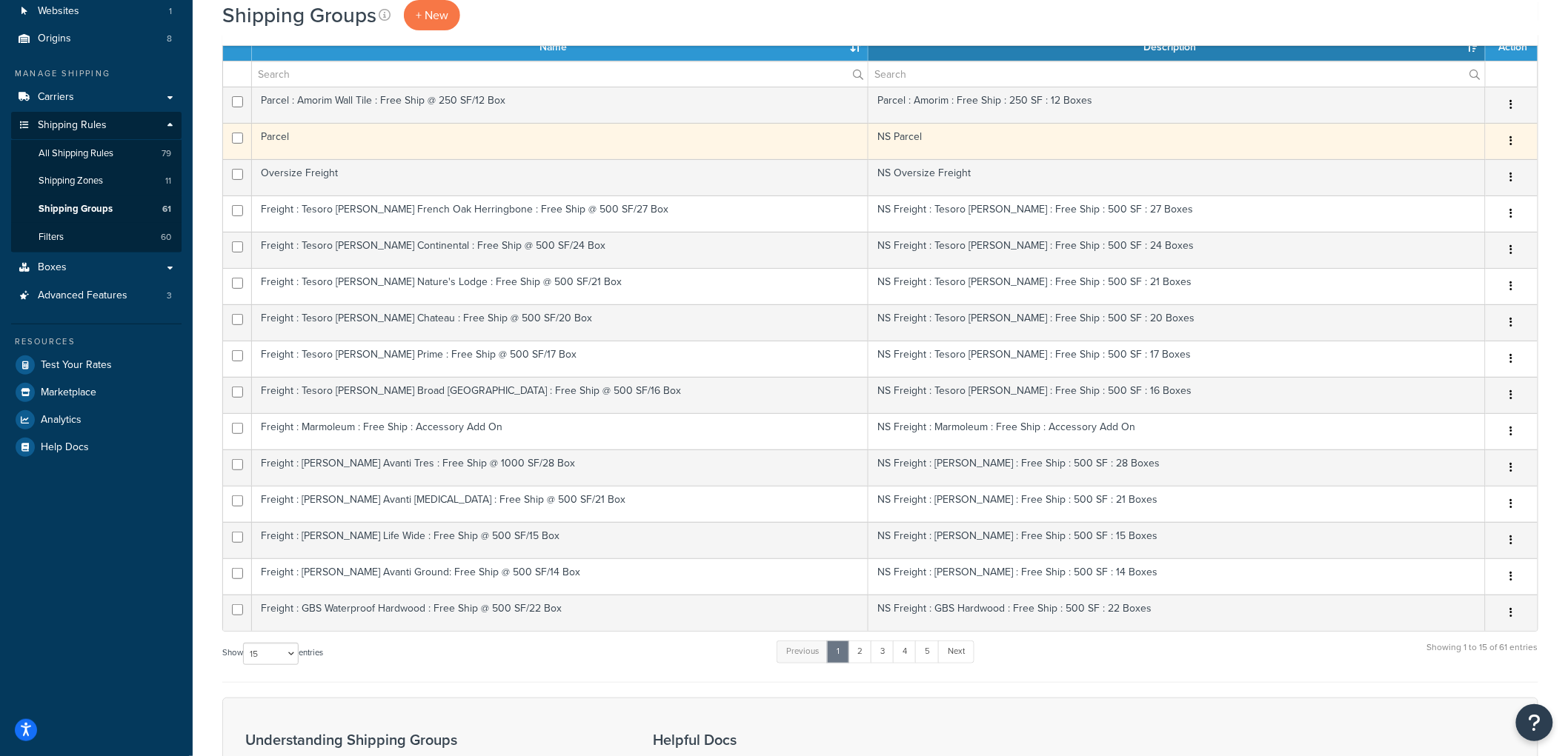
scroll to position [436, 0]
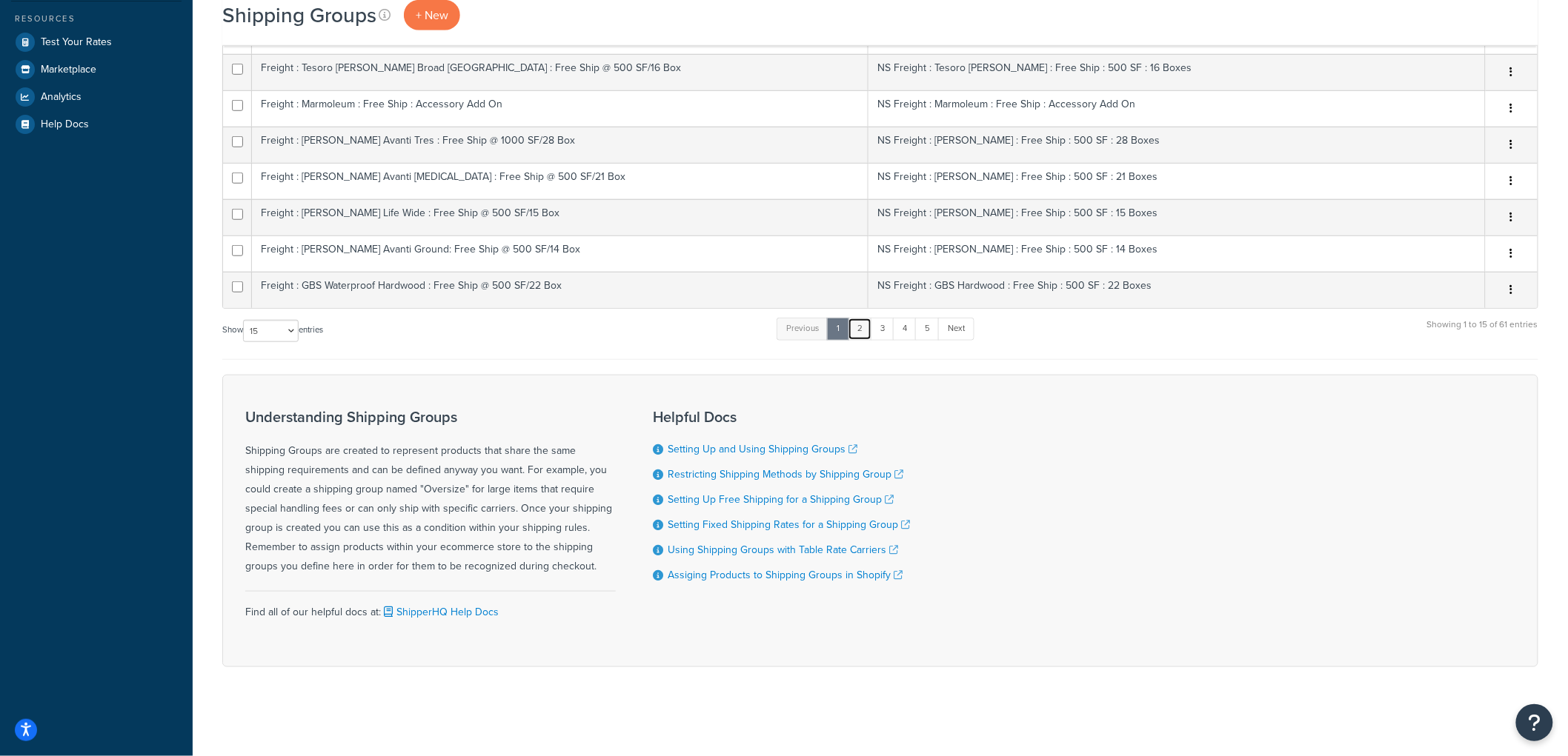
click at [858, 321] on link "2" at bounding box center [859, 329] width 24 height 23
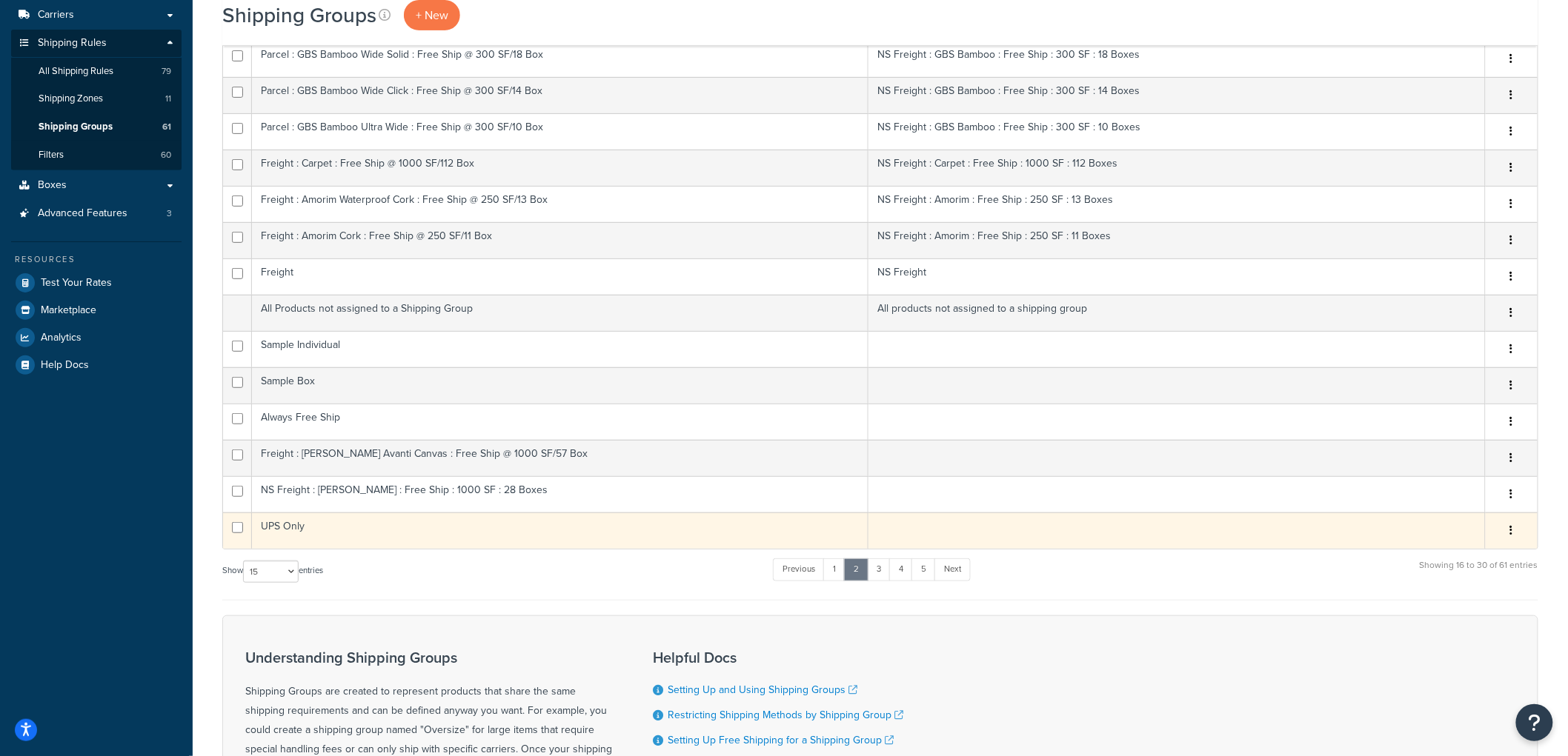
scroll to position [247, 0]
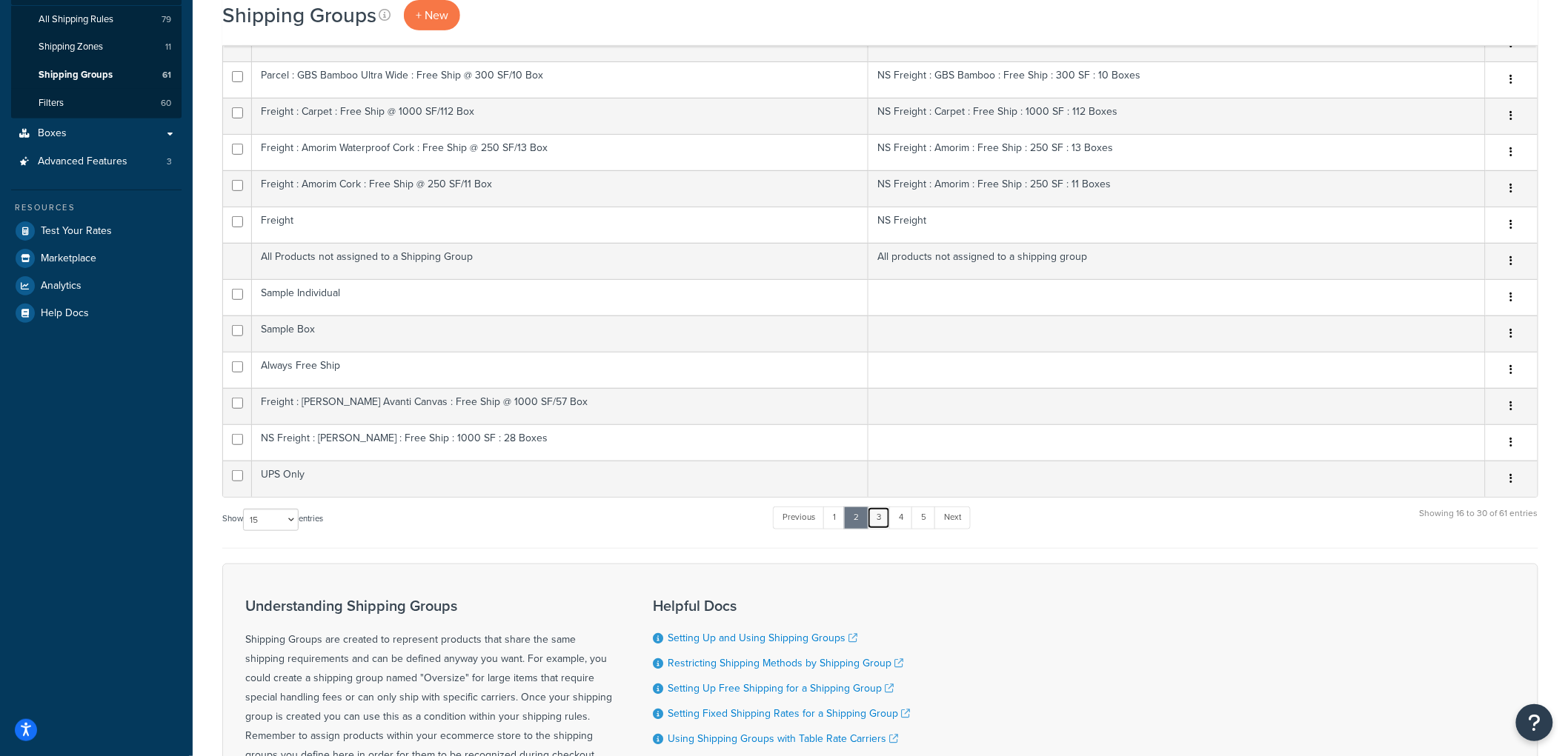
click at [878, 515] on link "3" at bounding box center [879, 518] width 23 height 23
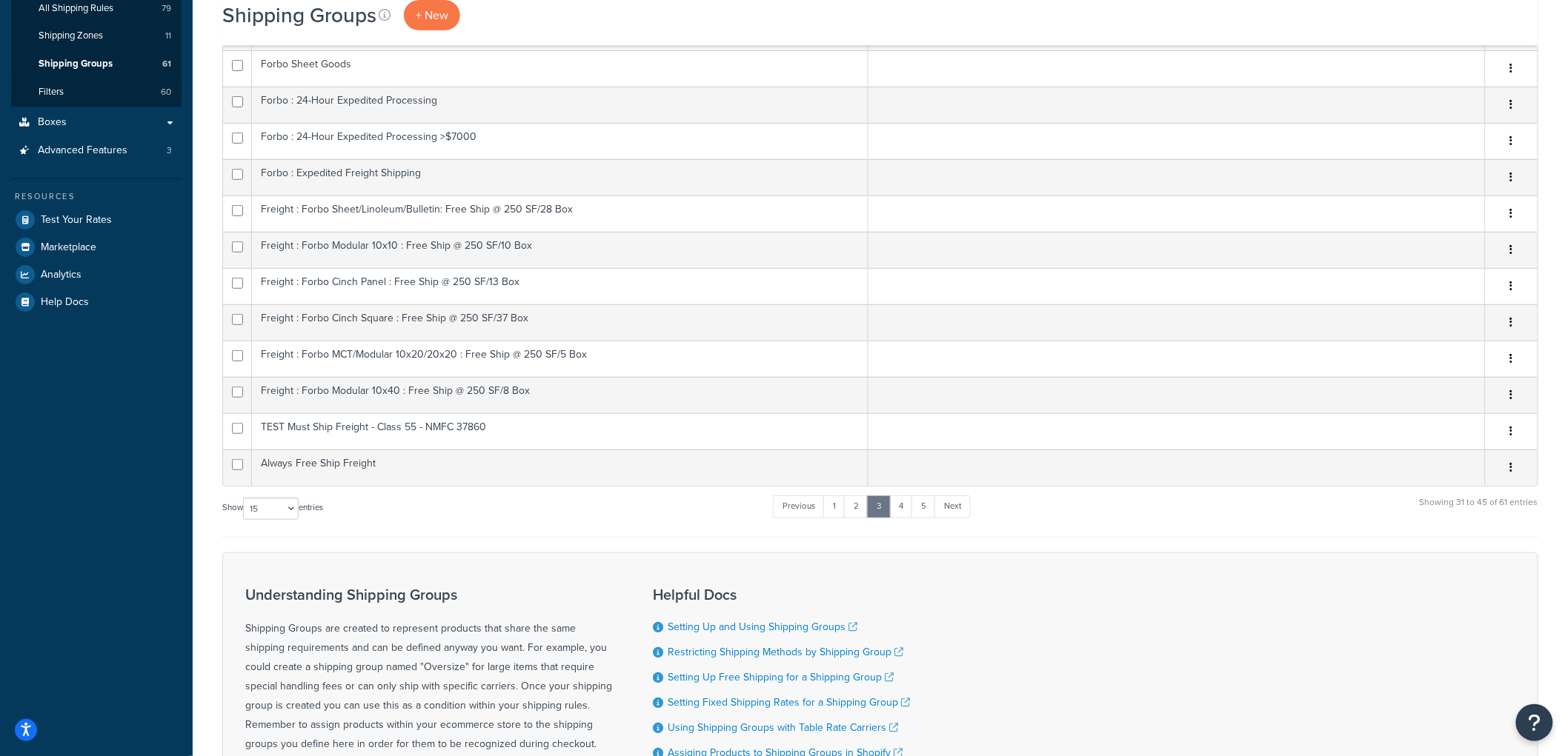
scroll to position [329, 0]
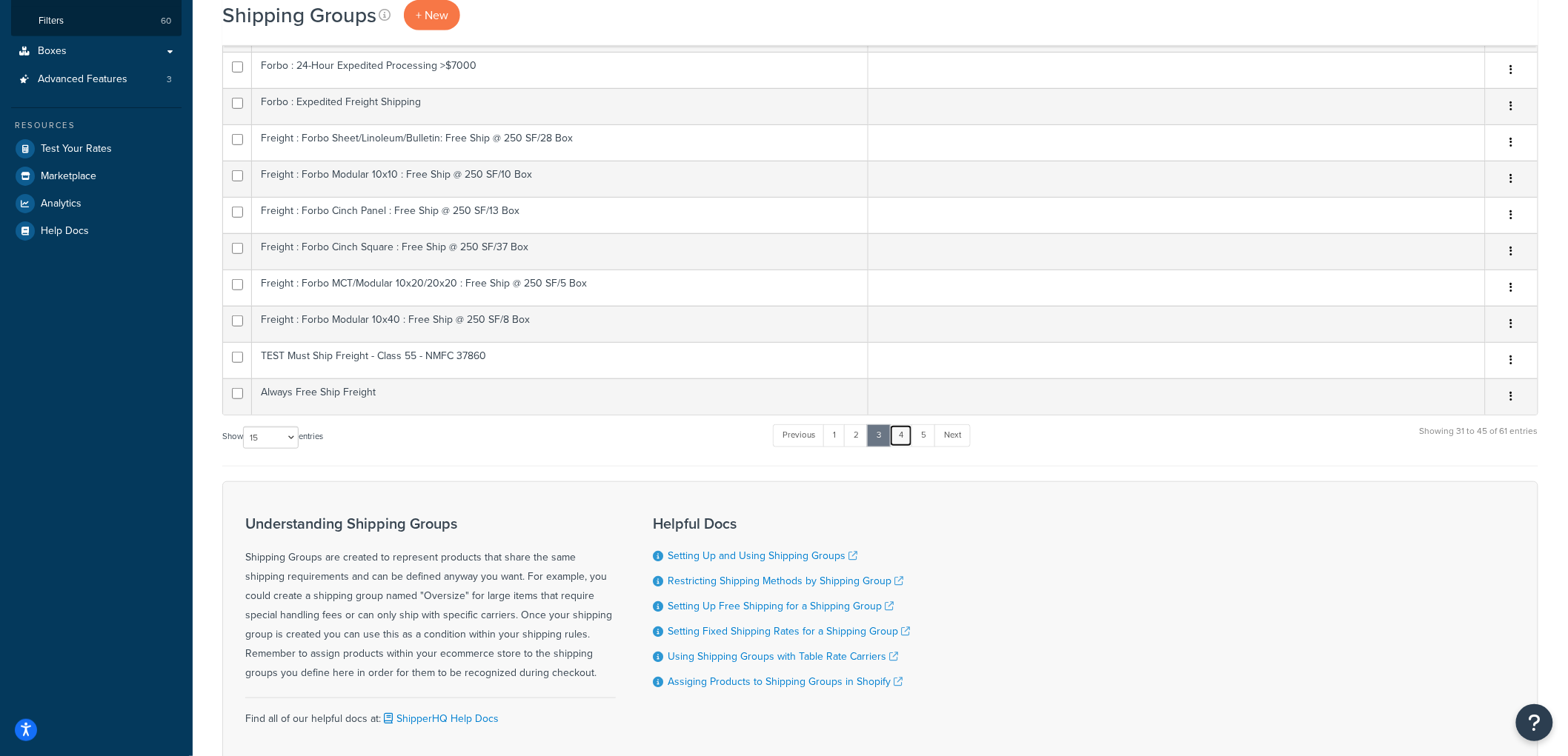
click at [900, 436] on link "4" at bounding box center [901, 436] width 23 height 23
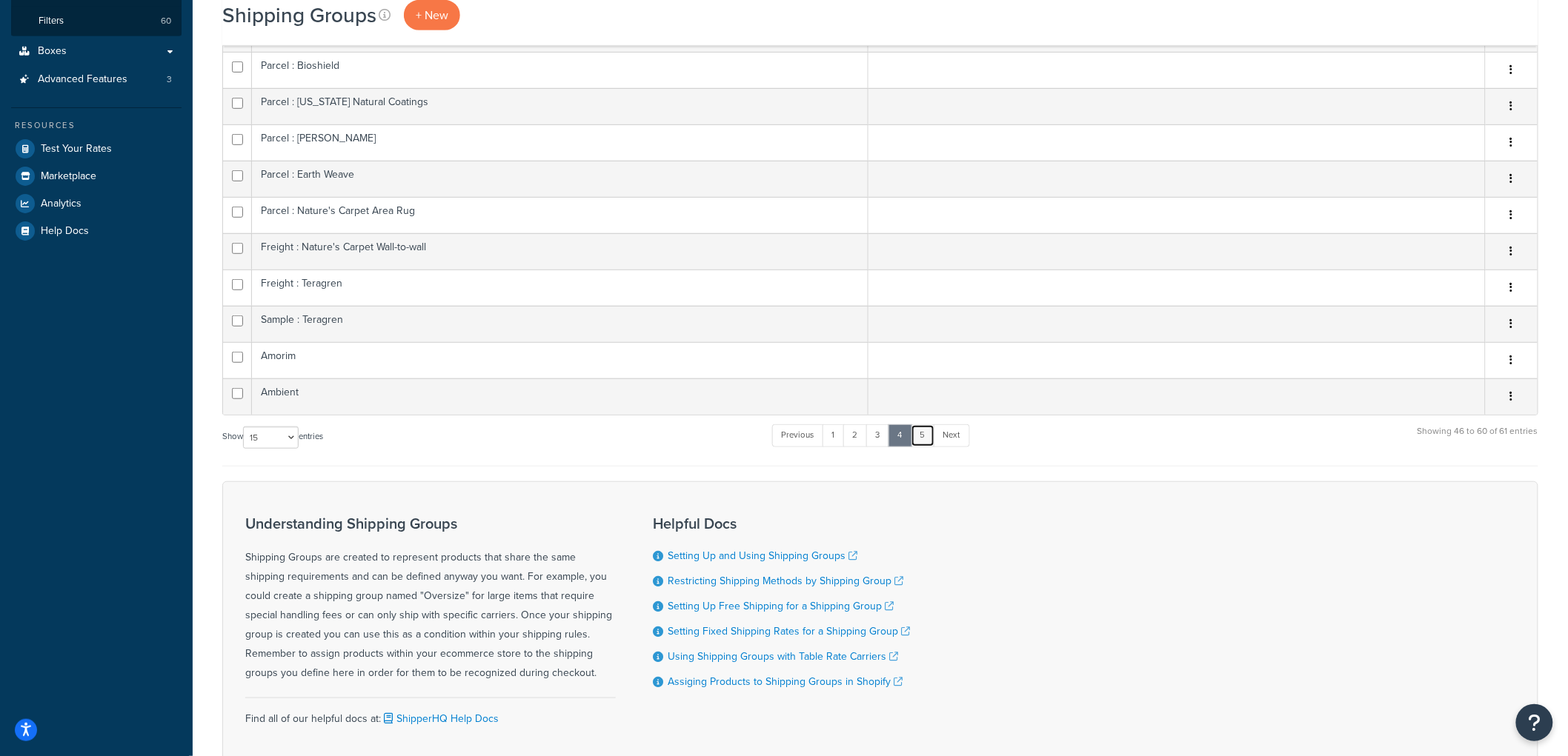
click at [930, 438] on link "5" at bounding box center [923, 436] width 24 height 23
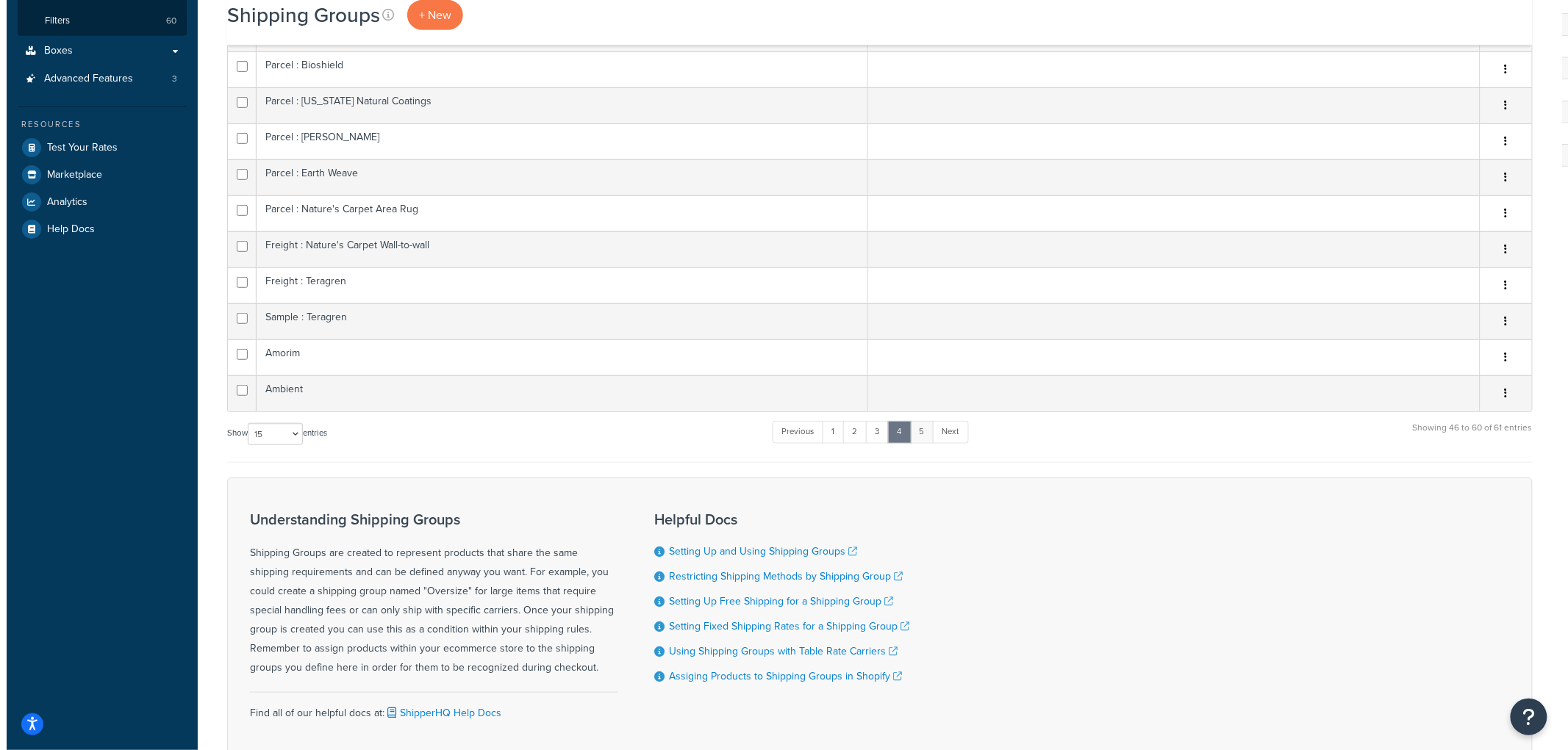
scroll to position [0, 0]
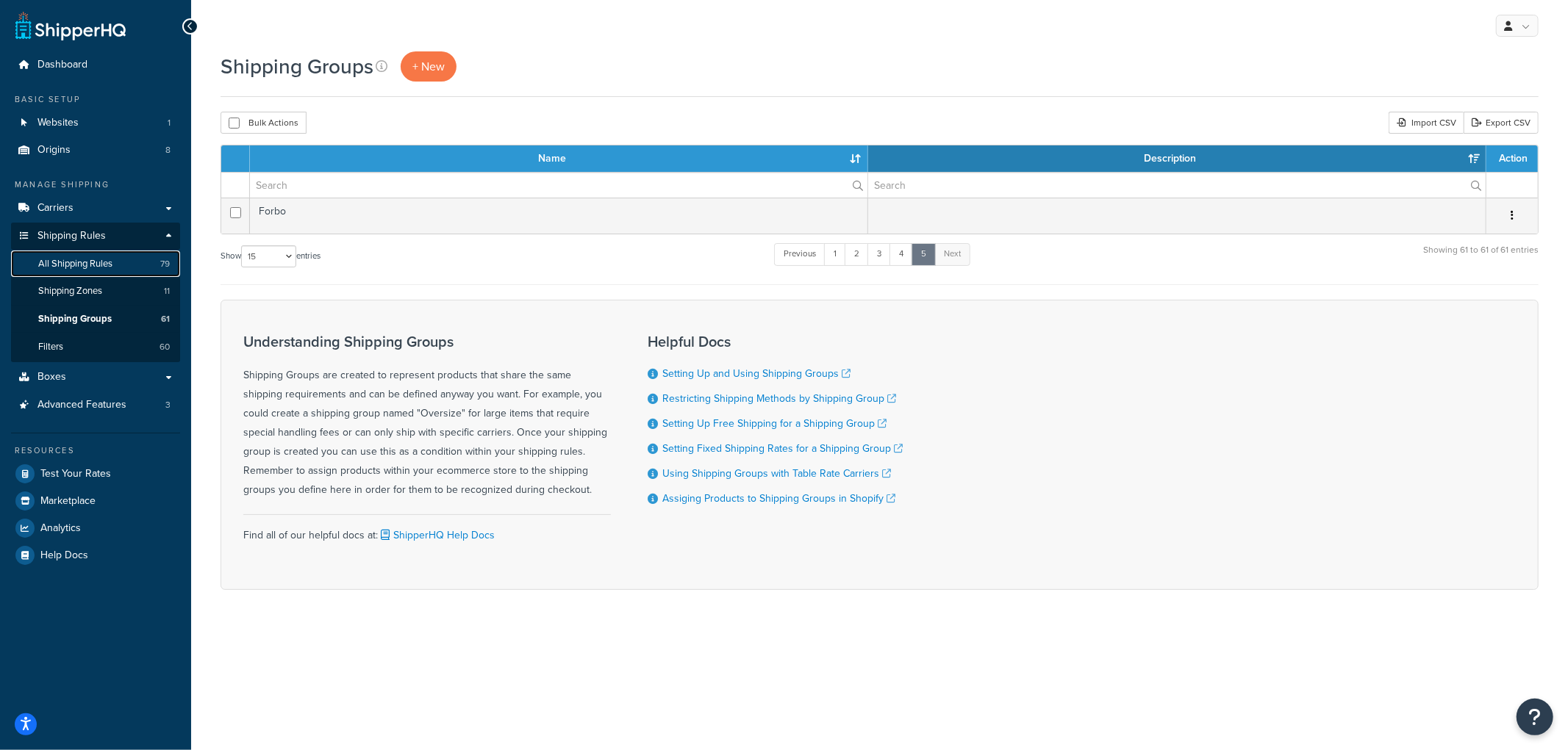
click at [106, 269] on span "All Shipping Rules" at bounding box center [75, 264] width 74 height 12
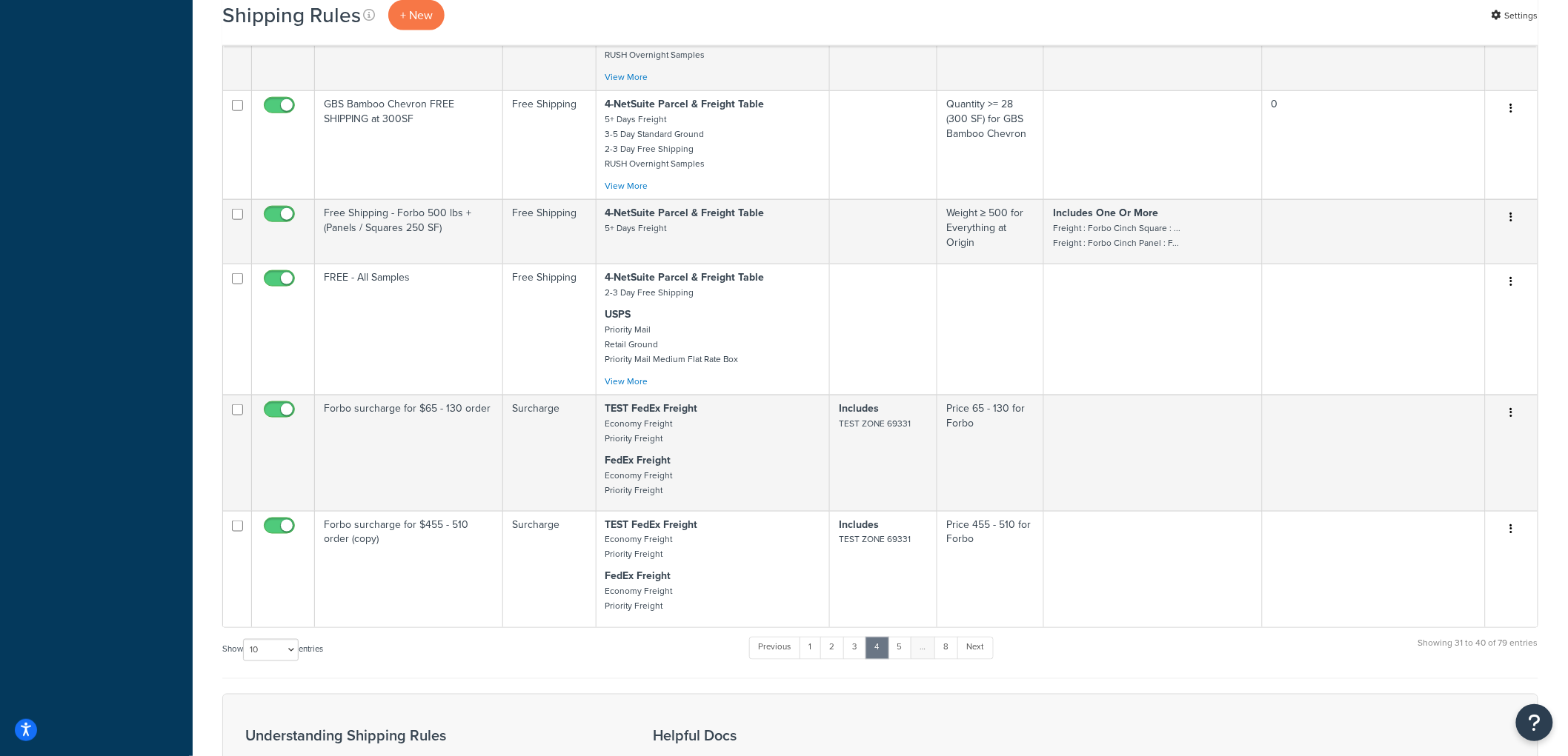
scroll to position [950, 0]
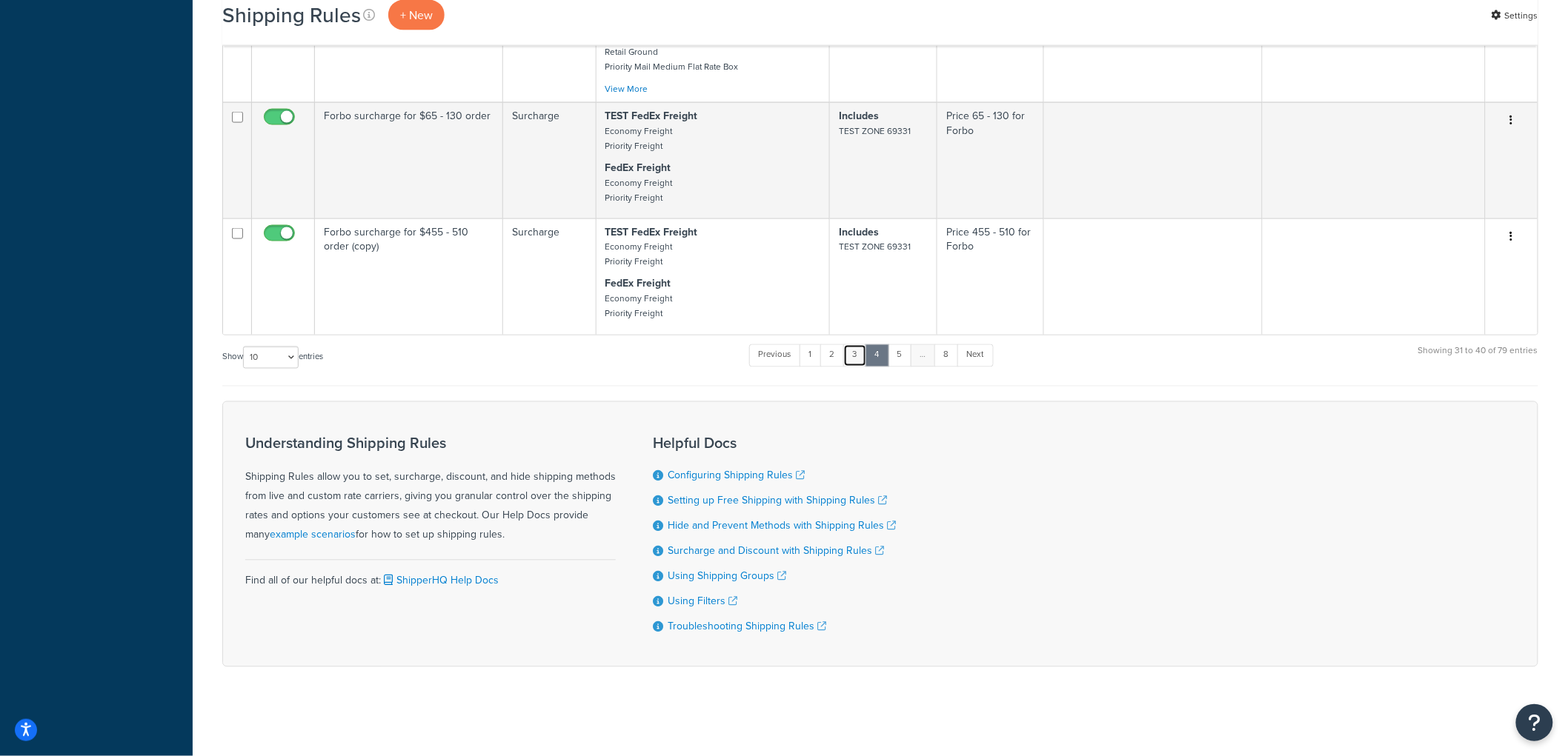
click at [853, 345] on link "3" at bounding box center [855, 355] width 23 height 23
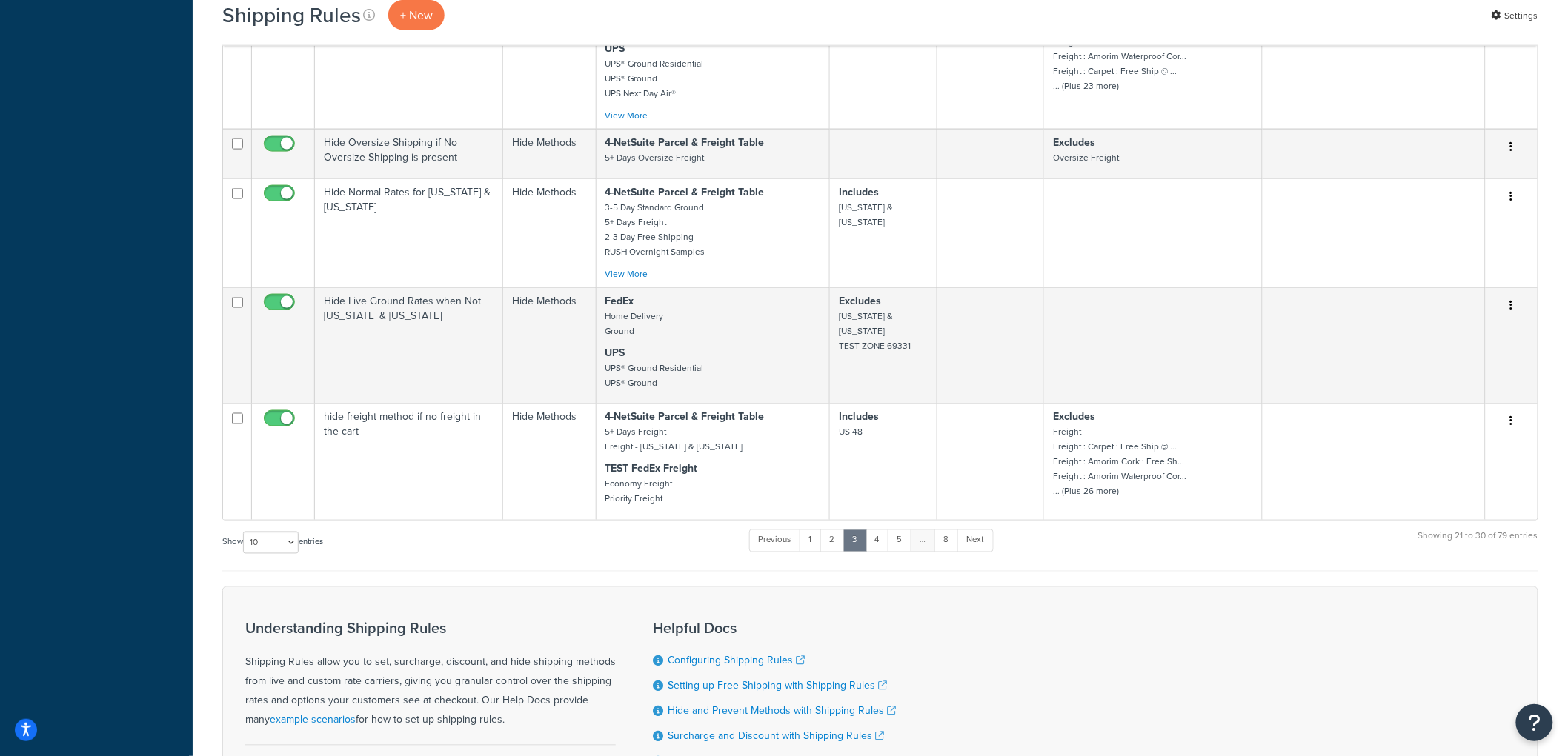
scroll to position [785, 0]
click at [907, 549] on link "5" at bounding box center [899, 539] width 24 height 23
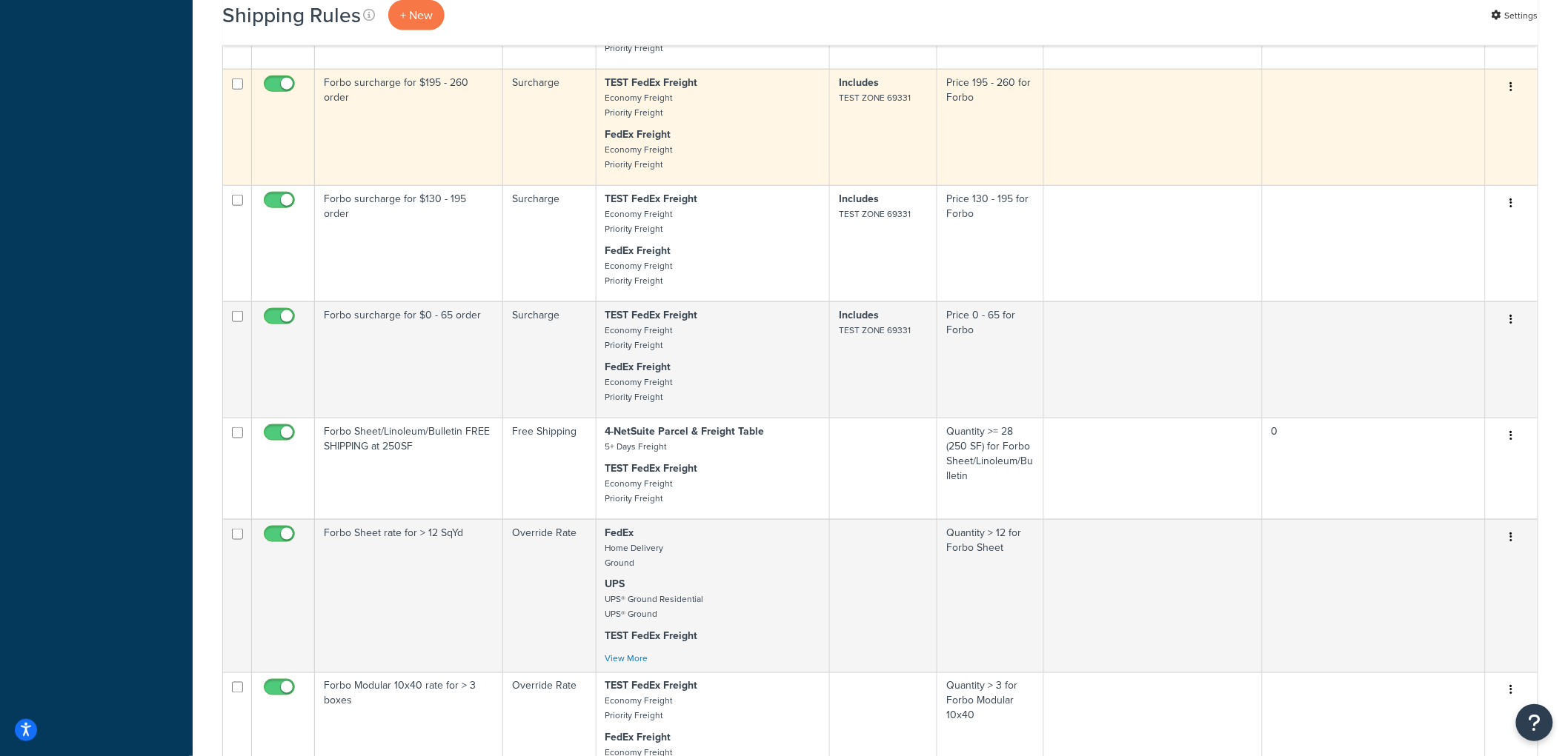
scroll to position [620, 0]
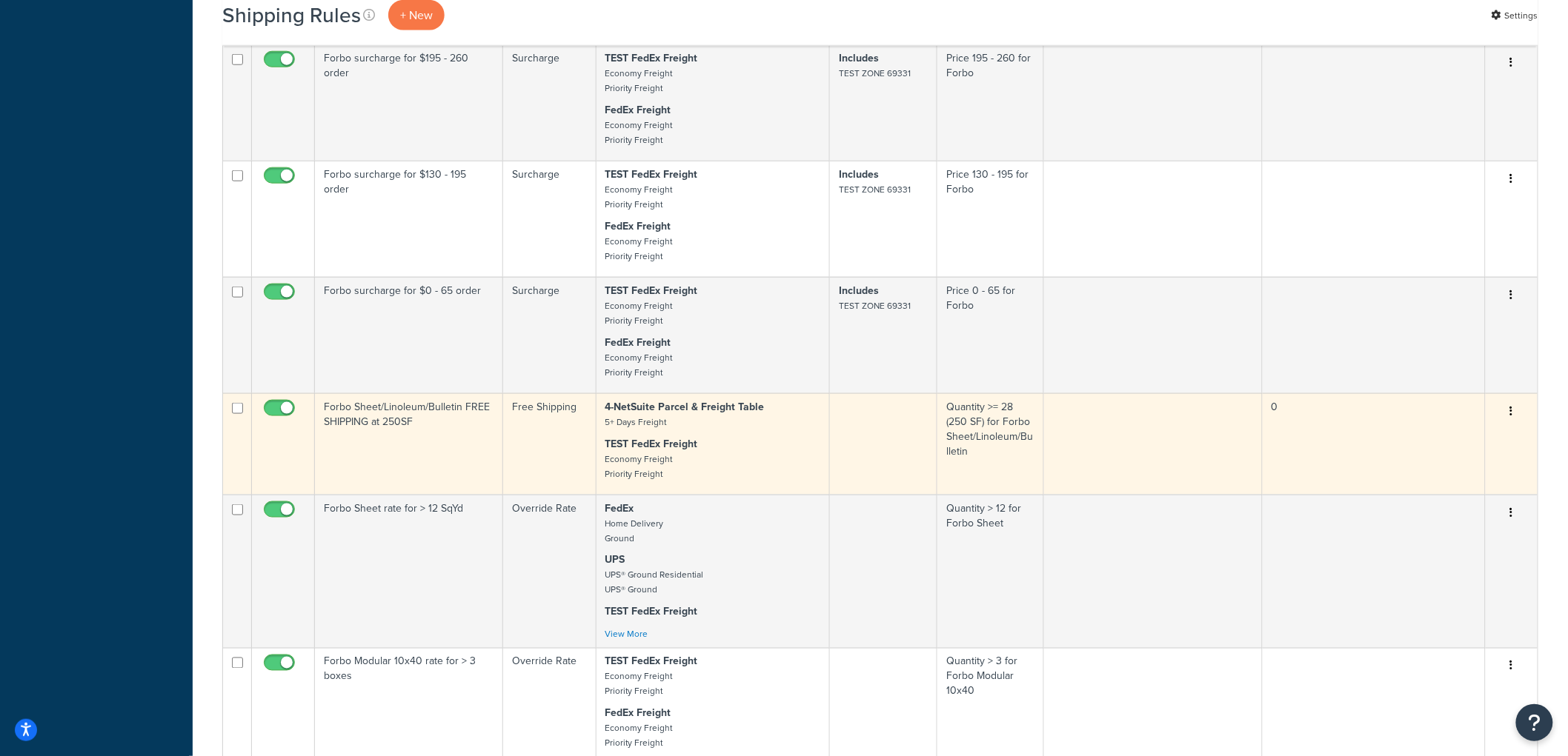
click at [438, 467] on td "Forbo Sheet/Linoleum/Bulletin FREE SHIPPING at 250SF" at bounding box center [408, 443] width 188 height 101
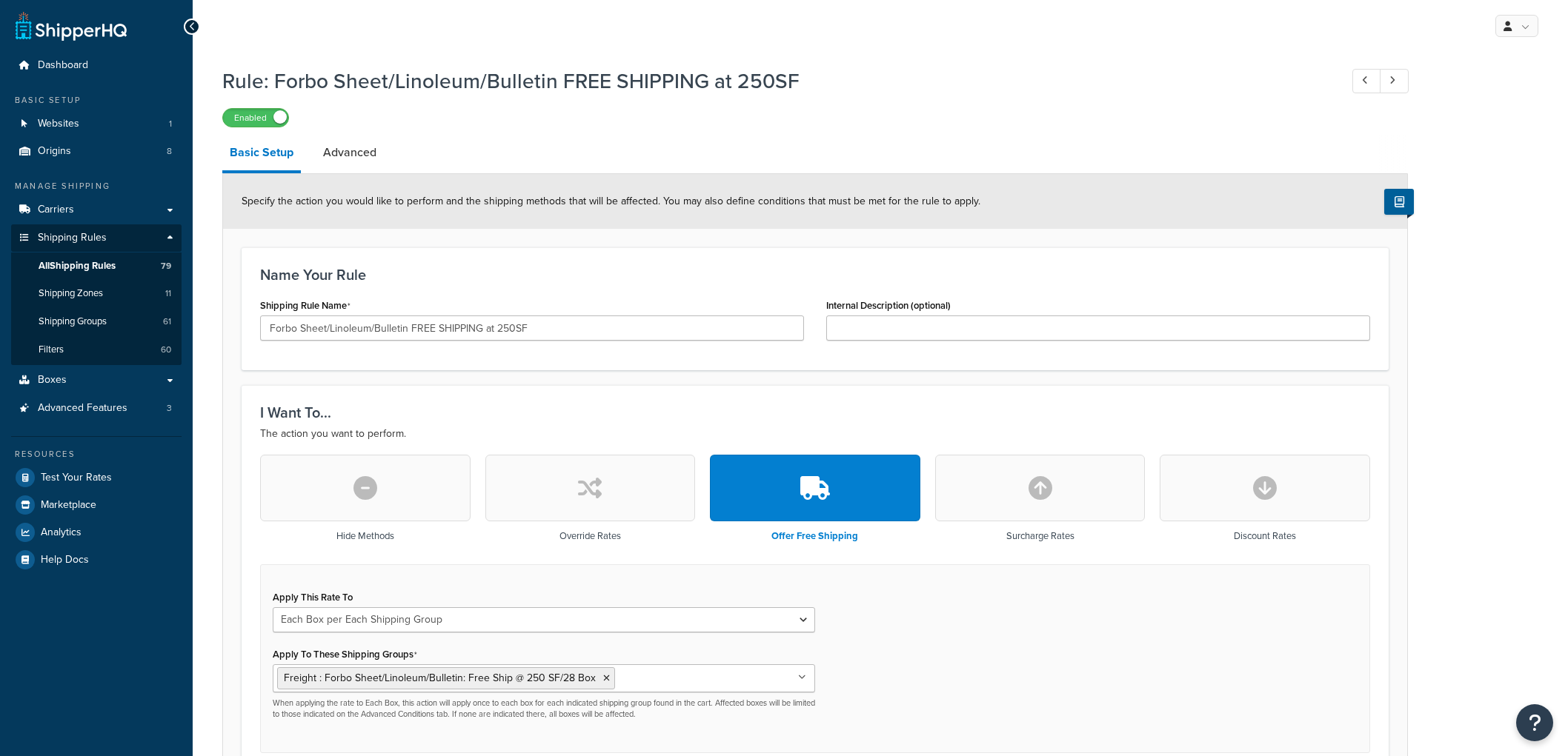
select select "BOX"
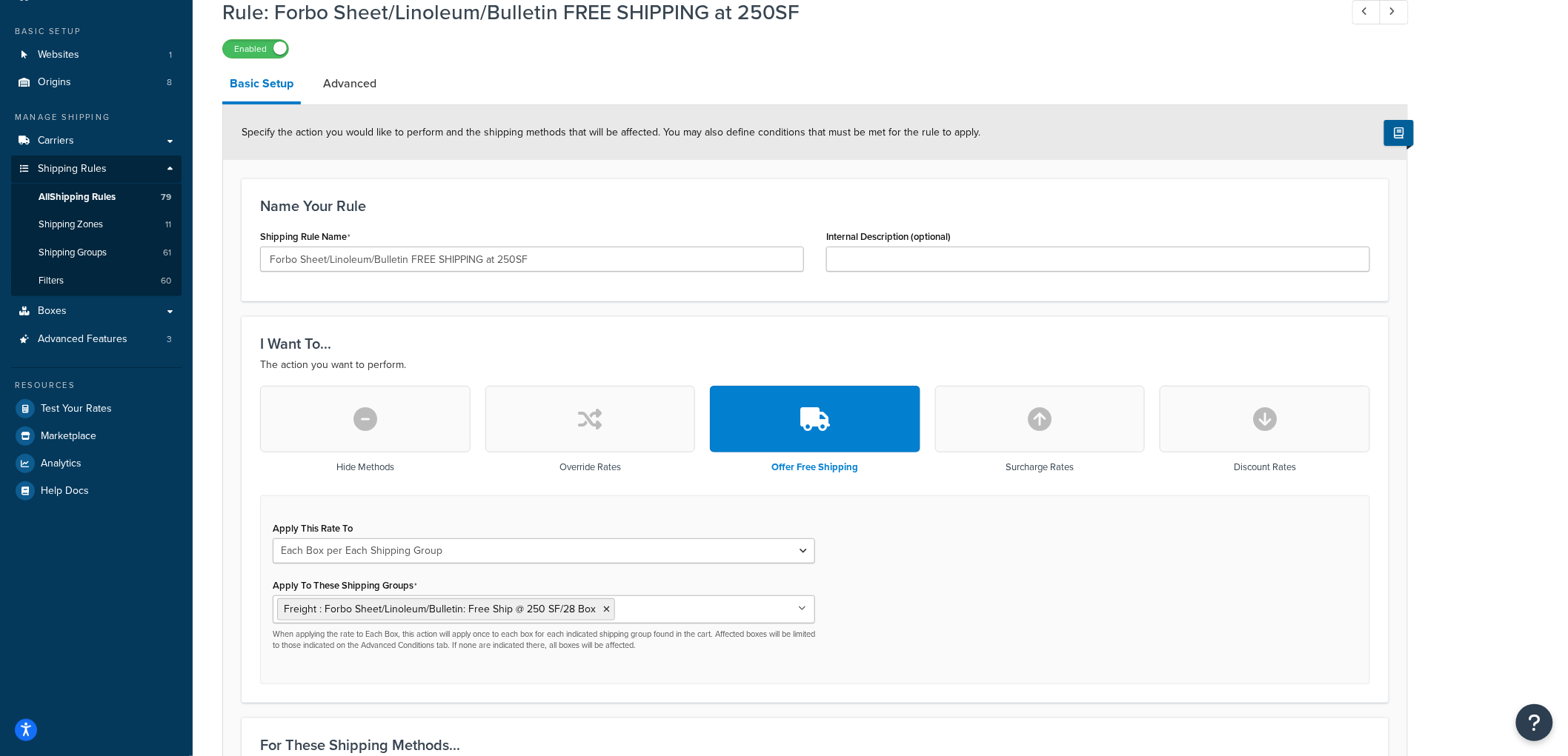
scroll to position [247, 0]
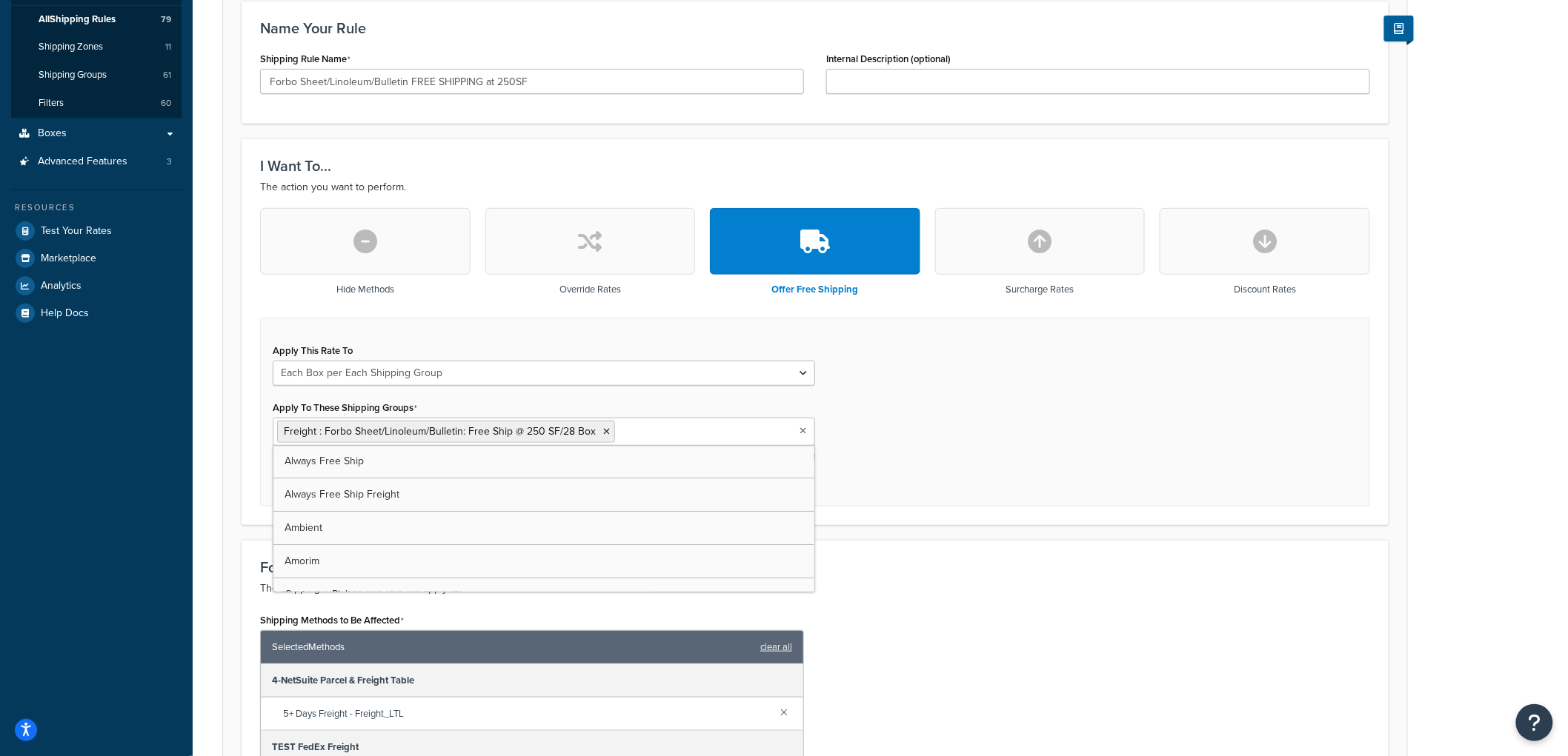
click at [649, 418] on ul "Freight : Forbo Sheet/Linoleum/Bulletin: Free Ship @ 250 SF/28 Box" at bounding box center [544, 432] width 542 height 28
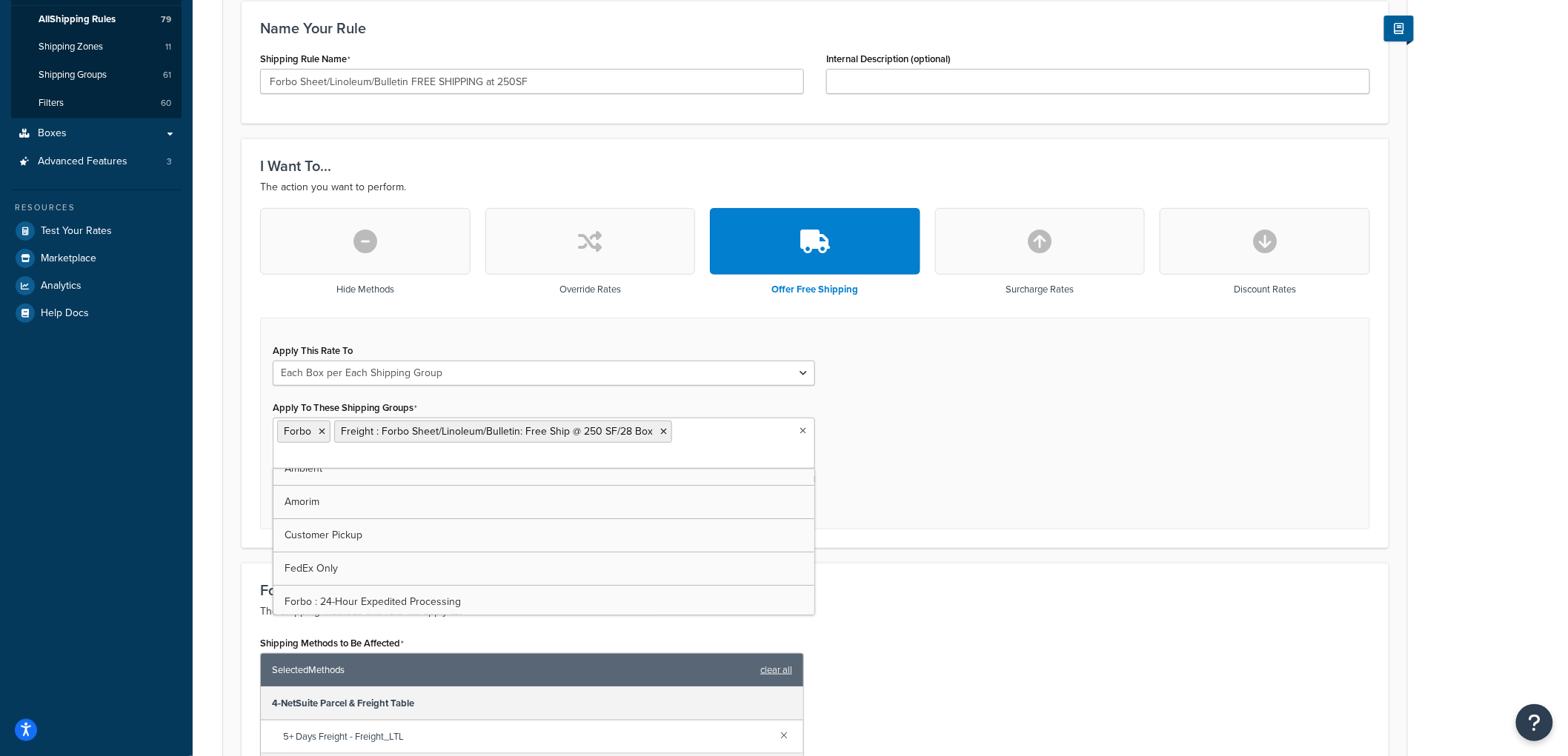
click at [967, 387] on div "Apply This Rate To Each Shipment in the Cart Each Origin in the Cart Each Shipp…" at bounding box center [815, 424] width 1110 height 212
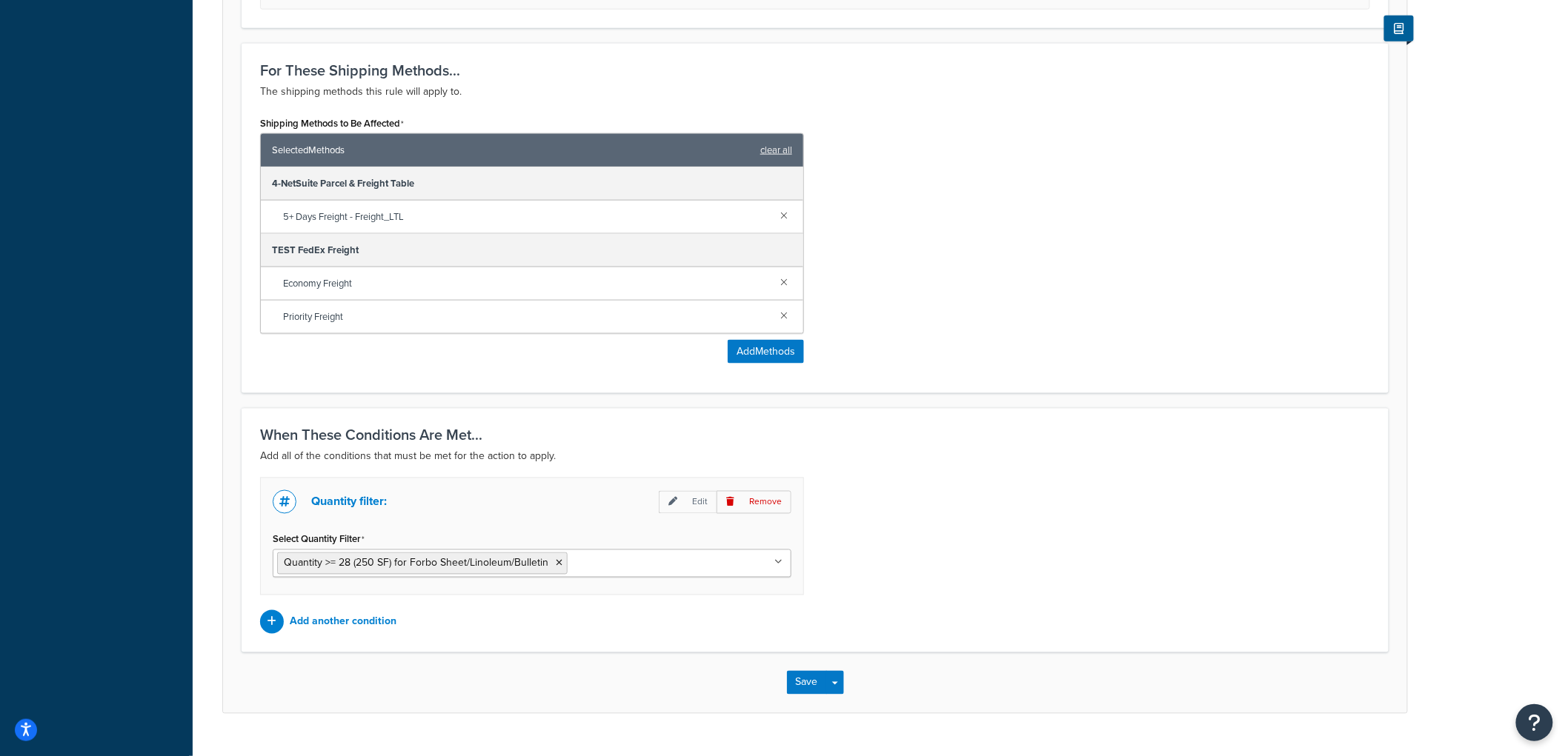
scroll to position [778, 0]
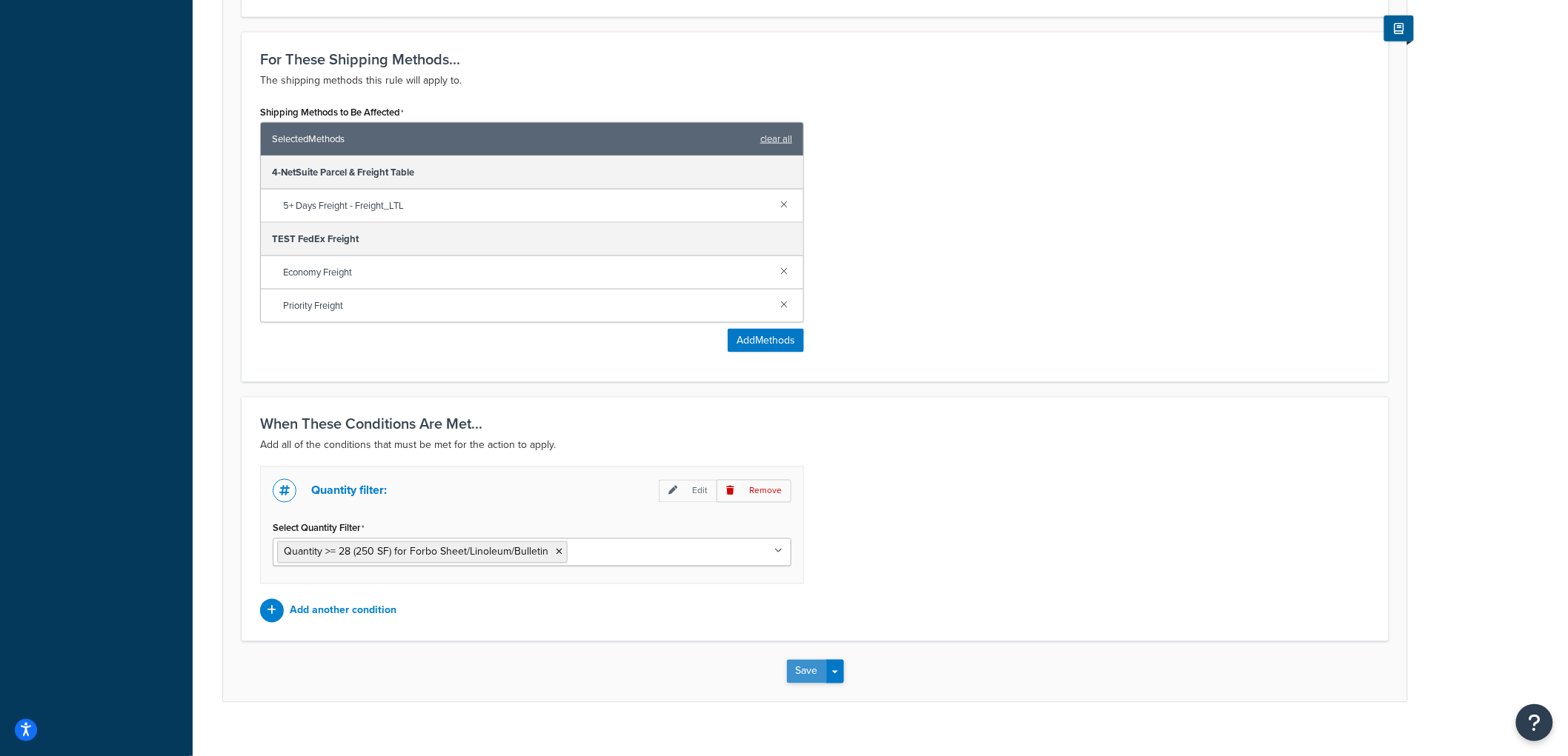
click at [794, 660] on button "Save" at bounding box center [807, 672] width 40 height 23
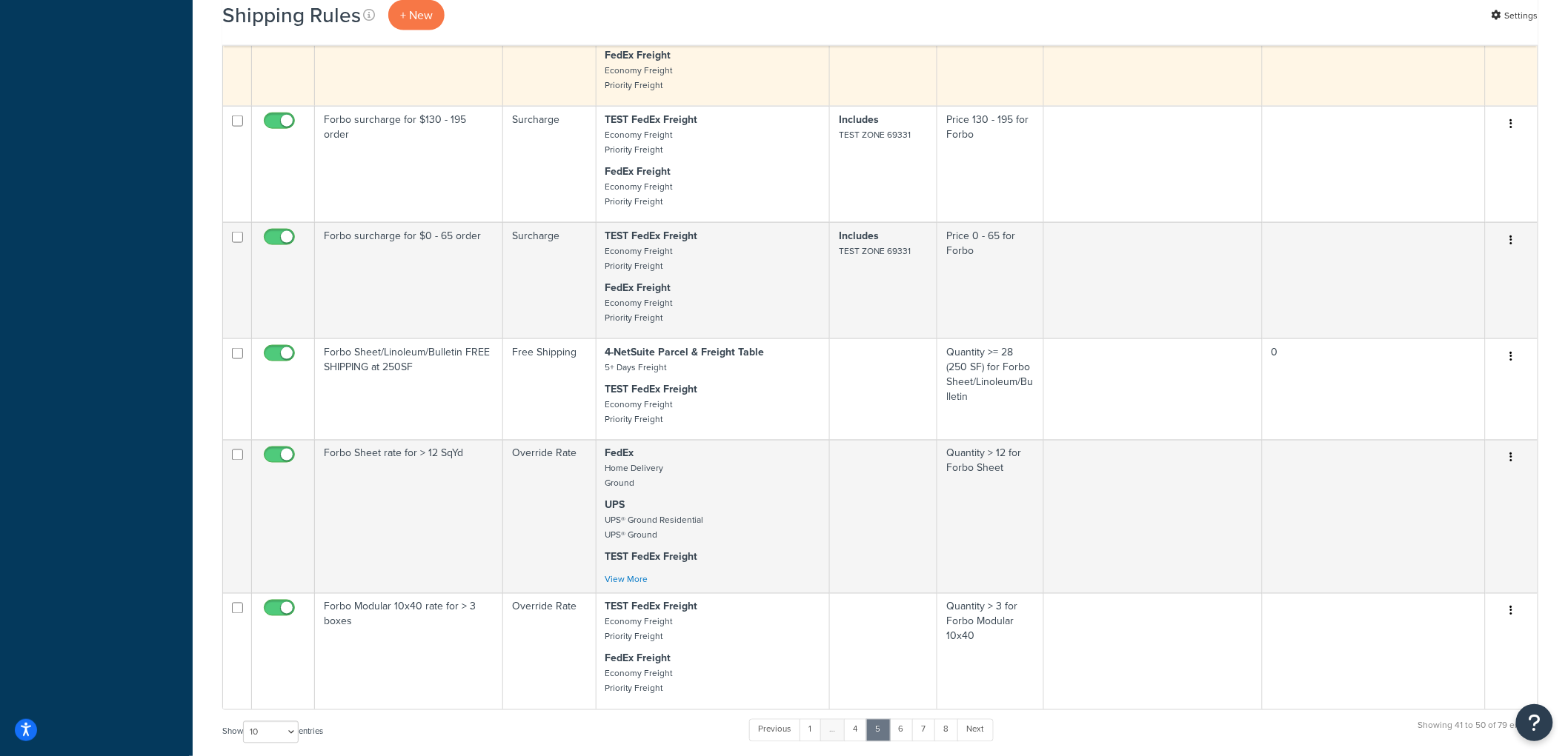
scroll to position [988, 0]
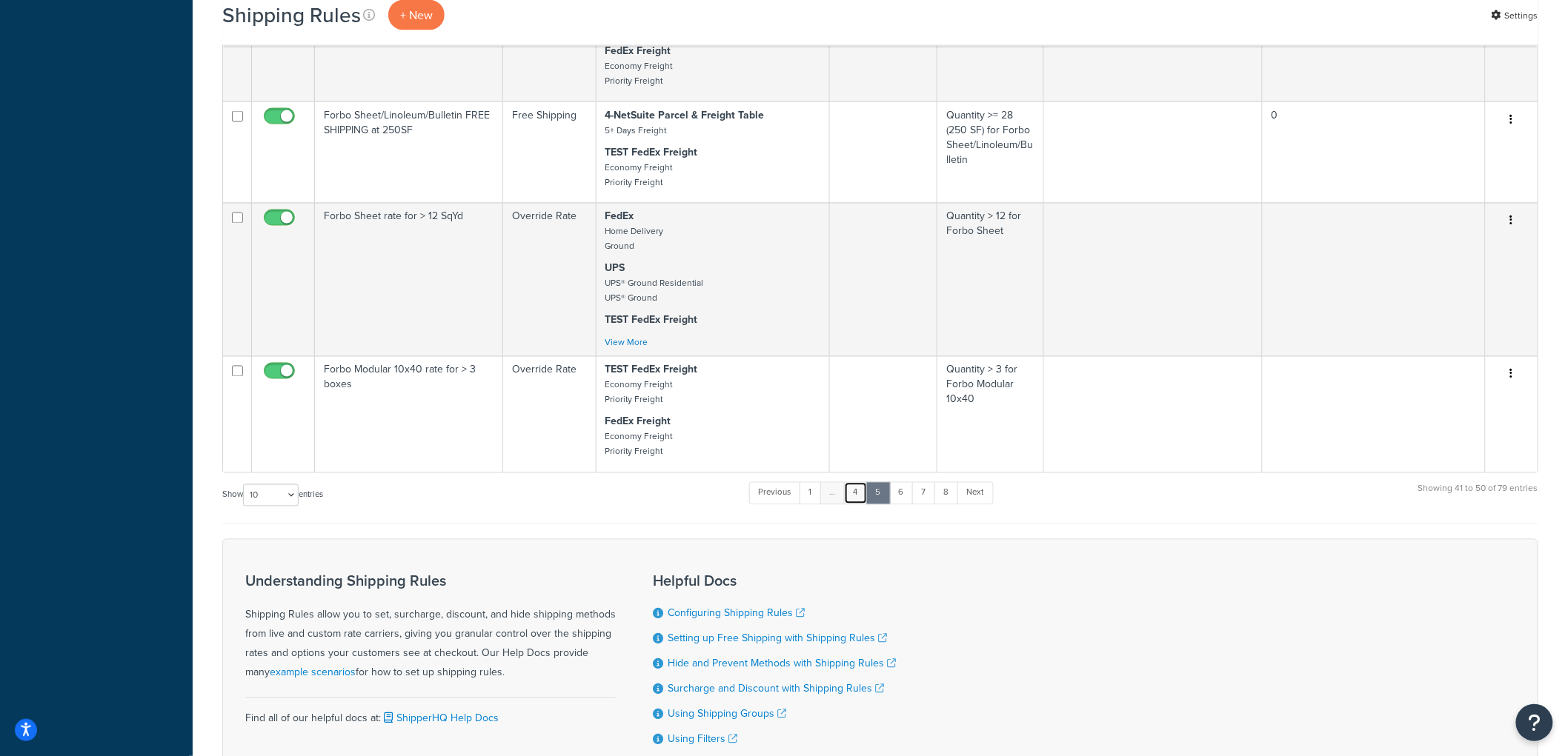
click at [862, 504] on link "4" at bounding box center [856, 493] width 23 height 23
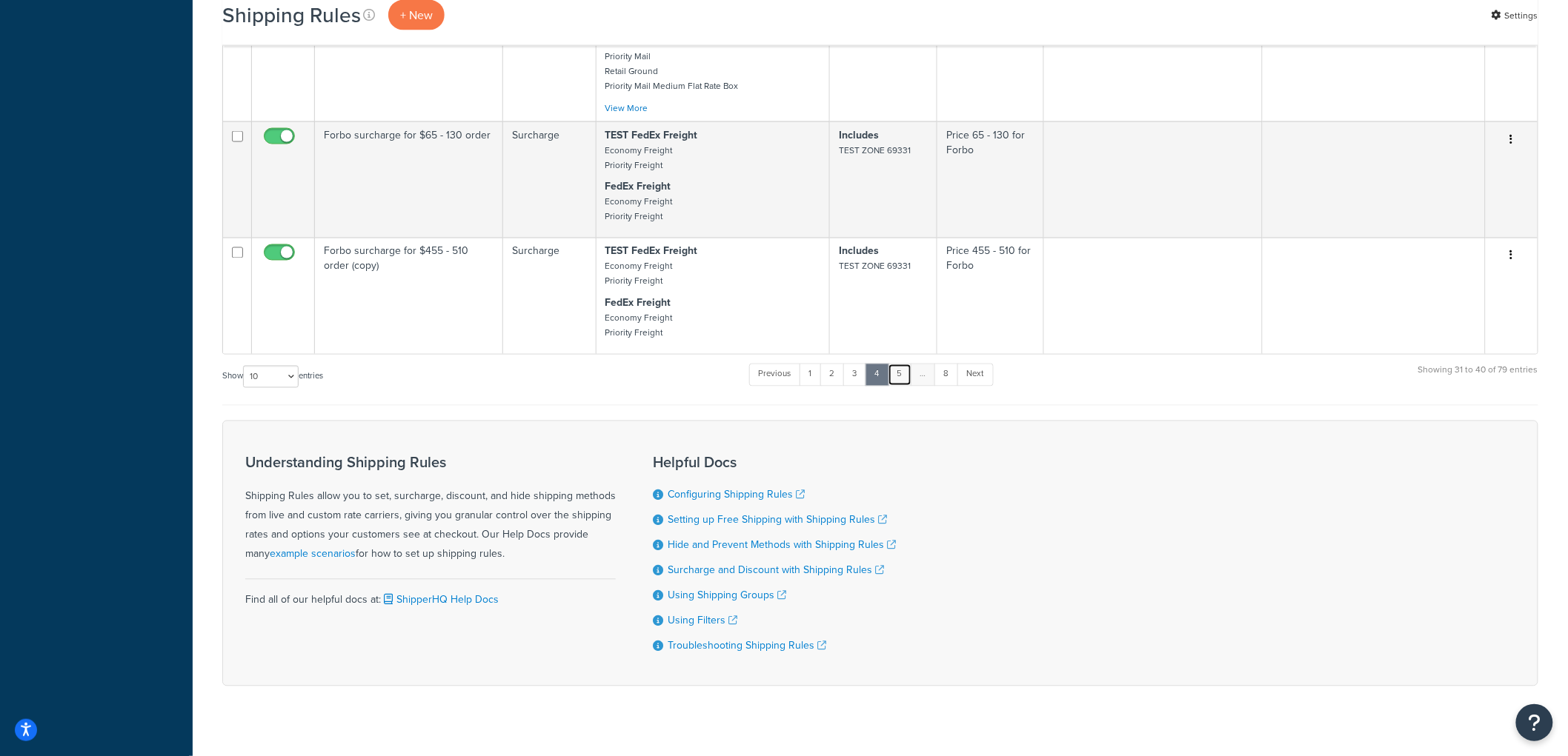
click at [899, 386] on link "5" at bounding box center [899, 375] width 24 height 23
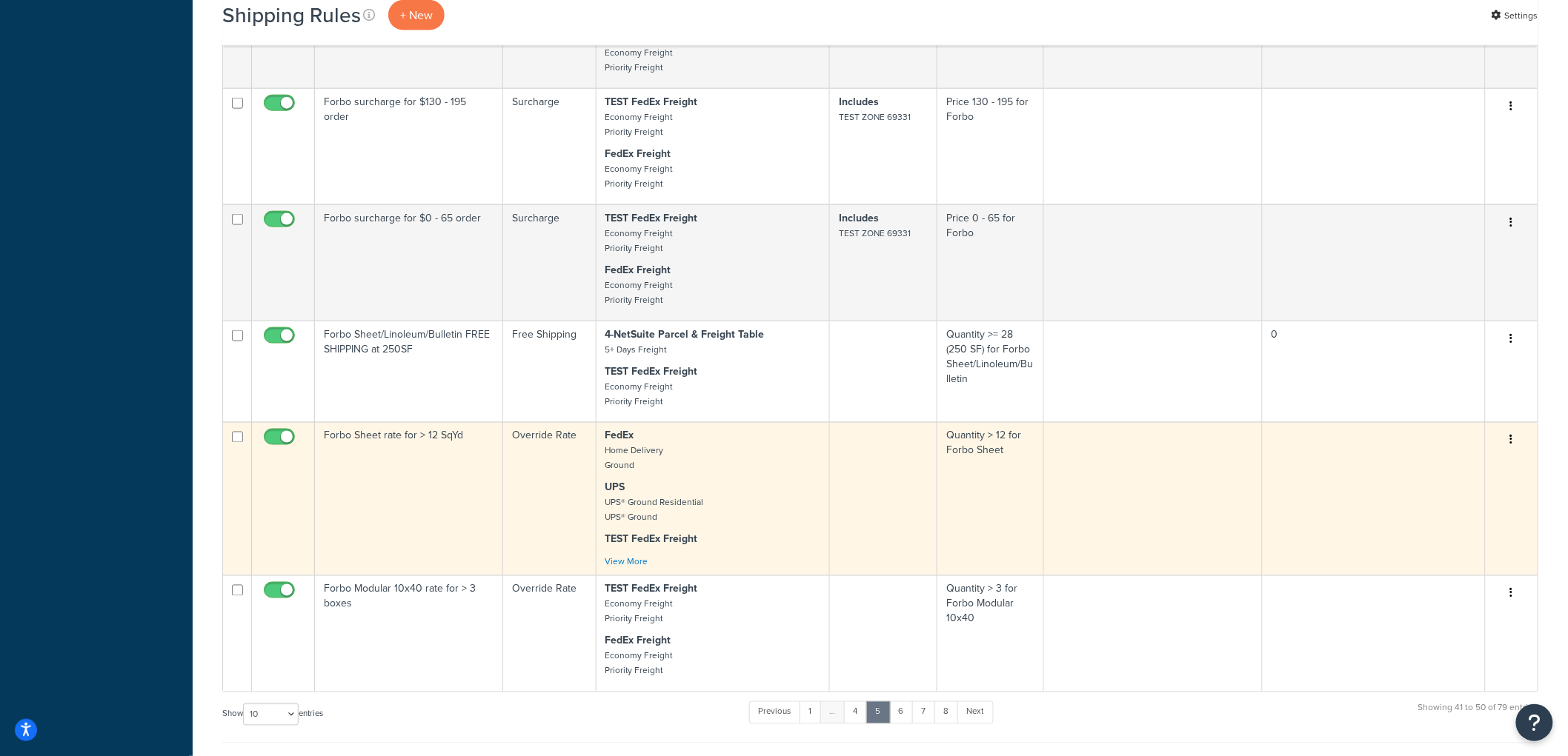
scroll to position [741, 0]
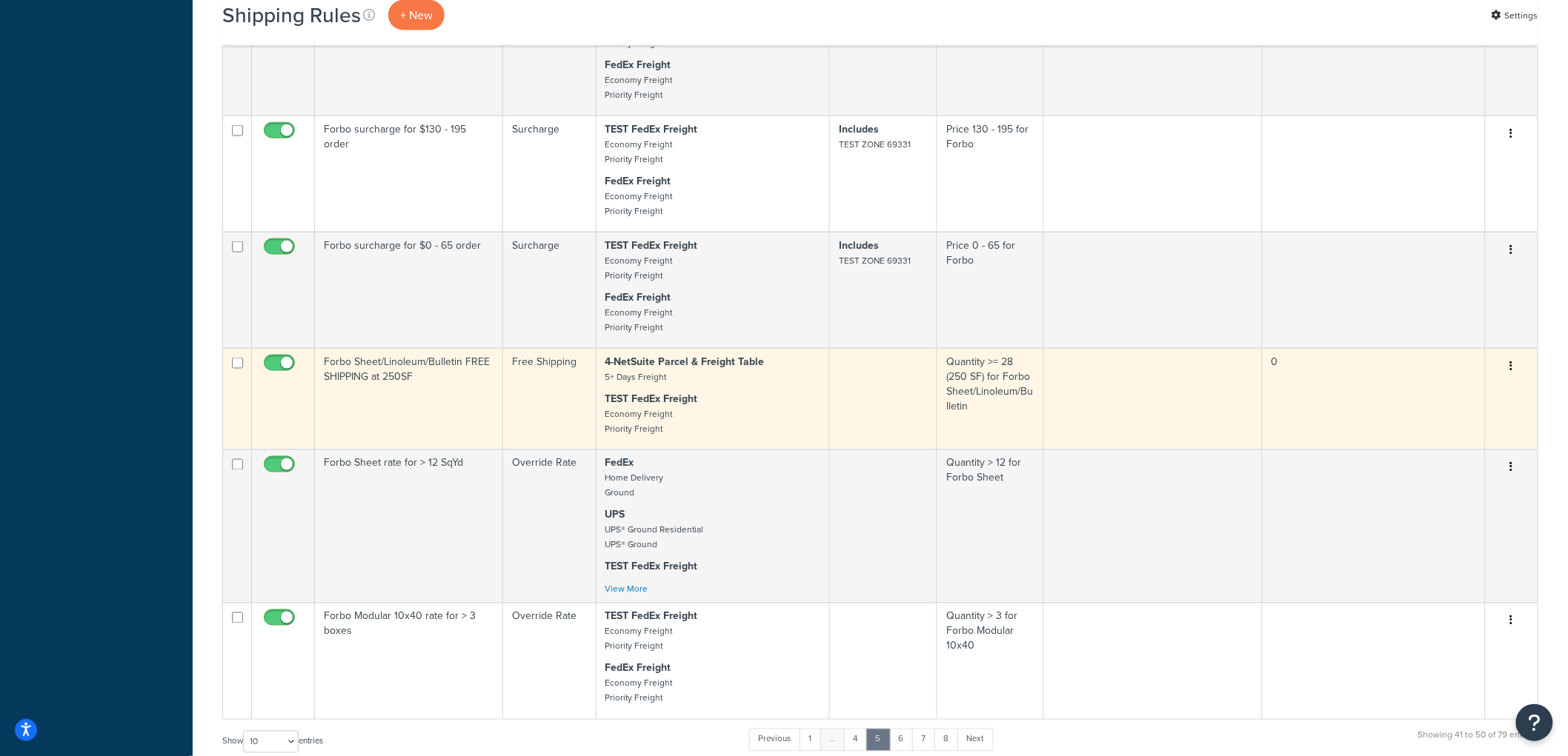
click at [426, 424] on td "Forbo Sheet/Linoleum/Bulletin FREE SHIPPING at 250SF" at bounding box center [408, 398] width 188 height 101
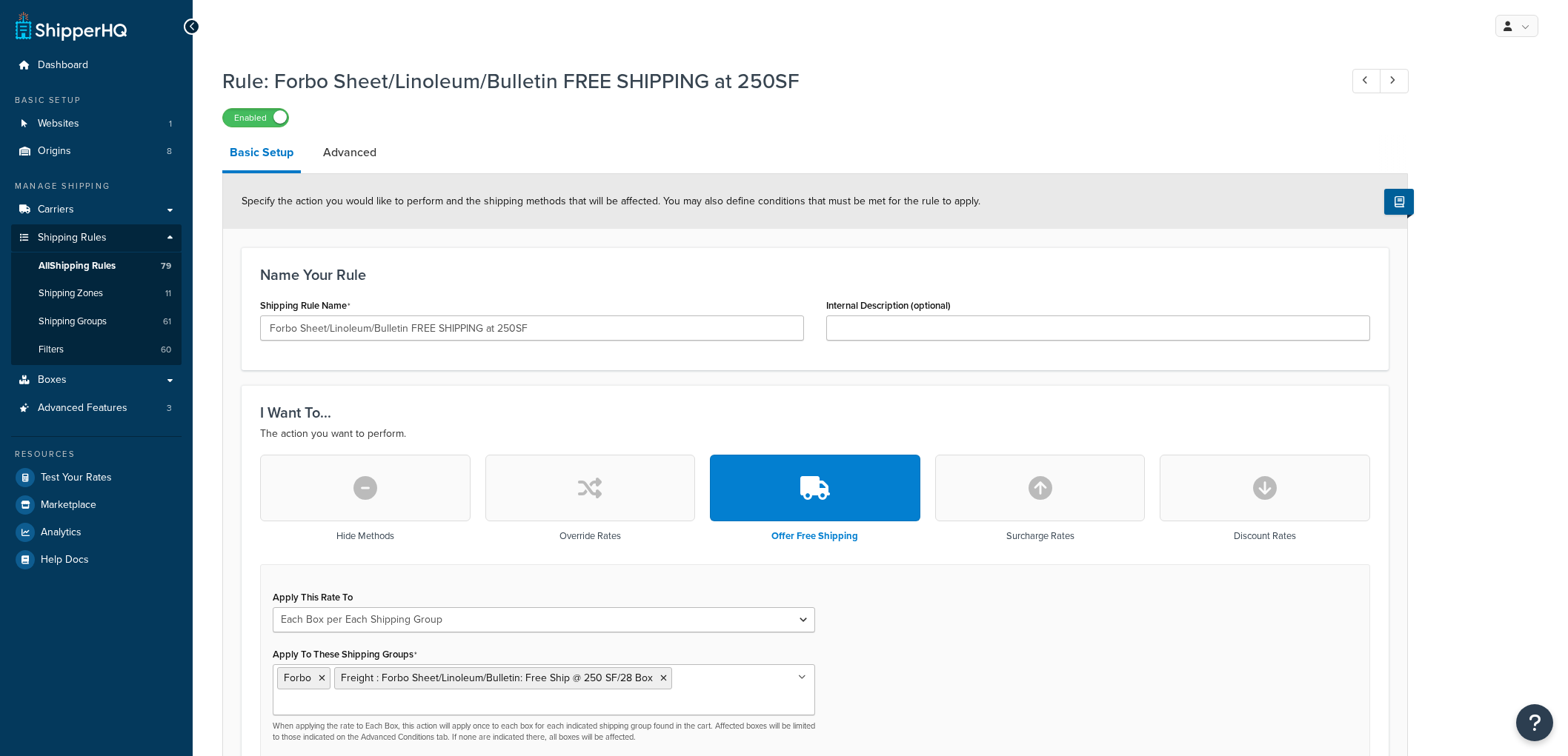
select select "BOX"
click at [137, 260] on link "All Shipping Rules 79" at bounding box center [96, 266] width 171 height 28
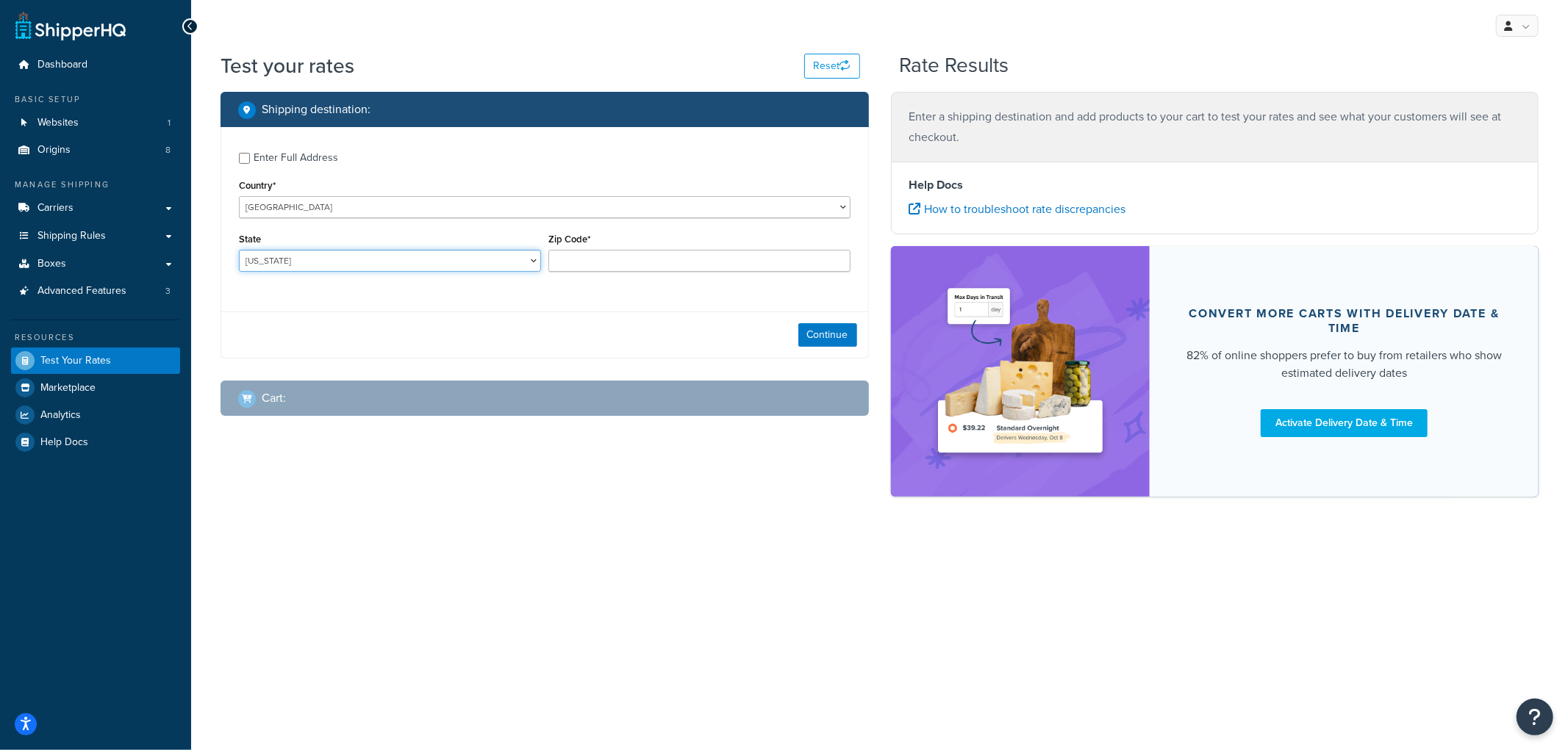
click at [476, 272] on select "[US_STATE] [US_STATE] [US_STATE] [US_STATE] [US_STATE] Armed Forces Americas Ar…" at bounding box center [390, 261] width 302 height 22
click at [638, 265] on input "Zip Code*" at bounding box center [700, 261] width 302 height 22
type input "69331"
click at [491, 145] on label "Enter Full Address" at bounding box center [552, 157] width 597 height 23
click at [250, 153] on input "Enter Full Address" at bounding box center [244, 158] width 11 height 11
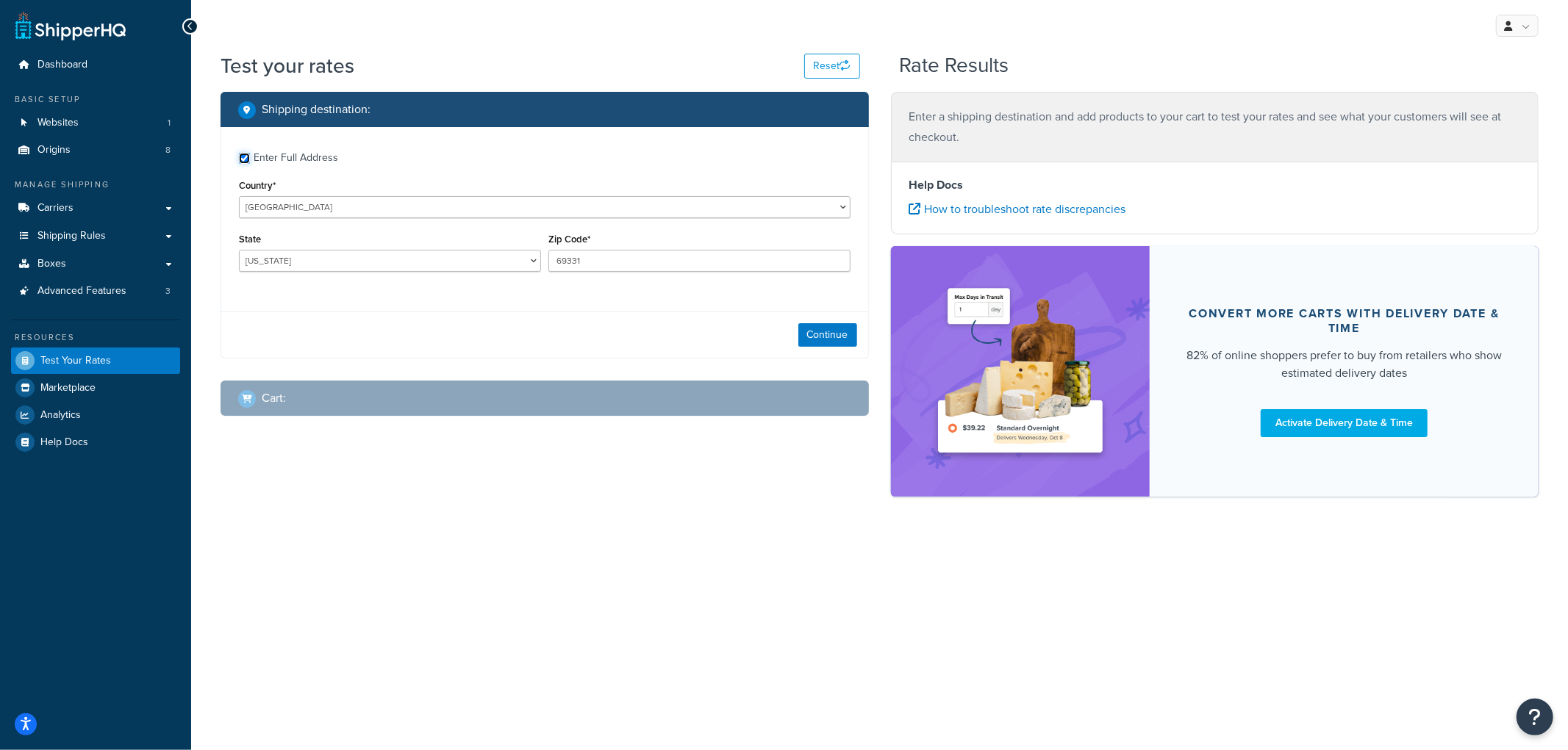
checkbox input "true"
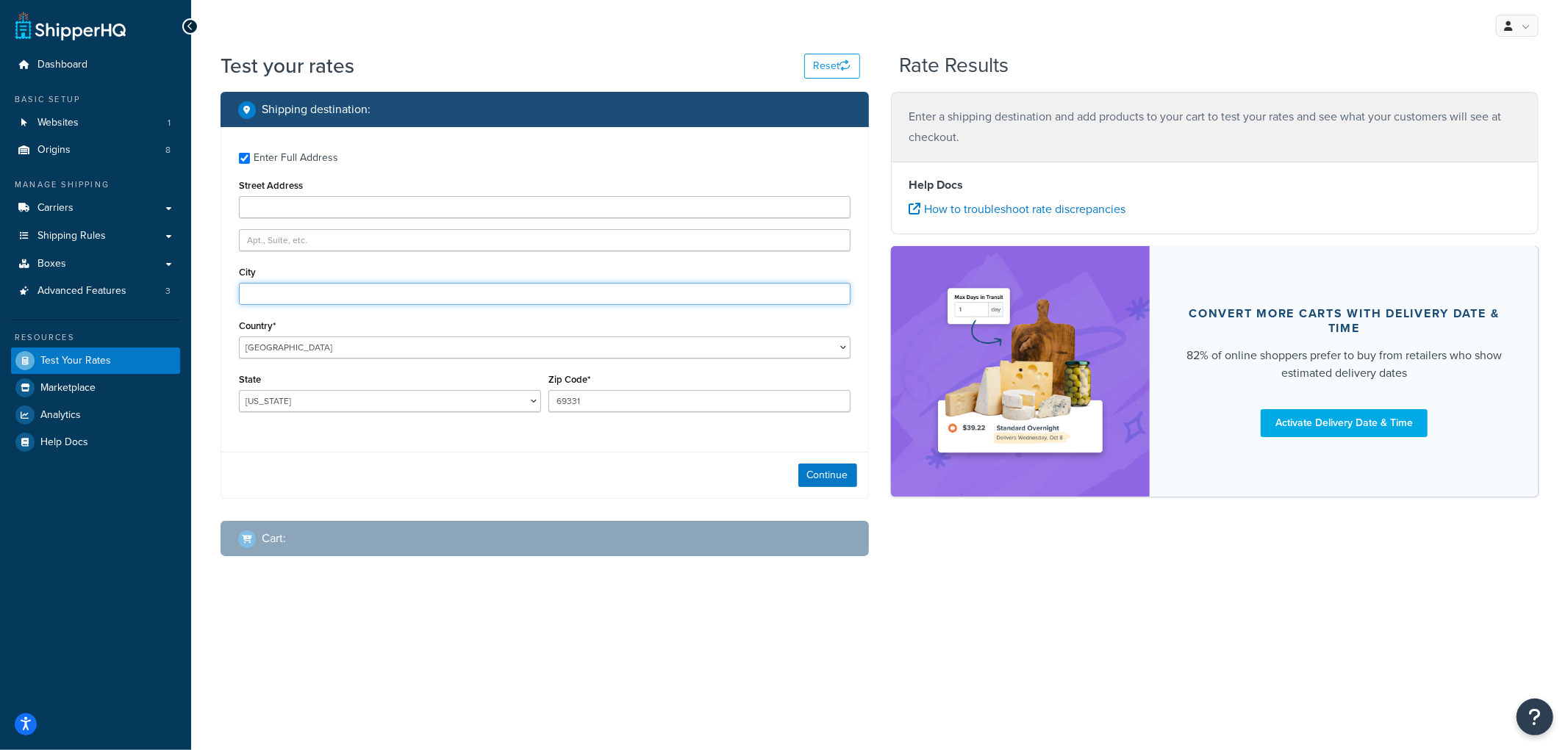
click at [447, 299] on input "City" at bounding box center [545, 294] width 612 height 22
type input "Angora"
click at [422, 404] on select "Alabama Alaska American Samoa Arizona Arkansas Armed Forces Americas Armed Forc…" at bounding box center [390, 401] width 302 height 22
select select "NE"
click at [239, 391] on select "Alabama Alaska American Samoa Arizona Arkansas Armed Forces Americas Armed Forc…" at bounding box center [390, 401] width 302 height 22
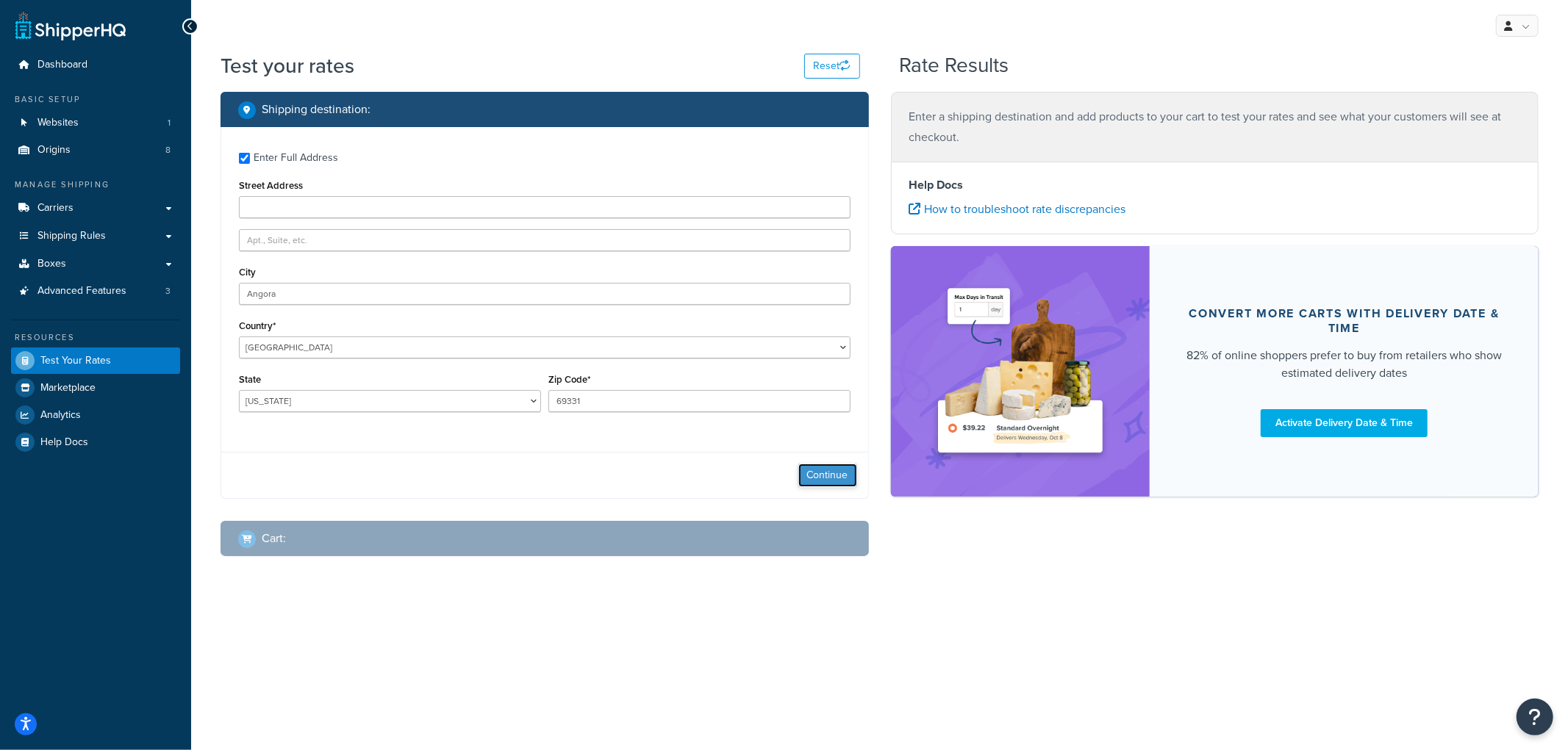
click at [828, 473] on button "Continue" at bounding box center [828, 475] width 59 height 23
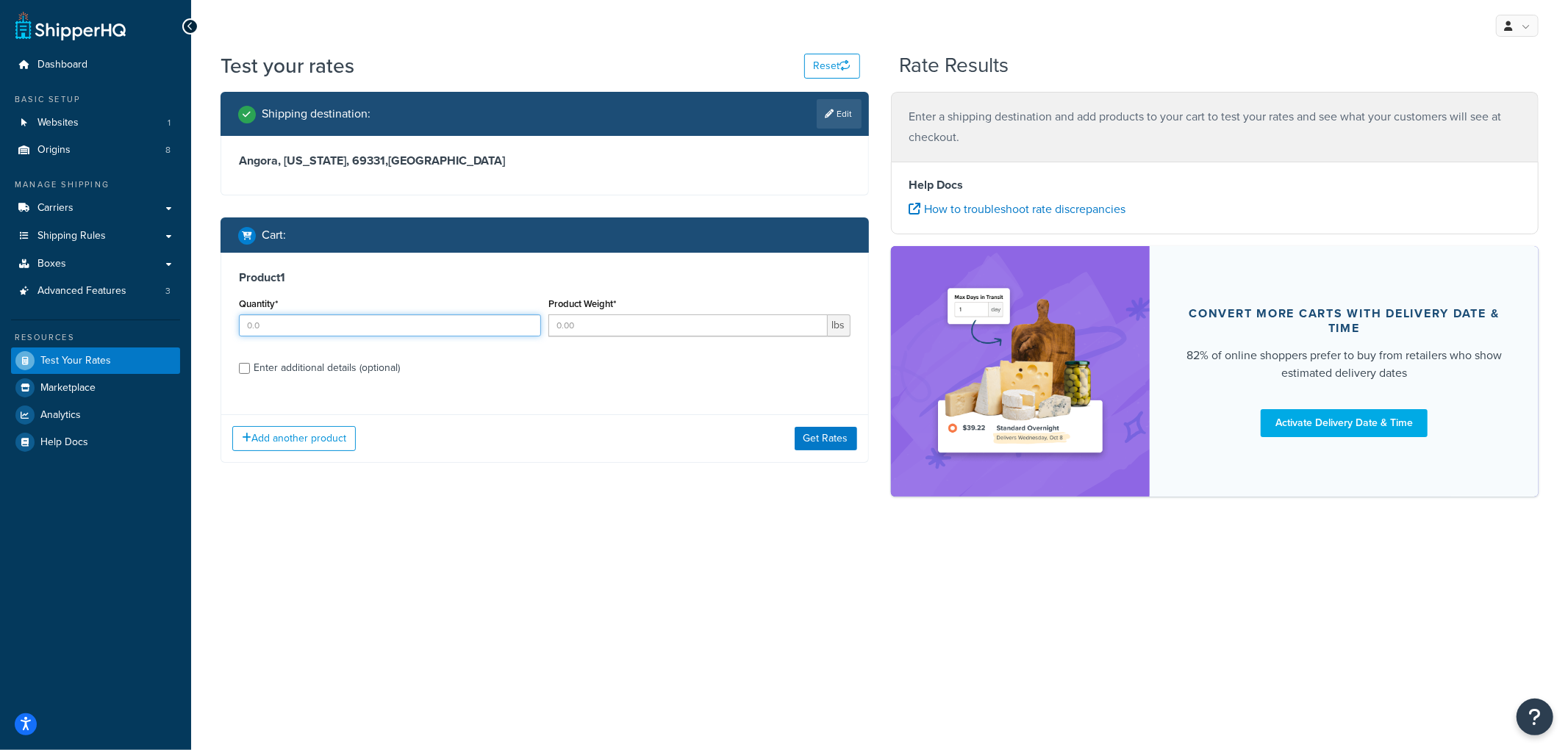
click at [445, 332] on input "Quantity*" at bounding box center [390, 325] width 302 height 22
type input "28"
click at [562, 326] on input "Product Weight*" at bounding box center [688, 325] width 280 height 22
type input "6"
click at [300, 366] on div "Enter additional details (optional)" at bounding box center [327, 368] width 146 height 21
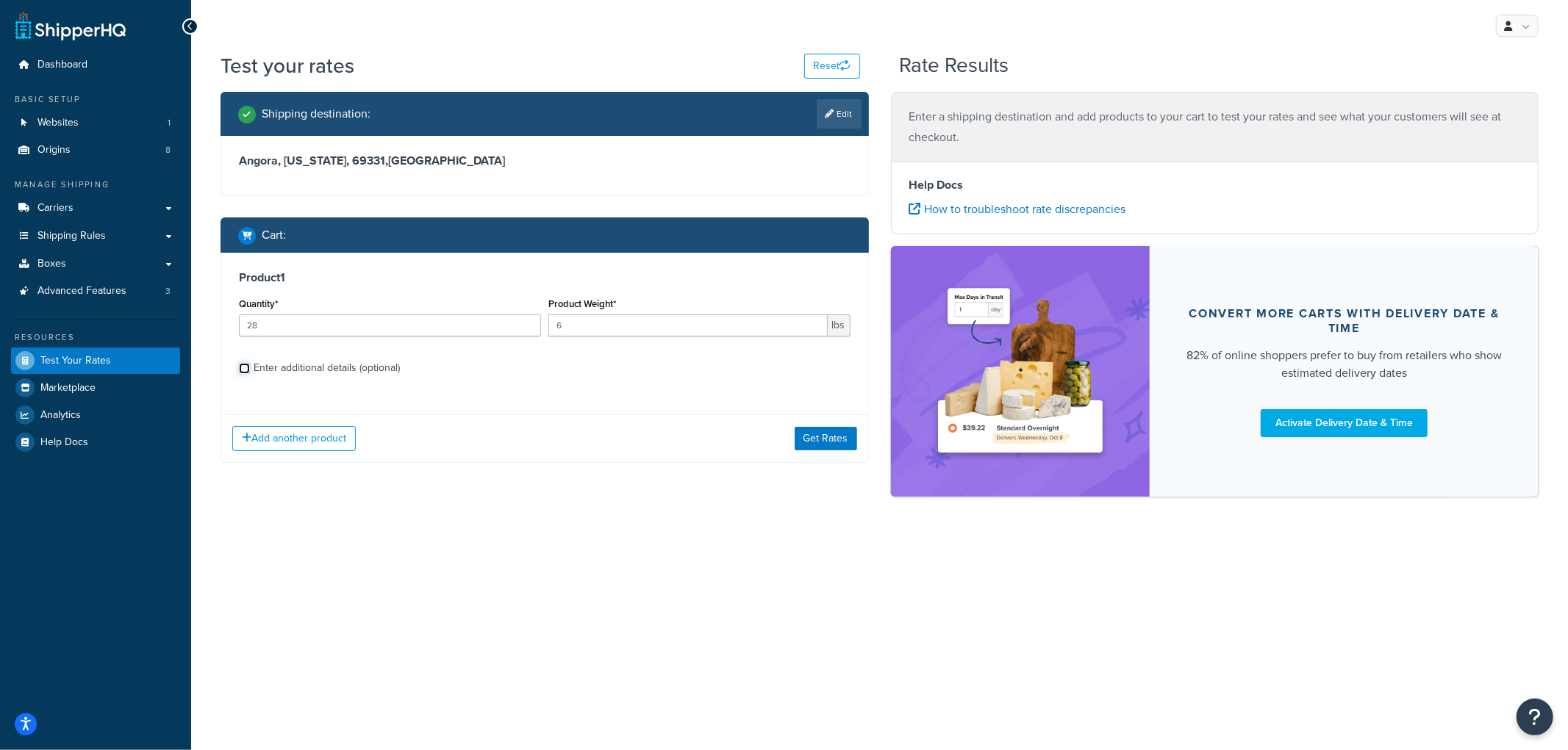
click at [250, 366] on input "Enter additional details (optional)" at bounding box center [244, 368] width 11 height 11
checkbox input "true"
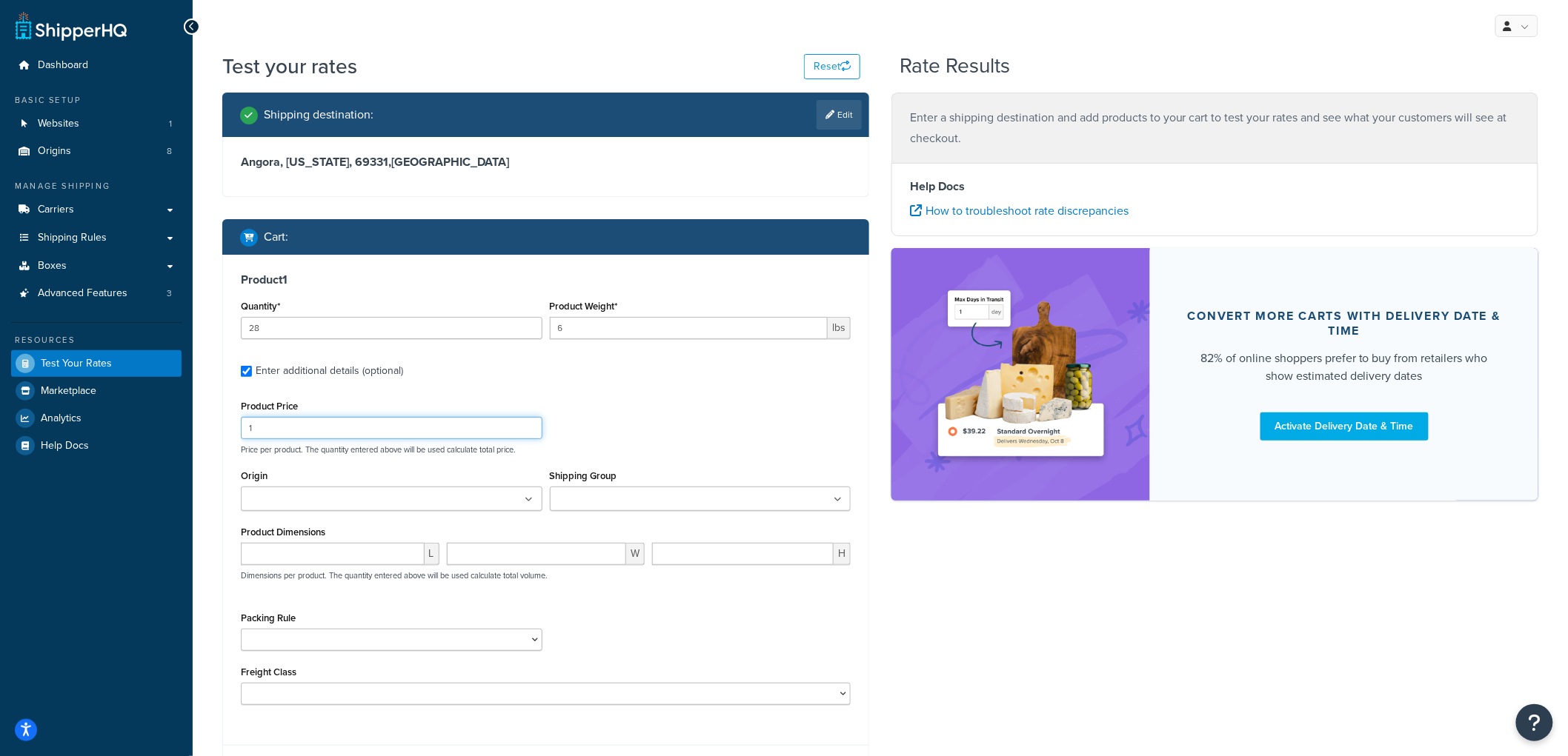
drag, startPoint x: 287, startPoint y: 427, endPoint x: 195, endPoint y: 411, distance: 93.4
click at [195, 411] on div "Test your rates Reset Rate Results Shipping destination : Edit Angora, Nebraska…" at bounding box center [880, 452] width 1376 height 801
type input "58"
click at [608, 507] on input "Shipping Group" at bounding box center [620, 499] width 131 height 16
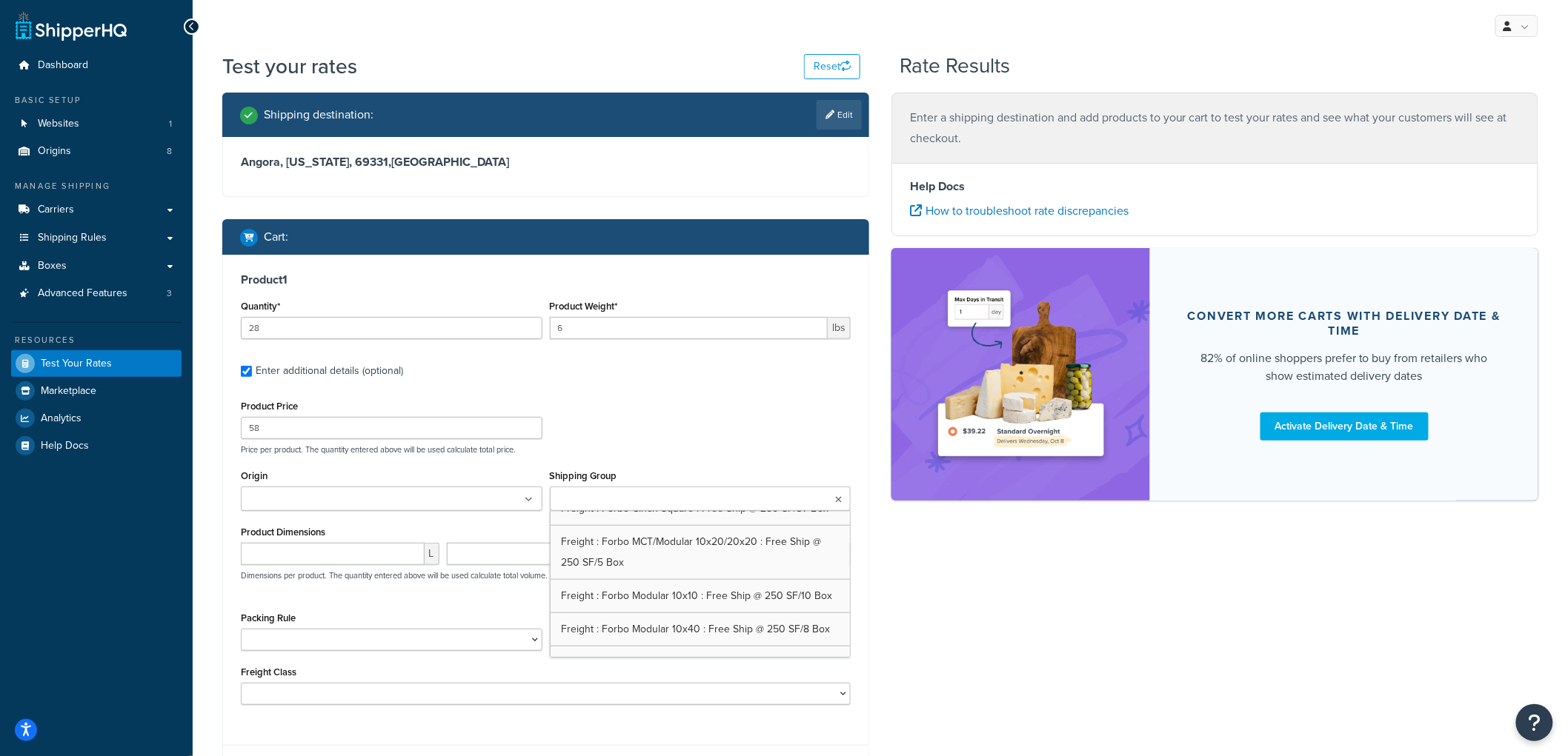
scroll to position [658, 0]
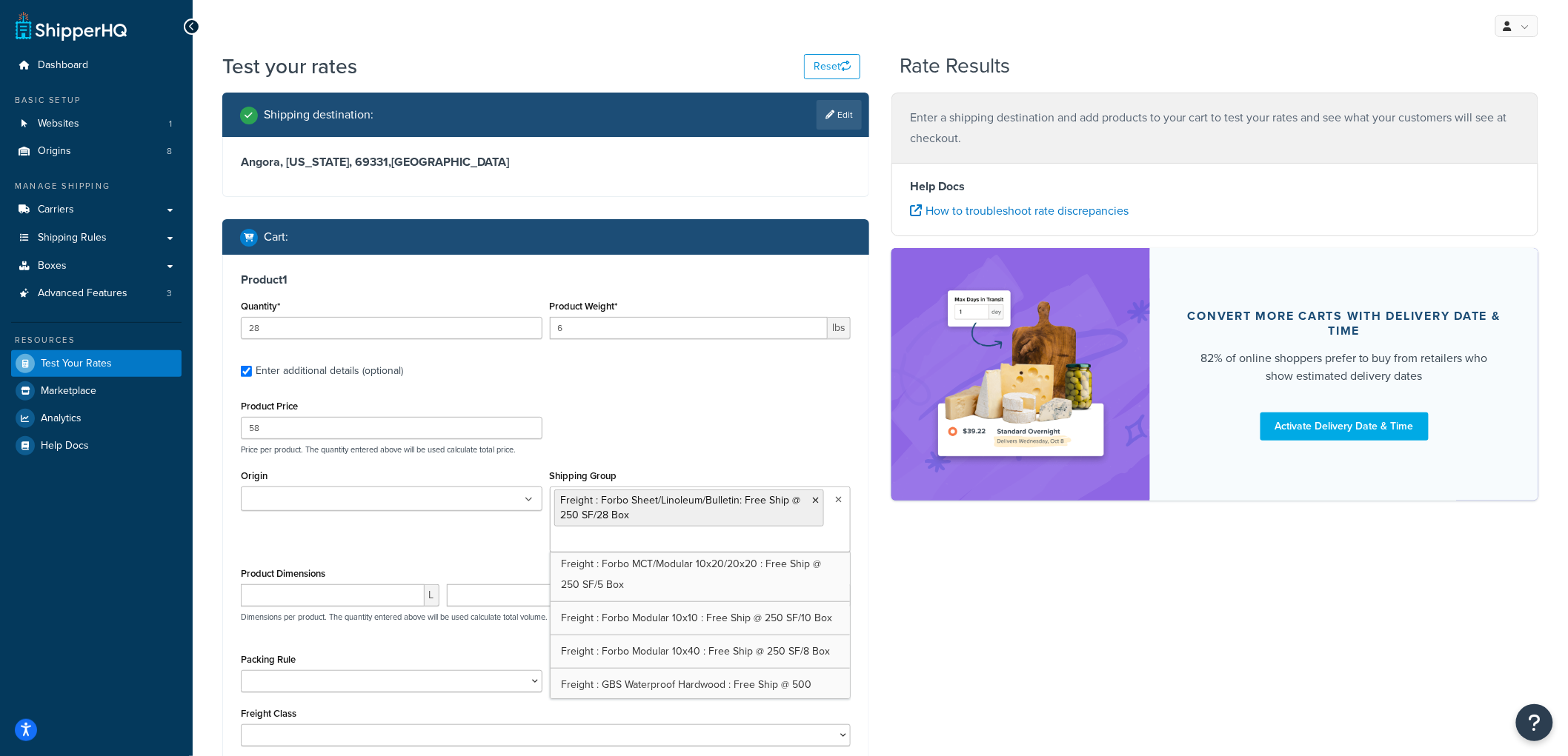
click at [647, 423] on div "Product Price 58 Price per product. The quantity entered above will be used cal…" at bounding box center [546, 426] width 617 height 59
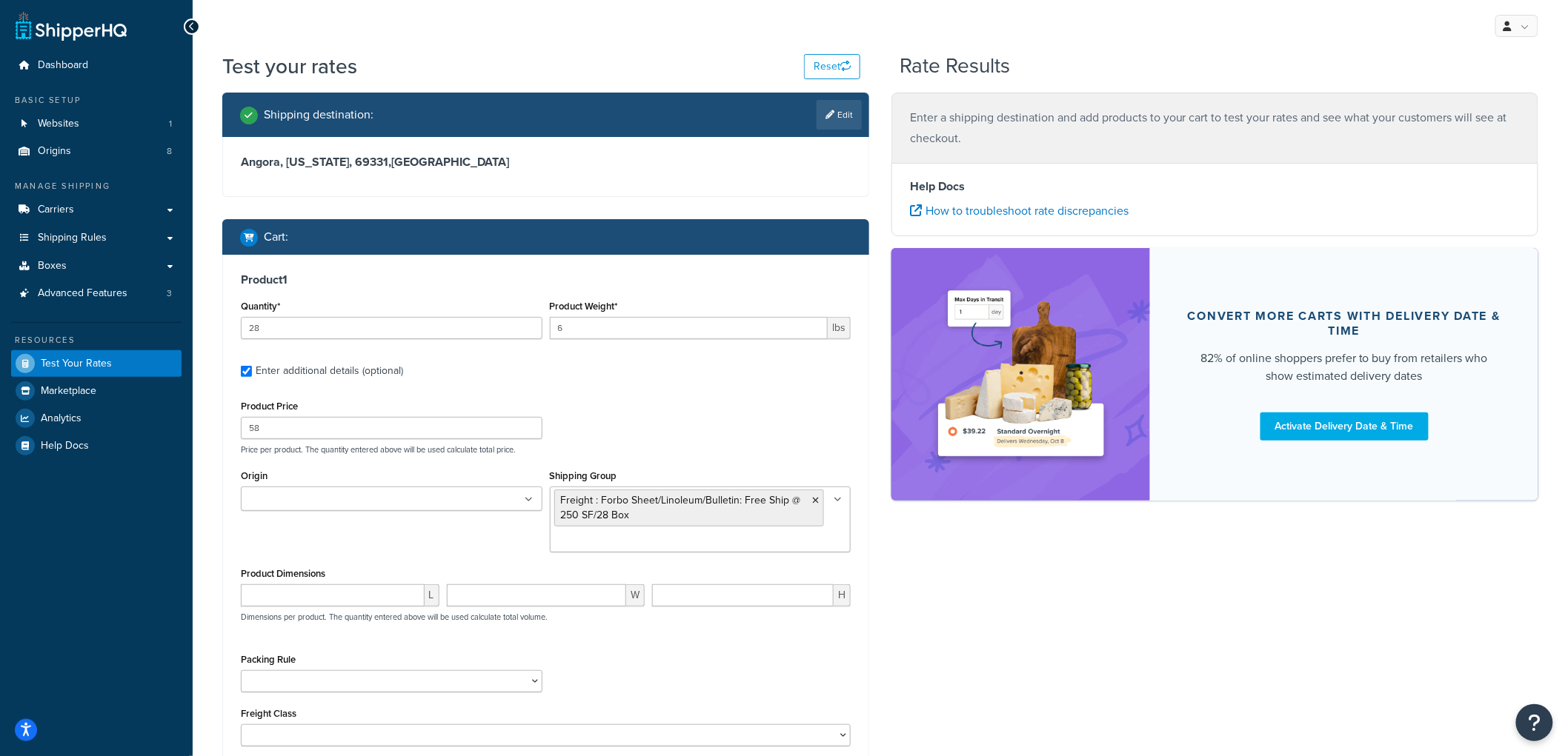
click at [519, 505] on ul at bounding box center [392, 498] width 302 height 24
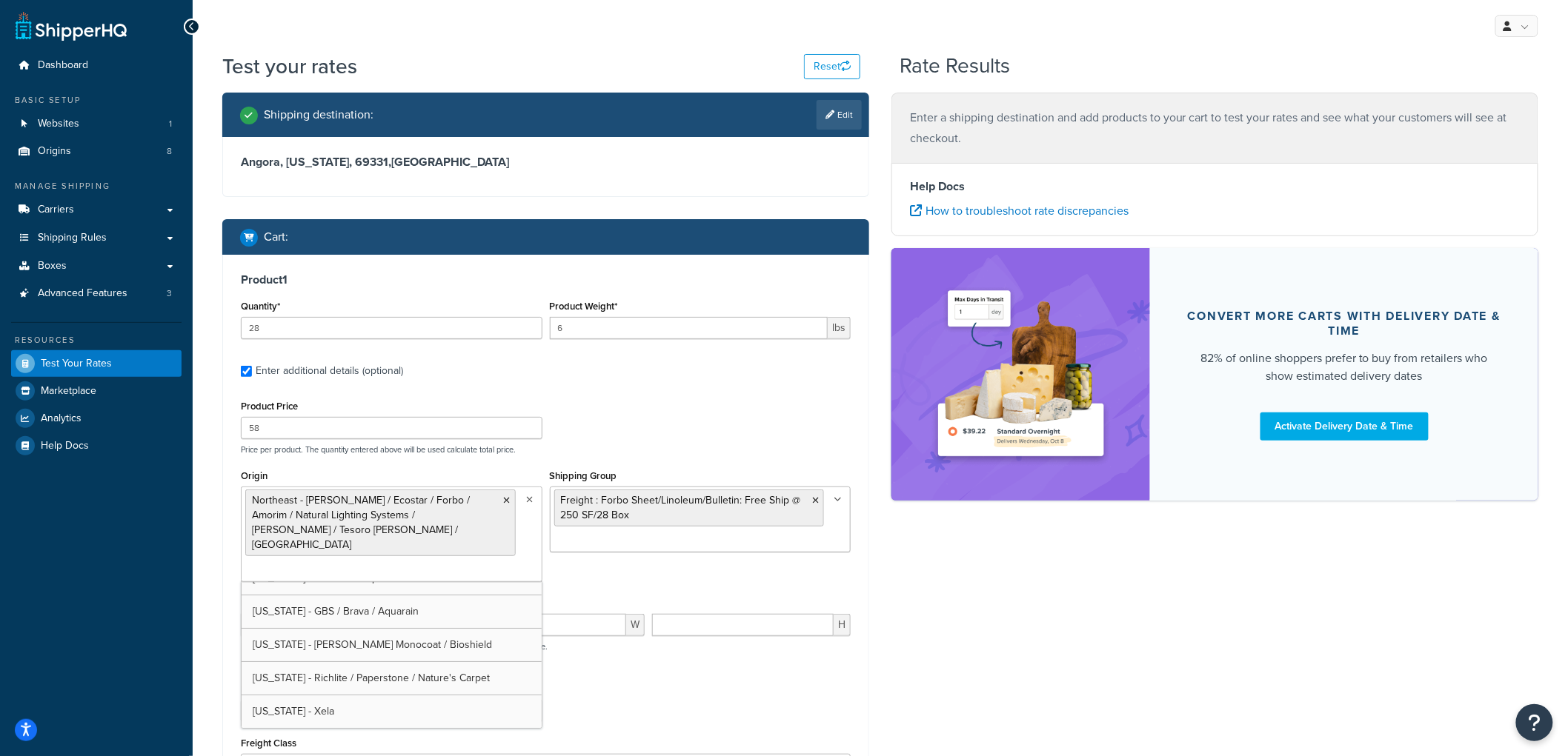
scroll to position [86, 0]
click at [740, 406] on div "Product Price 58 Price per product. The quantity entered above will be used cal…" at bounding box center [546, 426] width 617 height 59
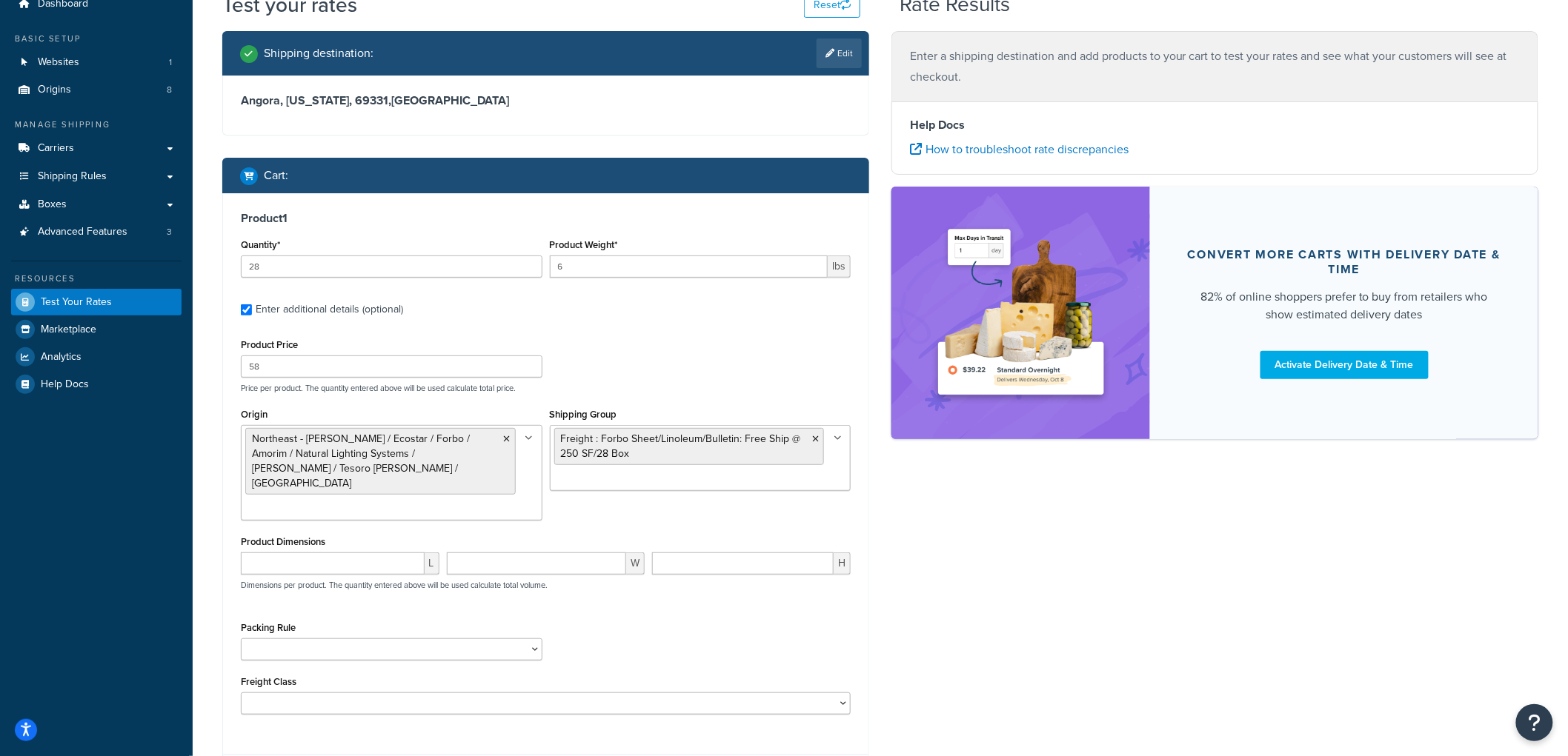
scroll to position [178, 0]
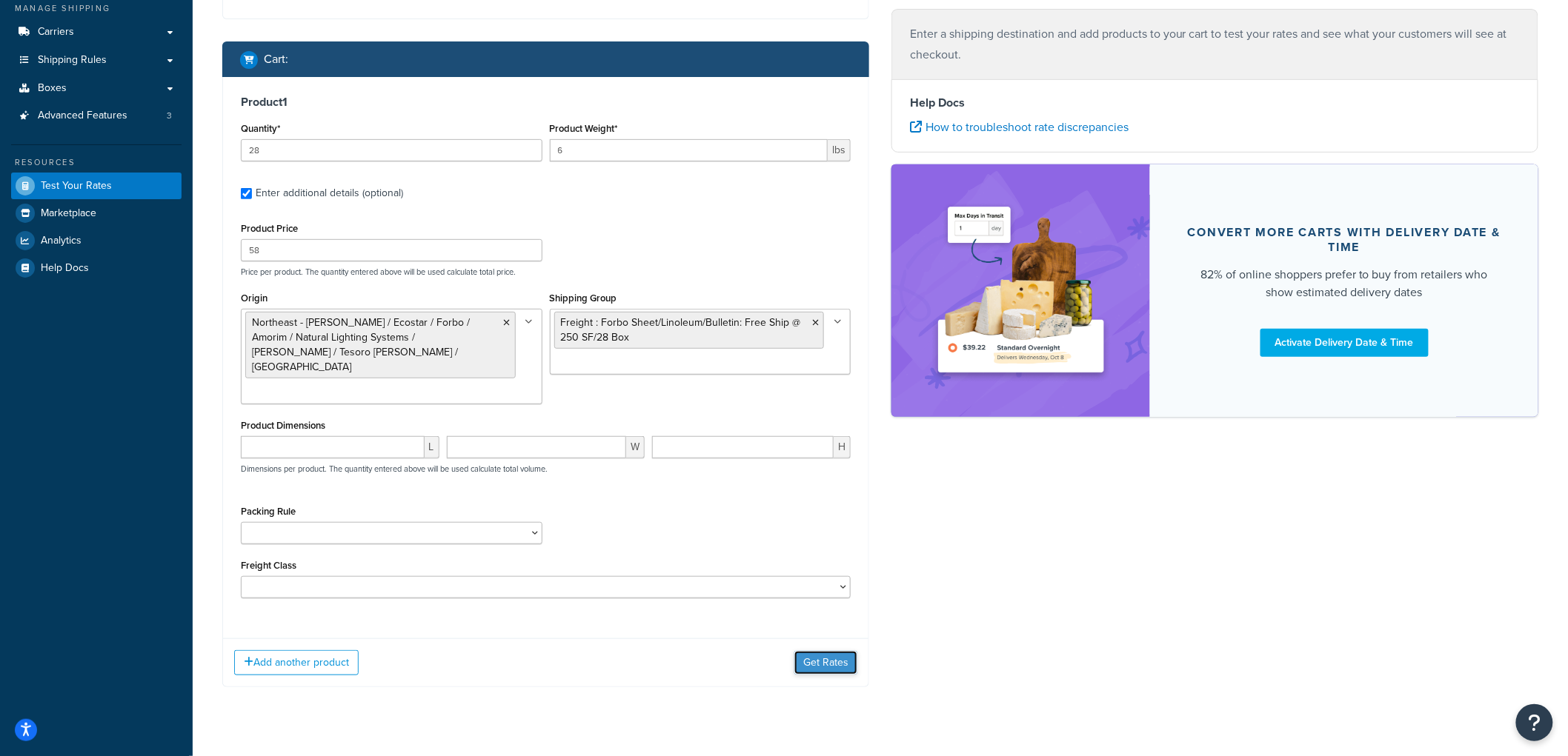
click at [808, 651] on button "Get Rates" at bounding box center [826, 663] width 63 height 23
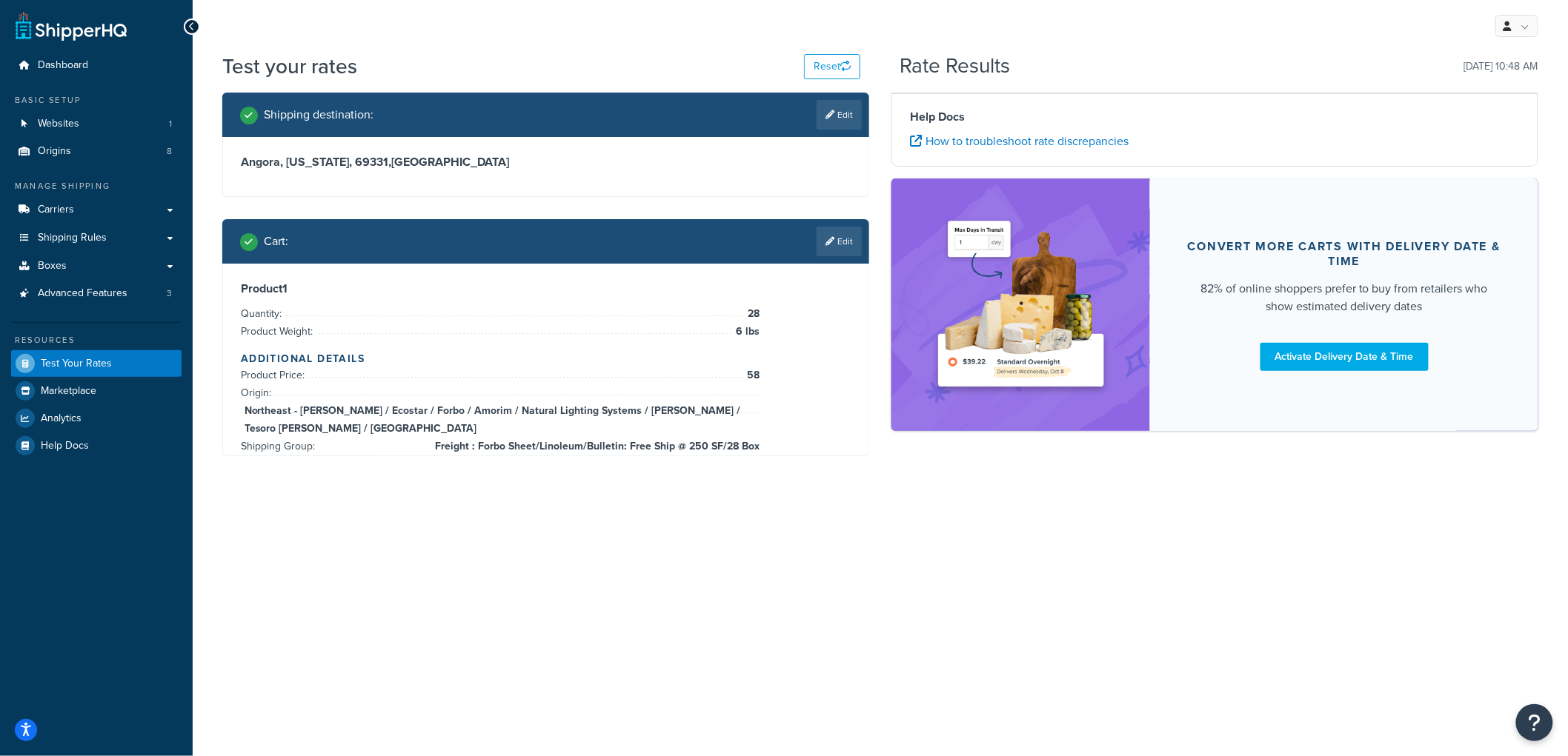
scroll to position [0, 0]
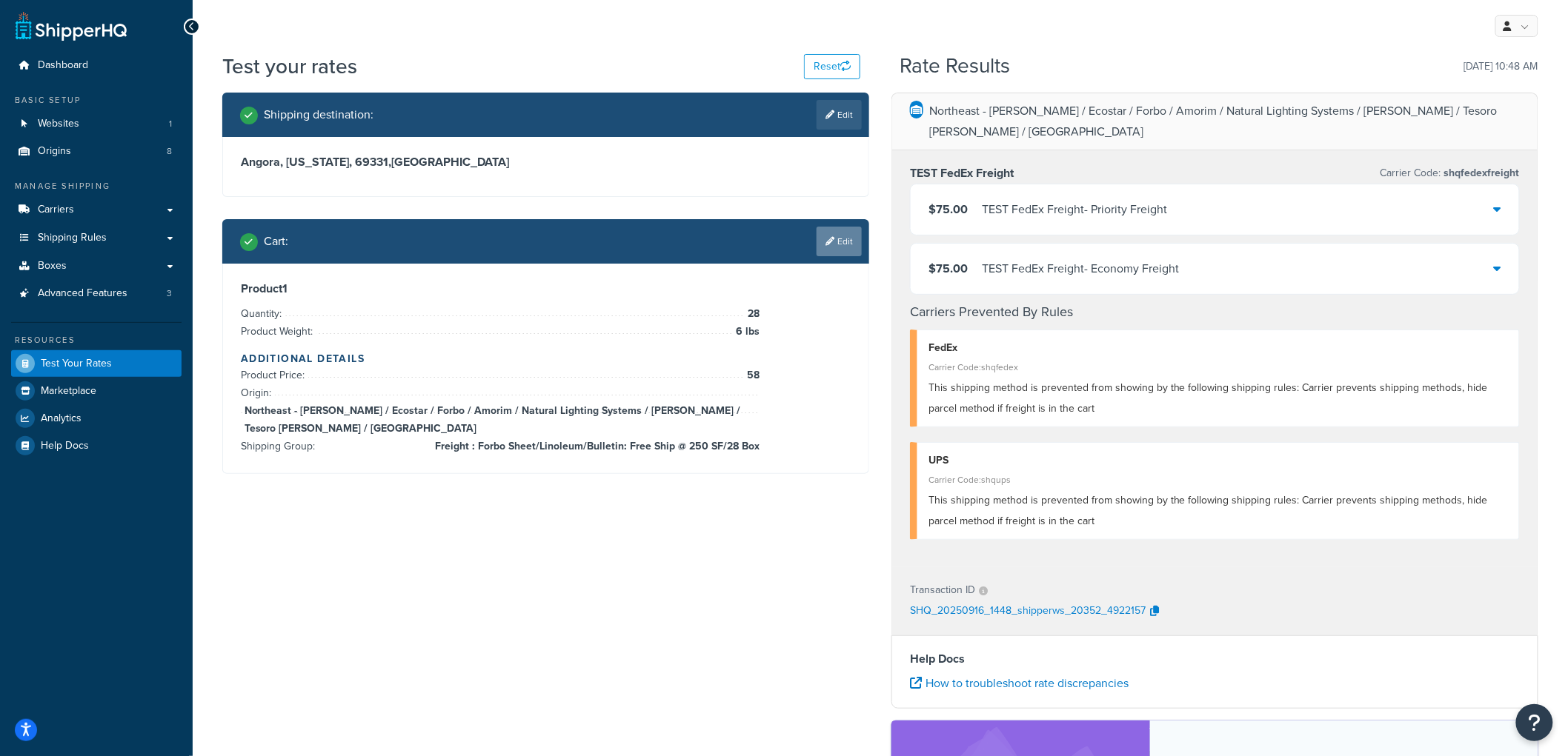
click at [830, 242] on icon at bounding box center [830, 241] width 9 height 9
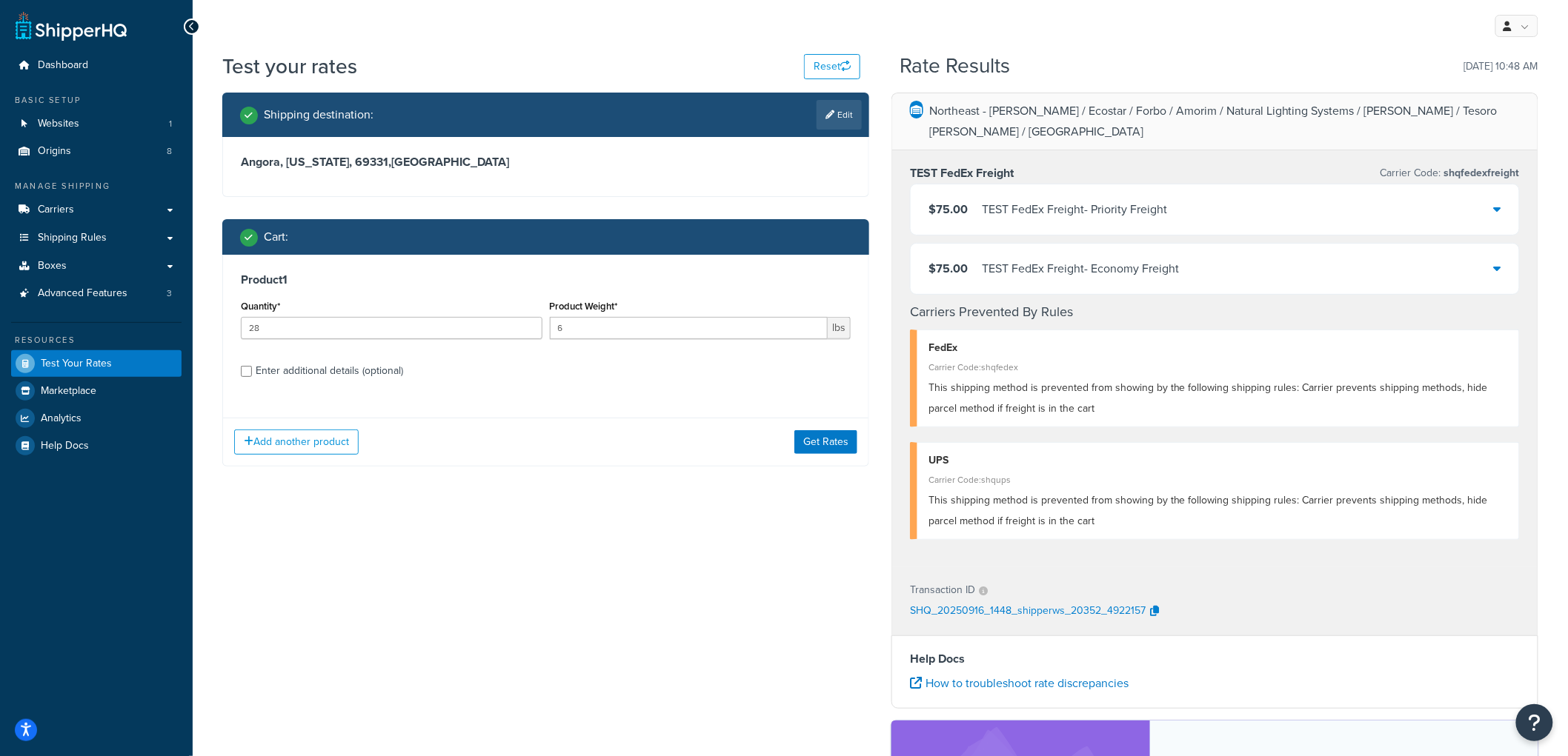
click at [367, 373] on div "Enter additional details (optional)" at bounding box center [330, 370] width 147 height 21
click at [252, 373] on input "Enter additional details (optional)" at bounding box center [246, 371] width 11 height 11
checkbox input "true"
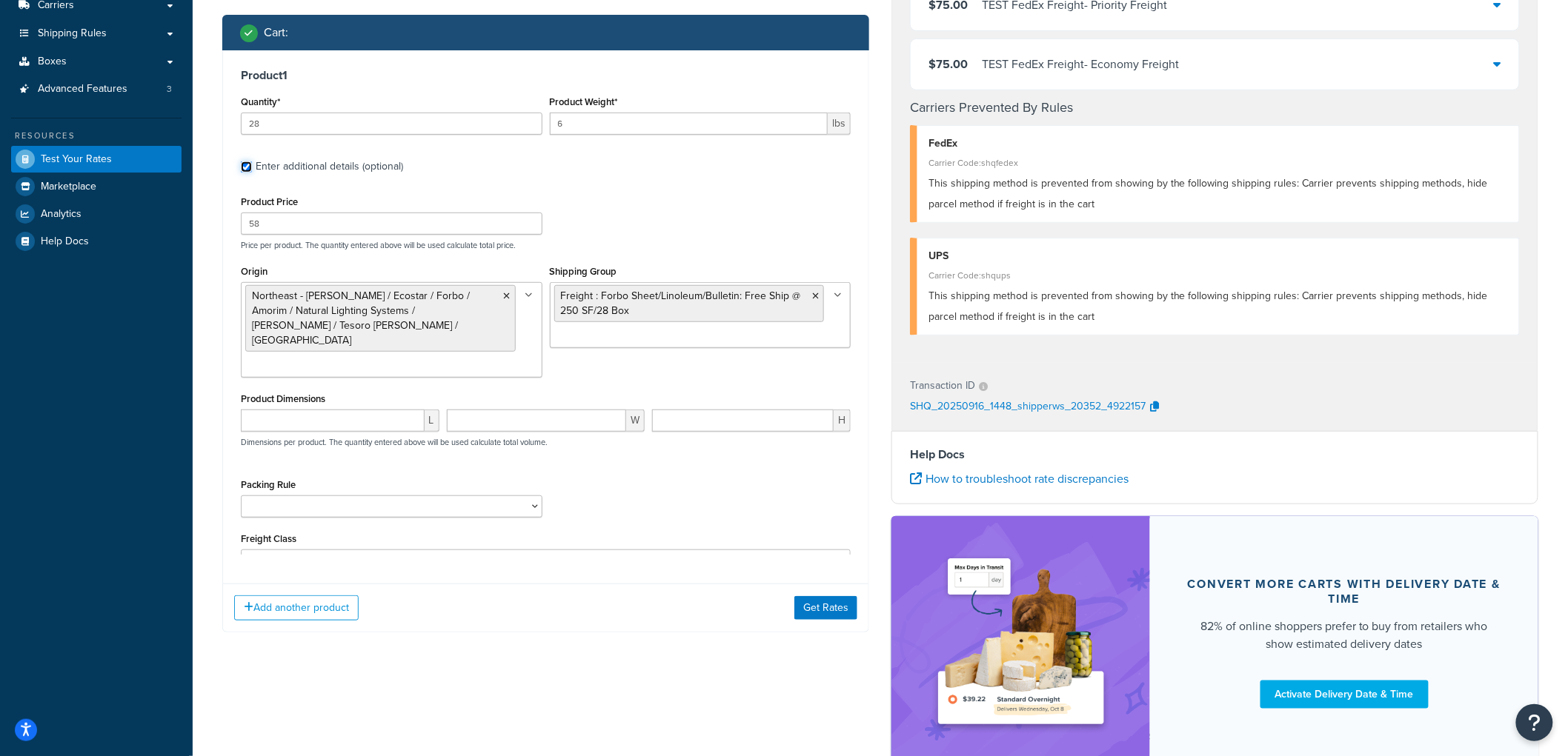
scroll to position [247, 0]
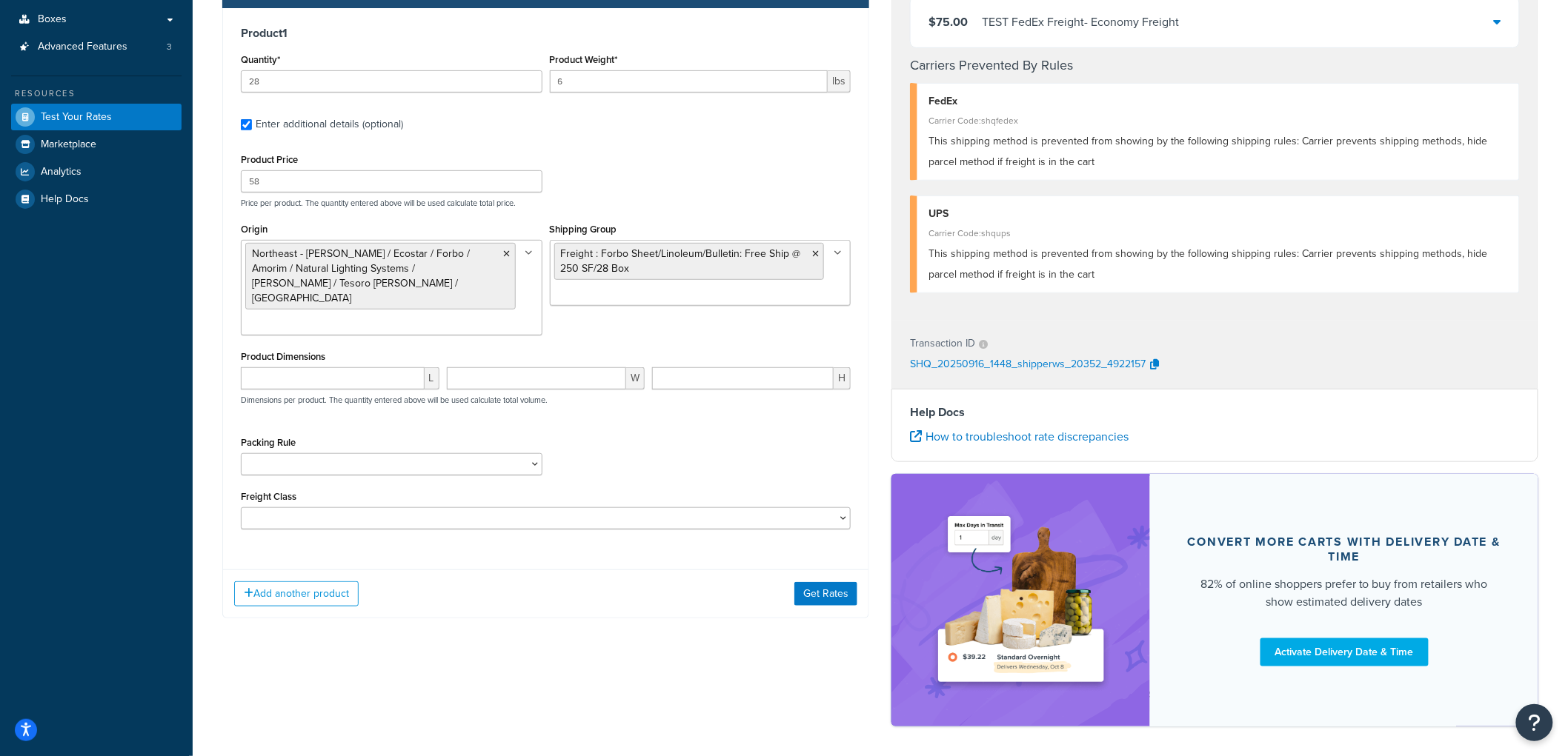
click at [675, 292] on ul "Freight : Forbo Sheet/Linoleum/Bulletin: Free Ship @ 250 SF/28 Box" at bounding box center [700, 273] width 302 height 66
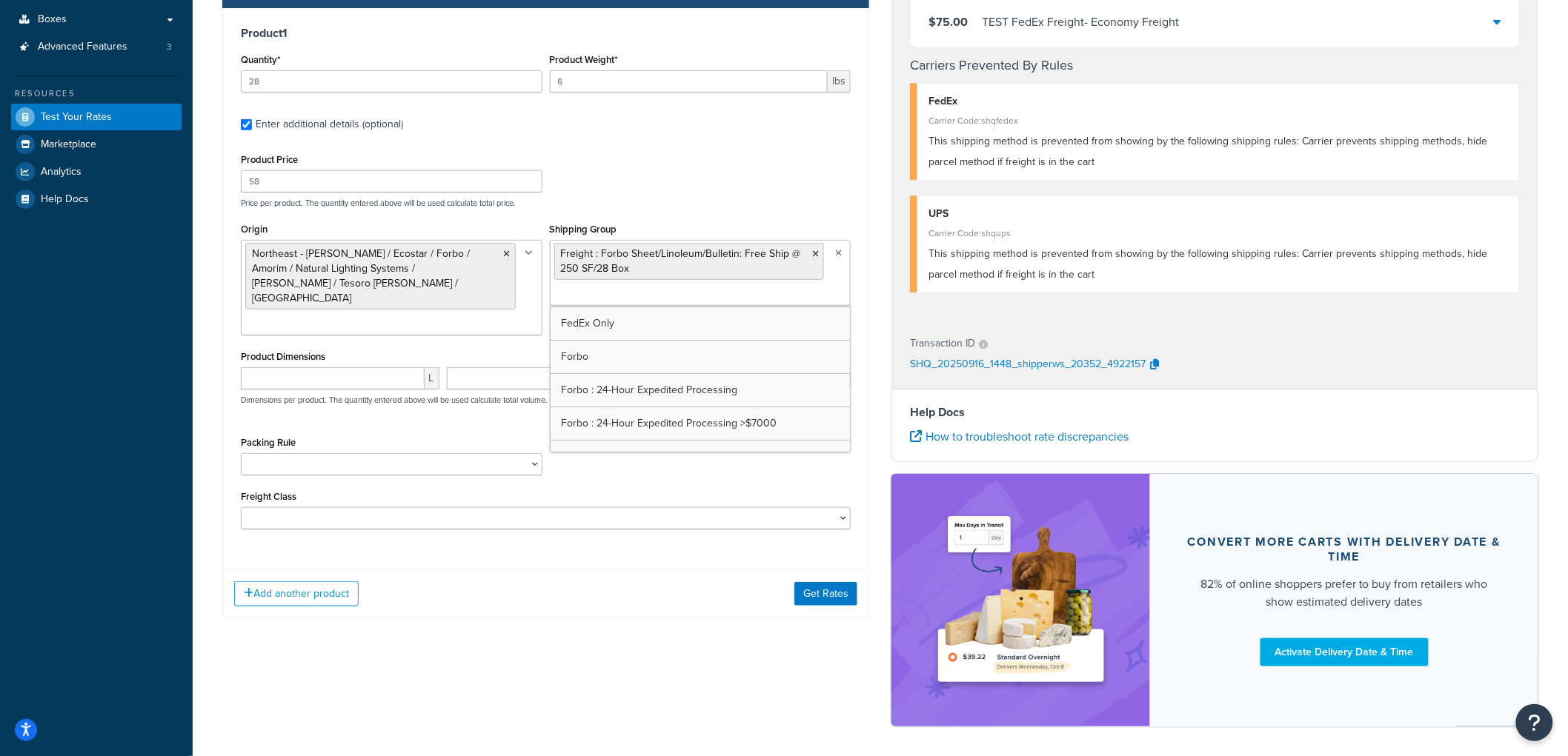
scroll to position [82, 0]
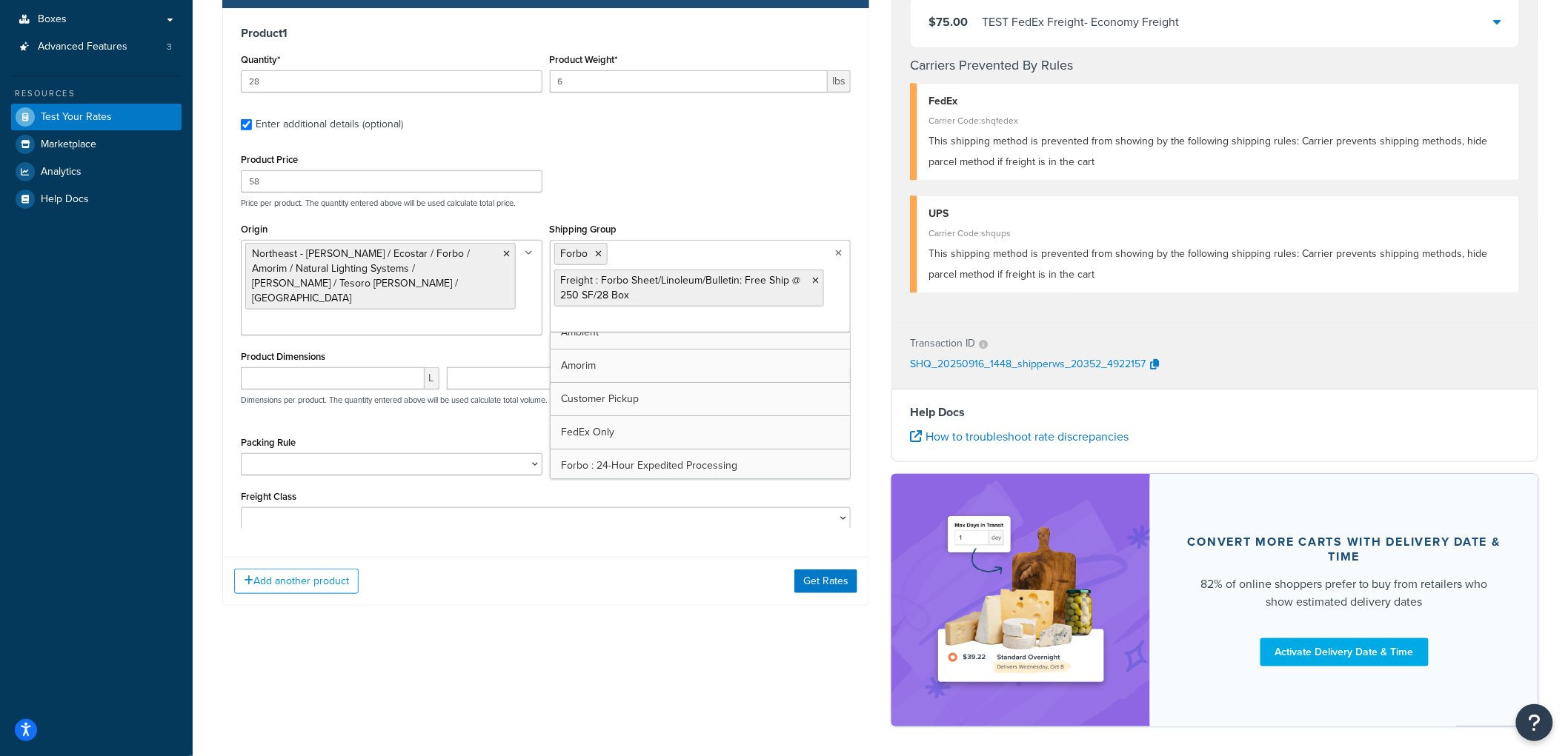
click at [617, 689] on div "Shipping destination : Edit Angora, Nebraska, 69331 , United States Cart : Prod…" at bounding box center [880, 294] width 1339 height 896
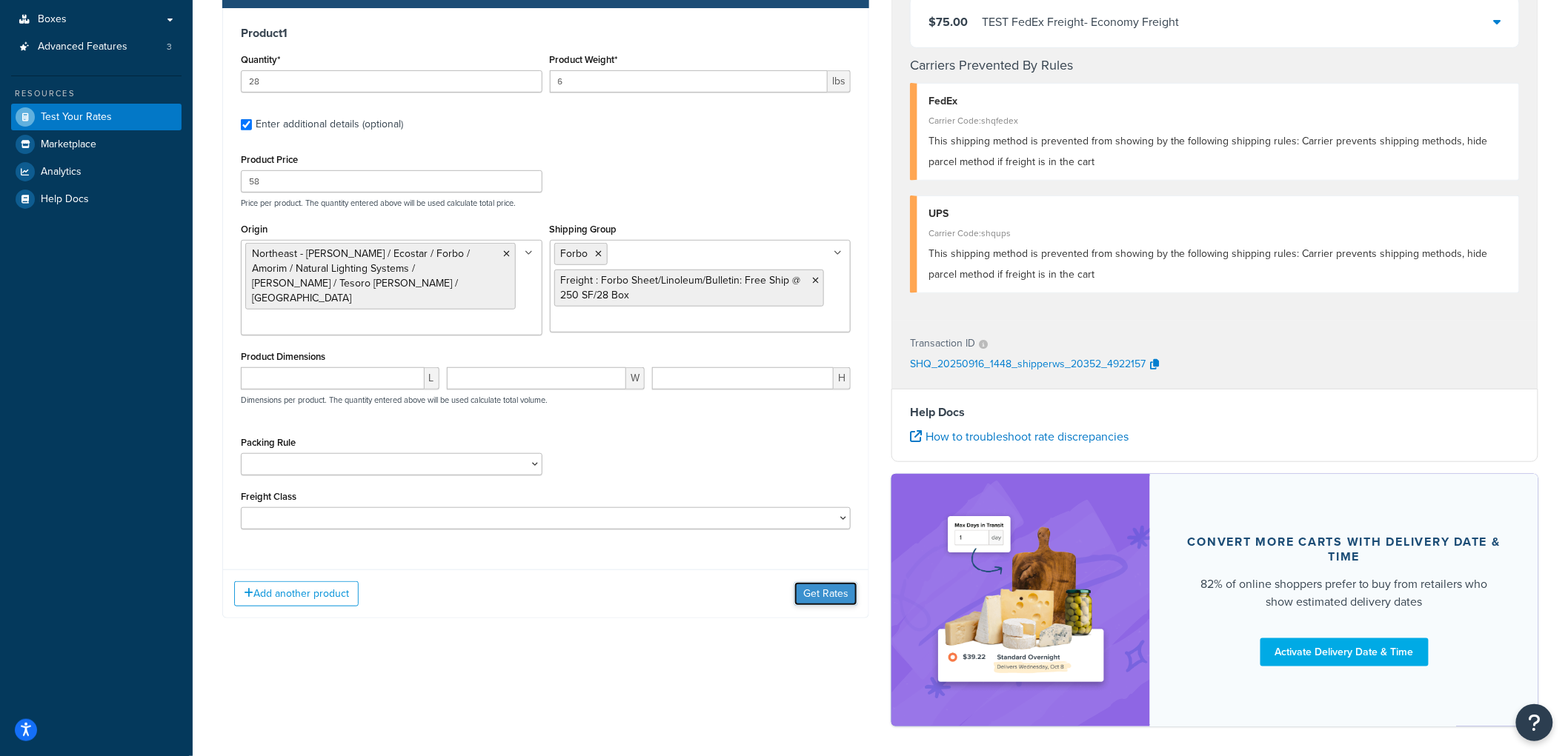
click at [841, 587] on button "Get Rates" at bounding box center [826, 594] width 63 height 23
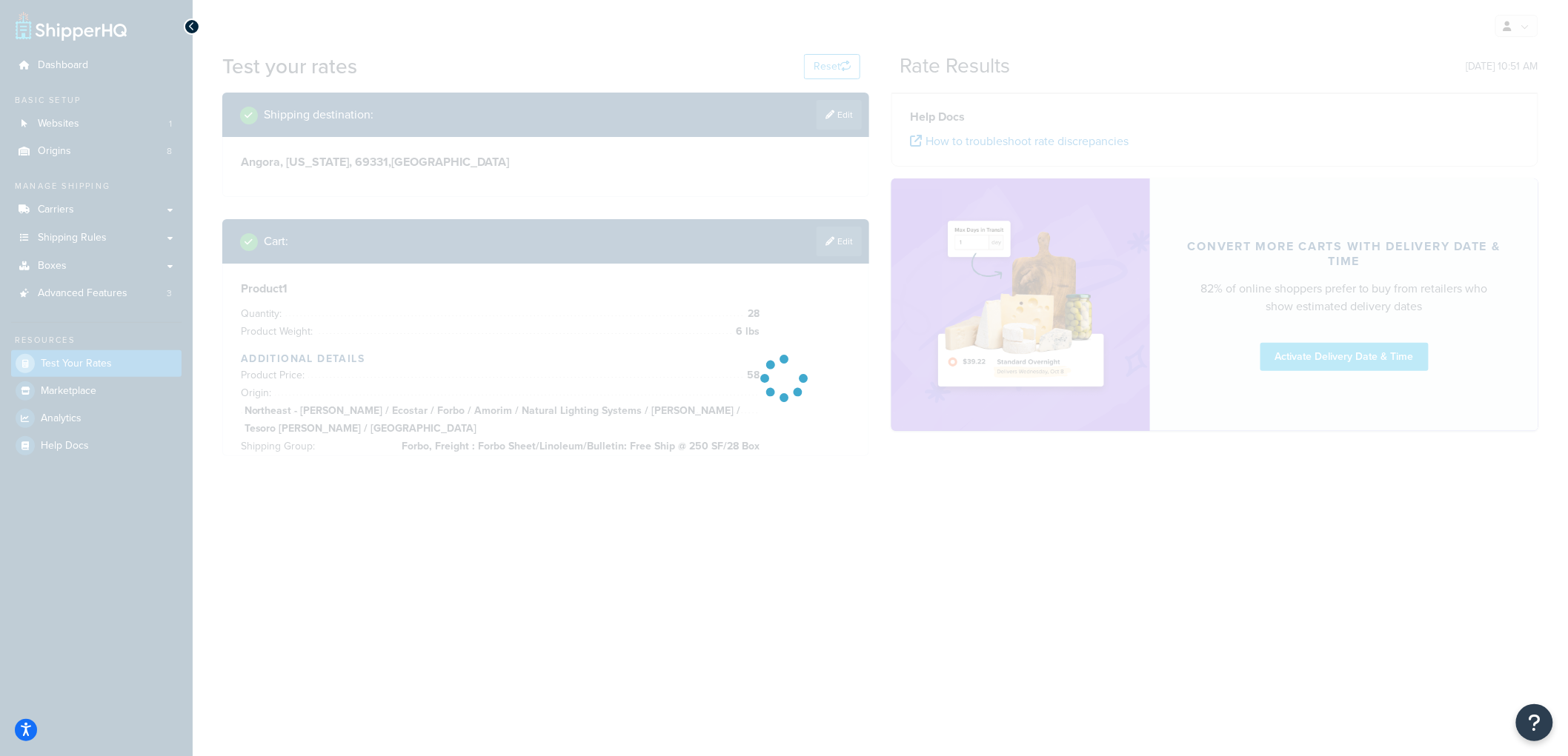
scroll to position [0, 0]
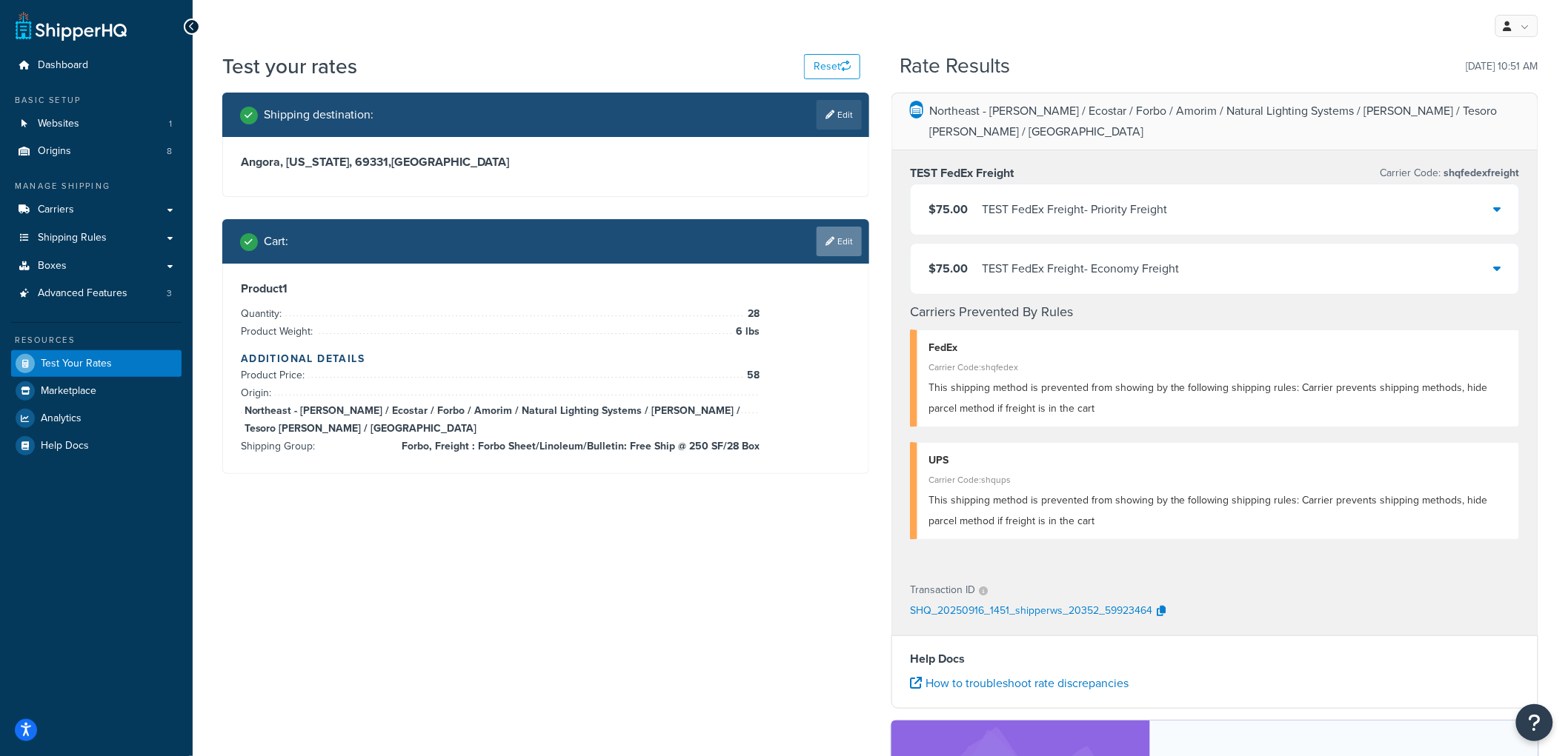
click at [841, 240] on link "Edit" at bounding box center [839, 241] width 45 height 29
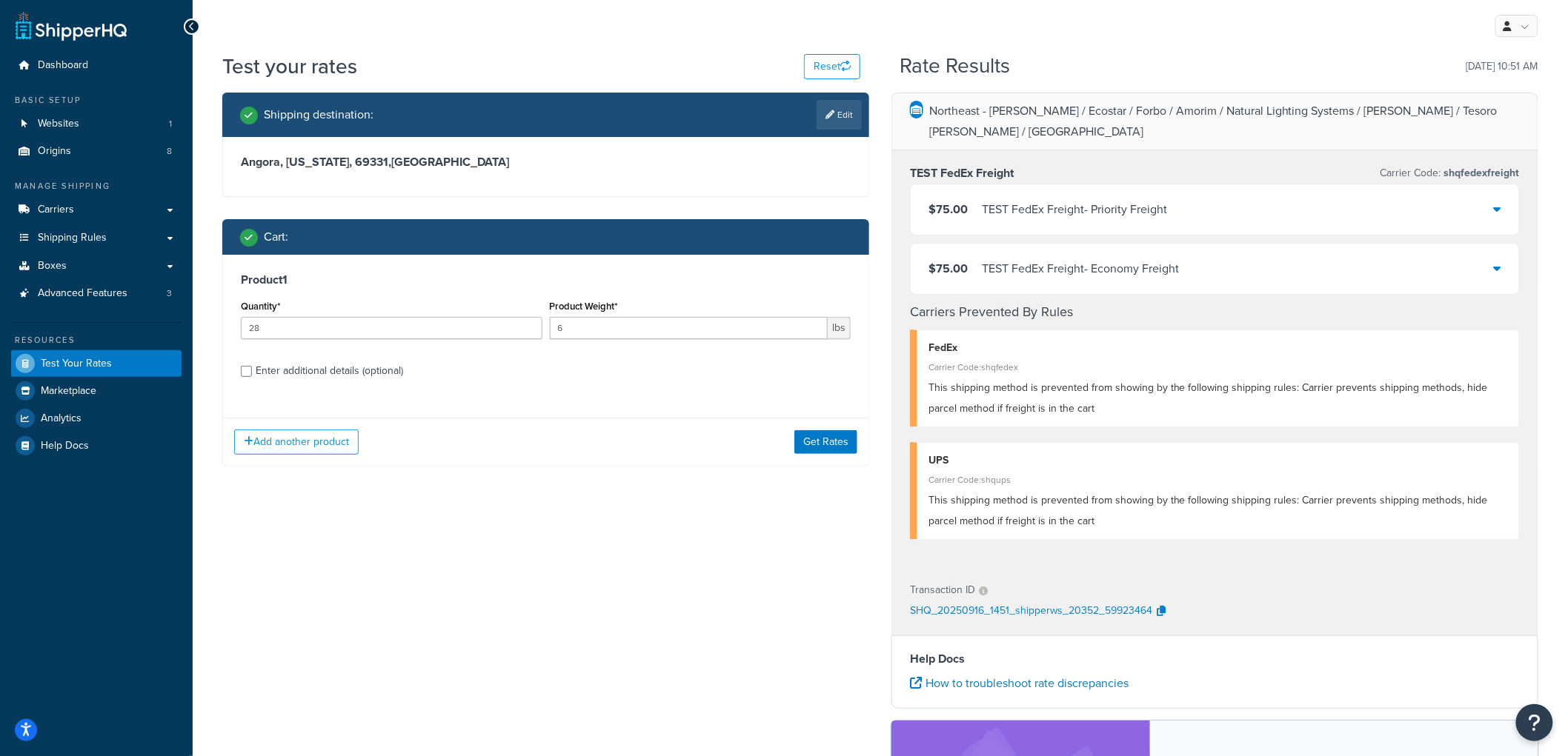
click at [371, 360] on div "Enter additional details (optional)" at bounding box center [330, 370] width 147 height 21
click at [252, 366] on input "Enter additional details (optional)" at bounding box center [246, 371] width 11 height 11
checkbox input "true"
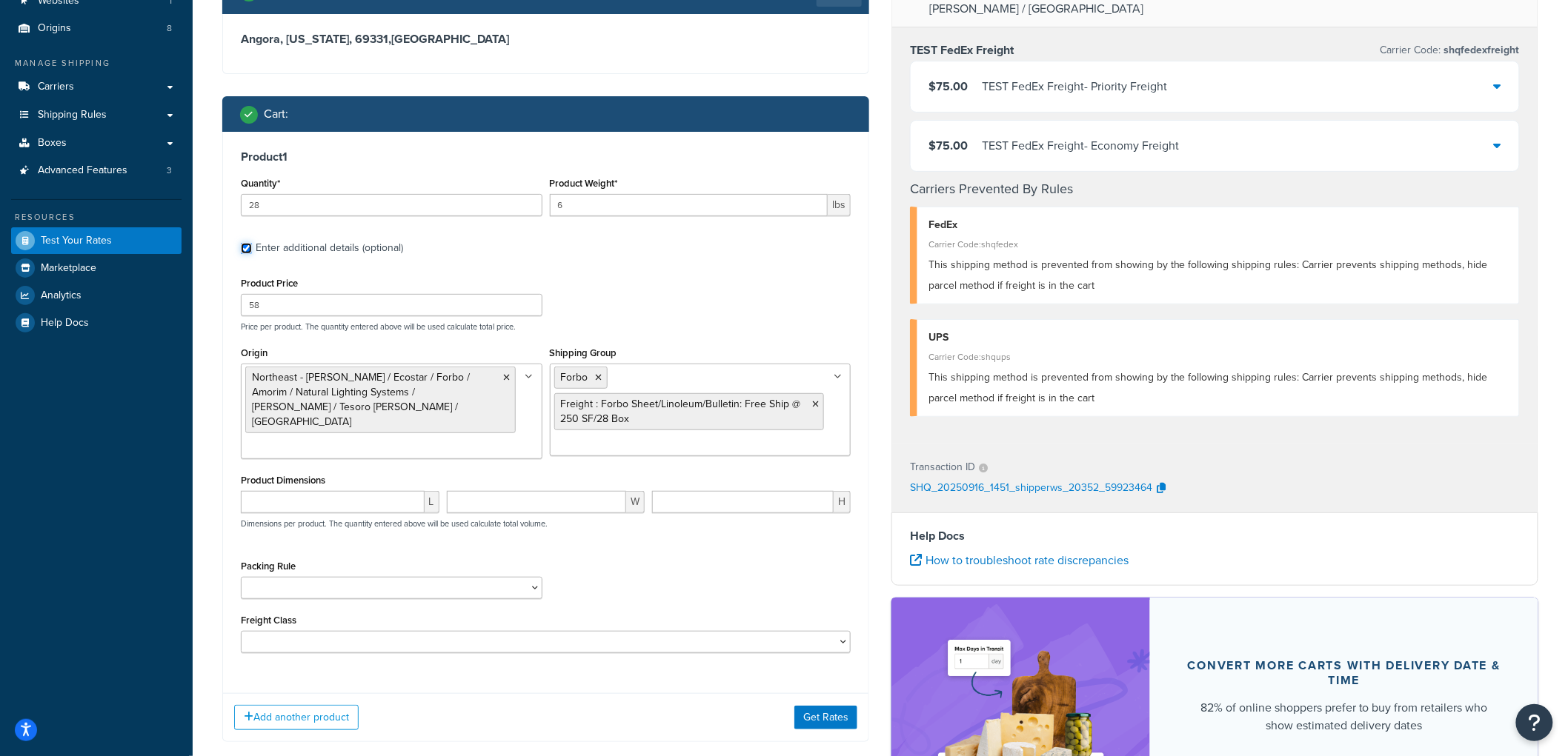
scroll to position [165, 0]
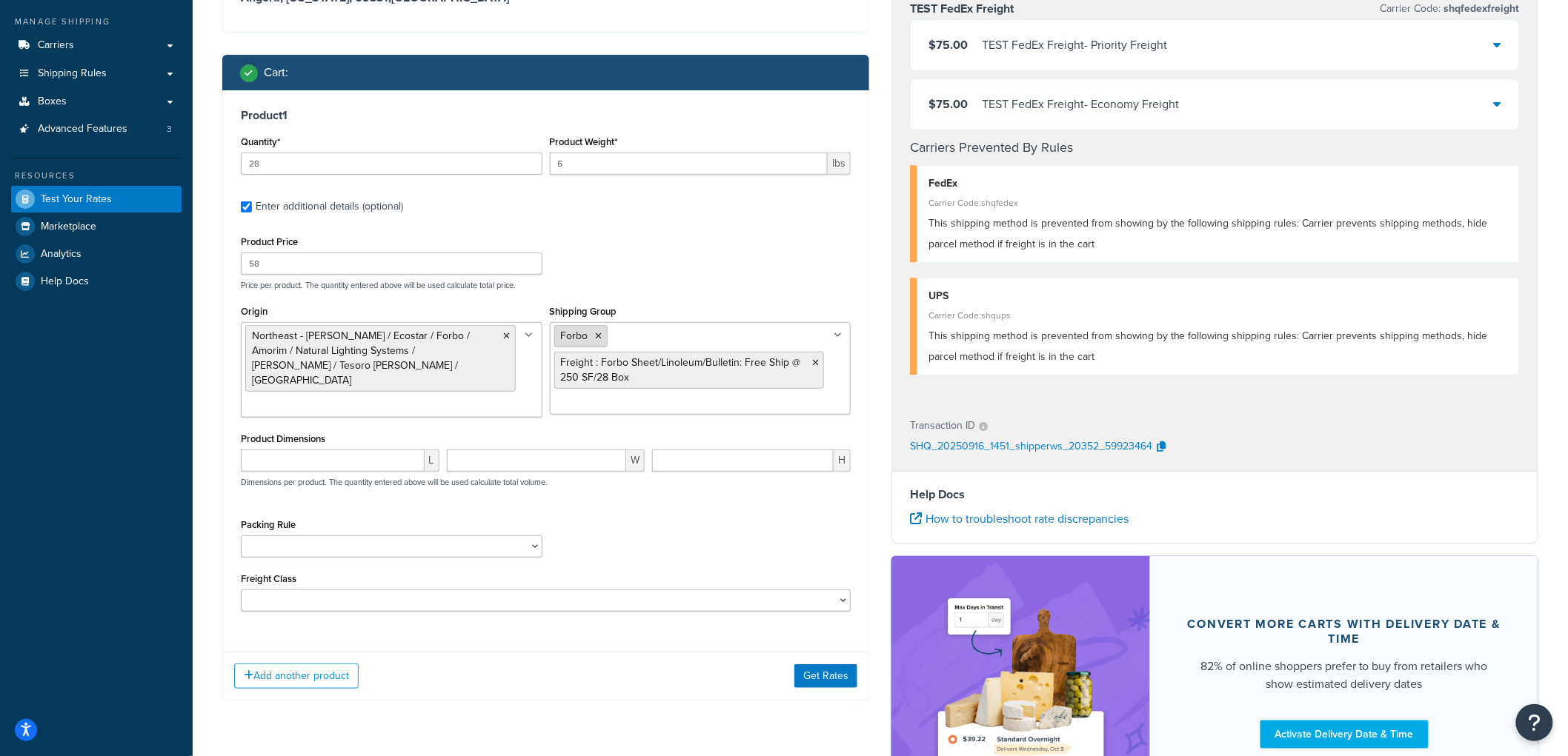
click at [596, 339] on icon at bounding box center [599, 336] width 7 height 9
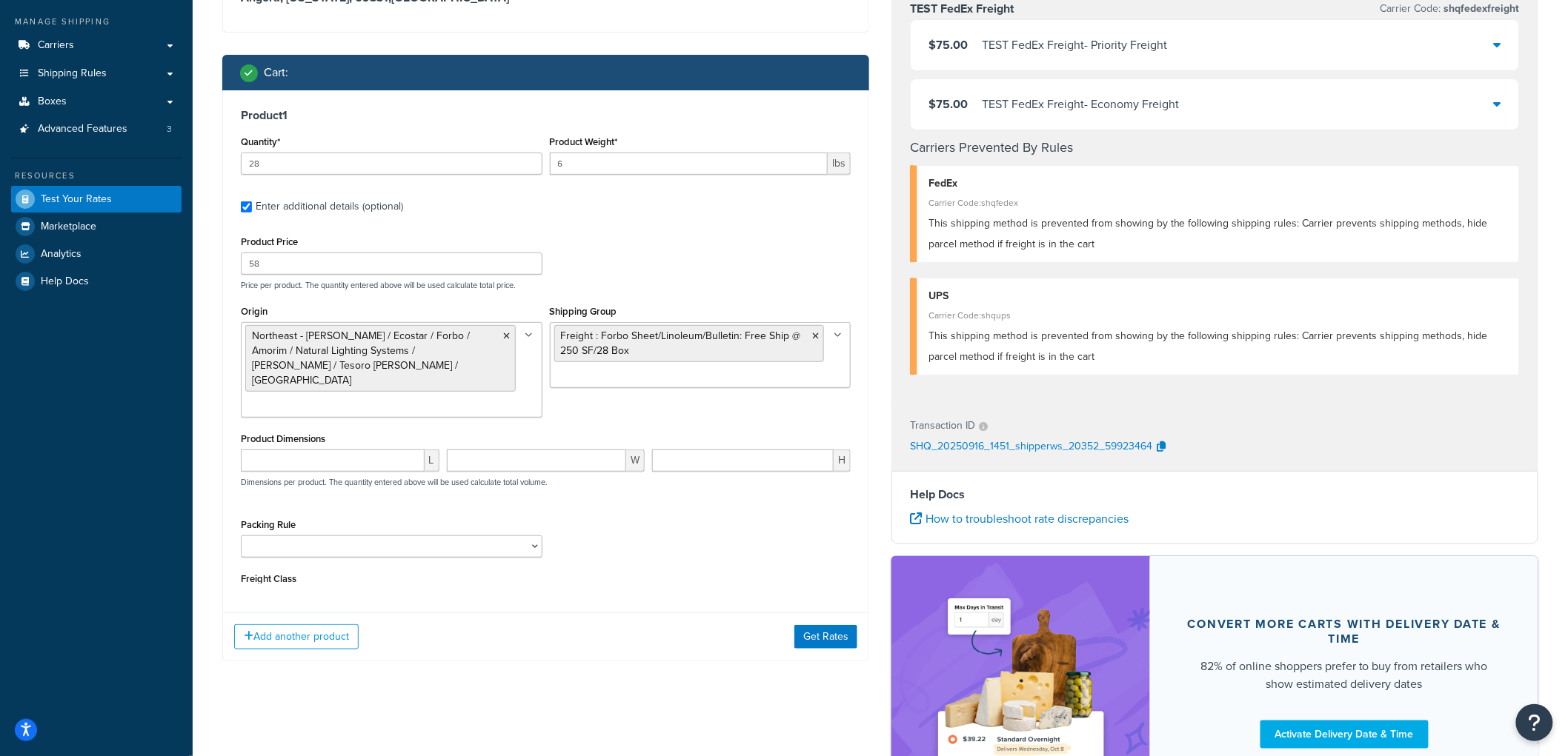
click at [653, 259] on div "Product Price 58 Price per product. The quantity entered above will be used cal…" at bounding box center [546, 261] width 617 height 59
click at [828, 665] on button "Get Rates" at bounding box center [826, 677] width 63 height 23
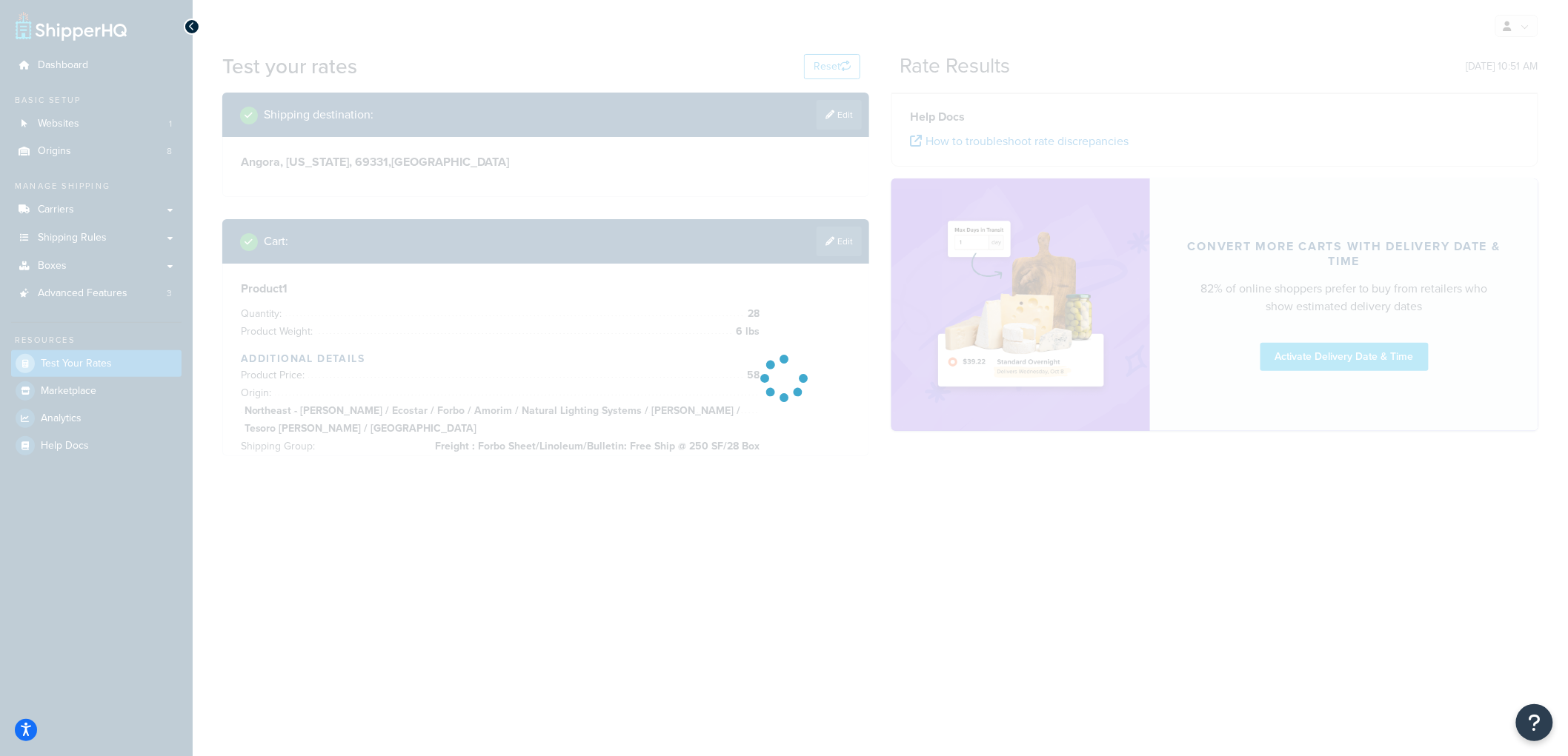
scroll to position [0, 0]
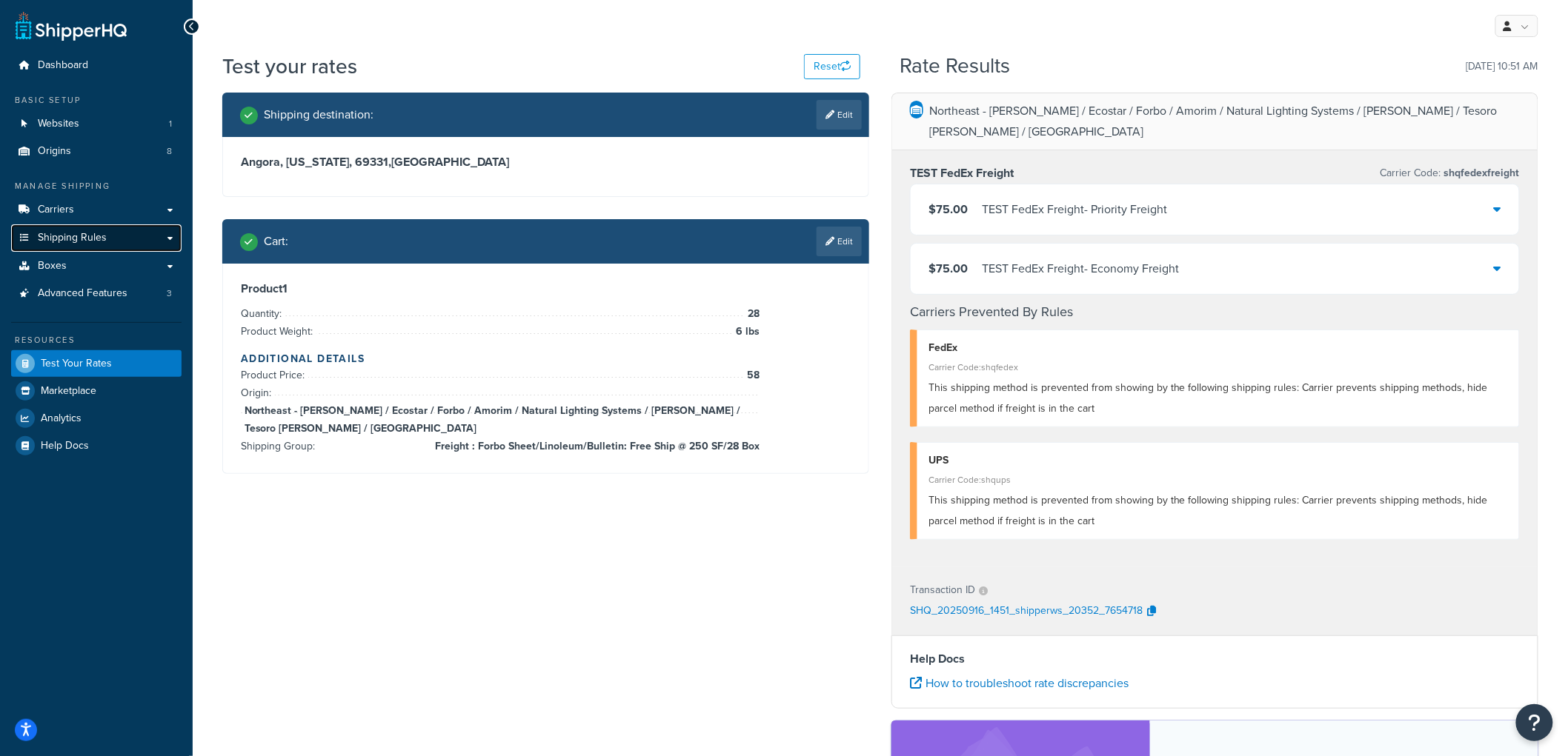
click at [77, 227] on link "Shipping Rules" at bounding box center [96, 238] width 171 height 28
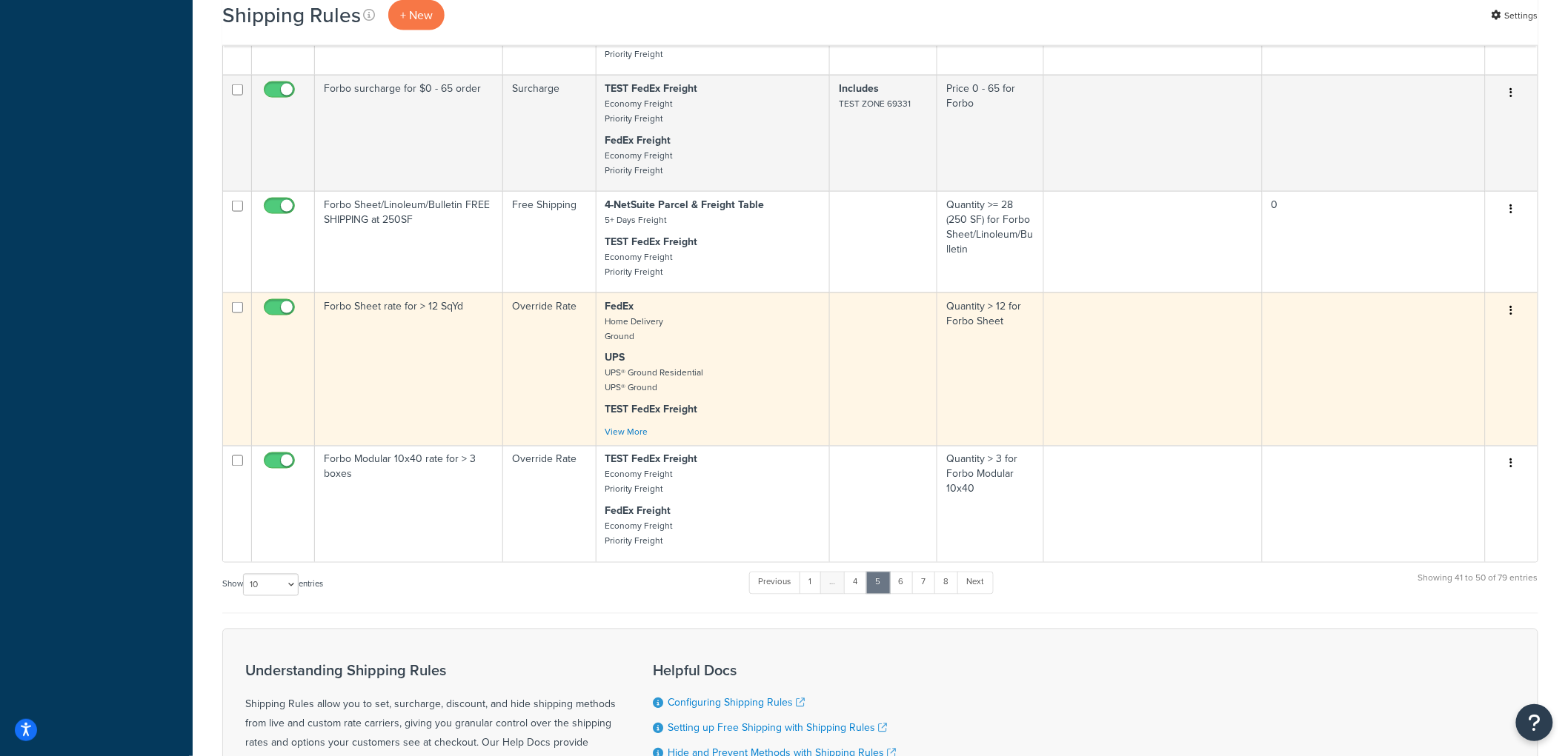
scroll to position [823, 0]
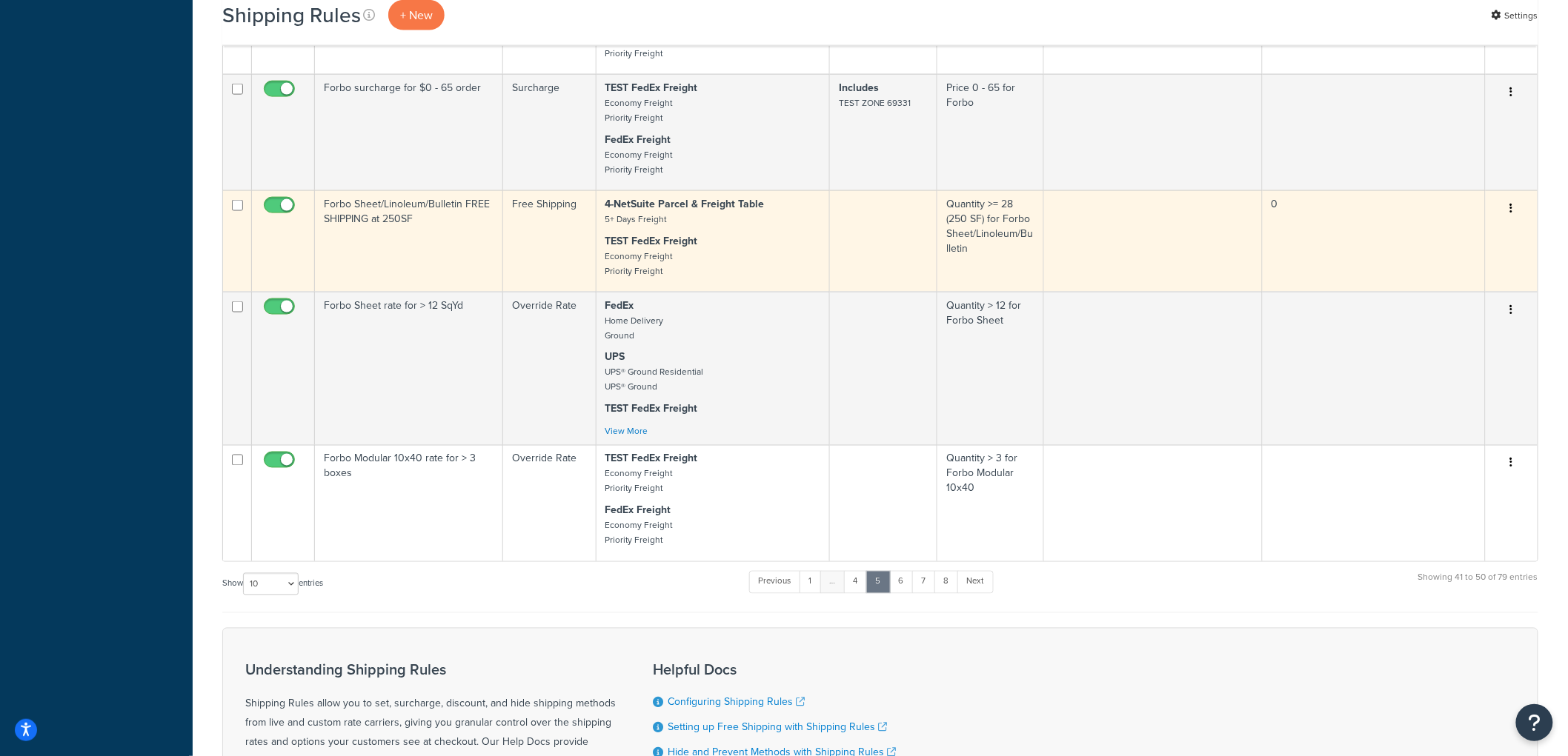
click at [472, 242] on td "Forbo Sheet/Linoleum/Bulletin FREE SHIPPING at 250SF" at bounding box center [408, 241] width 188 height 101
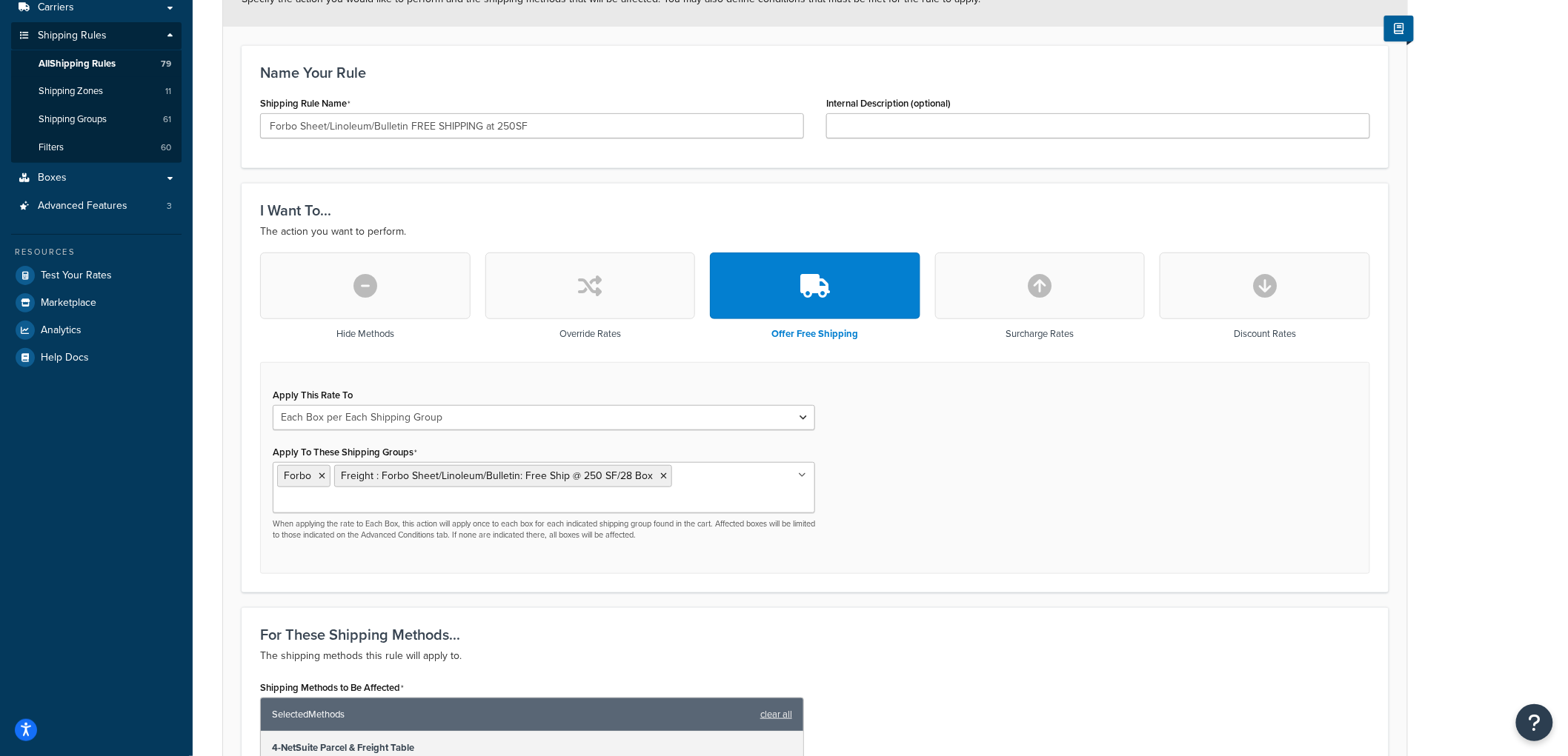
scroll to position [202, 0]
click at [528, 426] on select "Each Shipment in the Cart Each Origin in the Cart Each Shipping Group in the Ca…" at bounding box center [544, 418] width 542 height 25
select select "SHIPPING_GROUP"
click at [273, 406] on select "Each Shipment in the Cart Each Origin in the Cart Each Shipping Group in the Ca…" at bounding box center [544, 418] width 542 height 25
click at [910, 445] on div "Apply This Rate To Each Shipment in the Cart Each Origin in the Cart Each Shipp…" at bounding box center [815, 469] width 1110 height 212
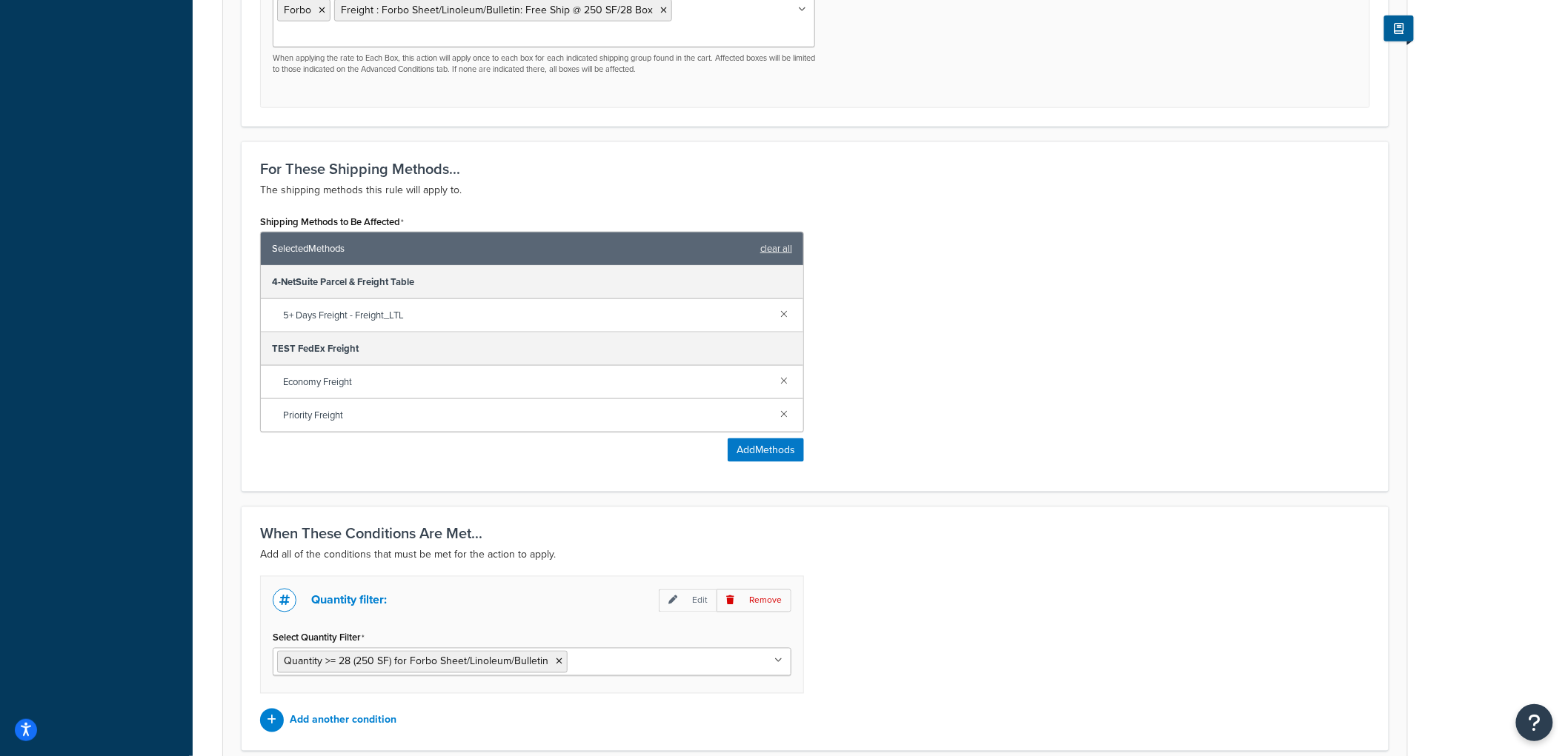
scroll to position [778, 0]
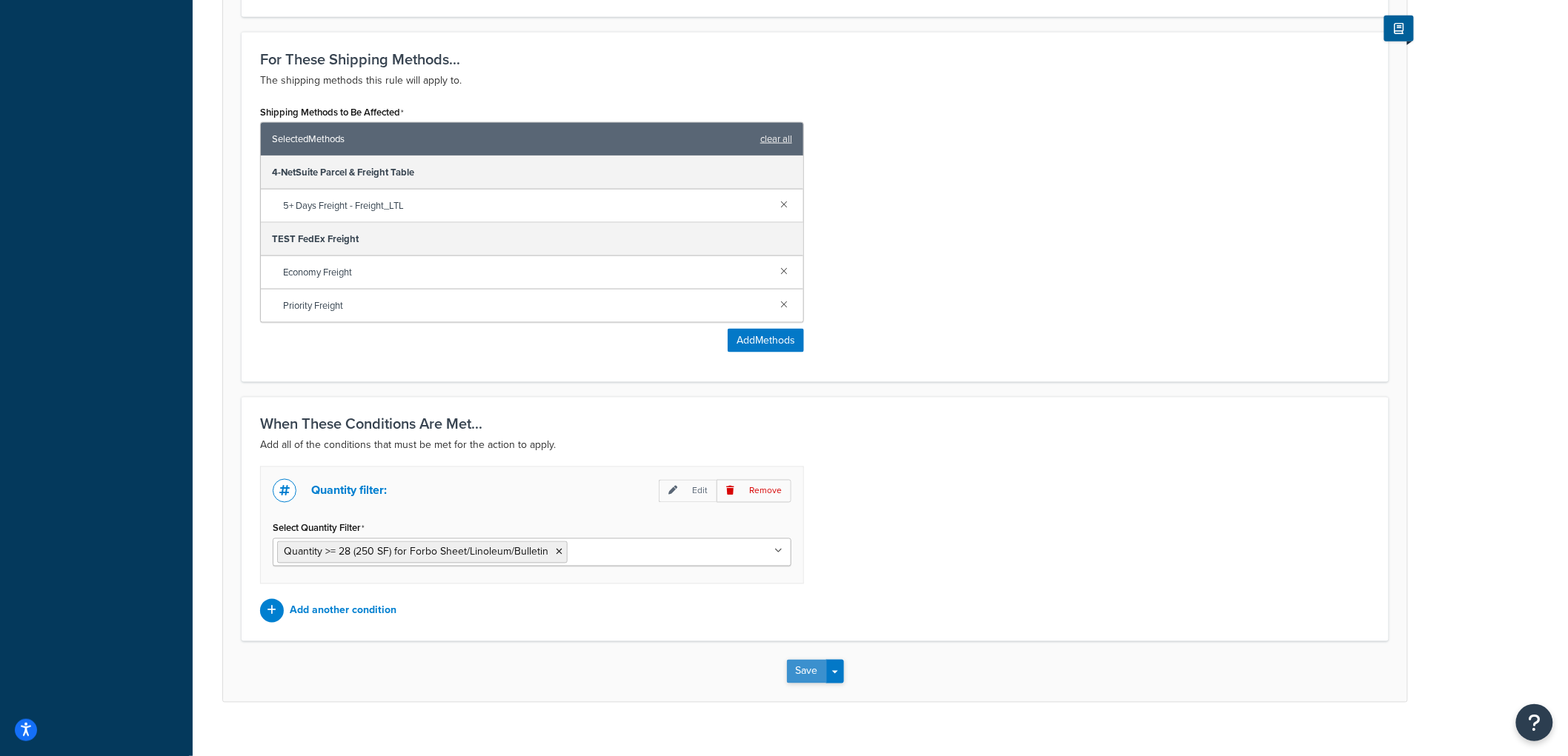
click at [796, 660] on button "Save" at bounding box center [807, 672] width 40 height 23
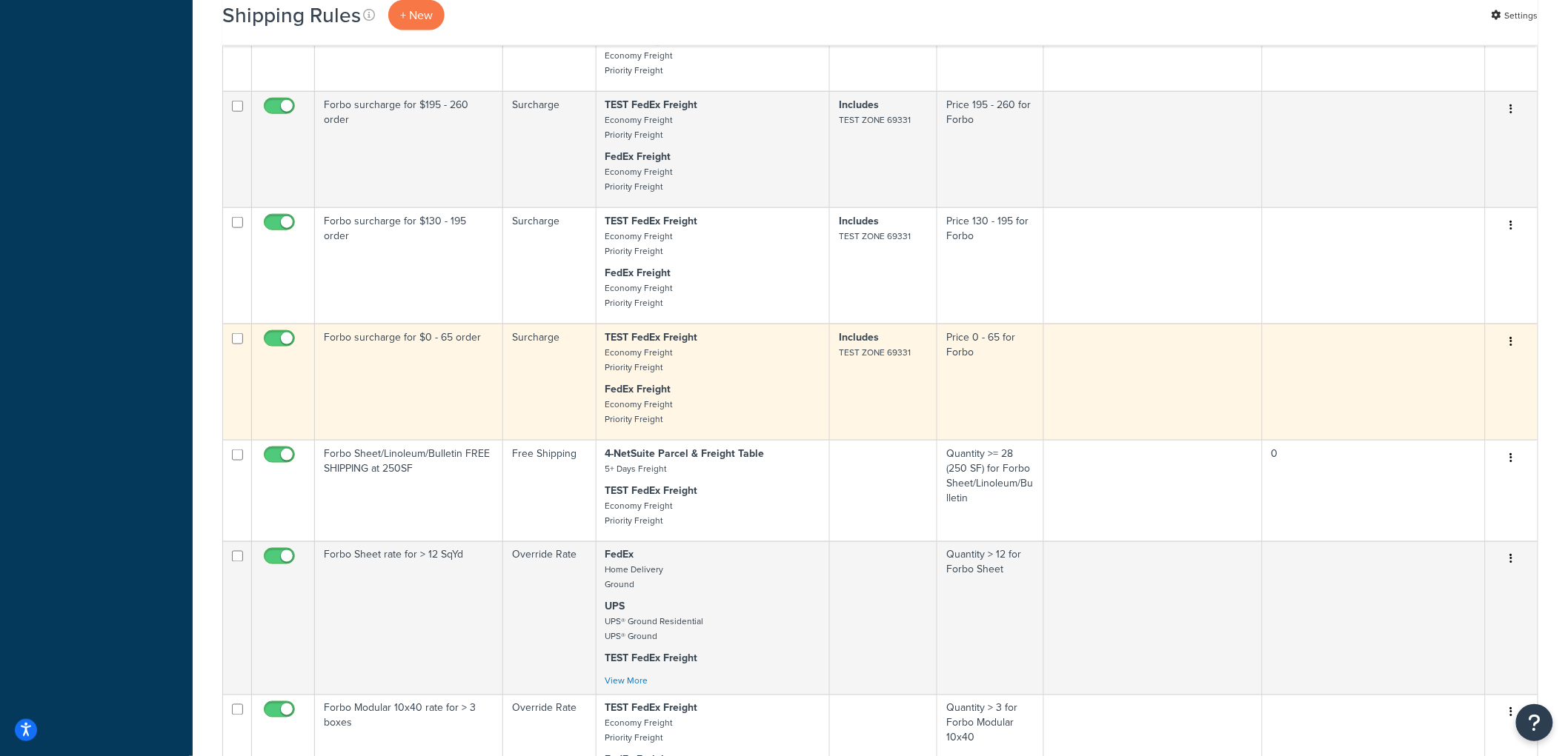
scroll to position [658, 0]
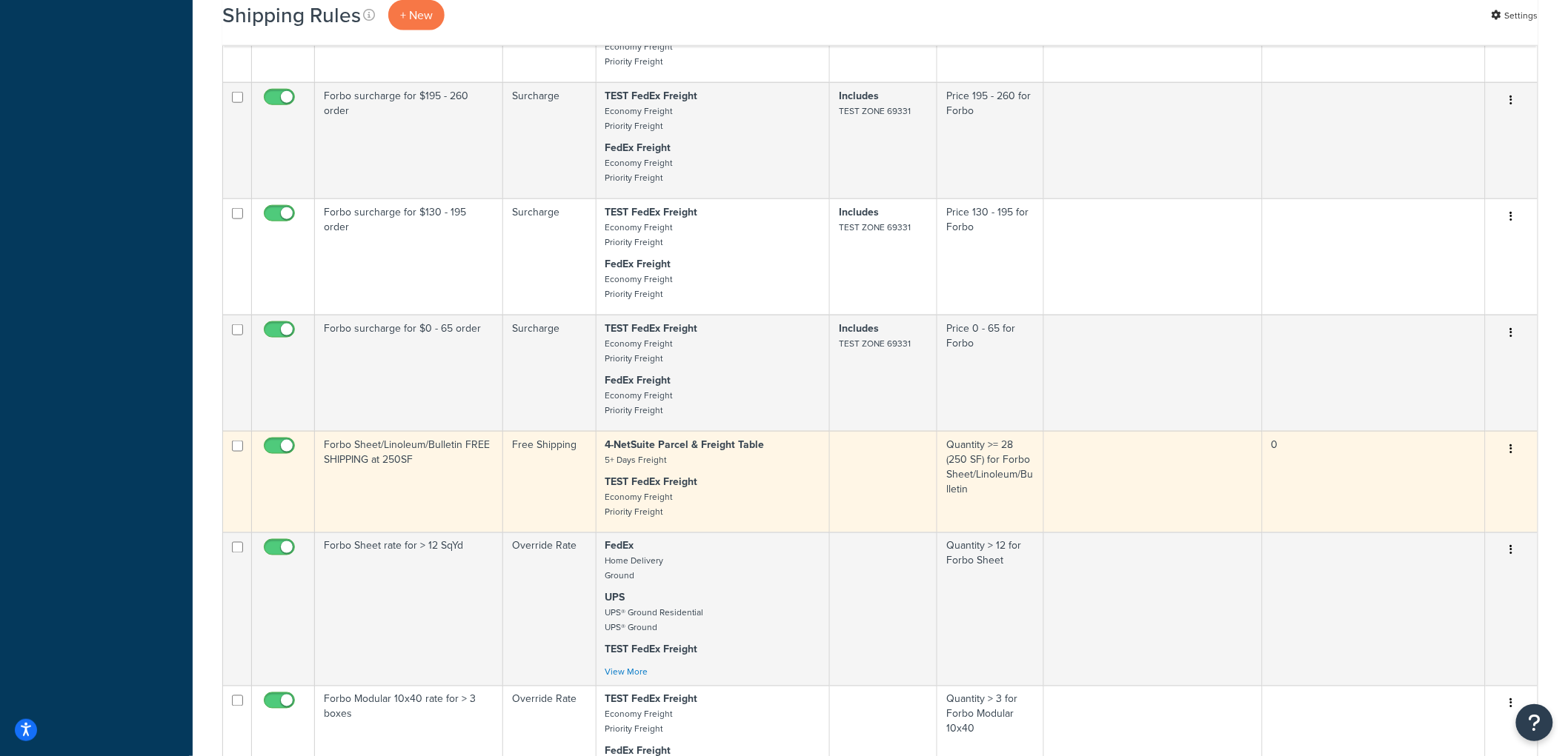
click at [447, 502] on td "Forbo Sheet/Linoleum/Bulletin FREE SHIPPING at 250SF" at bounding box center [408, 482] width 188 height 101
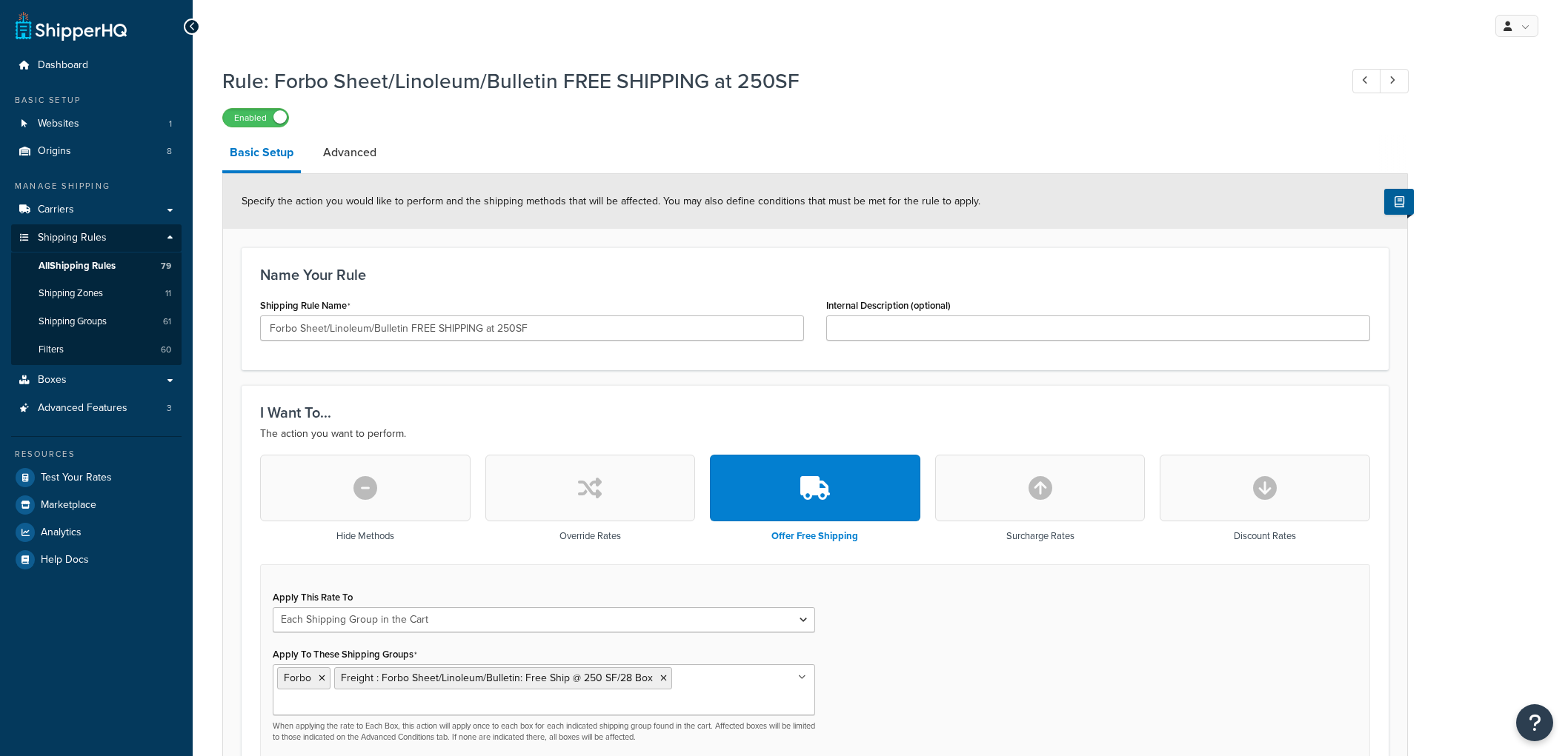
select select "SHIPPING_GROUP"
click at [64, 346] on link "Filters 60" at bounding box center [96, 350] width 171 height 28
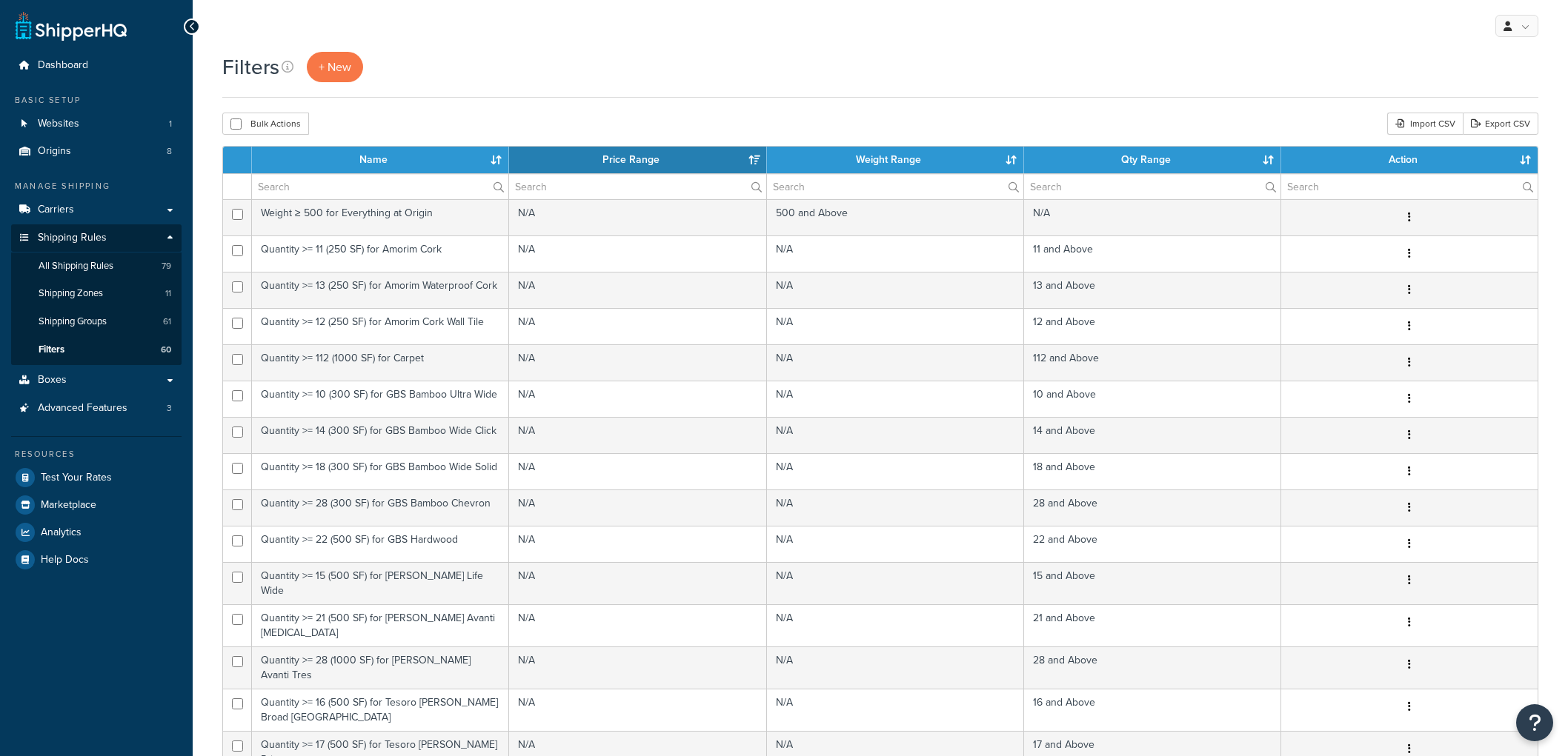
select select "15"
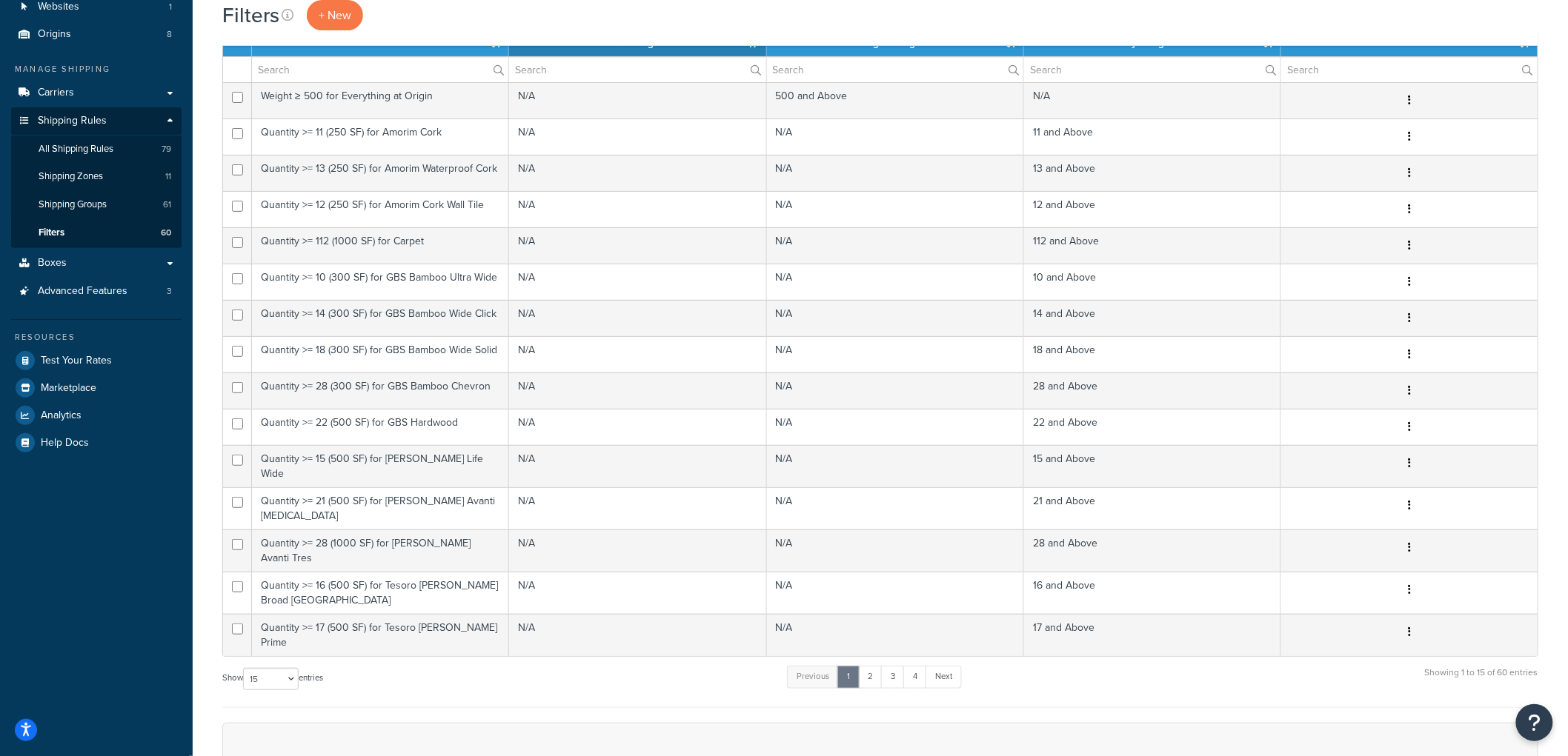
scroll to position [346, 0]
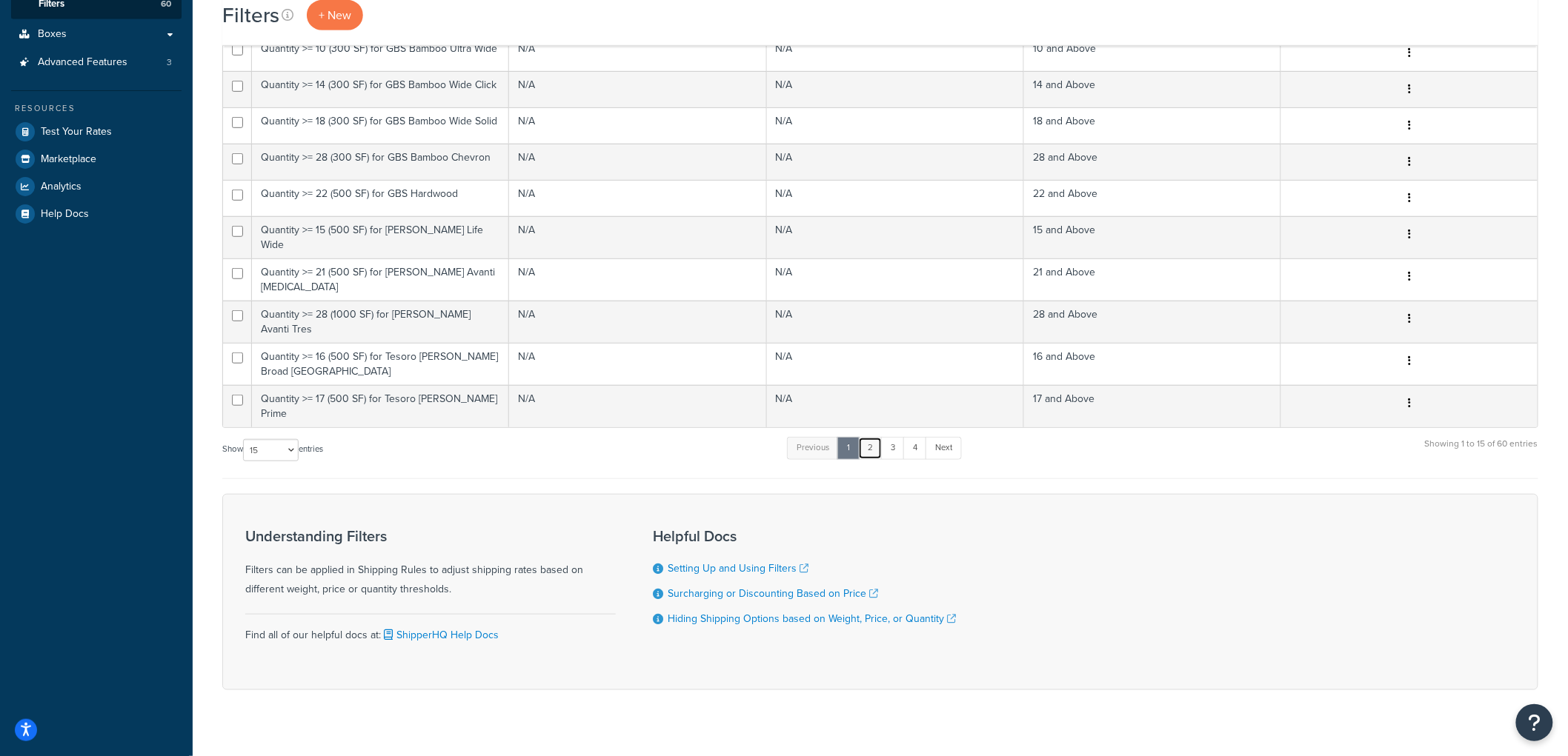
click at [869, 437] on link "2" at bounding box center [870, 448] width 24 height 23
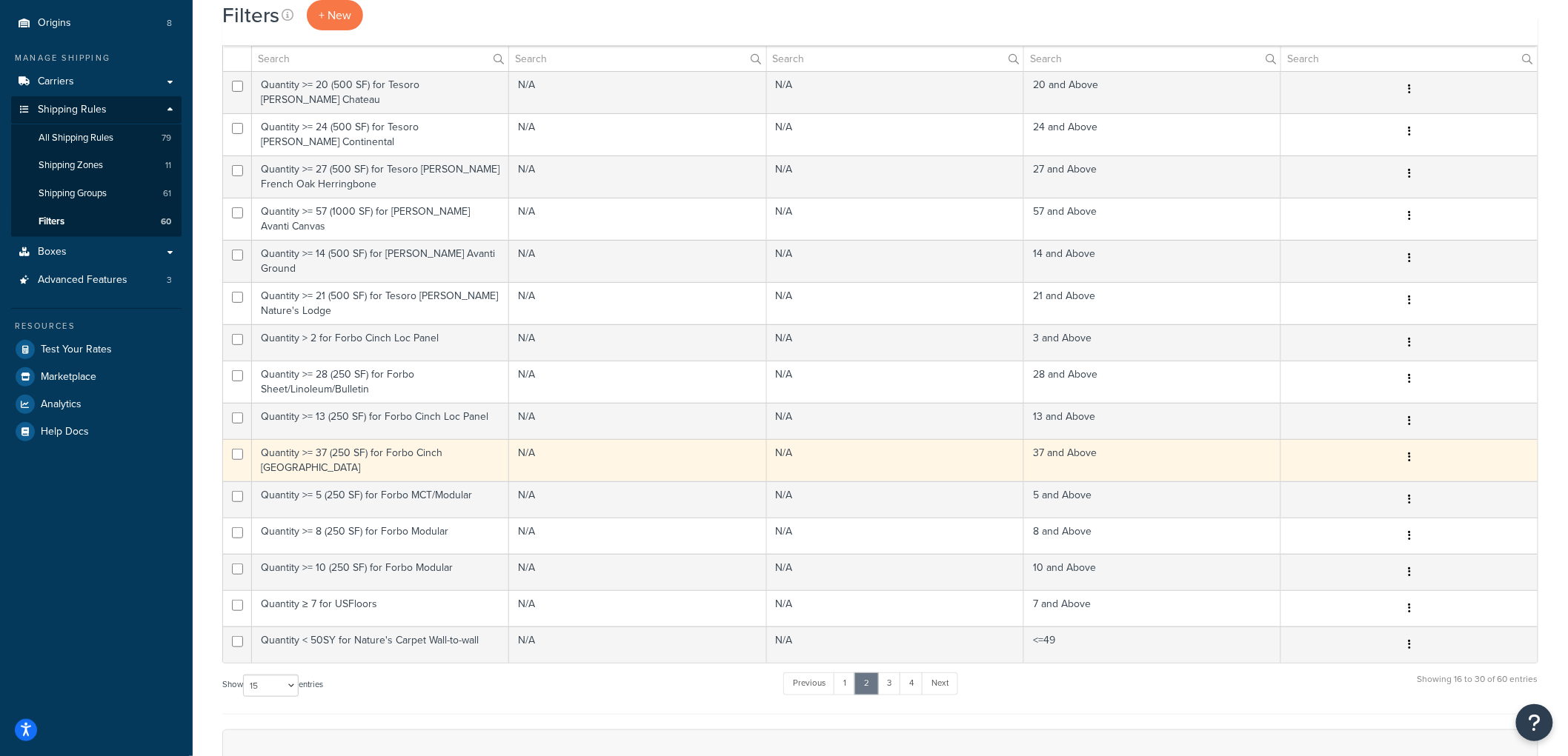
scroll to position [100, 0]
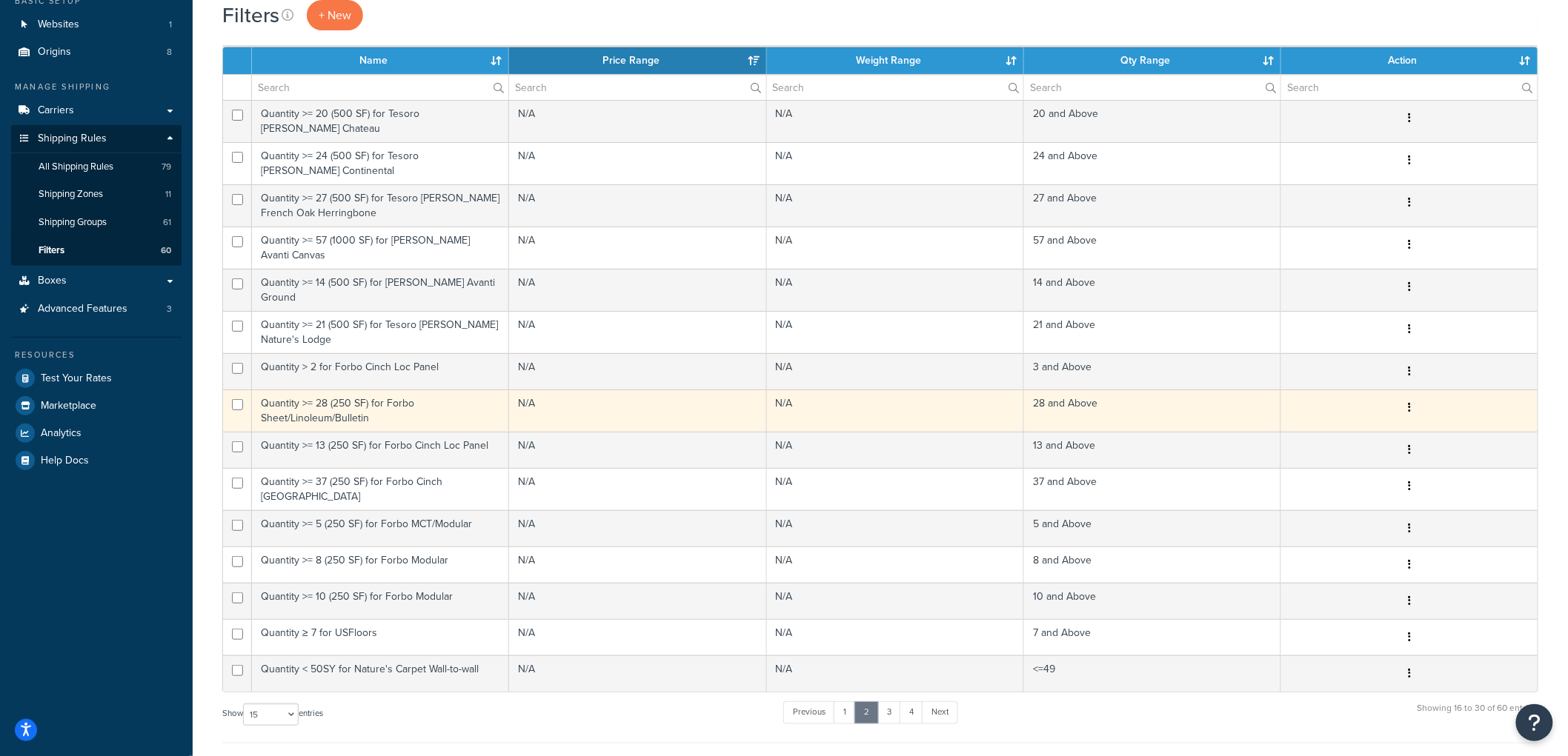
click at [448, 396] on td "Quantity >= 28 (250 SF) for Forbo Sheet/Linoleum/Bulletin" at bounding box center [380, 411] width 257 height 42
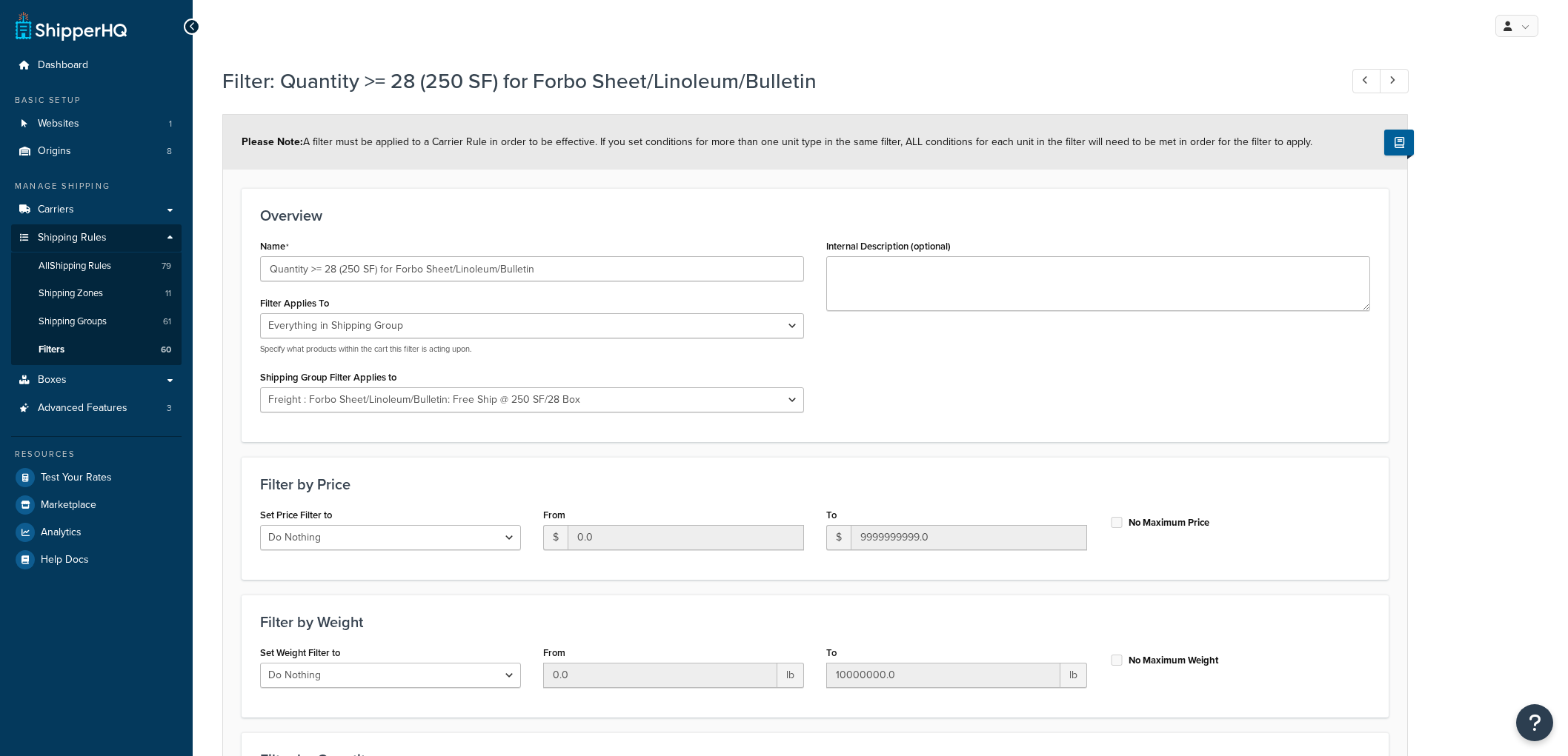
select select "SHIPPING_GROUP"
select select "296799"
select select "range"
click at [94, 480] on span "Test Your Rates" at bounding box center [76, 478] width 71 height 13
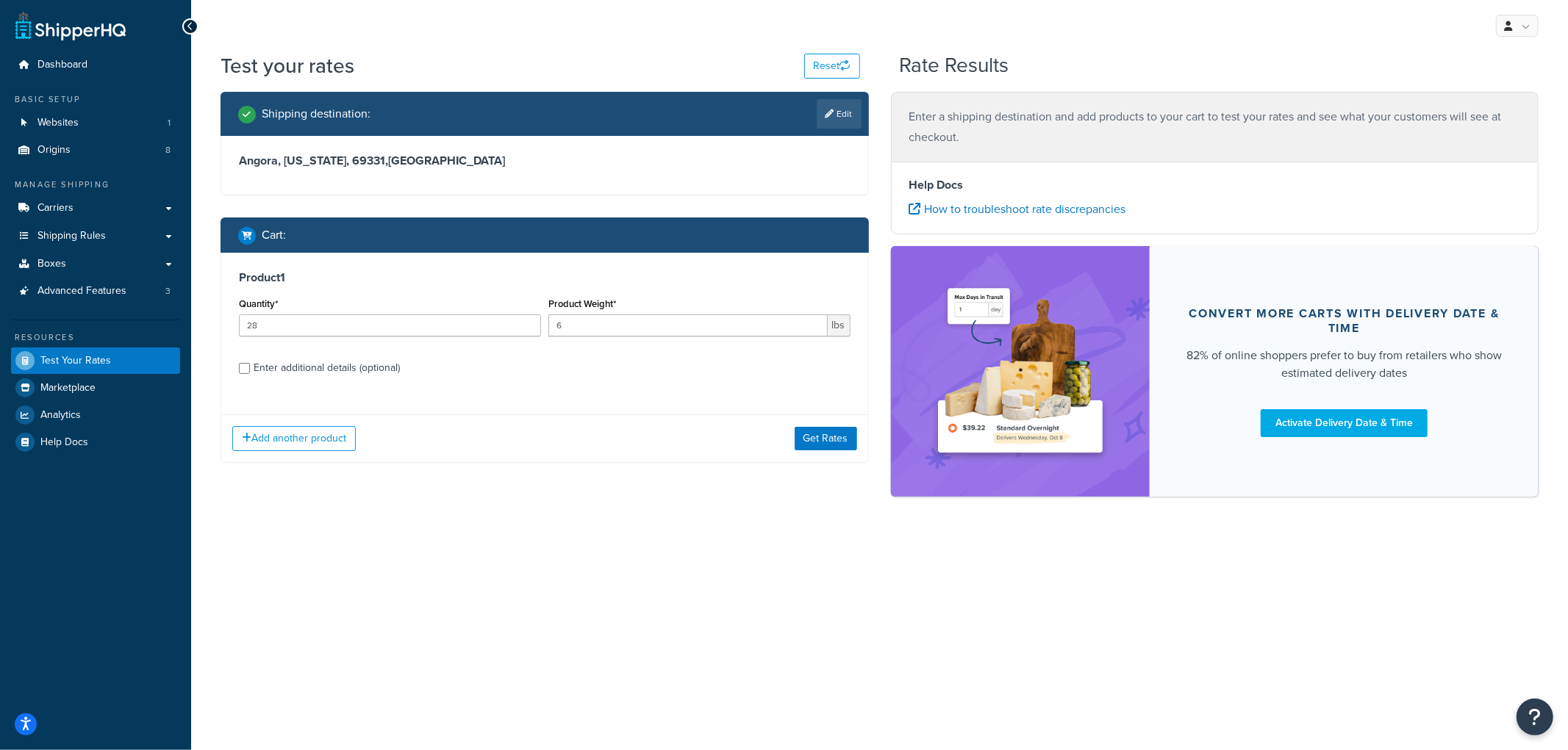
click at [370, 366] on div "Enter additional details (optional)" at bounding box center [327, 368] width 146 height 21
click at [250, 366] on input "Enter additional details (optional)" at bounding box center [244, 368] width 11 height 11
checkbox input "true"
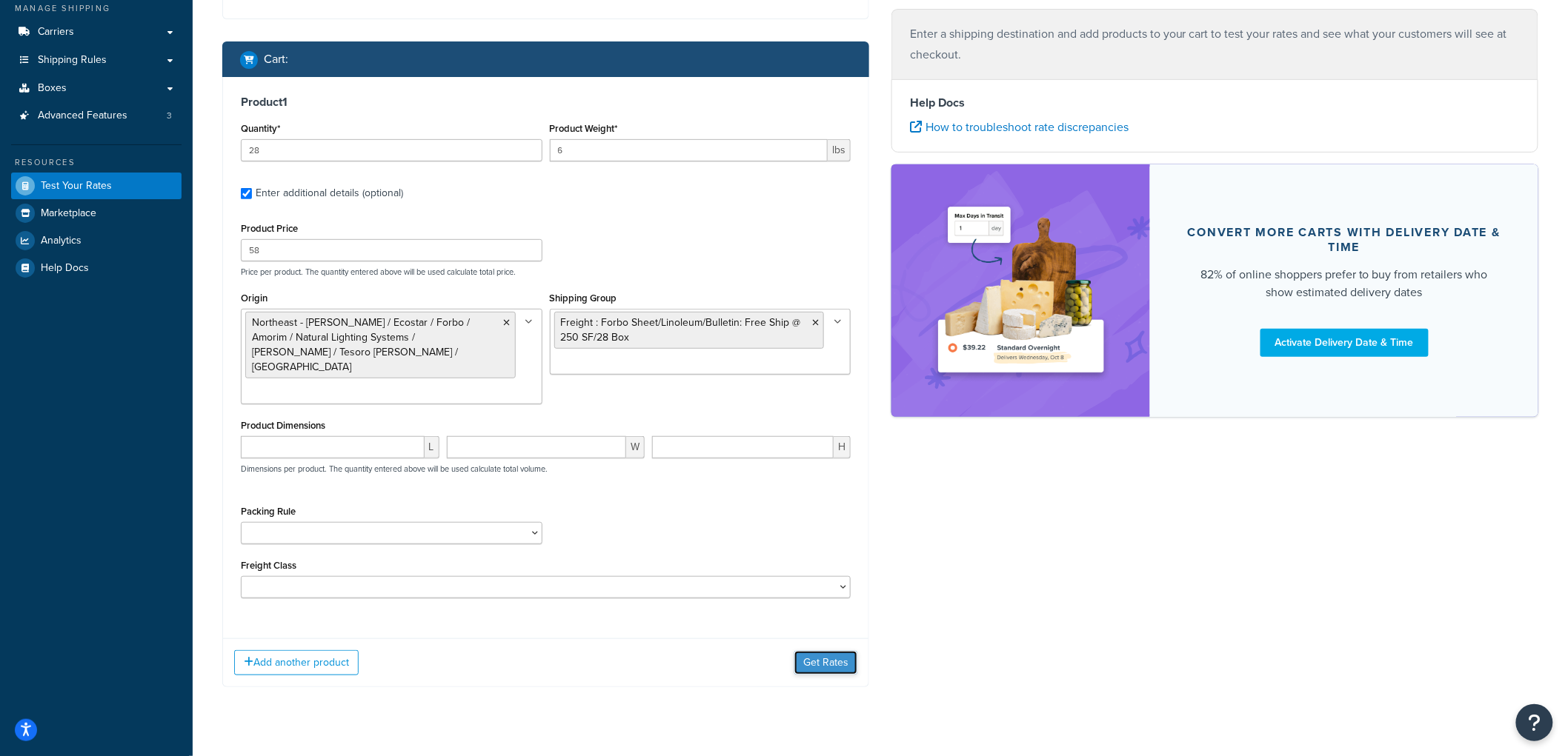
click at [797, 651] on button "Get Rates" at bounding box center [826, 663] width 63 height 23
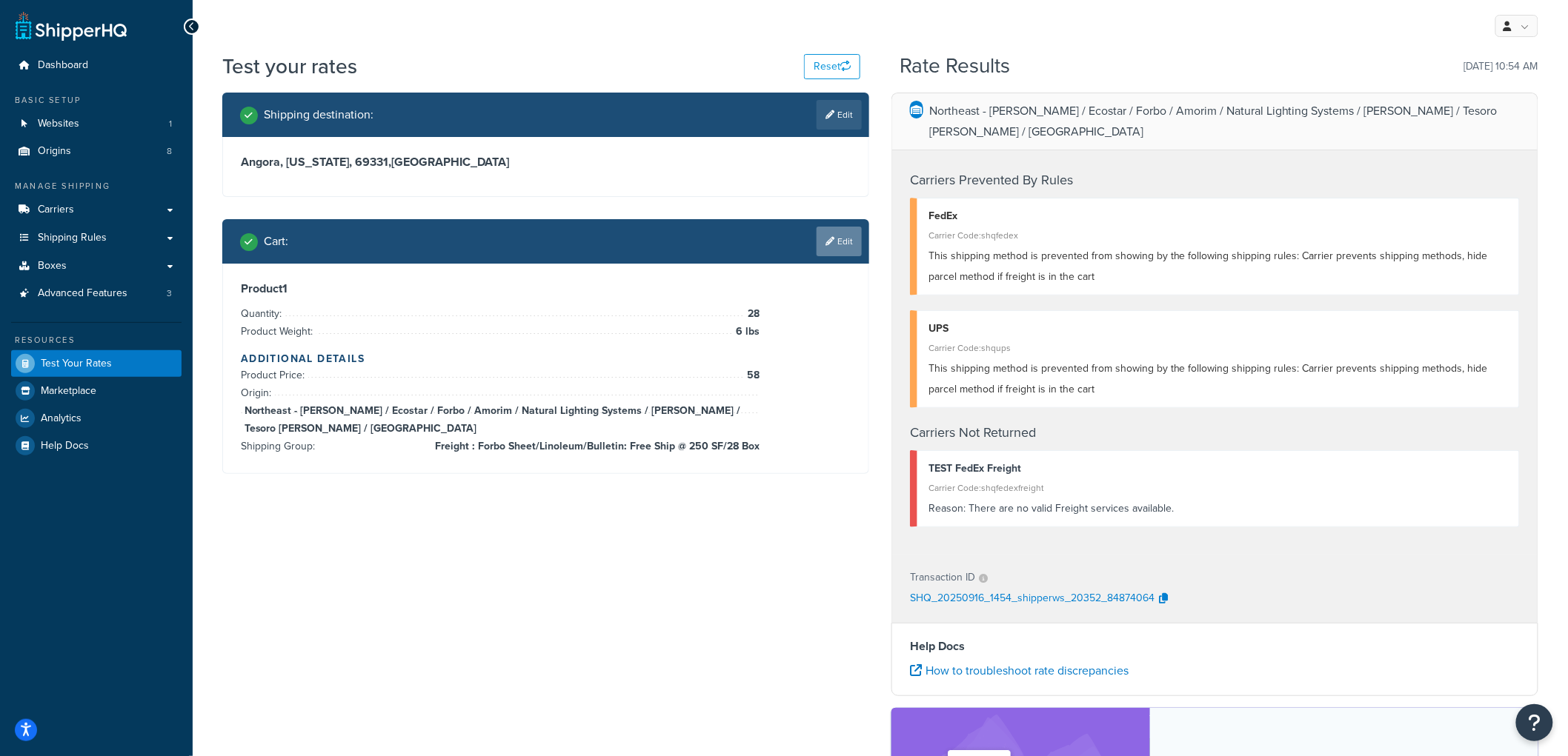
click at [839, 243] on link "Edit" at bounding box center [839, 241] width 45 height 29
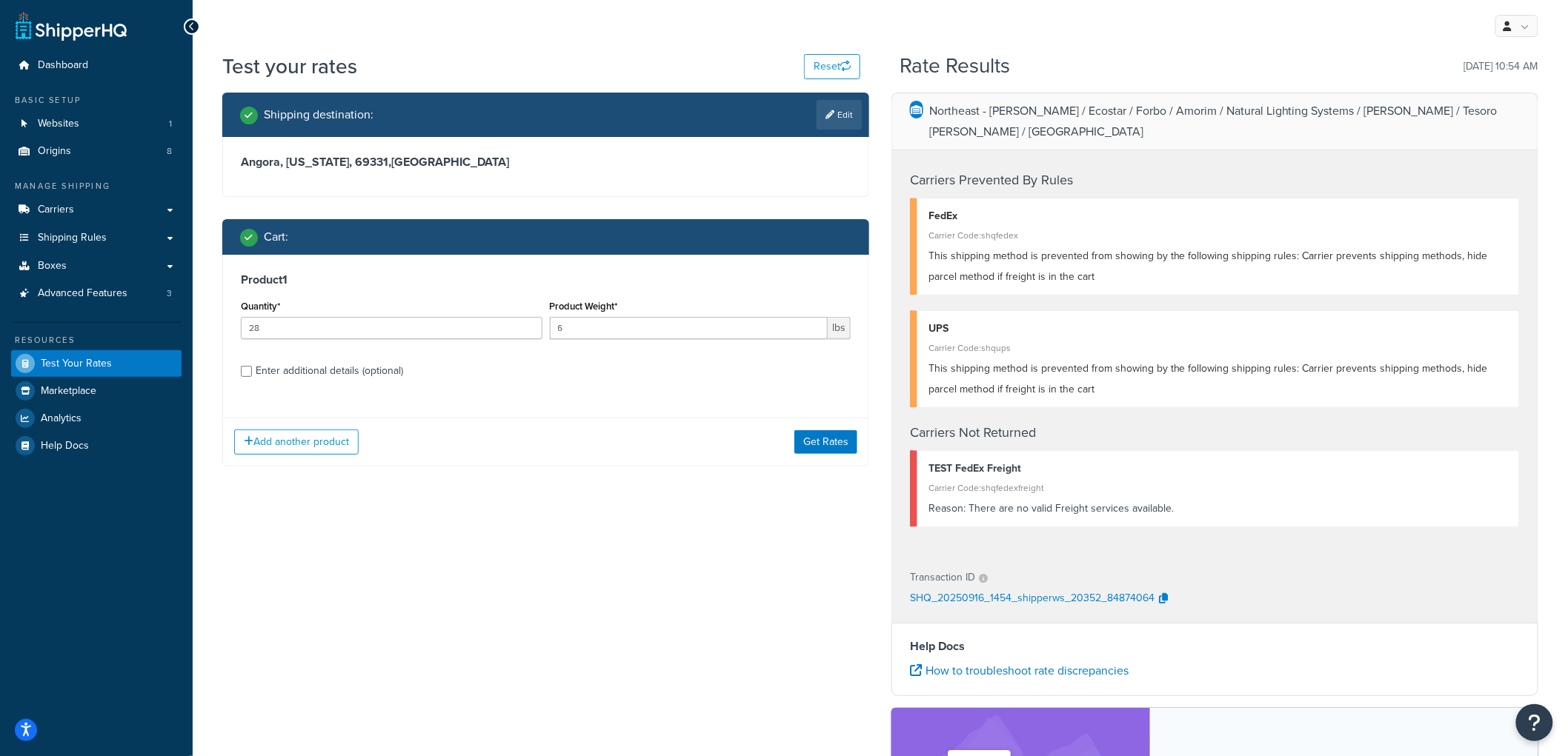
click at [272, 387] on div "Product 1 Quantity* 28 Product Weight* 6 lbs Enter additional details (optional)" at bounding box center [546, 331] width 646 height 152
click at [276, 379] on div "Enter additional details (optional)" at bounding box center [330, 370] width 147 height 21
click at [252, 377] on input "Enter additional details (optional)" at bounding box center [246, 371] width 11 height 11
checkbox input "true"
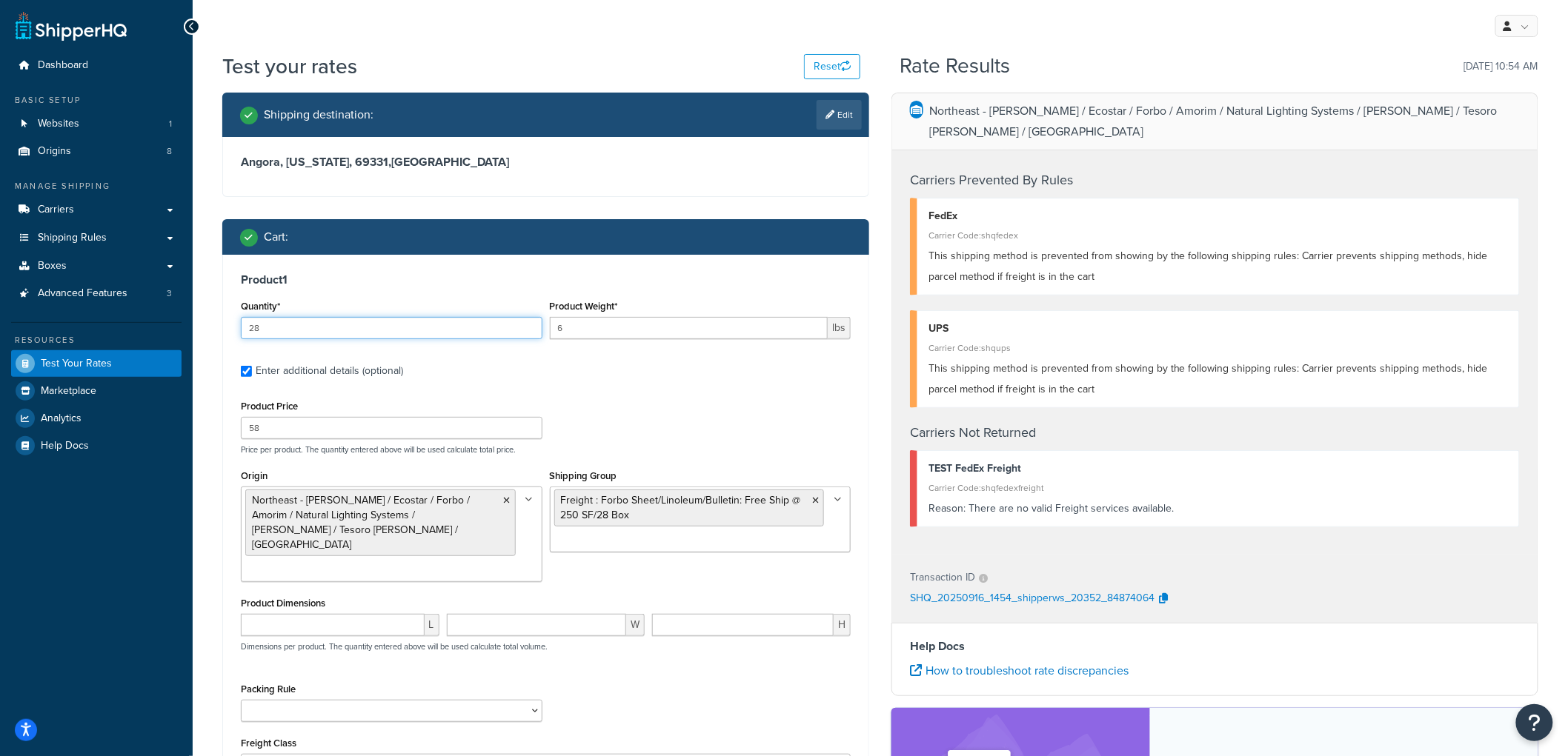
drag, startPoint x: 278, startPoint y: 329, endPoint x: 182, endPoint y: 313, distance: 97.3
click at [182, 313] on div "Dashboard Basic Setup Websites 1 Origins 8 Manage Shipping Carriers Carriers Al…" at bounding box center [784, 524] width 1568 height 1050
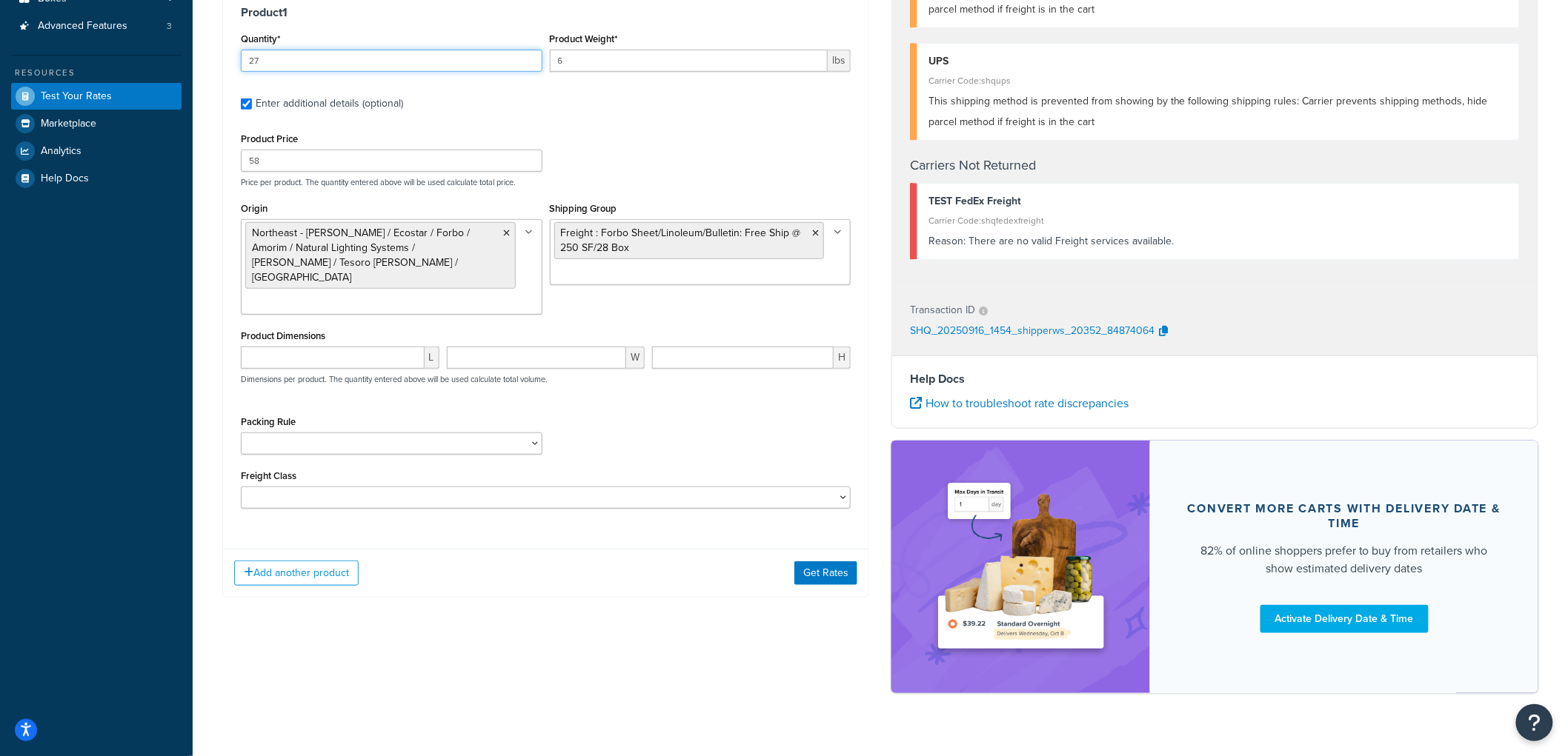
scroll to position [273, 0]
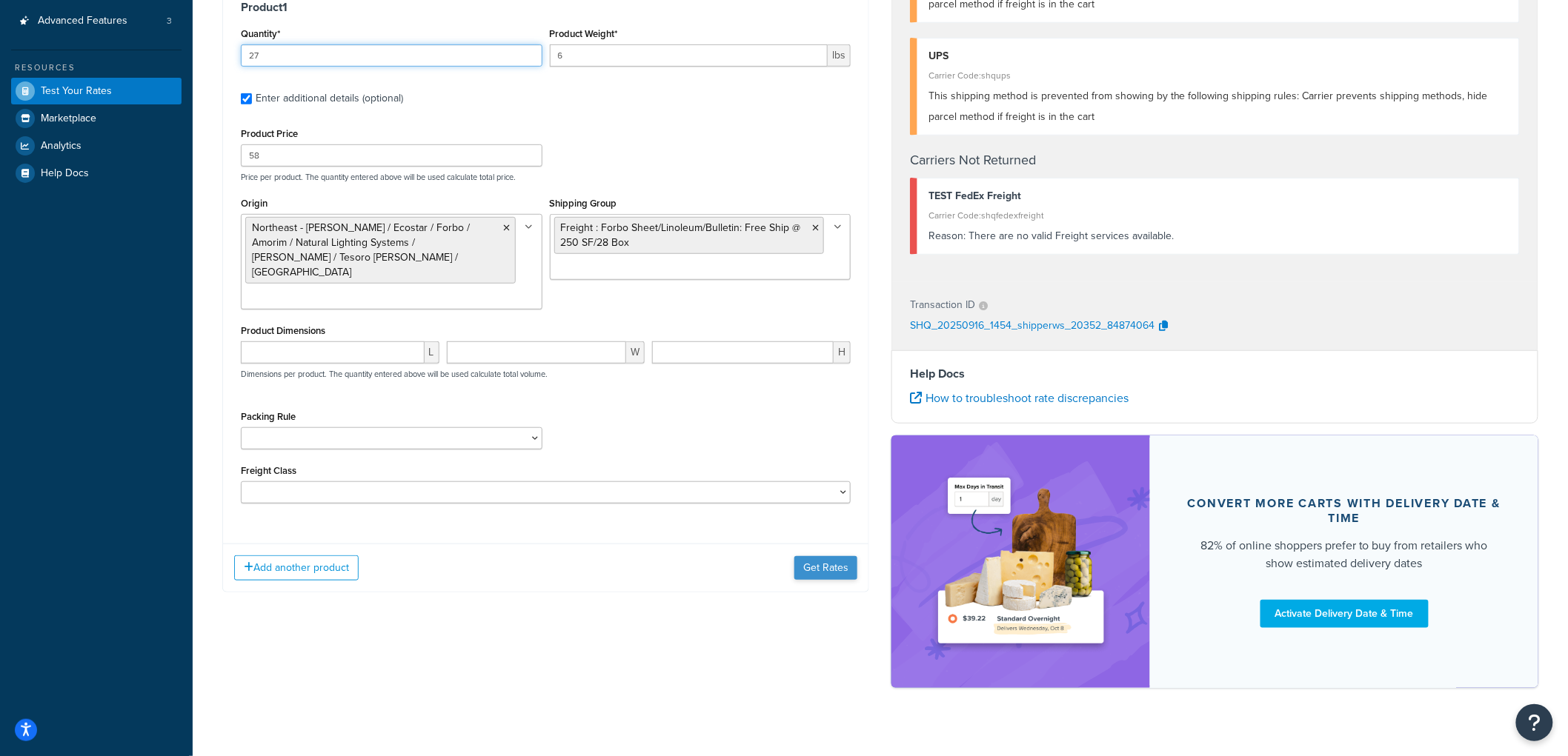
type input "27"
click at [820, 556] on button "Get Rates" at bounding box center [826, 568] width 63 height 23
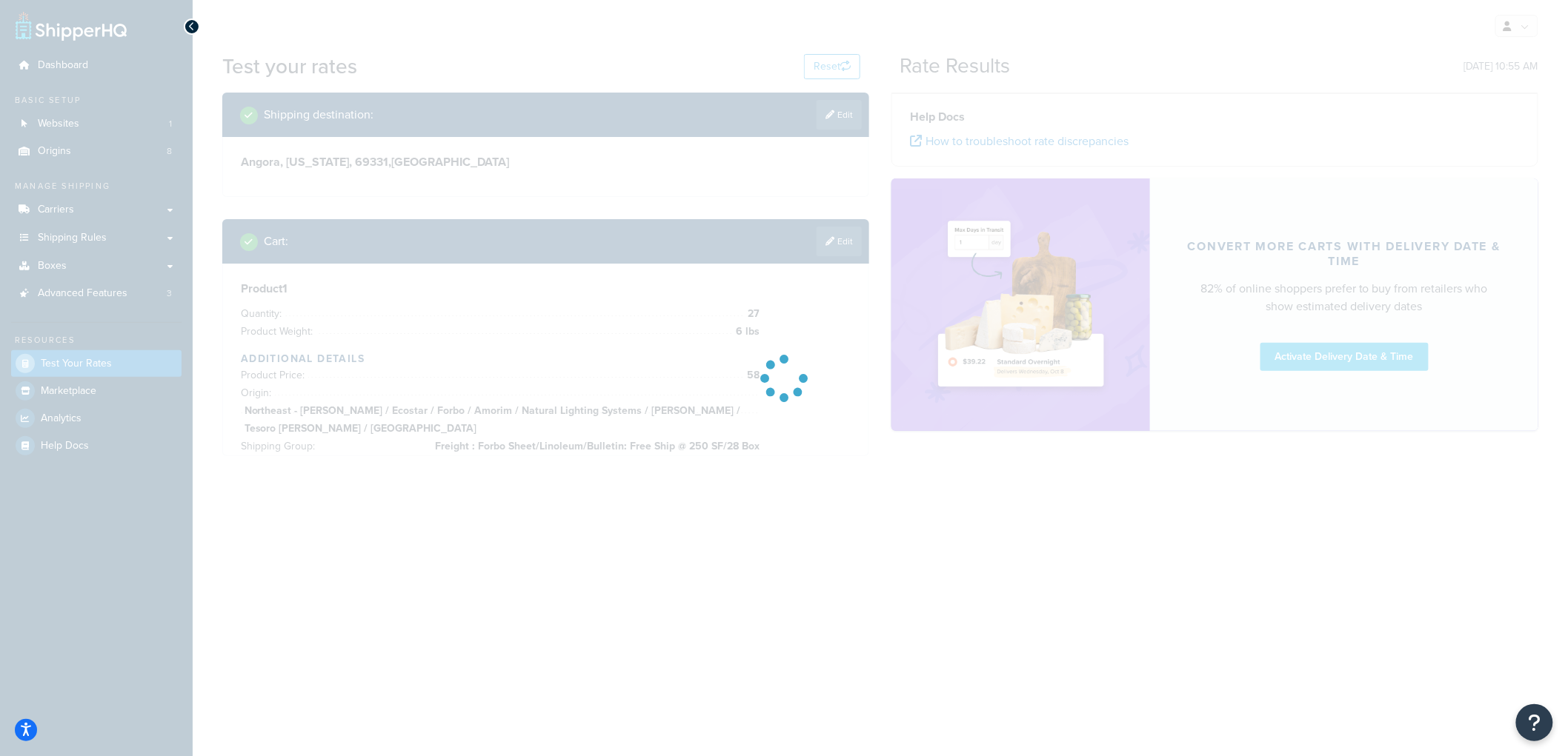
scroll to position [0, 0]
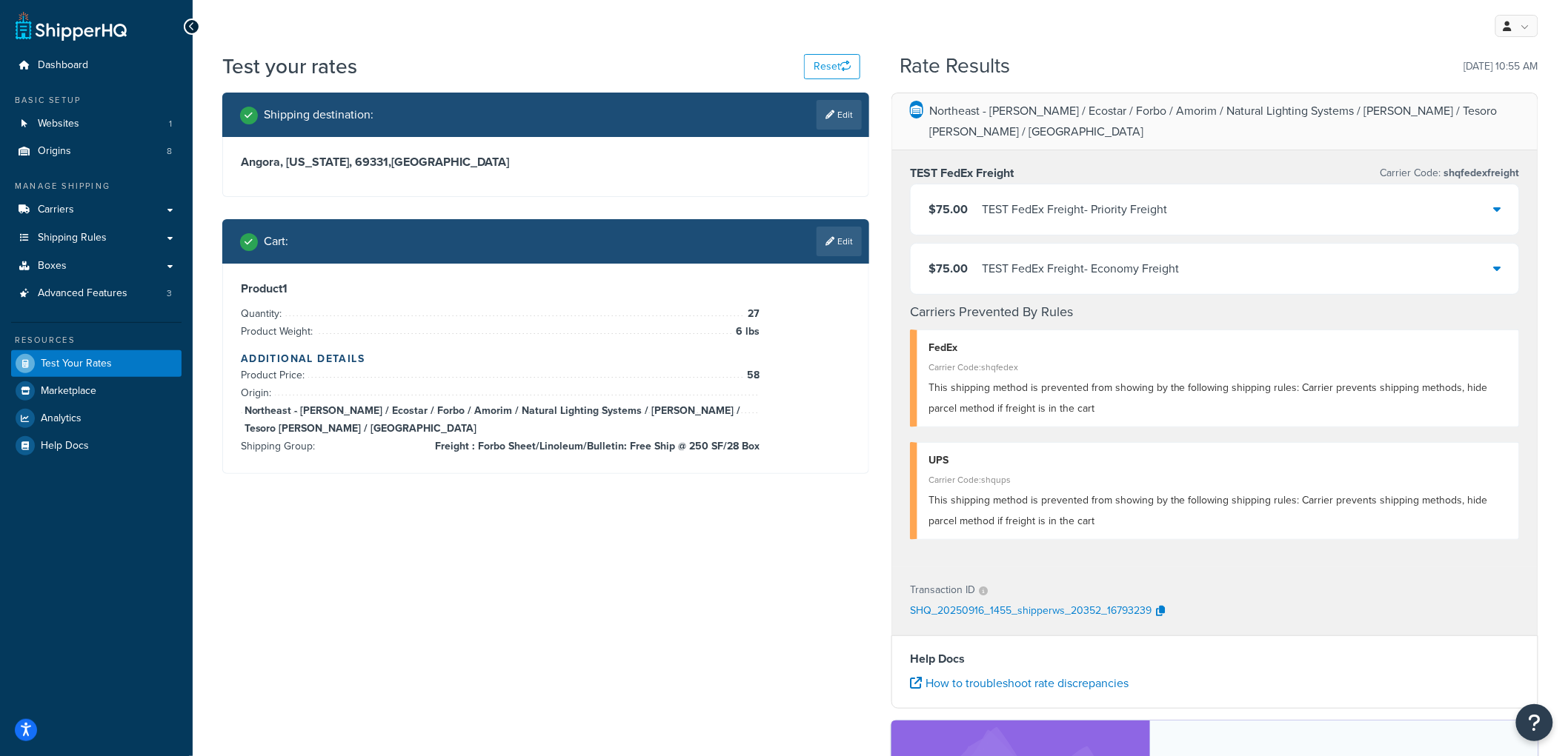
click at [867, 234] on div "Cart : Edit" at bounding box center [546, 241] width 647 height 44
click at [842, 237] on link "Edit" at bounding box center [839, 241] width 45 height 29
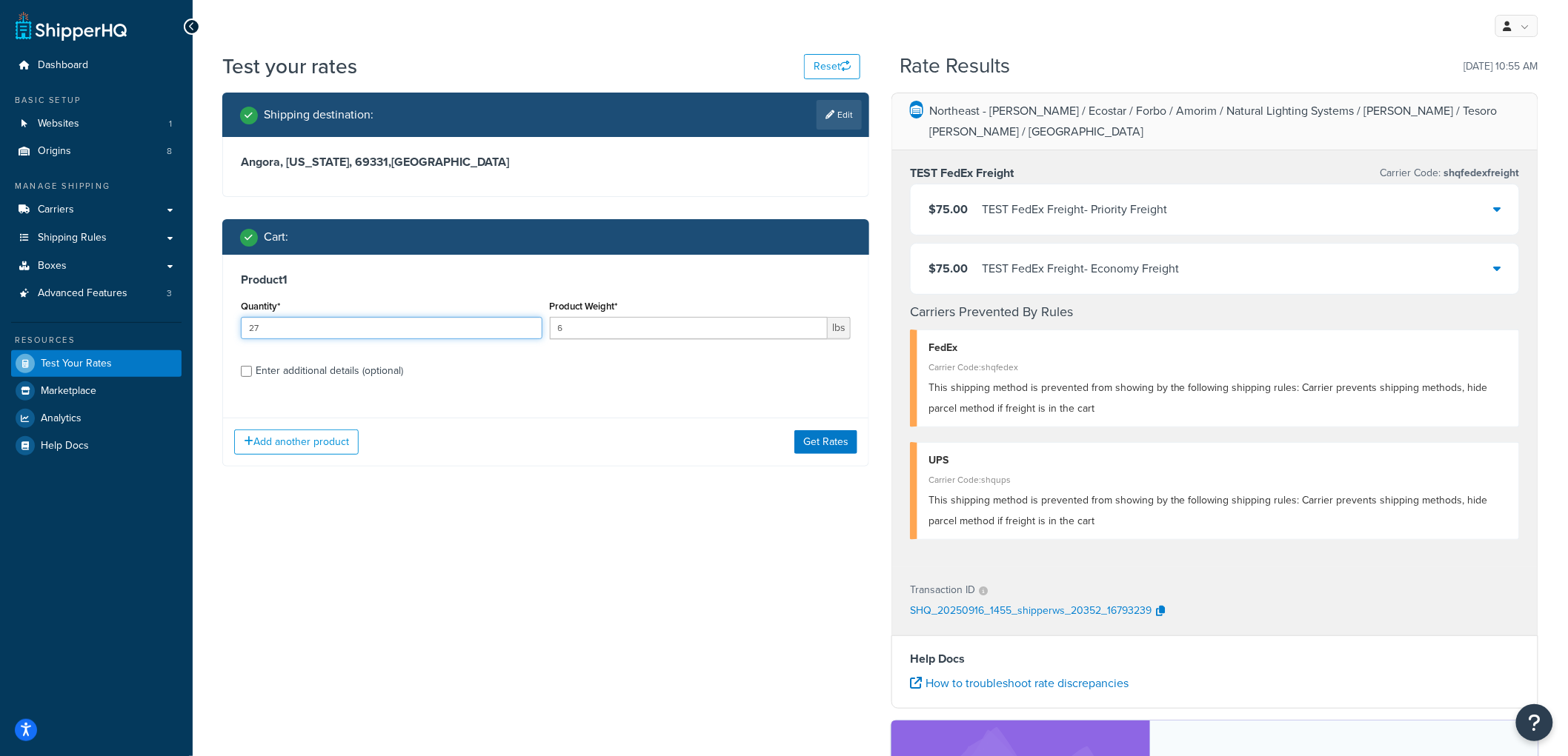
drag, startPoint x: 369, startPoint y: 324, endPoint x: 143, endPoint y: 327, distance: 226.0
click at [143, 327] on div "Dashboard Basic Setup Websites 1 Origins 8 Manage Shipping Carriers Carriers Al…" at bounding box center [784, 531] width 1568 height 1062
type input "28"
click at [798, 434] on button "Get Rates" at bounding box center [826, 442] width 63 height 23
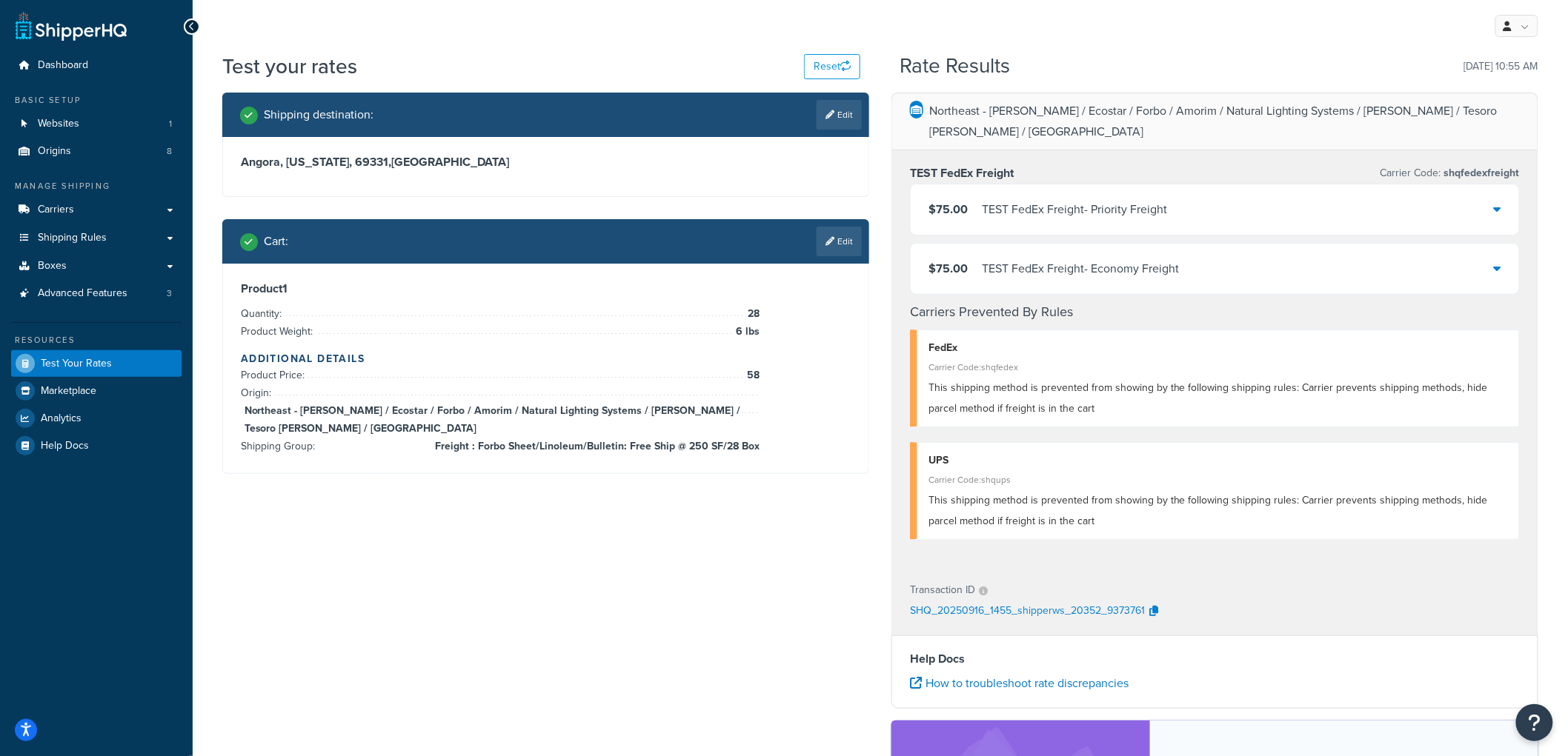
click at [1048, 199] on div "TEST FedEx Freight - Priority Freight" at bounding box center [1074, 209] width 185 height 21
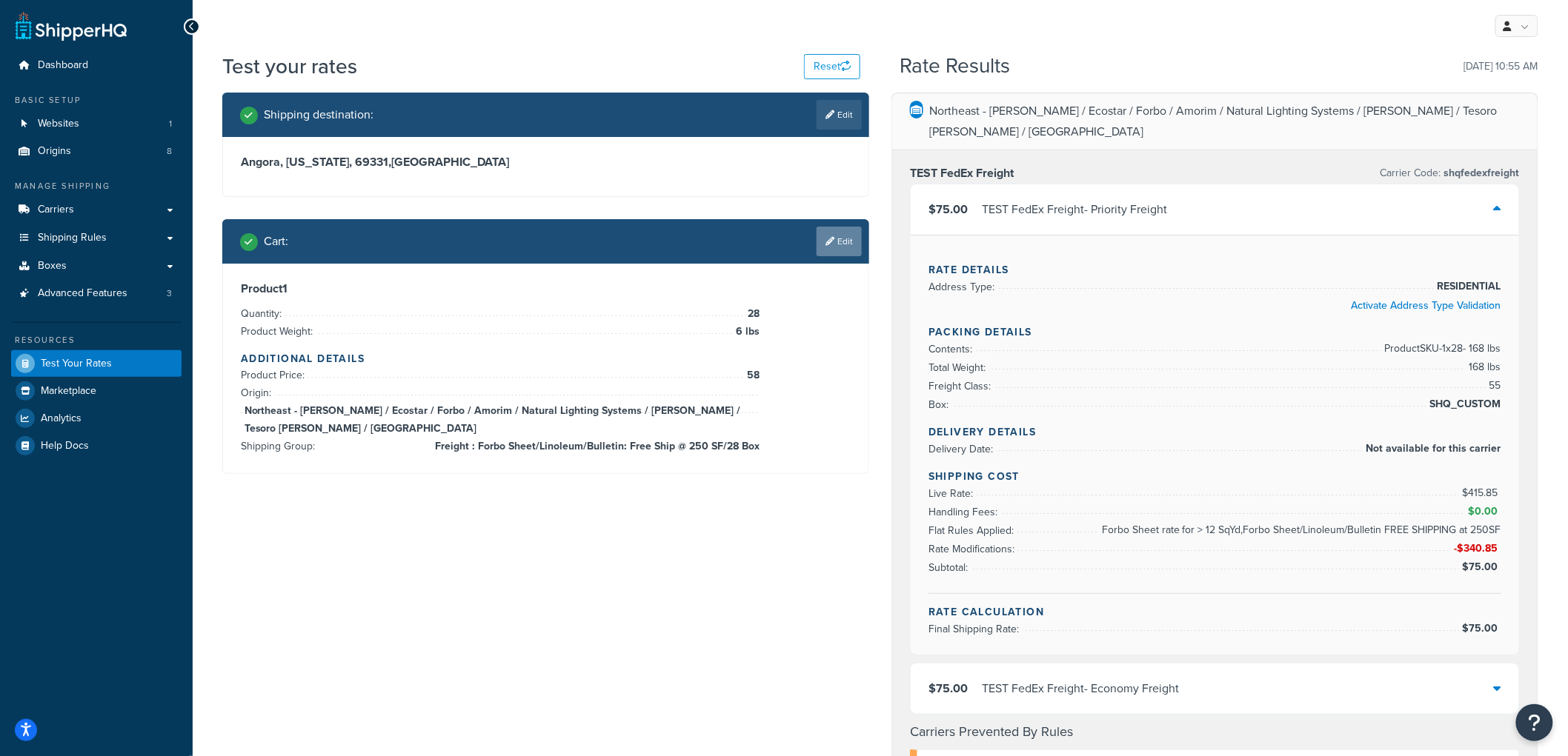
click at [828, 239] on icon at bounding box center [830, 241] width 9 height 9
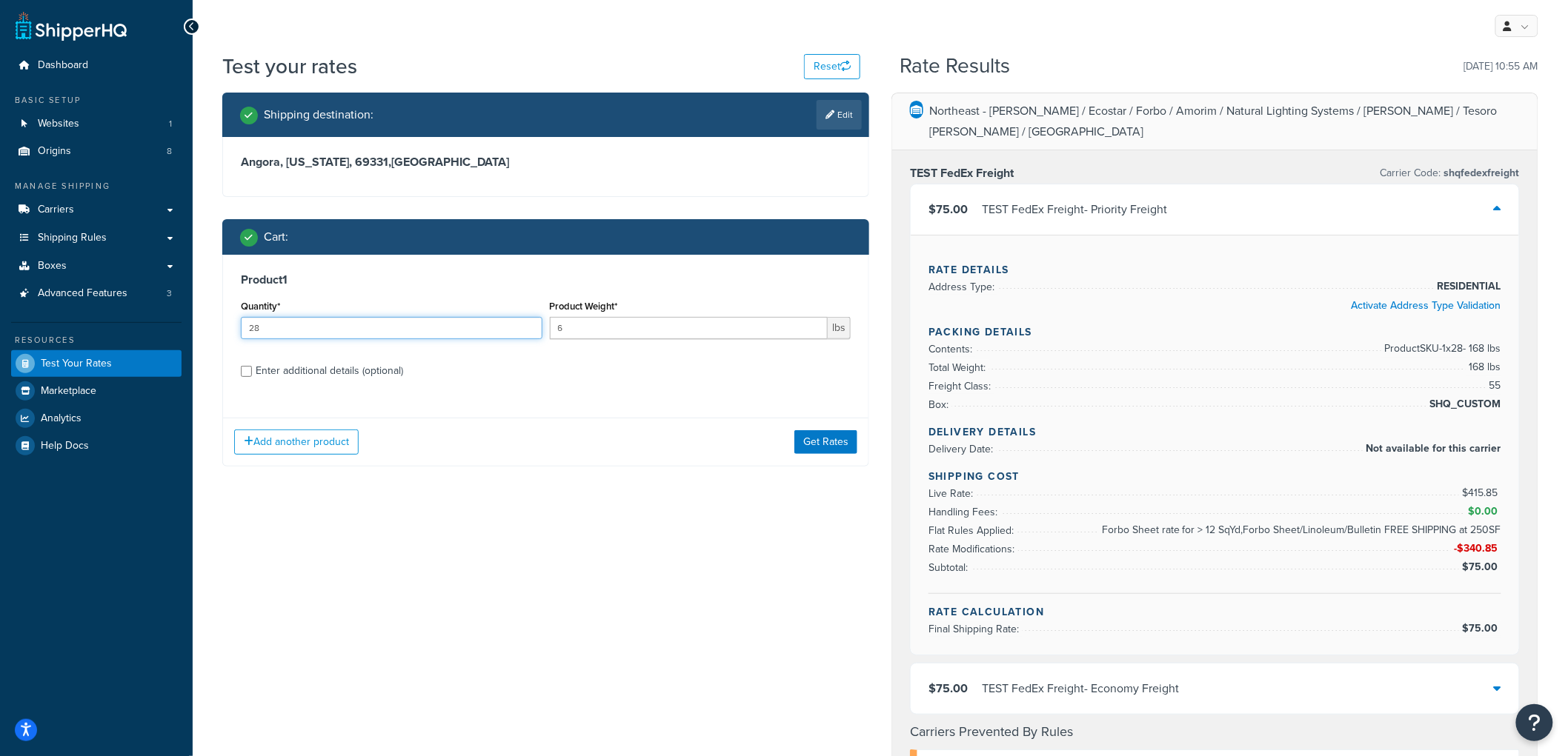
drag, startPoint x: 324, startPoint y: 323, endPoint x: 0, endPoint y: 323, distance: 324.0
click at [0, 323] on div "Dashboard Basic Setup Websites 1 Origins 8 Manage Shipping Carriers Carriers Al…" at bounding box center [784, 741] width 1568 height 1483
type input "27"
click at [838, 444] on button "Get Rates" at bounding box center [826, 442] width 63 height 23
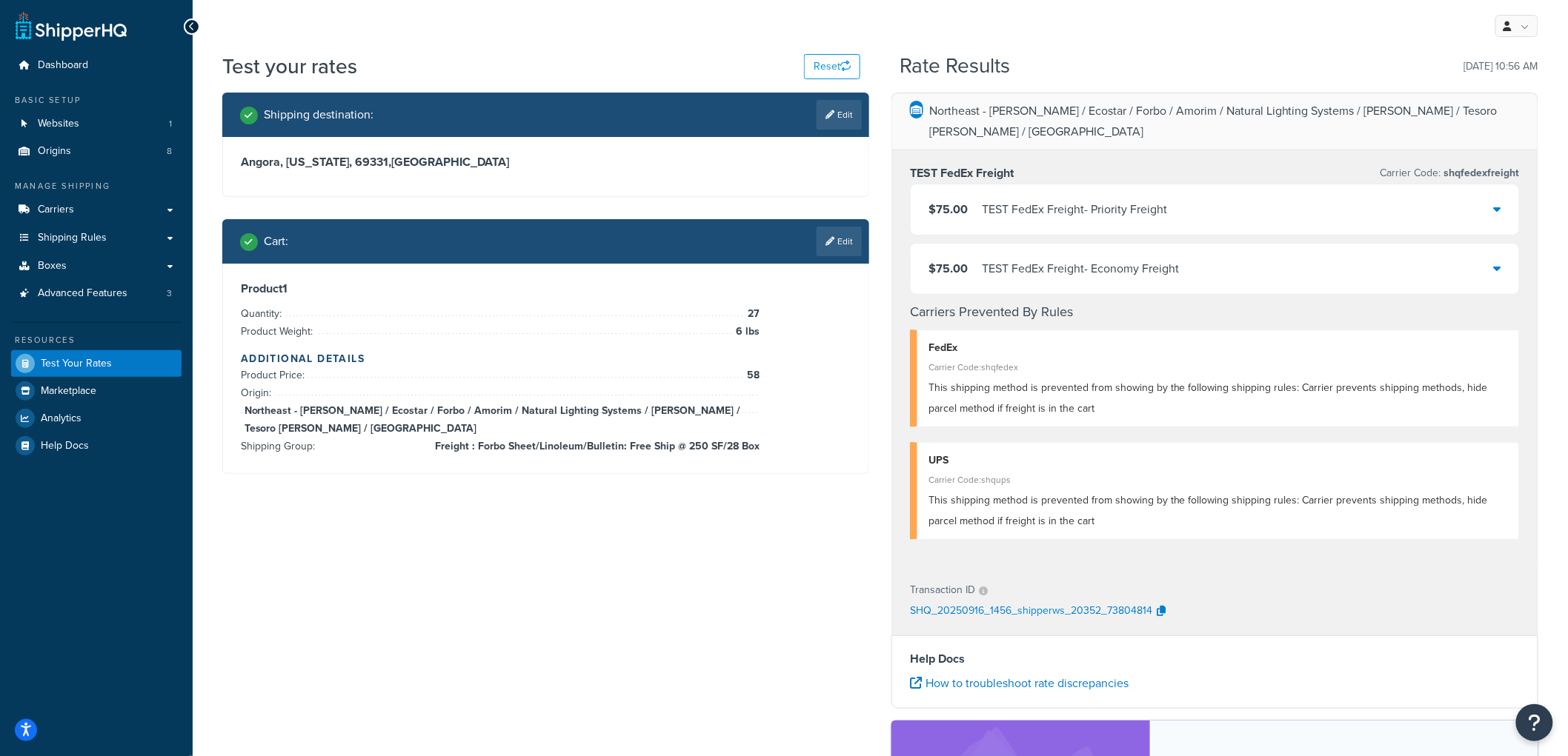
click at [842, 246] on link "Edit" at bounding box center [839, 241] width 45 height 29
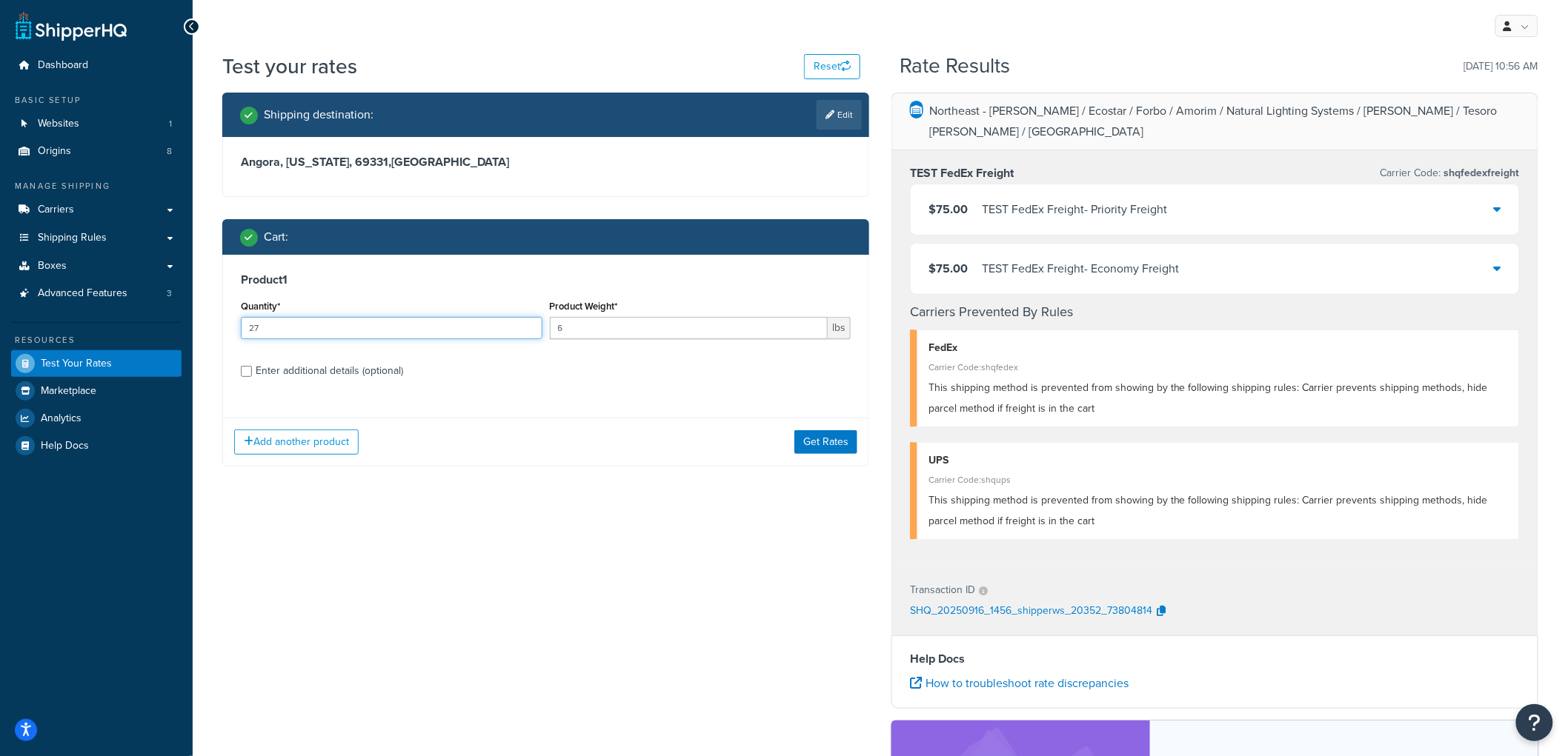
drag, startPoint x: 309, startPoint y: 332, endPoint x: 221, endPoint y: 332, distance: 88.0
click at [221, 332] on div "Shipping destination : Edit Angora, Nebraska, 69331 , United States Cart : Prod…" at bounding box center [546, 291] width 669 height 396
type input "28"
click at [797, 432] on button "Get Rates" at bounding box center [826, 442] width 63 height 23
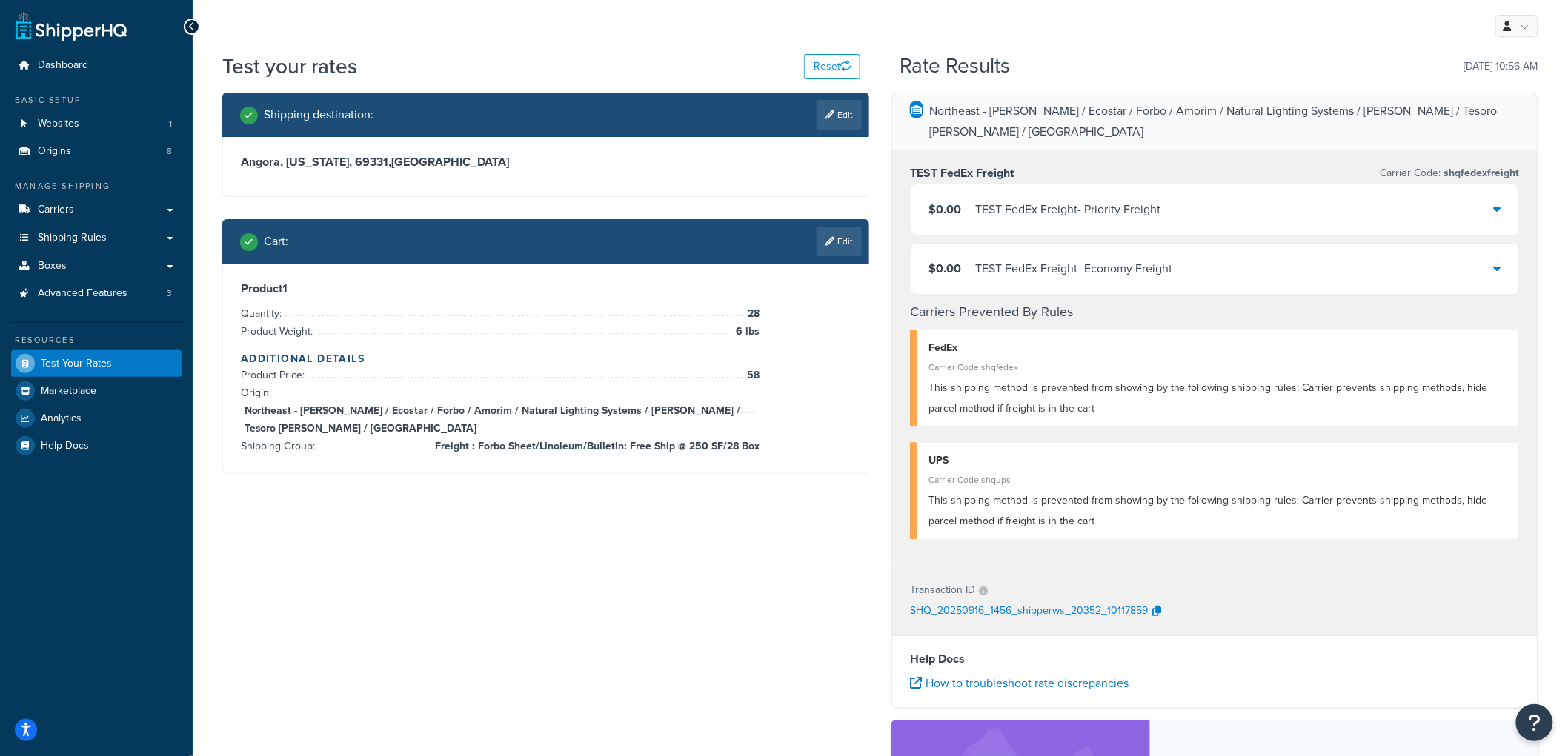
click at [981, 199] on div "TEST FedEx Freight - Priority Freight" at bounding box center [1068, 209] width 185 height 21
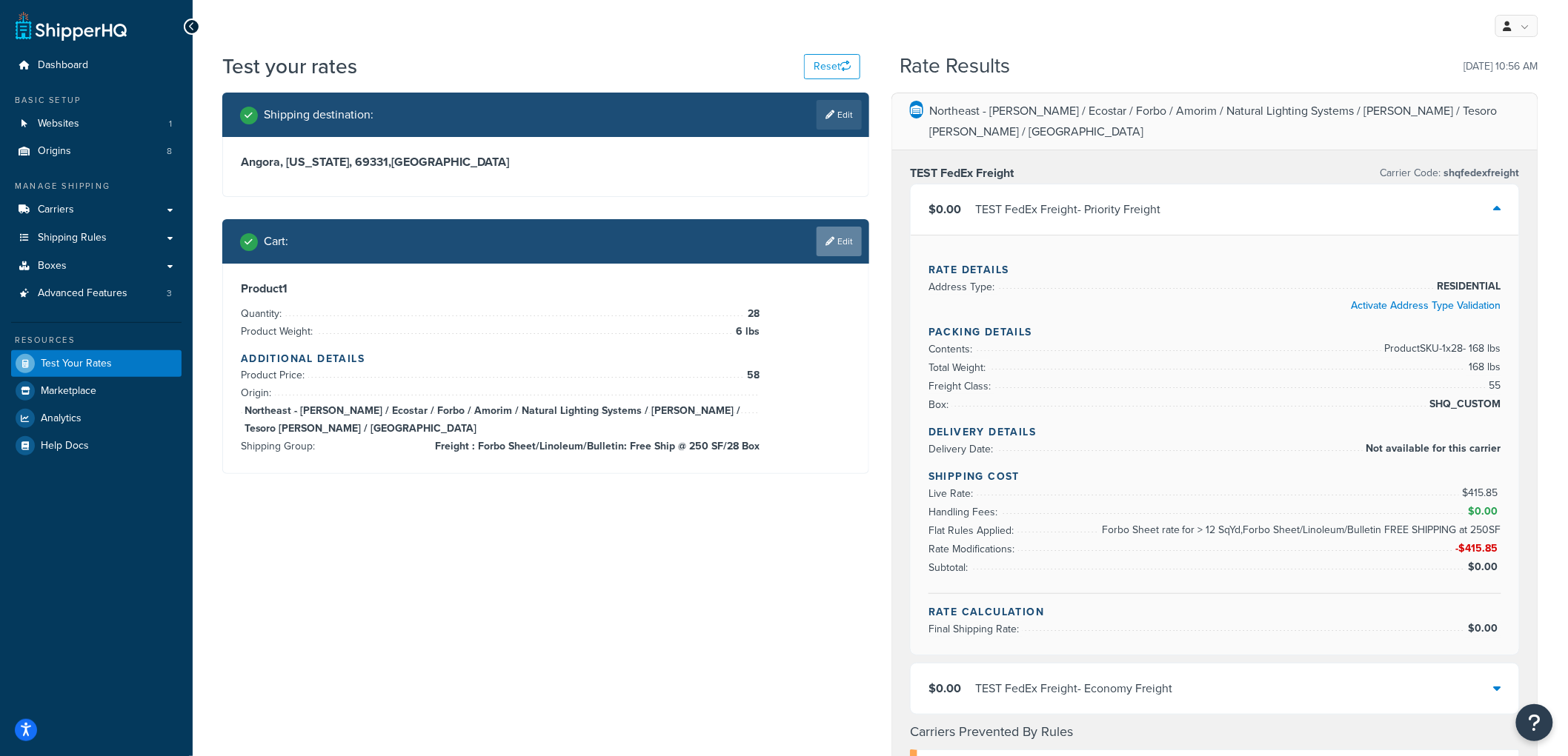
click at [846, 248] on link "Edit" at bounding box center [839, 241] width 45 height 29
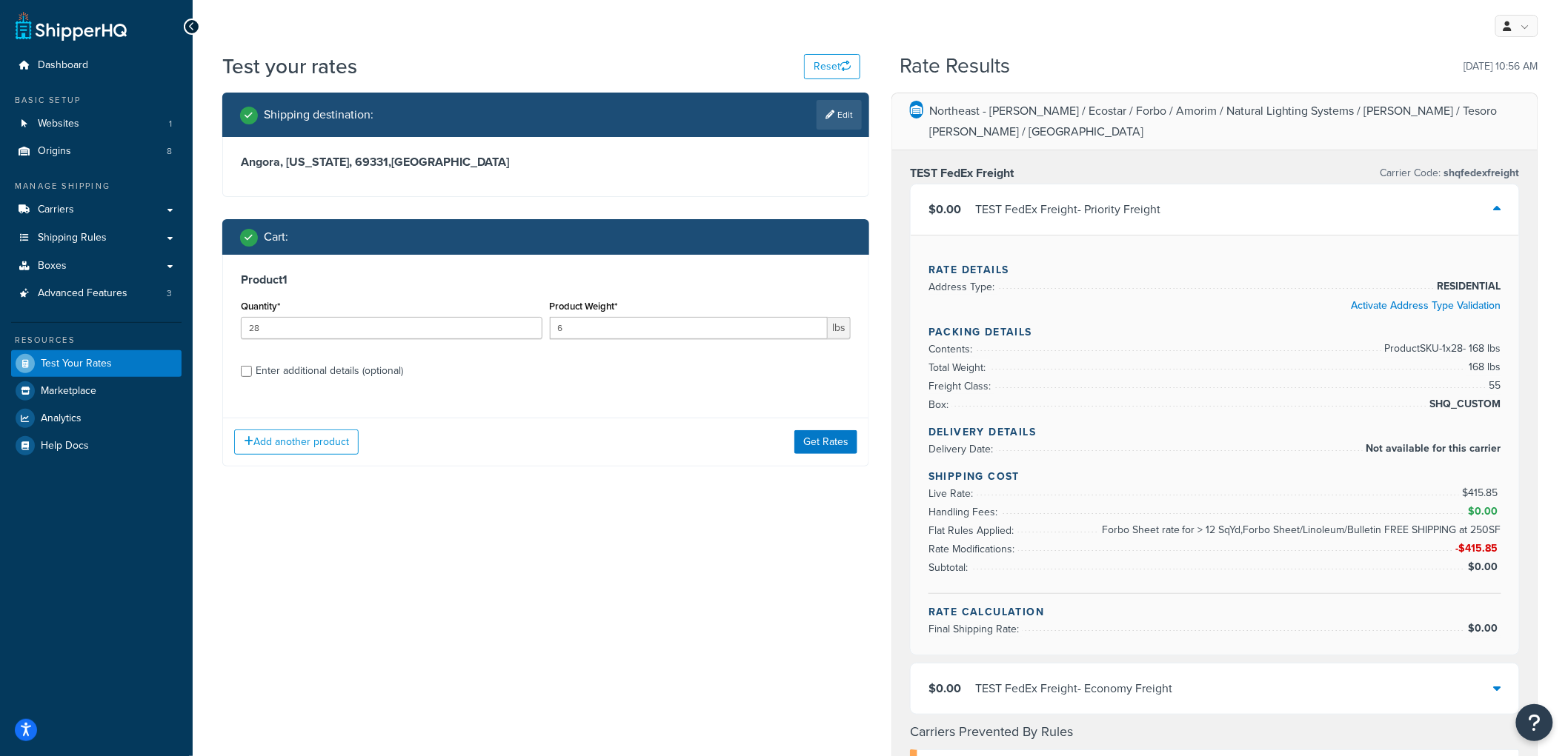
click at [346, 369] on div "Enter additional details (optional)" at bounding box center [330, 370] width 147 height 21
click at [252, 369] on input "Enter additional details (optional)" at bounding box center [246, 371] width 11 height 11
checkbox input "true"
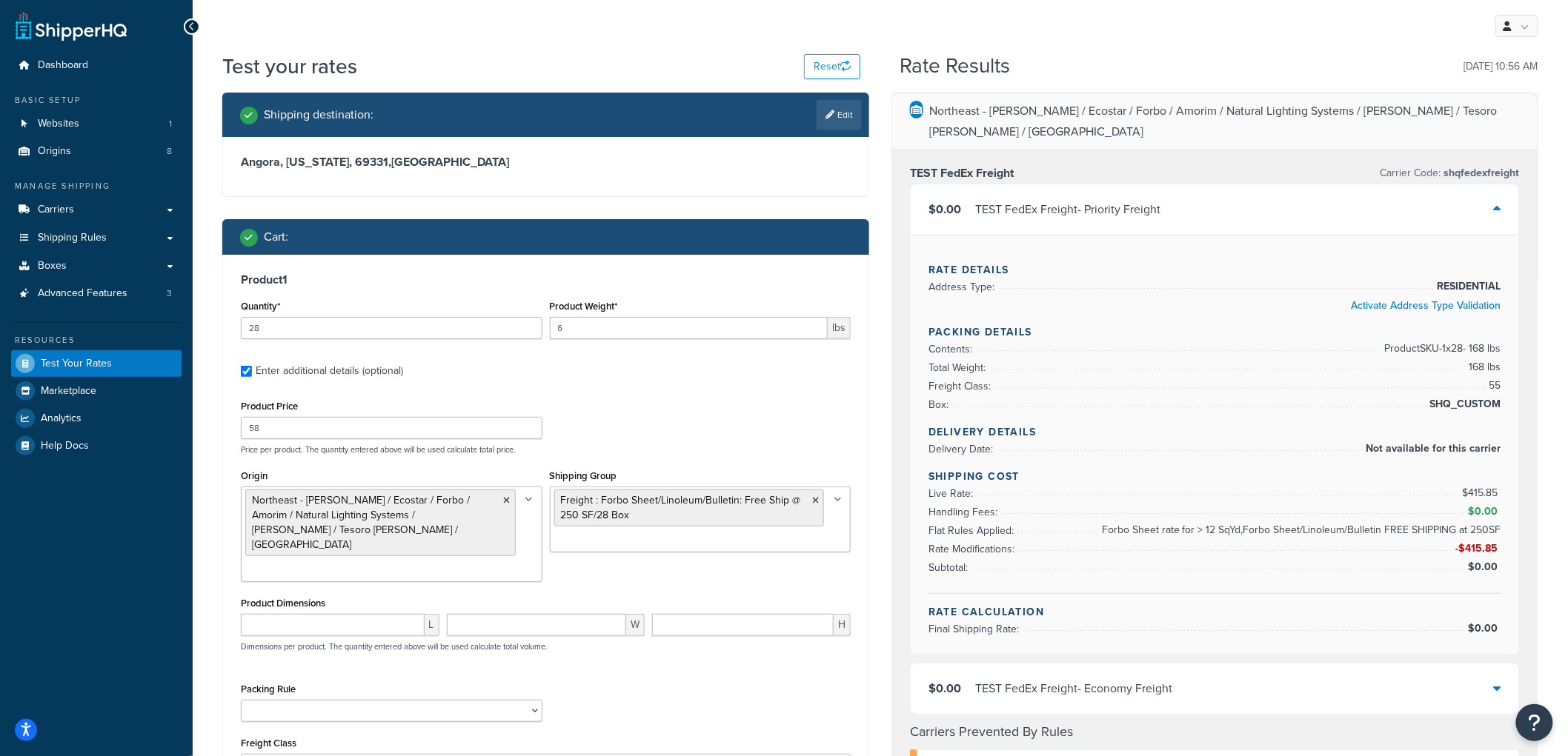
click at [638, 549] on input "Shipping Group" at bounding box center [620, 541] width 131 height 16
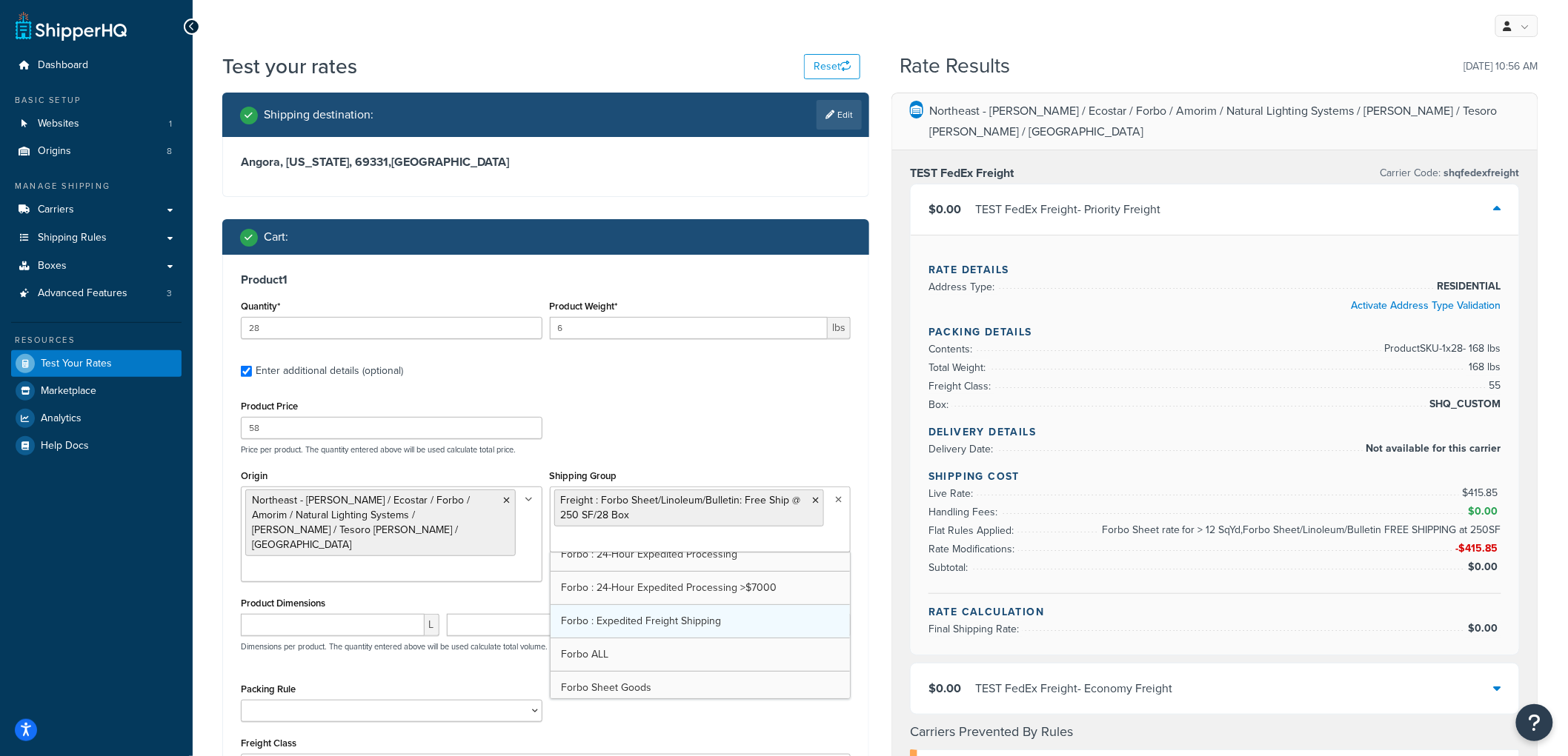
scroll to position [165, 0]
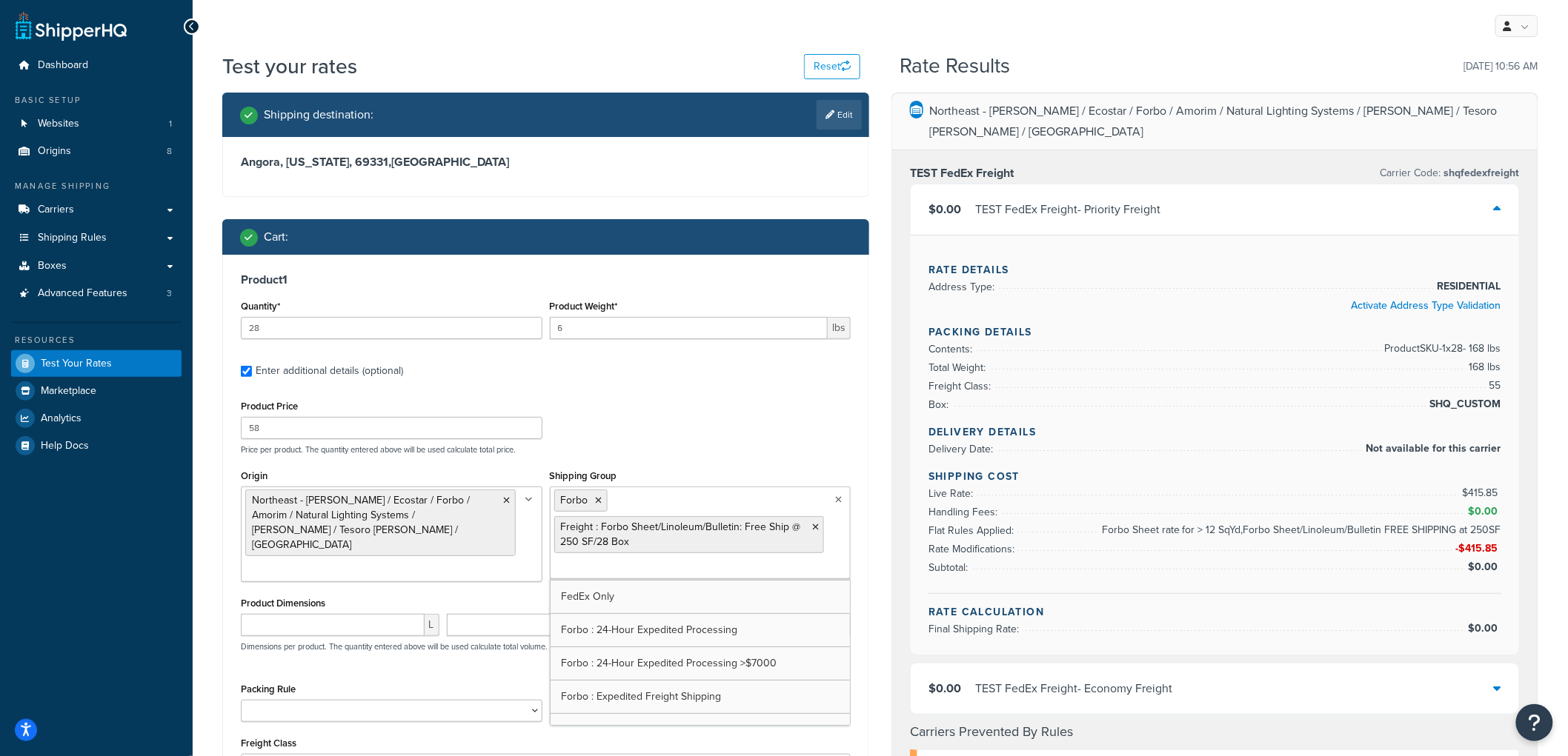
click at [700, 444] on p "Price per product. The quantity entered above will be used calculate total pric…" at bounding box center [546, 449] width 617 height 10
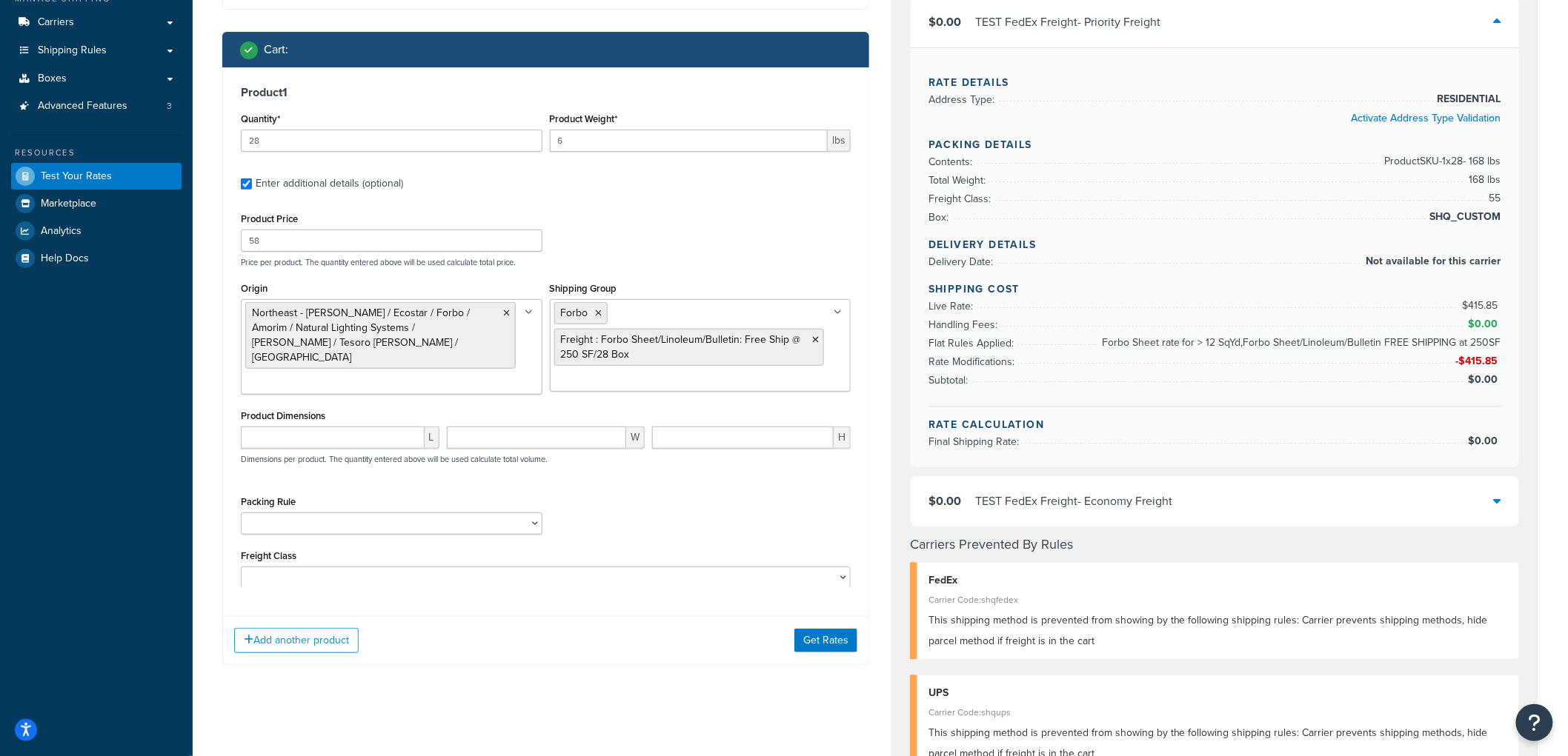
scroll to position [493, 0]
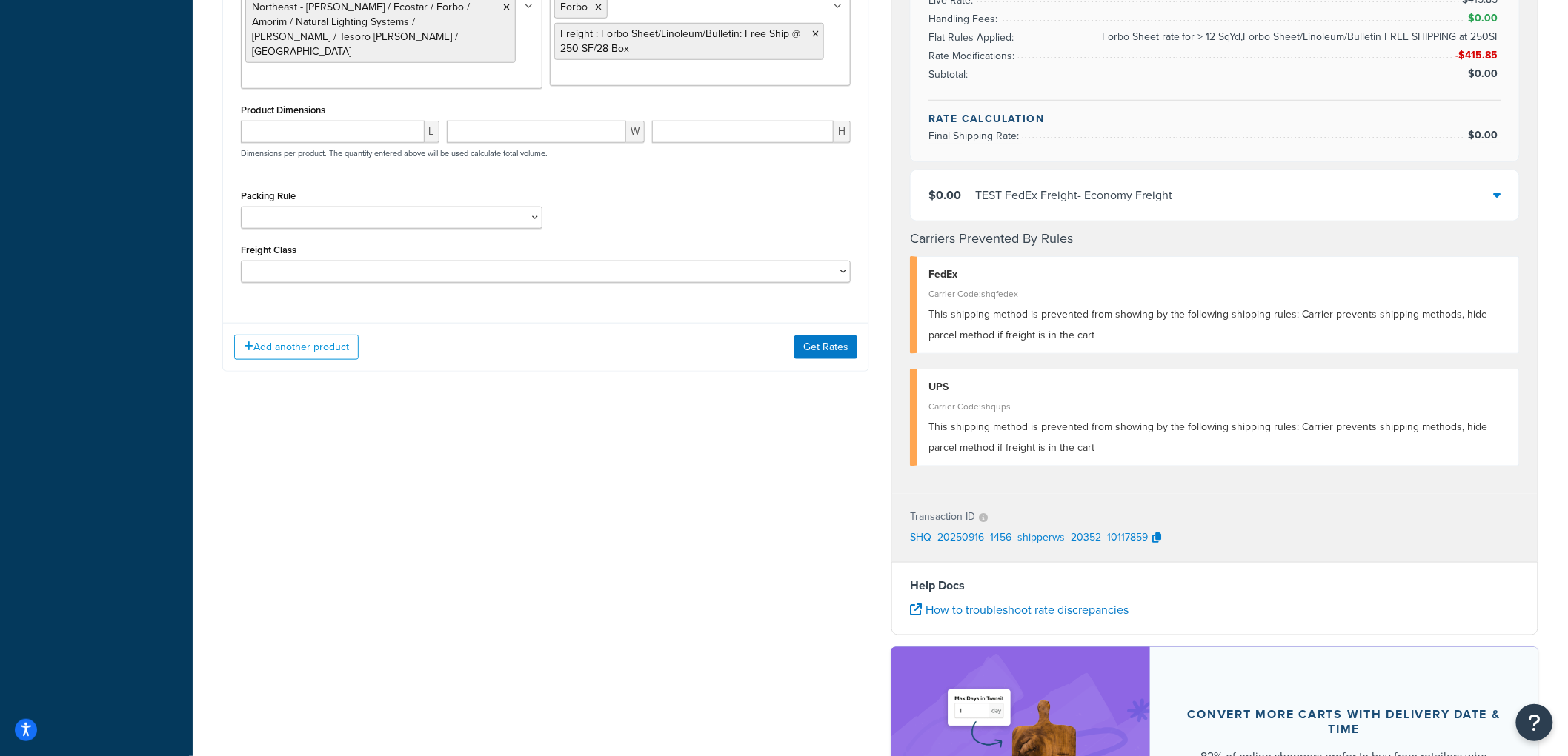
click at [827, 361] on div "Add another product Get Rates" at bounding box center [546, 347] width 646 height 49
click at [831, 348] on button "Get Rates" at bounding box center [826, 347] width 63 height 23
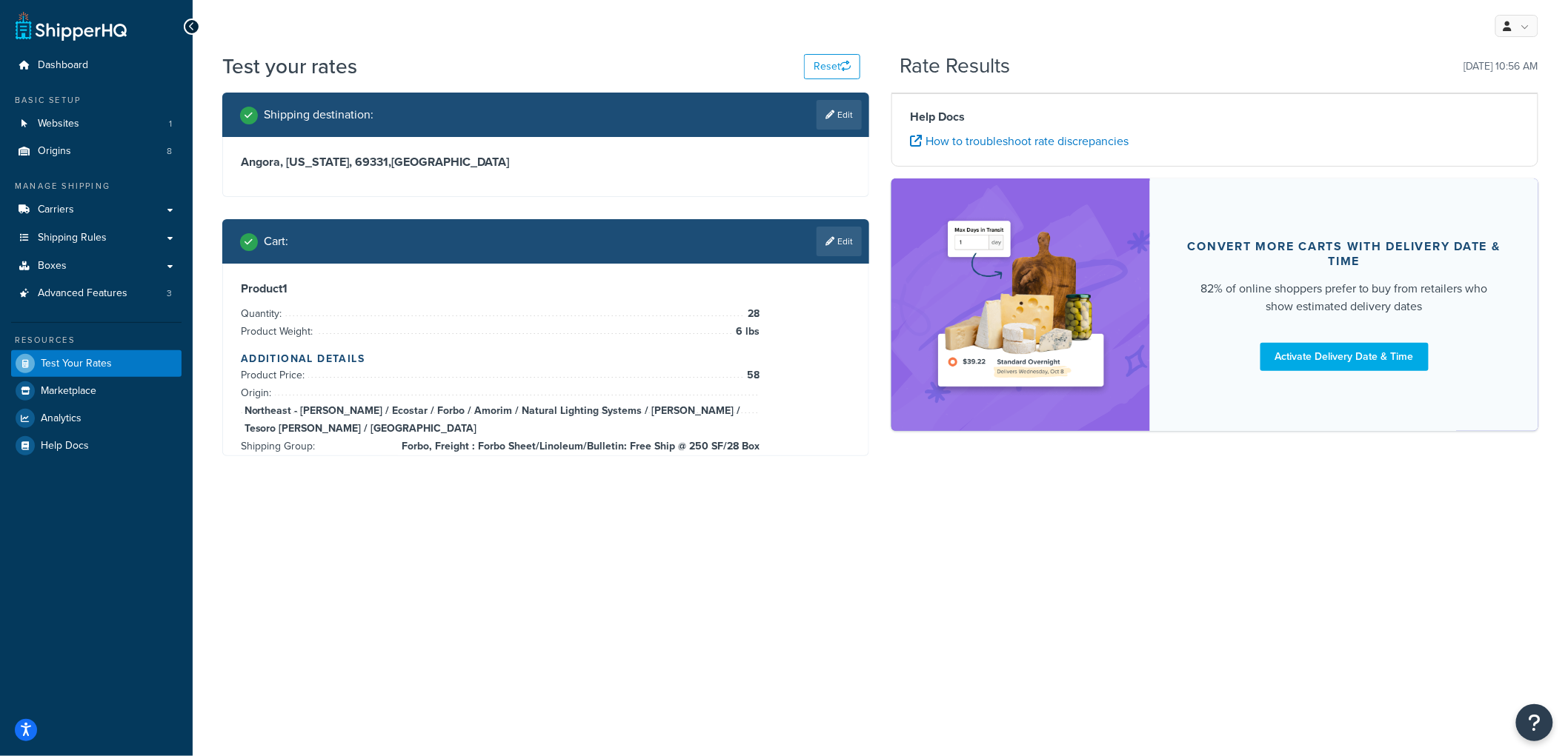
scroll to position [0, 0]
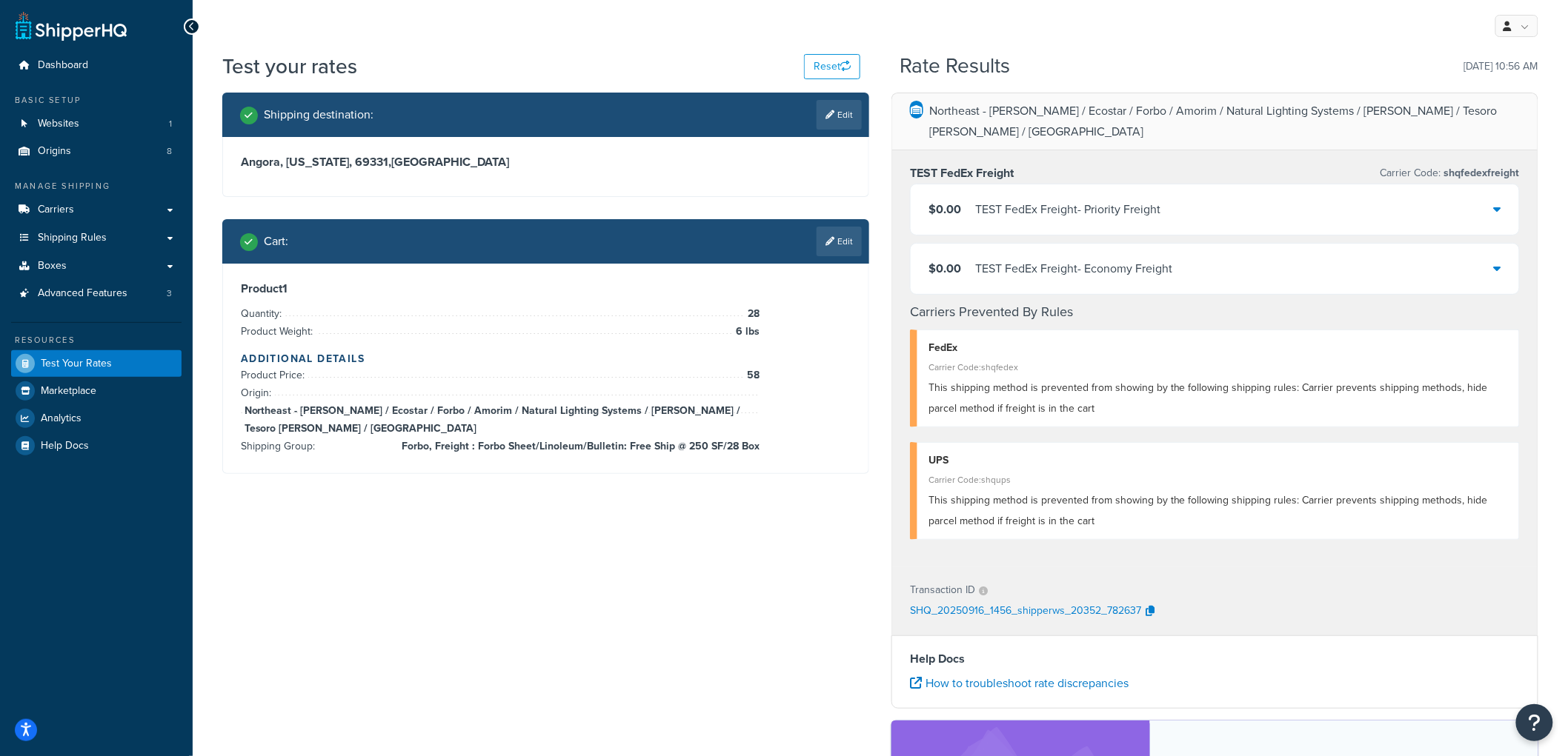
click at [882, 302] on div "Northeast - Kahrs / Ecostar / Forbo / Amorim / Natural Lighting Systems / Schlu…" at bounding box center [1215, 540] width 669 height 896
click at [841, 238] on link "Edit" at bounding box center [839, 241] width 45 height 29
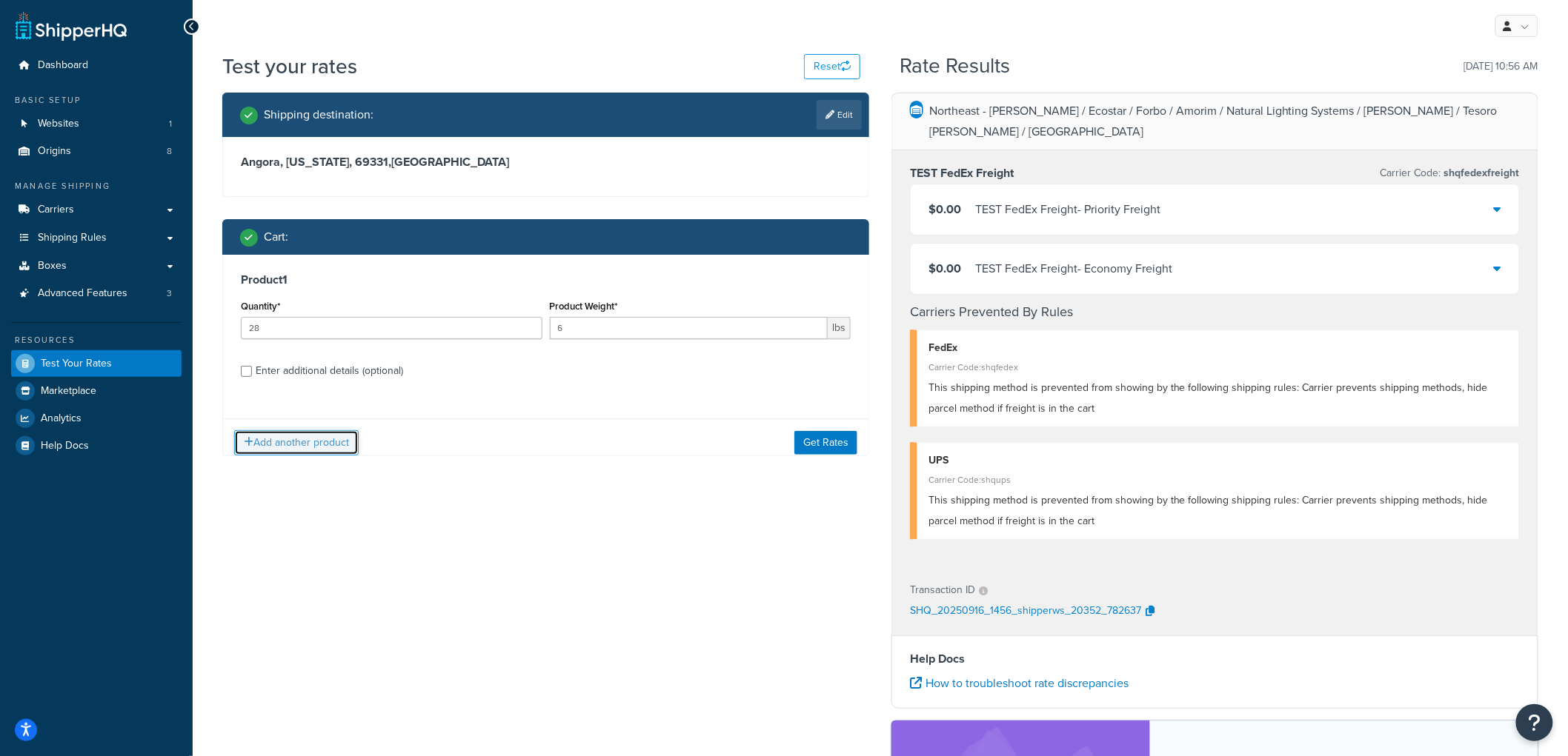
click at [327, 438] on button "Add another product" at bounding box center [296, 443] width 125 height 25
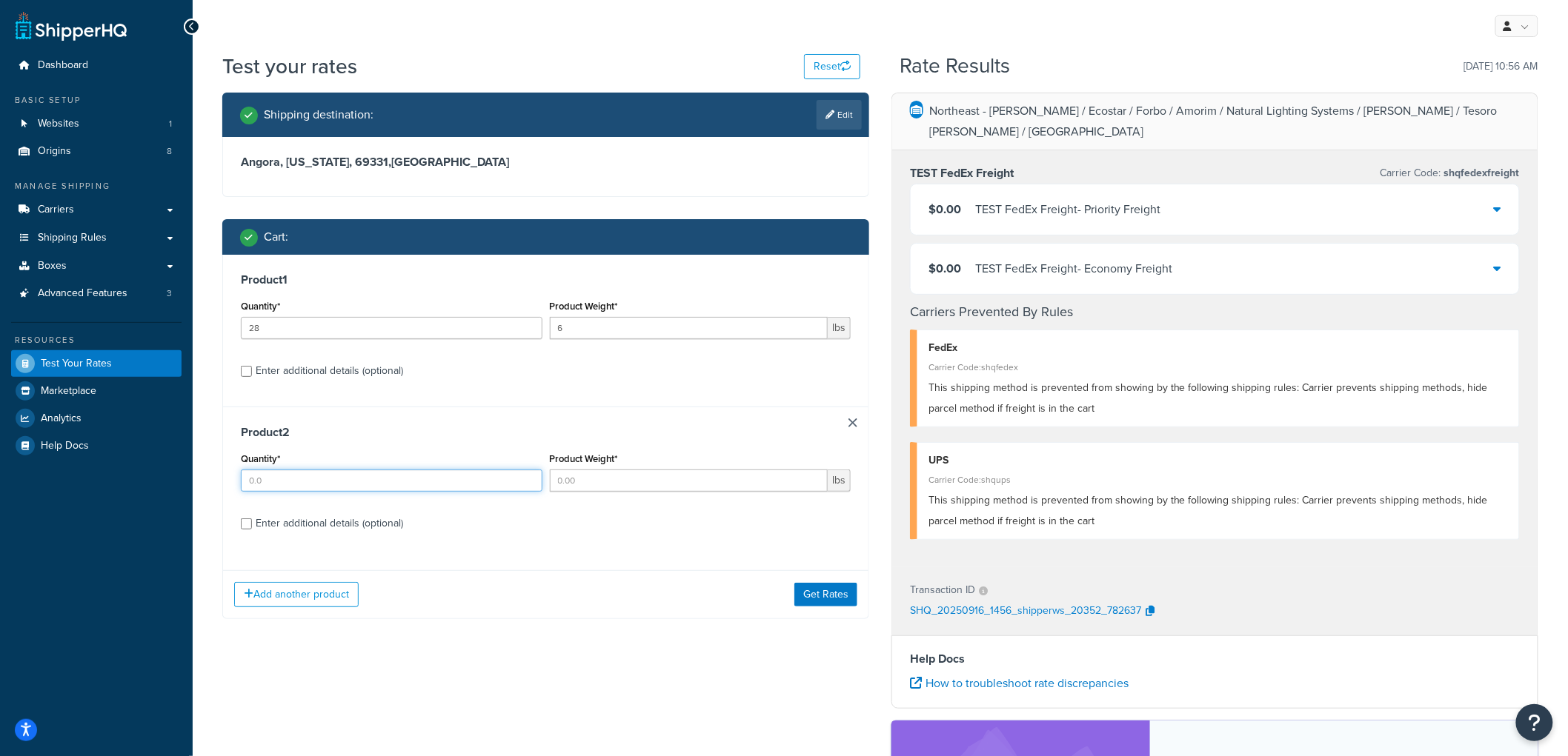
click at [308, 477] on input "Quantity*" at bounding box center [392, 481] width 302 height 23
type input "1"
click at [653, 462] on div "Product Weight* lbs" at bounding box center [700, 470] width 302 height 43
click at [638, 477] on input "Product Weight*" at bounding box center [689, 481] width 279 height 23
type input "5"
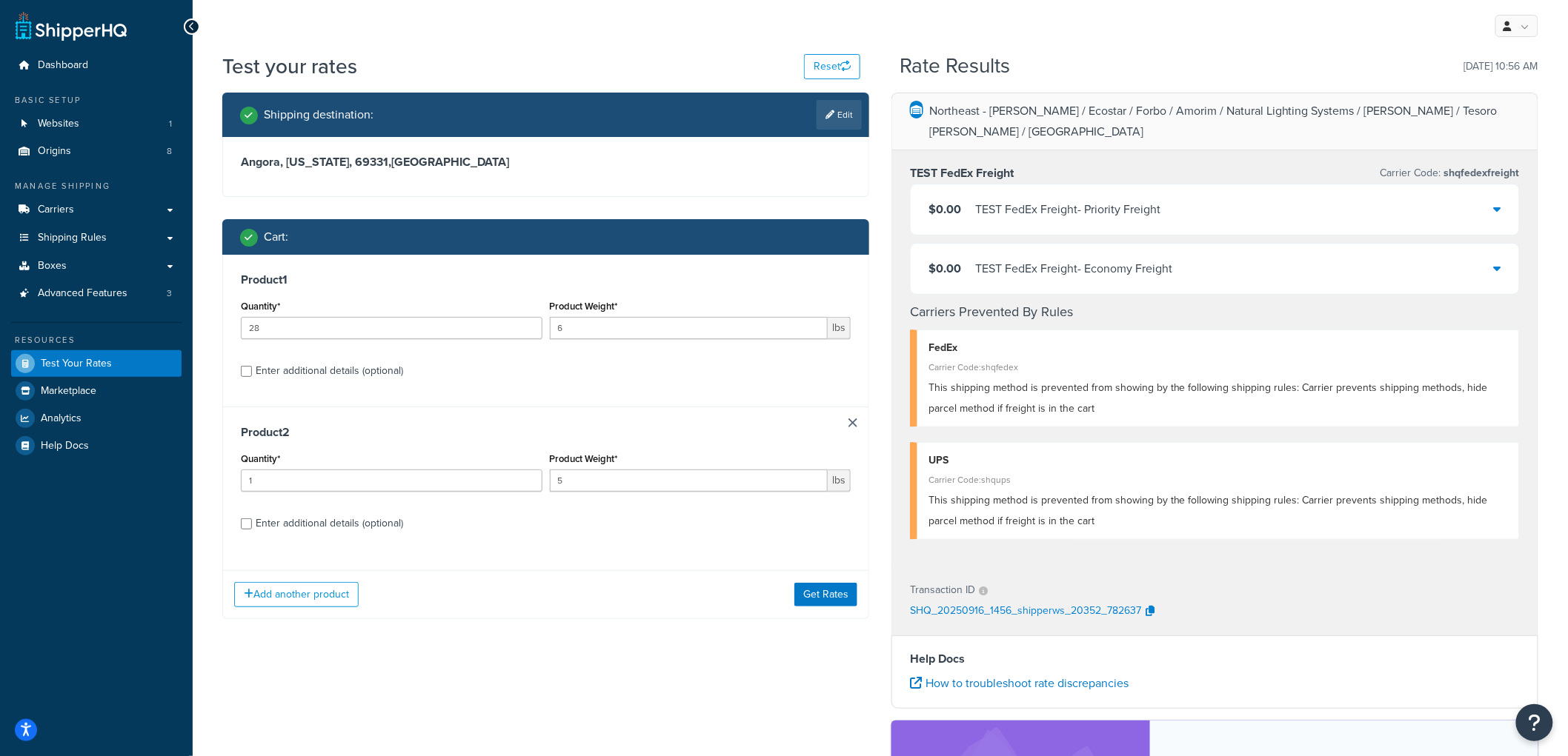
click at [331, 516] on div "Enter additional details (optional)" at bounding box center [330, 524] width 147 height 21
click at [252, 518] on input "Enter additional details (optional)" at bounding box center [246, 524] width 11 height 11
checkbox input "true"
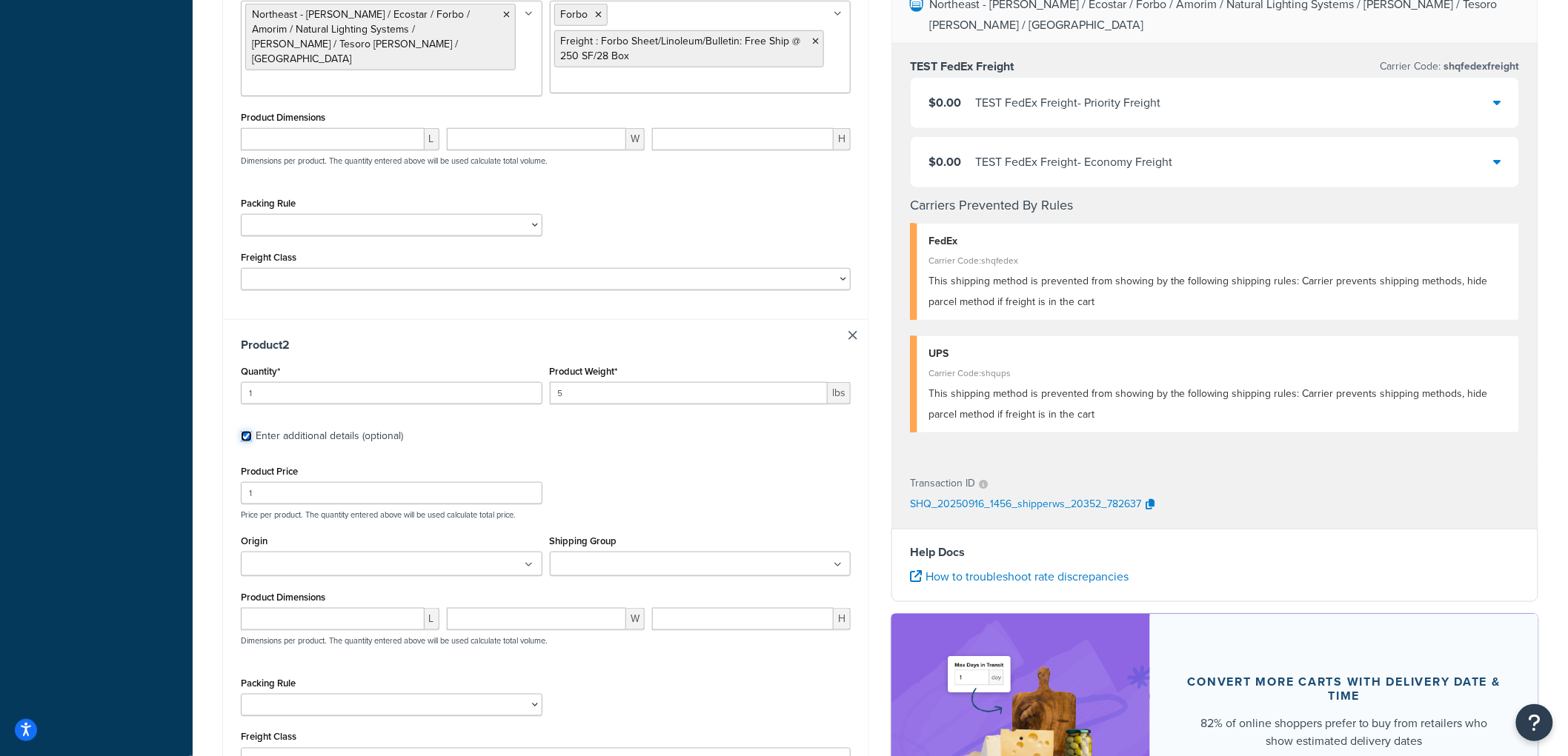
scroll to position [493, 0]
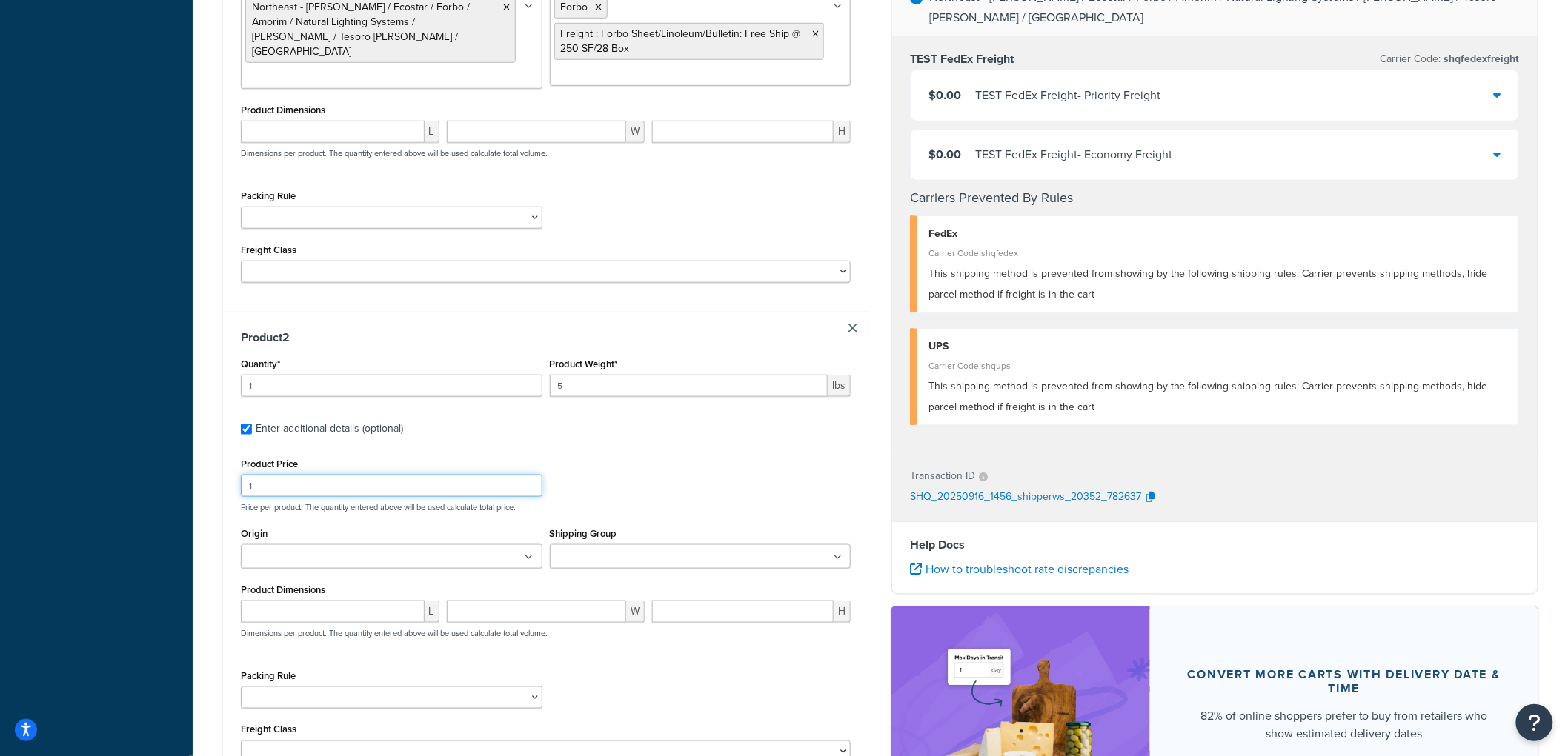
click at [319, 482] on input "1" at bounding box center [392, 486] width 302 height 23
type input "10"
click at [586, 567] on ul at bounding box center [700, 556] width 302 height 24
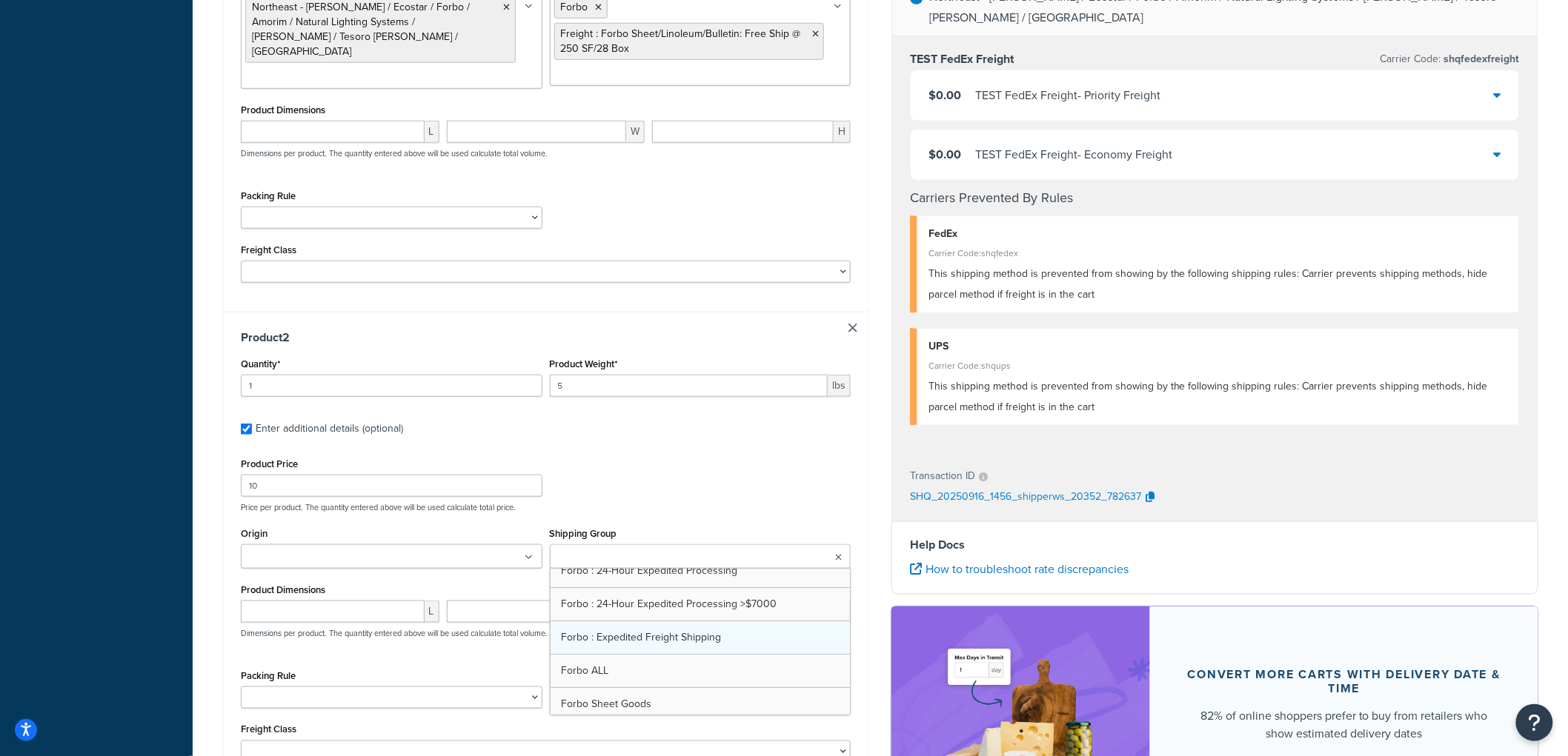
scroll to position [165, 0]
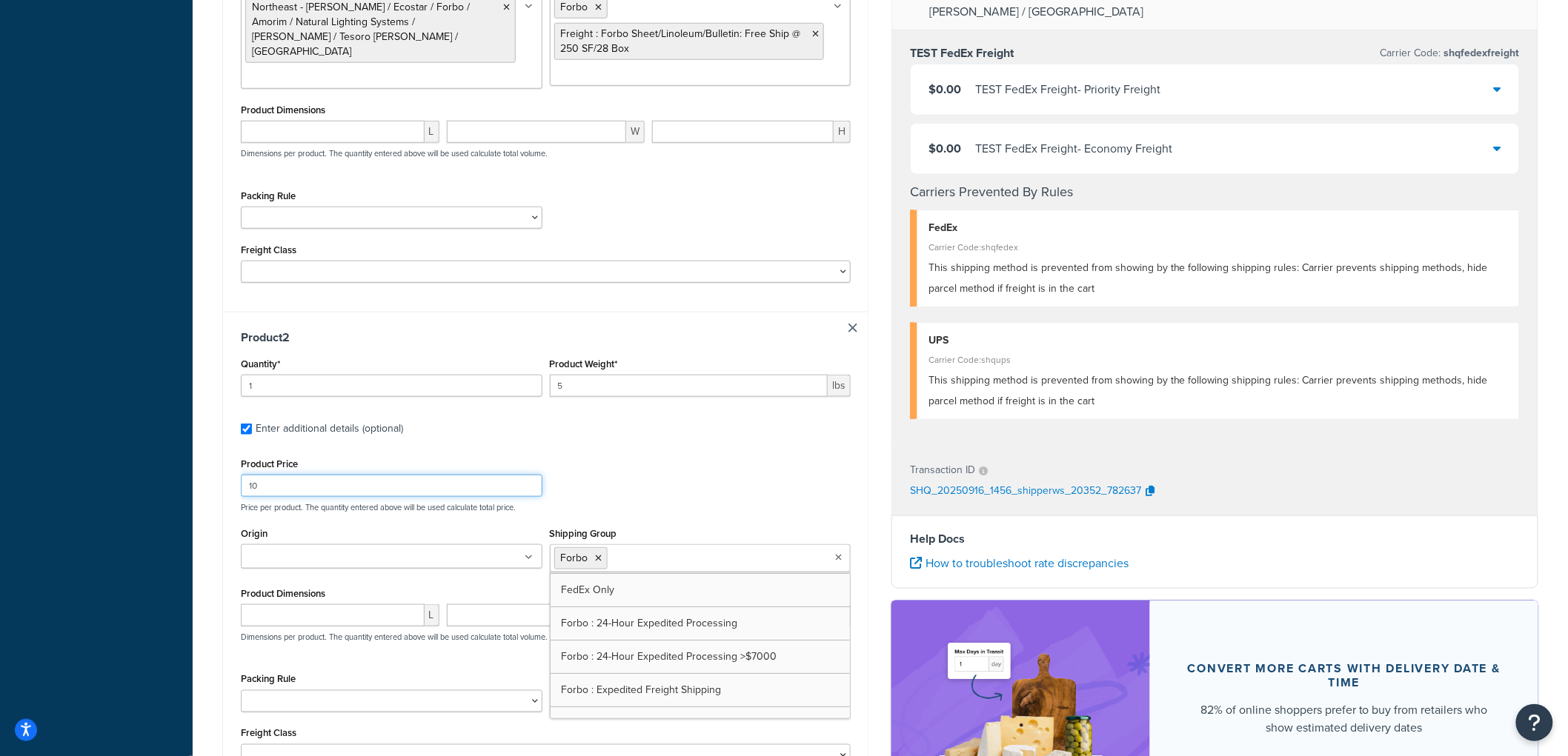
click at [675, 478] on div "Product Price 10 Price per product. The quantity entered above will be used cal…" at bounding box center [546, 483] width 617 height 59
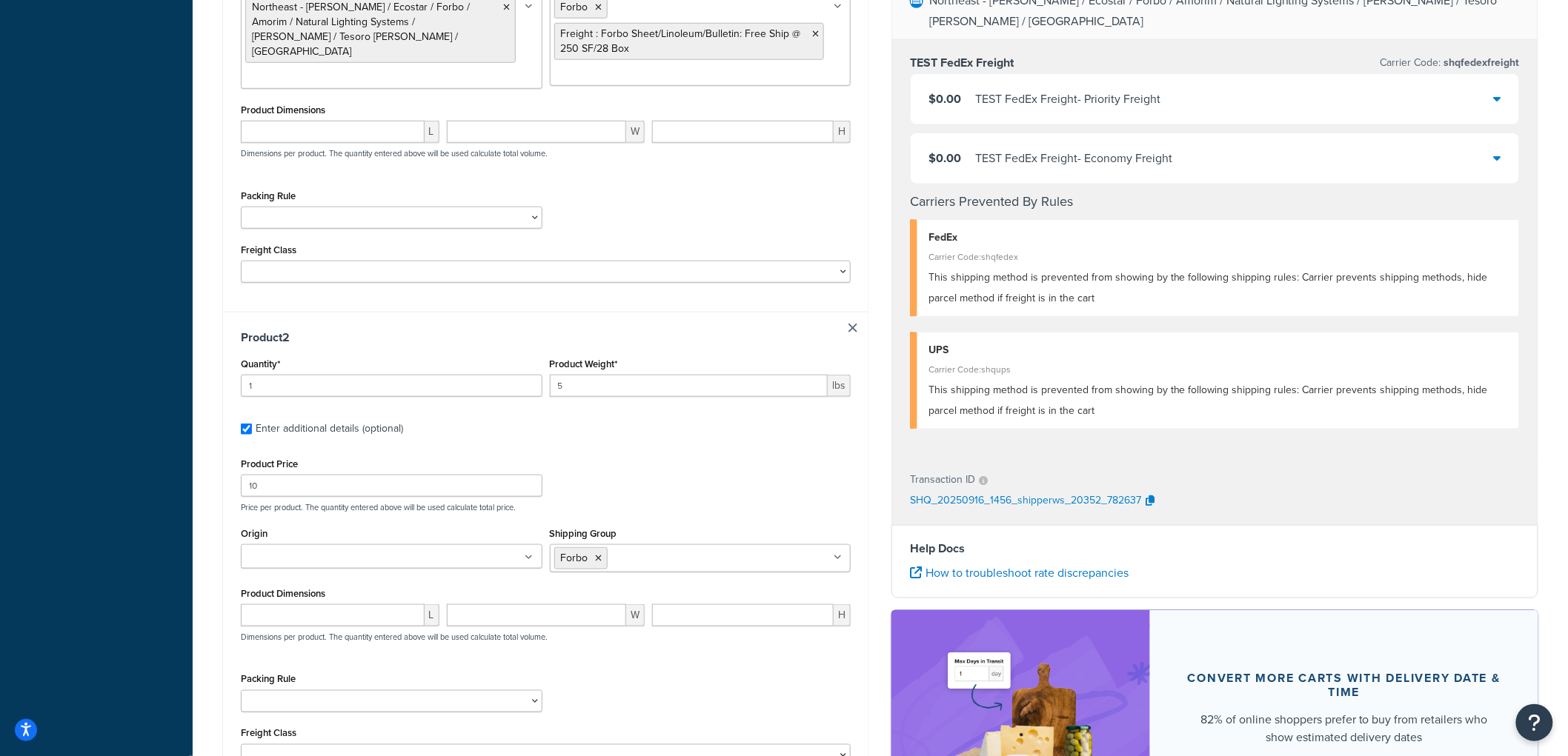
click at [368, 549] on ul at bounding box center [392, 556] width 302 height 24
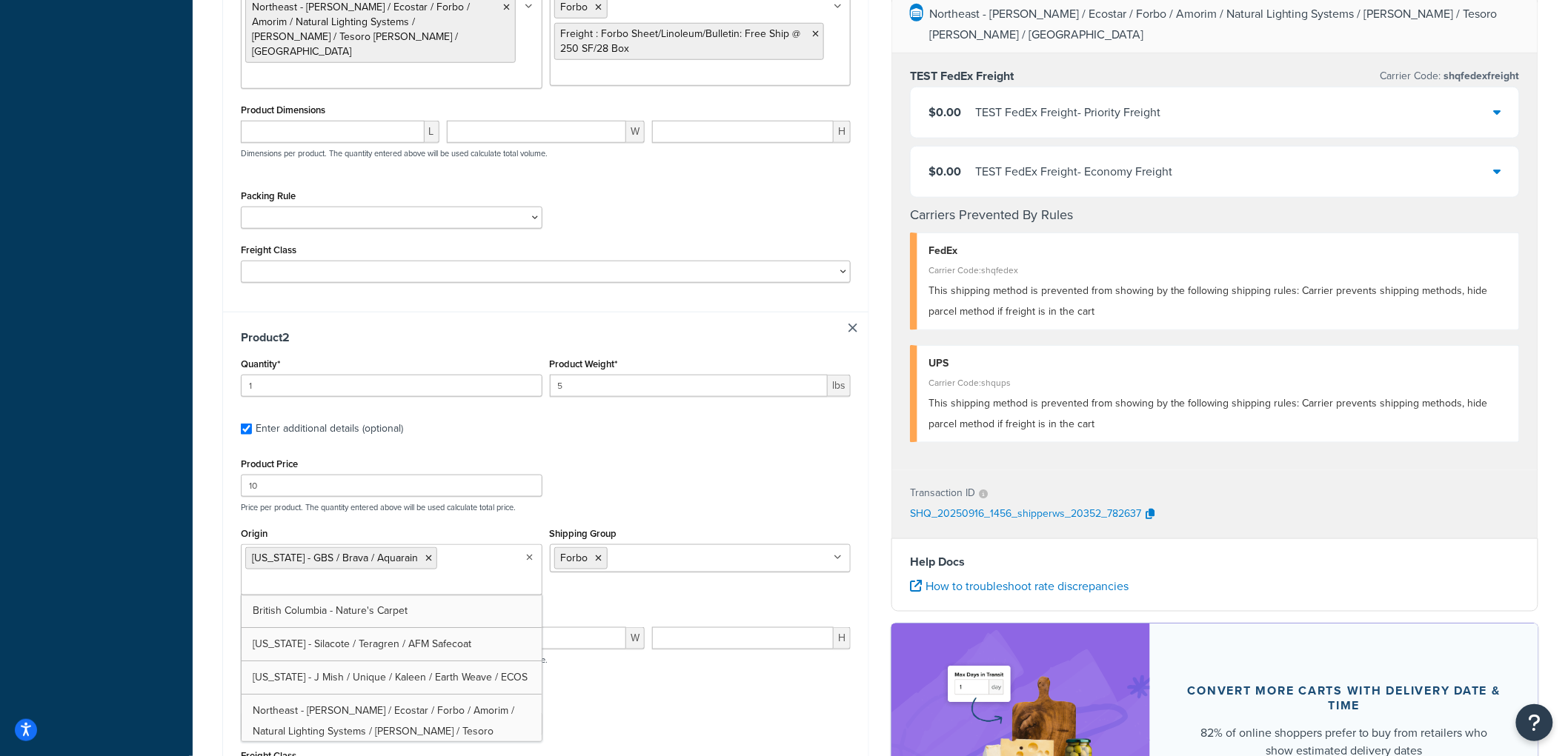
click at [667, 492] on div "Product Price 10 Price per product. The quantity entered above will be used cal…" at bounding box center [546, 483] width 617 height 59
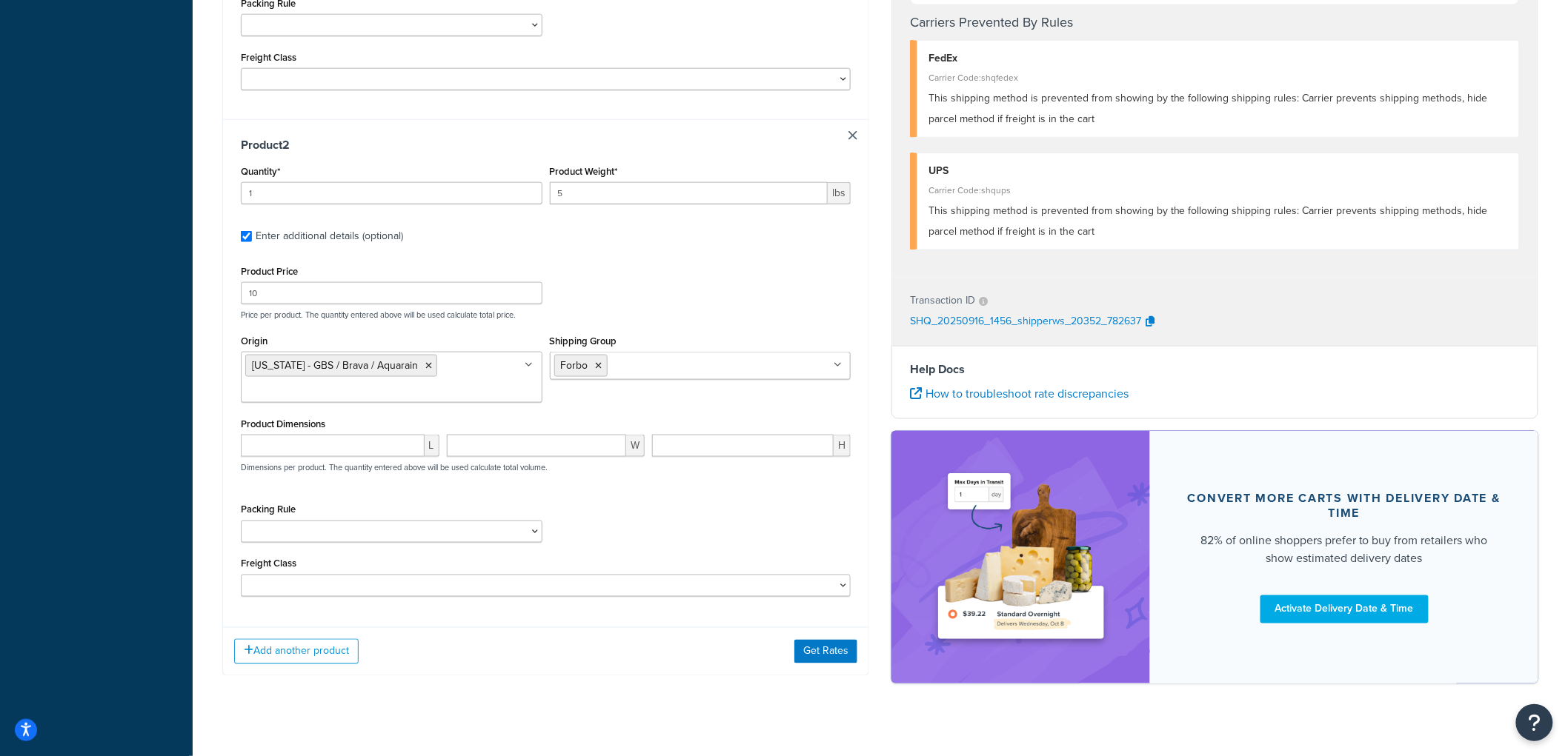
scroll to position [701, 0]
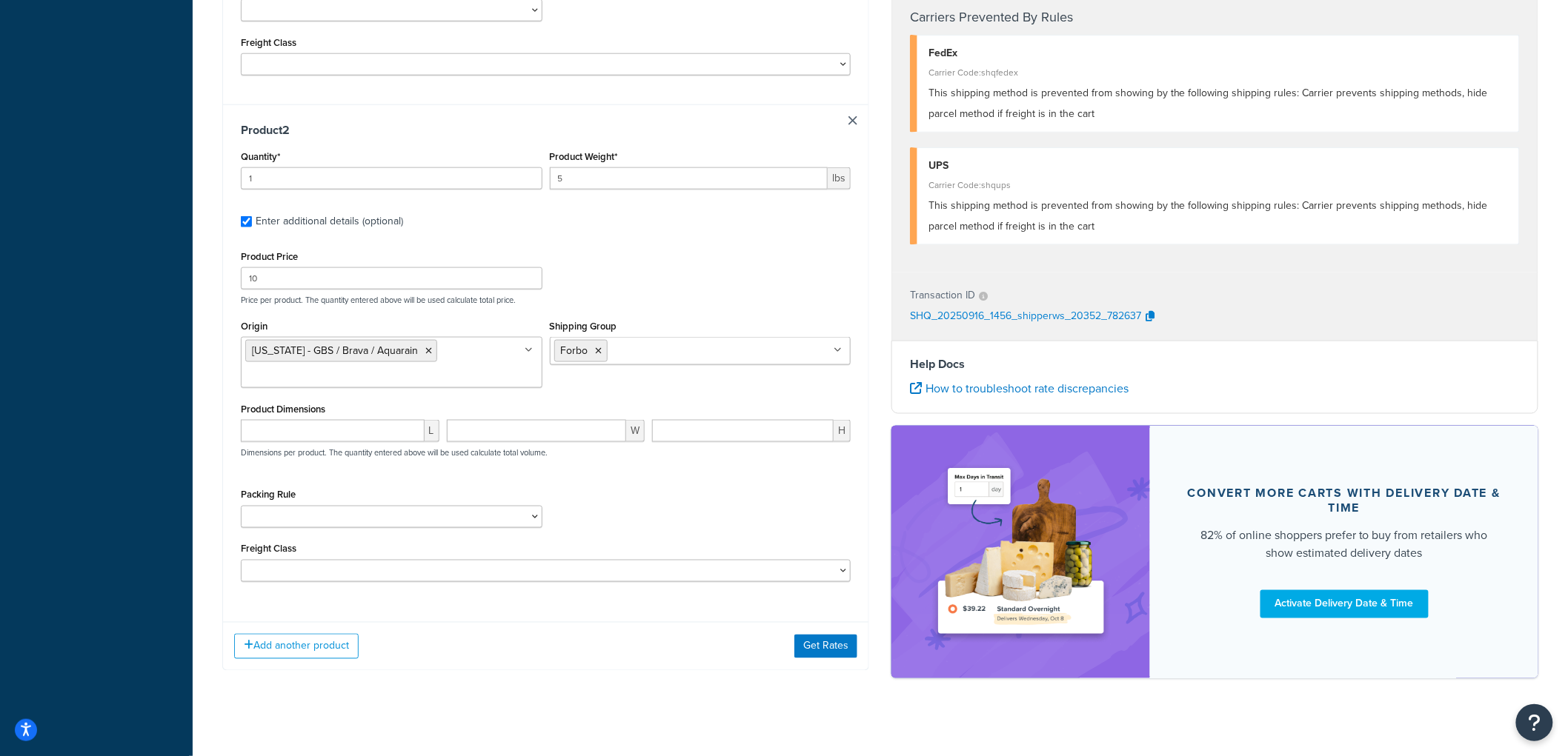
click at [795, 643] on div "Add another product Get Rates" at bounding box center [546, 646] width 646 height 49
click at [798, 642] on button "Get Rates" at bounding box center [826, 646] width 63 height 23
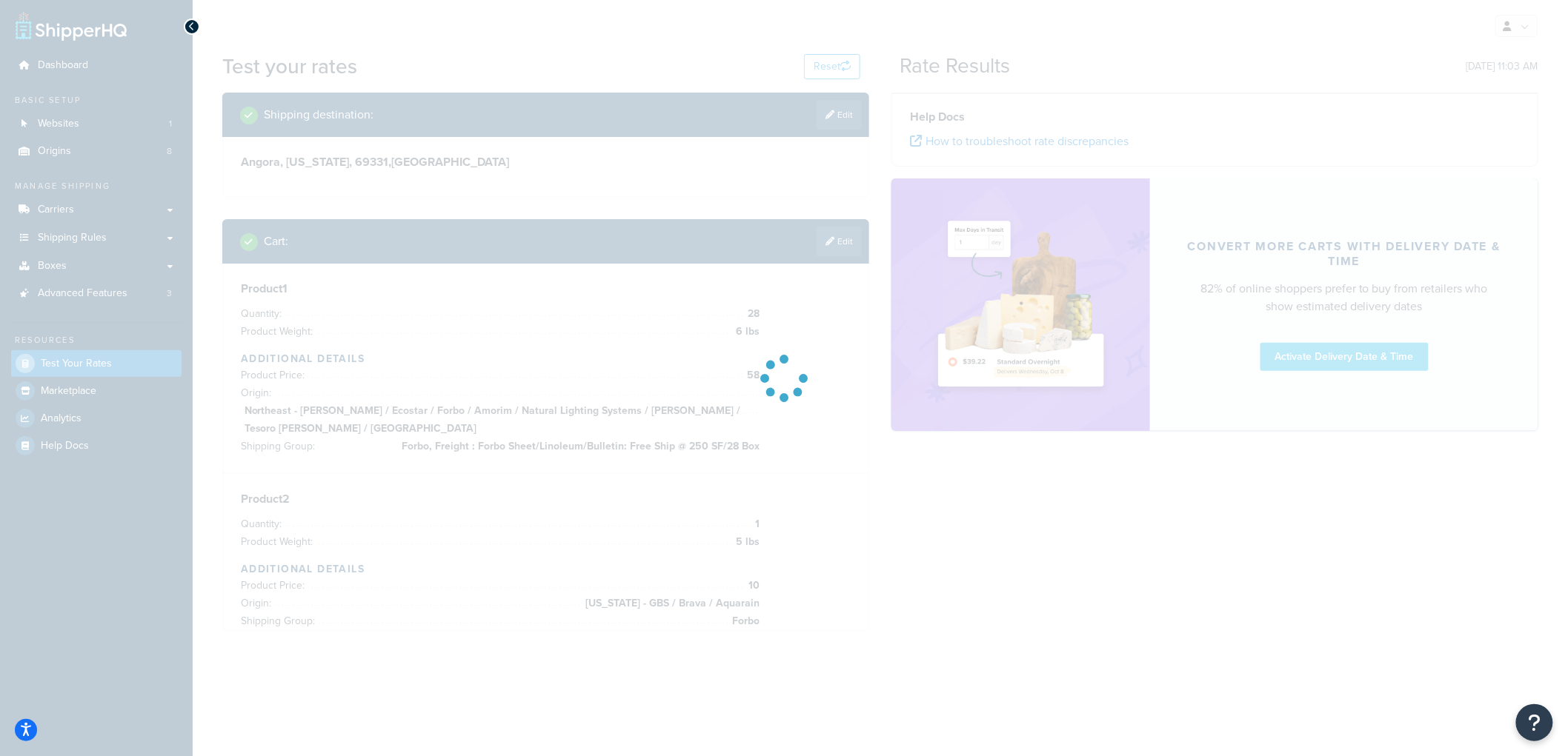
scroll to position [0, 0]
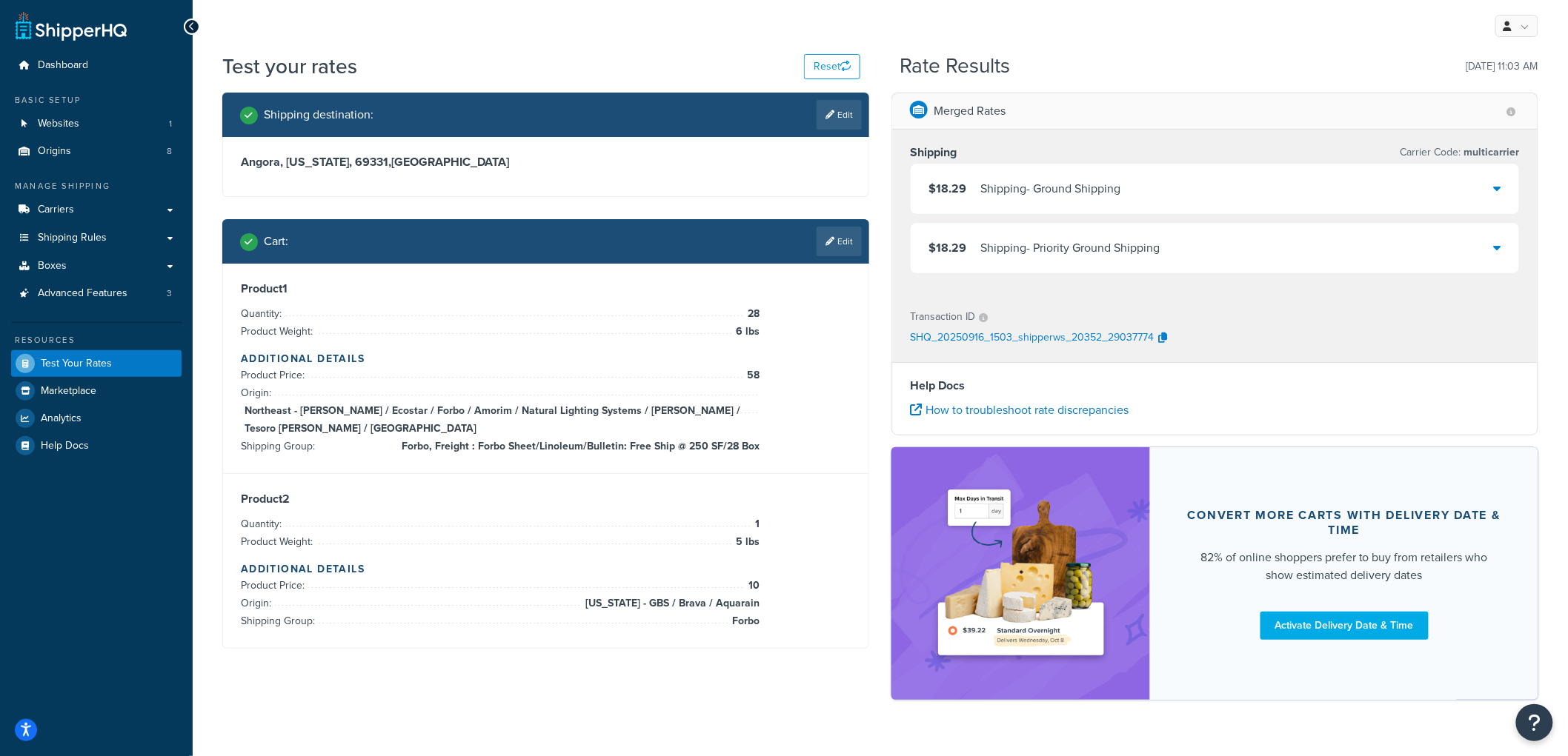
click at [994, 184] on div "Shipping - Ground Shipping" at bounding box center [1050, 188] width 140 height 21
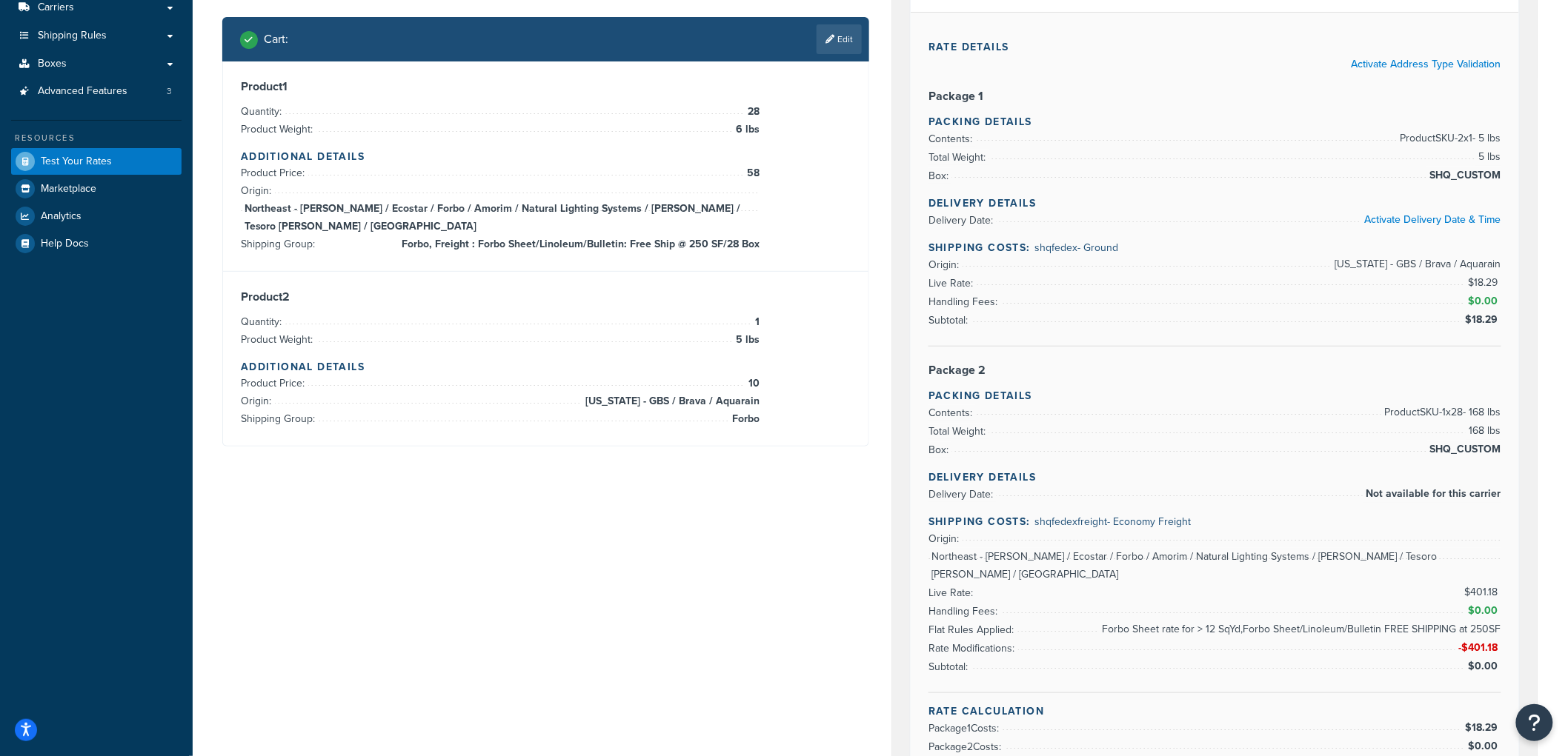
scroll to position [165, 0]
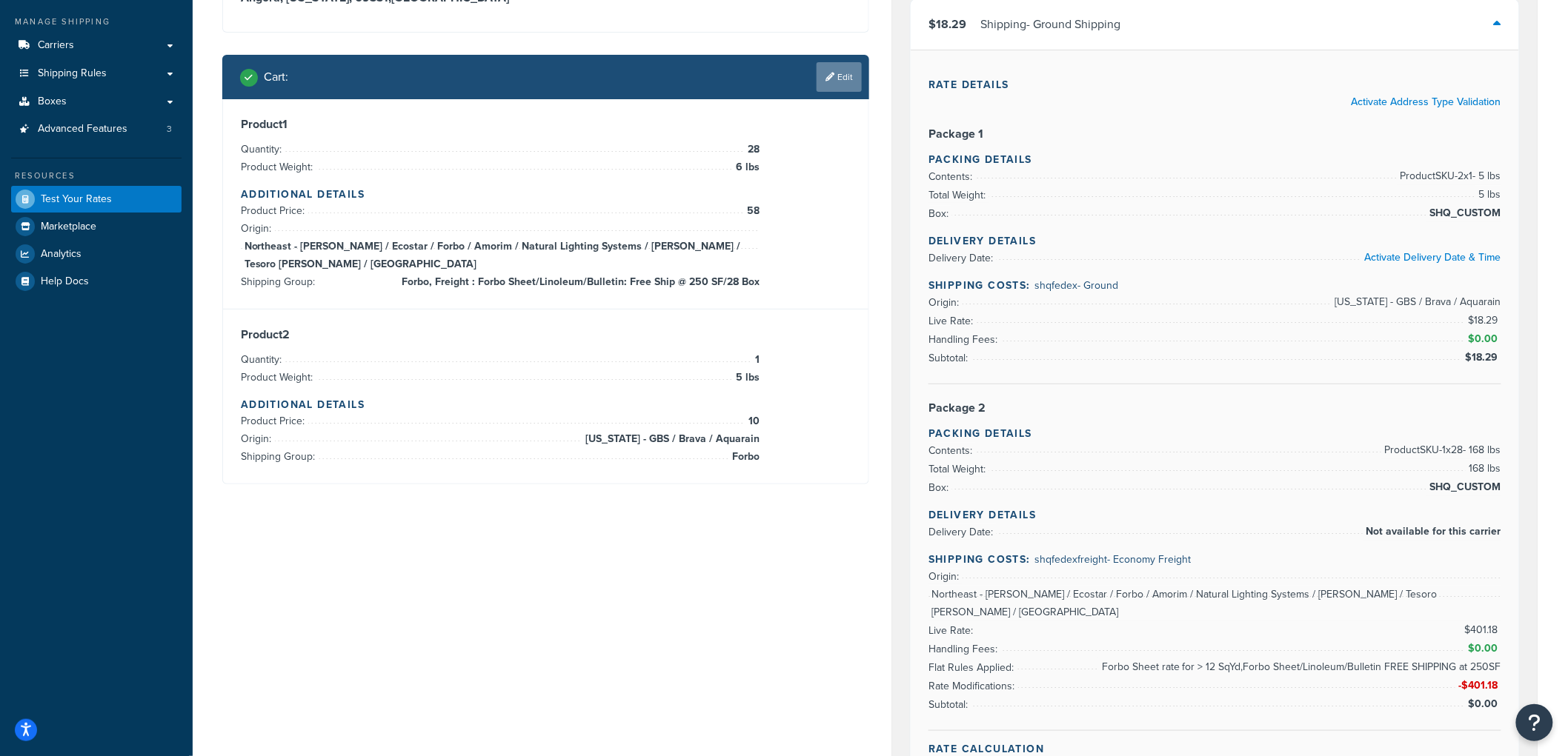
click at [841, 89] on link "Edit" at bounding box center [839, 76] width 45 height 29
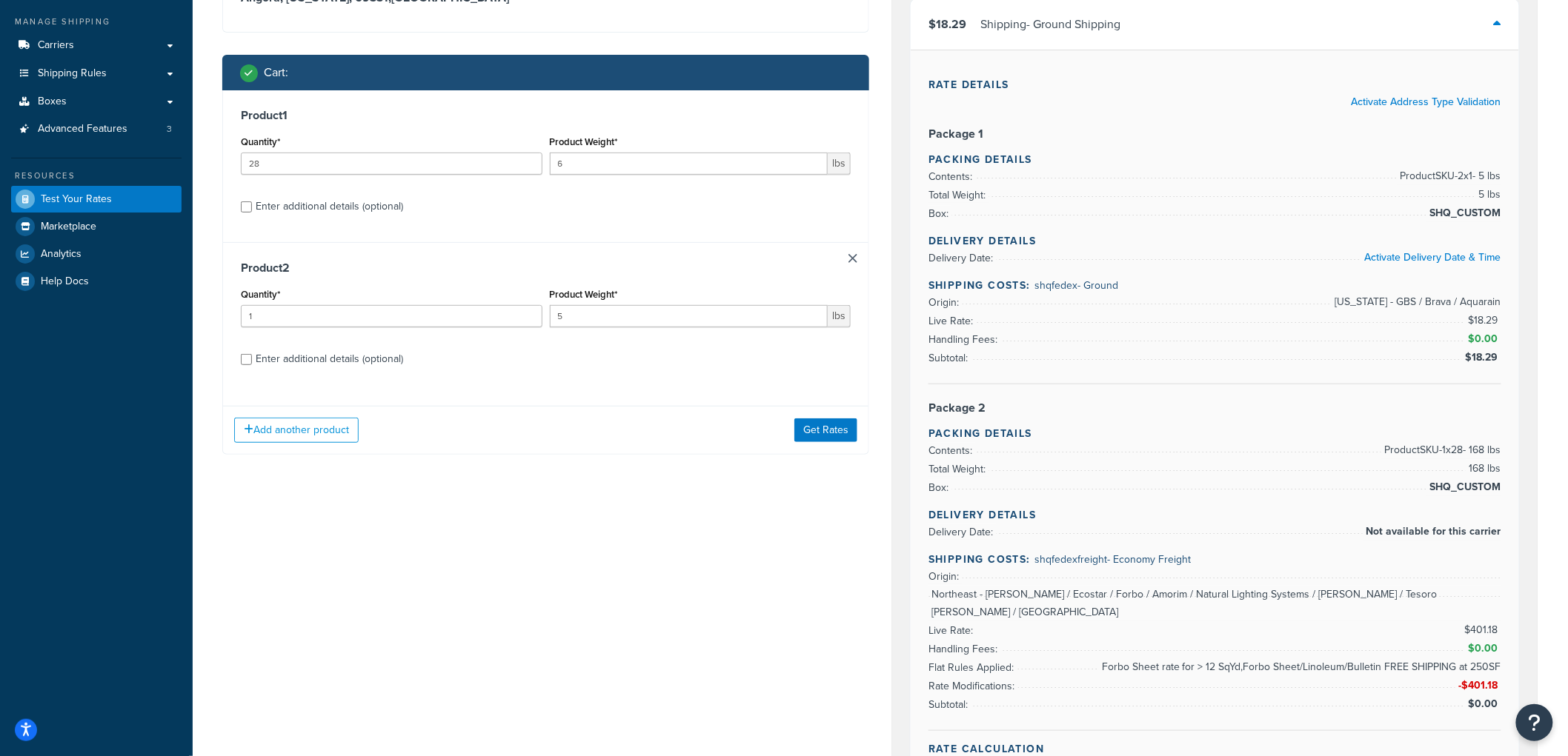
click at [332, 358] on div "Enter additional details (optional)" at bounding box center [330, 359] width 147 height 21
click at [252, 358] on input "Enter additional details (optional)" at bounding box center [246, 359] width 11 height 11
checkbox input "true"
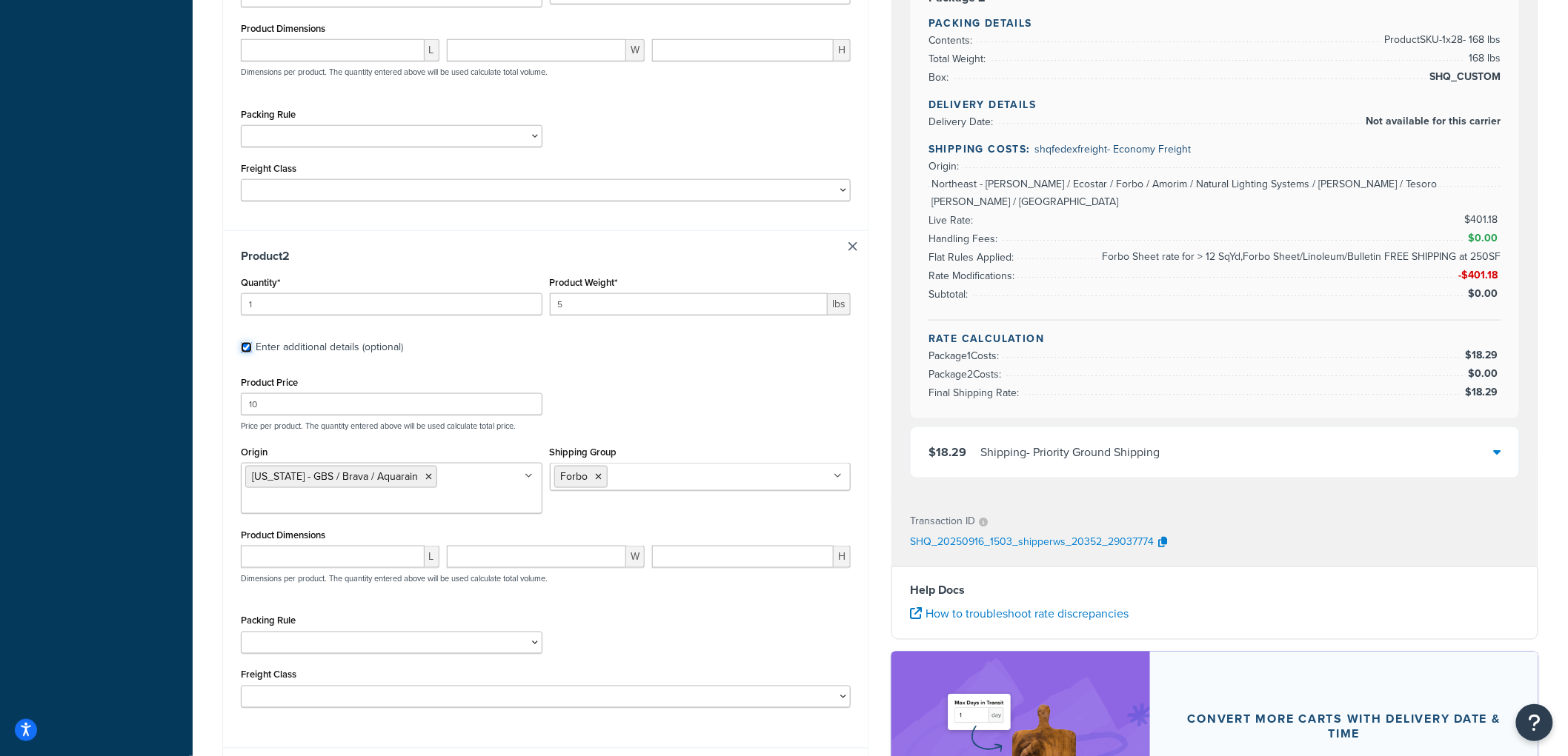
scroll to position [575, 0]
click at [435, 487] on ul "Iowa - GBS / Brava / Aquarain" at bounding box center [392, 488] width 302 height 51
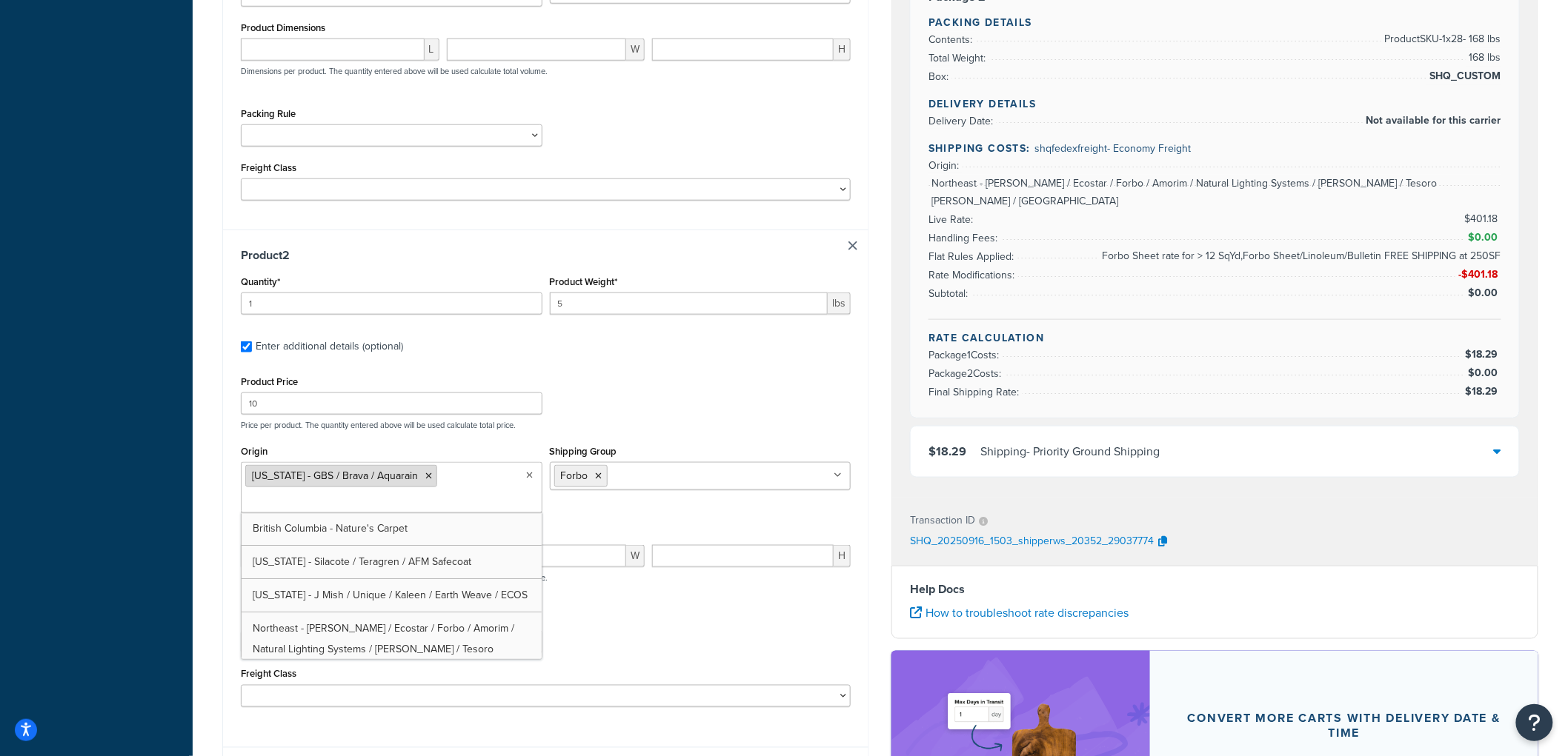
click at [425, 472] on icon at bounding box center [428, 476] width 7 height 9
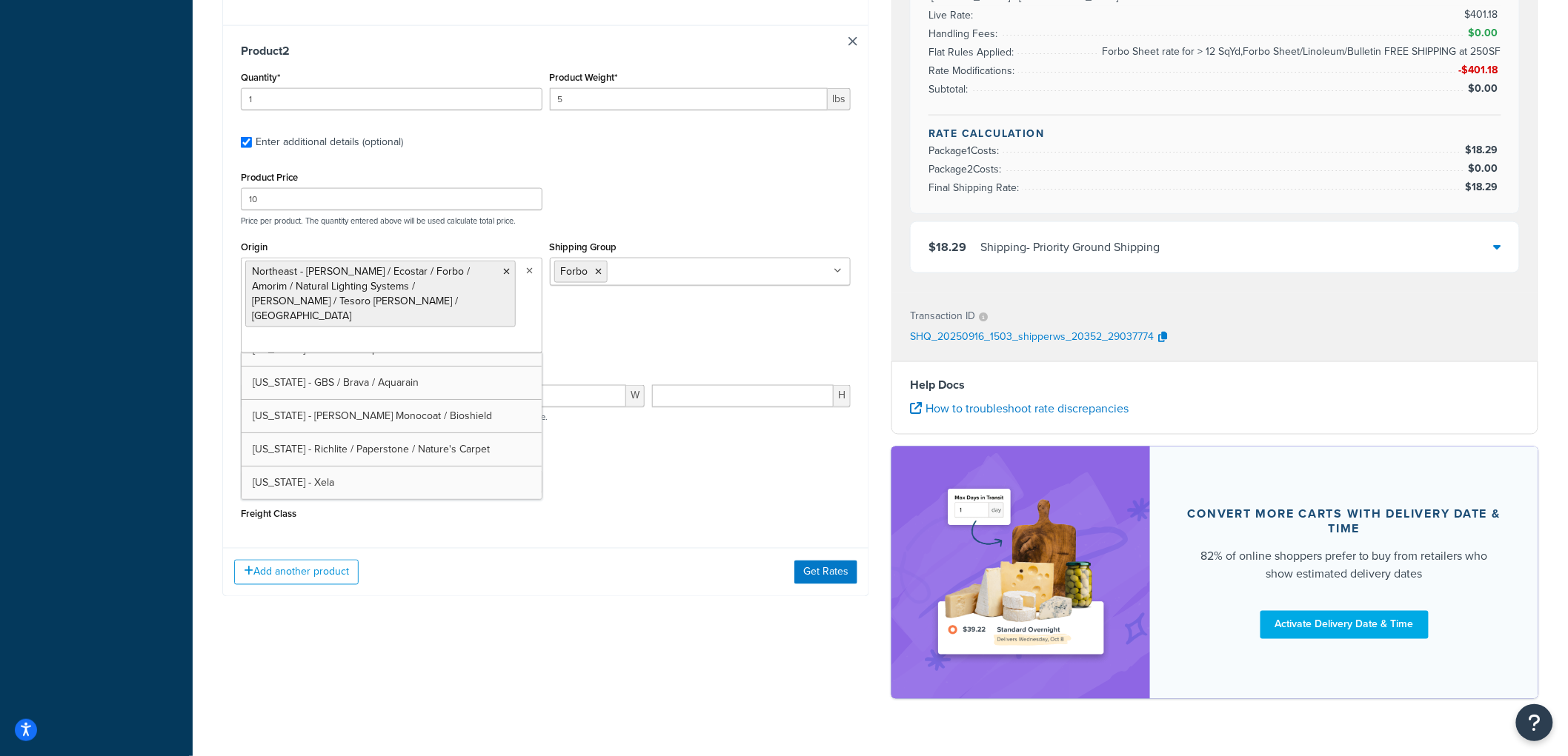
scroll to position [86, 0]
click at [532, 621] on div "Shipping destination : Edit Angora, Nebraska, 69331 , United States Cart : Prod…" at bounding box center [880, 13] width 1339 height 1402
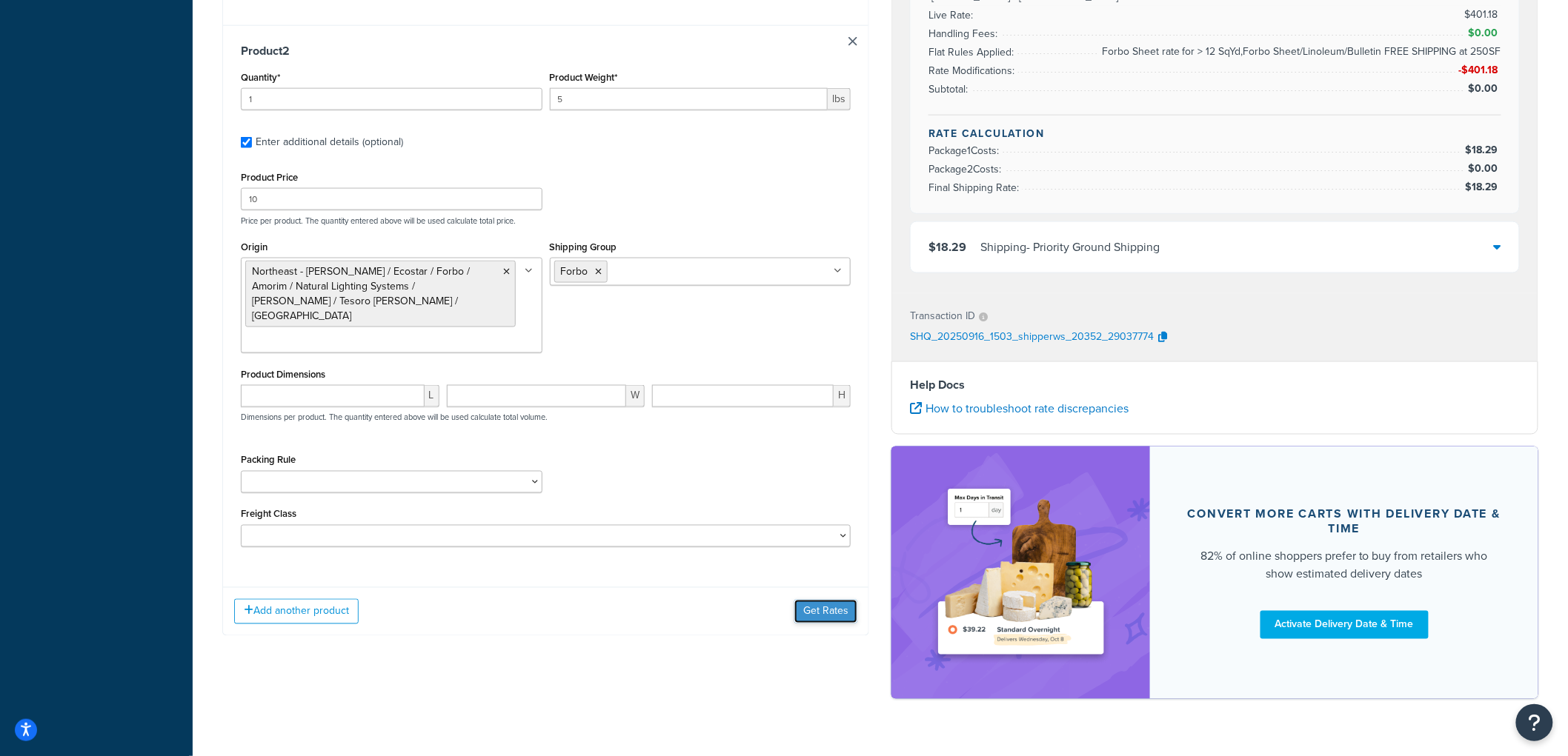
click at [835, 600] on button "Get Rates" at bounding box center [826, 612] width 63 height 23
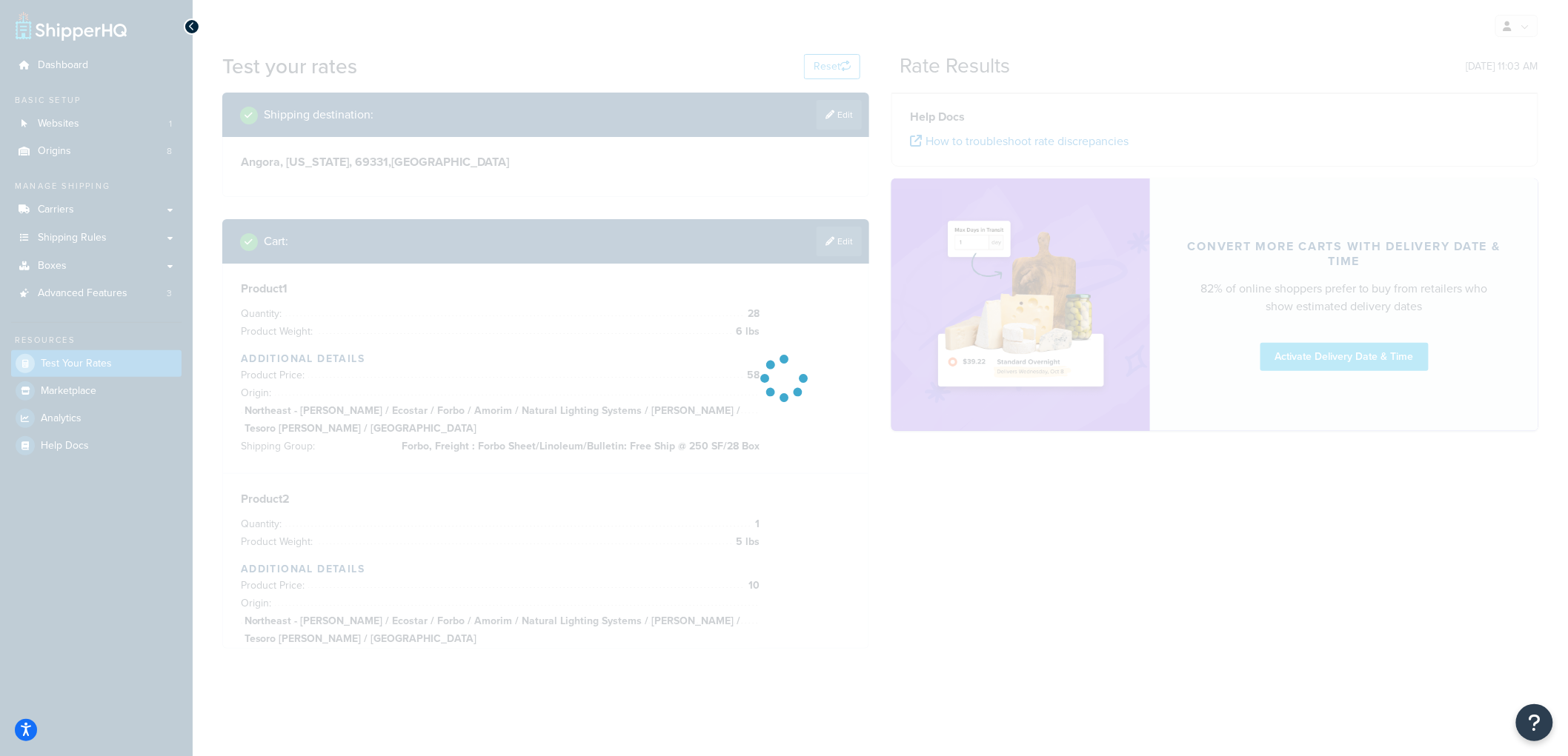
scroll to position [0, 0]
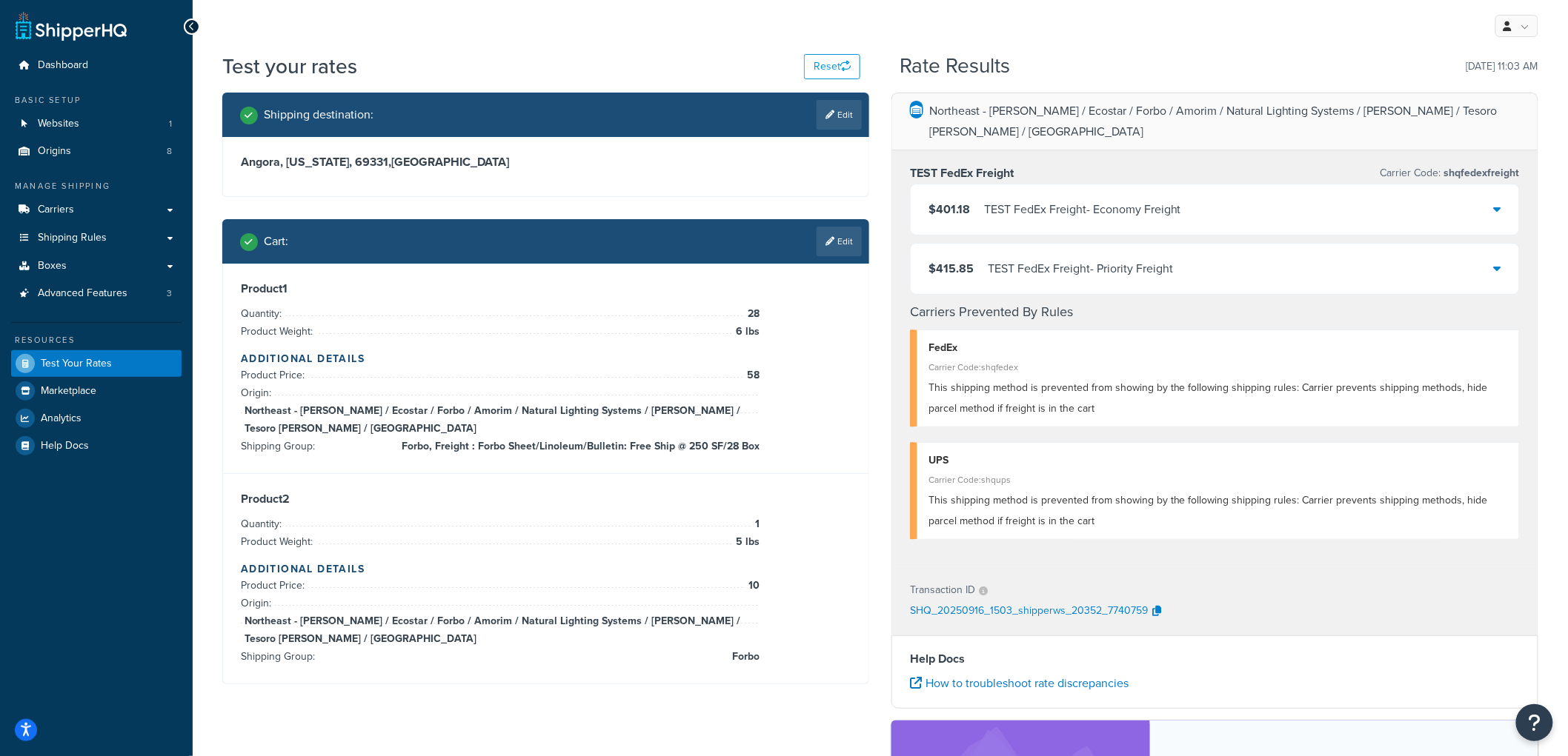
click at [994, 199] on div "TEST FedEx Freight - Economy Freight" at bounding box center [1083, 209] width 197 height 21
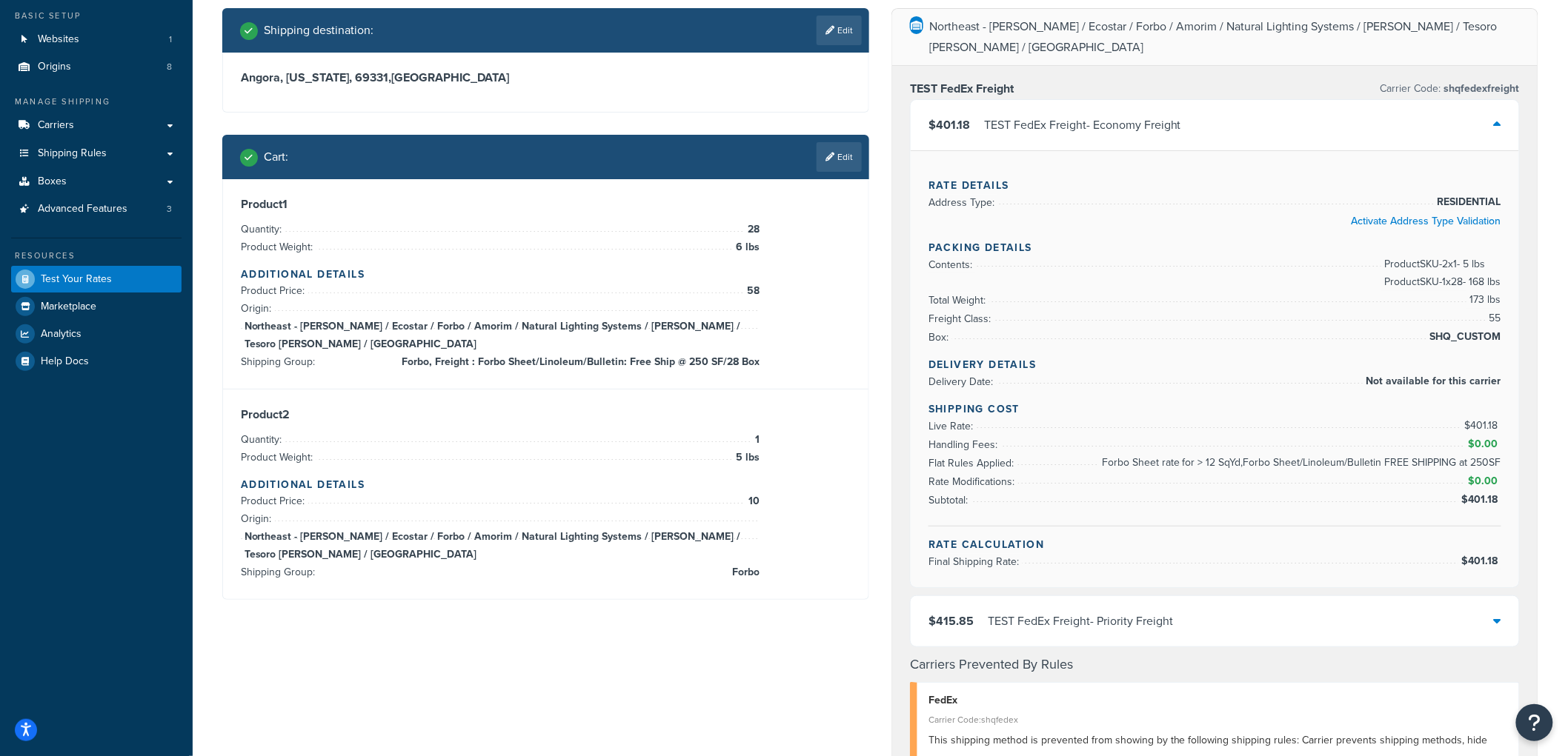
scroll to position [82, 0]
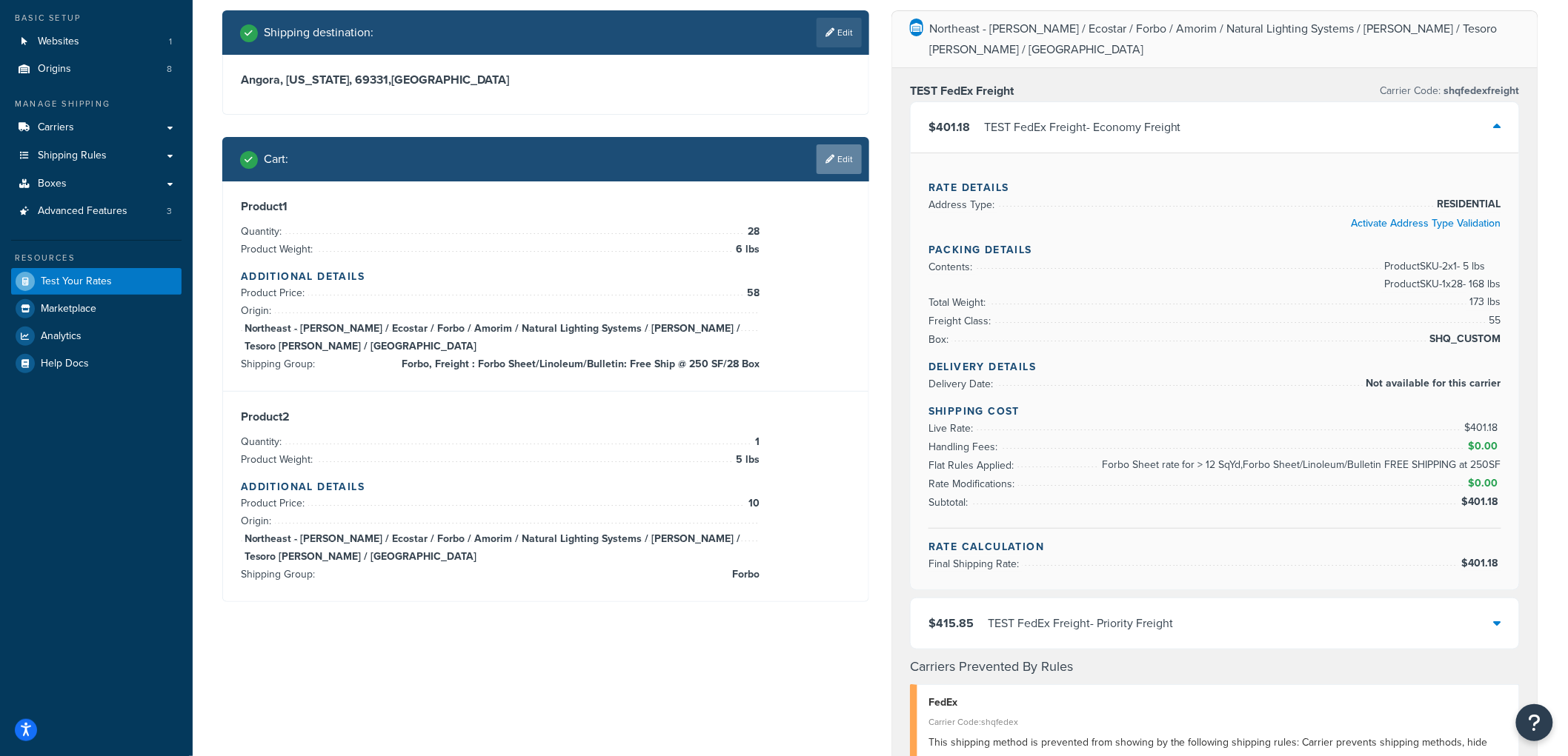
click at [838, 149] on link "Edit" at bounding box center [839, 159] width 45 height 29
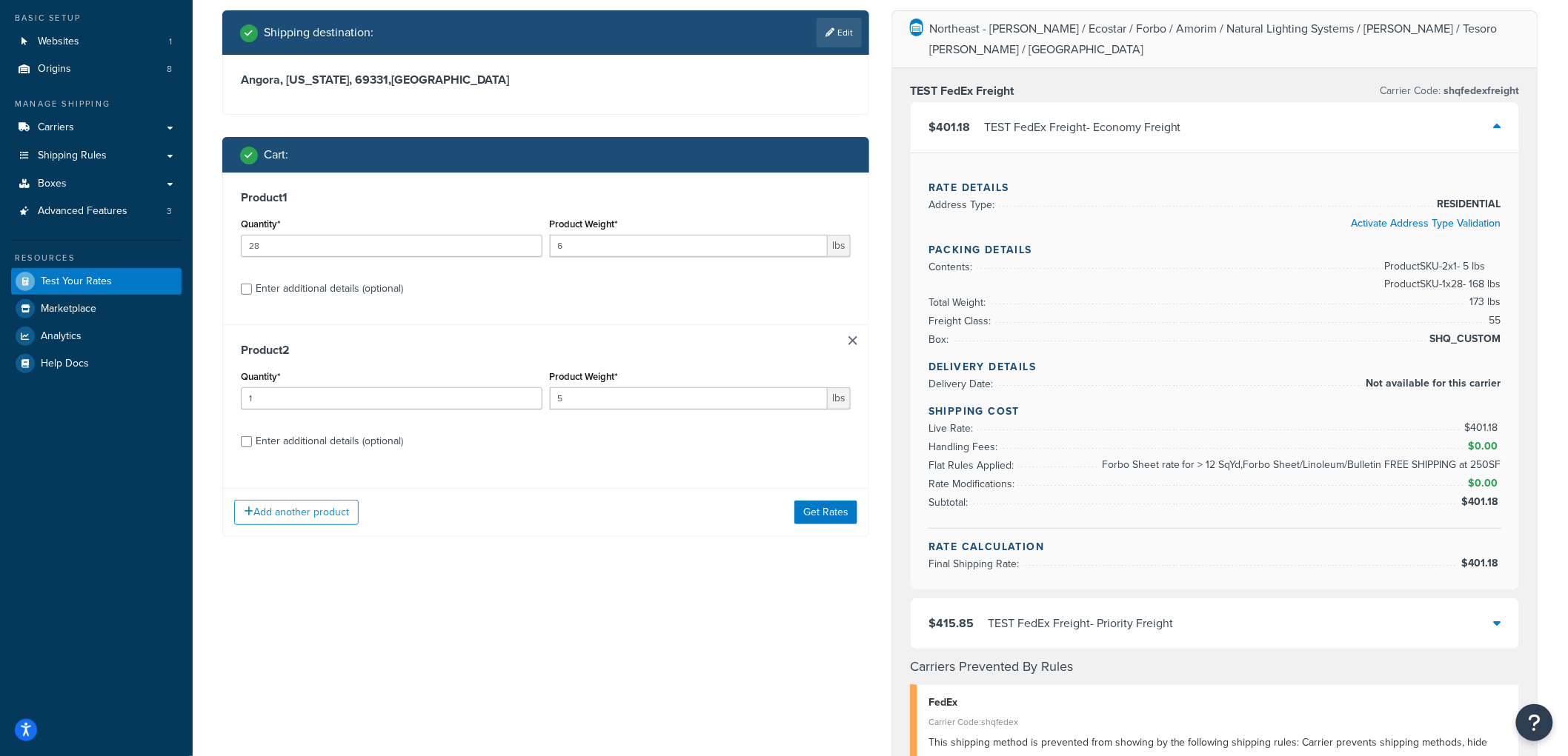
click at [378, 279] on div "Enter additional details (optional)" at bounding box center [330, 289] width 147 height 21
click at [252, 284] on input "Enter additional details (optional)" at bounding box center [246, 289] width 11 height 11
checkbox input "true"
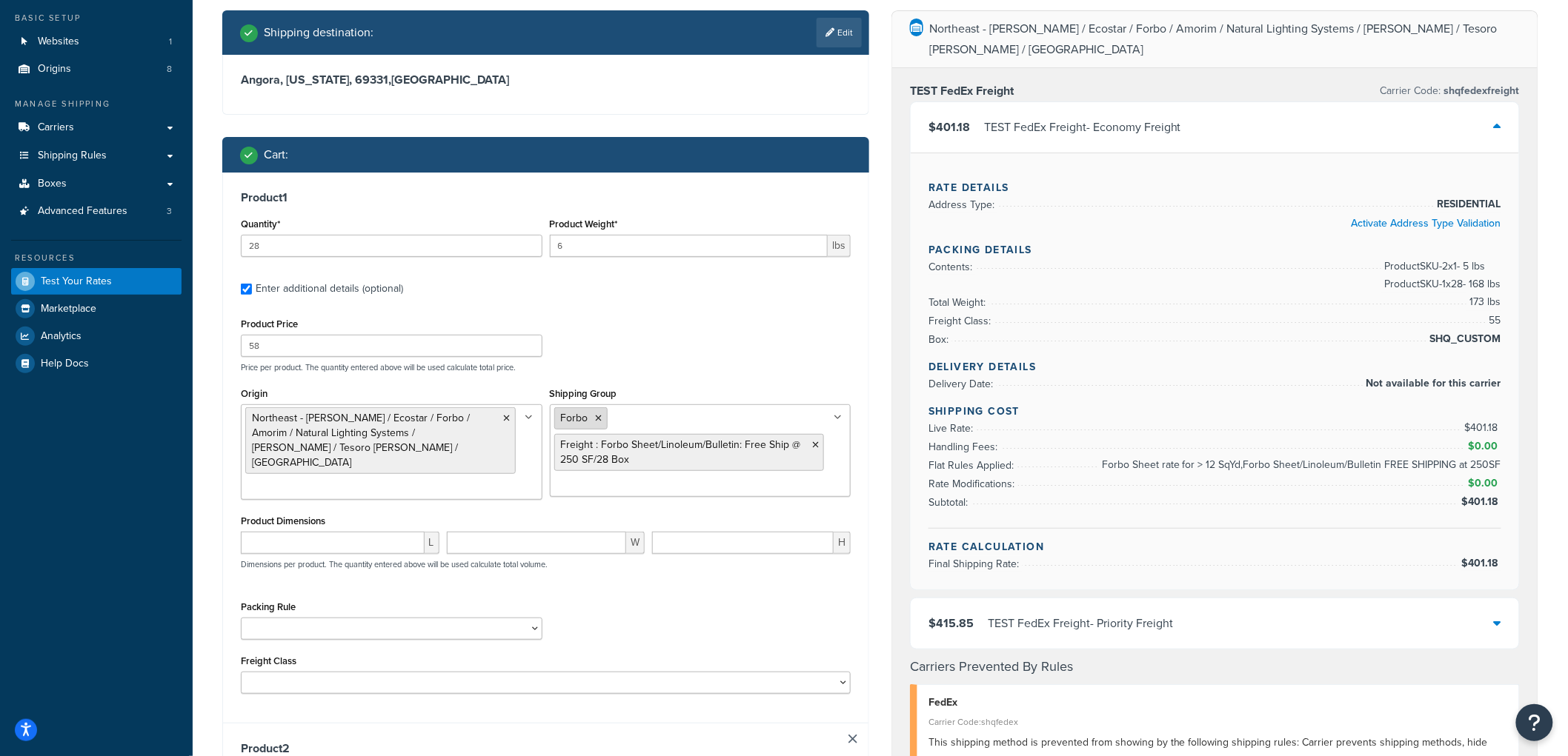
click at [597, 418] on icon at bounding box center [599, 418] width 7 height 9
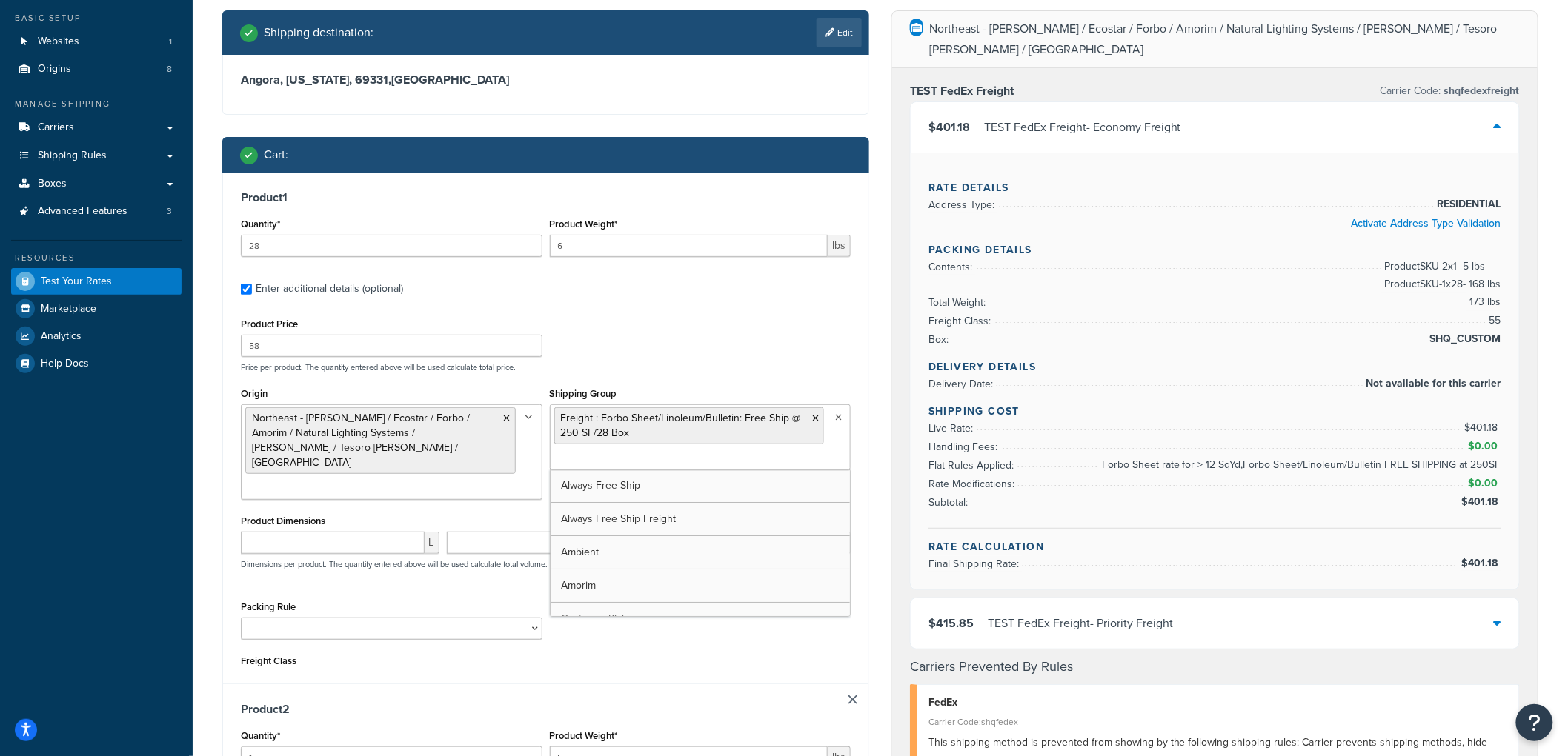
click at [710, 375] on div "Product Price 58 Price per product. The quantity entered above will be used cal…" at bounding box center [546, 490] width 610 height 352
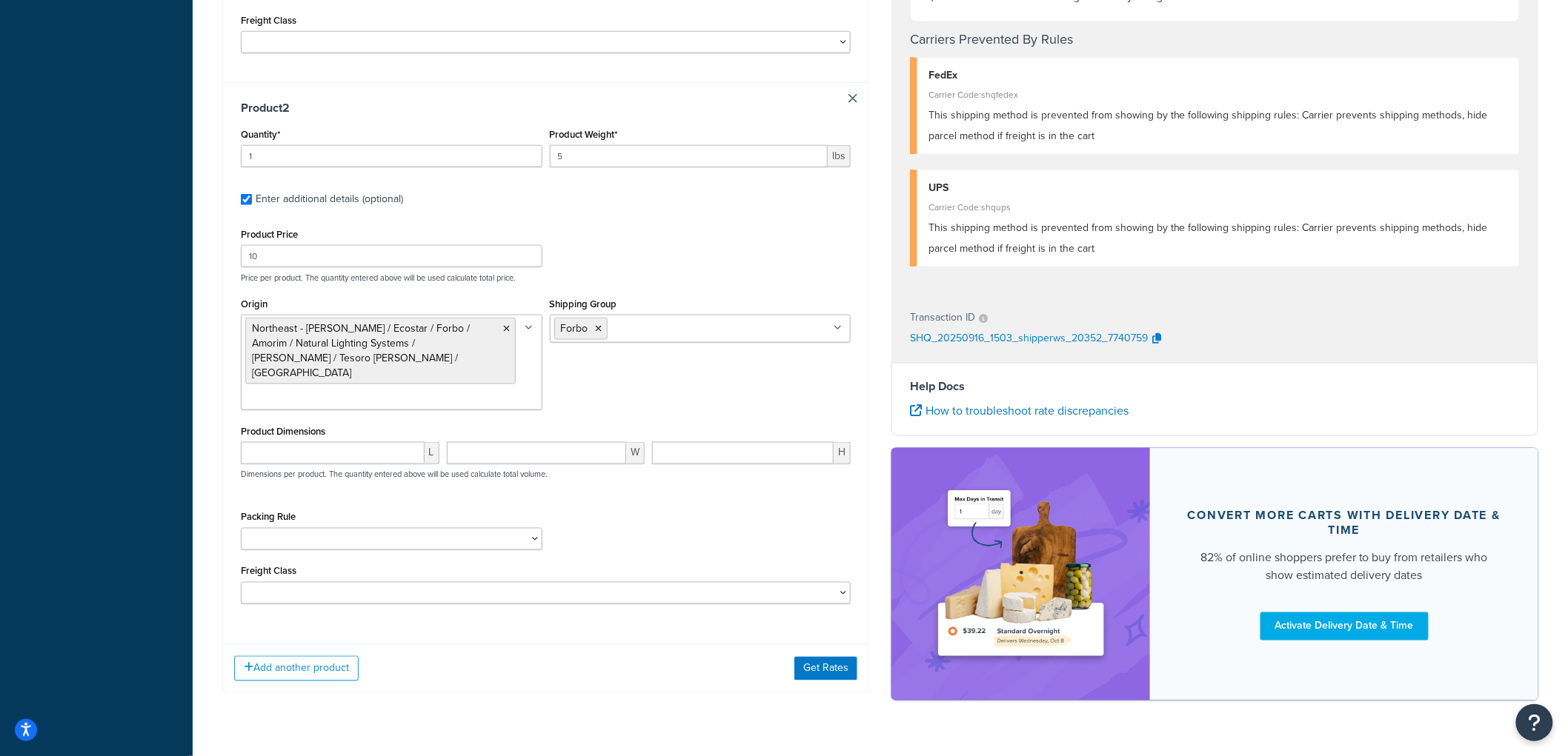
scroll to position [723, 0]
click at [834, 656] on button "Get Rates" at bounding box center [826, 668] width 63 height 23
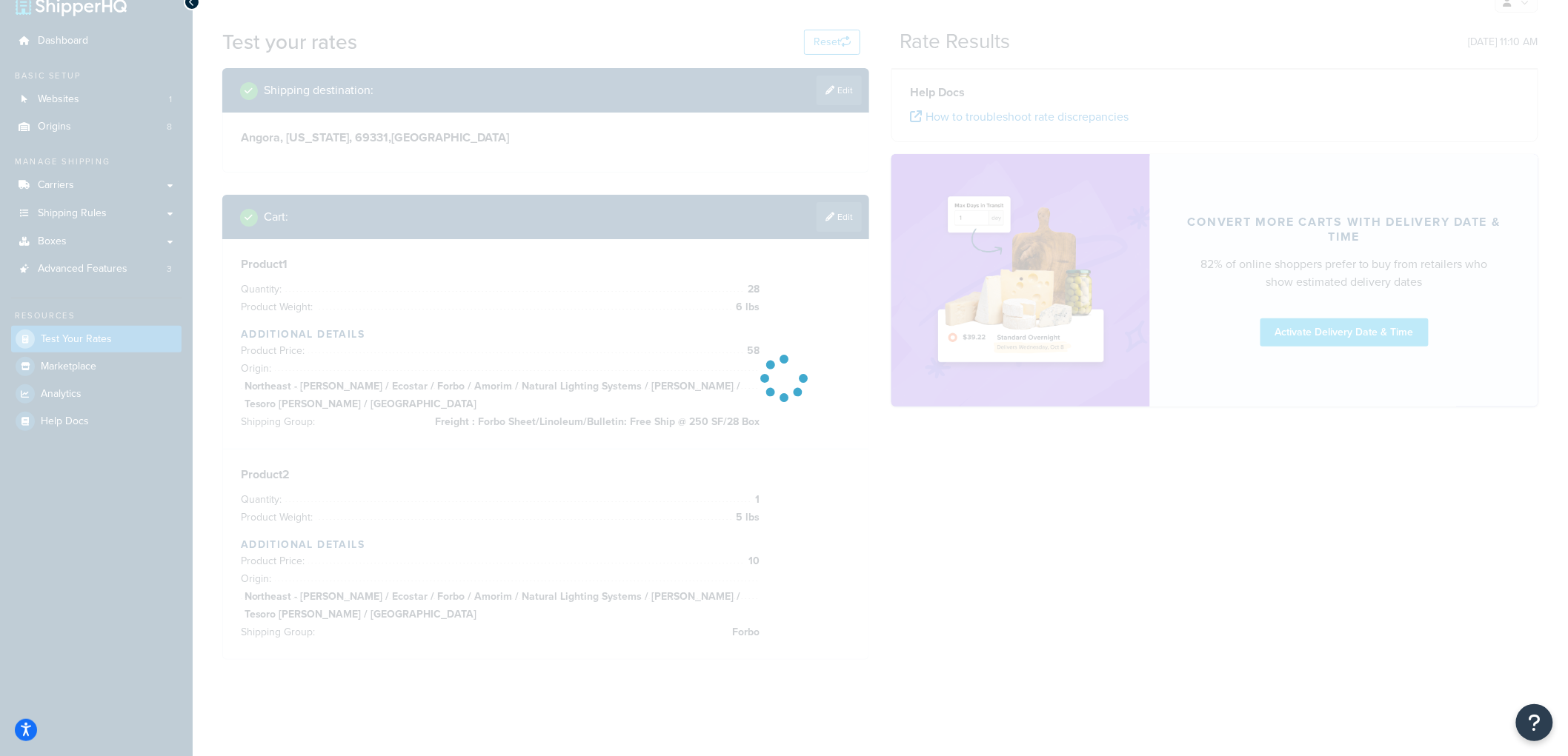
scroll to position [0, 0]
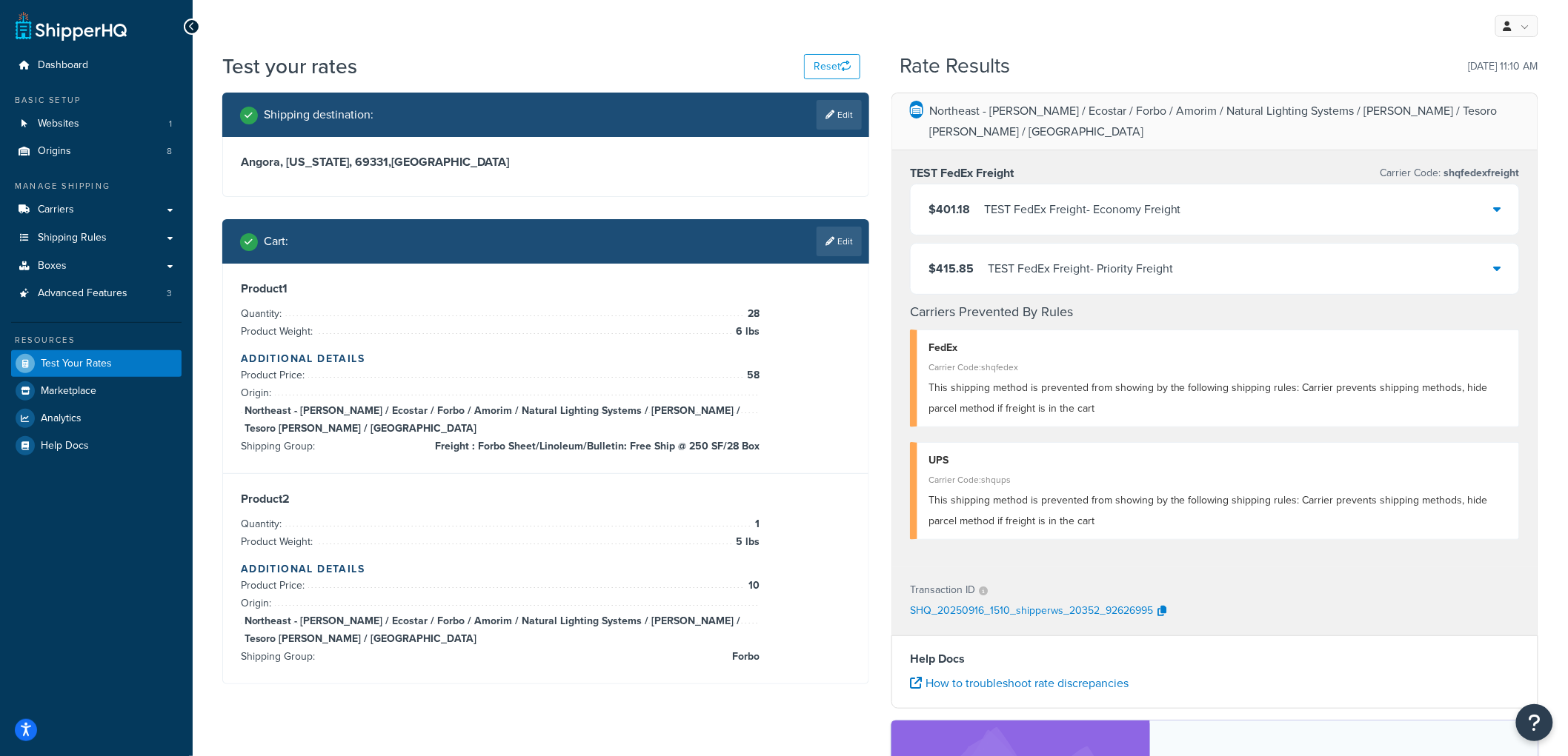
click at [1004, 199] on div "TEST FedEx Freight - Economy Freight" at bounding box center [1083, 209] width 197 height 21
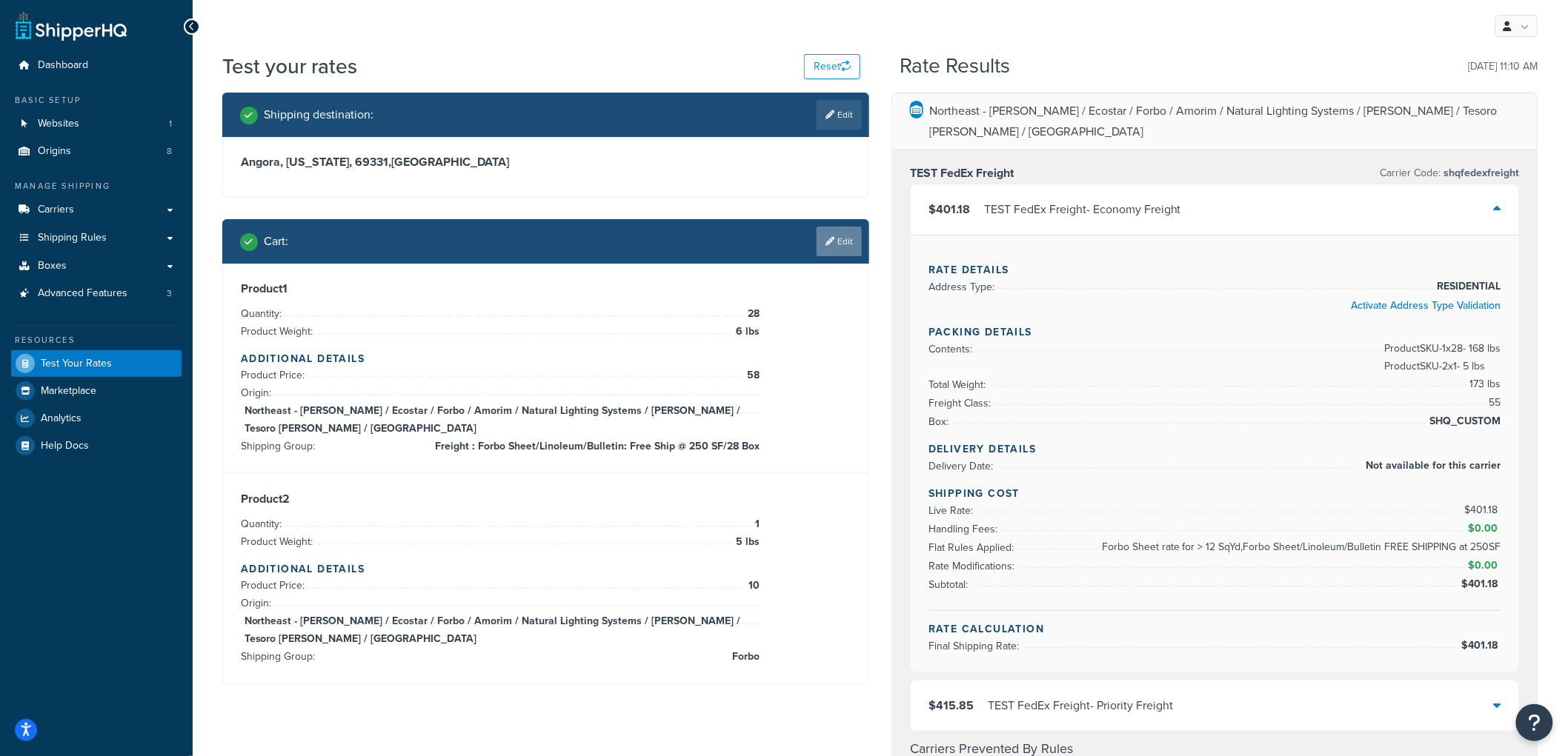
click at [839, 238] on link "Edit" at bounding box center [839, 241] width 45 height 29
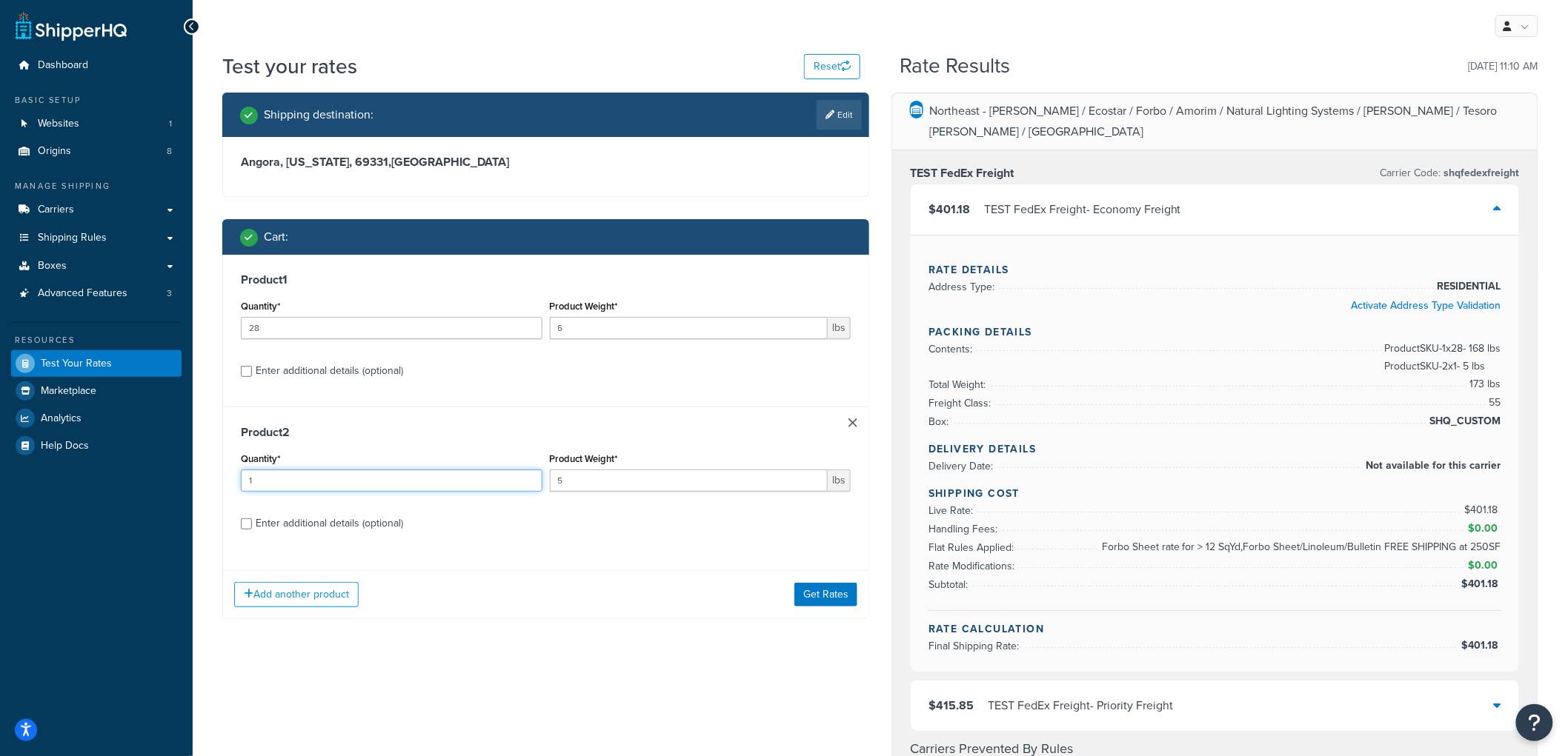
drag, startPoint x: 283, startPoint y: 478, endPoint x: 191, endPoint y: 470, distance: 92.3
click at [191, 470] on div "Dashboard Basic Setup Websites 1 Origins 8 Manage Shipping Carriers Carriers Al…" at bounding box center [784, 749] width 1568 height 1499
type input "2"
click at [817, 594] on button "Get Rates" at bounding box center [826, 595] width 63 height 23
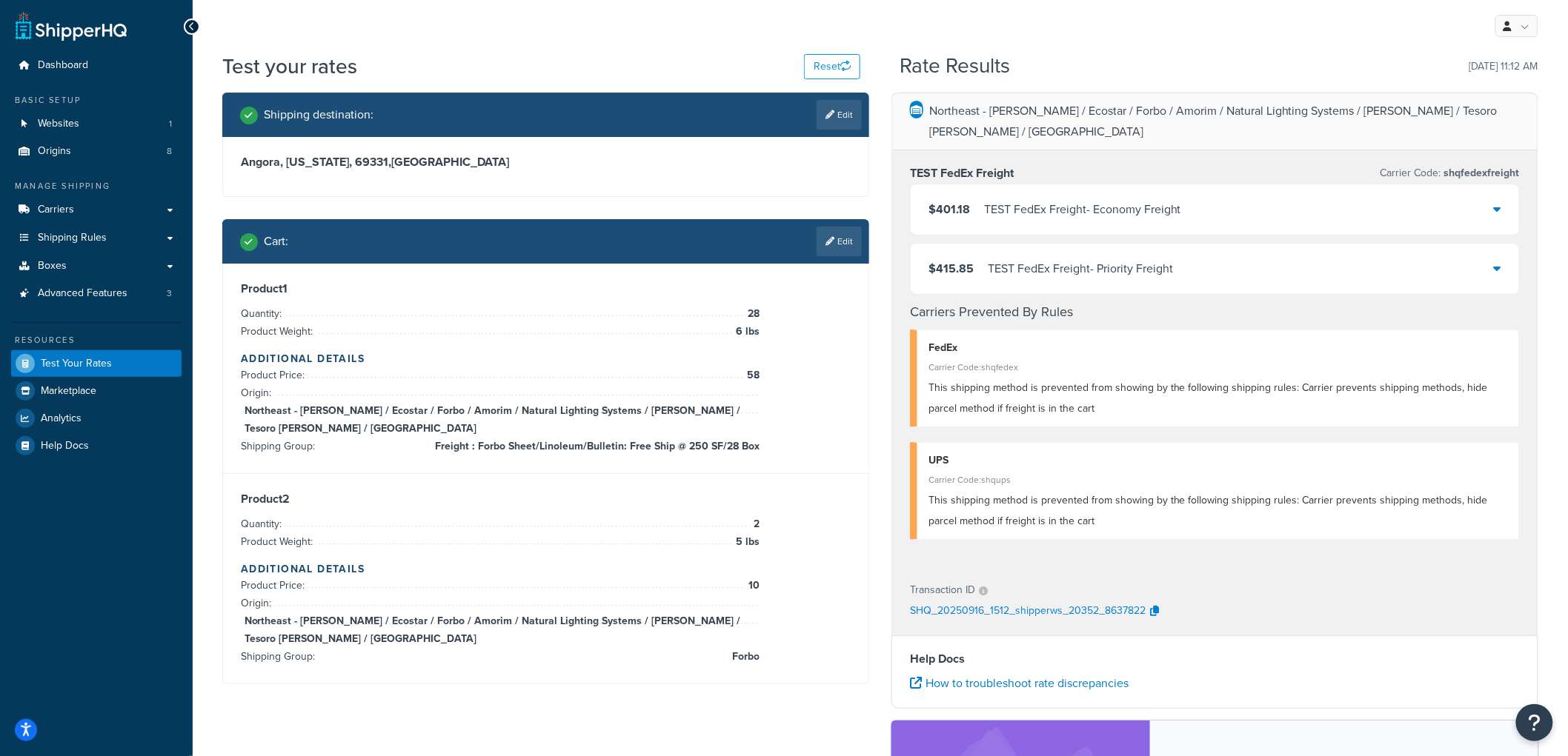
click at [884, 224] on div "Northeast - Kahrs / Ecostar / Forbo / Amorim / Natural Lighting Systems / Schlu…" at bounding box center [1215, 540] width 669 height 896
click at [1038, 199] on div "TEST FedEx Freight - Economy Freight" at bounding box center [1083, 209] width 197 height 21
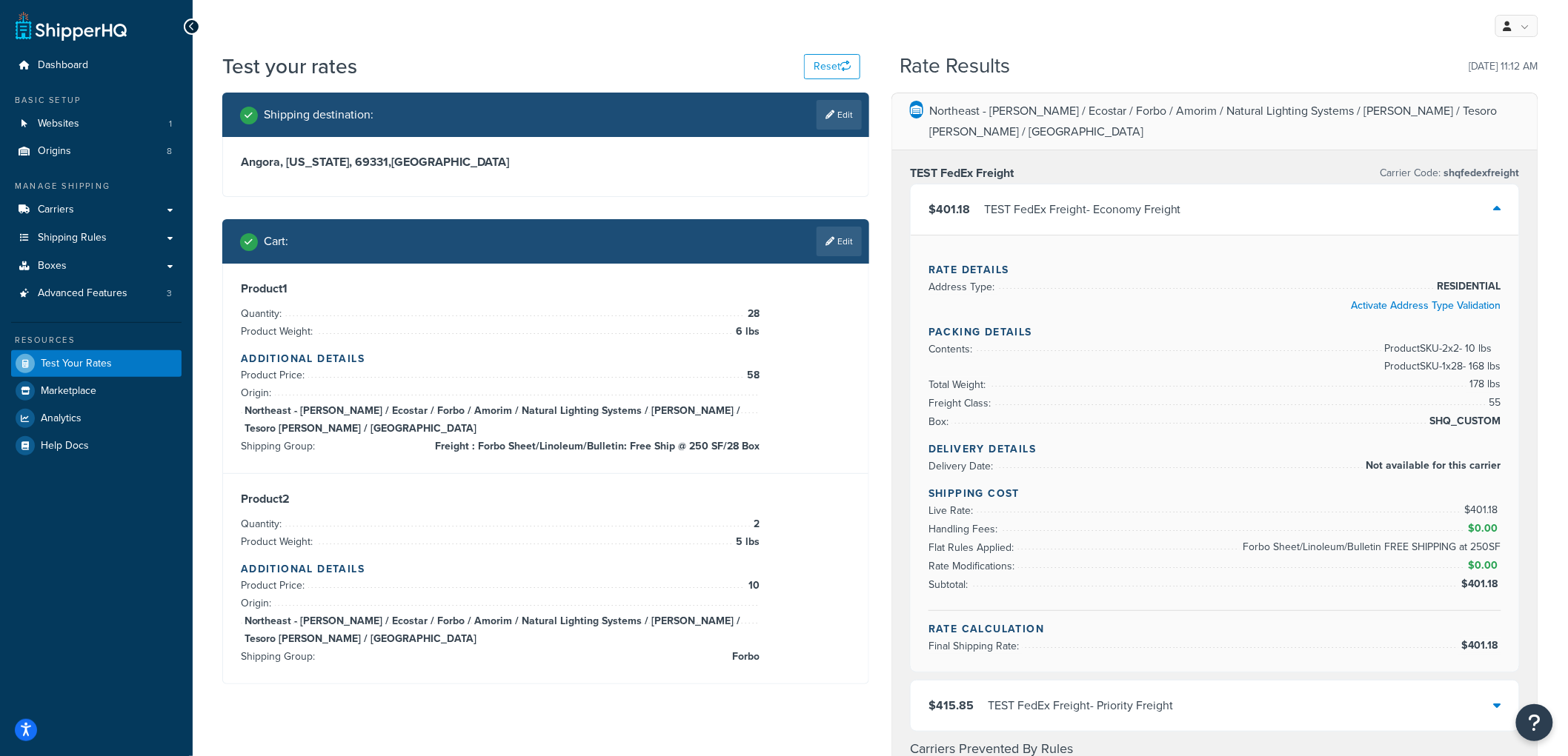
click at [887, 212] on div "Northeast - Kahrs / Ecostar / Forbo / Amorim / Natural Lighting Systems / Schlu…" at bounding box center [1215, 759] width 669 height 1333
click at [855, 234] on link "Edit" at bounding box center [839, 241] width 45 height 29
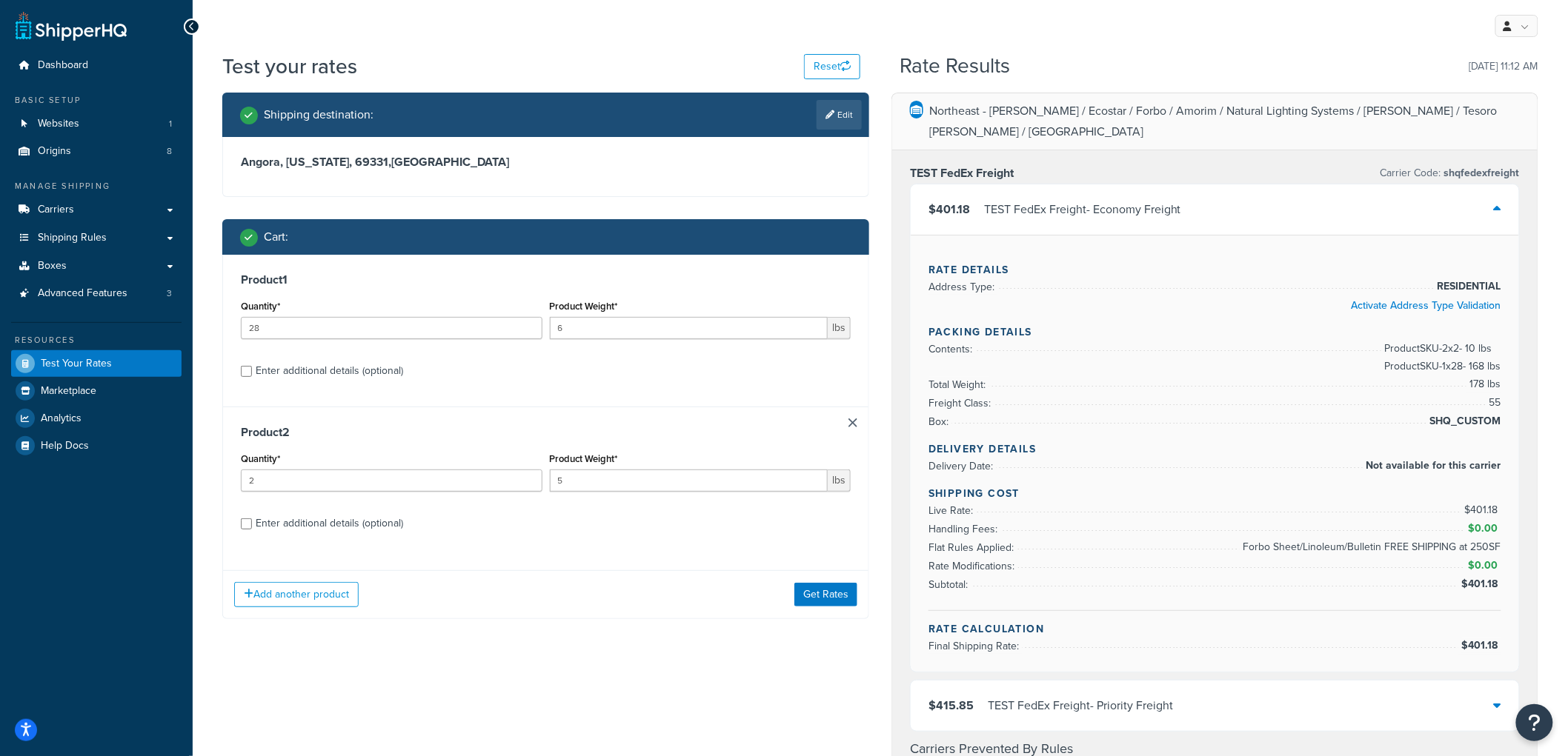
click at [328, 380] on div "Enter additional details (optional)" at bounding box center [330, 370] width 147 height 21
click at [252, 377] on input "Enter additional details (optional)" at bounding box center [246, 371] width 11 height 11
checkbox input "true"
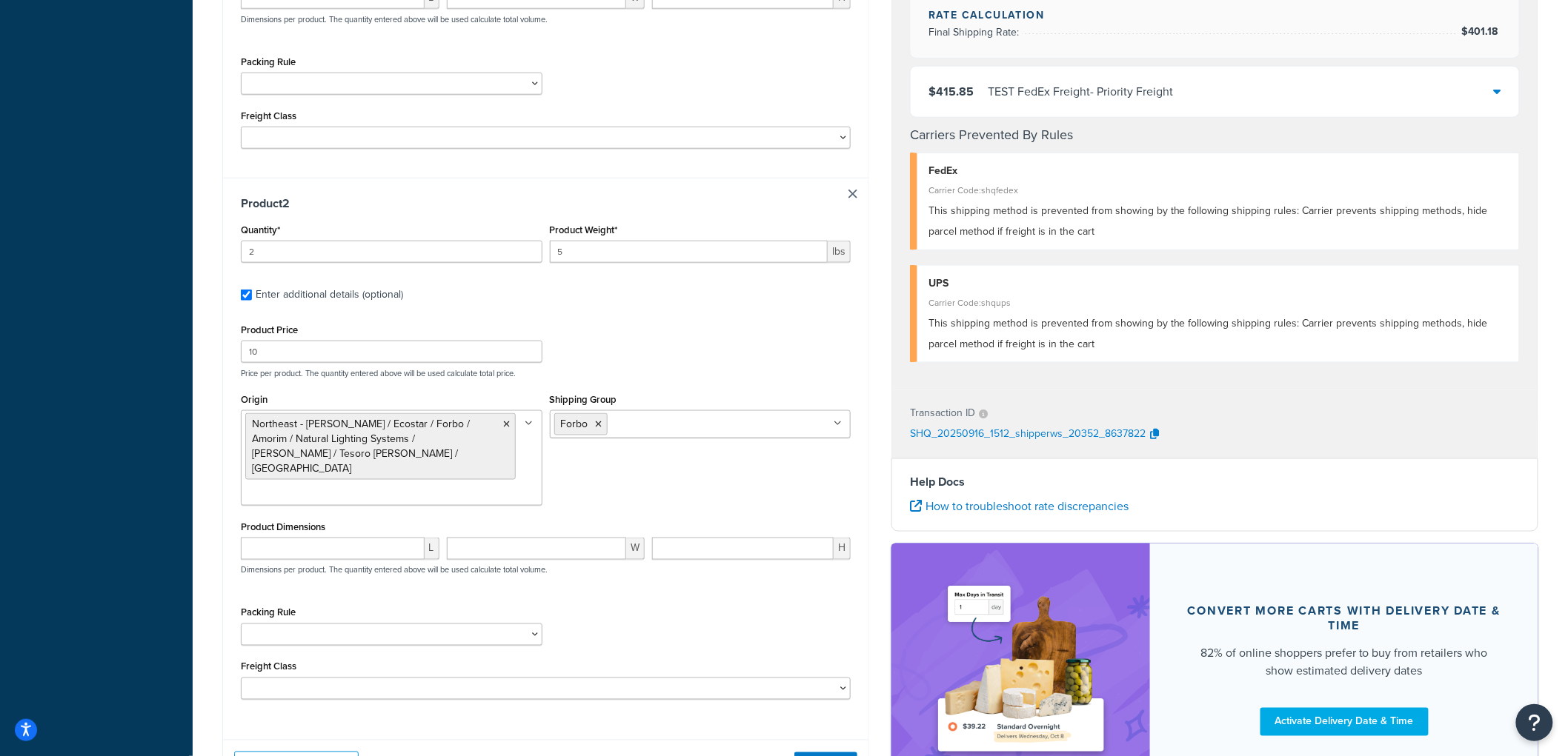
scroll to position [658, 0]
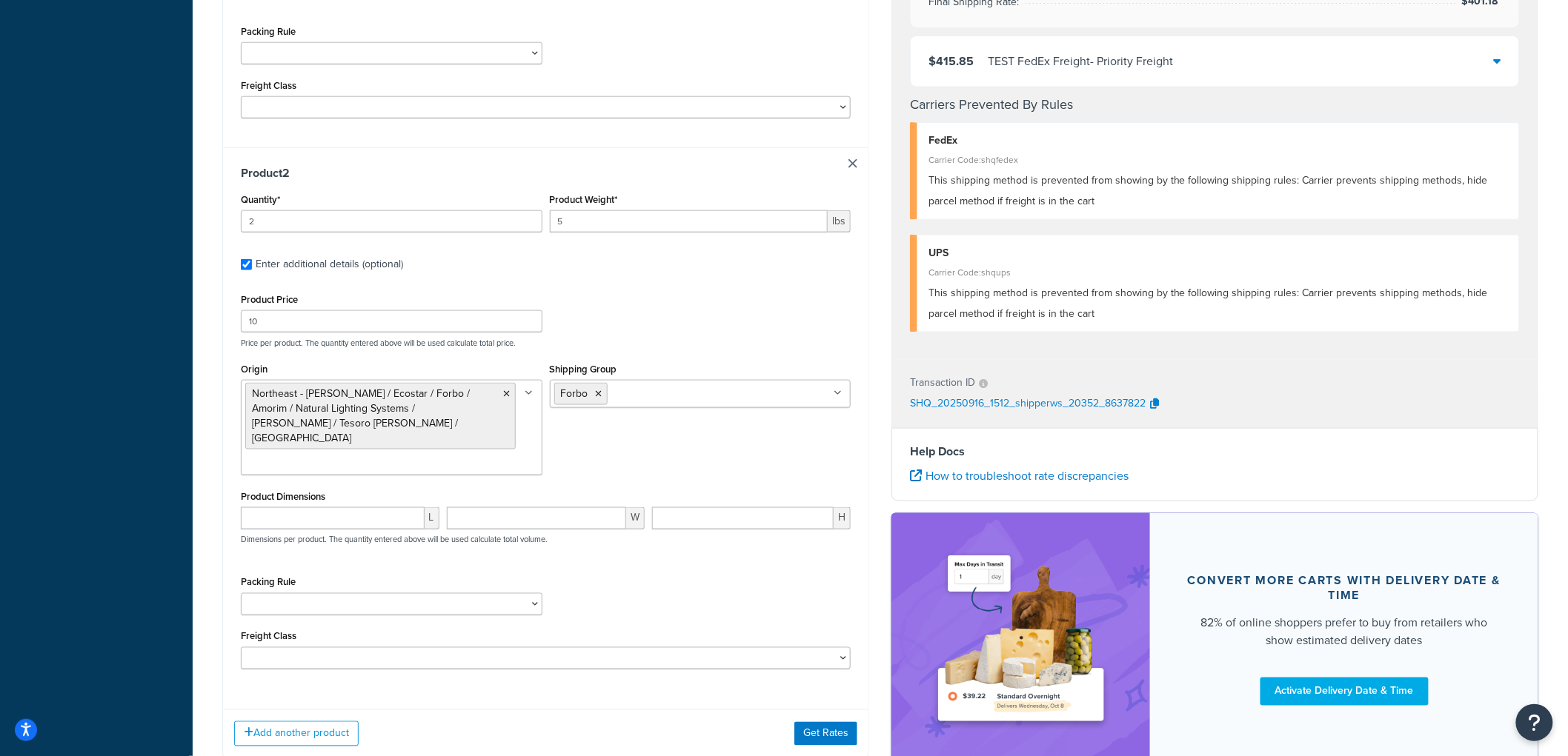
click at [856, 159] on link at bounding box center [853, 163] width 9 height 9
checkbox input "false"
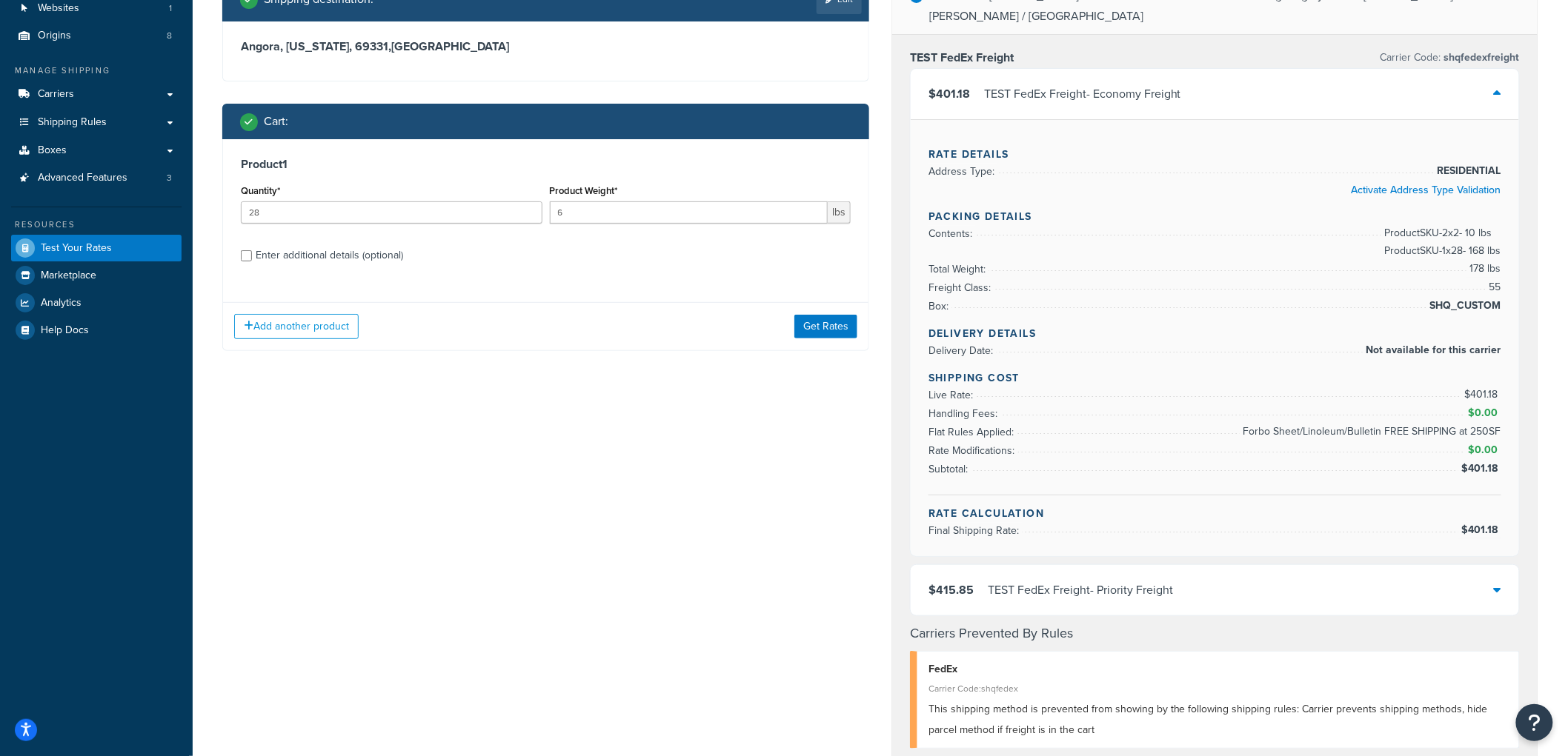
scroll to position [82, 0]
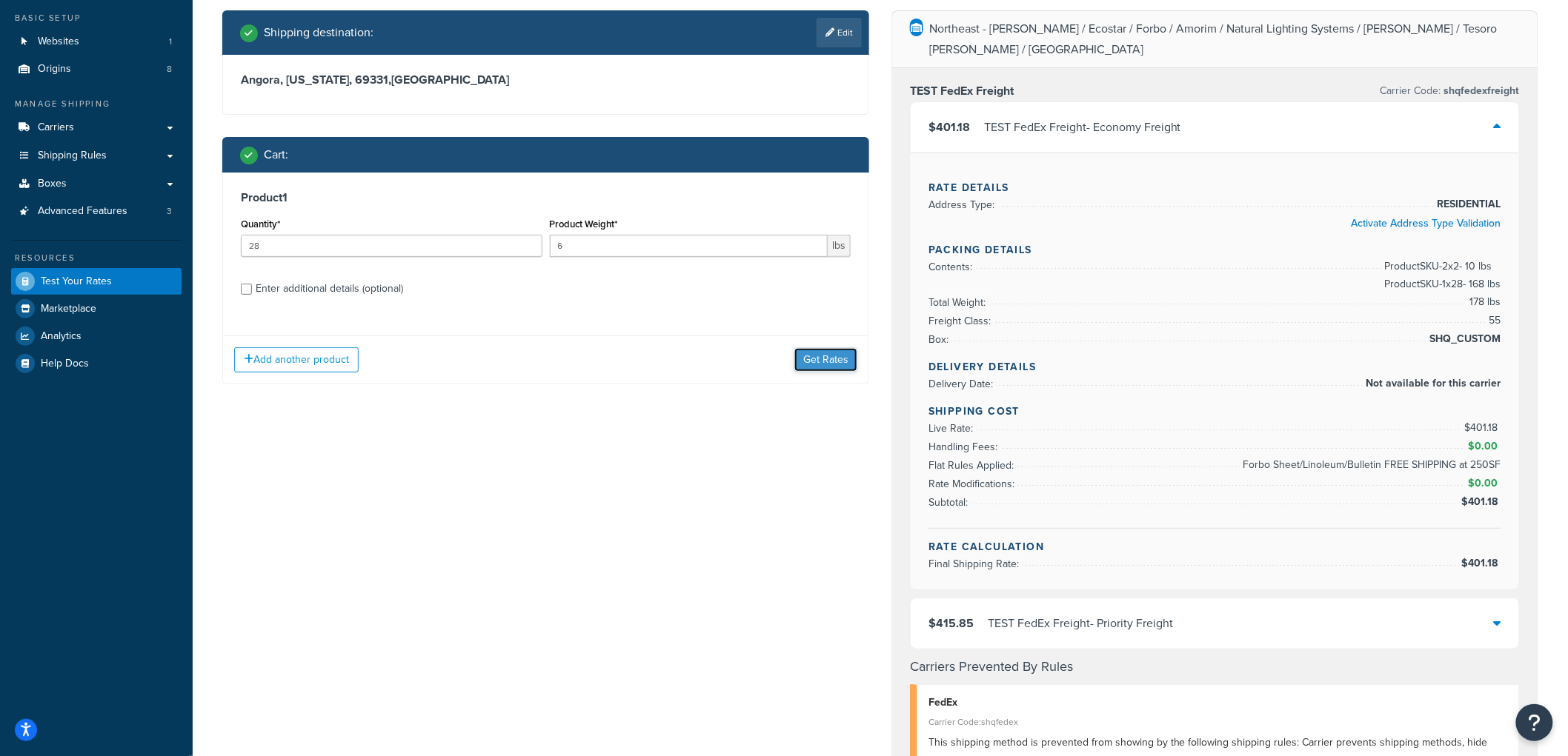
click at [834, 360] on button "Get Rates" at bounding box center [826, 360] width 63 height 23
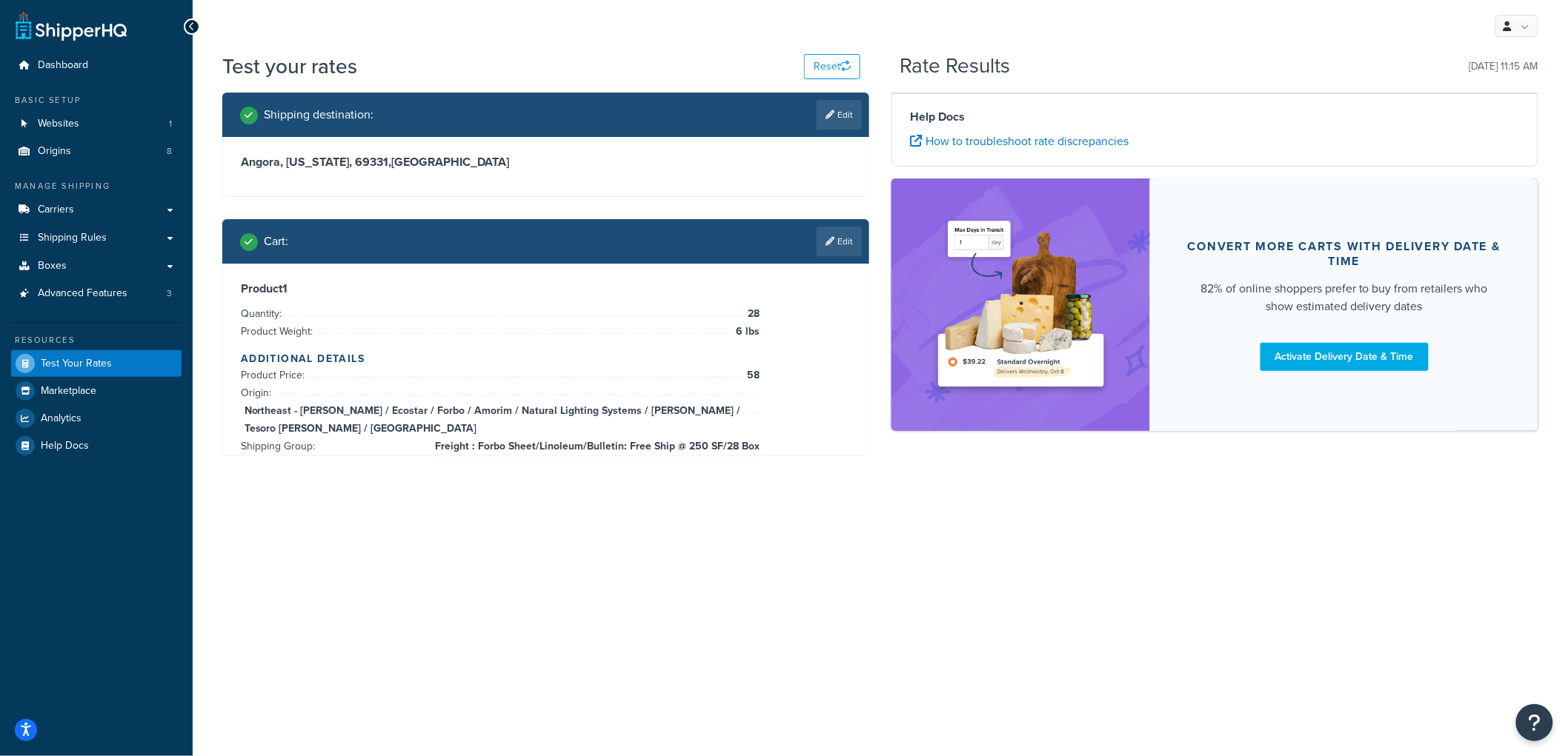
scroll to position [0, 0]
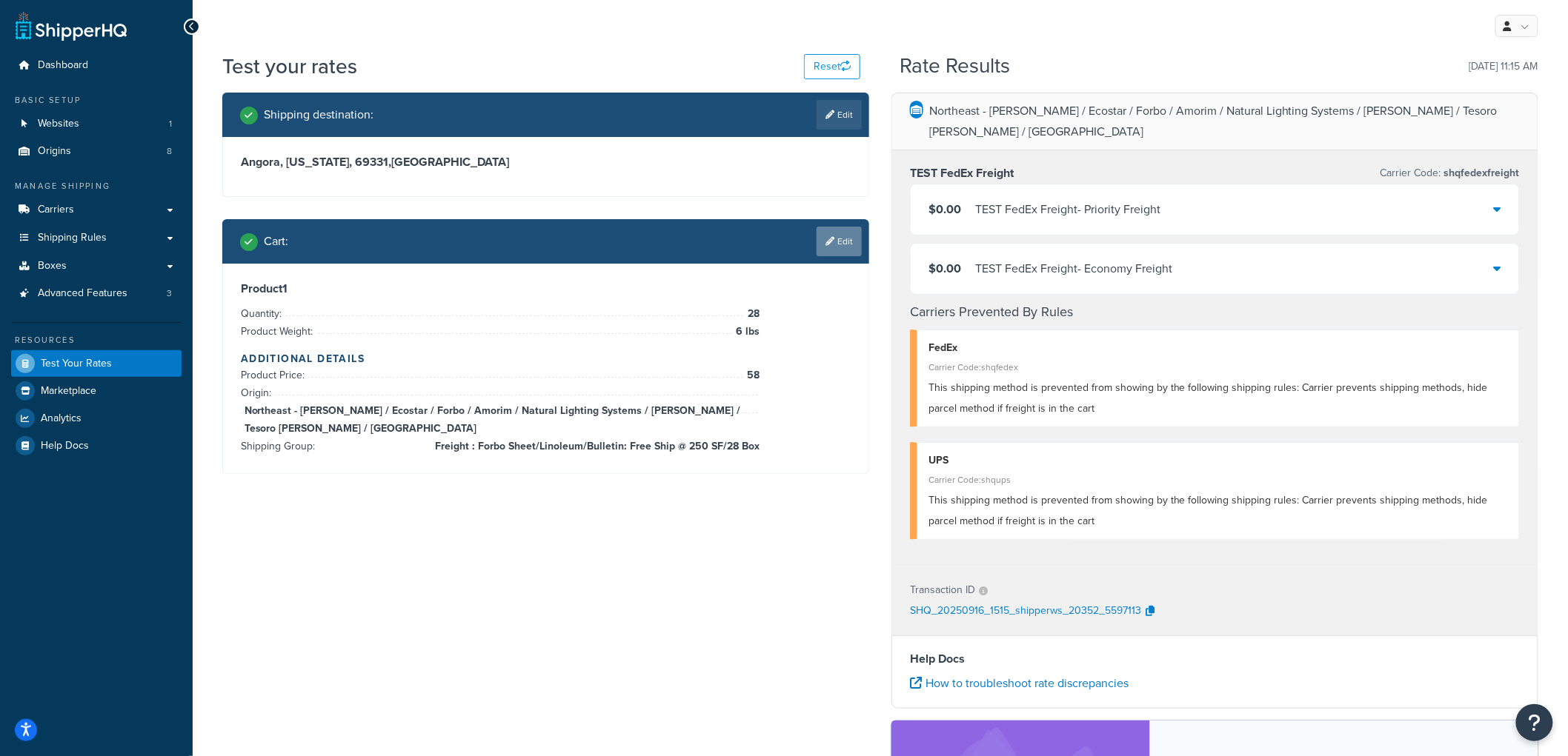
click at [839, 238] on link "Edit" at bounding box center [839, 241] width 45 height 29
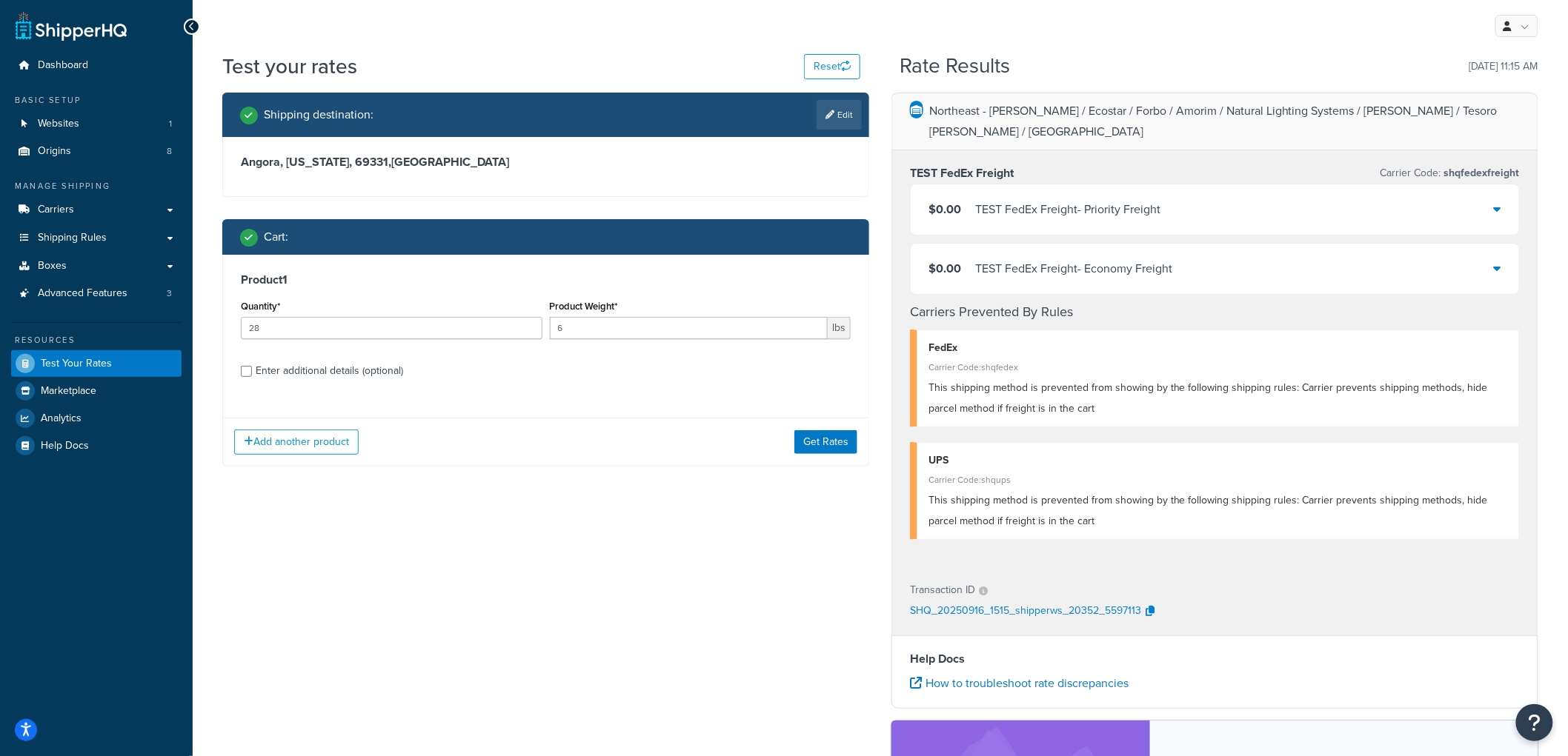
click at [304, 370] on div "Enter additional details (optional)" at bounding box center [330, 370] width 147 height 21
click at [252, 370] on input "Enter additional details (optional)" at bounding box center [246, 371] width 11 height 11
checkbox input "true"
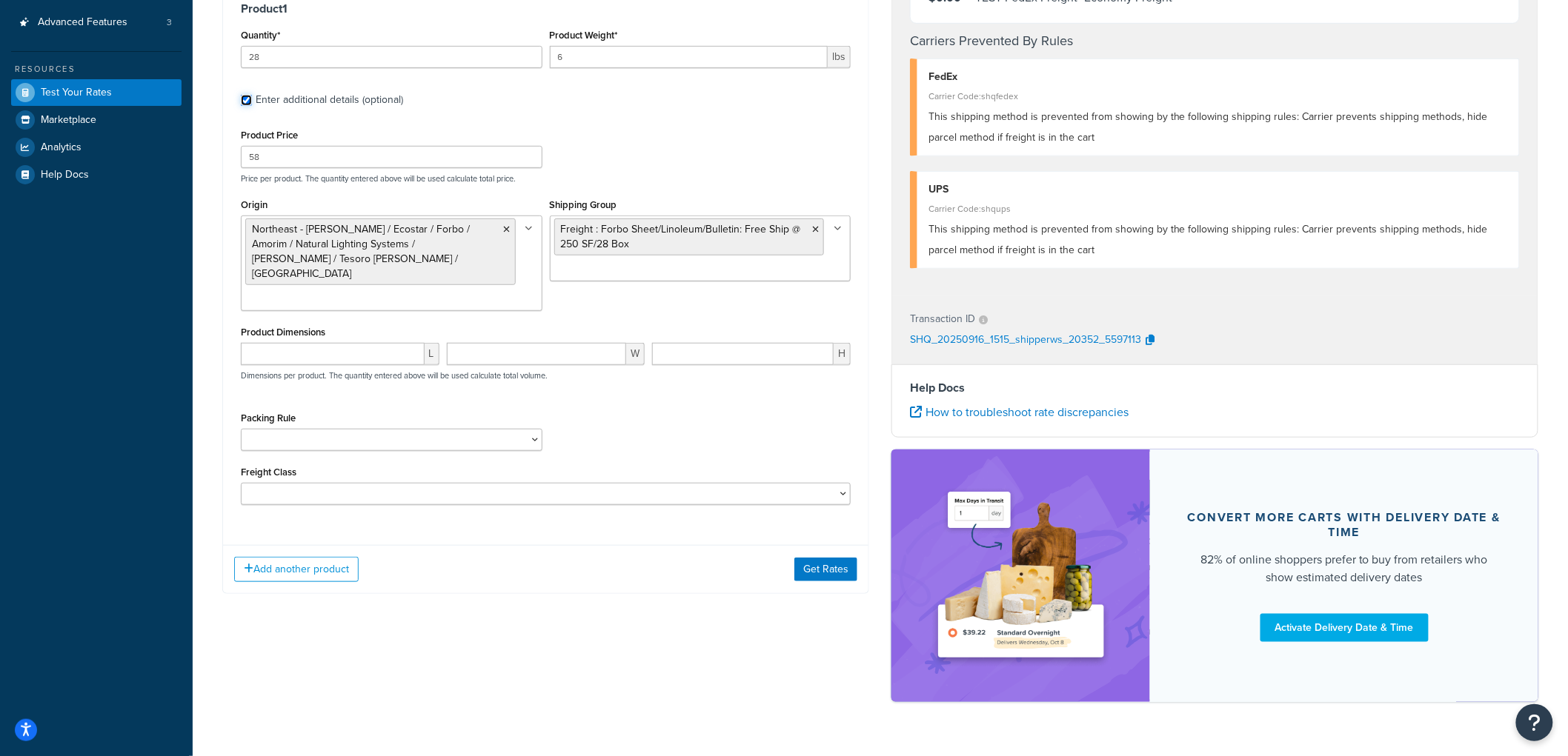
scroll to position [286, 0]
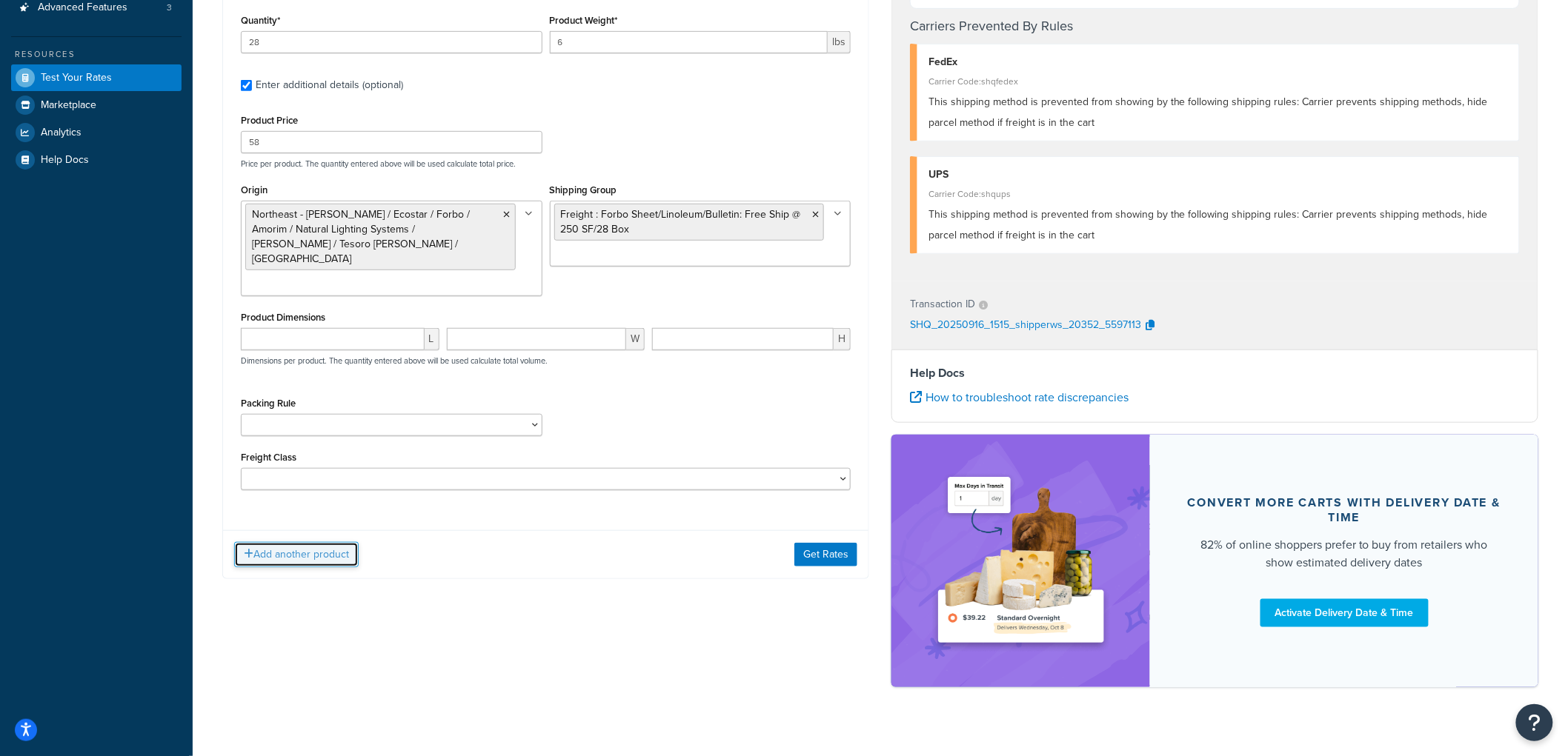
click at [304, 542] on button "Add another product" at bounding box center [296, 554] width 125 height 25
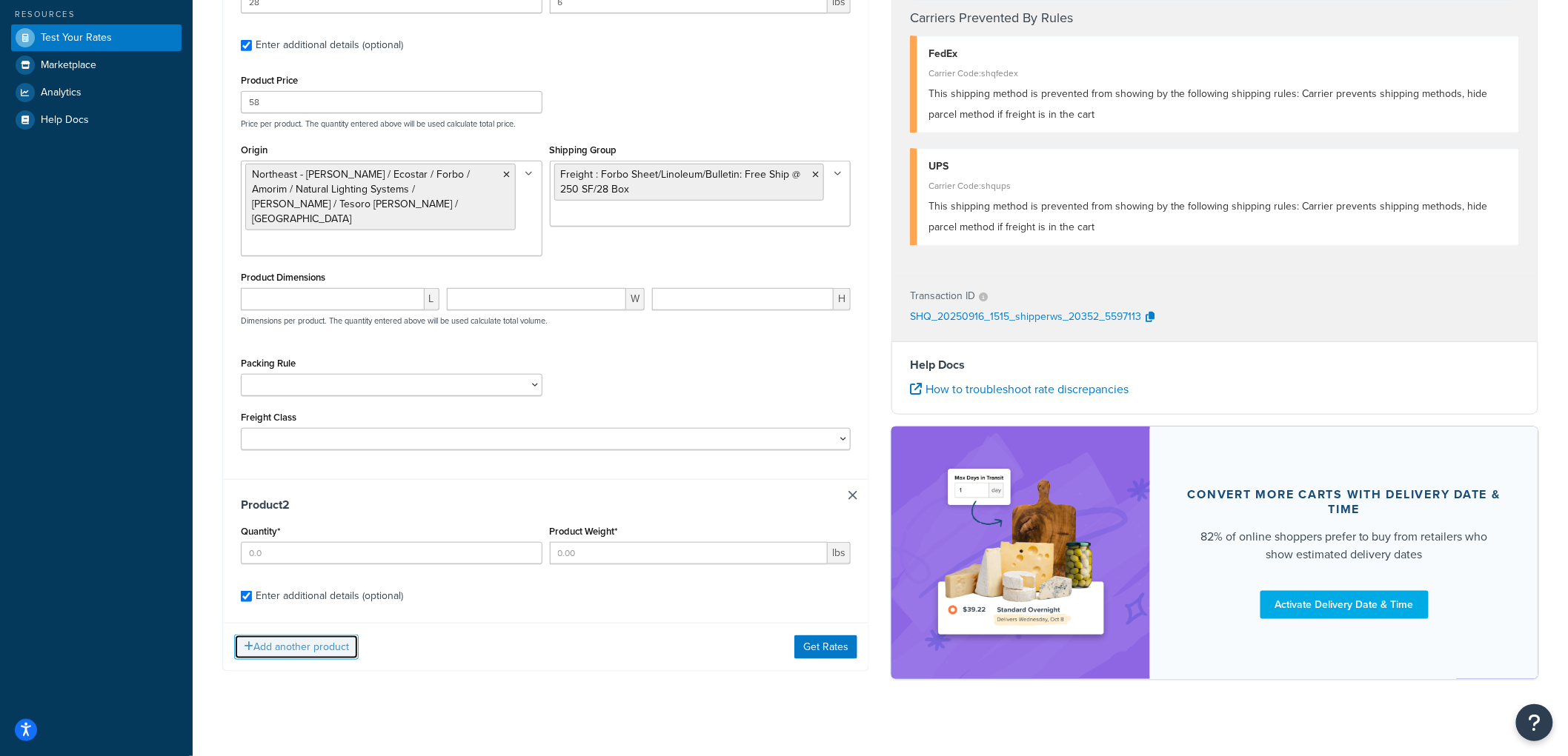
scroll to position [328, 0]
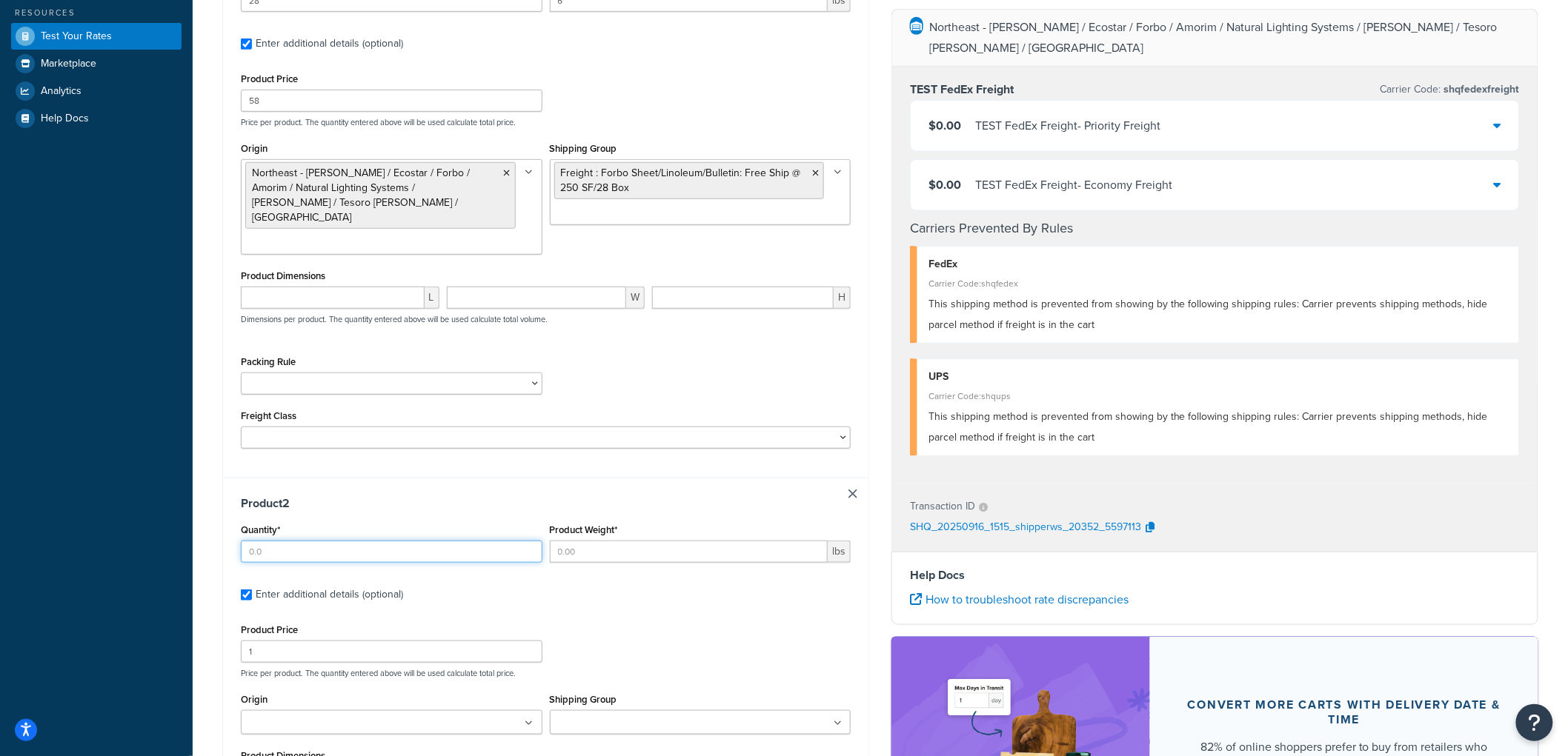
click at [308, 541] on input "Quantity*" at bounding box center [392, 552] width 302 height 23
type input "1"
click at [602, 497] on h3 "Product 2" at bounding box center [546, 504] width 610 height 15
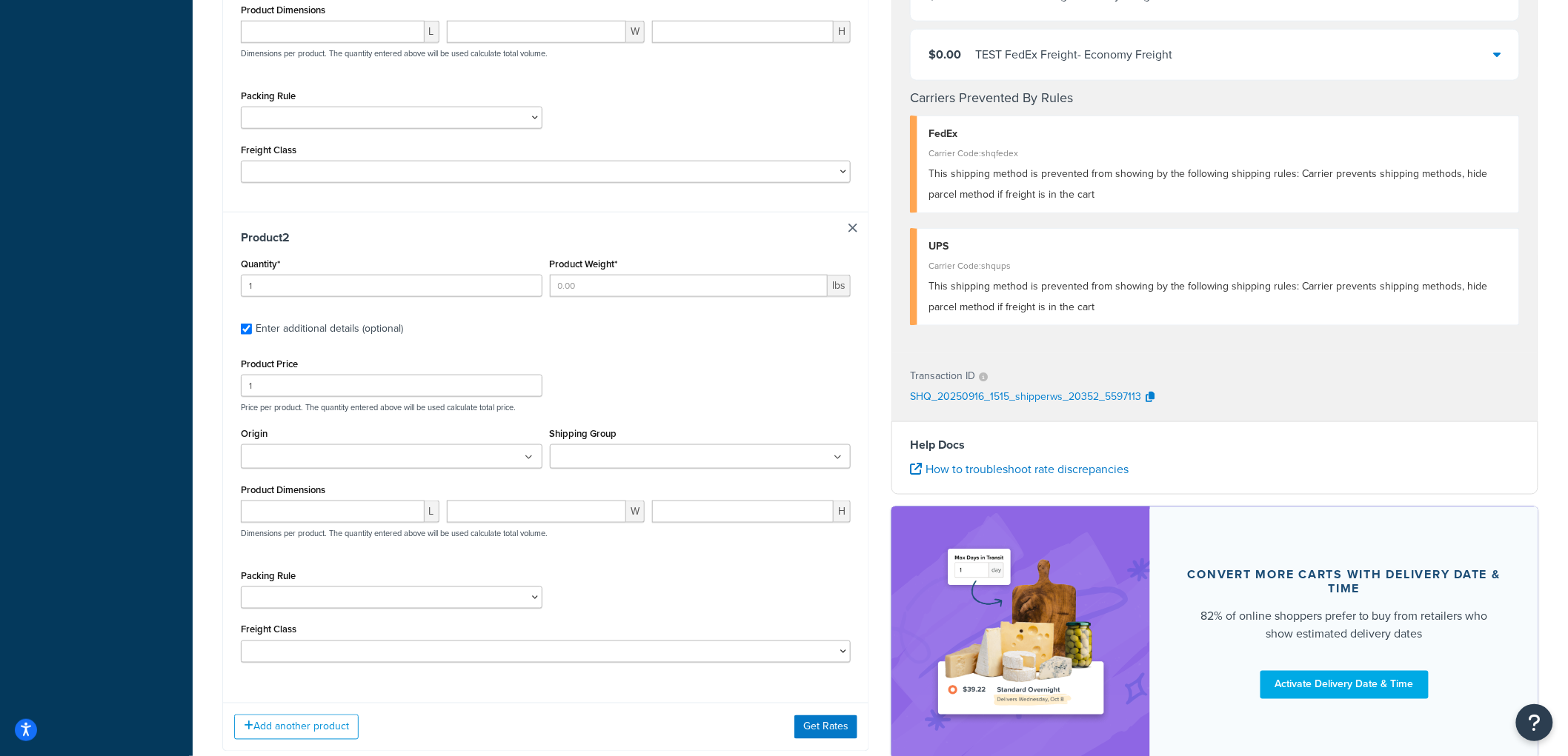
scroll to position [656, 0]
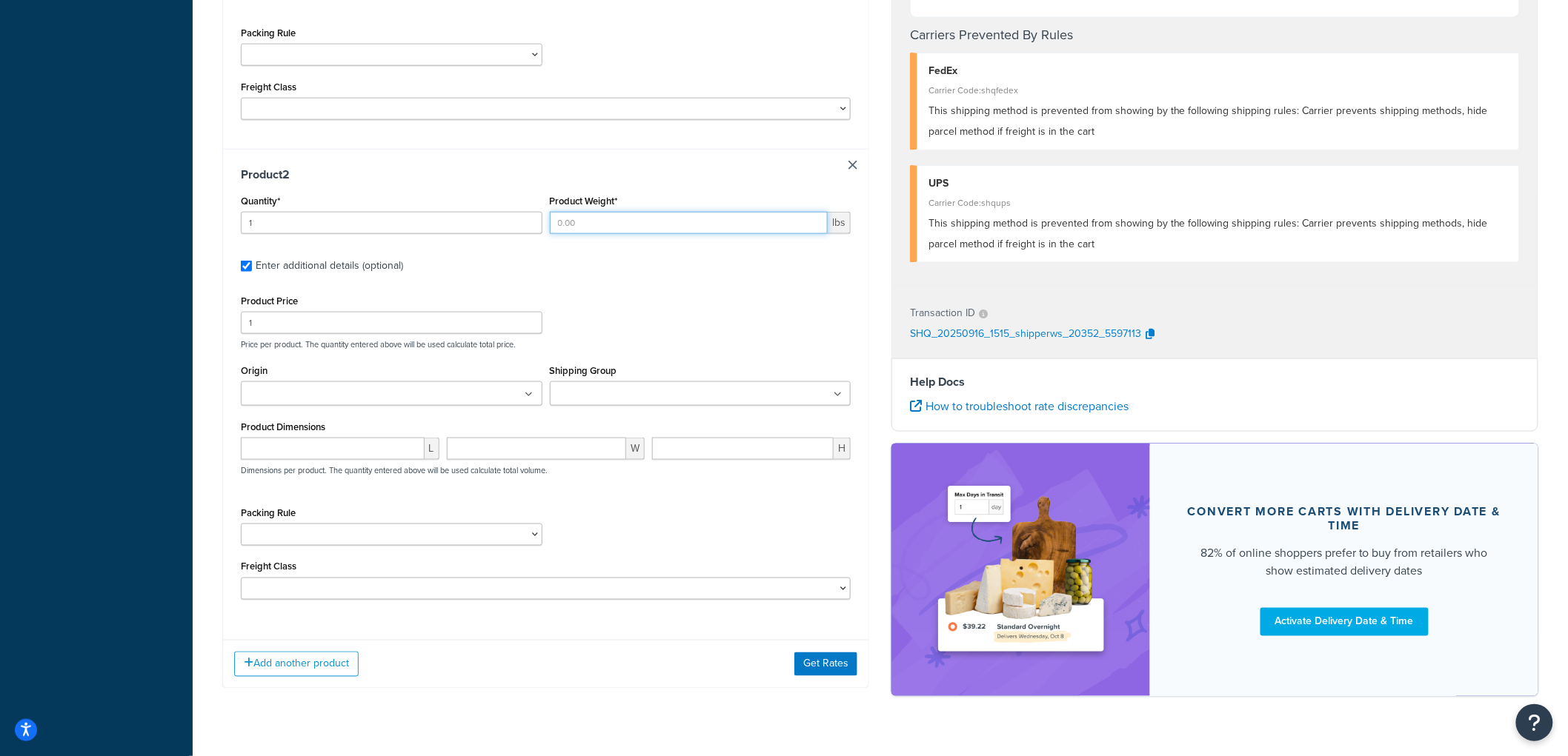
click at [618, 212] on input "Product Weight*" at bounding box center [689, 222] width 279 height 23
type input "5"
click at [323, 312] on input "1" at bounding box center [392, 323] width 302 height 23
type input "10"
click at [354, 386] on input "Origin" at bounding box center [310, 394] width 131 height 16
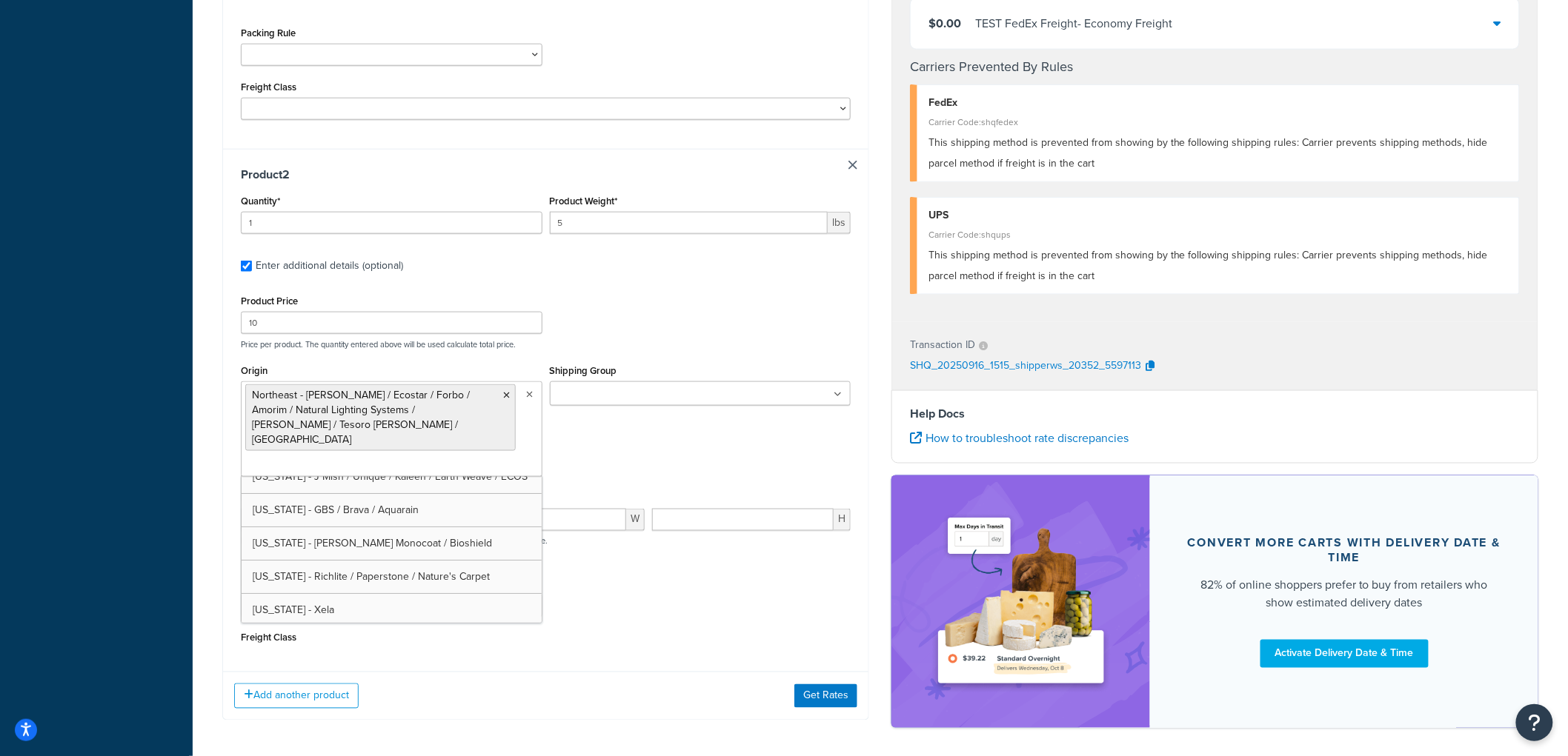
click at [620, 300] on div "Product Price 10 Price per product. The quantity entered above will be used cal…" at bounding box center [546, 320] width 617 height 59
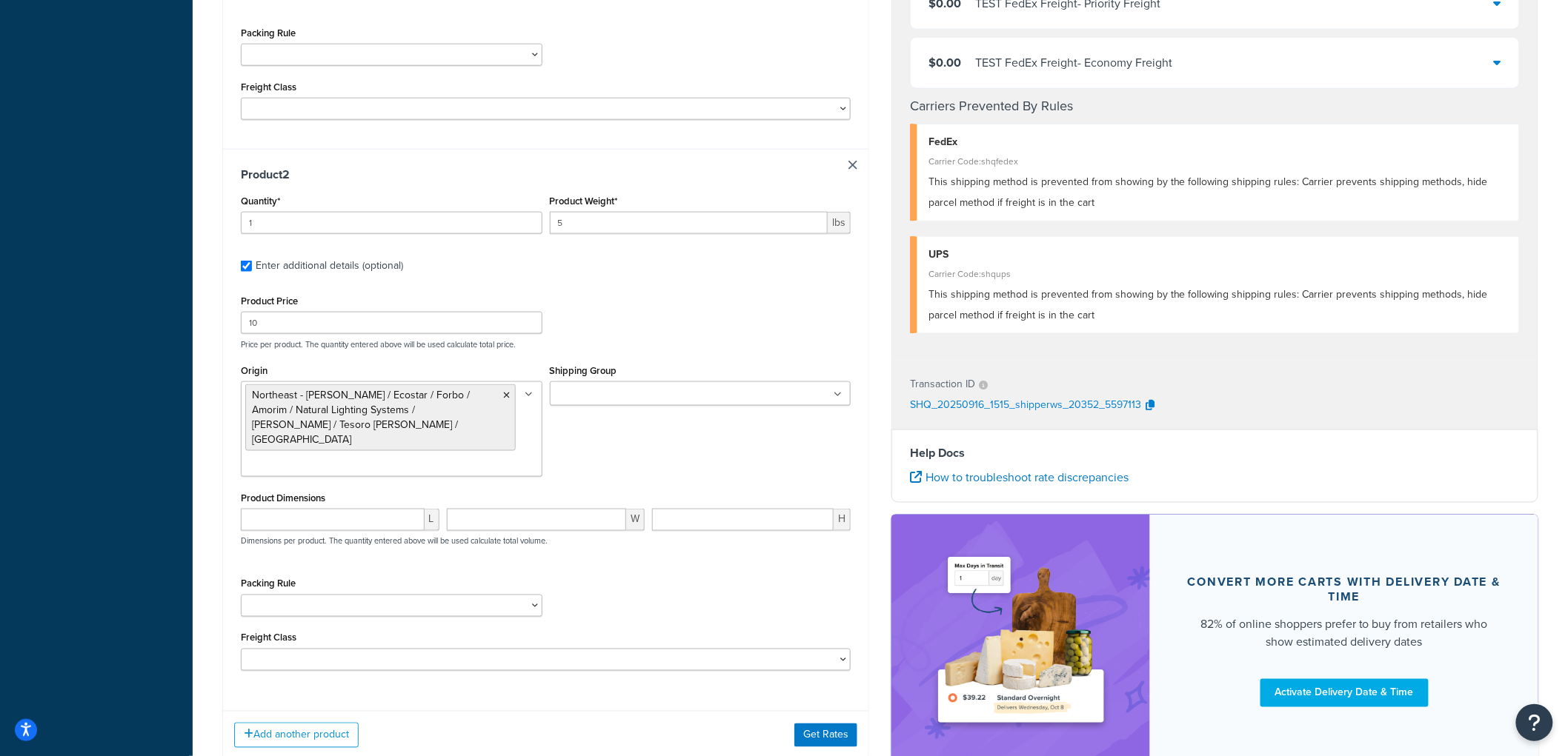
click at [582, 381] on ul at bounding box center [700, 393] width 302 height 24
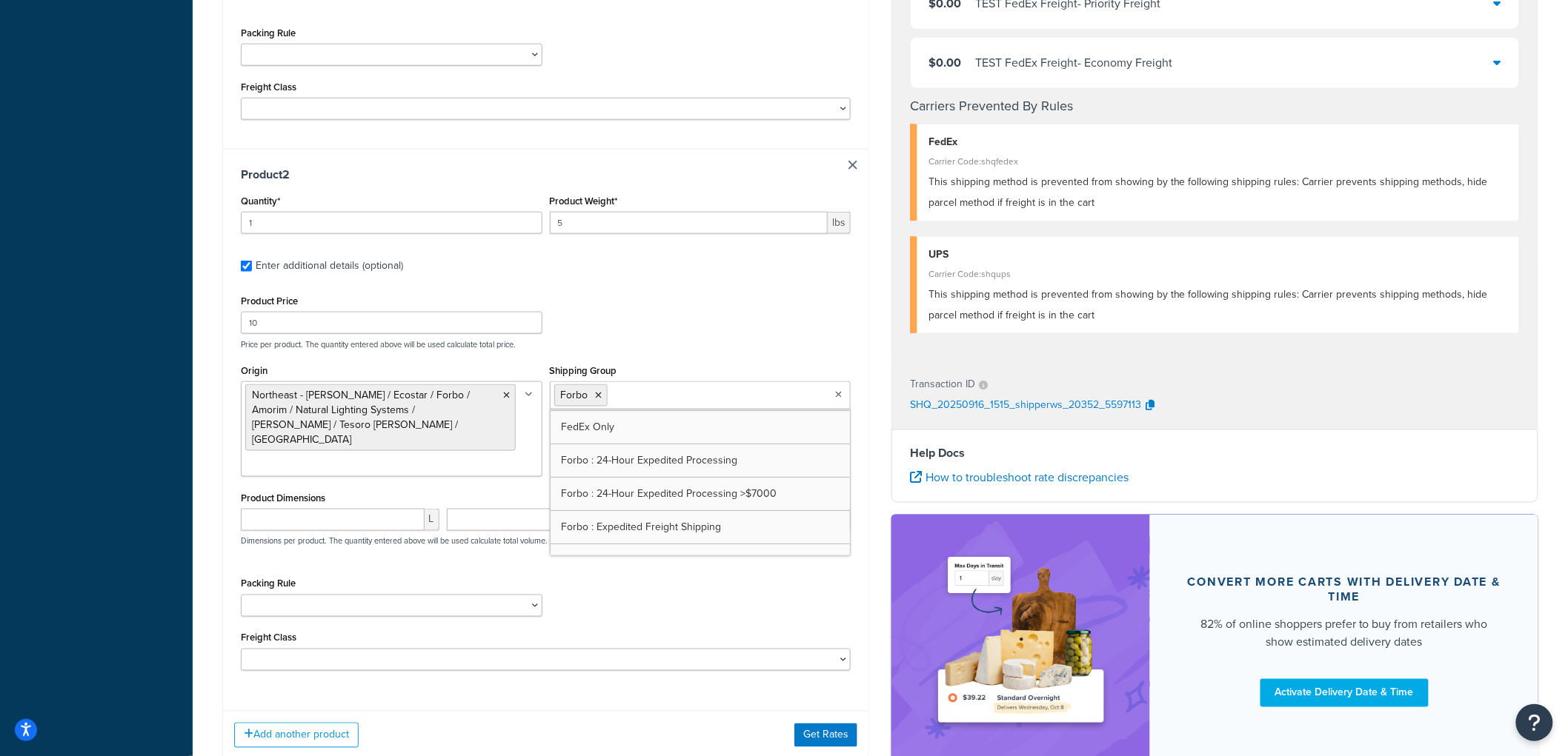
click at [695, 291] on div "Product Price 10 Price per product. The quantity entered above will be used cal…" at bounding box center [546, 320] width 617 height 59
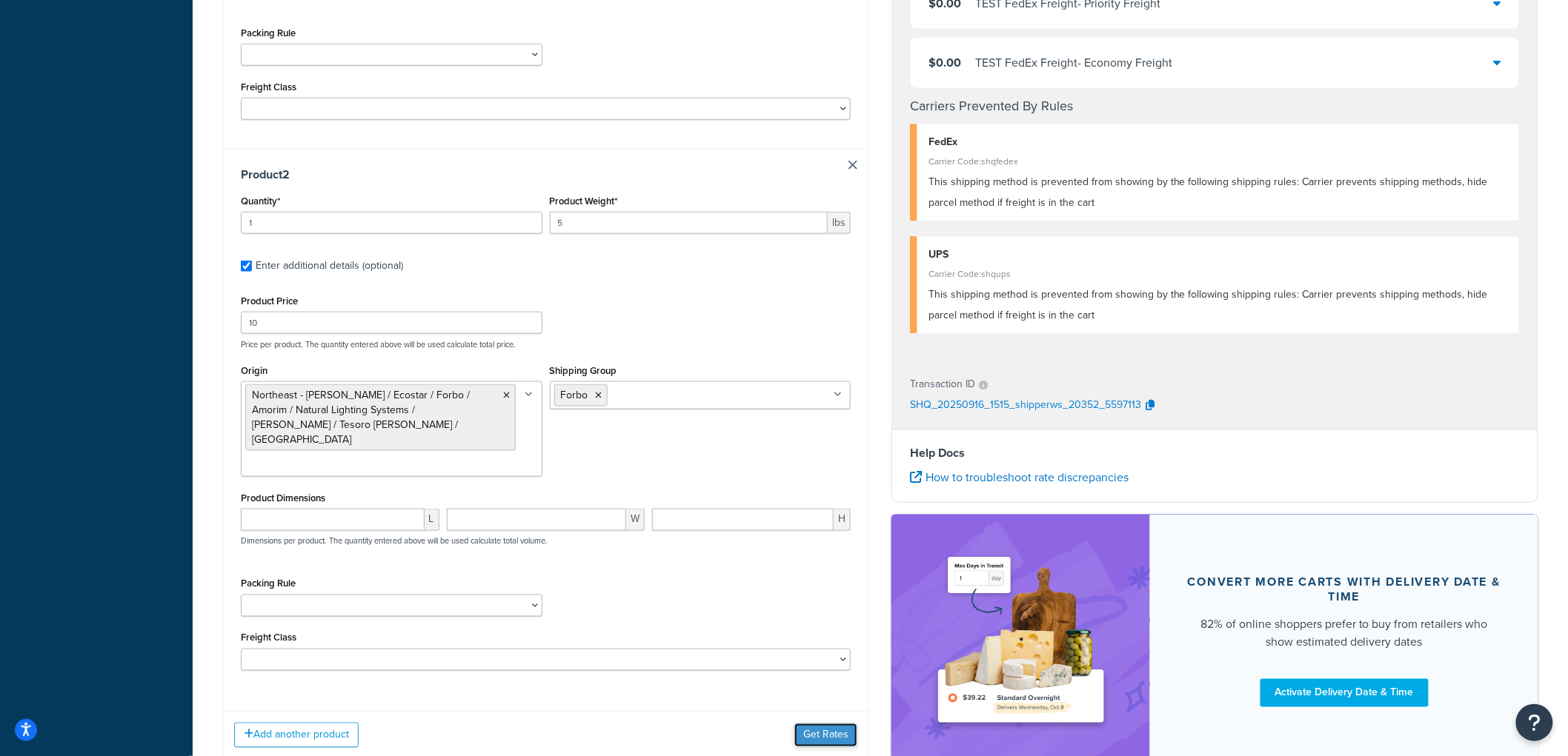
click at [850, 723] on button "Get Rates" at bounding box center [826, 735] width 63 height 23
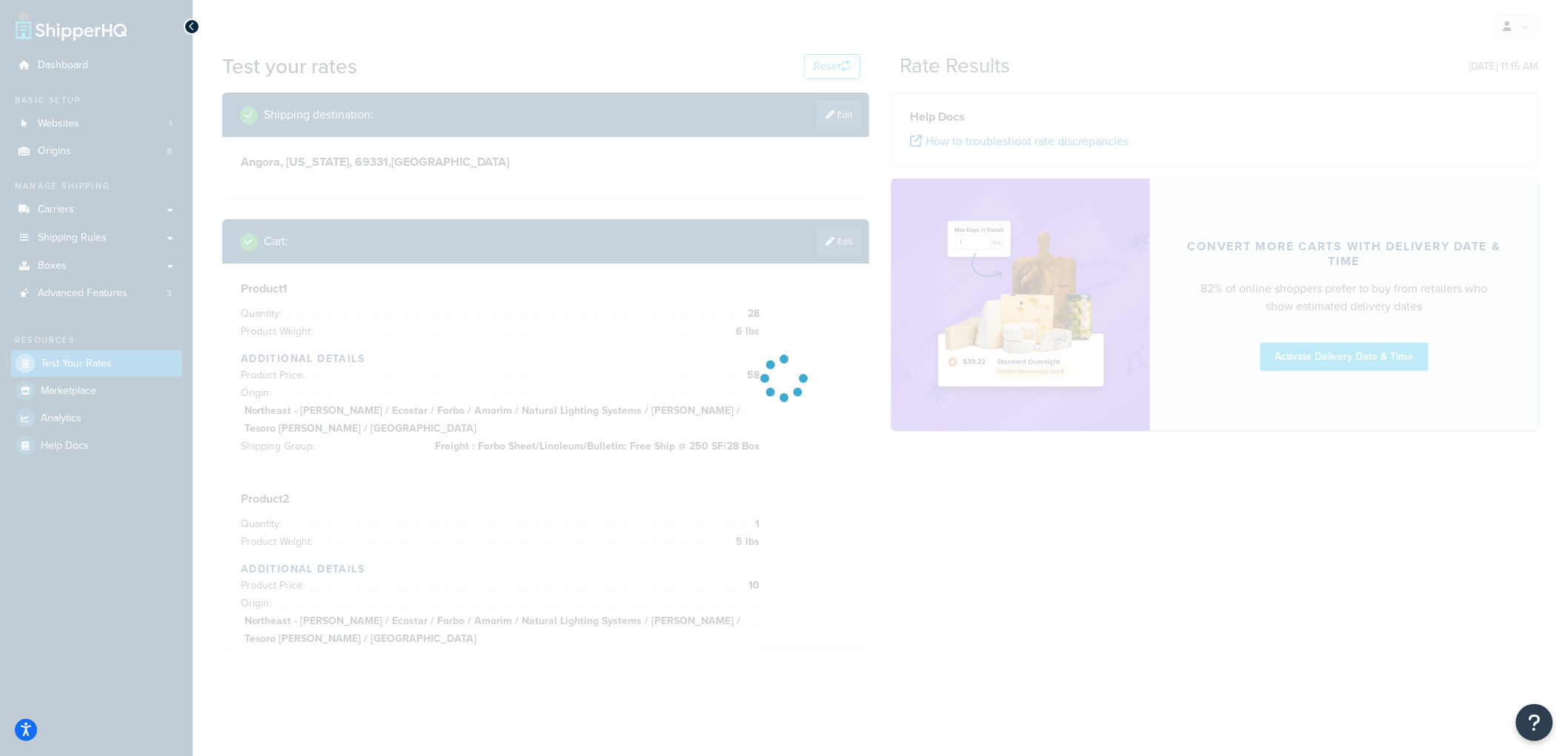
scroll to position [0, 0]
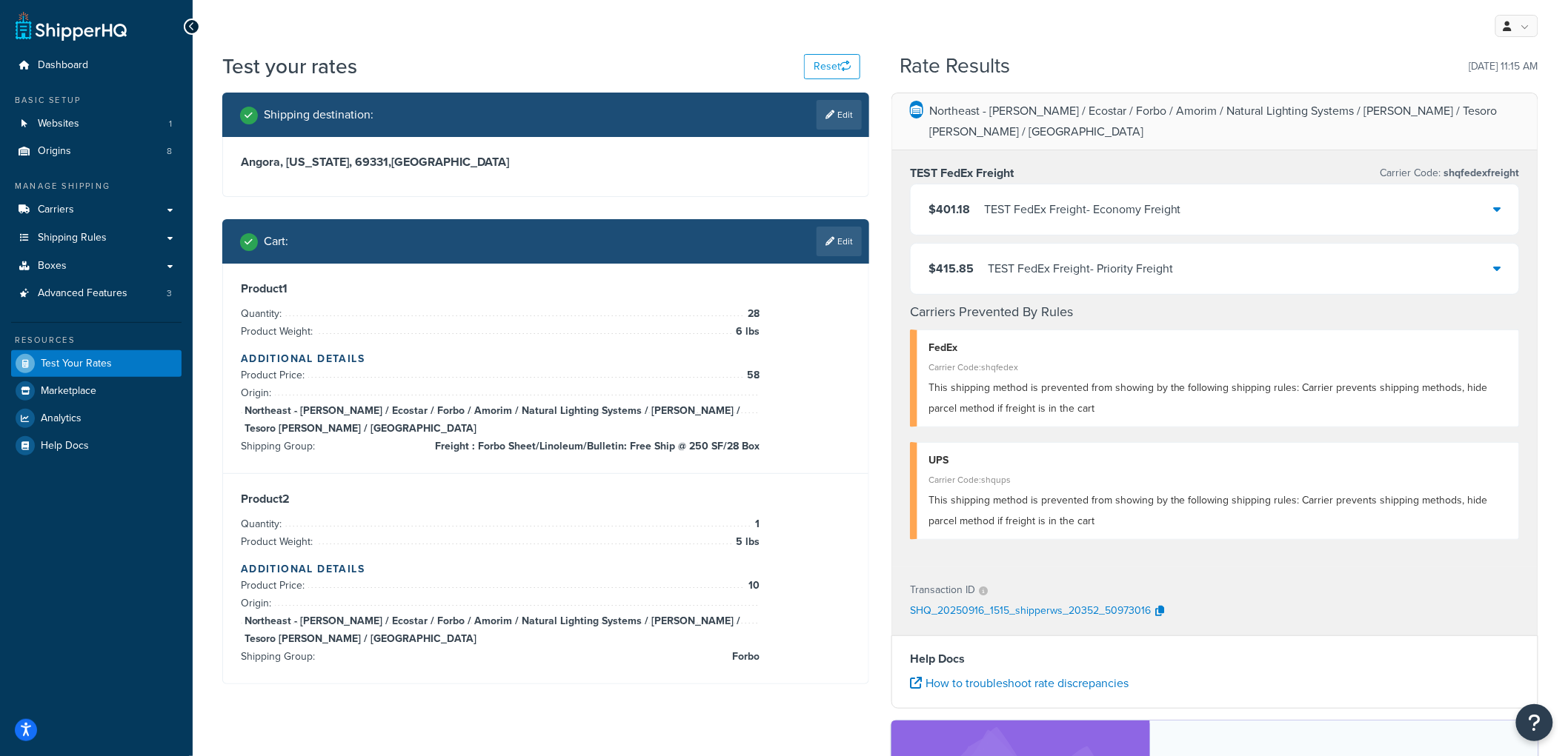
click at [989, 199] on div "TEST FedEx Freight - Economy Freight" at bounding box center [1083, 209] width 197 height 21
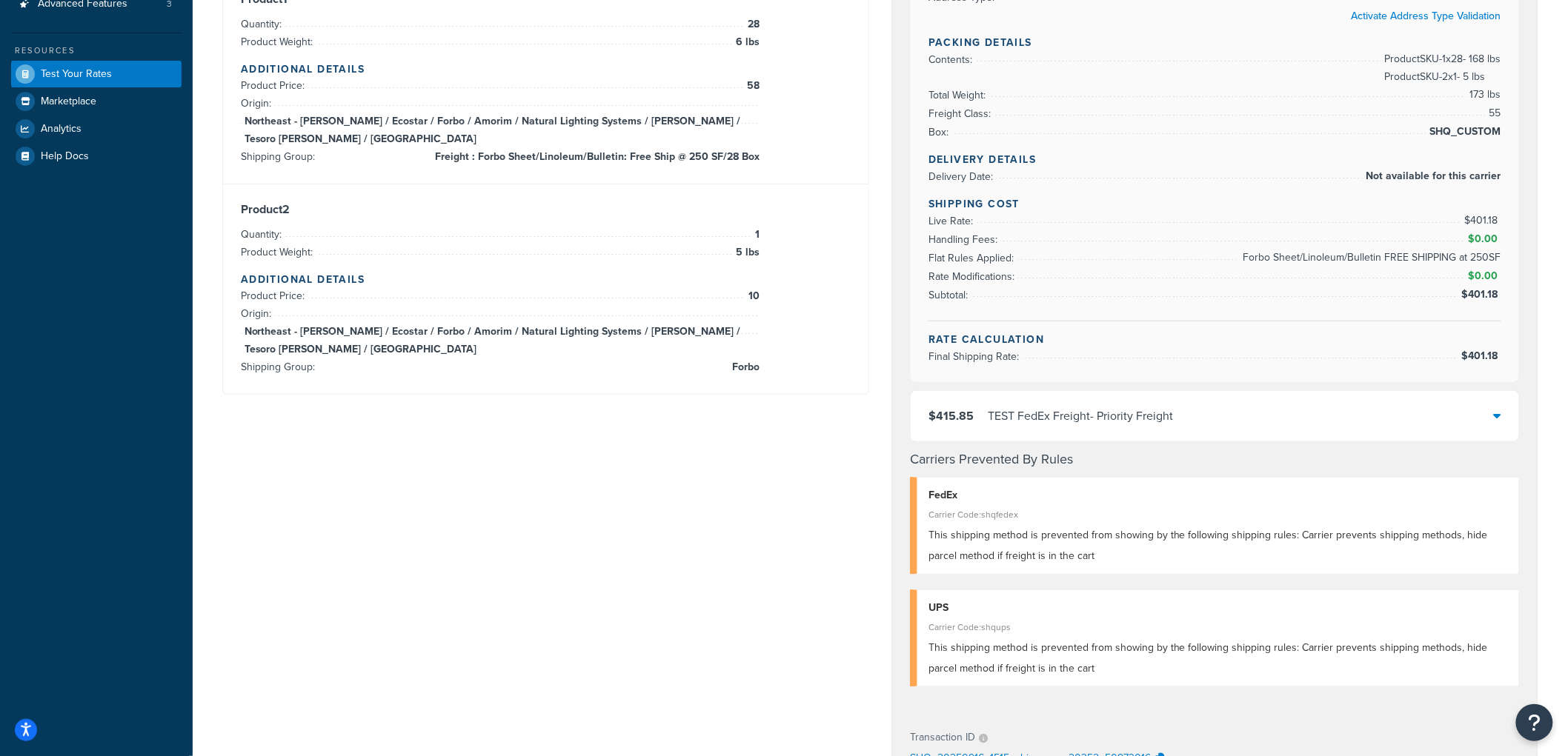
scroll to position [337, 0]
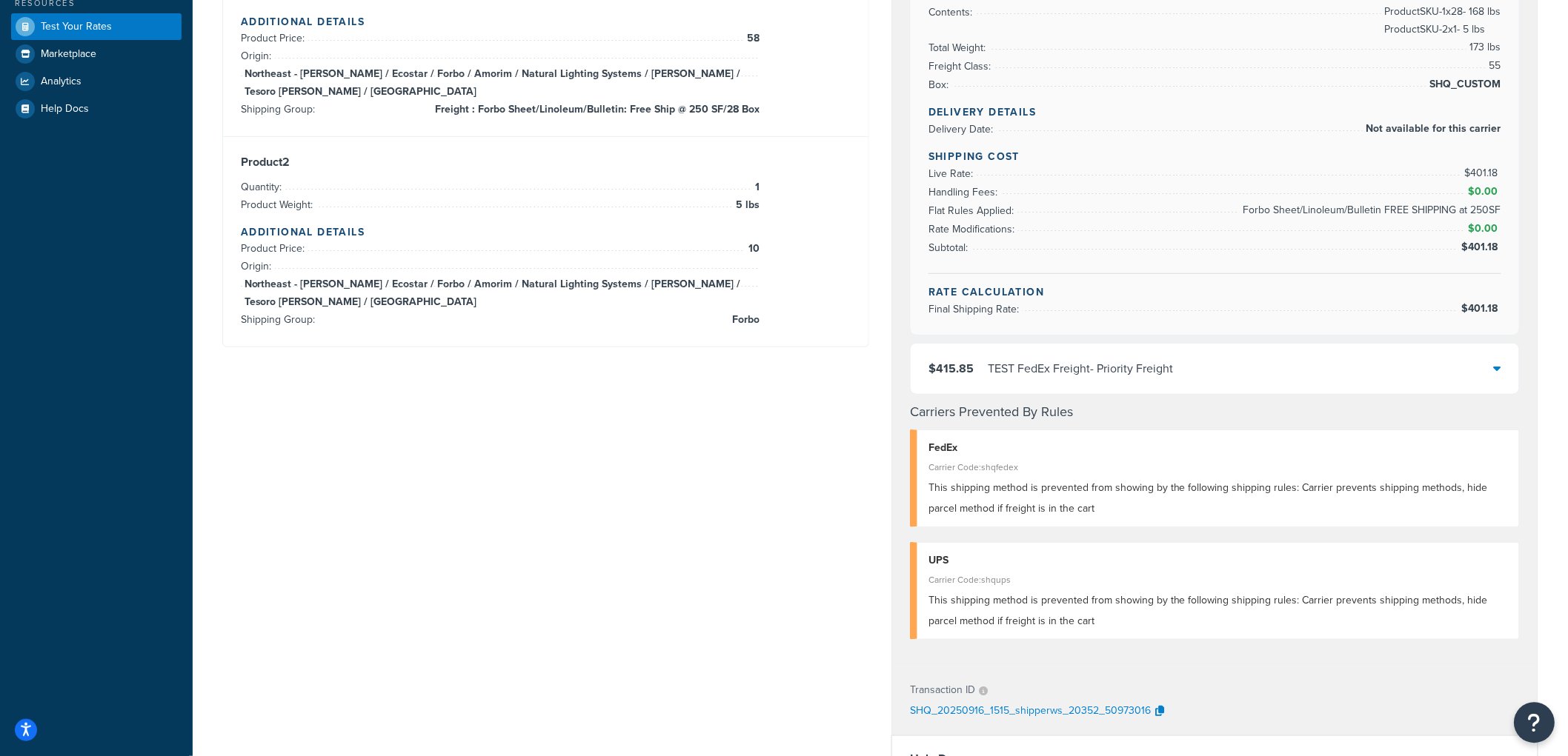
click at [1531, 715] on icon "Open Resource Center" at bounding box center [1535, 723] width 14 height 21
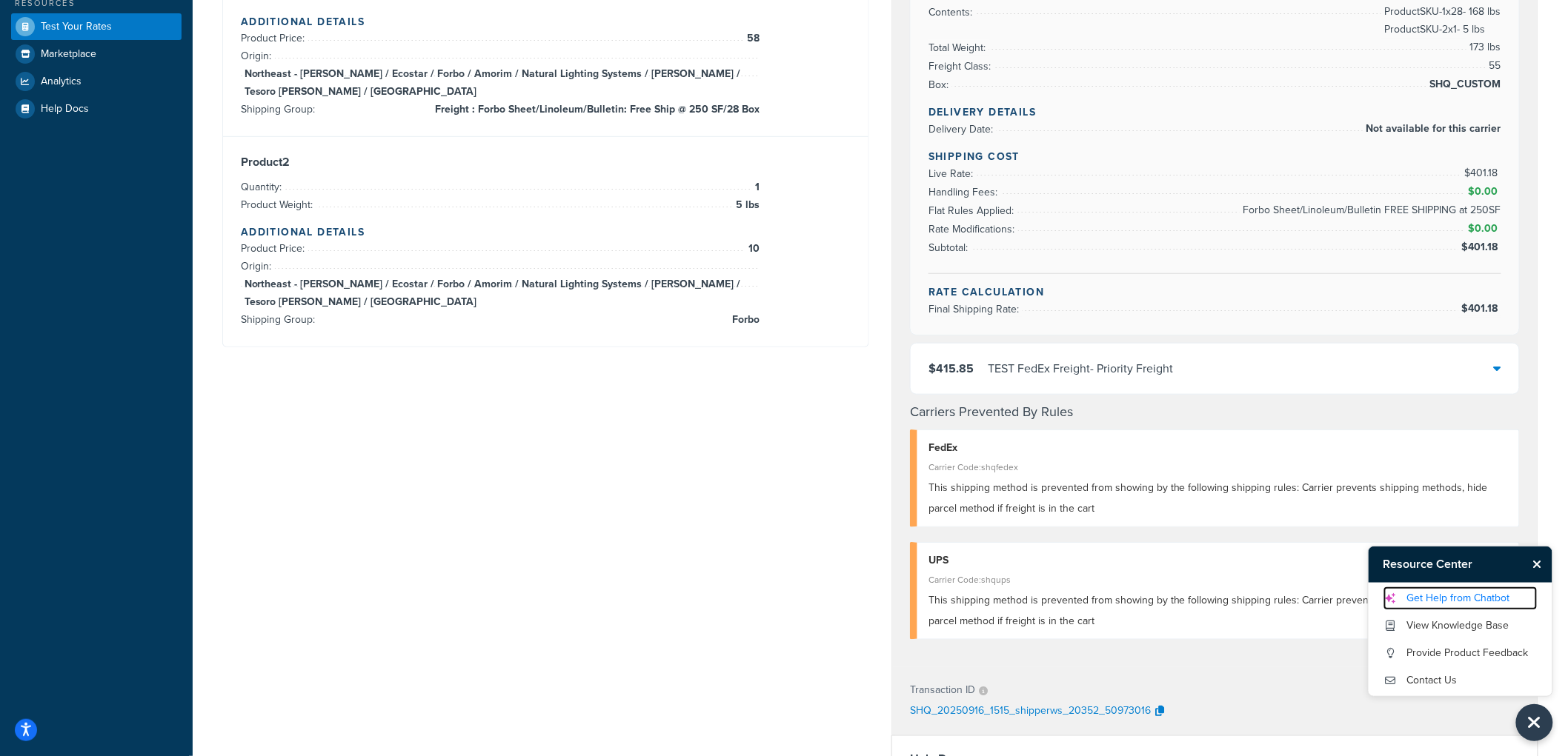
click at [1458, 600] on link "Get Help from Chatbot" at bounding box center [1461, 599] width 154 height 23
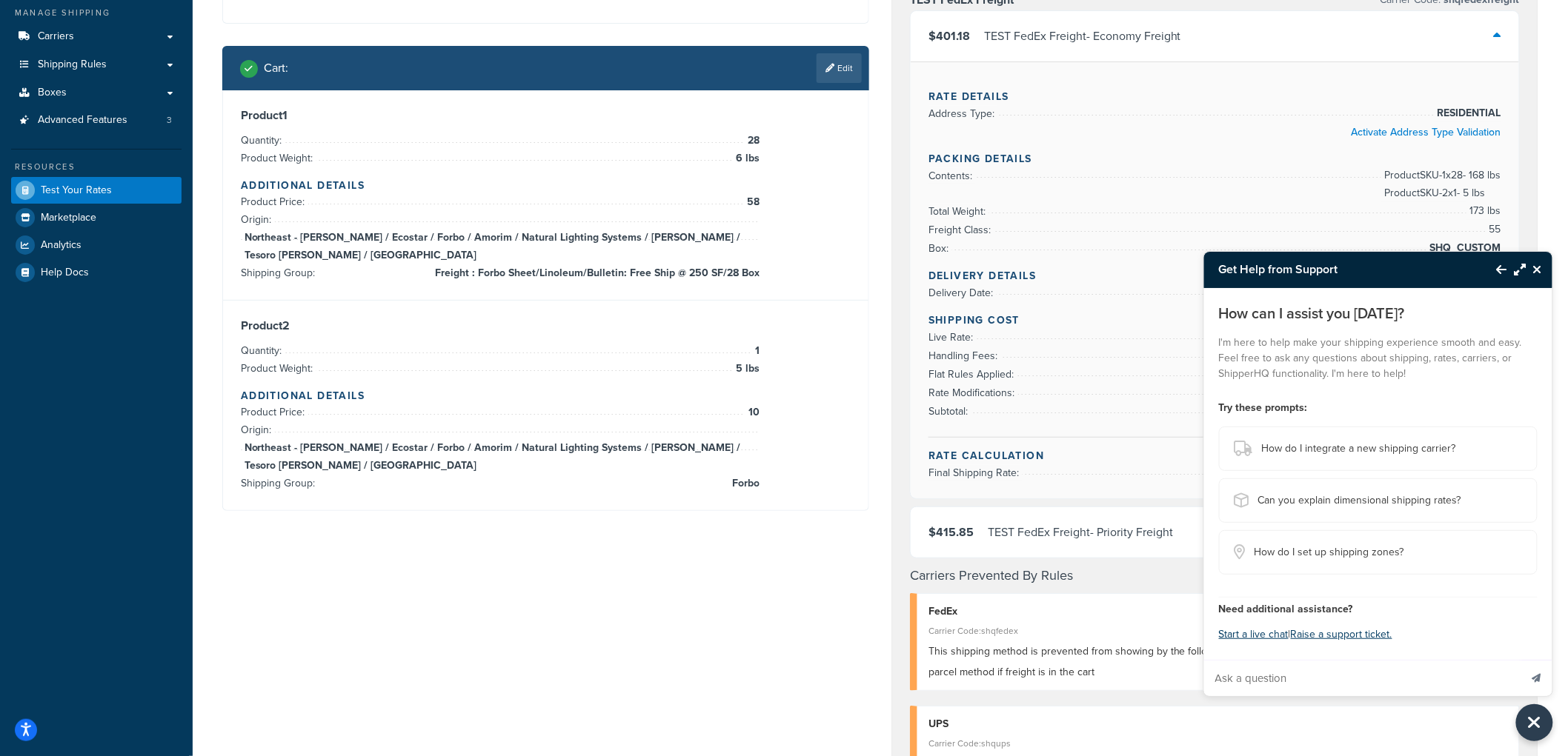
scroll to position [172, 0]
click at [1256, 640] on button "Start a live chat" at bounding box center [1253, 635] width 69 height 21
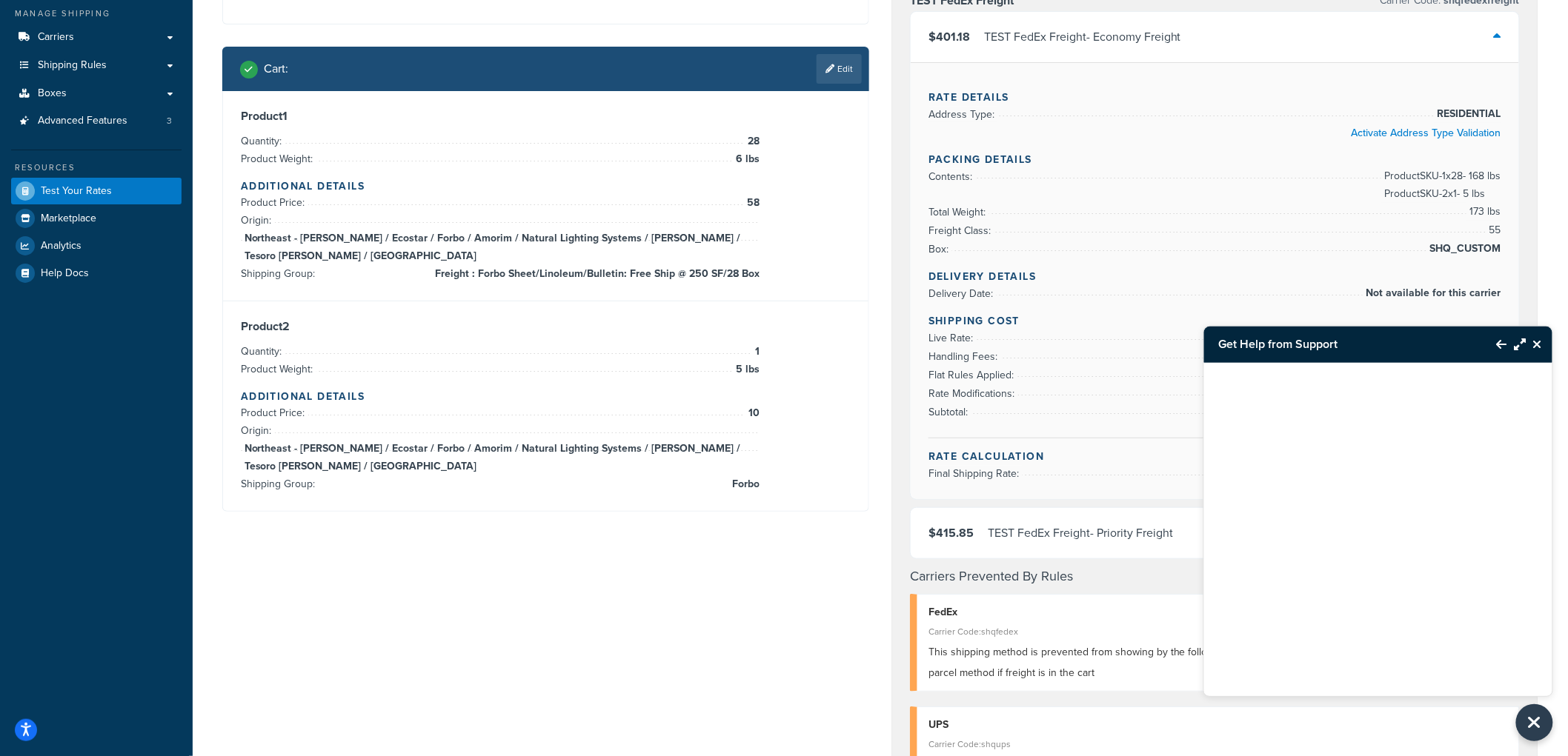
drag, startPoint x: 1295, startPoint y: 438, endPoint x: 1223, endPoint y: 375, distance: 95.7
click at [1223, 375] on div at bounding box center [1378, 511] width 348 height 296
click at [1539, 350] on icon "Close Resource Center" at bounding box center [1538, 345] width 9 height 12
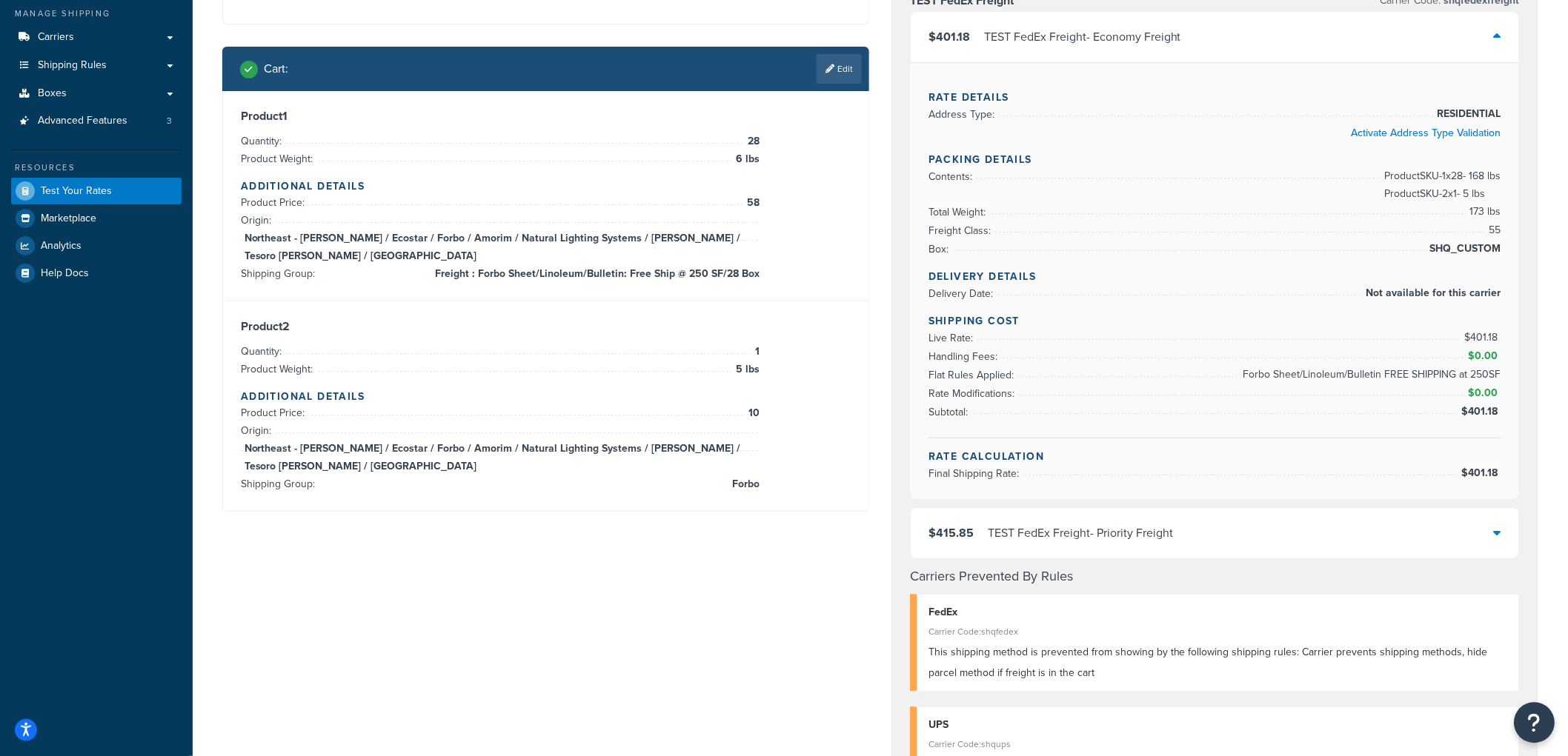
click at [1546, 721] on button "Open Resource Center" at bounding box center [1535, 723] width 41 height 41
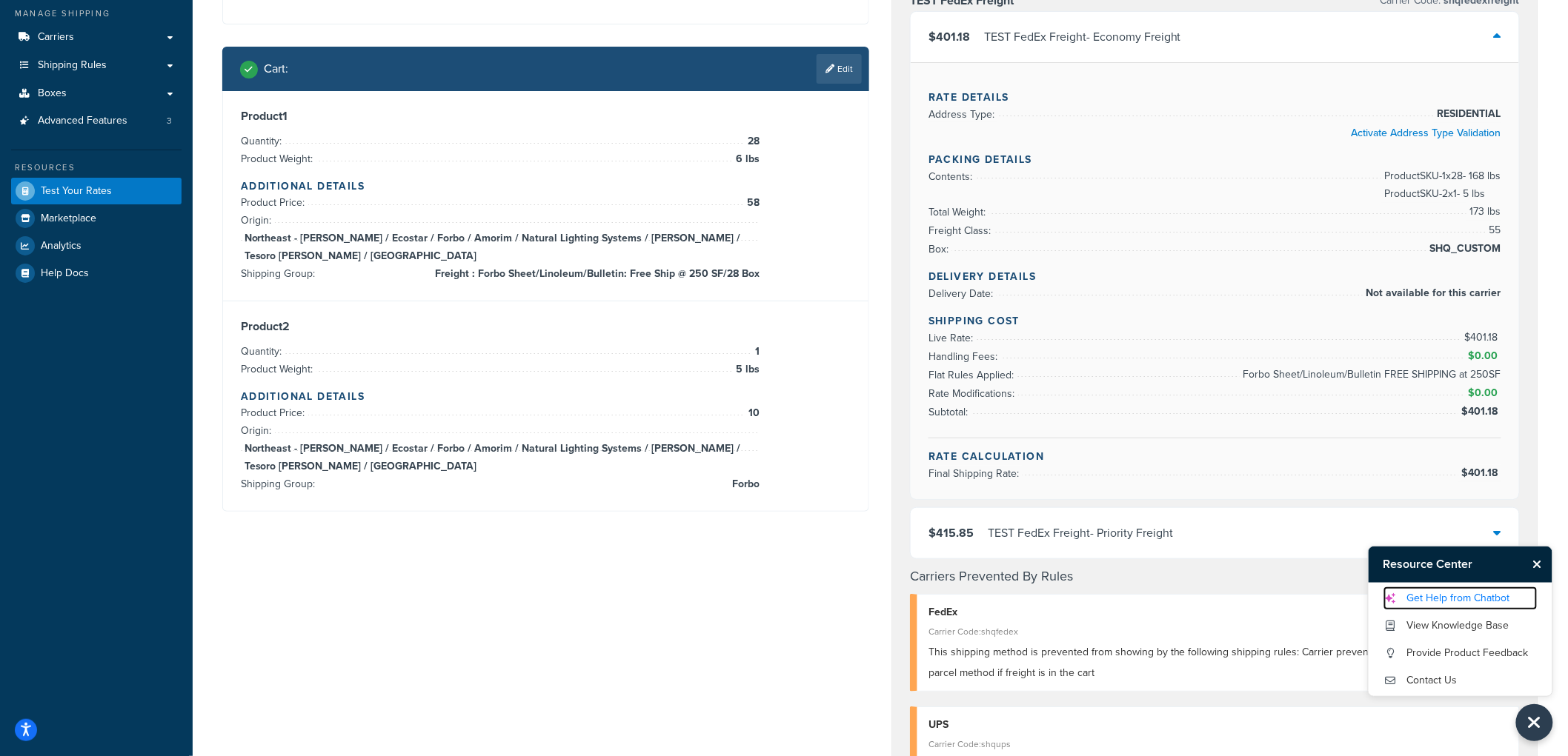
click at [1456, 598] on link "Get Help from Chatbot" at bounding box center [1461, 599] width 154 height 23
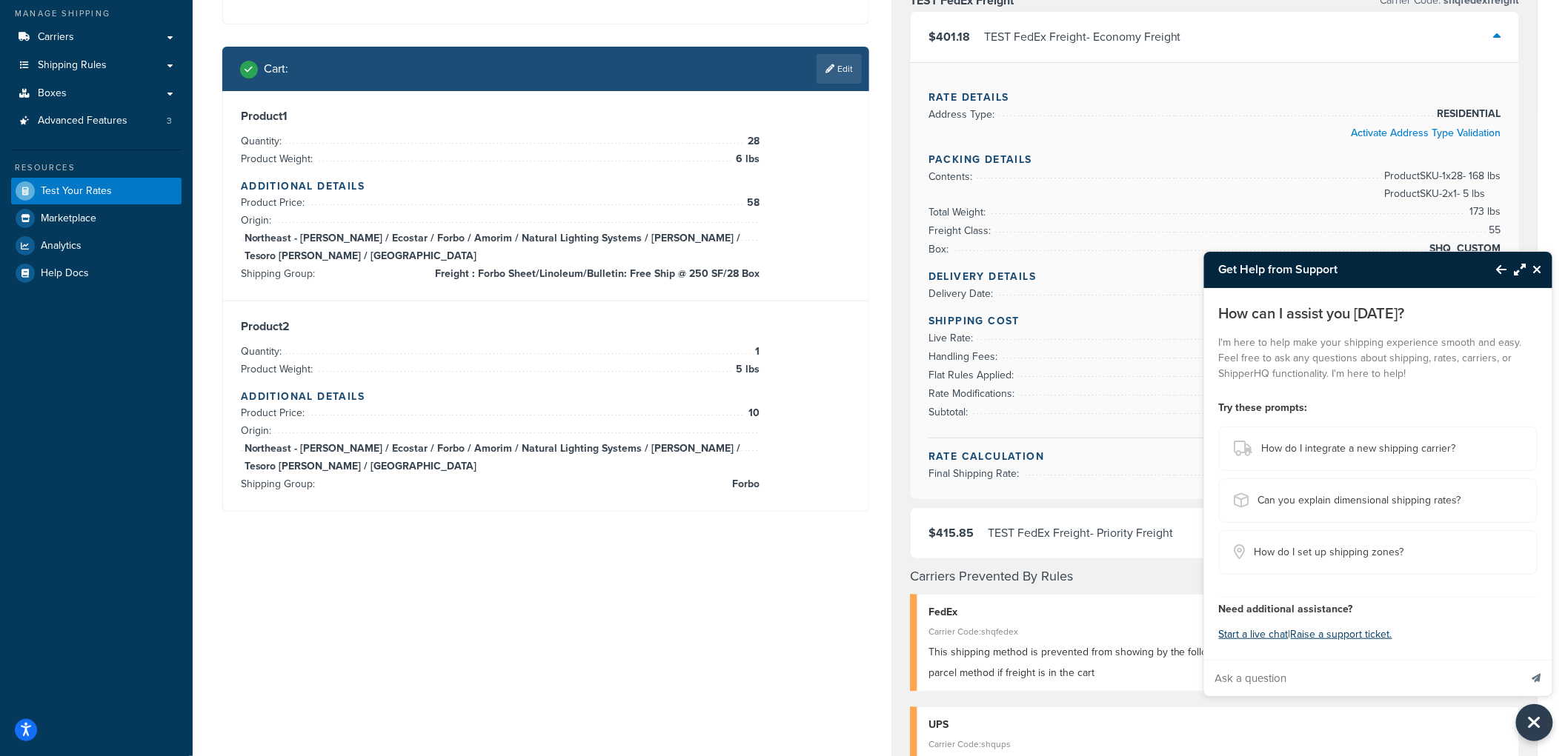
drag, startPoint x: 1278, startPoint y: 643, endPoint x: 1290, endPoint y: 648, distance: 13.0
click at [1291, 646] on div "How can I assist you today? I'm here to help make your shipping experience smoo…" at bounding box center [1378, 474] width 348 height 372
click at [1261, 641] on button "Start a live chat" at bounding box center [1253, 635] width 69 height 21
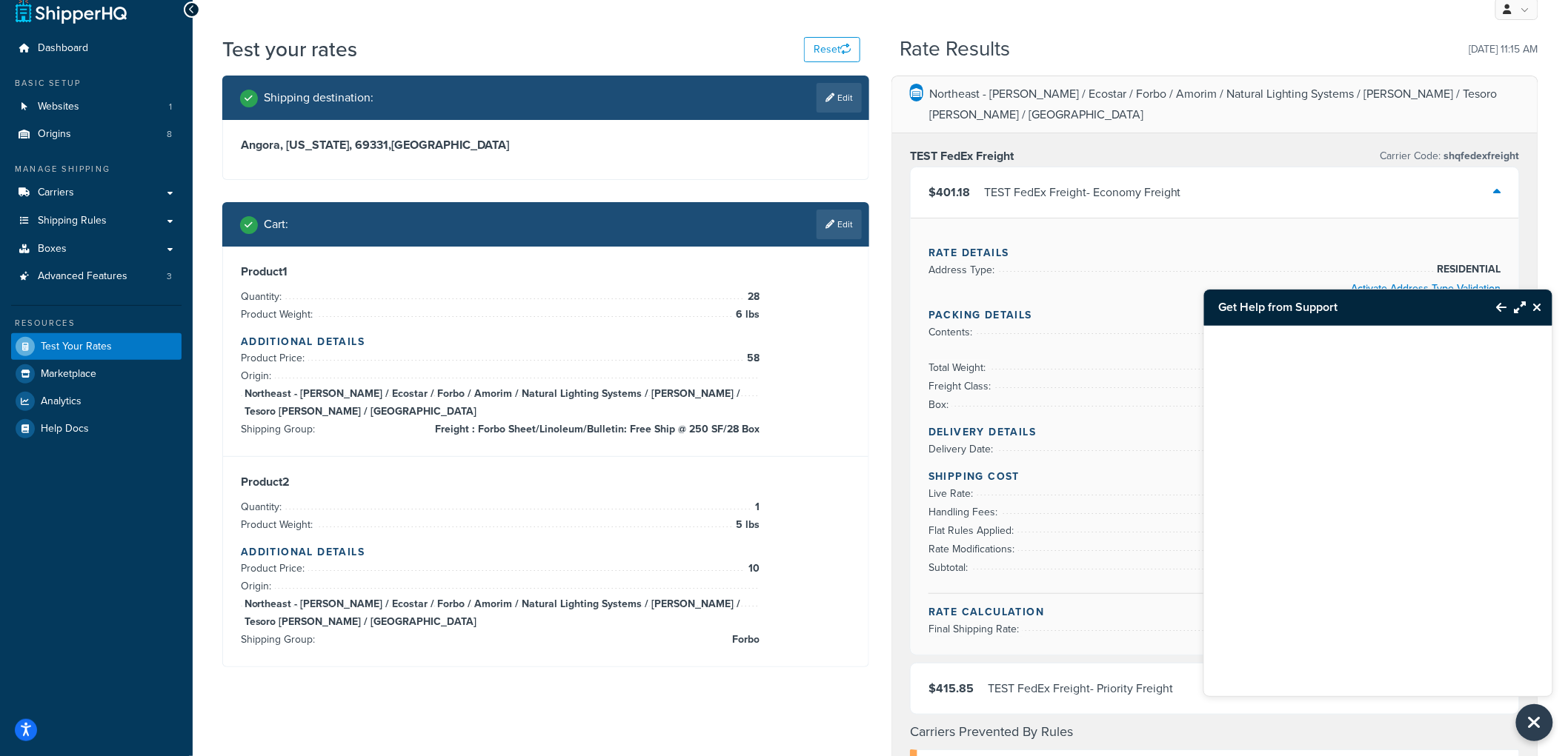
scroll to position [0, 0]
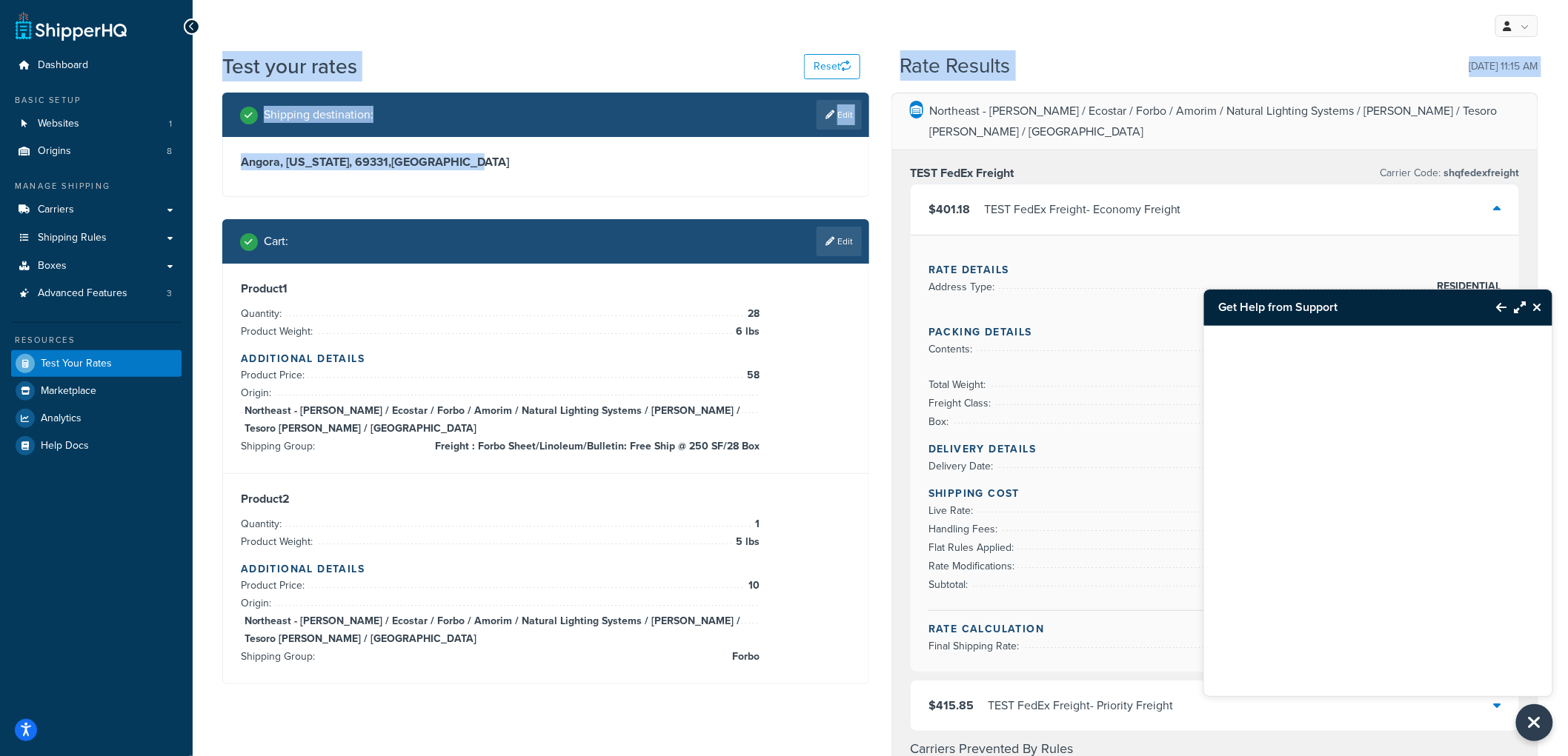
drag, startPoint x: 213, startPoint y: 74, endPoint x: 479, endPoint y: 181, distance: 286.7
click at [479, 181] on div "Test your rates Reset Rate Results 09/16/2025, 11:15 AM Shipping destination : …" at bounding box center [880, 757] width 1376 height 1411
click at [479, 181] on div "Angora, Nebraska, 69331 , United States" at bounding box center [546, 166] width 646 height 59
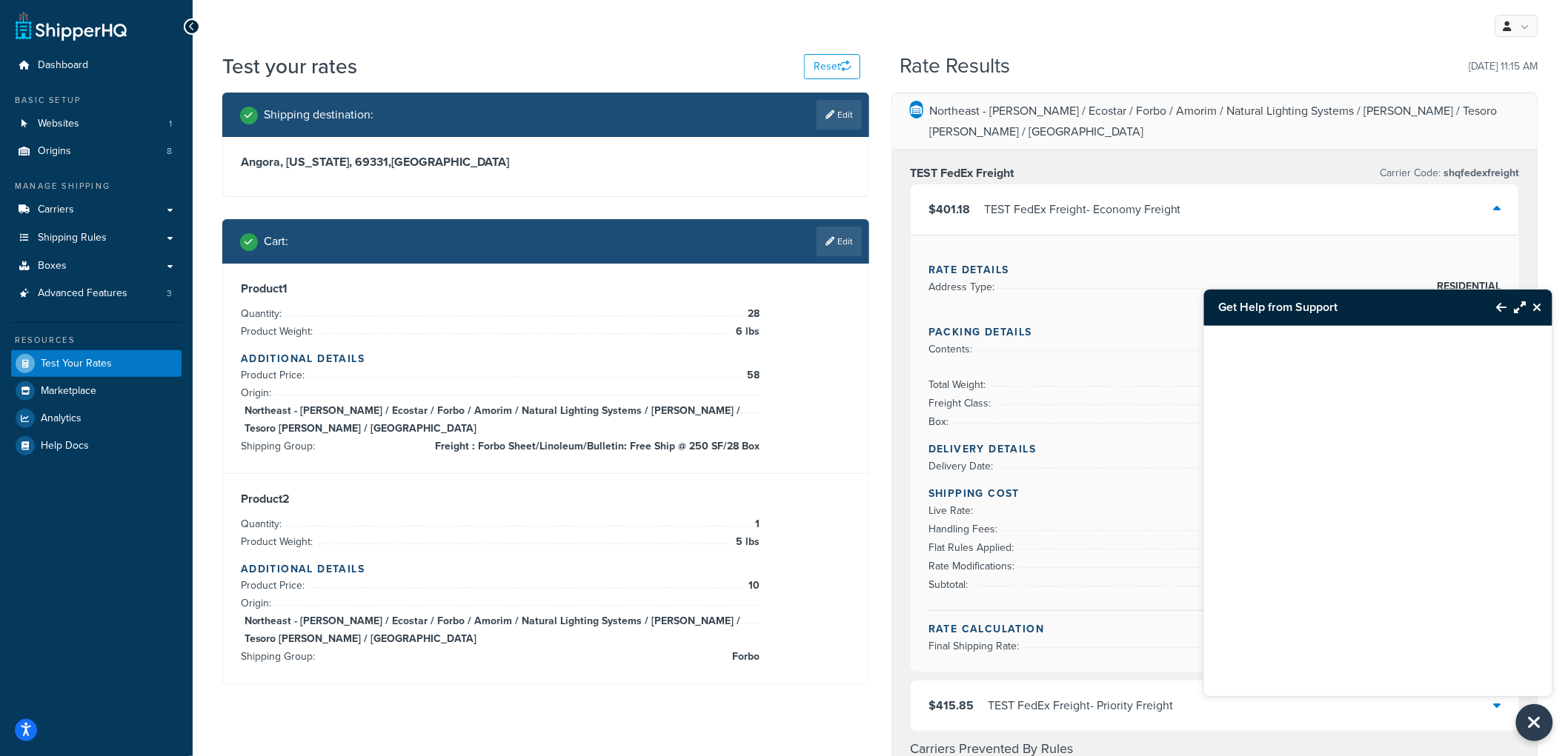
click at [737, 230] on div "Cart : Edit" at bounding box center [551, 241] width 622 height 29
click at [1538, 723] on icon "Close Resource Center" at bounding box center [1535, 723] width 16 height 21
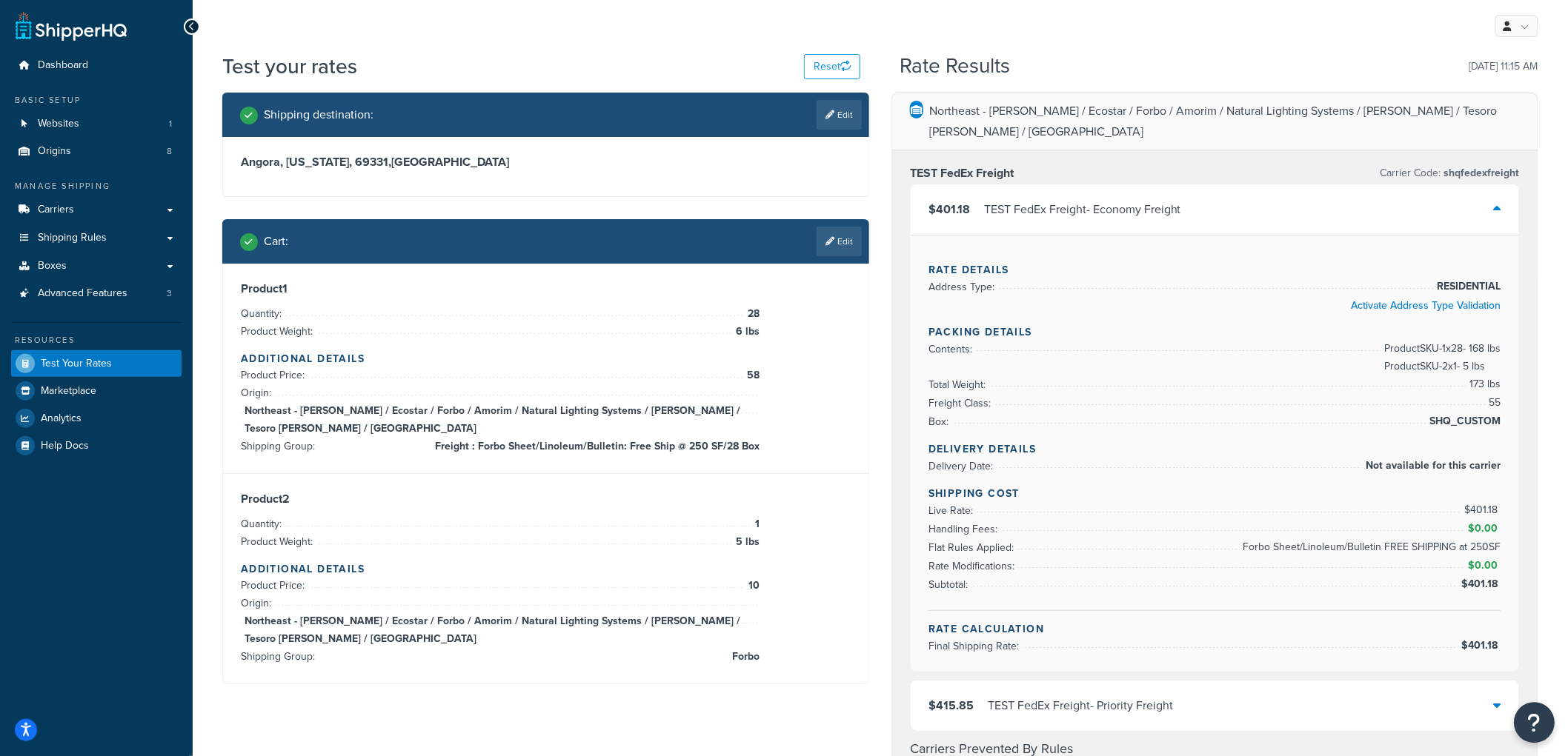
click at [1537, 719] on icon "Open Resource Center" at bounding box center [1535, 723] width 14 height 21
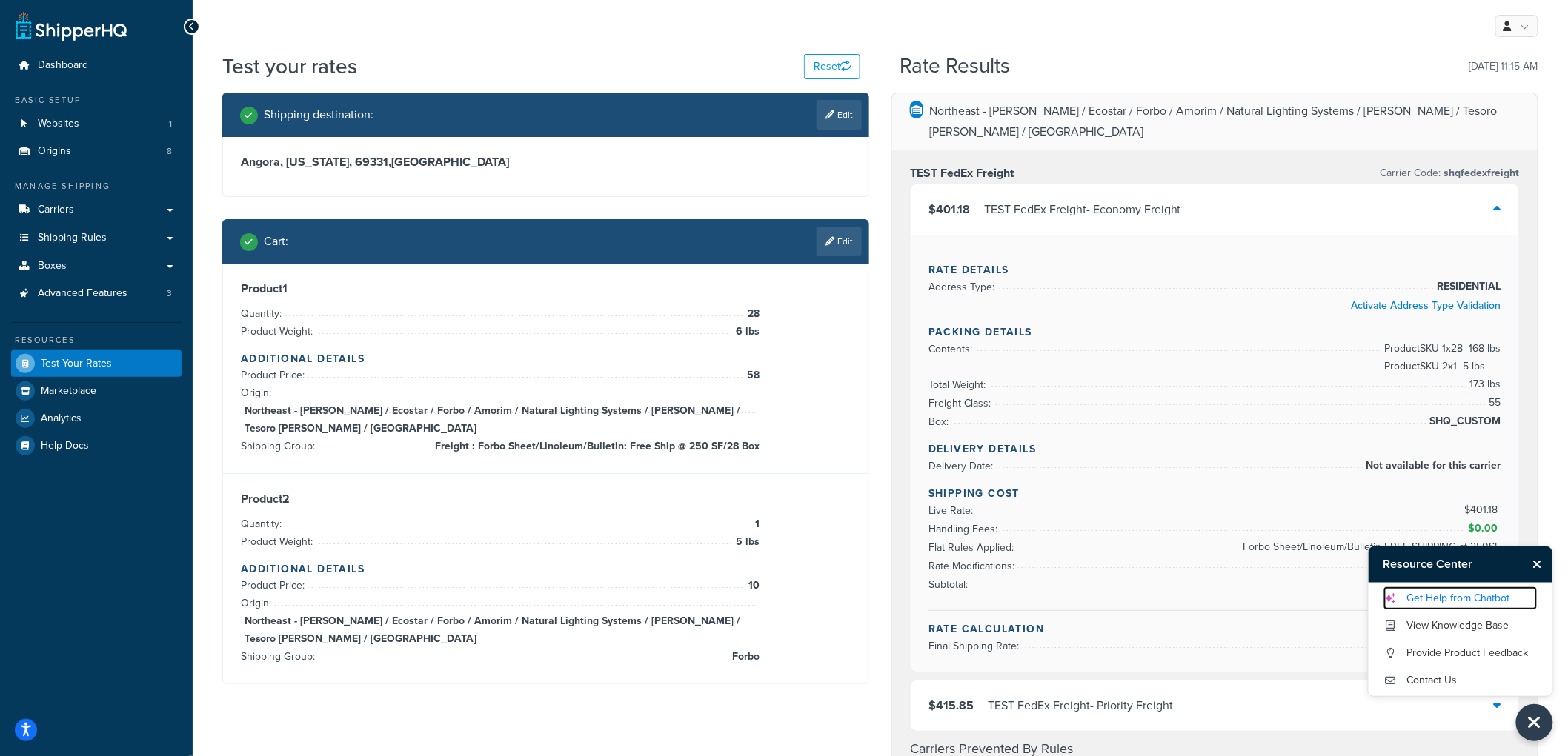
click at [1475, 594] on link "Get Help from Chatbot" at bounding box center [1461, 599] width 154 height 23
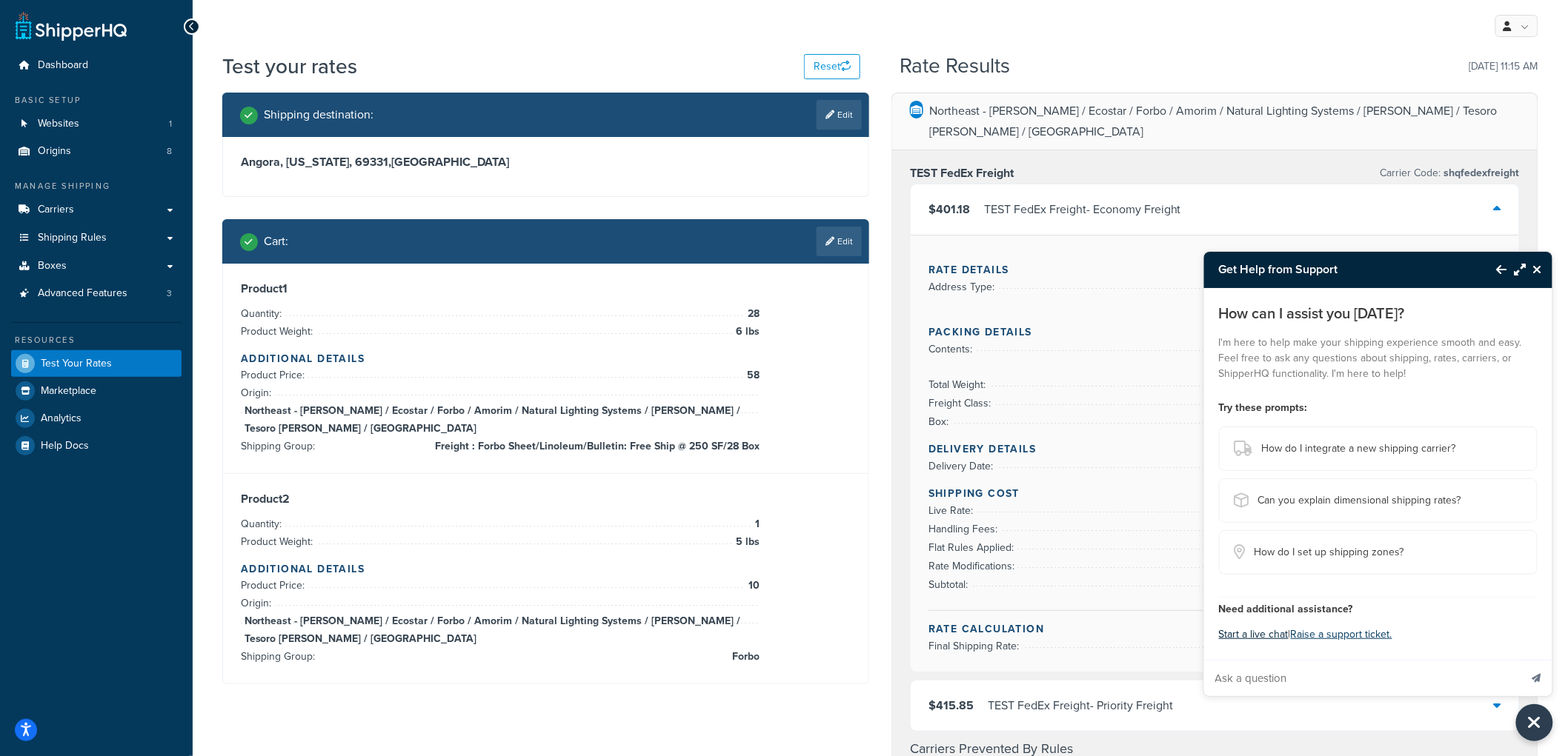
click at [1272, 631] on button "Start a live chat" at bounding box center [1253, 635] width 69 height 21
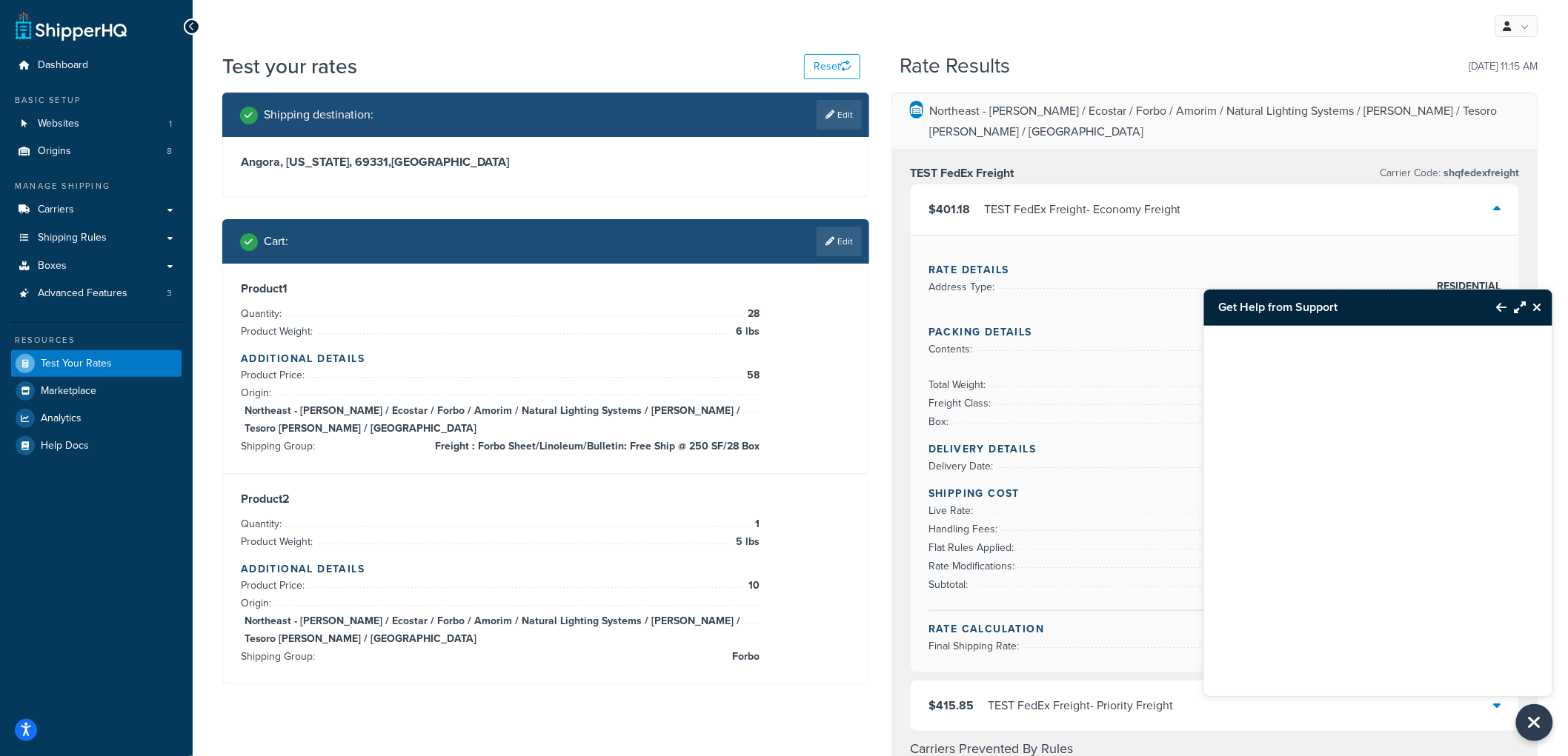
click at [1540, 306] on icon "Close Resource Center" at bounding box center [1538, 308] width 9 height 12
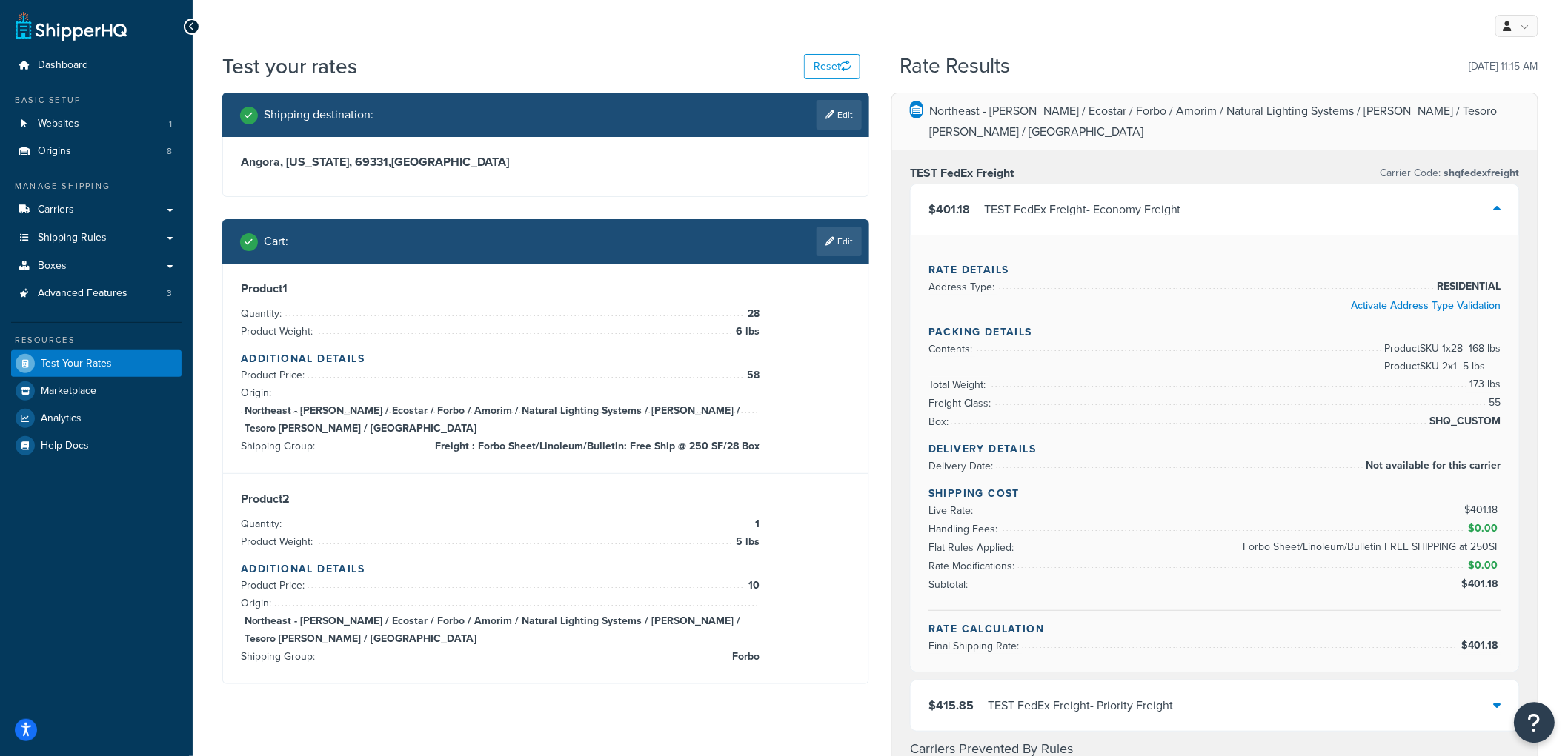
click at [1533, 713] on icon "Open Resource Center" at bounding box center [1535, 723] width 14 height 21
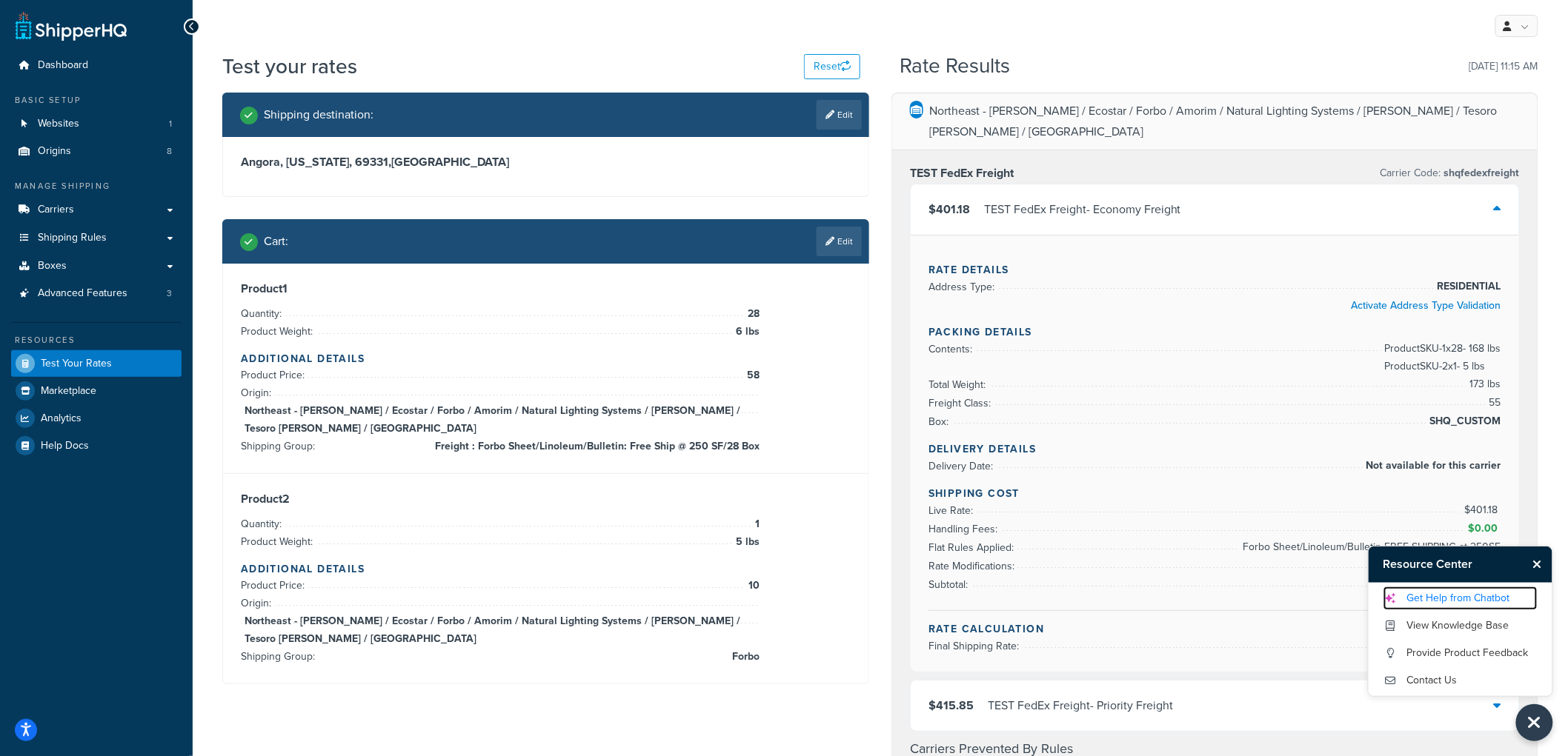
click at [1468, 589] on link "Get Help from Chatbot" at bounding box center [1461, 599] width 154 height 23
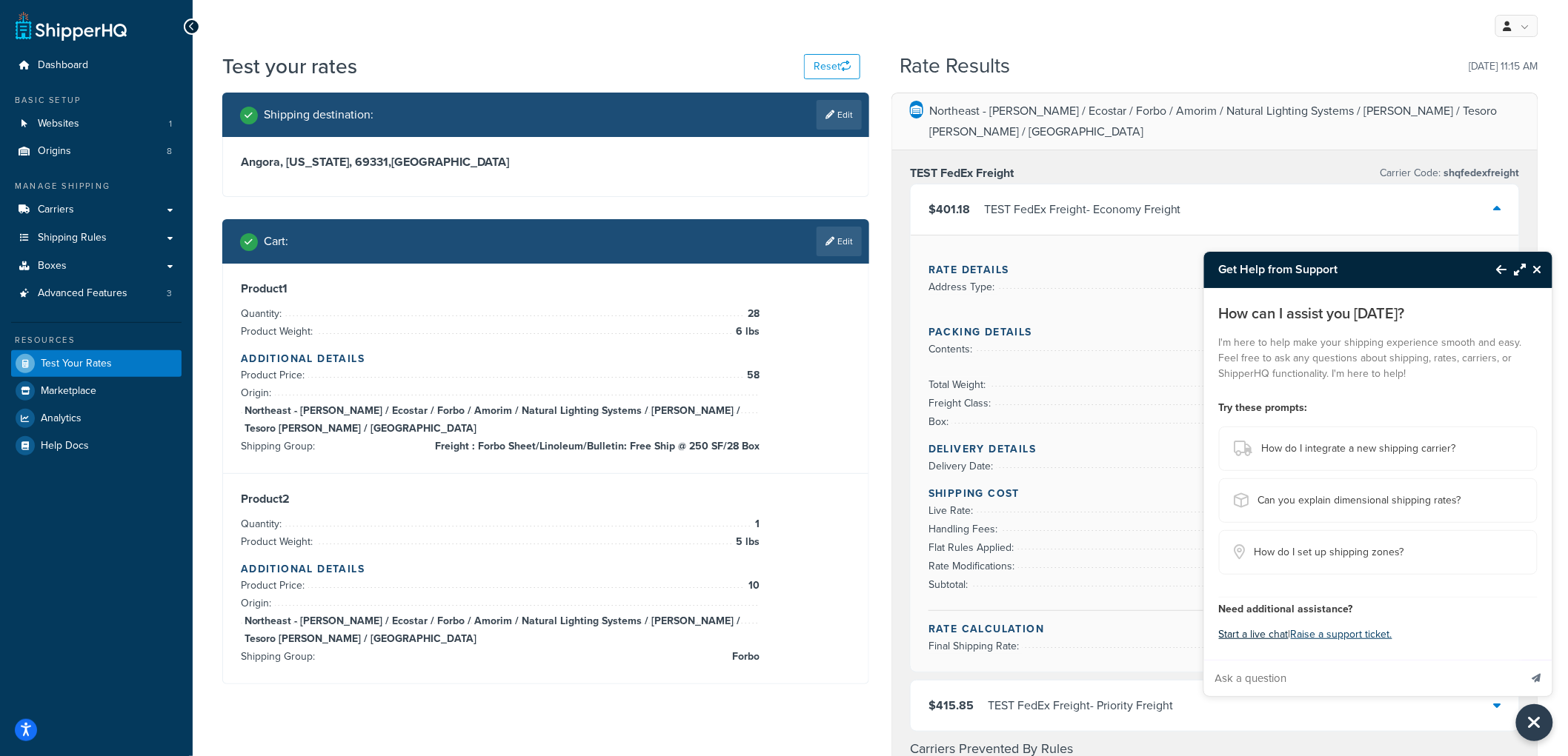
click at [1256, 635] on button "Start a live chat" at bounding box center [1253, 635] width 69 height 21
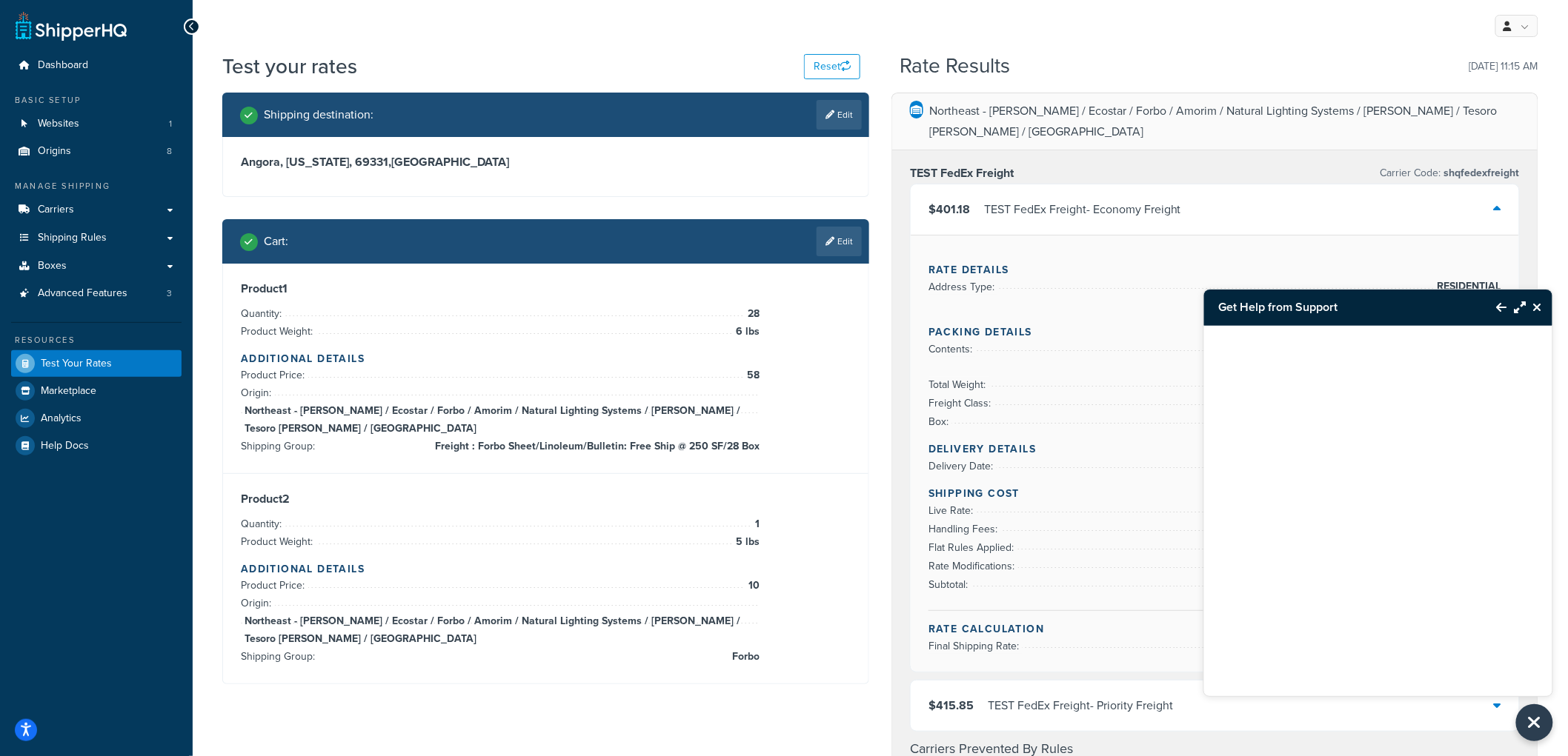
click at [1535, 309] on icon "Close Resource Center" at bounding box center [1538, 308] width 9 height 12
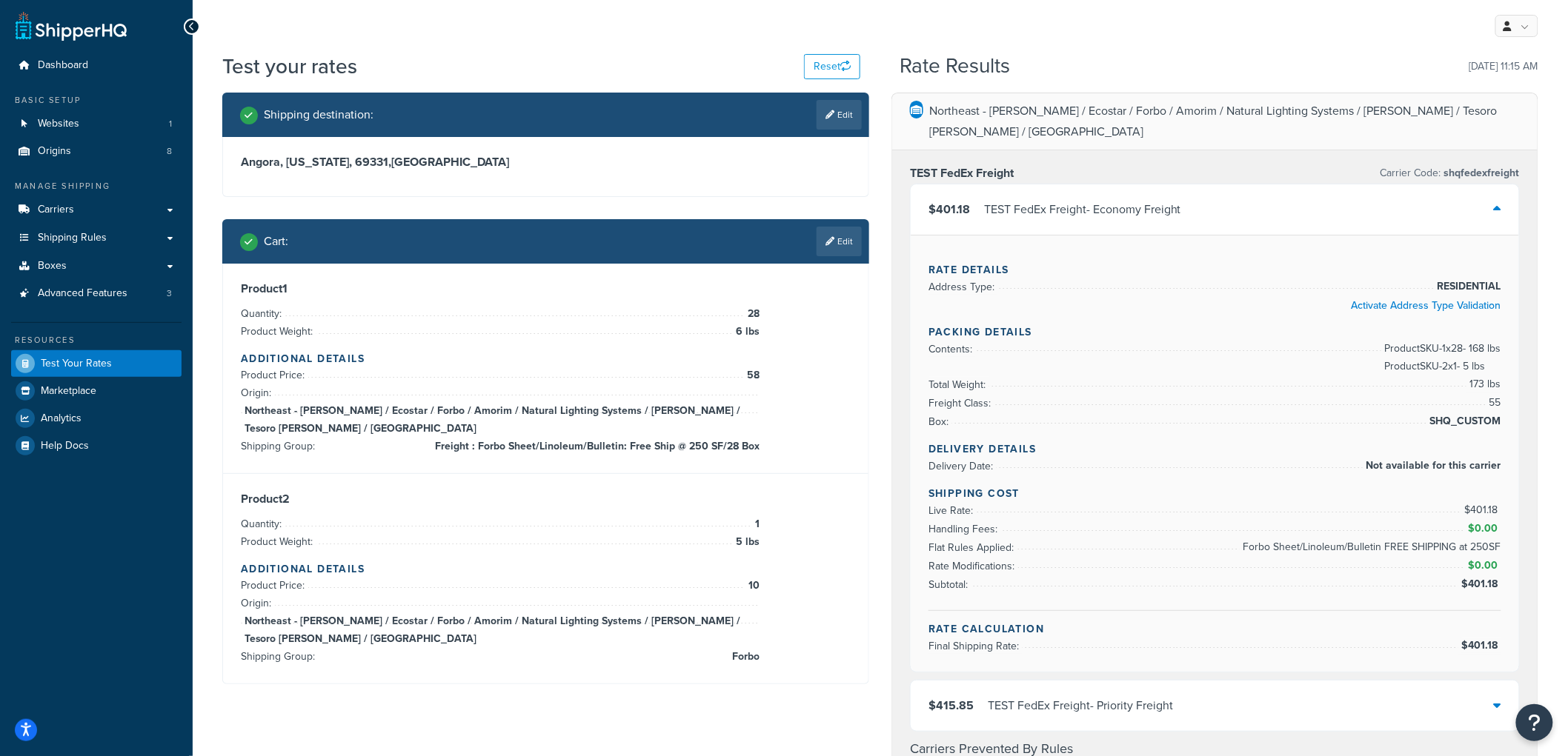
click at [1535, 319] on div "TEST FedEx Freight Carrier Code: shqfedexfreight $401.18 TEST FedEx Freight - E…" at bounding box center [1216, 577] width 646 height 854
click at [99, 243] on span "Shipping Rules" at bounding box center [72, 238] width 69 height 13
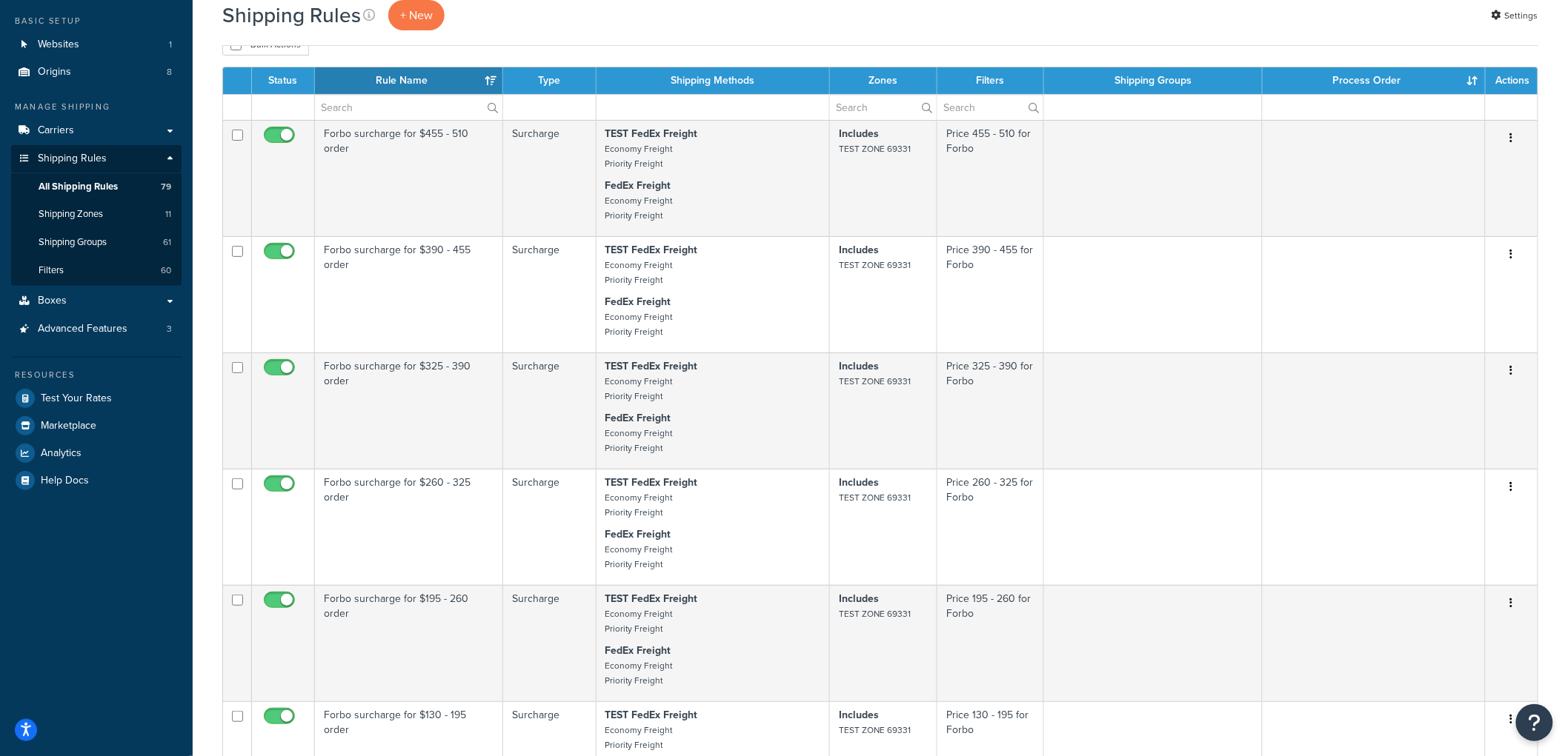
scroll to position [658, 0]
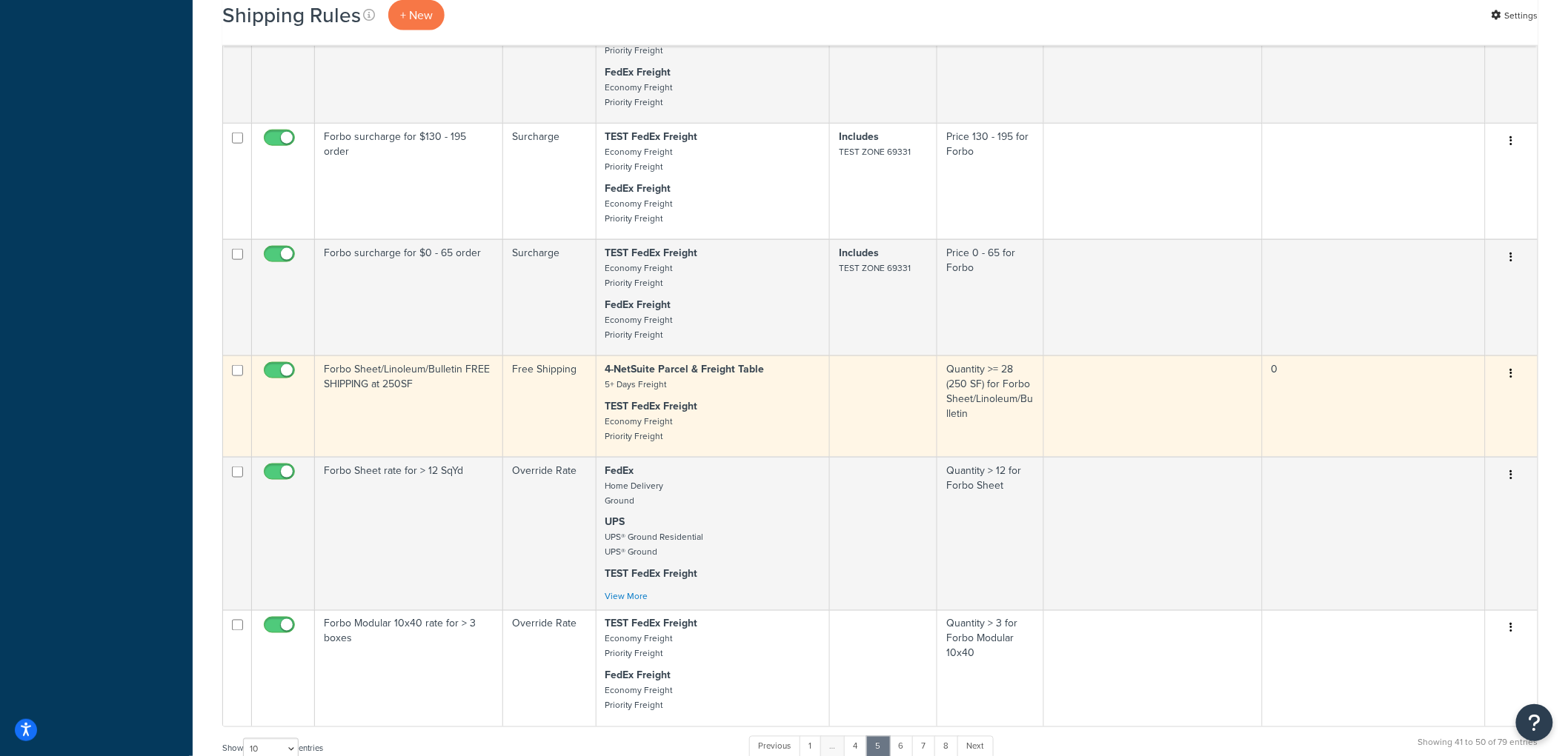
click at [494, 417] on td "Forbo Sheet/Linoleum/Bulletin FREE SHIPPING at 250SF" at bounding box center [408, 406] width 188 height 101
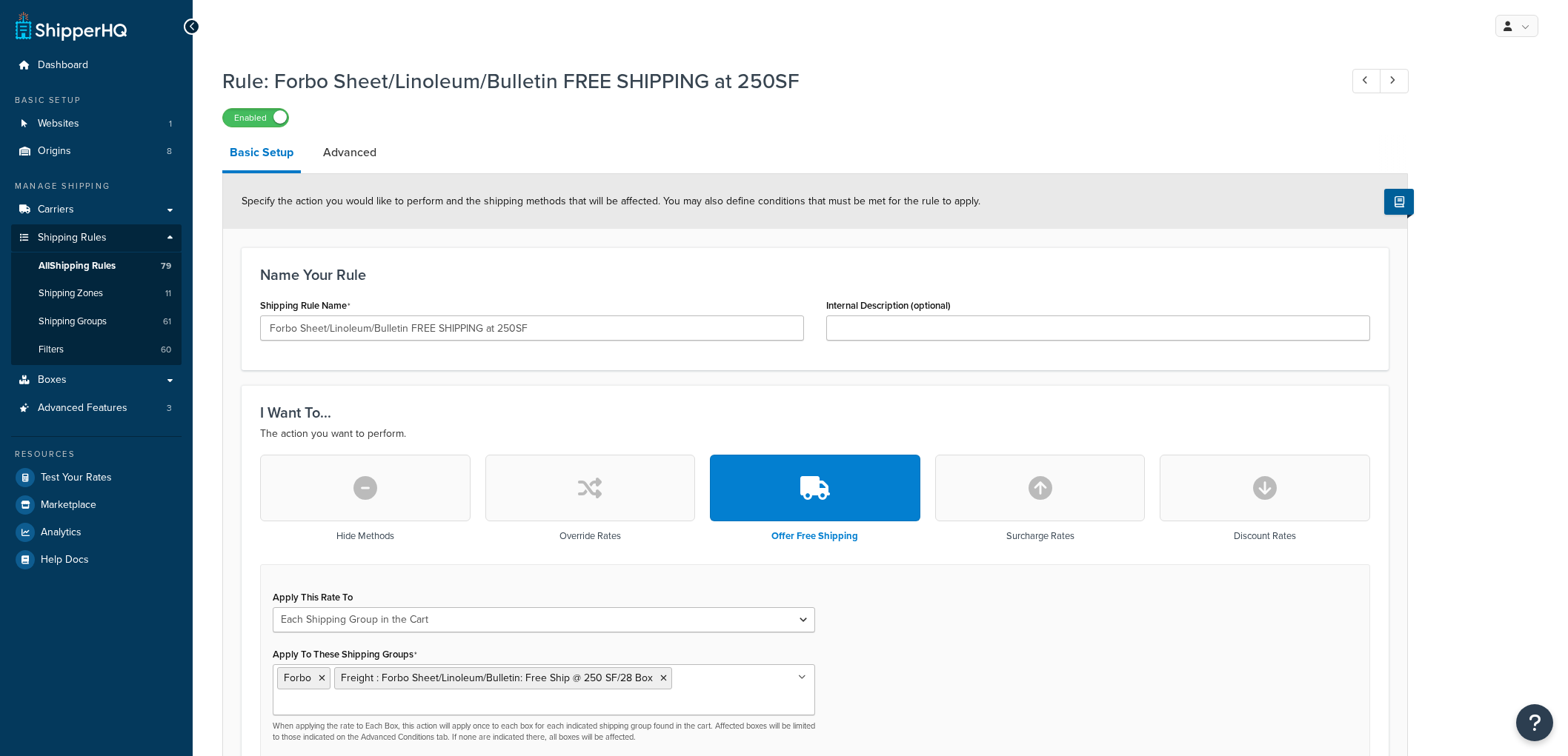
select select "SHIPPING_GROUP"
click at [360, 148] on link "Advanced" at bounding box center [349, 152] width 68 height 36
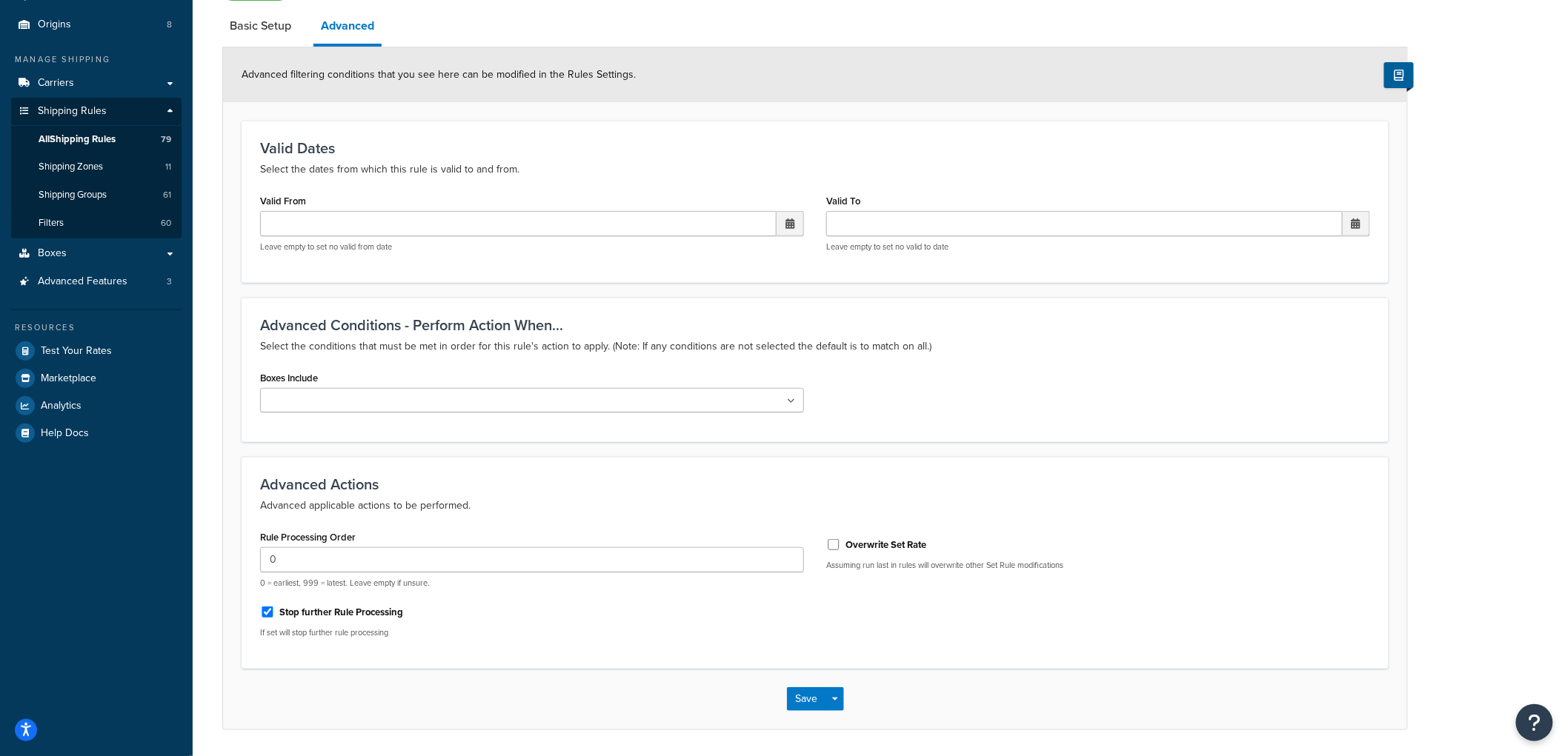
scroll to position [175, 0]
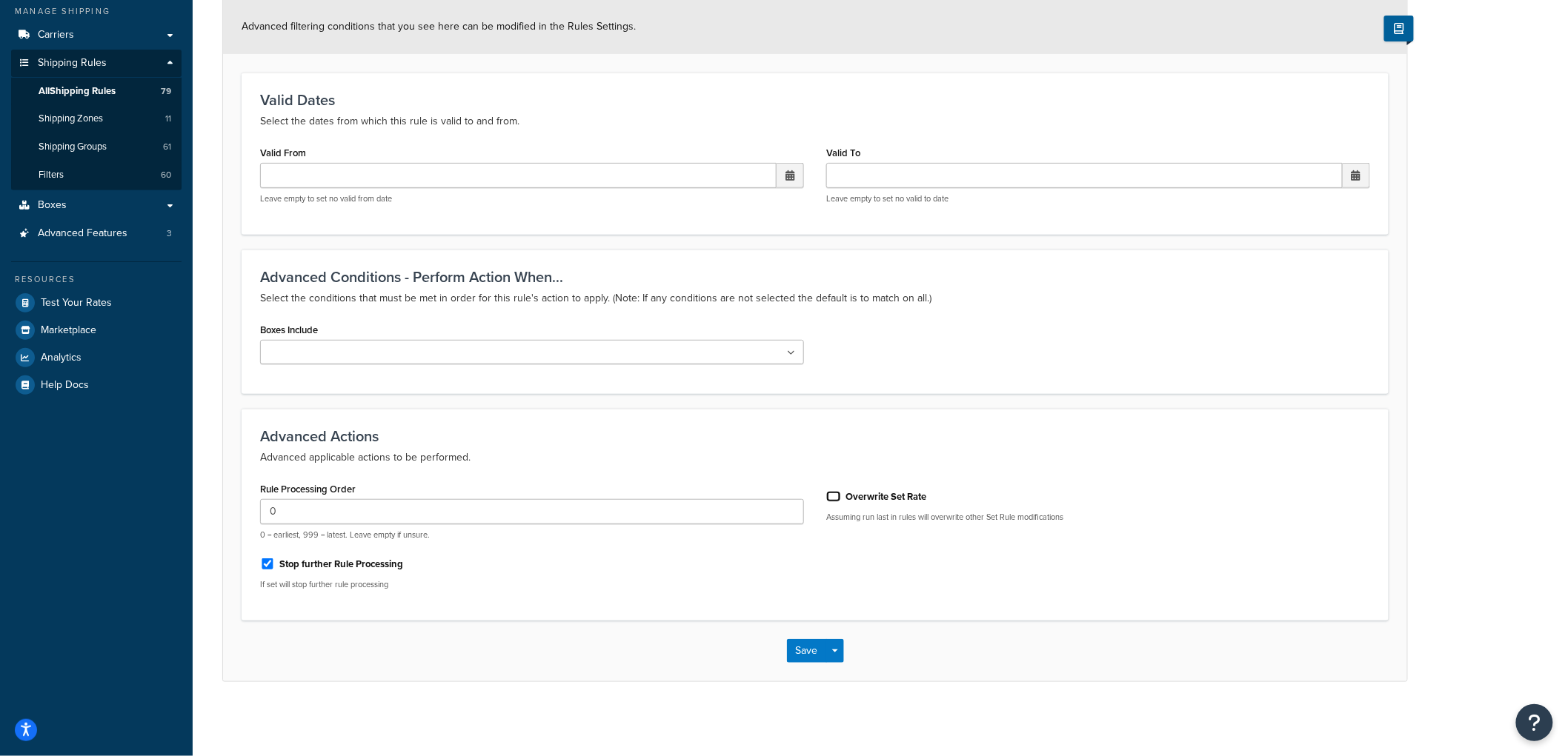
click at [830, 495] on input "Overwrite Set Rate" at bounding box center [834, 496] width 15 height 11
checkbox input "true"
click at [811, 652] on button "Save" at bounding box center [807, 651] width 40 height 23
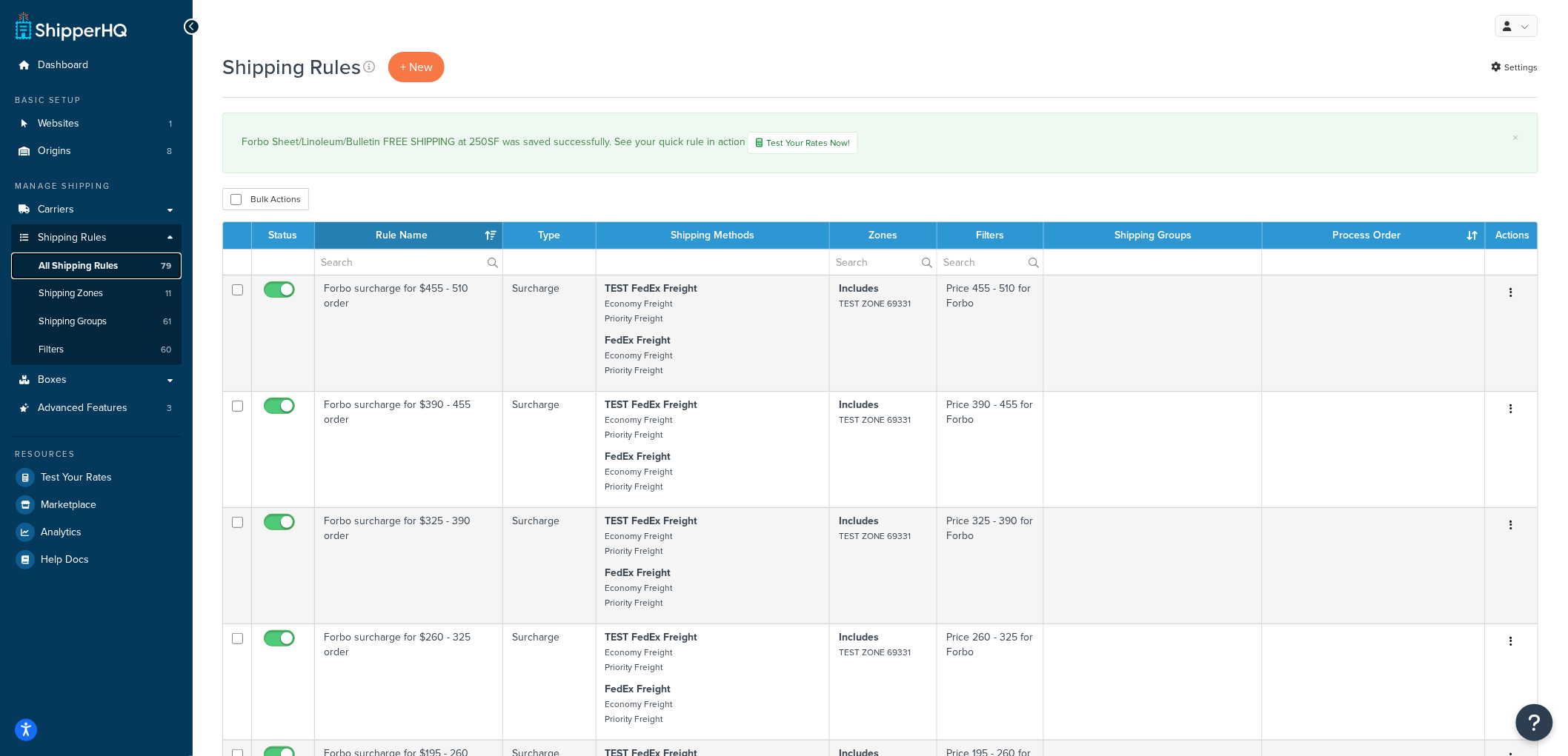
click at [105, 276] on link "All Shipping Rules 79" at bounding box center [96, 266] width 171 height 28
click at [104, 263] on span "All Shipping Rules" at bounding box center [78, 266] width 79 height 13
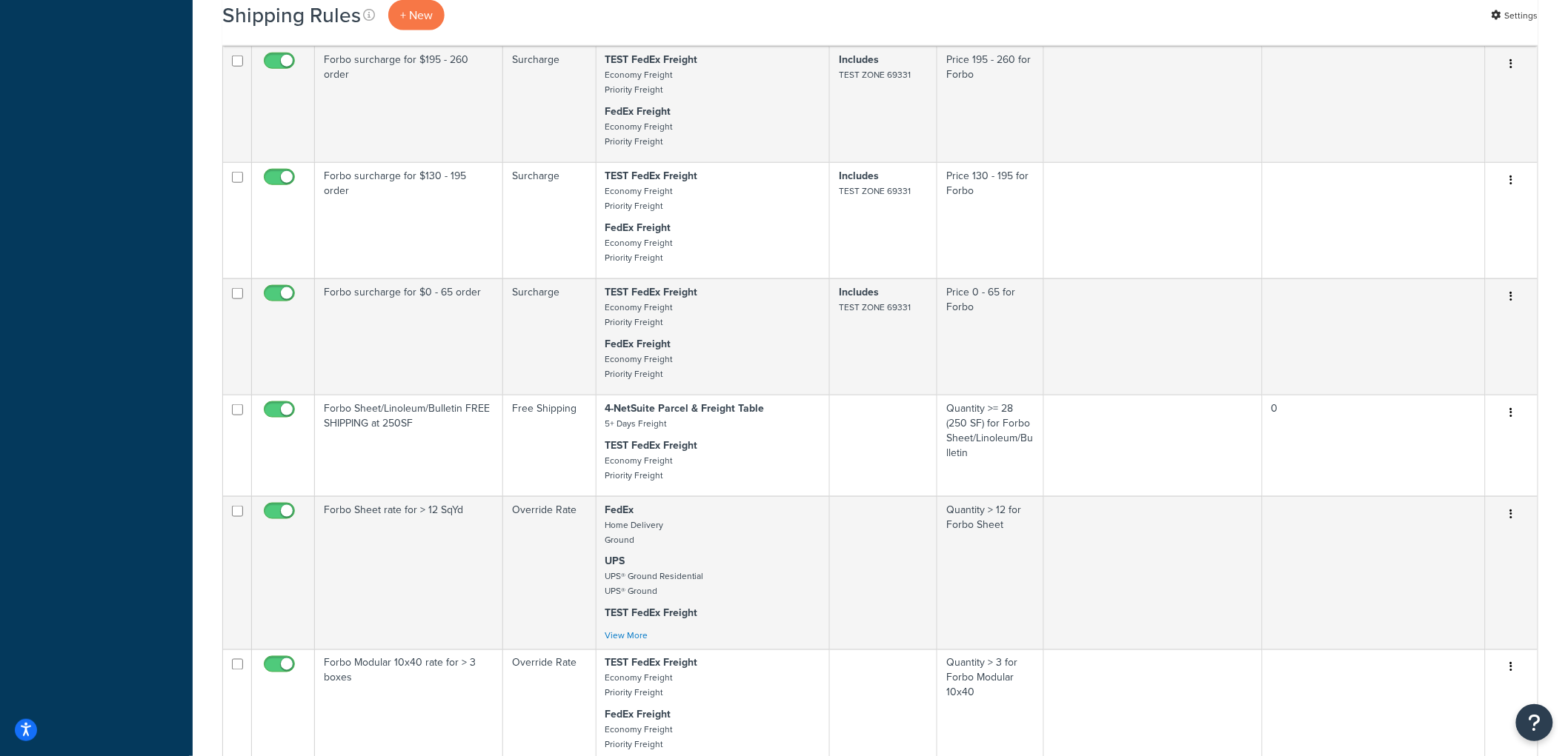
scroll to position [741, 0]
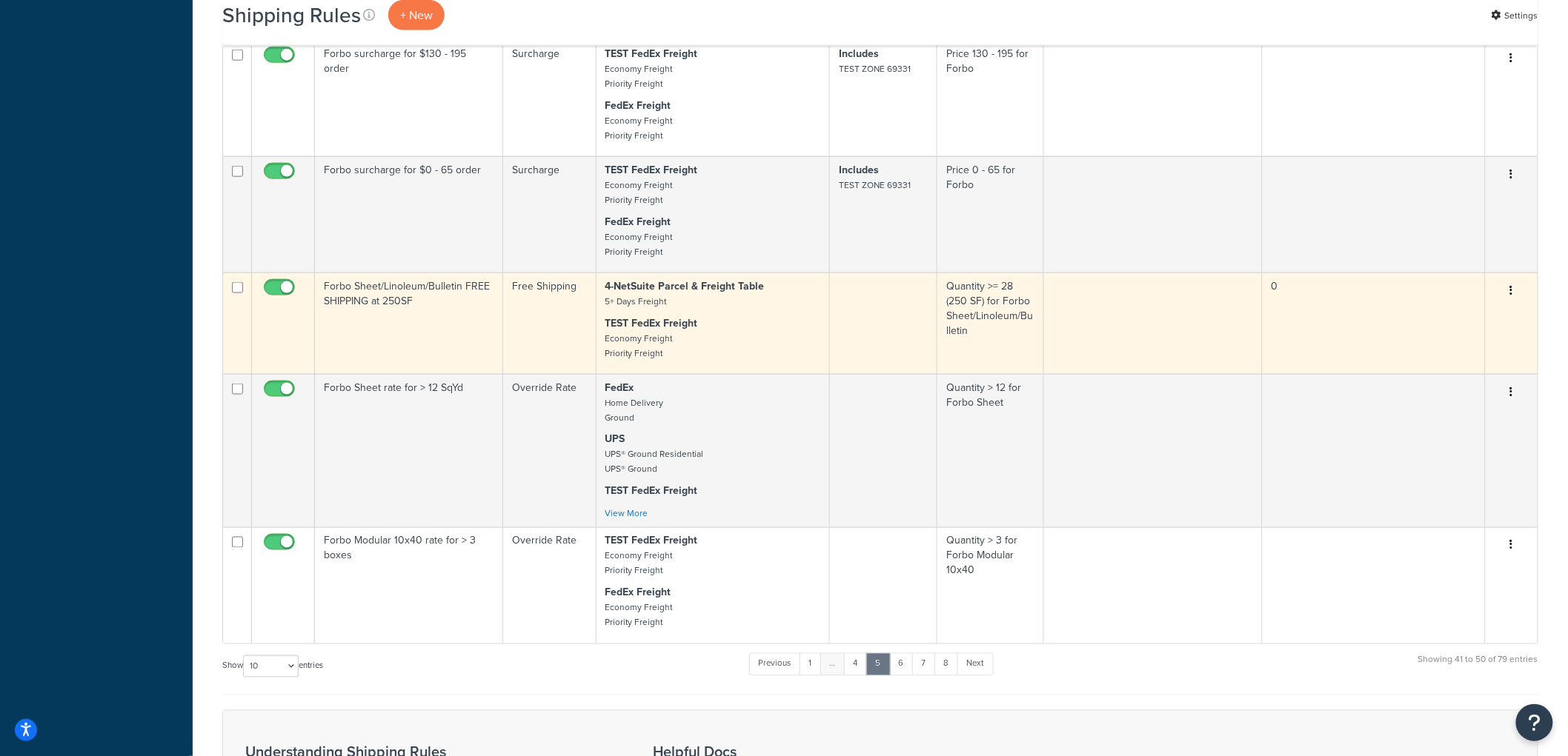
click at [407, 322] on td "Forbo Sheet/Linoleum/Bulletin FREE SHIPPING at 250SF" at bounding box center [408, 323] width 188 height 101
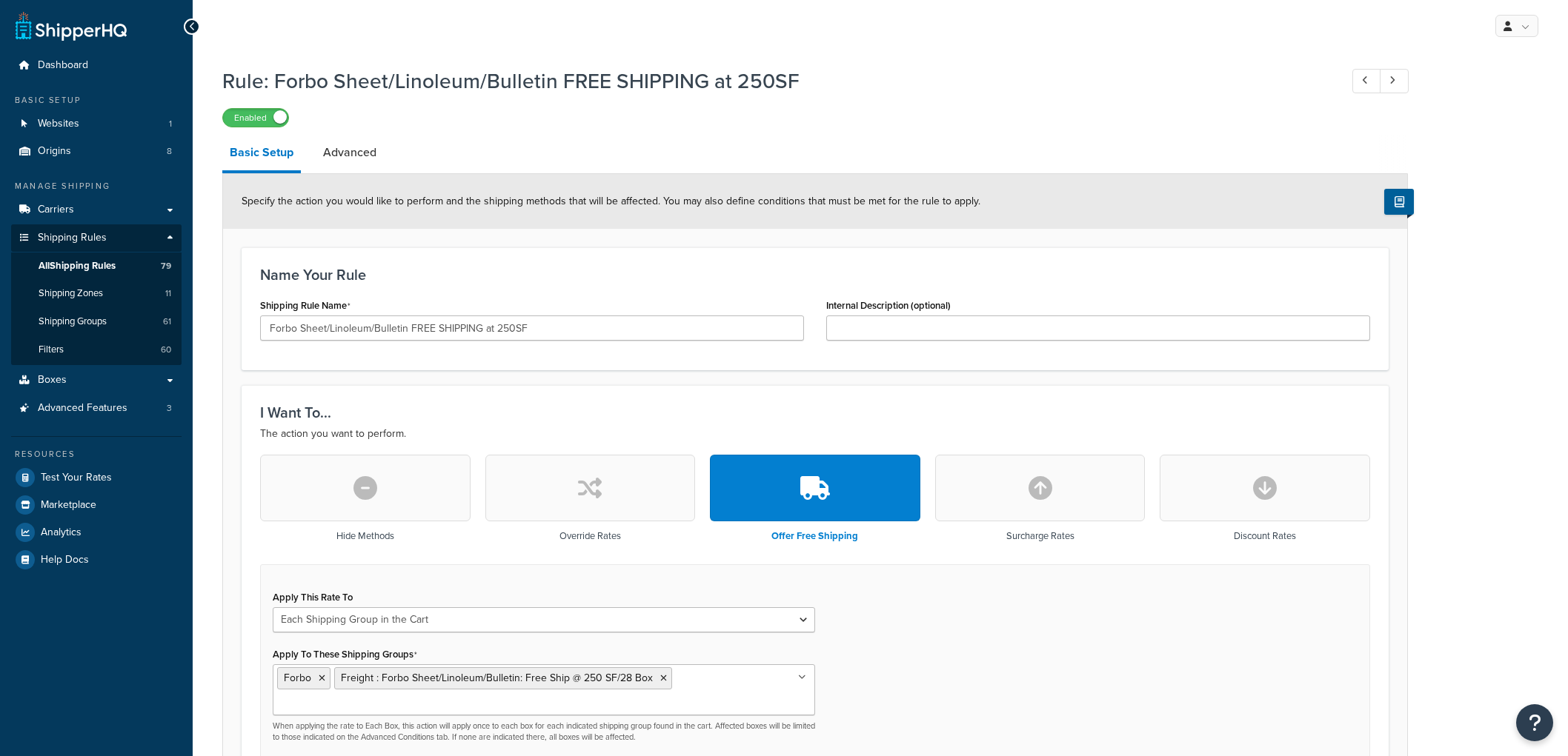
select select "SHIPPING_GROUP"
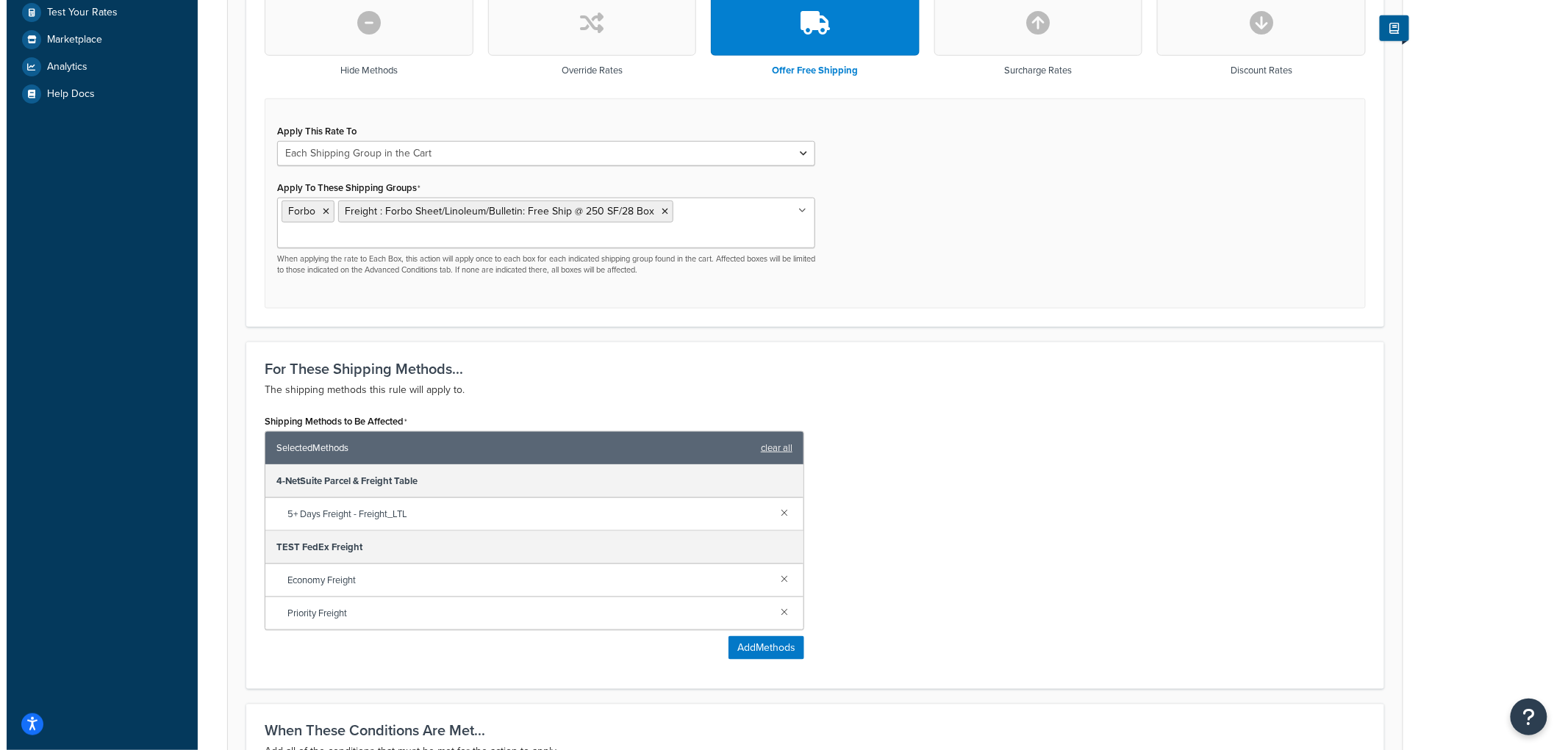
scroll to position [571, 0]
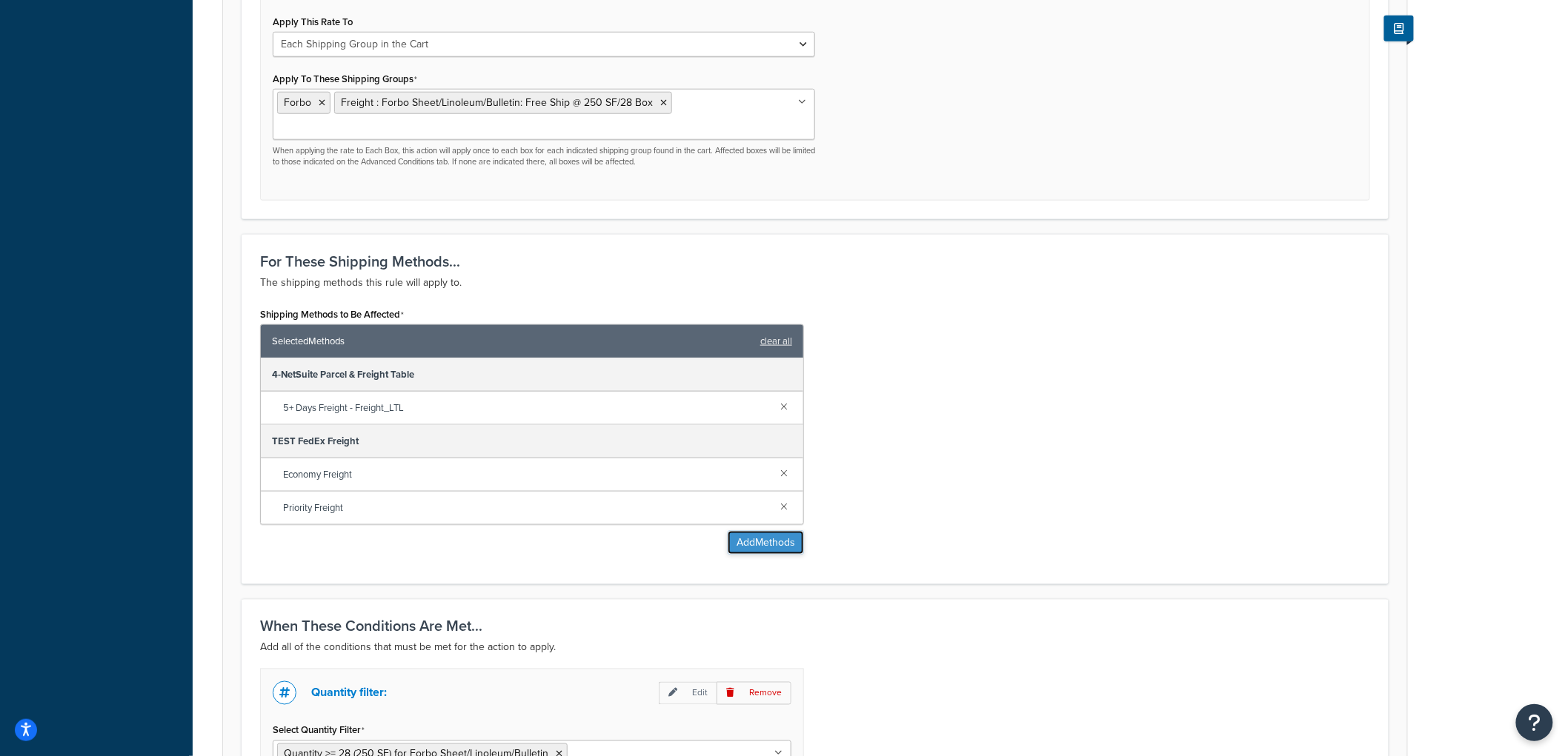
click at [741, 531] on button "Add Methods" at bounding box center [766, 543] width 76 height 23
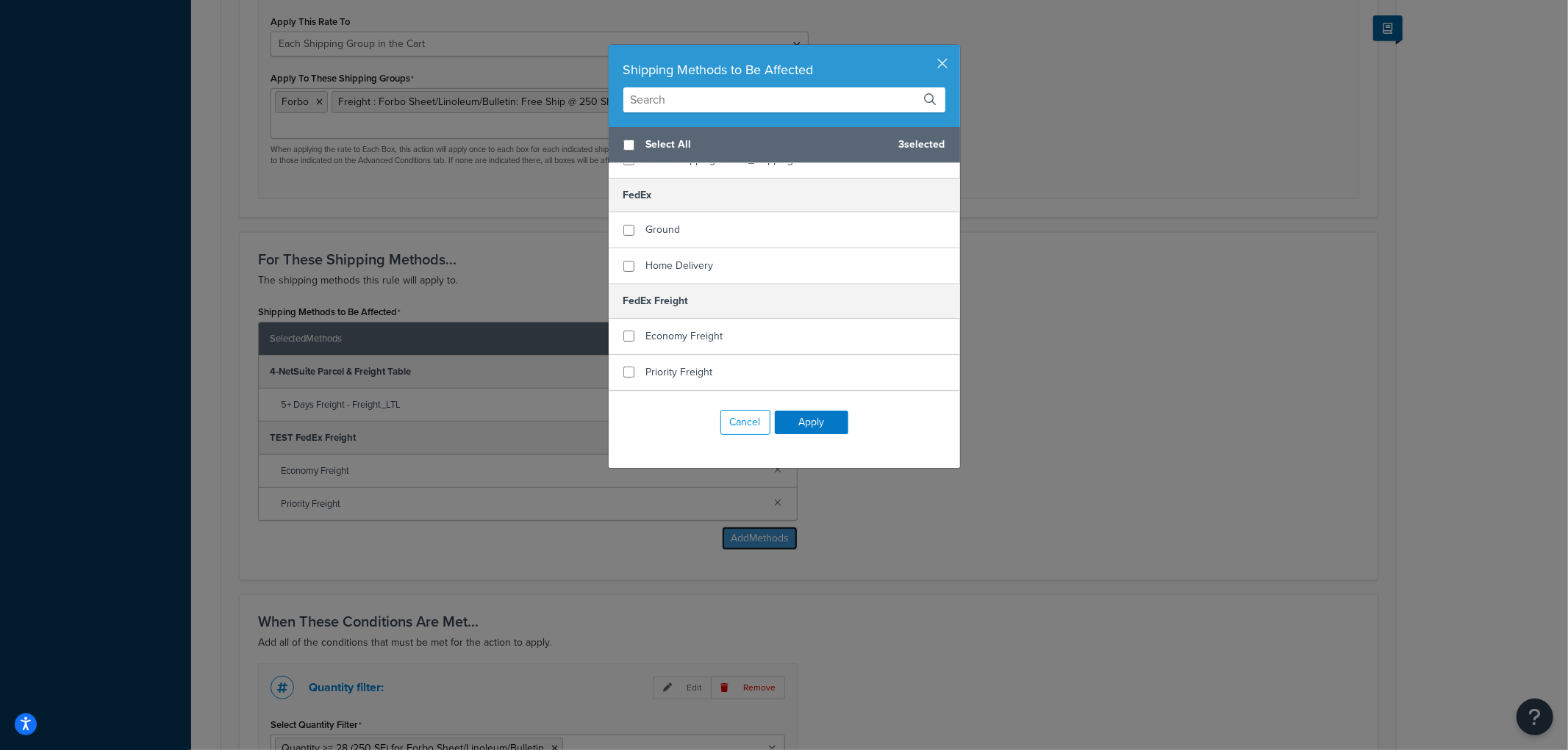
scroll to position [326, 0]
checkbox input "true"
click at [740, 212] on div "Ground" at bounding box center [784, 229] width 351 height 36
checkbox input "true"
click at [721, 254] on div "Home Delivery" at bounding box center [784, 265] width 351 height 36
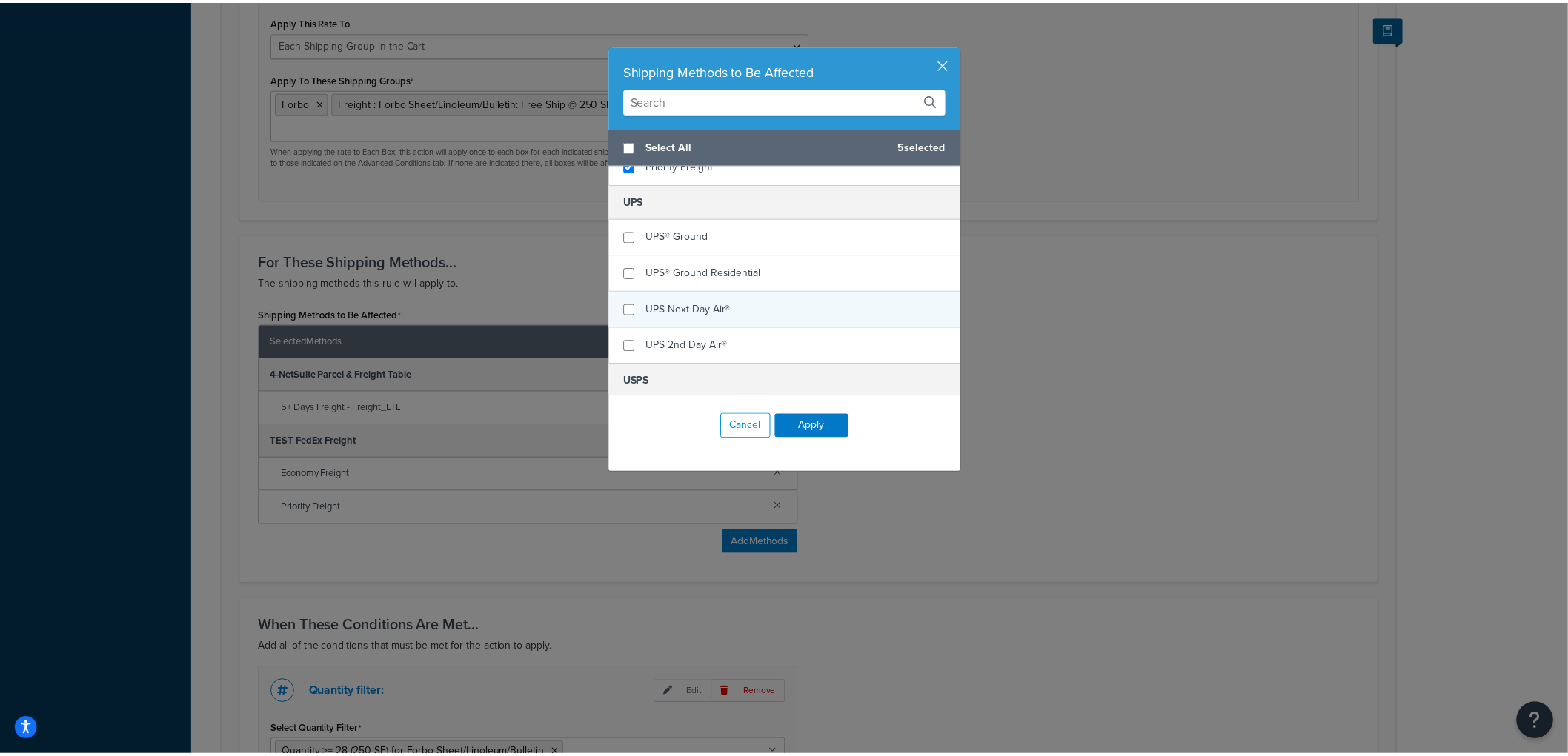
scroll to position [658, 0]
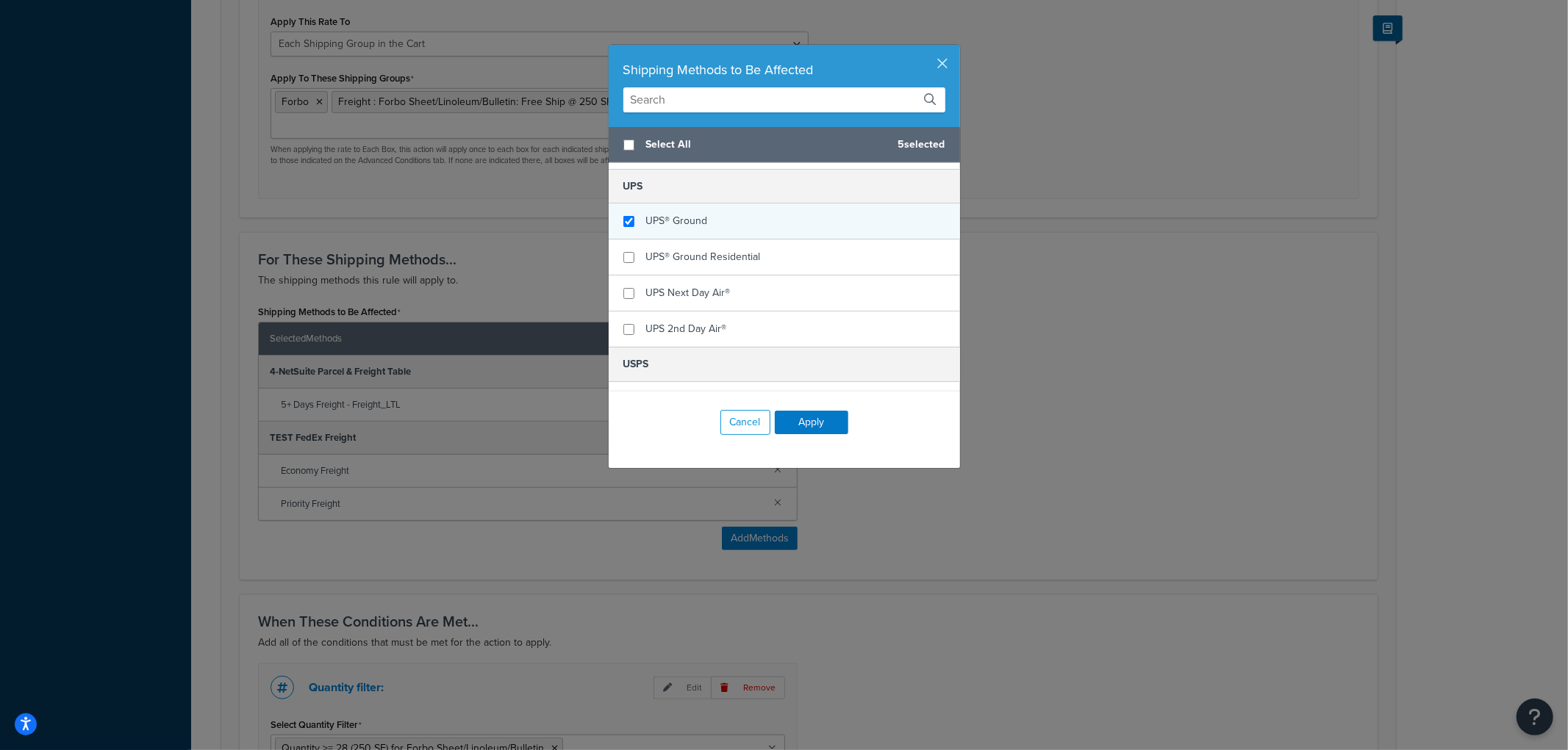
checkbox input "true"
click at [696, 213] on span "UPS® Ground" at bounding box center [677, 221] width 61 height 16
checkbox input "true"
click at [689, 249] on span "UPS® Ground Residential" at bounding box center [704, 256] width 115 height 16
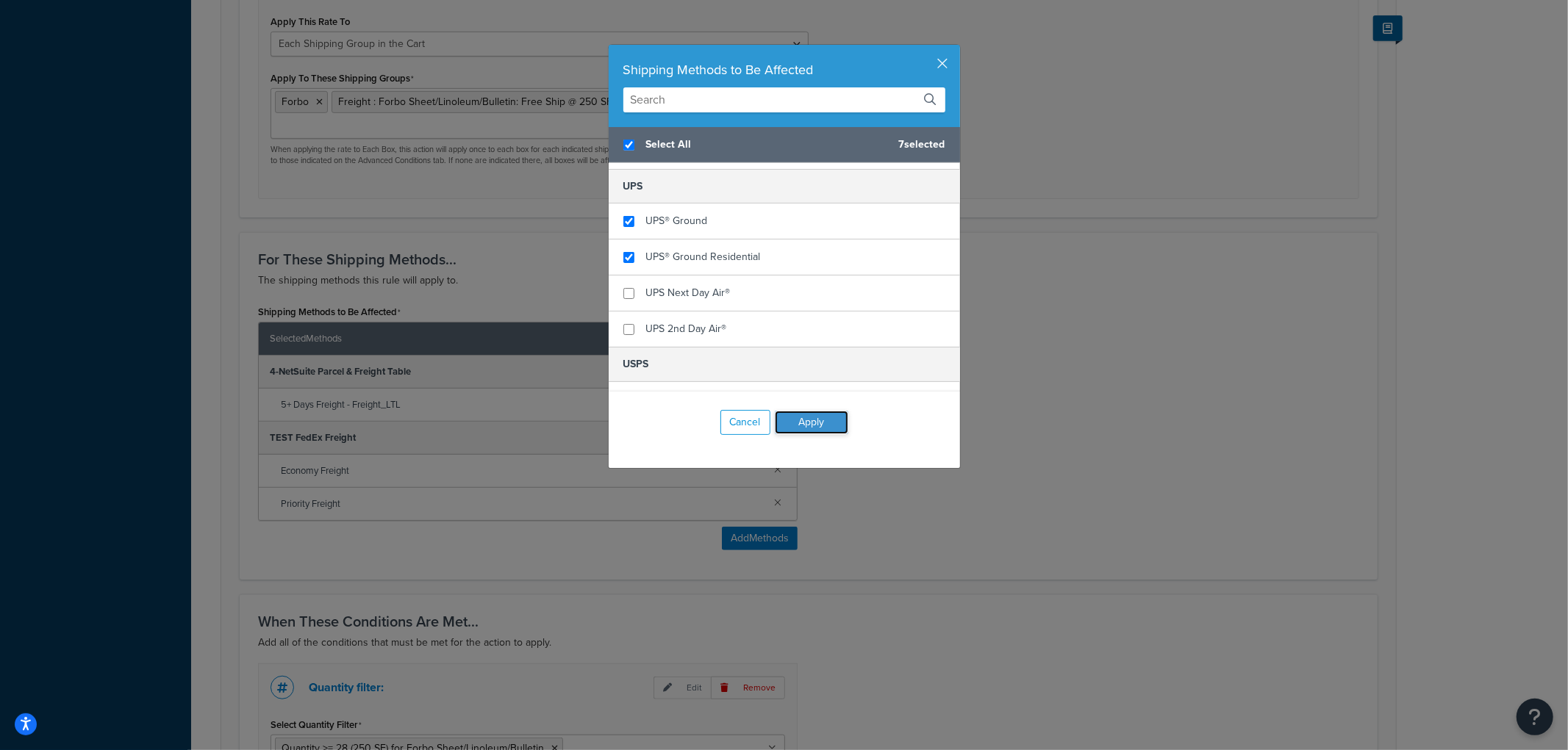
click at [814, 416] on button "Apply" at bounding box center [812, 422] width 74 height 23
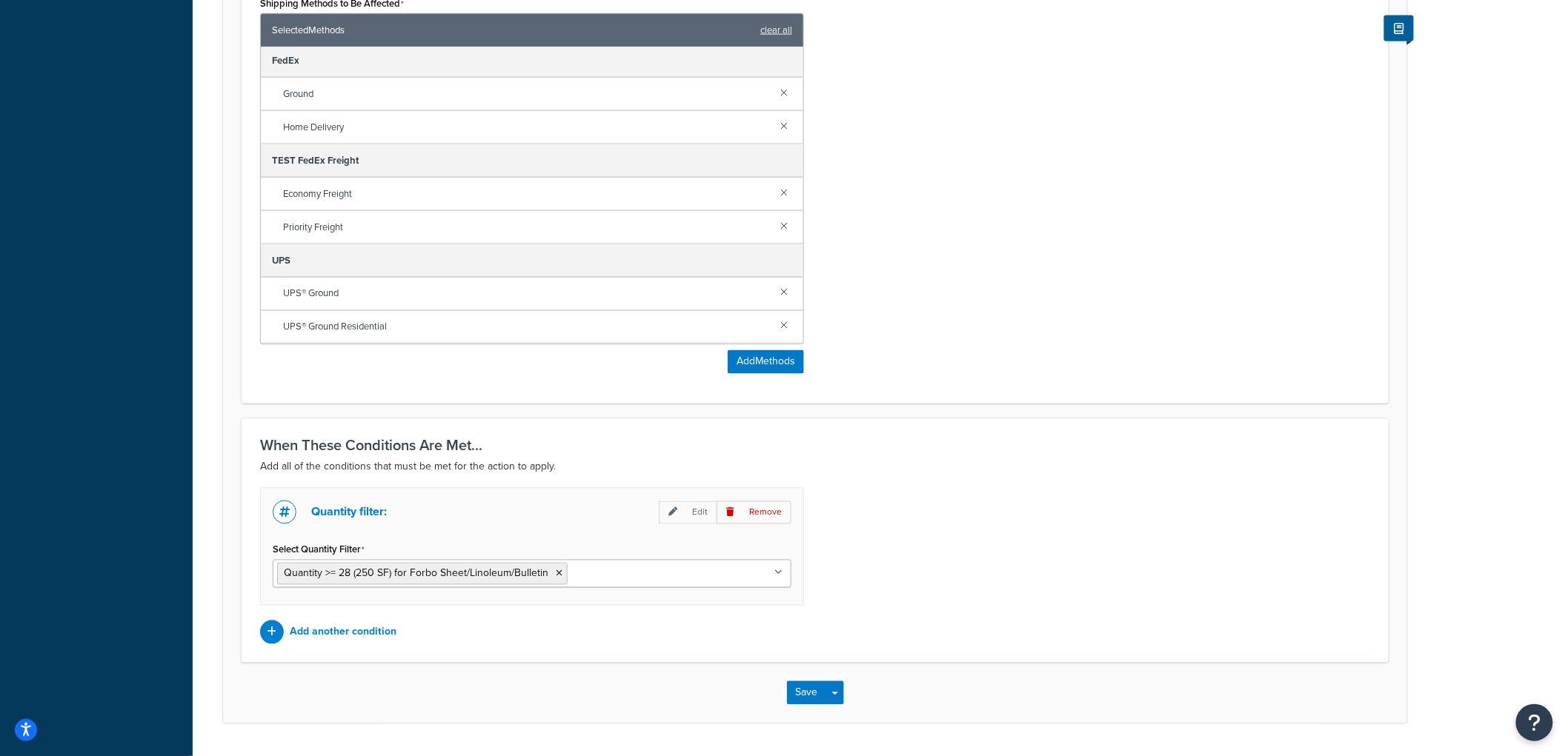
scroll to position [907, 0]
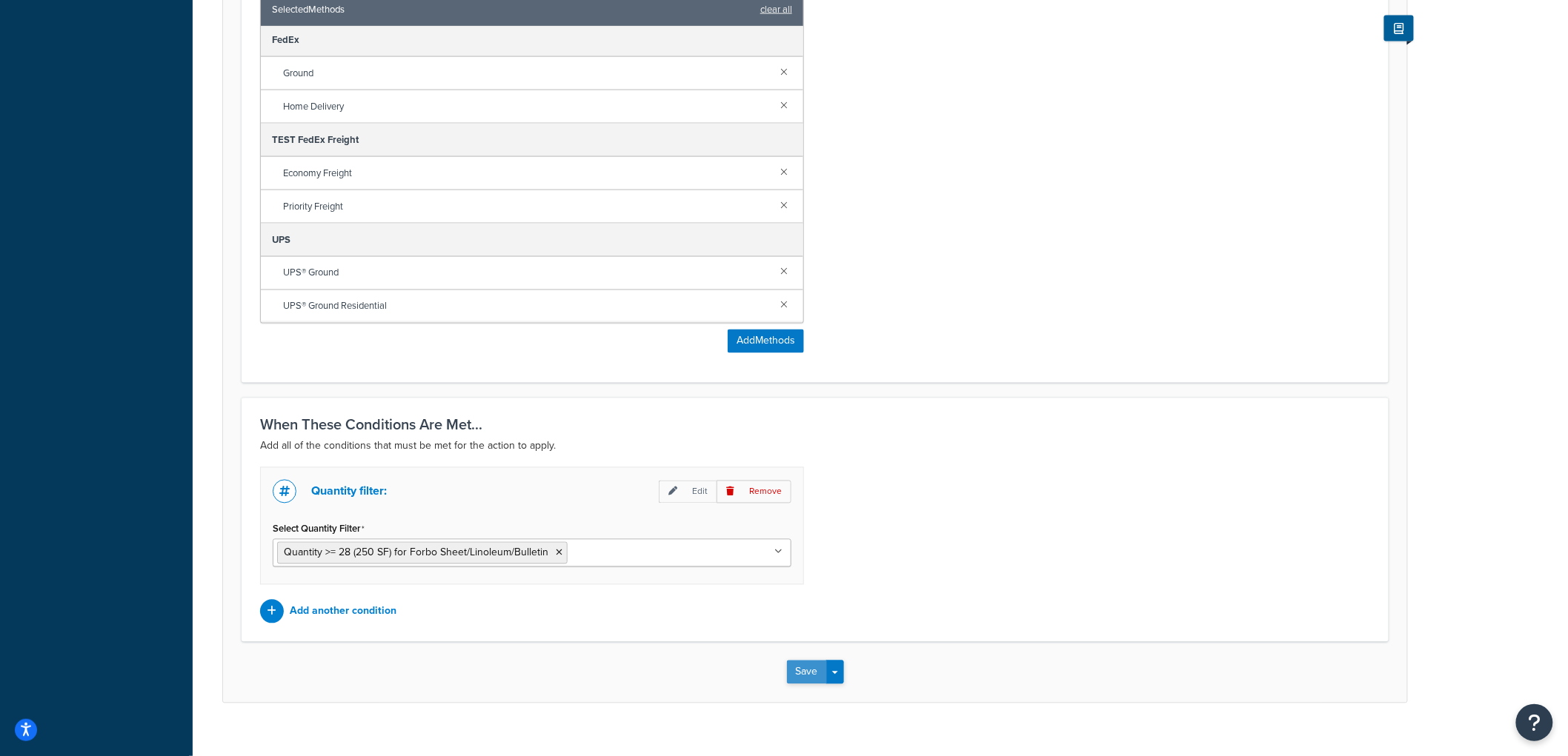
click at [804, 661] on button "Save" at bounding box center [807, 672] width 40 height 23
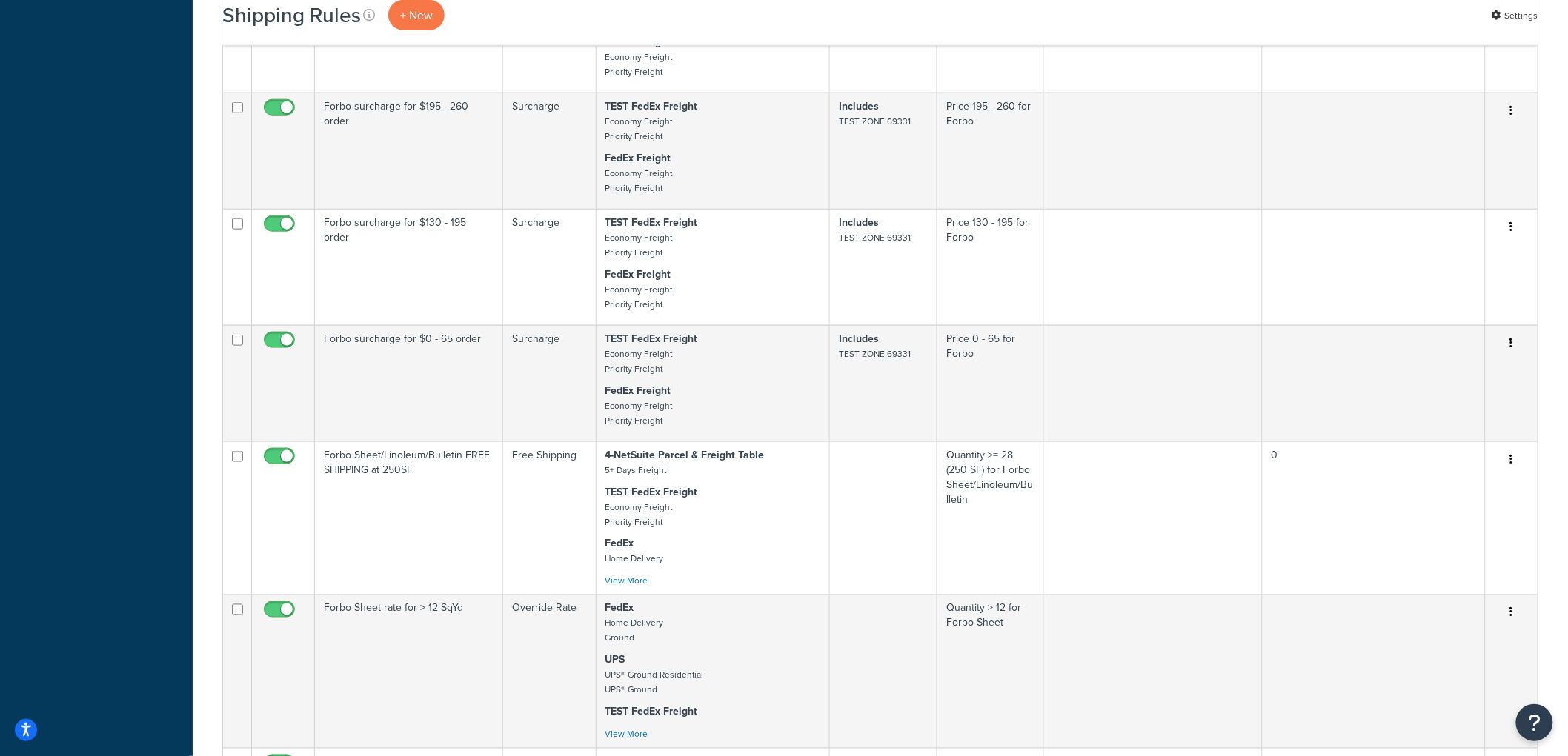
scroll to position [658, 0]
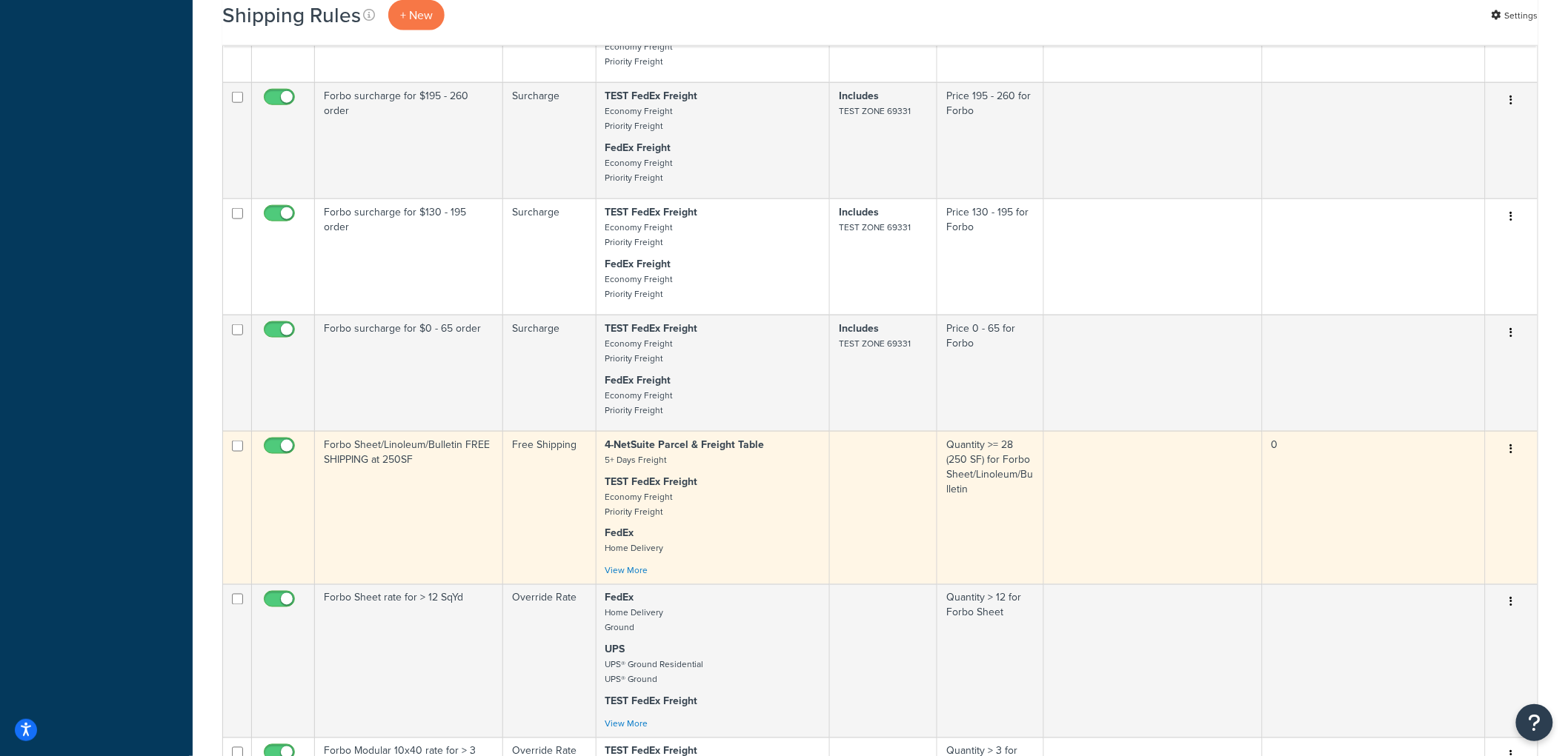
click at [768, 497] on p "TEST FedEx Freight Economy Freight Priority Freight" at bounding box center [713, 497] width 215 height 44
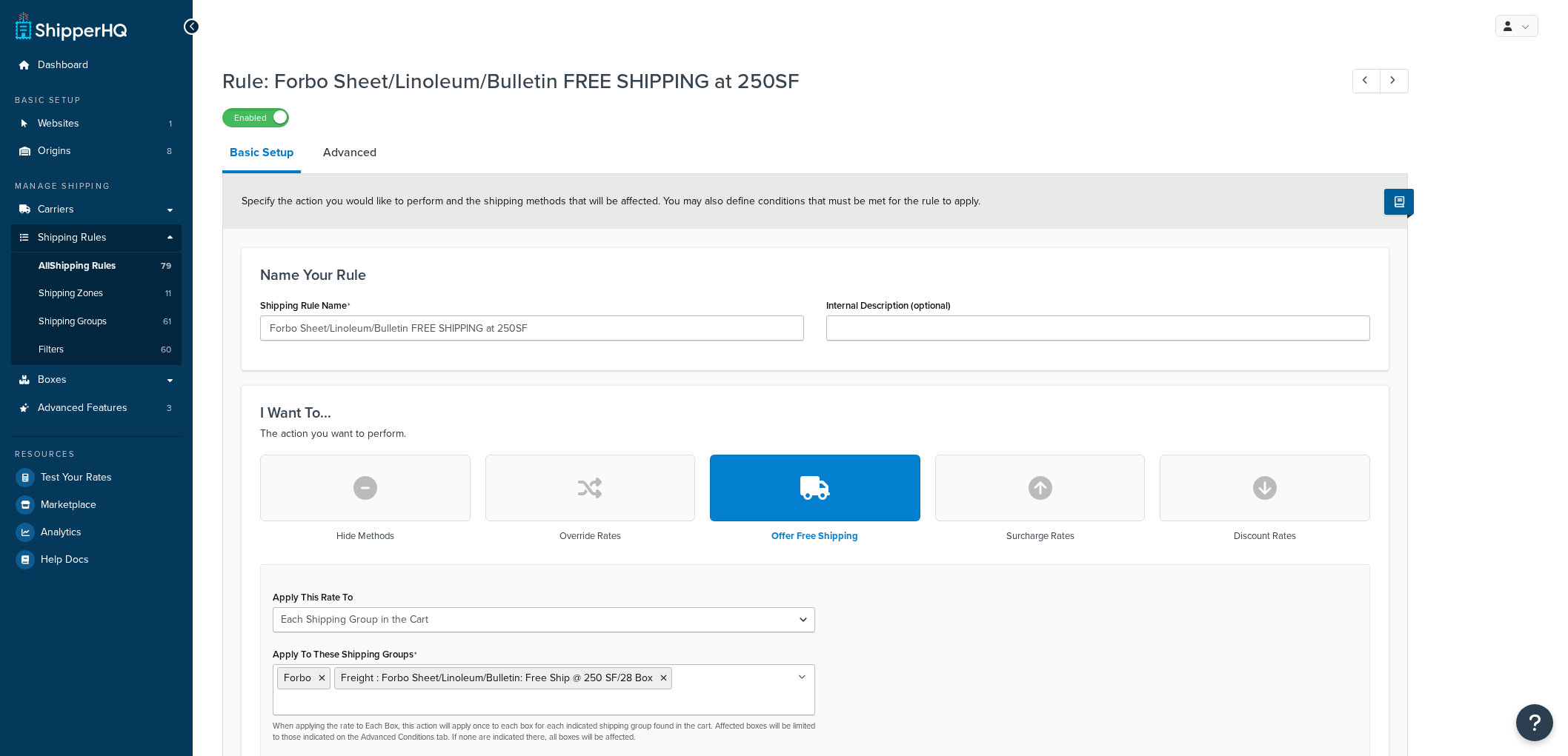
select select "SHIPPING_GROUP"
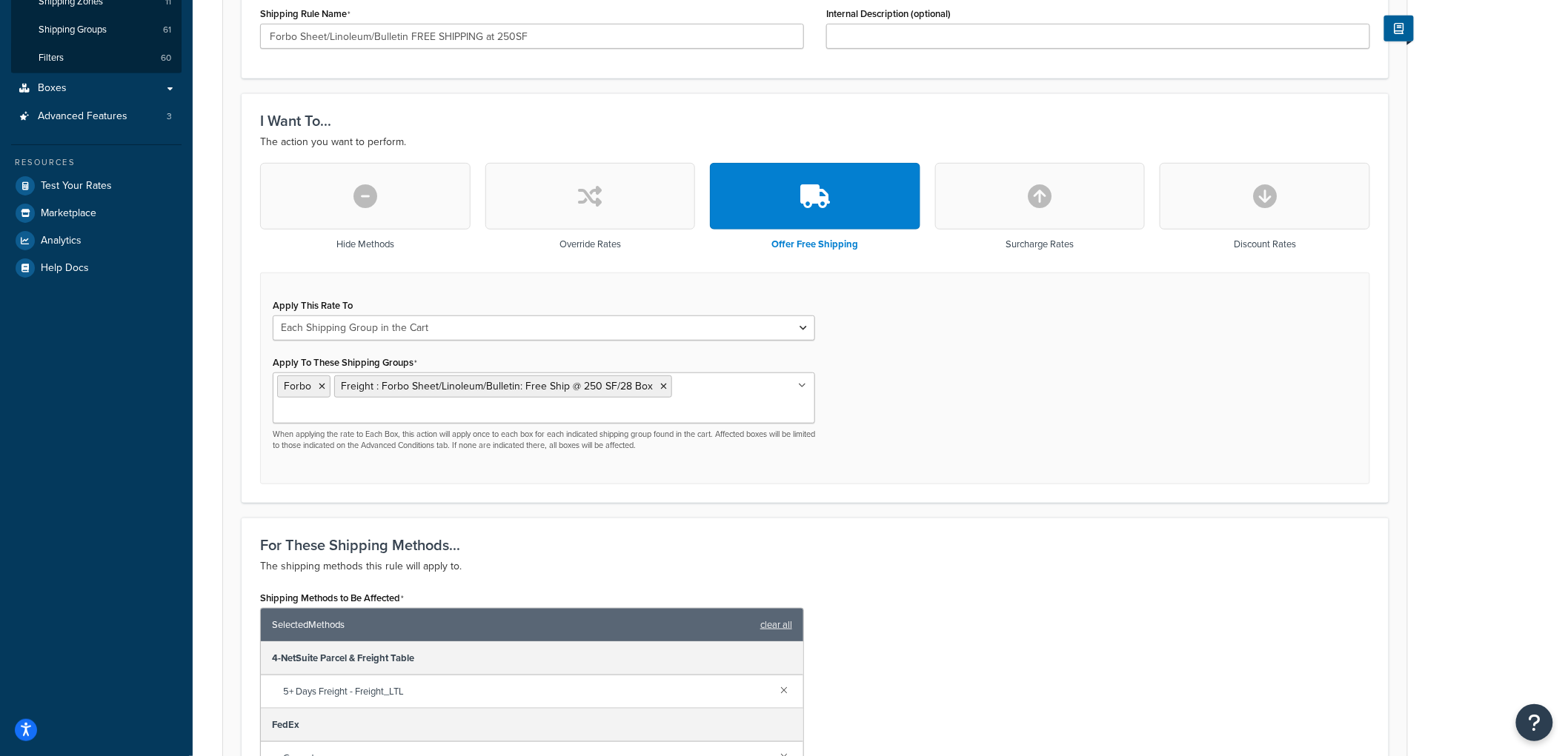
scroll to position [331, 0]
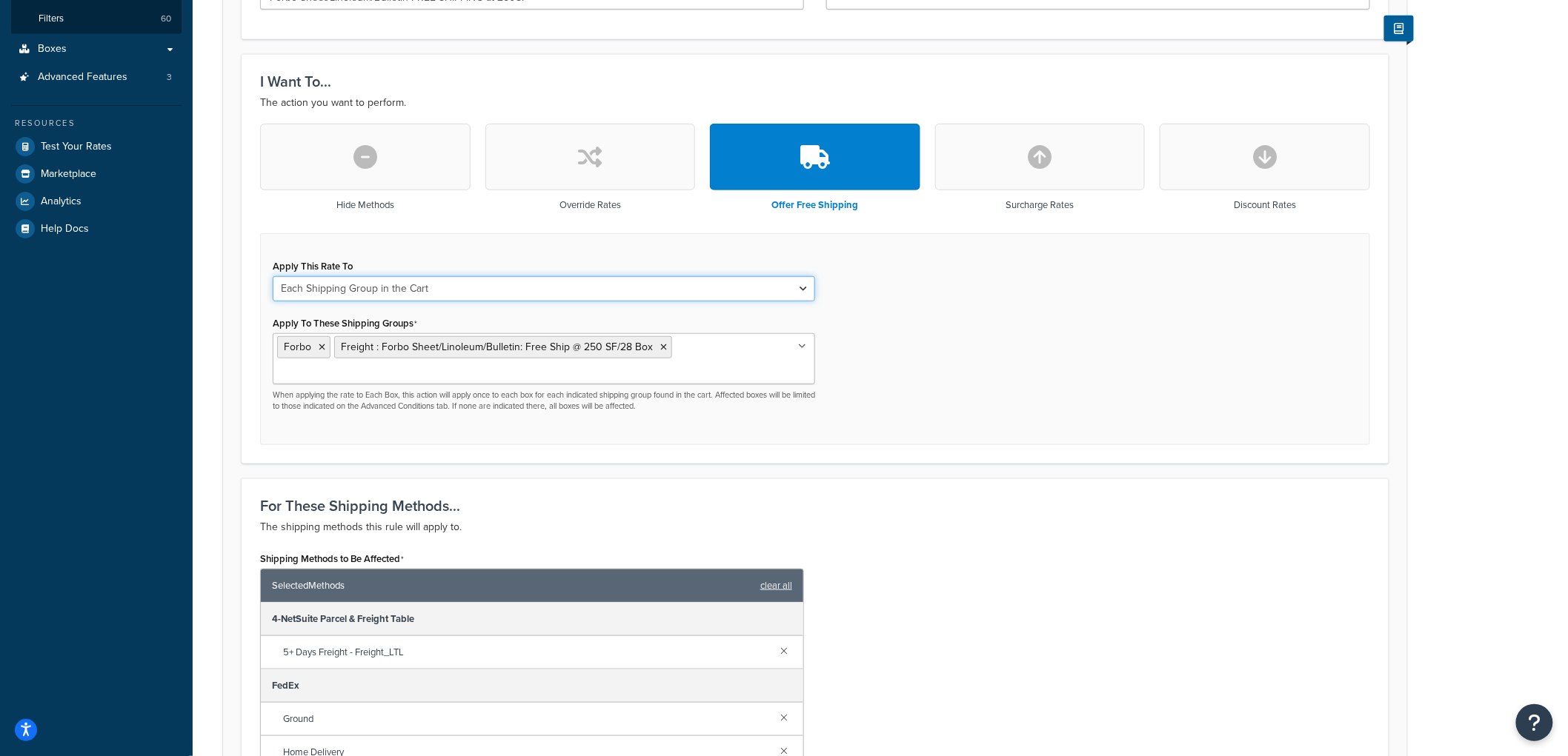
click at [361, 290] on select "Each Shipment in the Cart Each Origin in the Cart Each Shipping Group in the Ca…" at bounding box center [544, 289] width 542 height 25
click at [1058, 277] on div "Apply This Rate To Each Shipment in the Cart Each Origin in the Cart Each Shipp…" at bounding box center [815, 340] width 1110 height 212
click at [1010, 339] on div "Apply This Rate To Each Shipment in the Cart Each Origin in the Cart Each Shipp…" at bounding box center [815, 340] width 1110 height 212
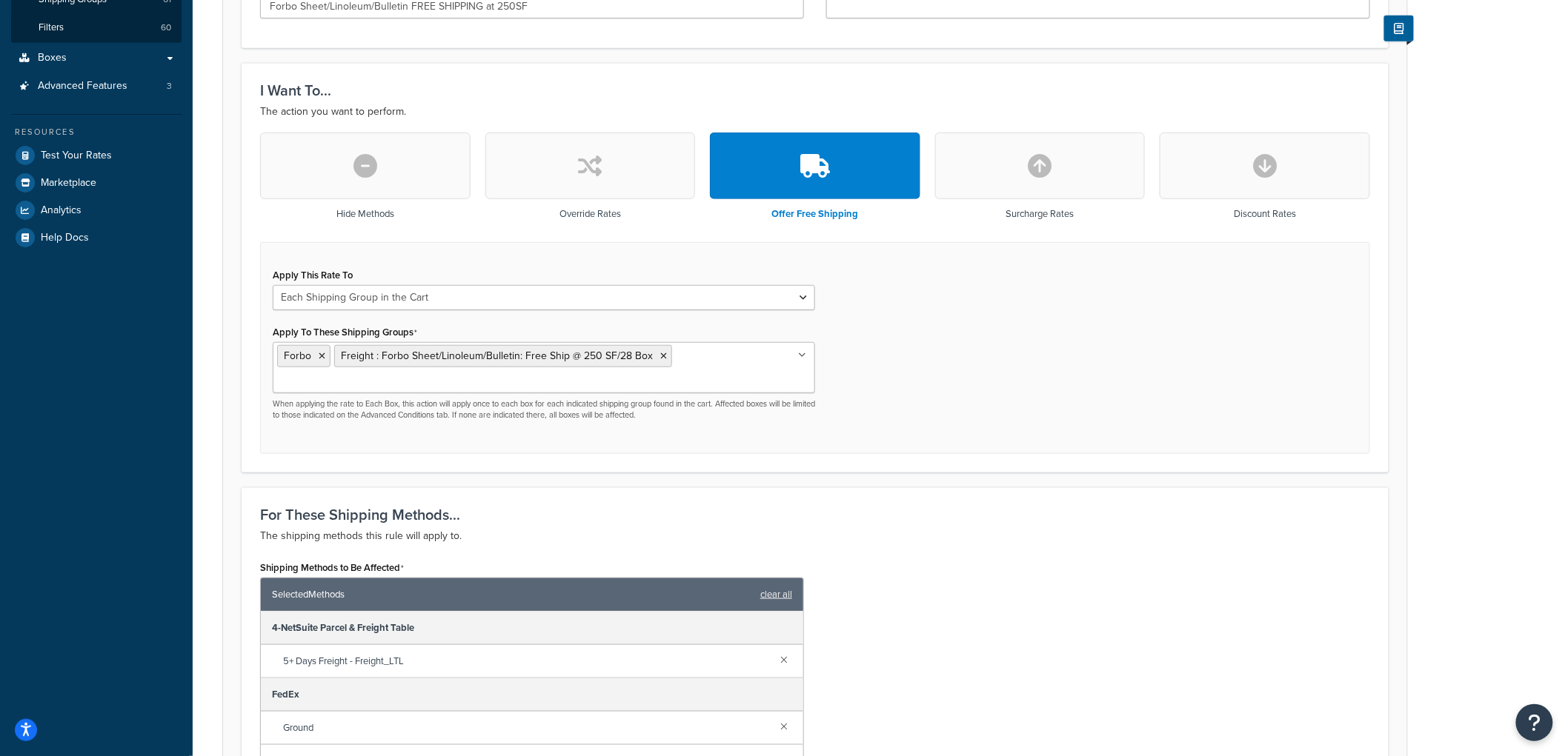
scroll to position [329, 0]
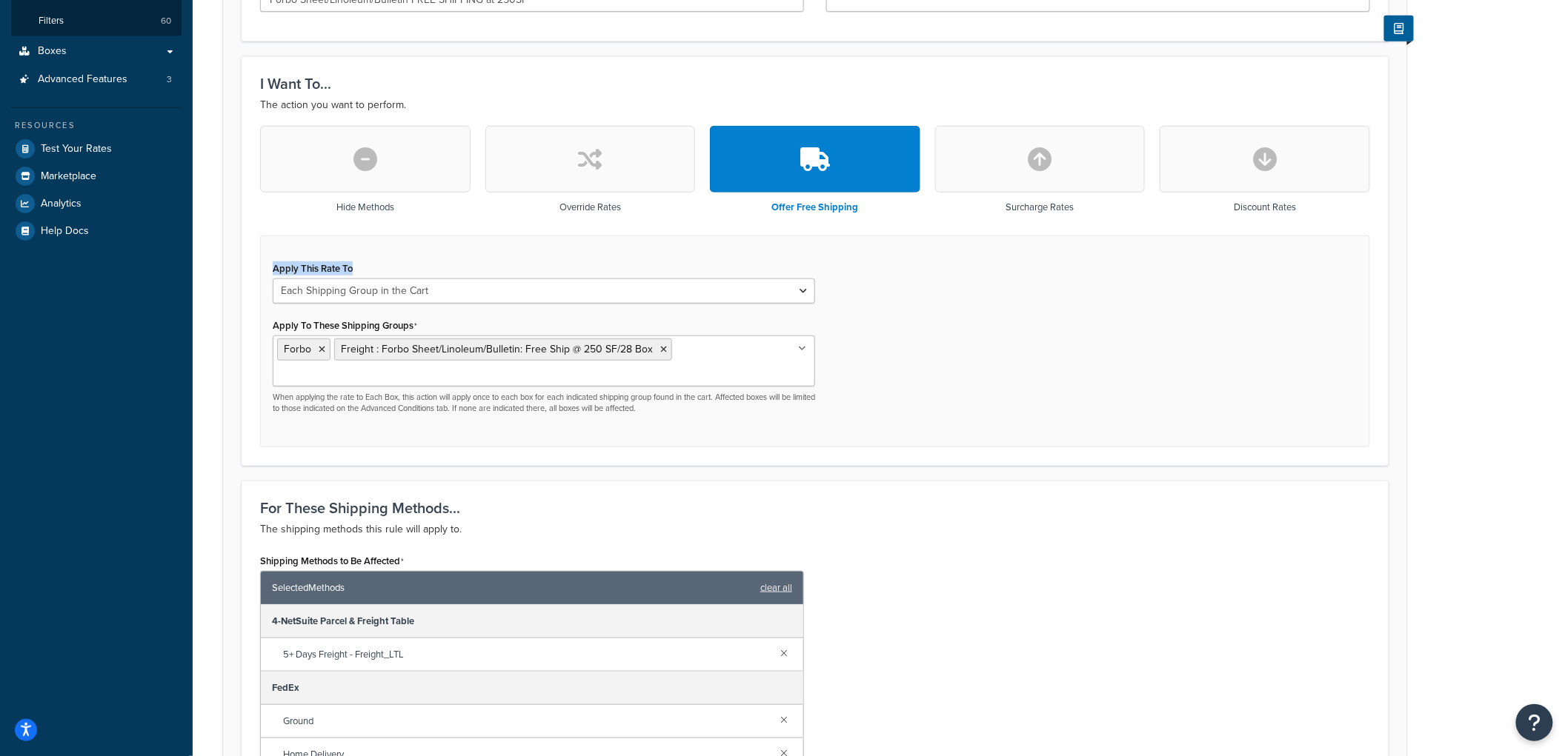
drag, startPoint x: 250, startPoint y: 248, endPoint x: 375, endPoint y: 256, distance: 125.3
click at [375, 256] on div "Hide Methods Override Rates Offer Free Shipping Surcharge Rates Discount Rates …" at bounding box center [816, 287] width 1133 height 321
click at [361, 256] on div "Apply This Rate To Each Shipment in the Cart Each Origin in the Cart Each Shipp…" at bounding box center [815, 342] width 1110 height 212
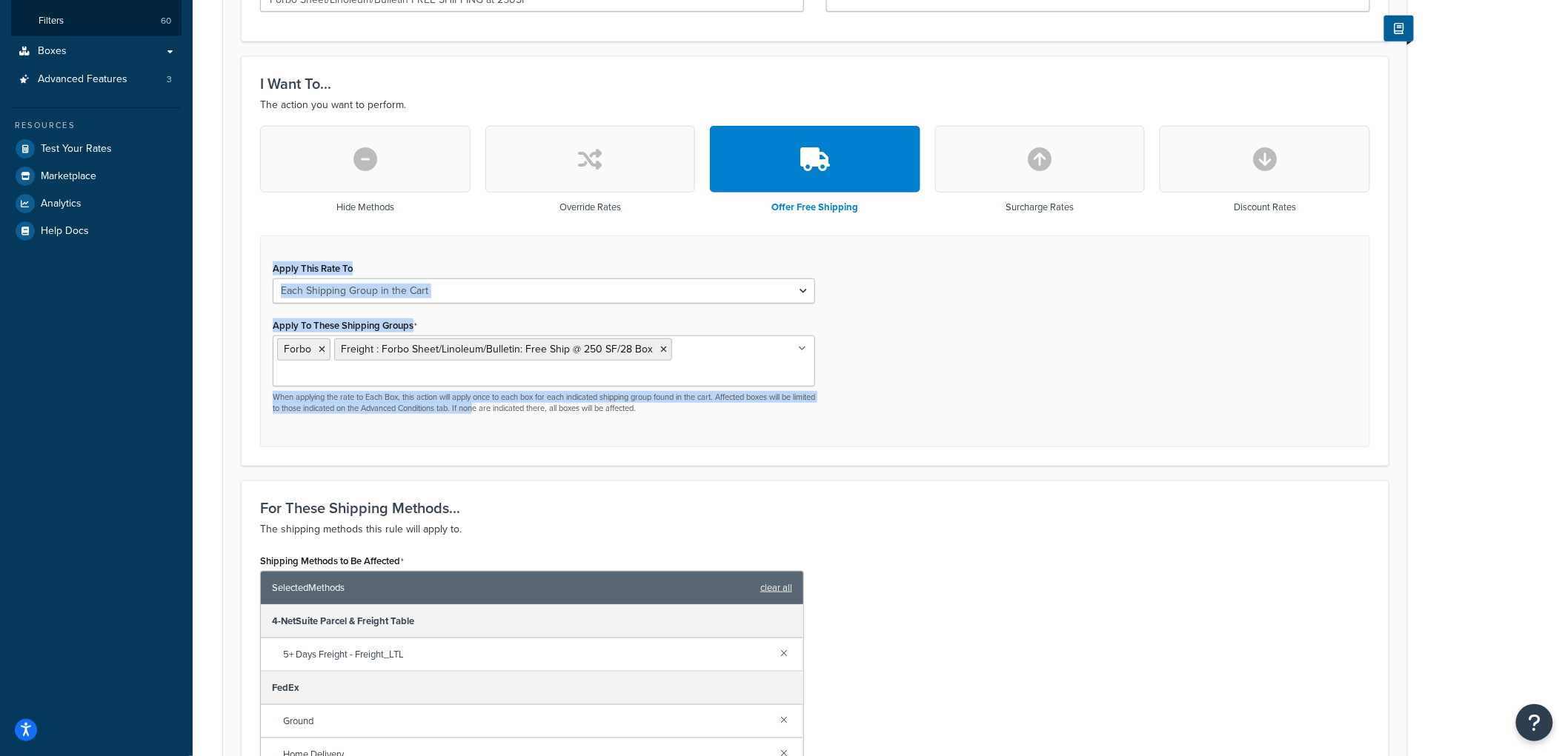
drag, startPoint x: 269, startPoint y: 247, endPoint x: 503, endPoint y: 389, distance: 273.7
click at [503, 389] on div "Apply This Rate To Each Shipment in the Cart Each Origin in the Cart Each Shipp…" at bounding box center [815, 342] width 1110 height 212
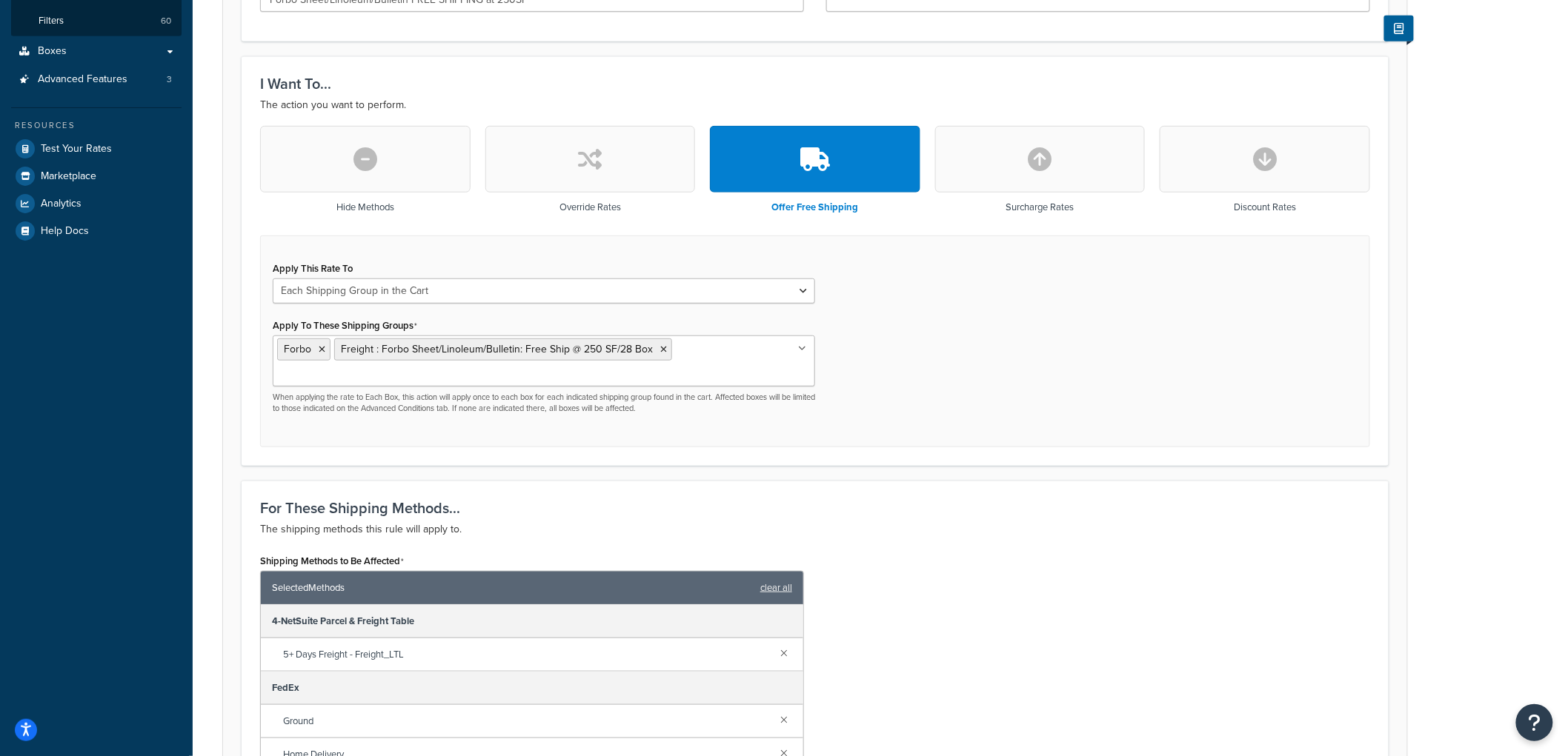
click at [620, 392] on p "When applying the rate to Each Box, this action will apply once to each box for…" at bounding box center [544, 403] width 542 height 23
drag, startPoint x: 679, startPoint y: 389, endPoint x: 735, endPoint y: 383, distance: 56.3
click at [735, 392] on p "When applying the rate to Each Box, this action will apply once to each box for…" at bounding box center [544, 403] width 542 height 23
drag, startPoint x: 735, startPoint y: 383, endPoint x: 730, endPoint y: 376, distance: 8.6
click at [730, 392] on p "When applying the rate to Each Box, this action will apply once to each box for…" at bounding box center [544, 403] width 542 height 23
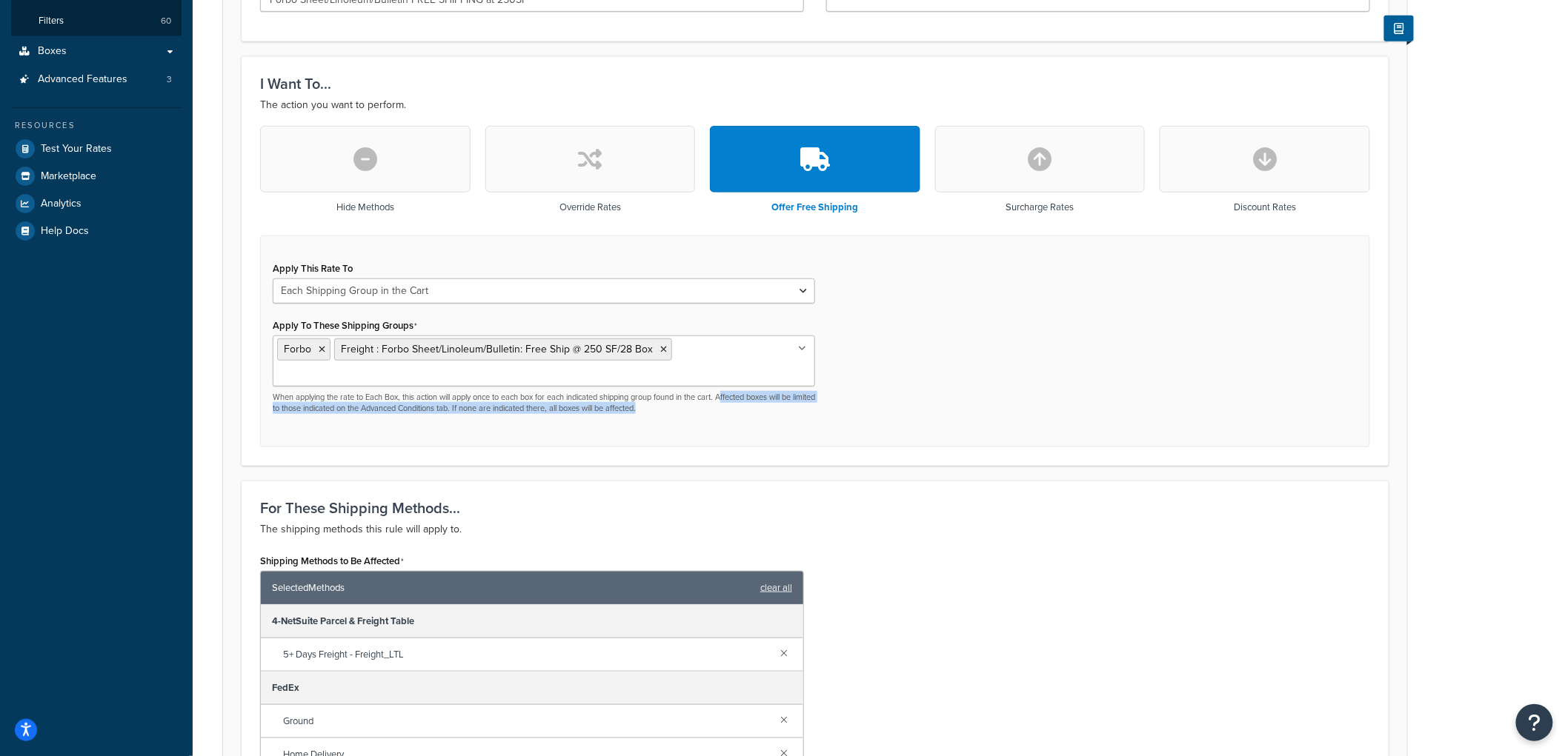
click at [730, 392] on p "When applying the rate to Each Box, this action will apply once to each box for…" at bounding box center [544, 403] width 542 height 23
click at [730, 392] on p "When applying the rate to Each Box, this action will apply once to each box for…" at bounding box center [544, 403] width 542 height 23
click at [699, 392] on p "When applying the rate to Each Box, this action will apply once to each box for…" at bounding box center [544, 403] width 542 height 23
drag, startPoint x: 723, startPoint y: 381, endPoint x: 728, endPoint y: 372, distance: 10.3
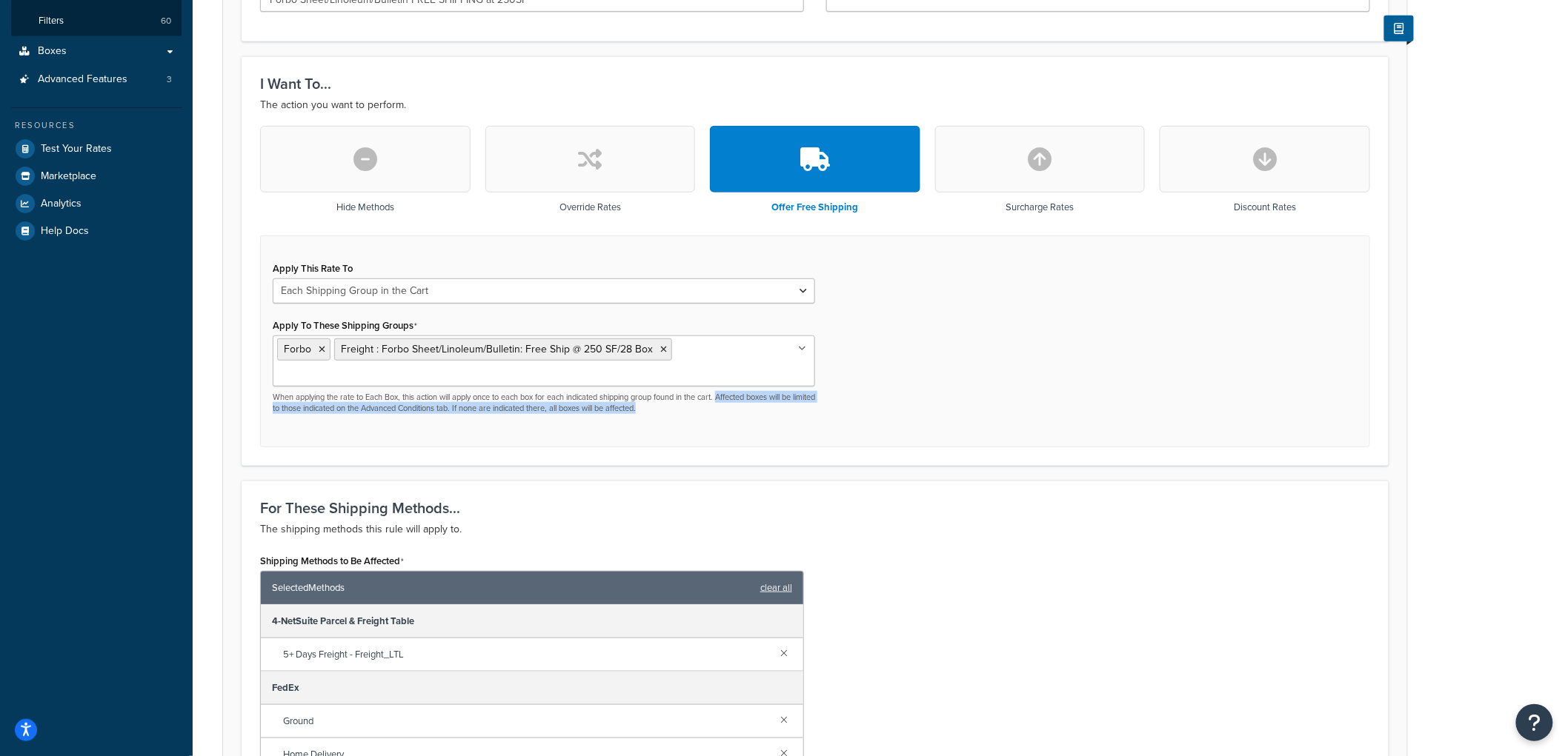
click at [728, 392] on p "When applying the rate to Each Box, this action will apply once to each box for…" at bounding box center [544, 403] width 542 height 23
drag, startPoint x: 731, startPoint y: 380, endPoint x: 728, endPoint y: 372, distance: 8.5
click at [728, 392] on p "When applying the rate to Each Box, this action will apply once to each box for…" at bounding box center [544, 403] width 542 height 23
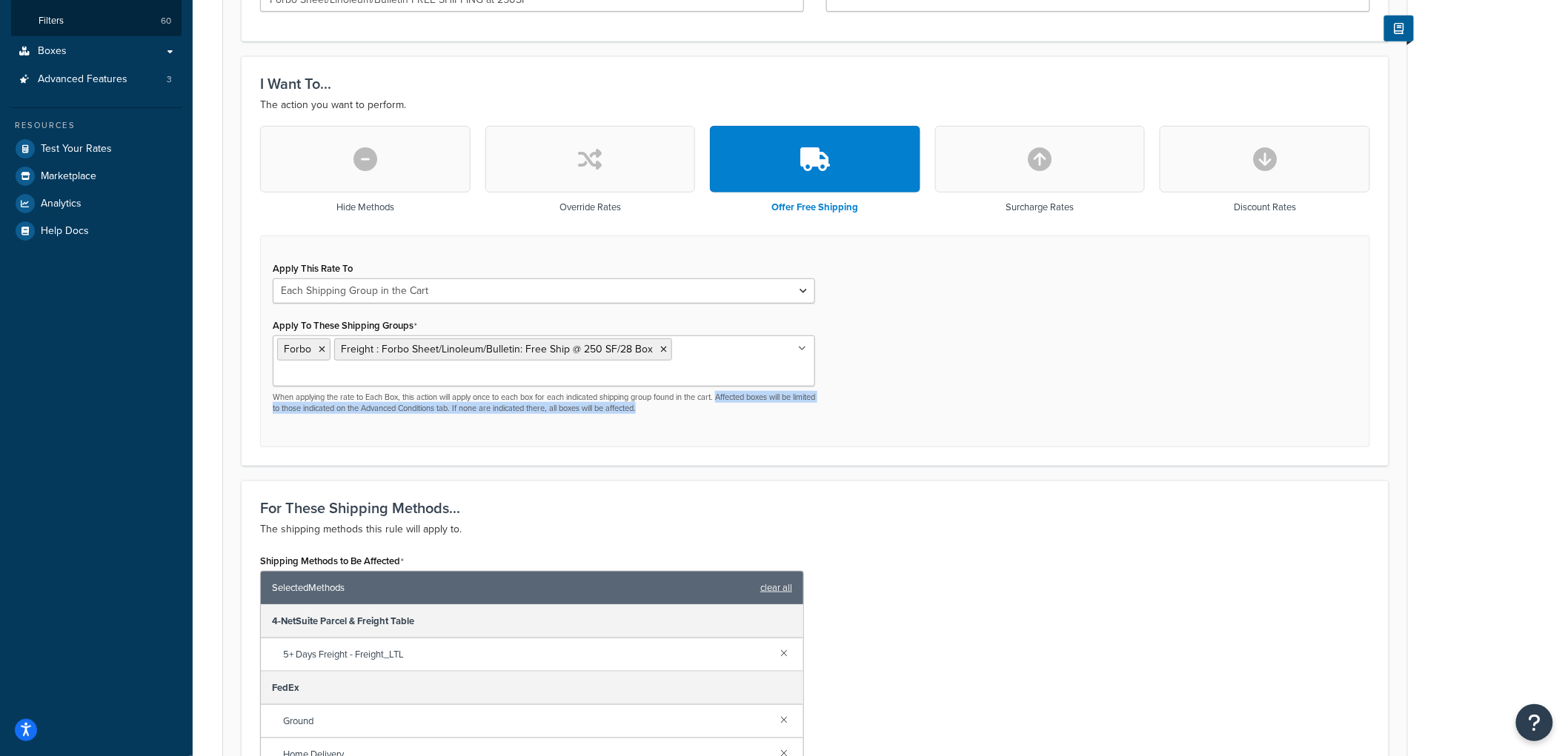
drag, startPoint x: 750, startPoint y: 386, endPoint x: 725, endPoint y: 378, distance: 26.2
click at [725, 392] on p "When applying the rate to Each Box, this action will apply once to each box for…" at bounding box center [544, 403] width 542 height 23
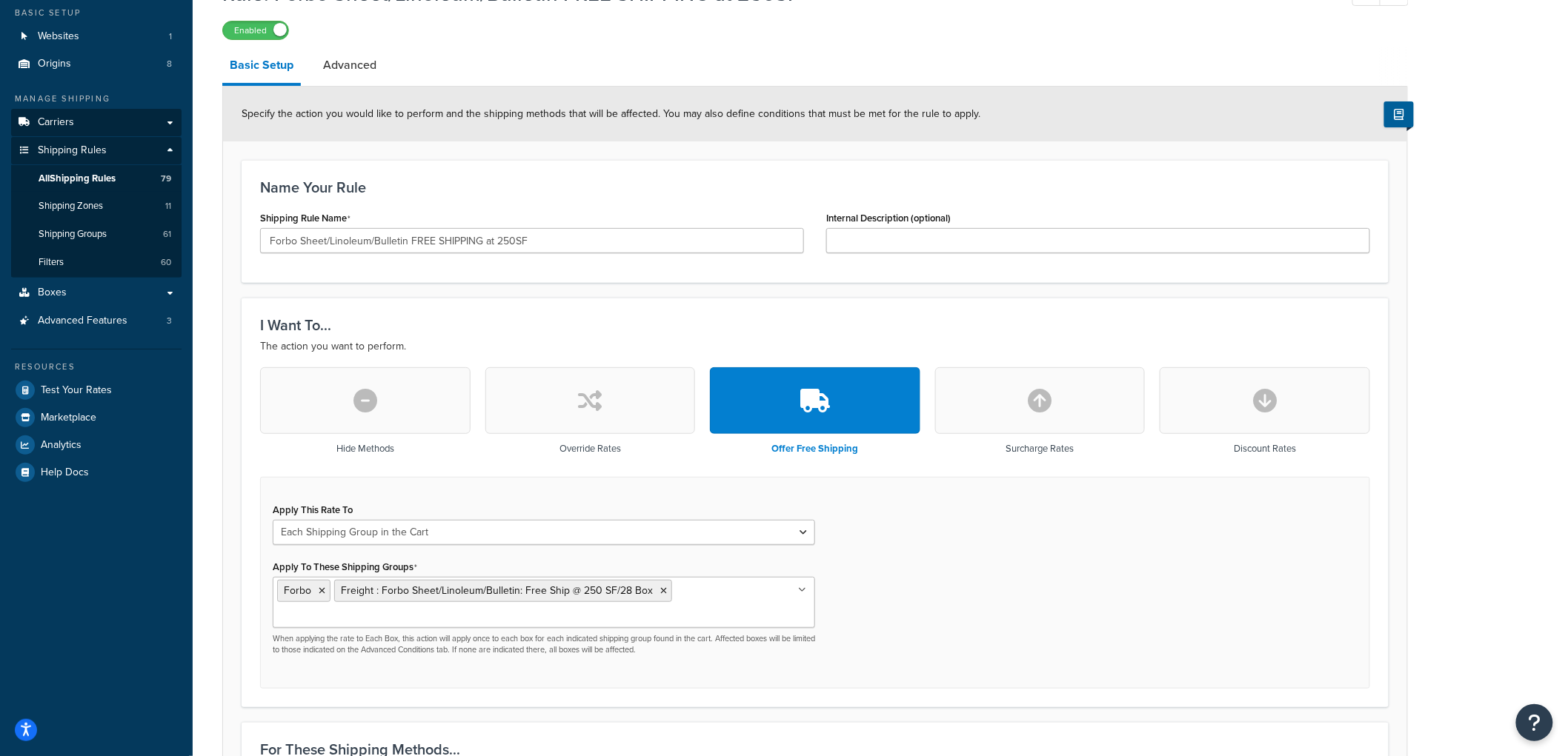
scroll to position [82, 0]
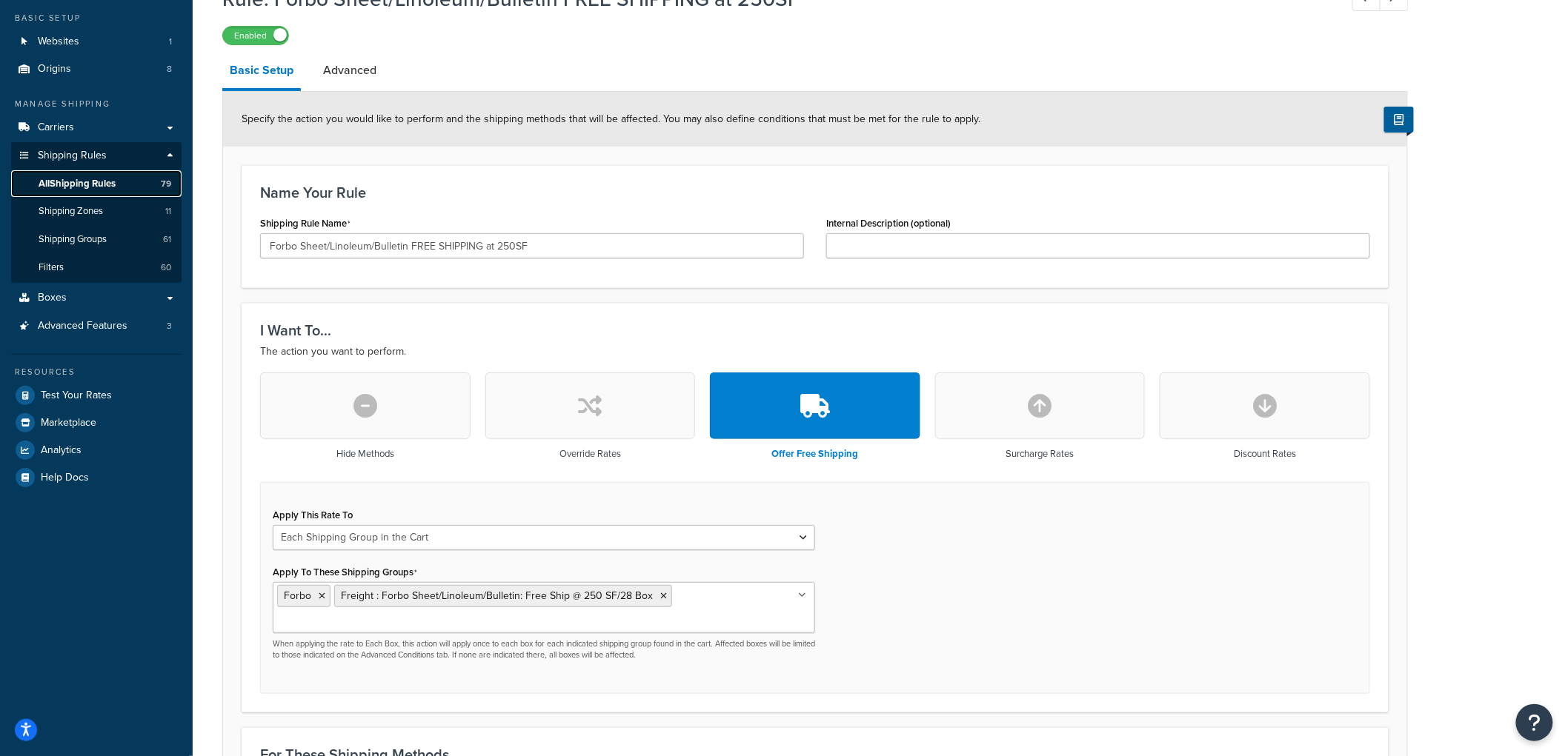
click at [107, 182] on span "All Shipping Rules" at bounding box center [77, 184] width 77 height 13
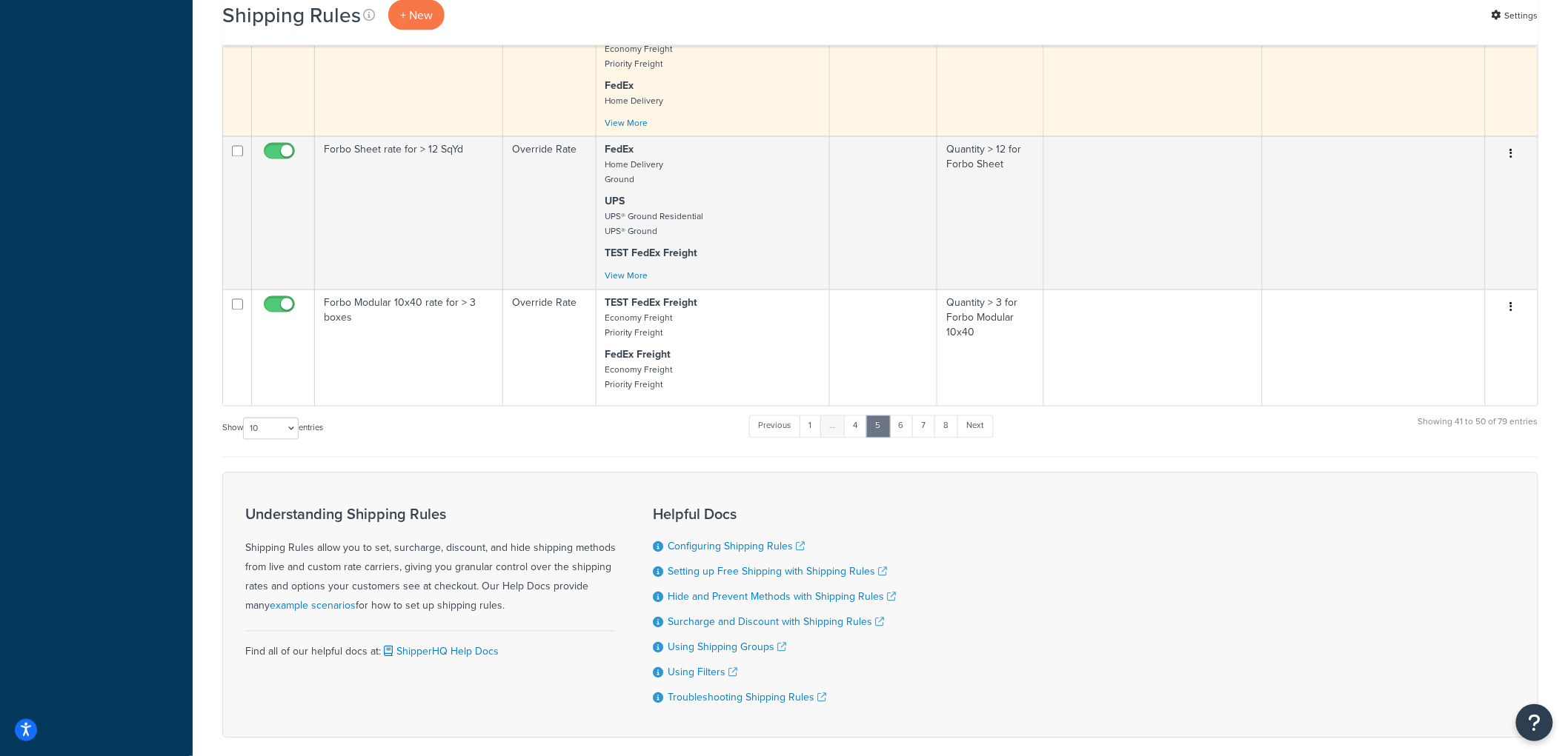
scroll to position [1070, 0]
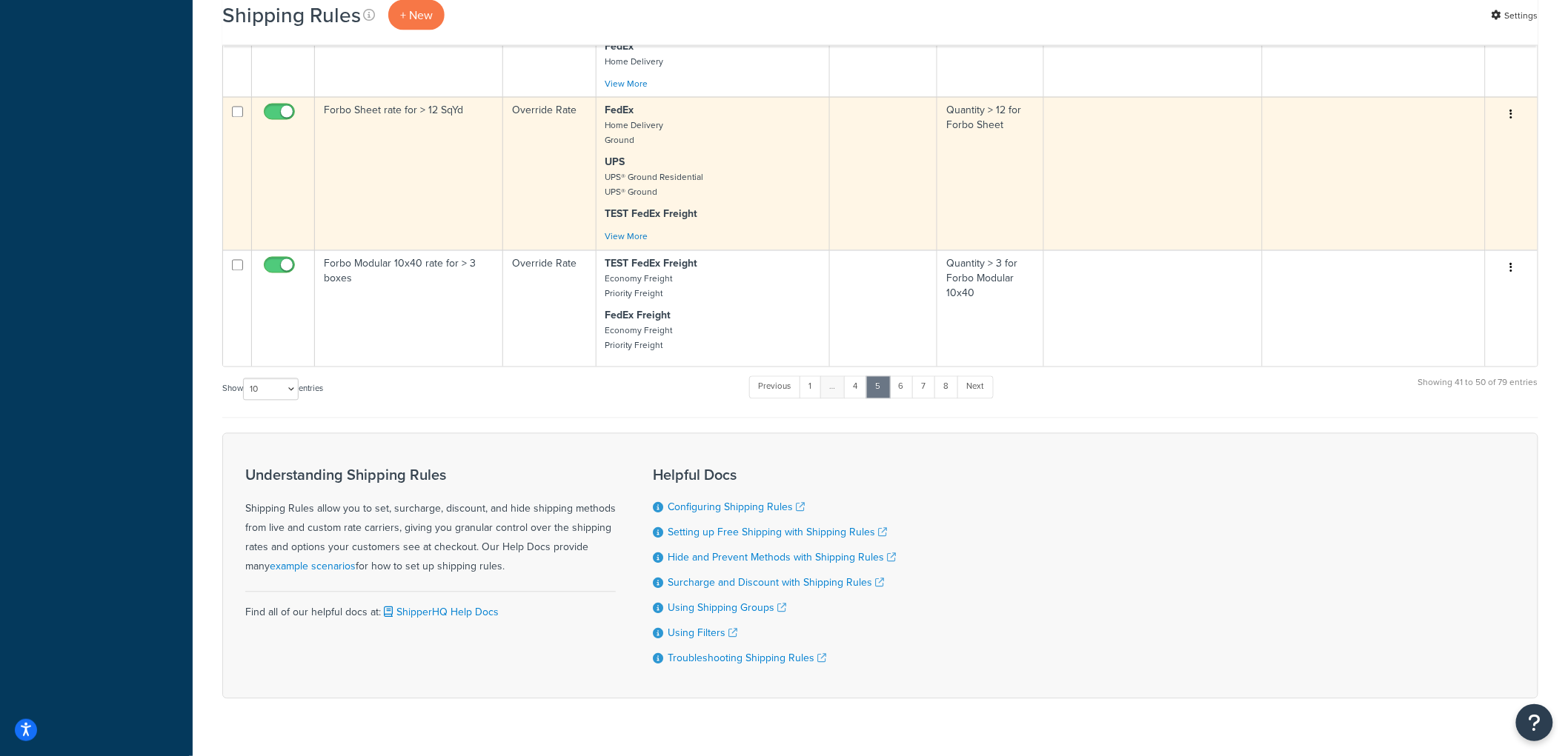
click at [460, 201] on td "Forbo Sheet rate for > 12 SqYd" at bounding box center [408, 173] width 188 height 153
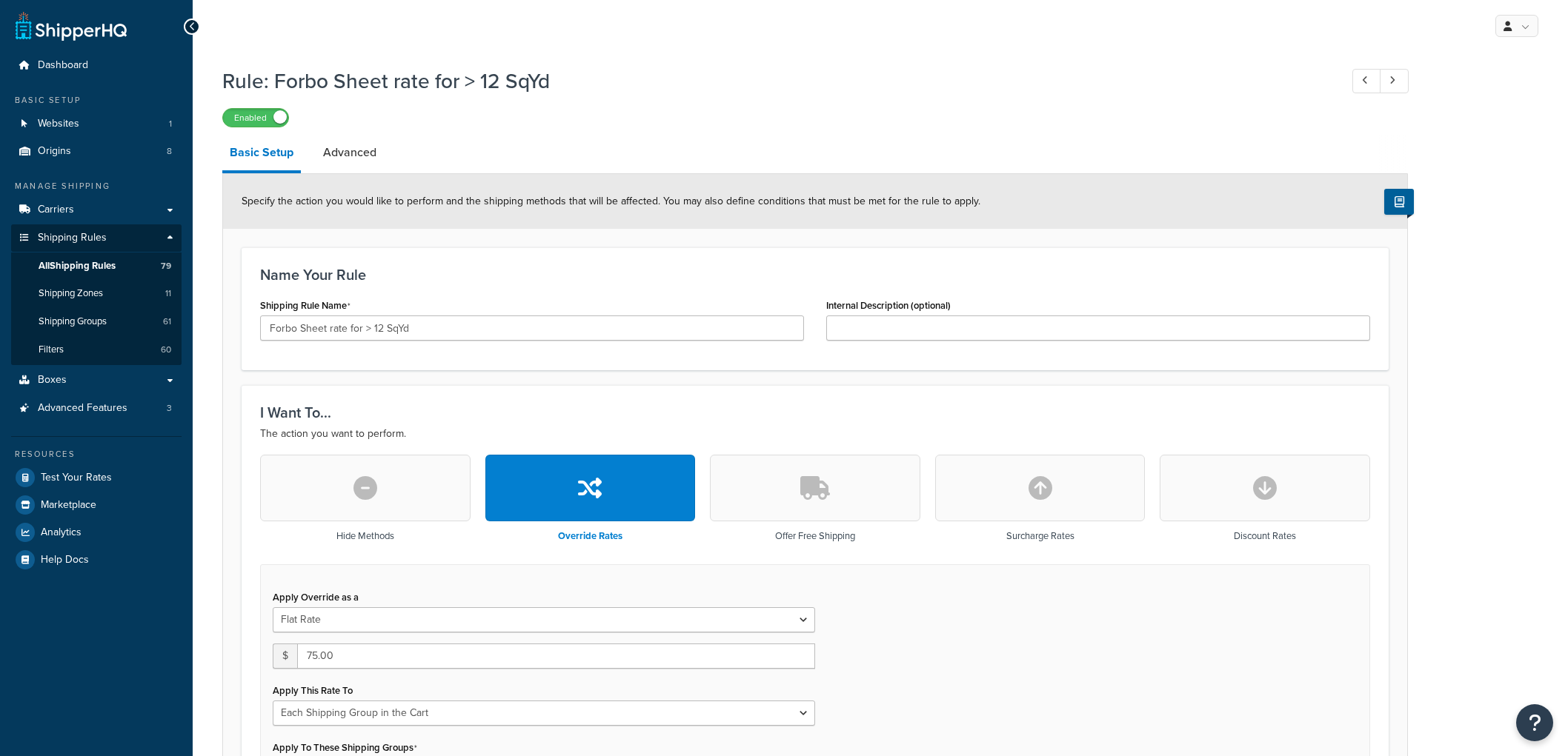
select select "SHIPPING_GROUP"
click at [366, 156] on link "Advanced" at bounding box center [349, 152] width 68 height 36
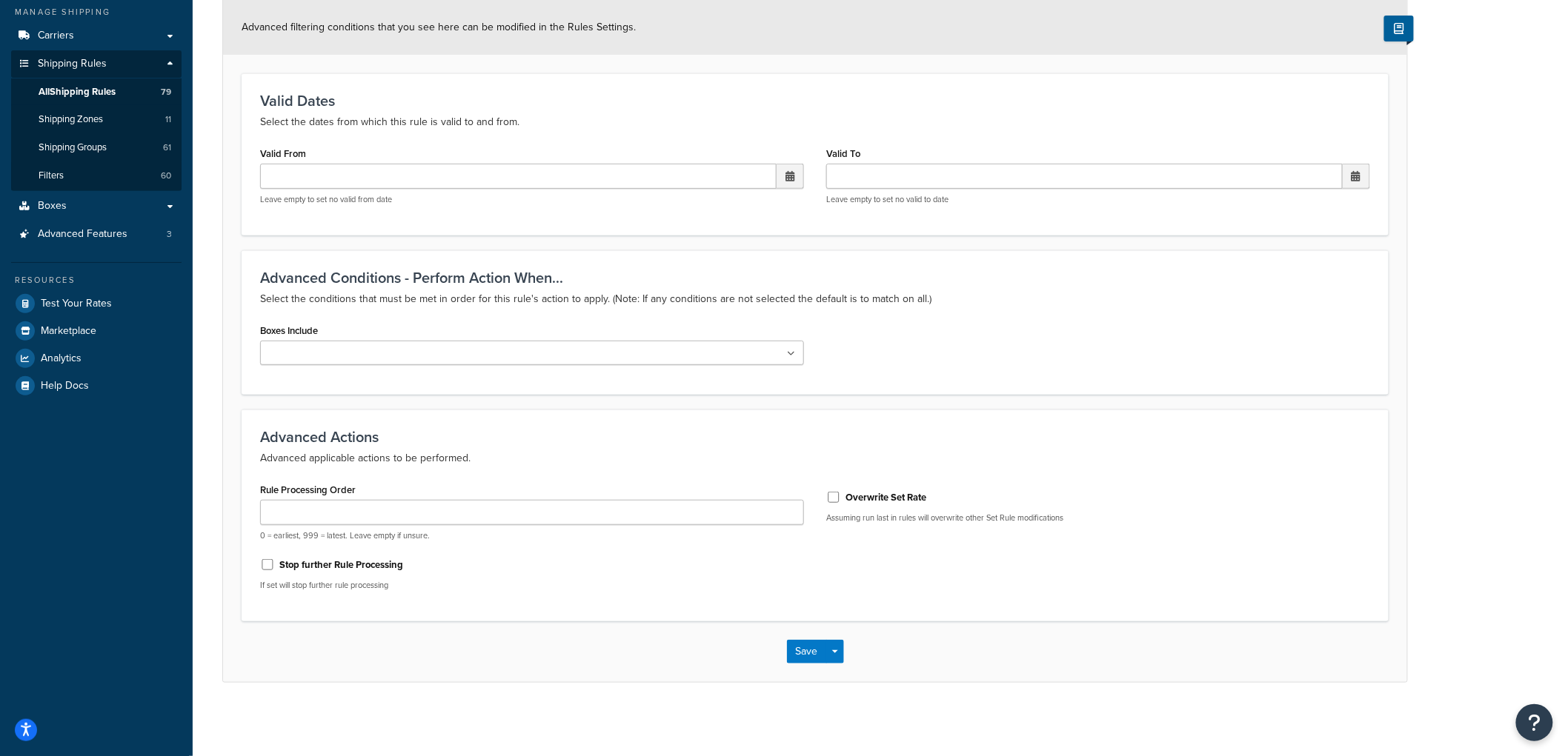
scroll to position [175, 0]
click at [447, 501] on input "Rule Processing Order" at bounding box center [532, 512] width 544 height 25
type input "1"
click at [611, 589] on p "If set will stop further rule processing" at bounding box center [532, 585] width 544 height 11
click at [793, 646] on button "Save" at bounding box center [807, 651] width 40 height 23
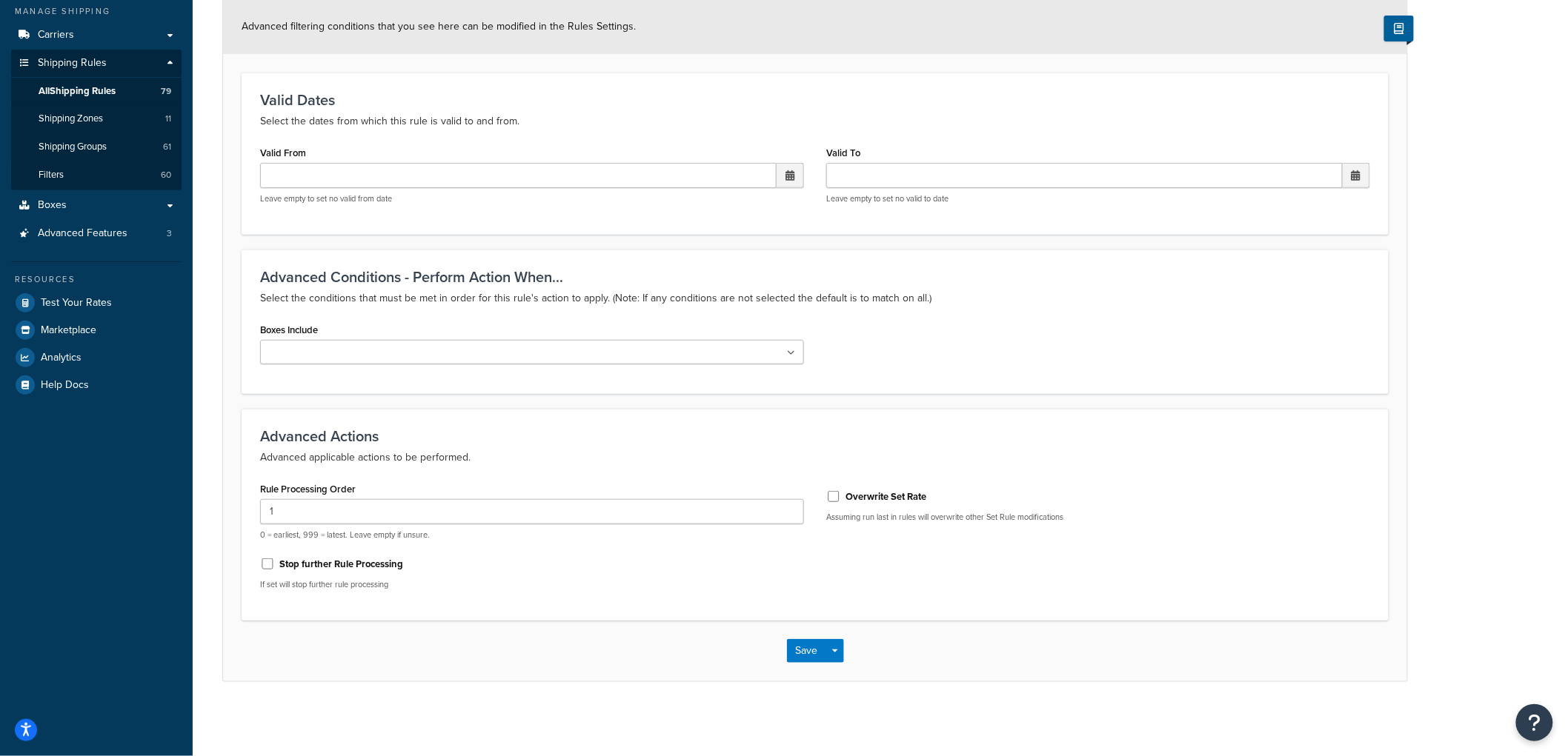
scroll to position [0, 0]
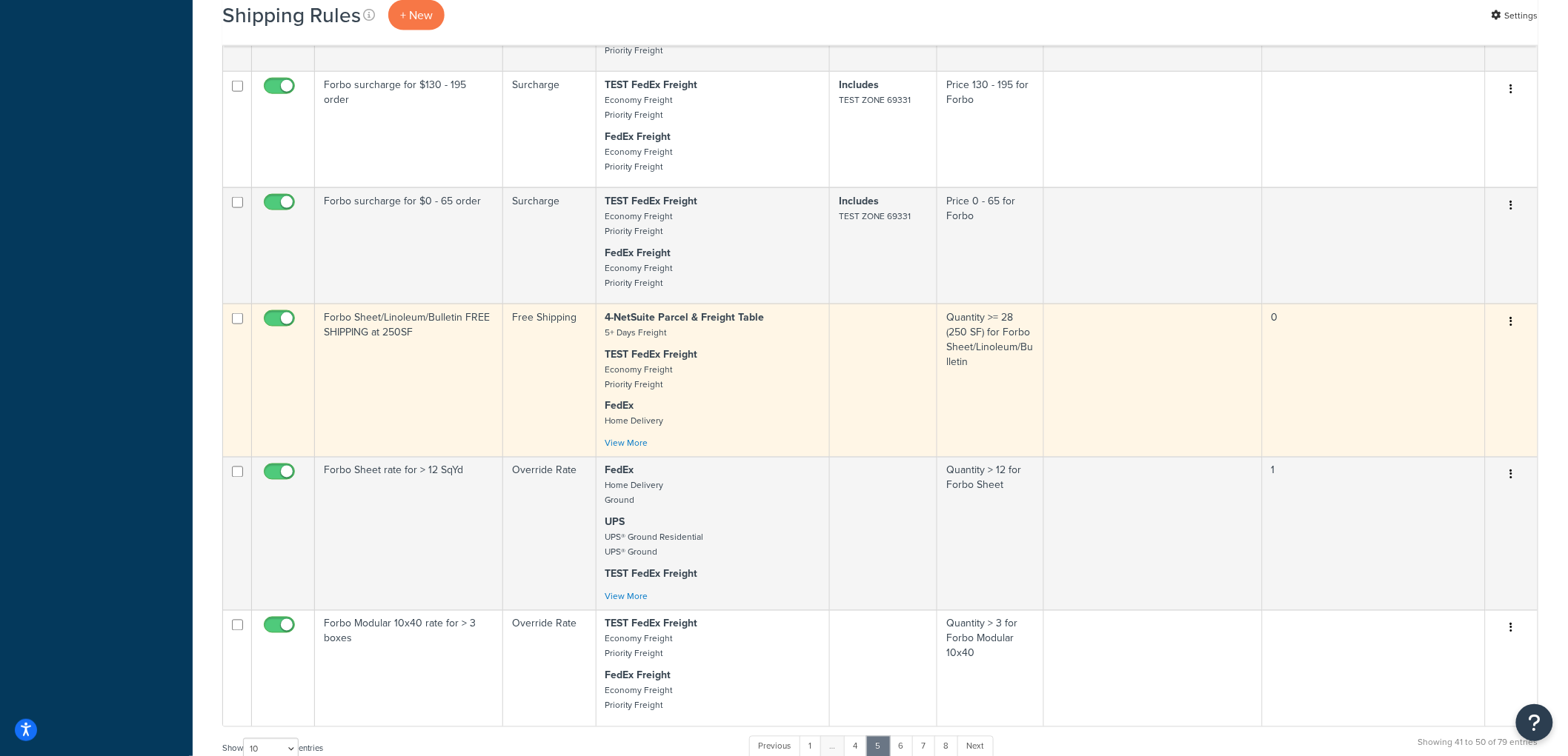
scroll to position [823, 0]
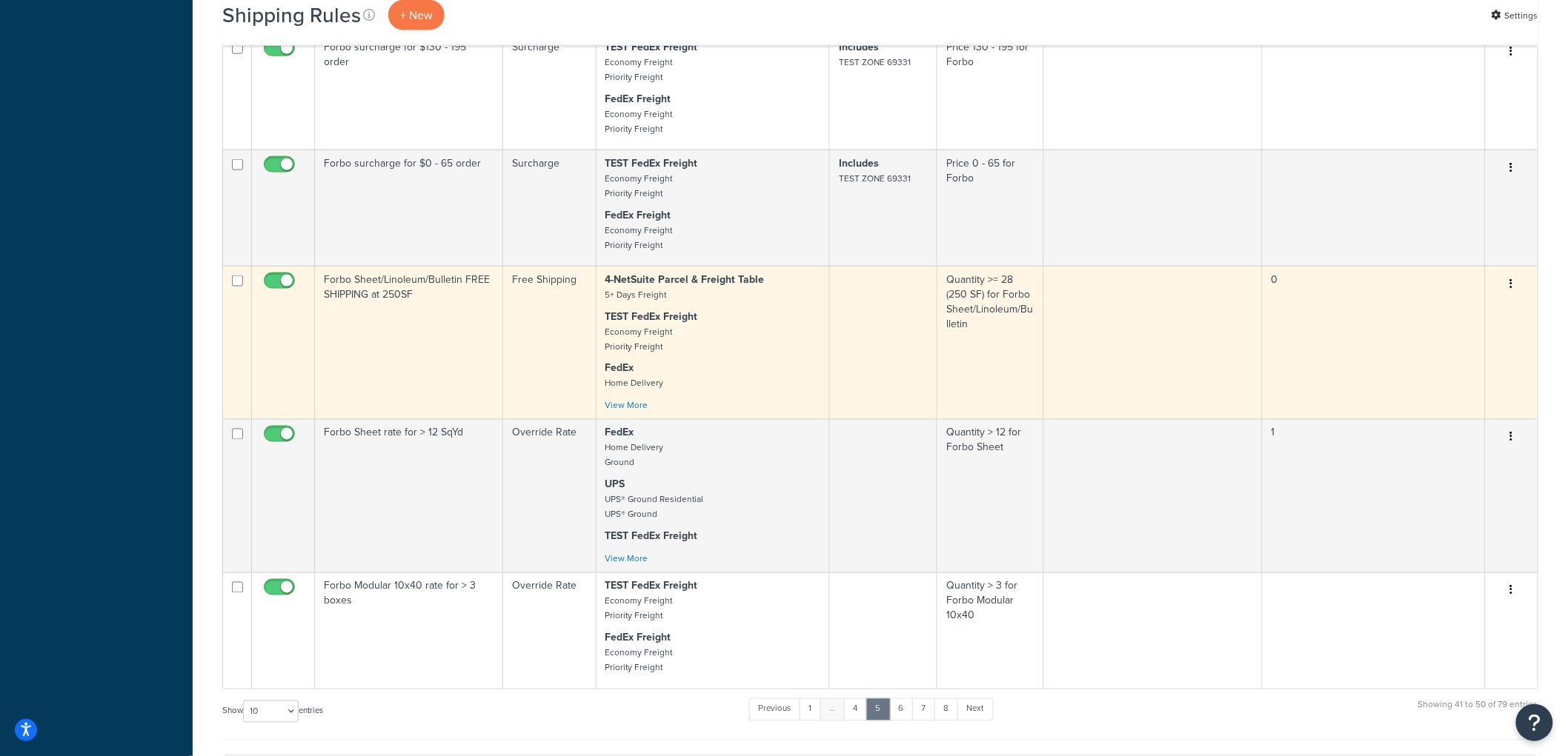
click at [446, 347] on td "Forbo Sheet/Linoleum/Bulletin FREE SHIPPING at 250SF" at bounding box center [408, 342] width 188 height 153
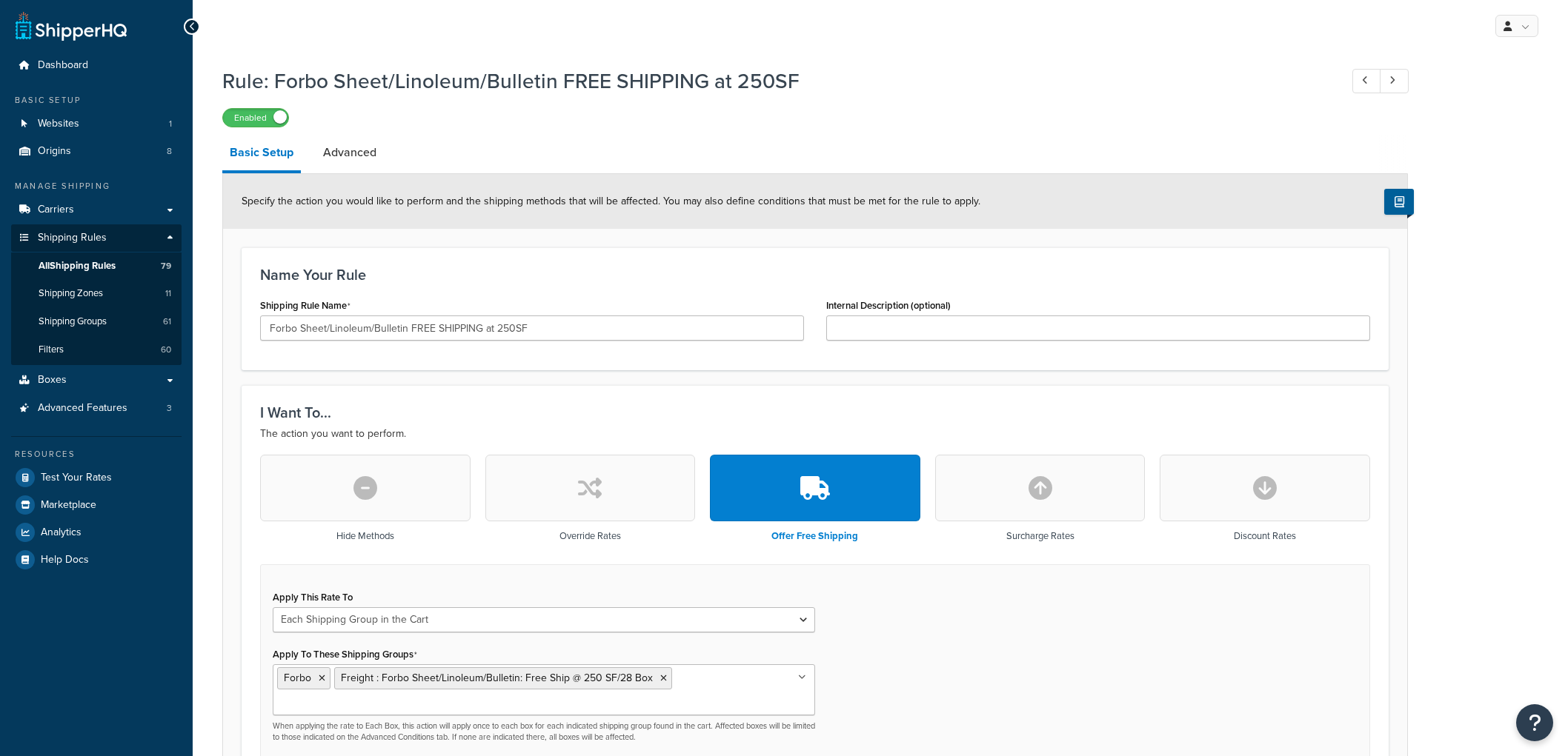
select select "SHIPPING_GROUP"
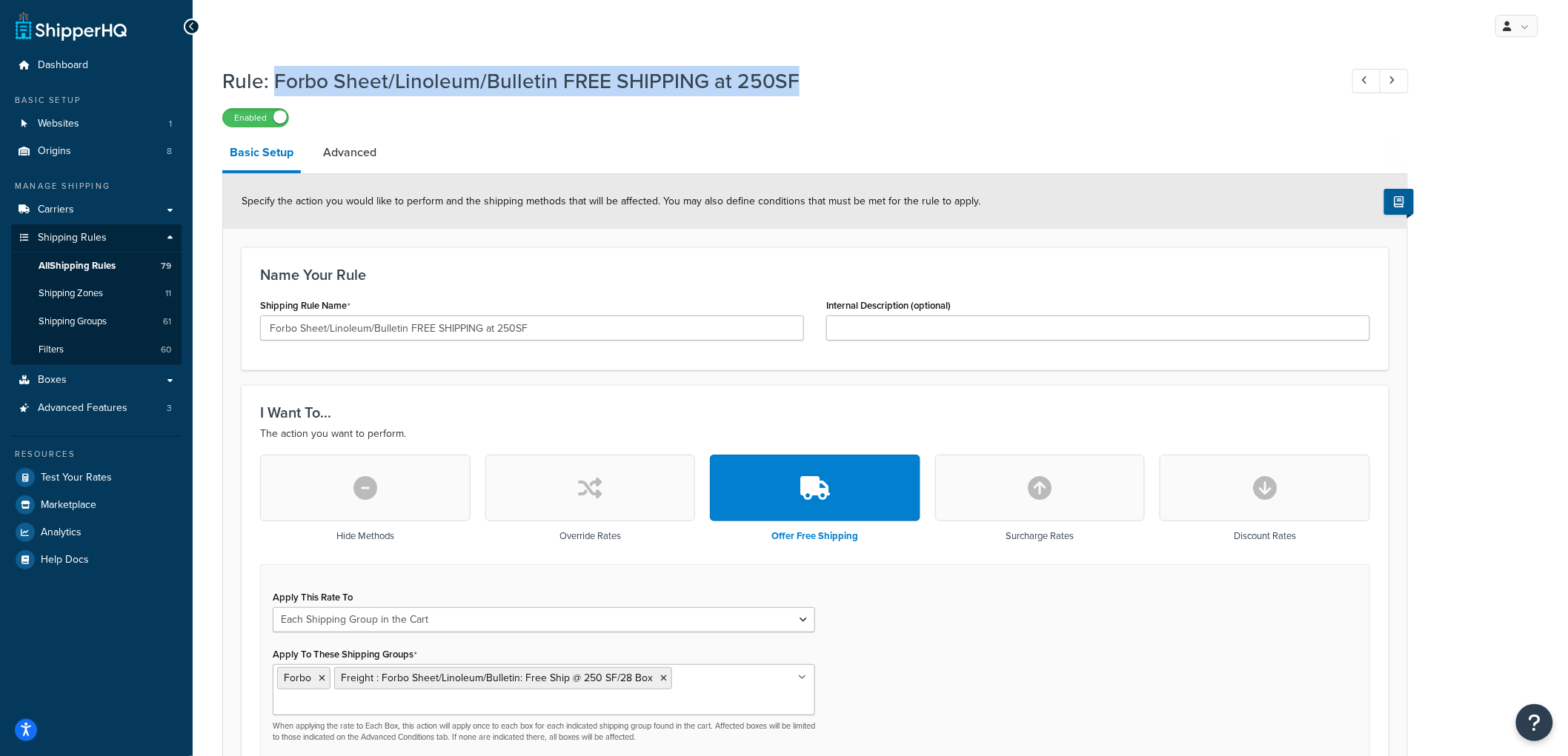
drag, startPoint x: 831, startPoint y: 79, endPoint x: 273, endPoint y: 79, distance: 558.0
click at [273, 79] on h1 "Rule: Forbo Sheet/Linoleum/Bulletin FREE SHIPPING at 250SF" at bounding box center [774, 81] width 1103 height 29
copy h1 "Forbo Sheet/Linoleum/Bulletin FREE SHIPPING at 250SF"
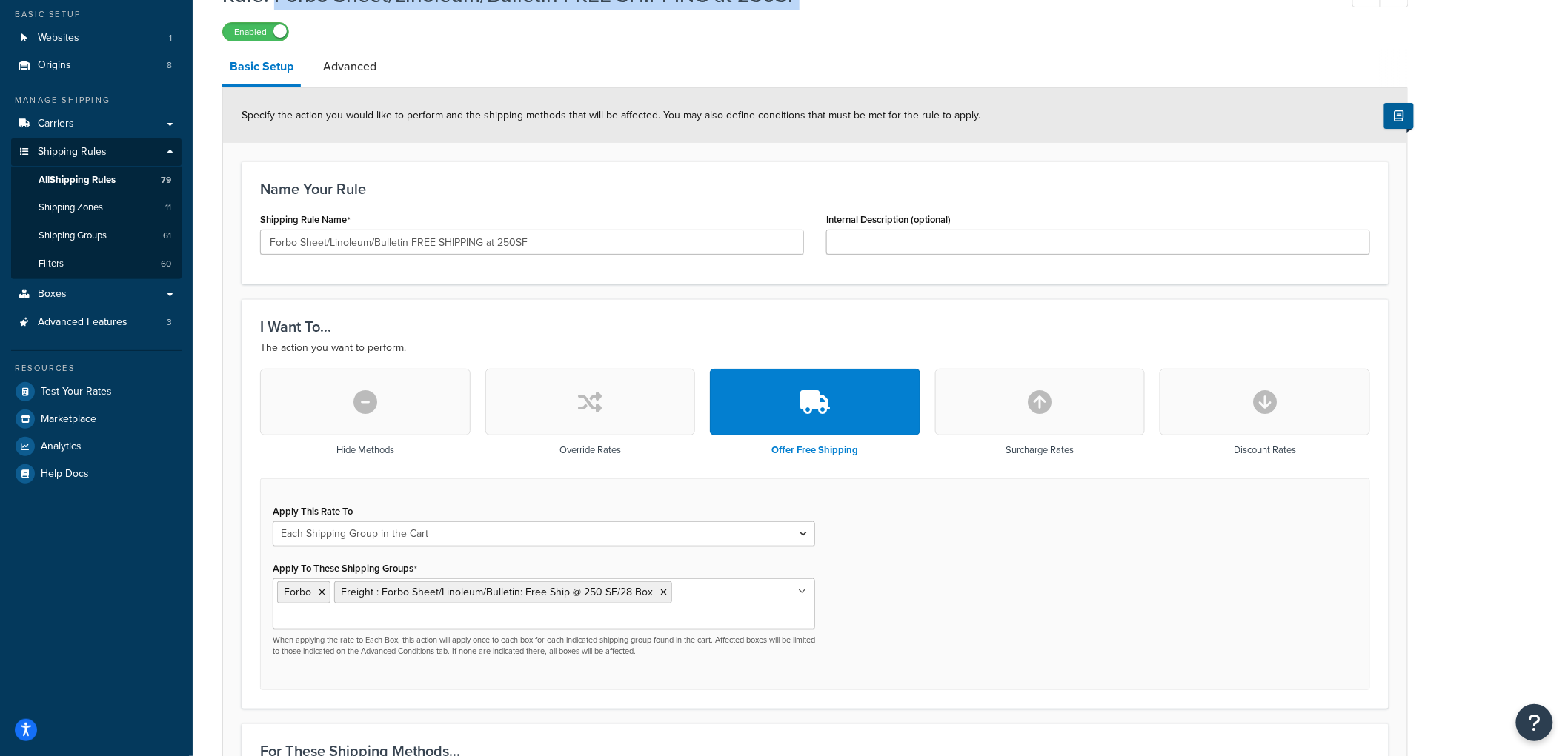
scroll to position [247, 0]
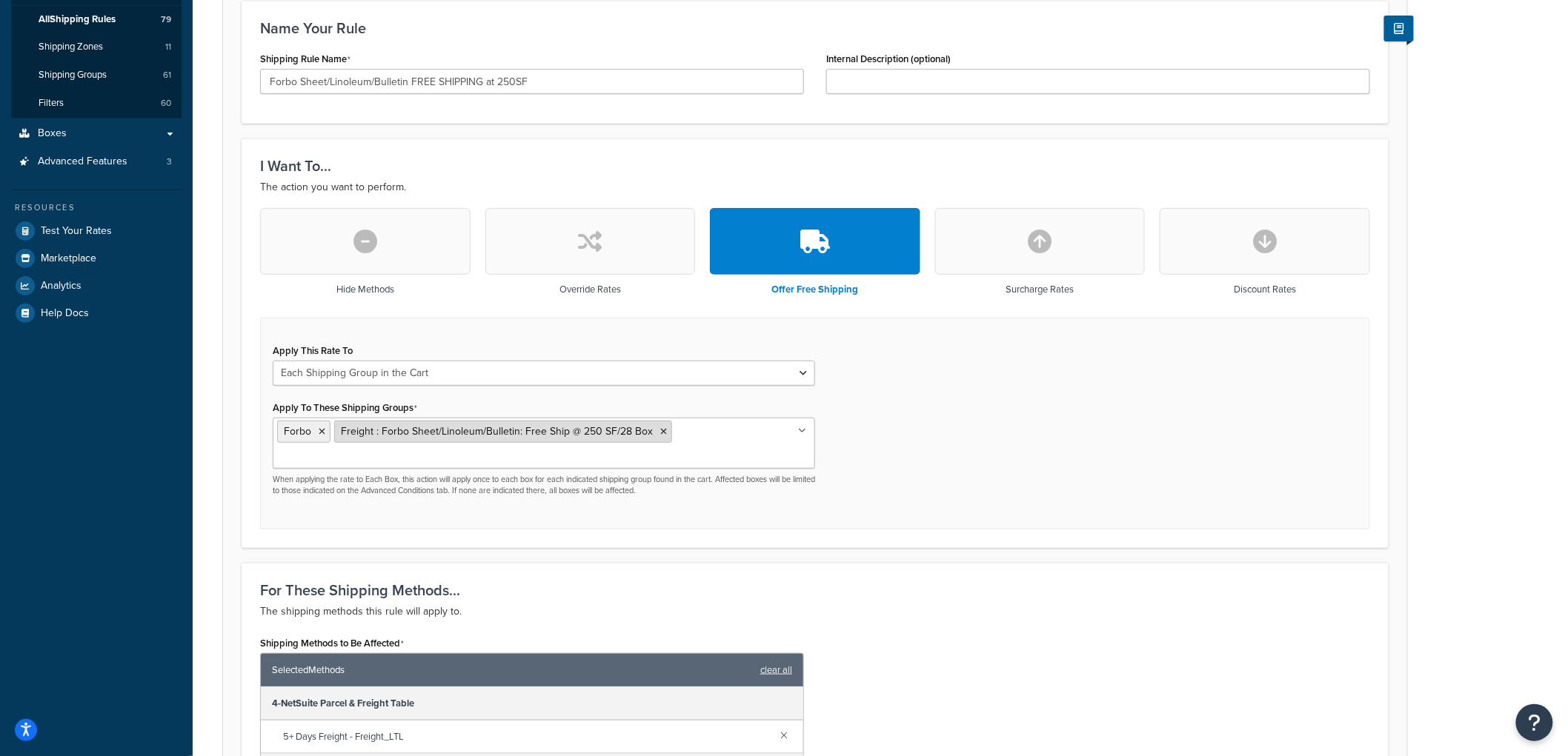
click at [601, 433] on span "Freight : Forbo Sheet/Linoleum/Bulletin: Free Ship @ 250 SF/28 Box" at bounding box center [496, 432] width 312 height 16
drag, startPoint x: 645, startPoint y: 431, endPoint x: 462, endPoint y: 430, distance: 183.0
click at [462, 430] on span "Freight : Forbo Sheet/Linoleum/Bulletin: Free Ship @ 250 SF/28 Box" at bounding box center [496, 432] width 312 height 16
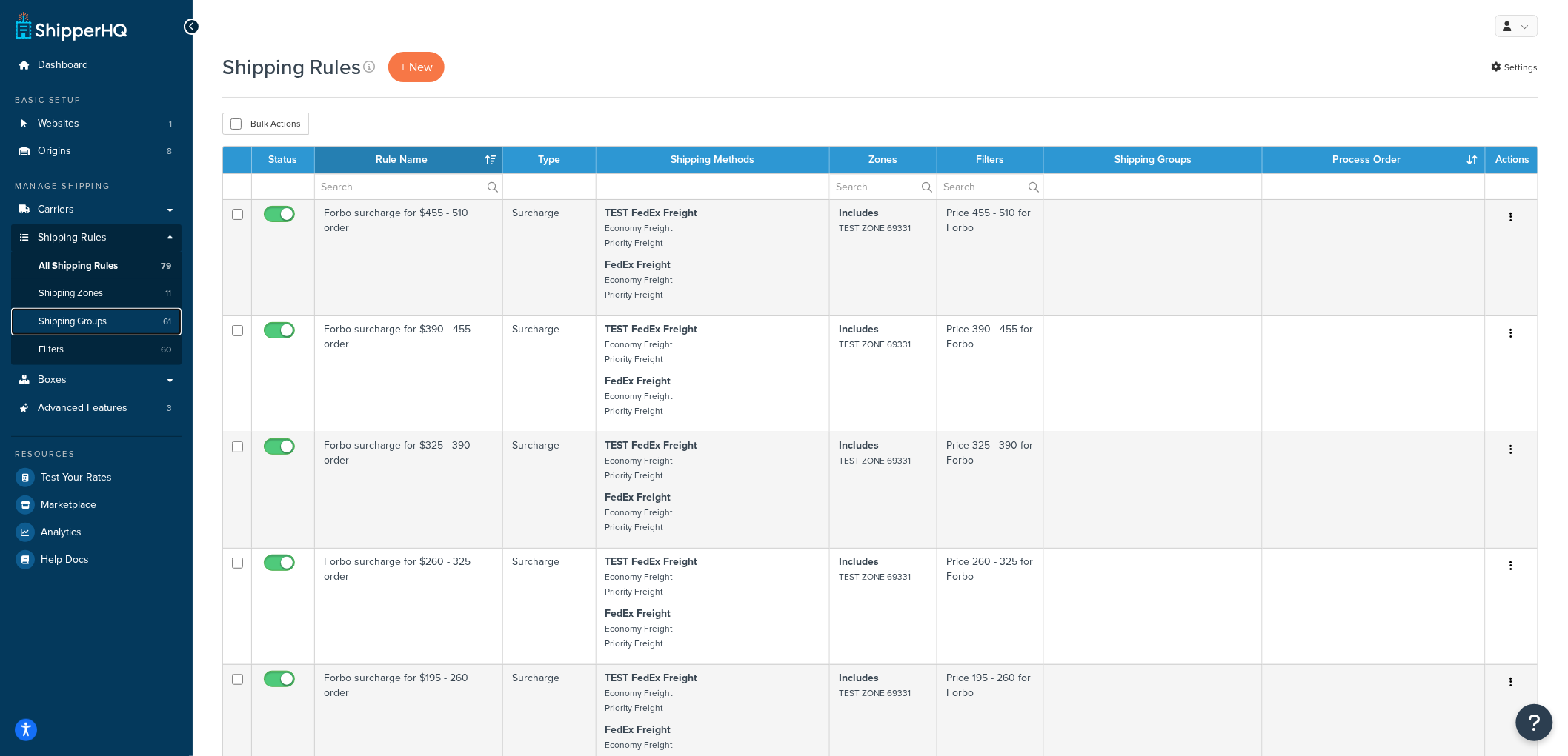
click at [74, 321] on span "Shipping Groups" at bounding box center [72, 321] width 68 height 13
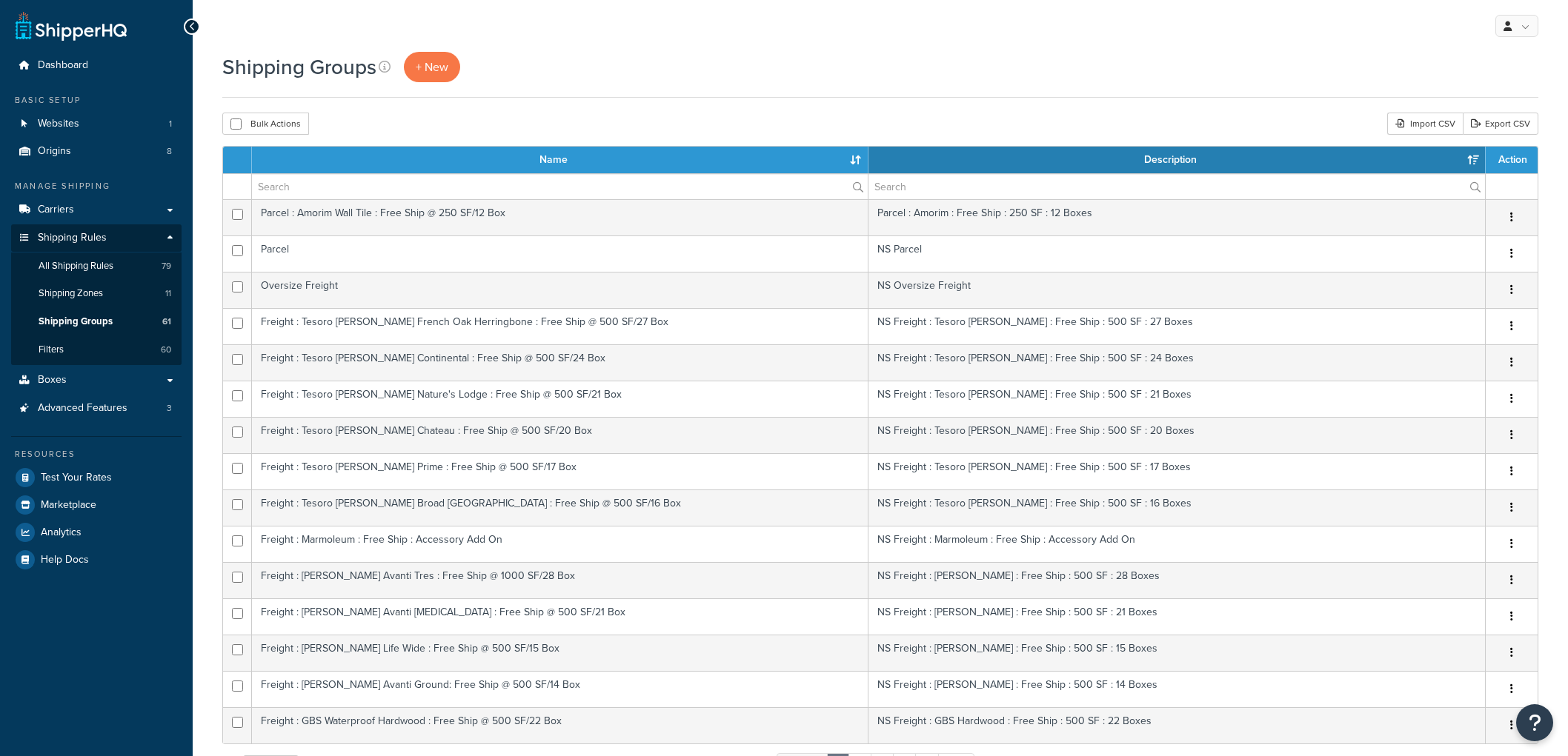
select select "15"
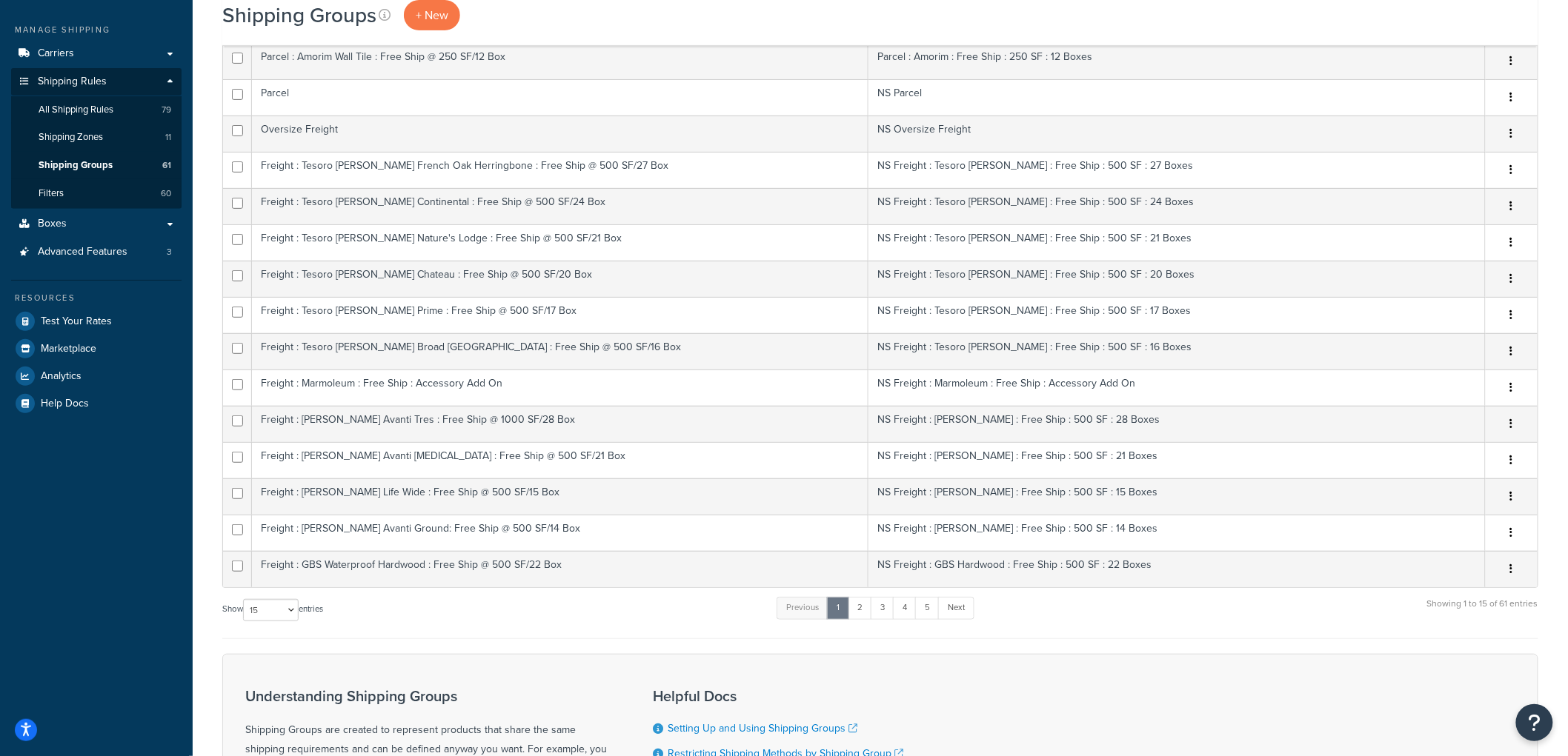
scroll to position [107, 0]
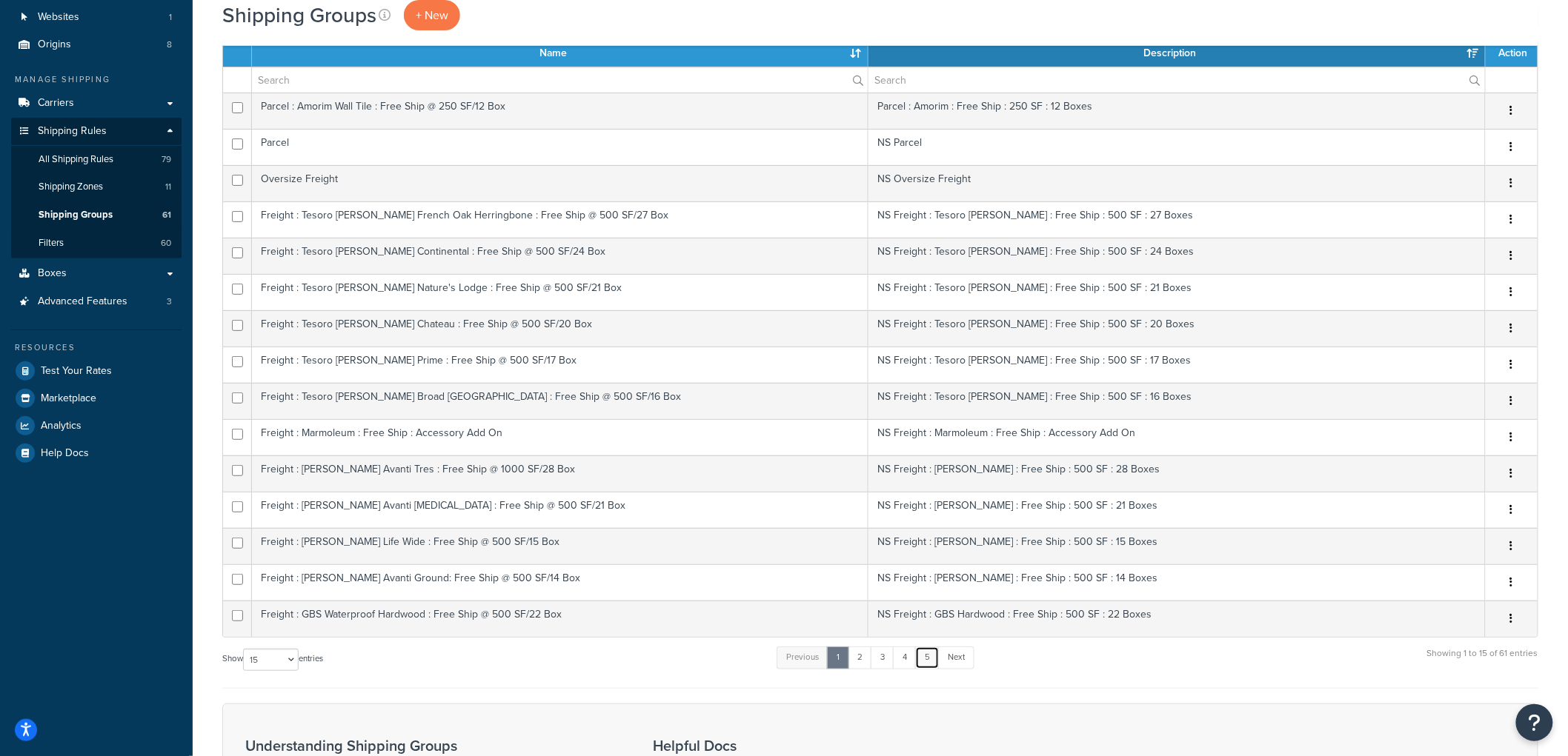
click at [928, 661] on link "5" at bounding box center [927, 657] width 24 height 23
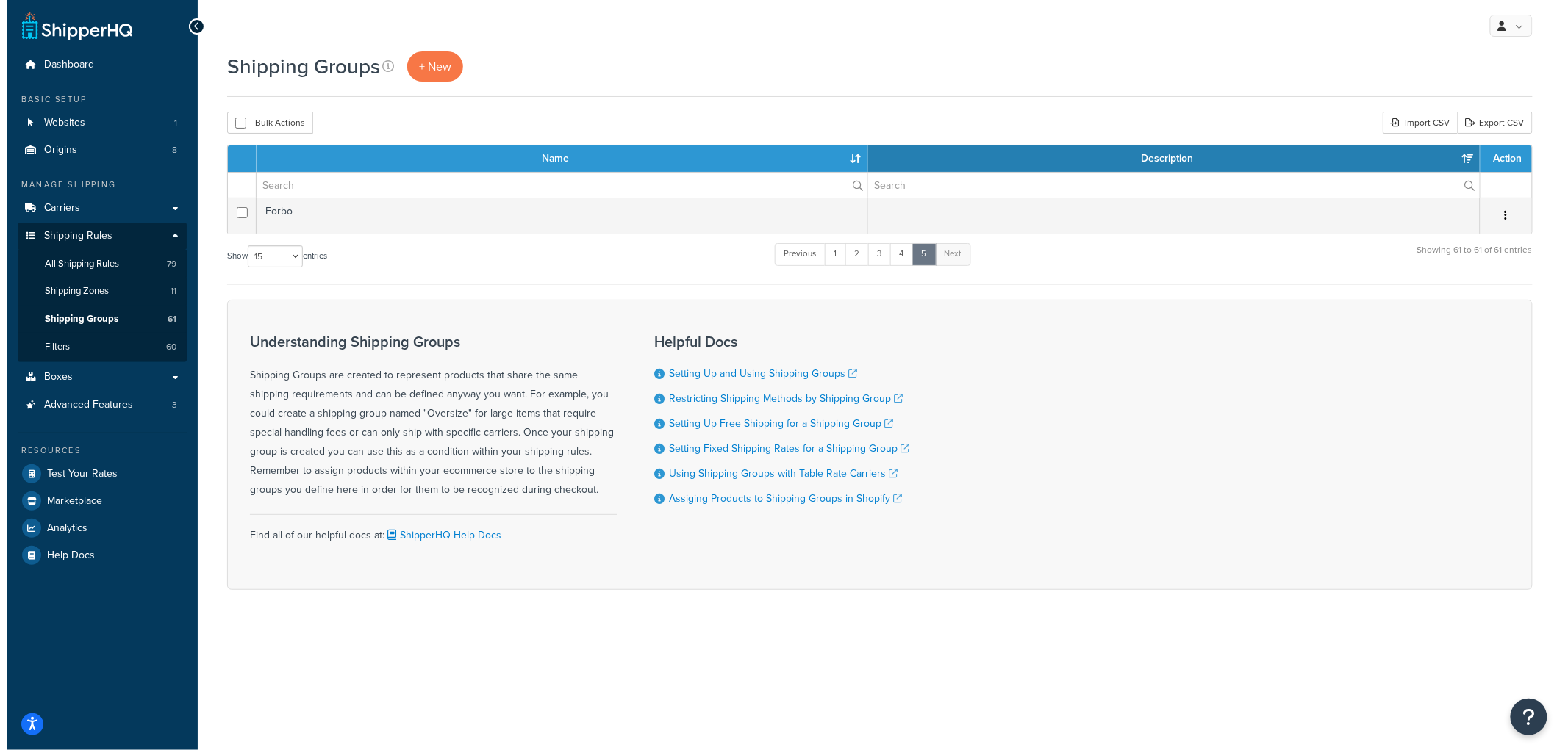
scroll to position [0, 0]
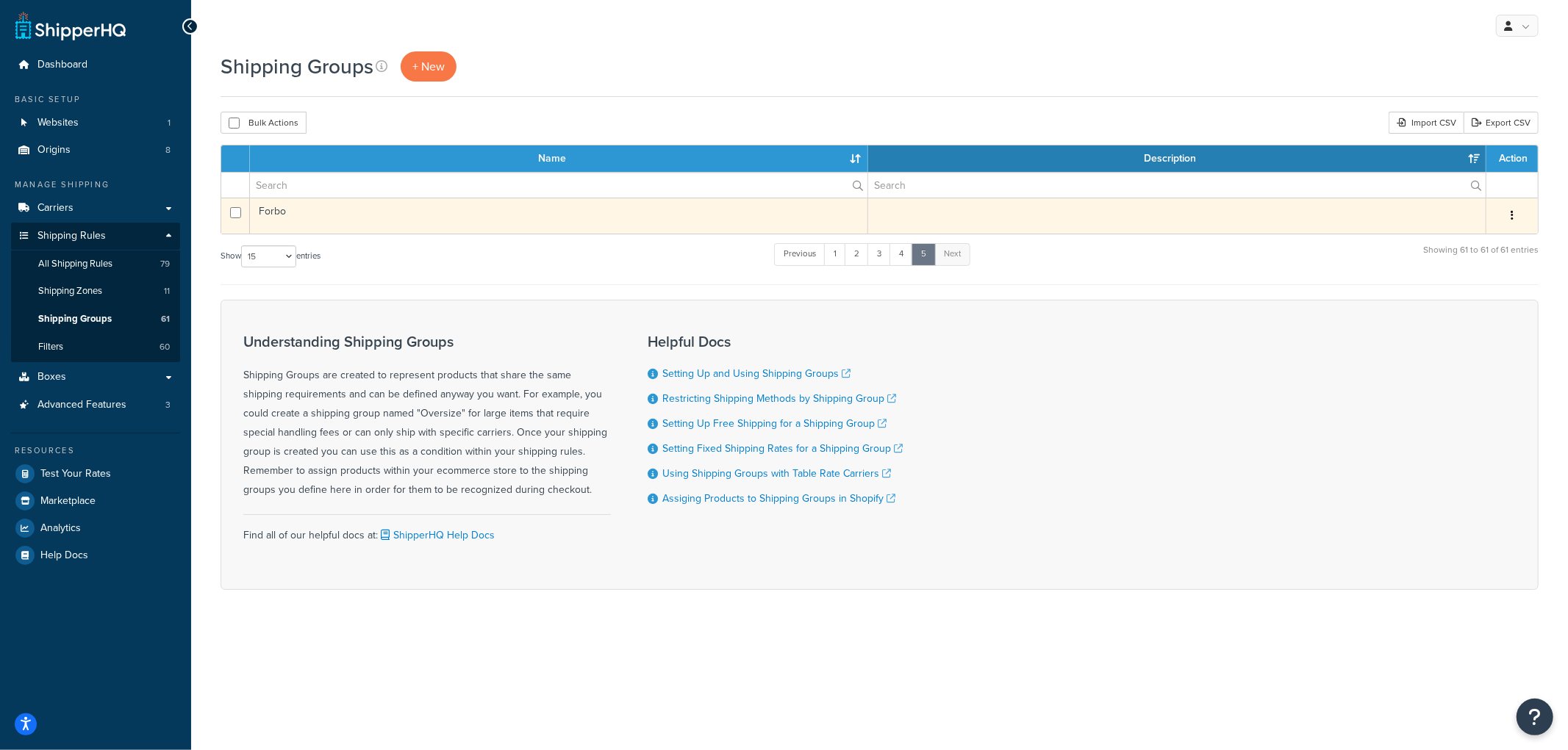
click at [483, 229] on td "Forbo" at bounding box center [559, 215] width 618 height 36
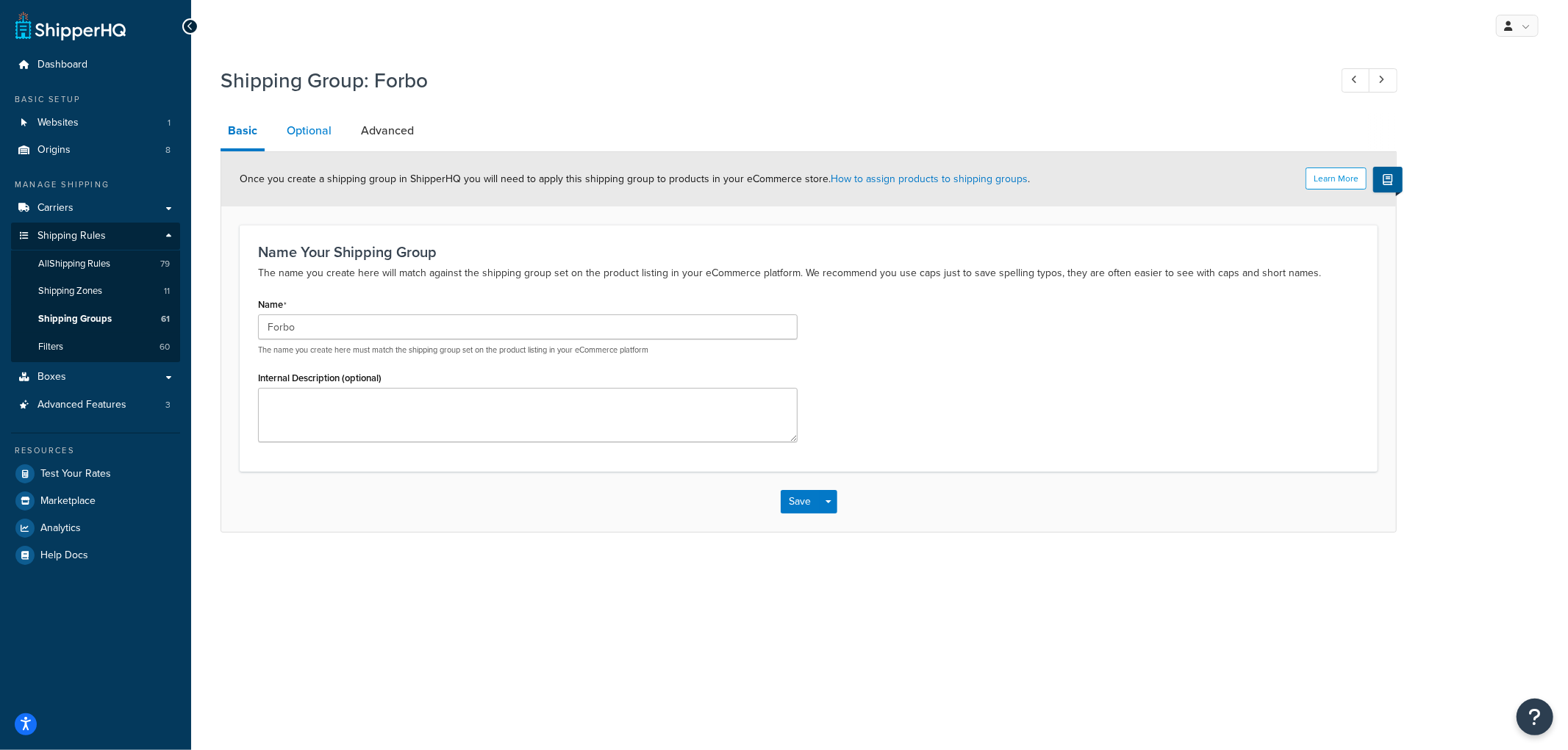
click at [310, 128] on link "Optional" at bounding box center [310, 130] width 60 height 36
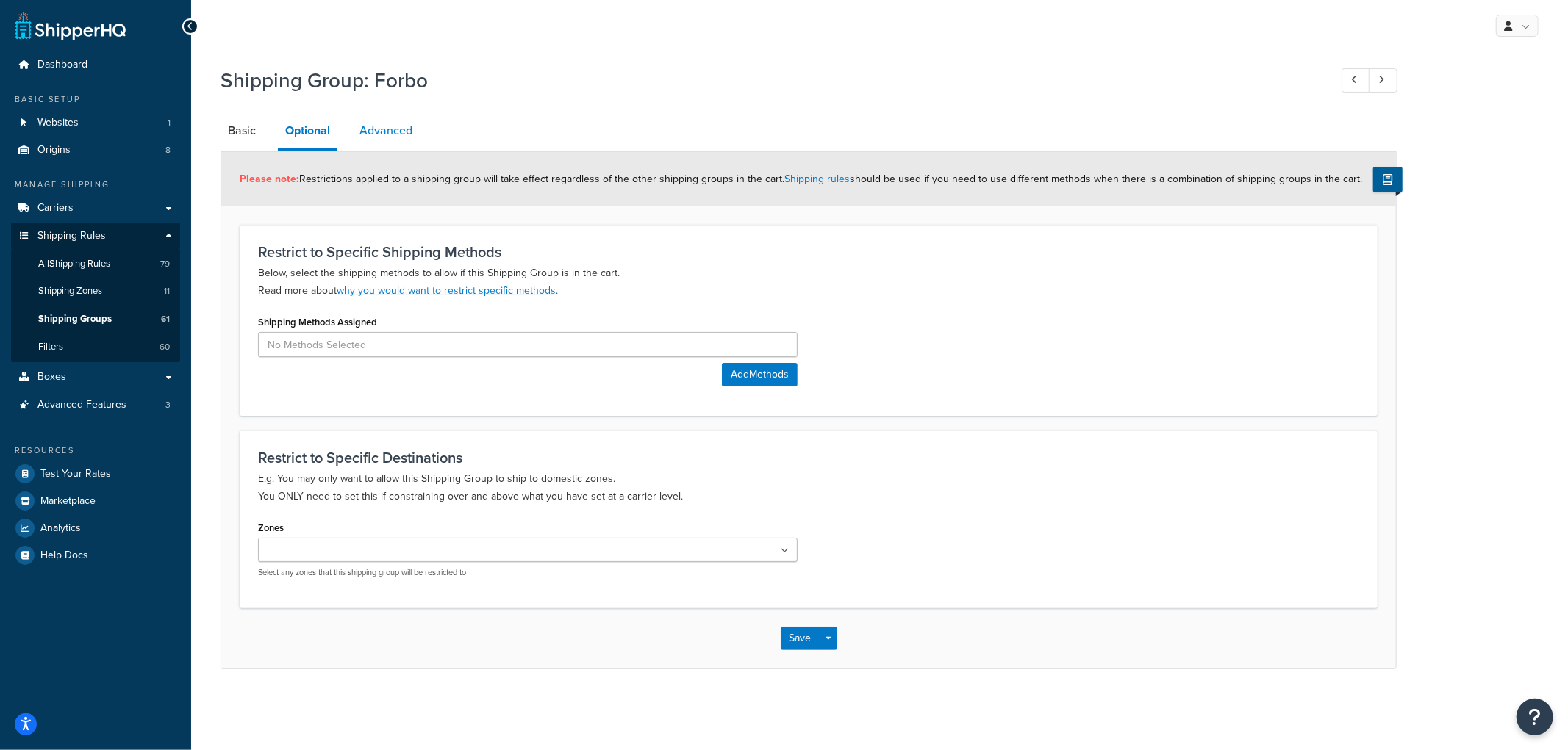
click at [383, 134] on link "Advanced" at bounding box center [385, 130] width 67 height 36
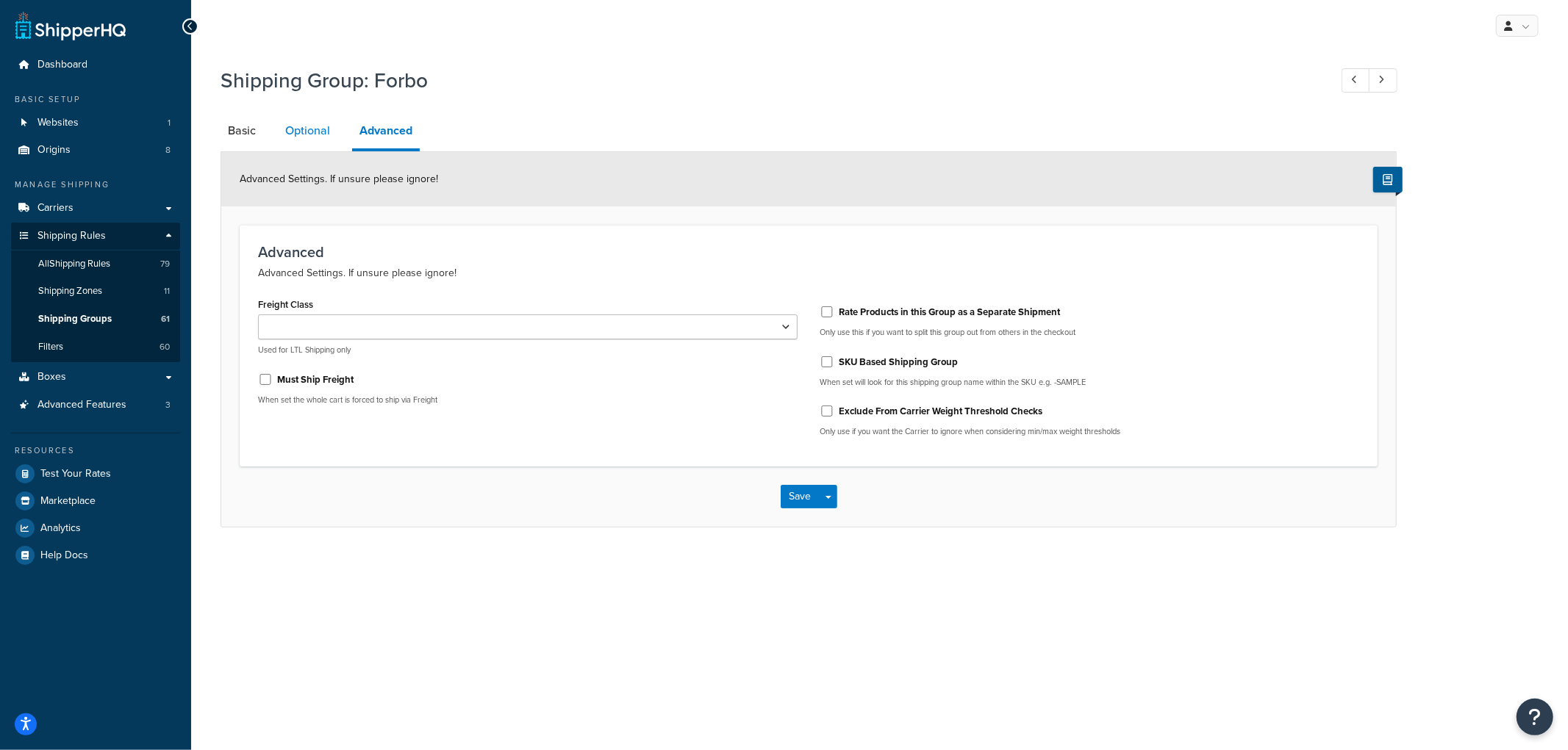
click at [305, 131] on link "Optional" at bounding box center [308, 130] width 60 height 36
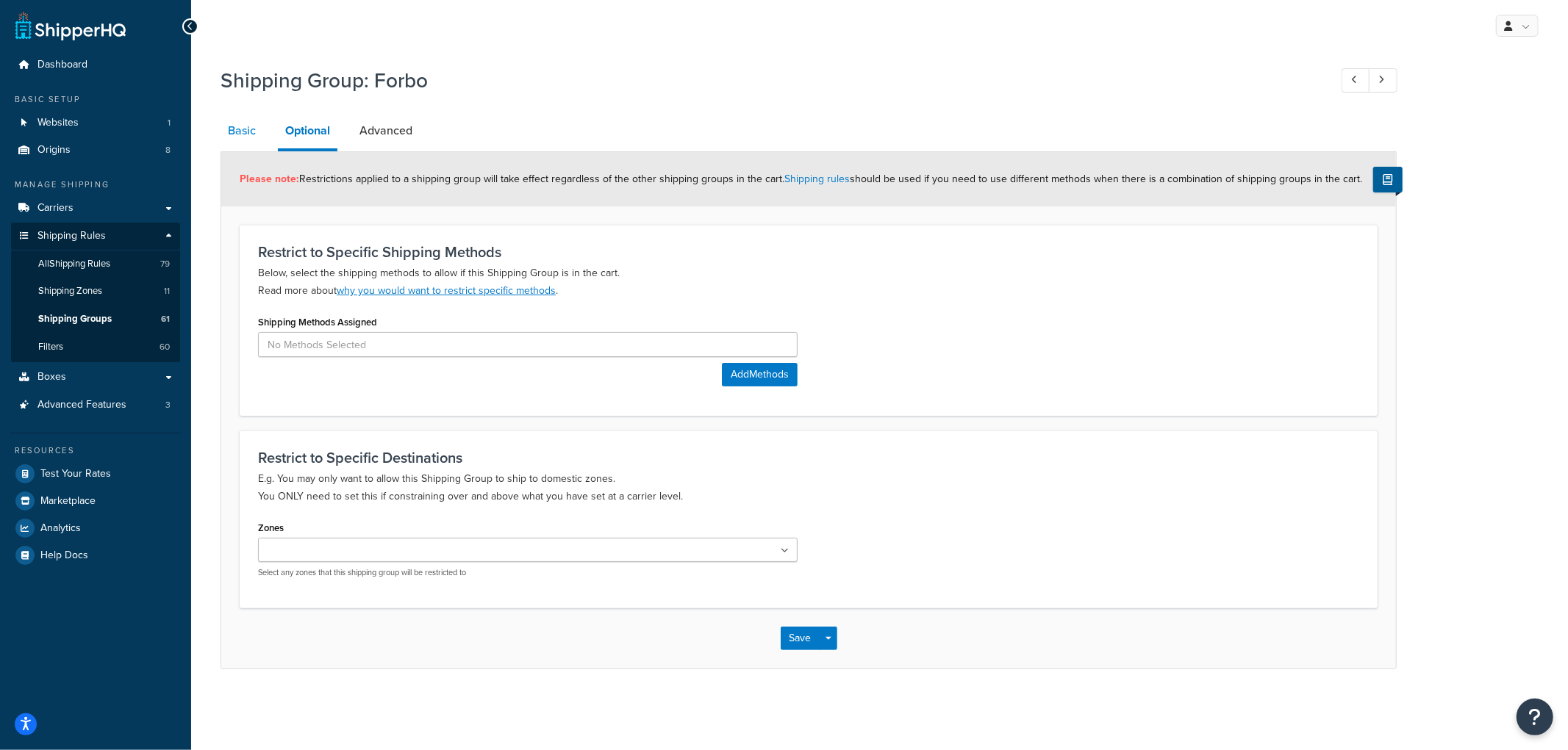
click at [254, 129] on link "Basic" at bounding box center [242, 130] width 42 height 36
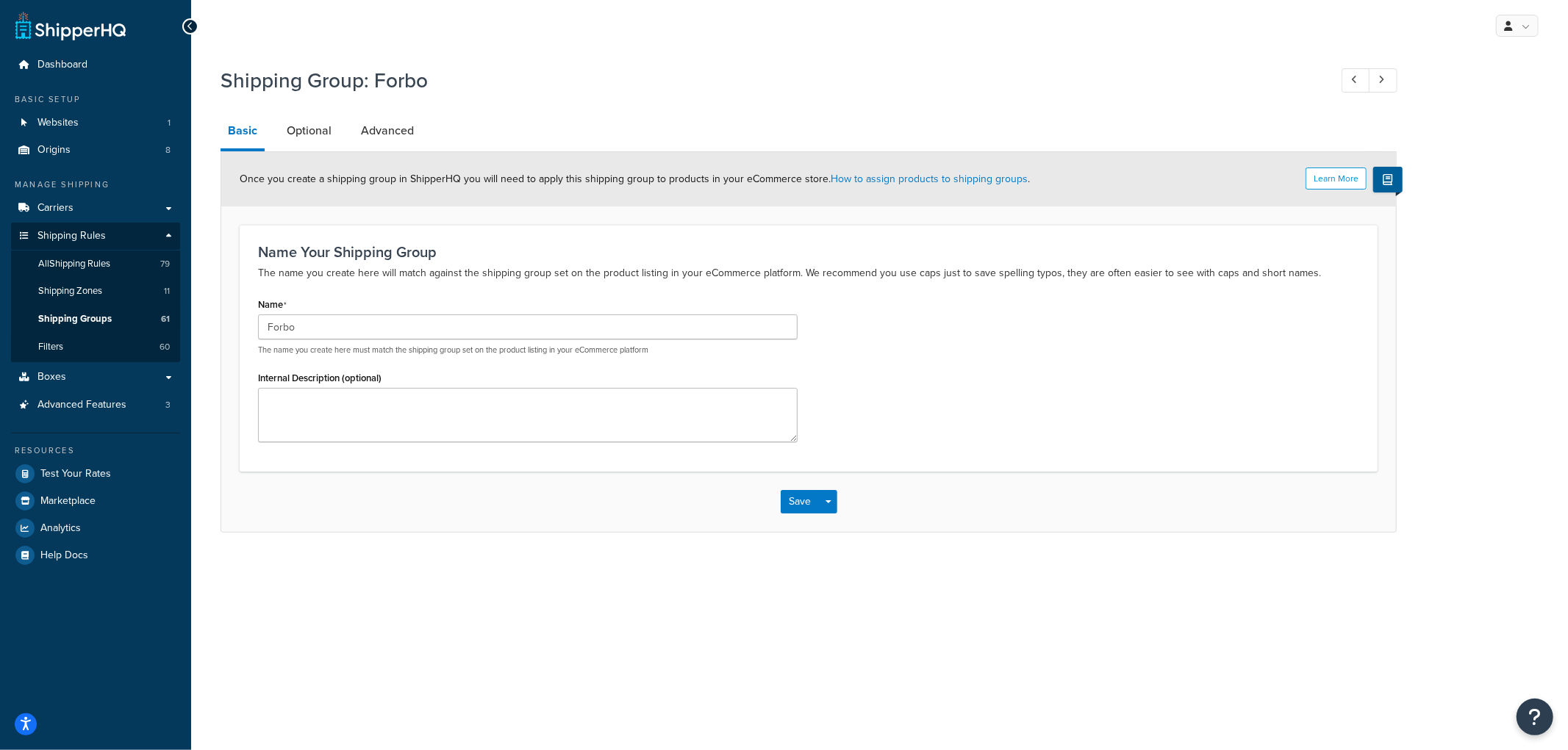
click at [757, 246] on h3 "Name Your Shipping Group" at bounding box center [808, 251] width 1102 height 16
click at [1541, 713] on icon "Open Resource Center" at bounding box center [1536, 717] width 14 height 21
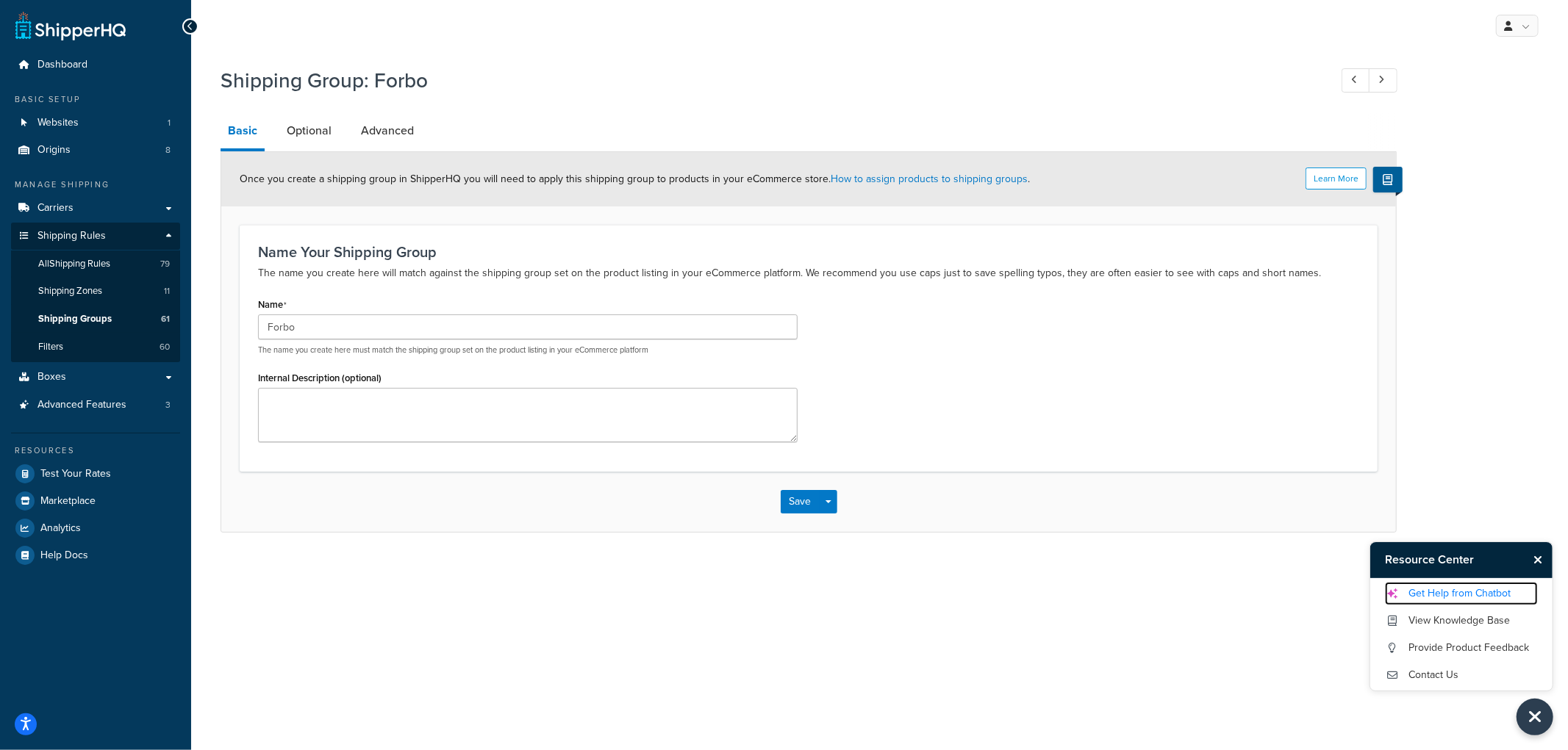
click at [1484, 582] on link "Get Help from Chatbot" at bounding box center [1462, 594] width 153 height 23
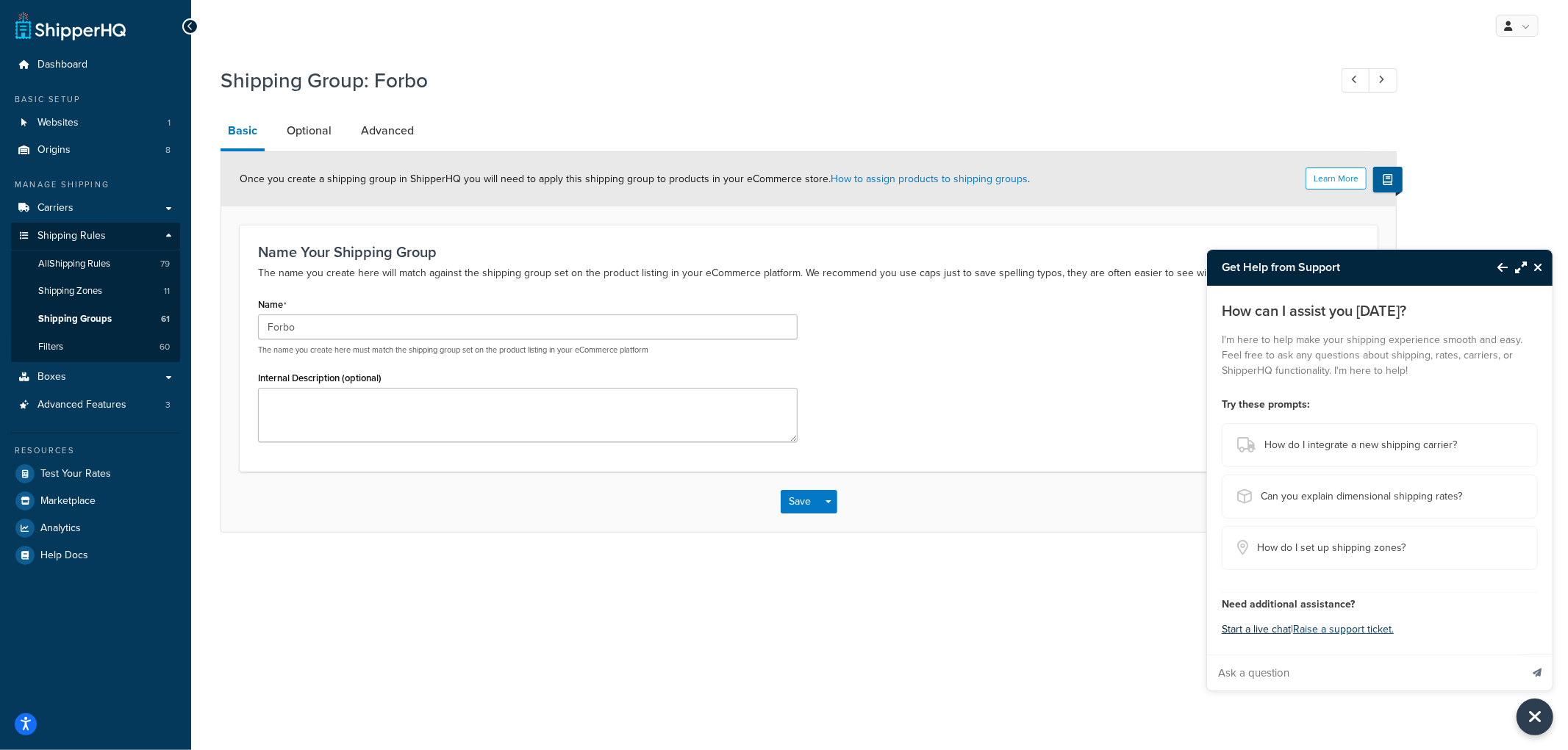
click at [1266, 631] on button "Start a live chat" at bounding box center [1256, 630] width 69 height 21
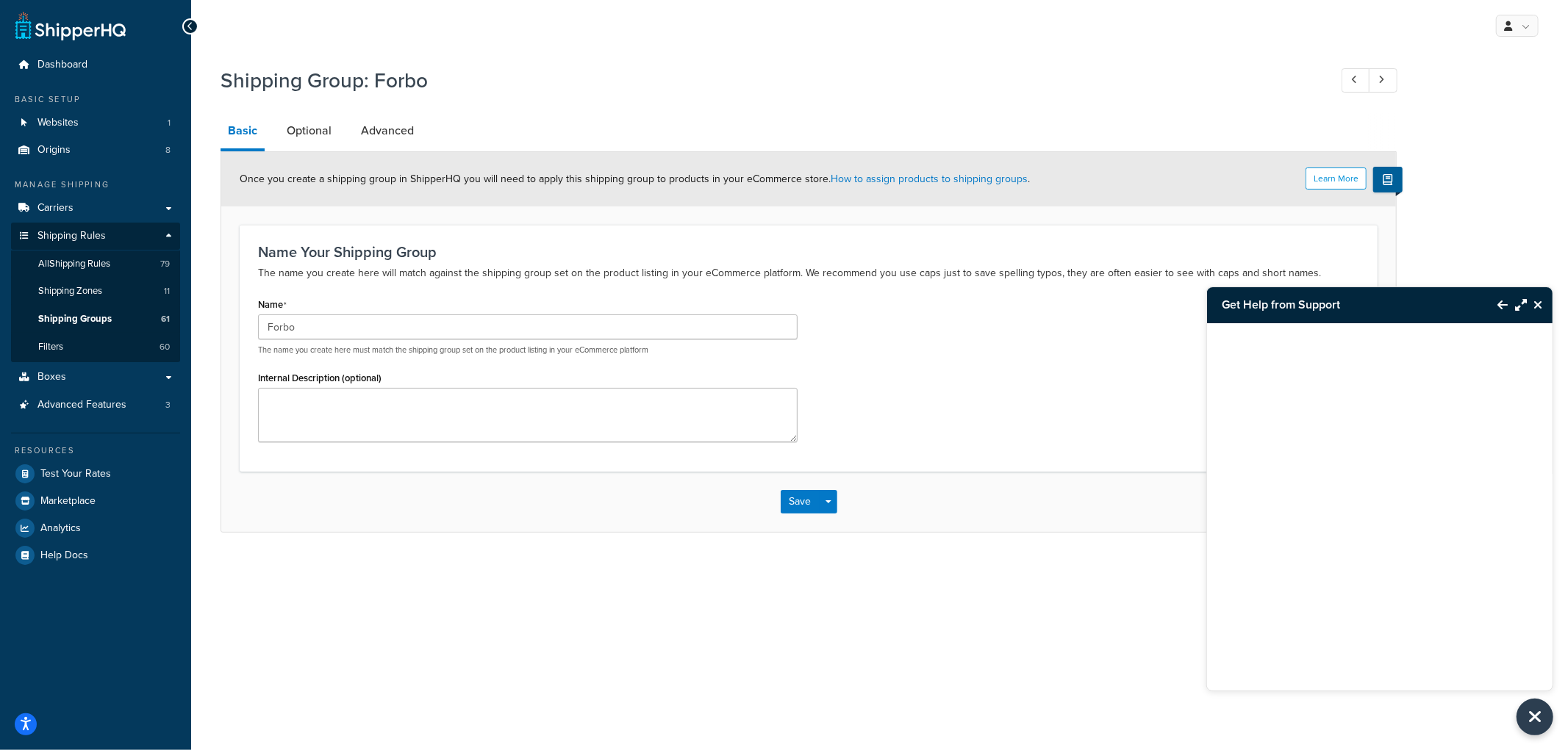
click at [1537, 309] on icon "Close Resource Center" at bounding box center [1538, 305] width 9 height 12
